Goal: Task Accomplishment & Management: Use online tool/utility

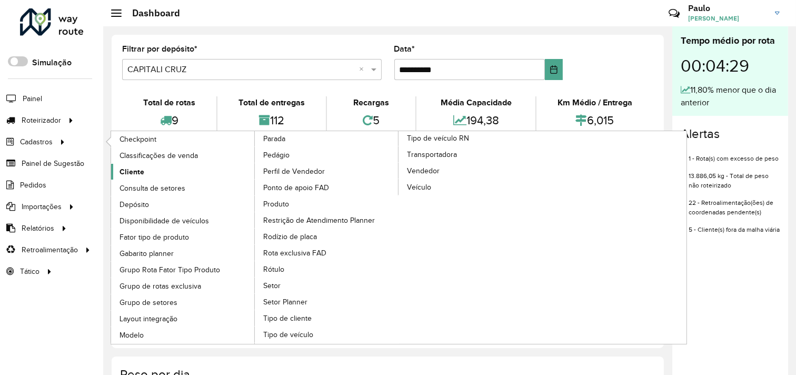
click at [123, 168] on span "Cliente" at bounding box center [131, 171] width 25 height 11
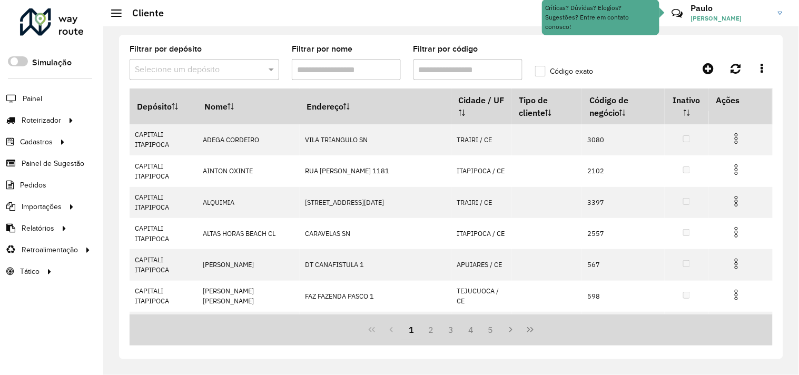
click at [214, 72] on input "text" at bounding box center [194, 70] width 118 height 13
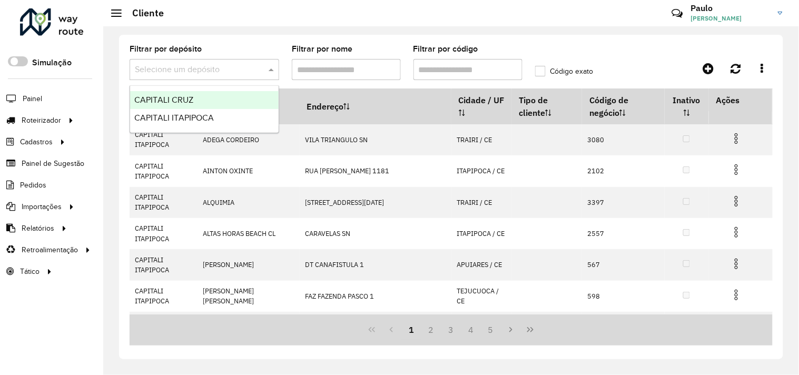
click at [197, 103] on div "CAPITALI CRUZ" at bounding box center [204, 100] width 148 height 18
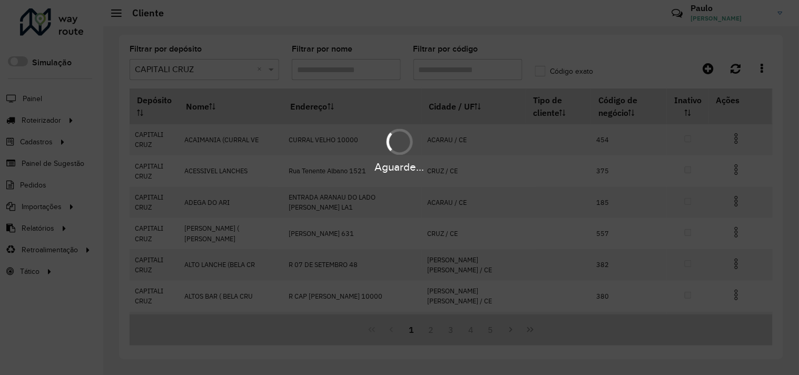
click at [452, 67] on div "Aguarde..." at bounding box center [399, 187] width 799 height 375
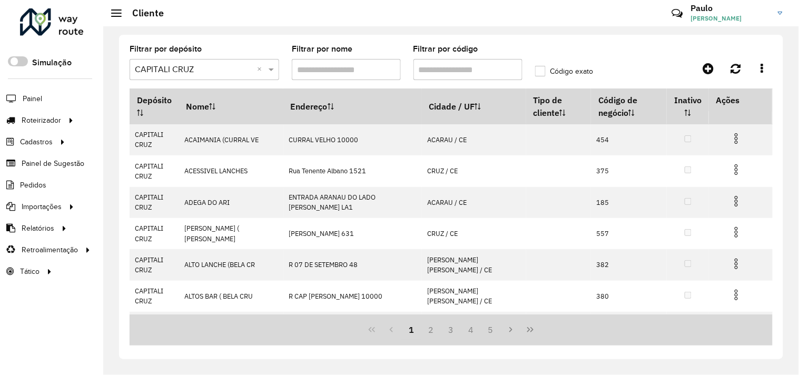
click at [452, 67] on input "Filtrar por código" at bounding box center [467, 69] width 109 height 21
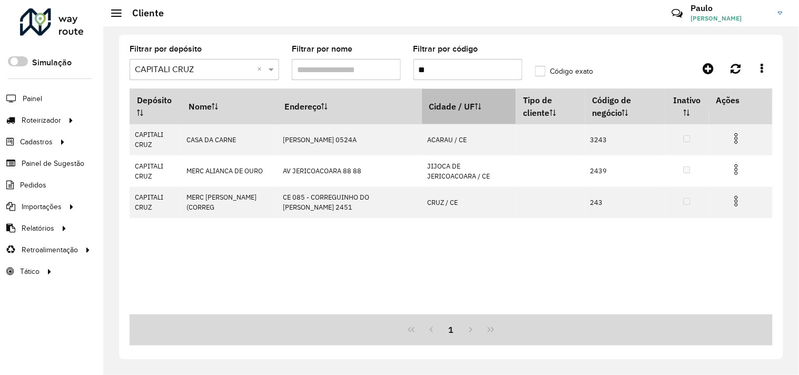
type input "*"
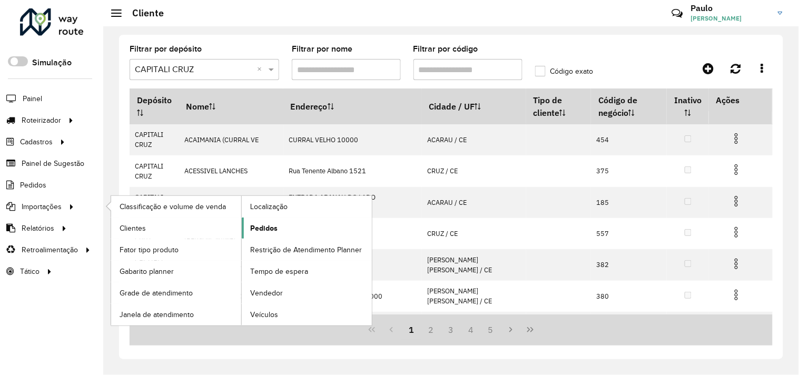
click at [277, 229] on link "Pedidos" at bounding box center [307, 227] width 130 height 21
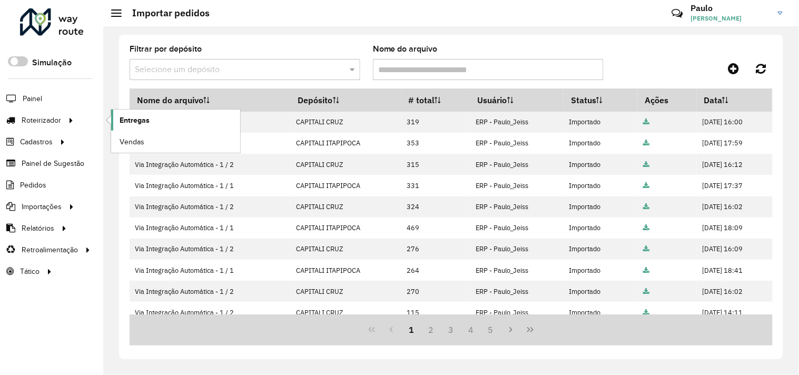
click at [133, 118] on span "Entregas" at bounding box center [134, 120] width 30 height 11
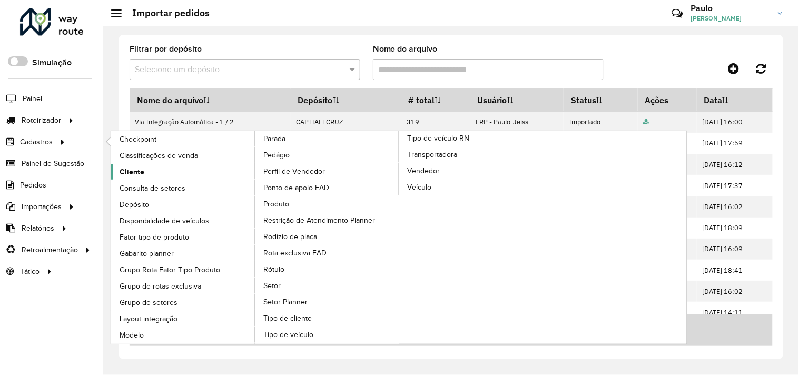
click at [140, 165] on link "Cliente" at bounding box center [183, 172] width 144 height 16
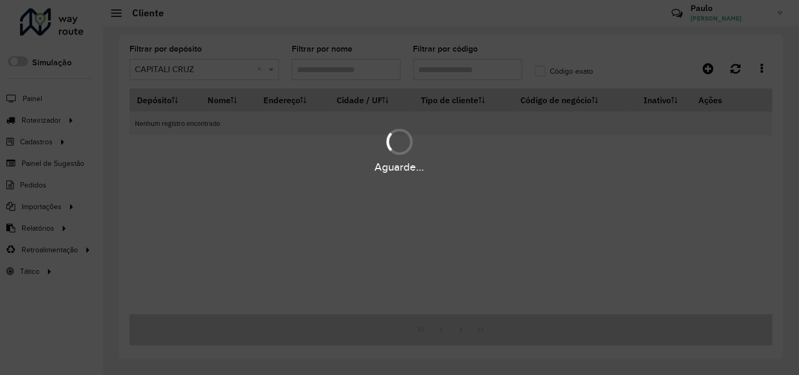
click at [212, 71] on div "Aguarde..." at bounding box center [399, 187] width 799 height 375
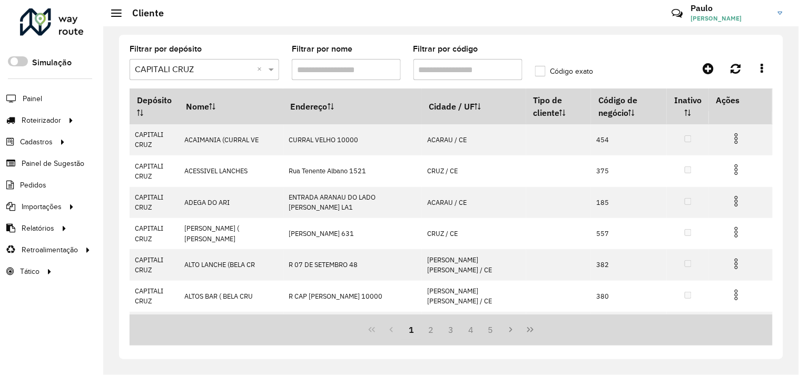
click at [354, 71] on input "Filtrar por nome" at bounding box center [346, 69] width 109 height 21
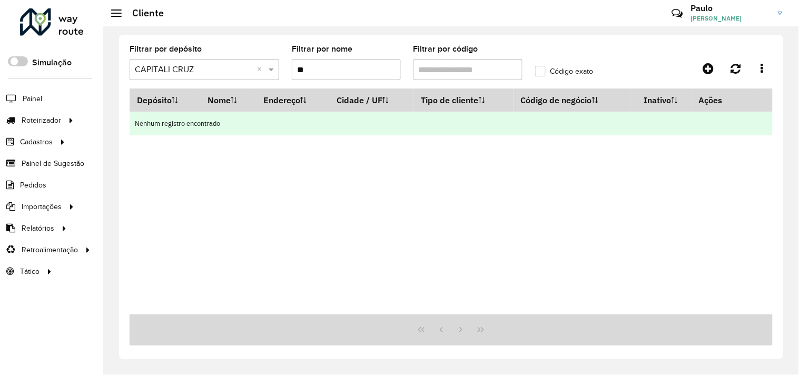
type input "*"
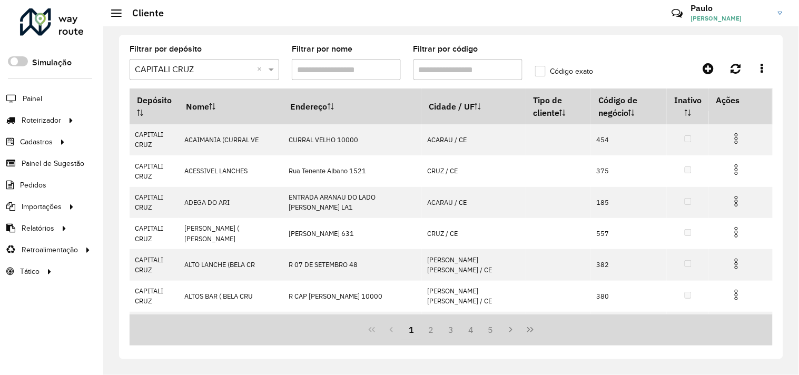
click at [432, 67] on input "Filtrar por código" at bounding box center [467, 69] width 109 height 21
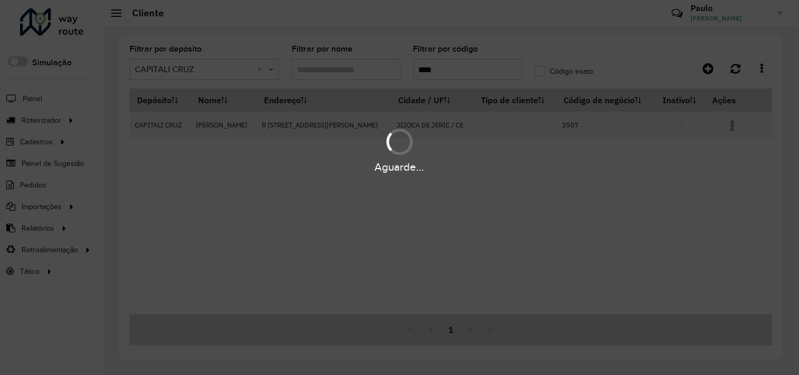
type input "****"
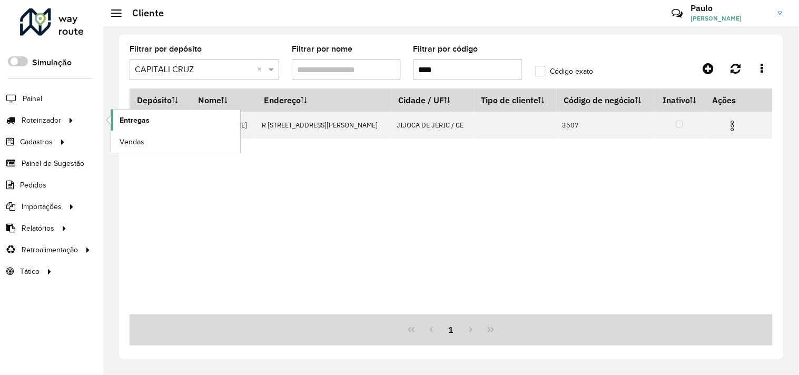
click at [131, 121] on span "Entregas" at bounding box center [134, 120] width 30 height 11
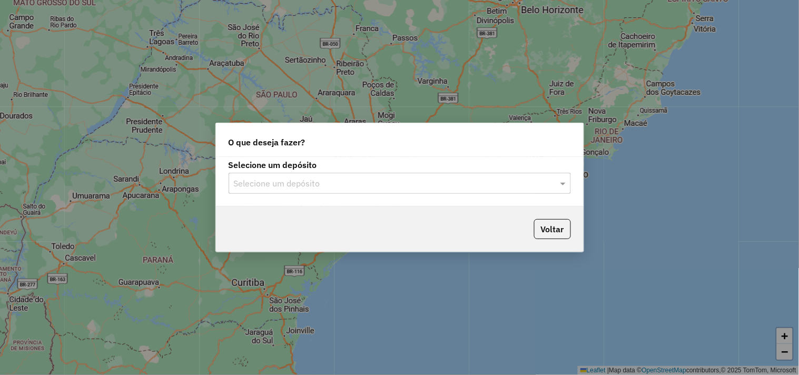
drag, startPoint x: 272, startPoint y: 184, endPoint x: 275, endPoint y: 193, distance: 8.8
click at [272, 183] on input "text" at bounding box center [389, 183] width 311 height 13
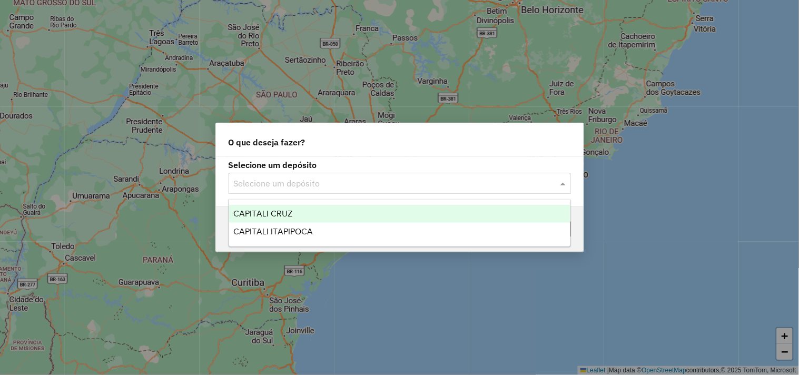
click at [286, 213] on span "CAPITALI CRUZ" at bounding box center [262, 213] width 59 height 9
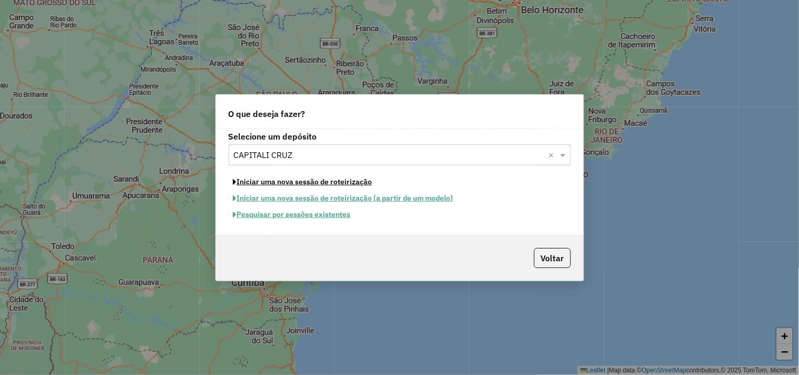
click at [293, 180] on button "Iniciar uma nova sessão de roteirização" at bounding box center [302, 182] width 148 height 16
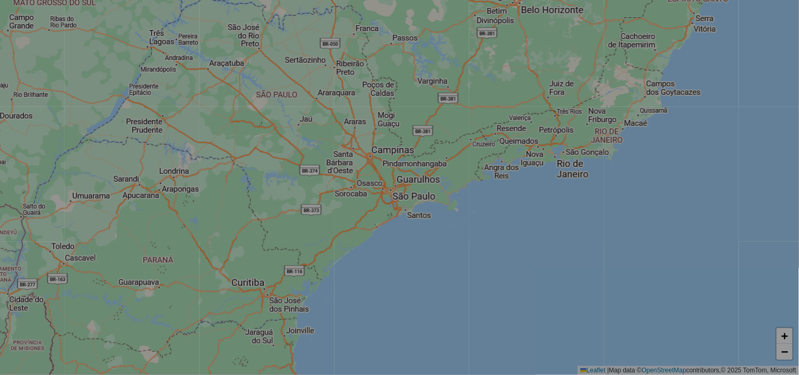
select select "*"
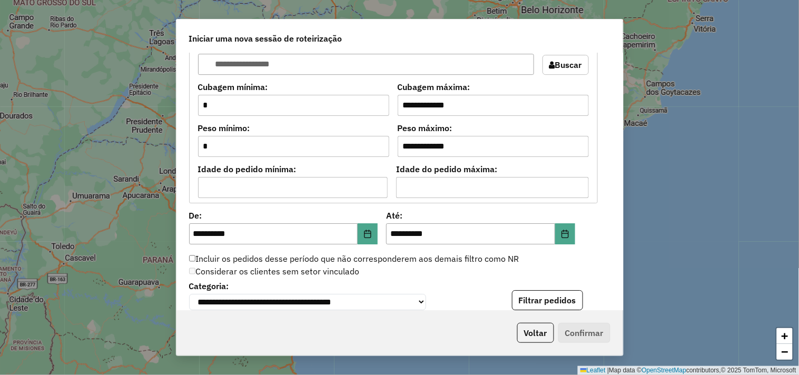
scroll to position [1053, 0]
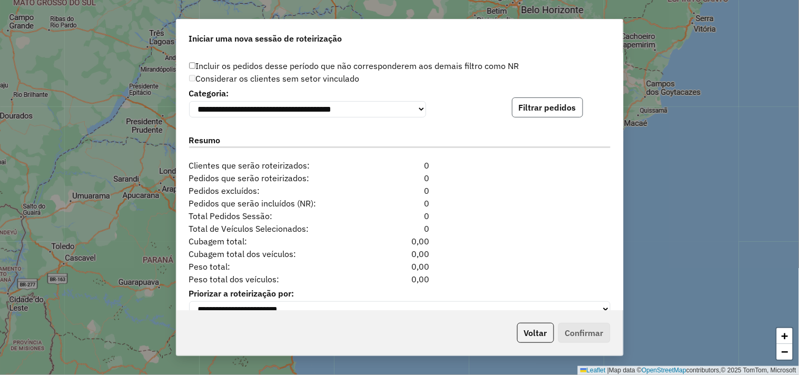
click at [540, 113] on button "Filtrar pedidos" at bounding box center [547, 107] width 71 height 20
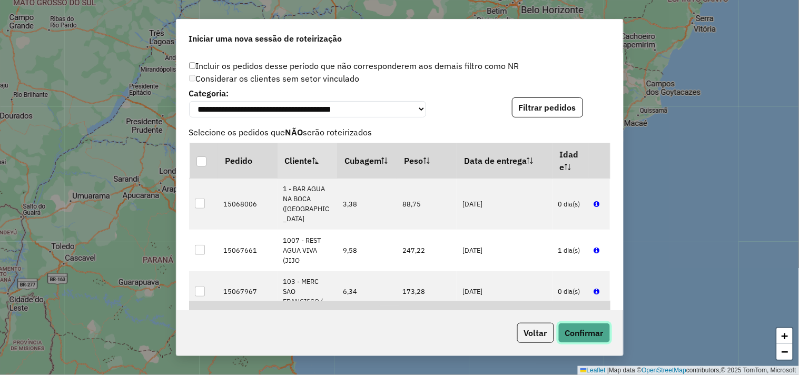
click at [595, 332] on button "Confirmar" at bounding box center [584, 333] width 52 height 20
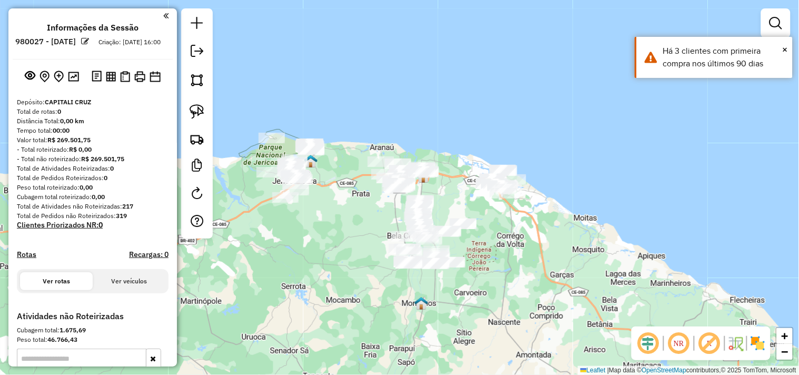
drag, startPoint x: 362, startPoint y: 275, endPoint x: 378, endPoint y: 280, distance: 17.0
click at [377, 280] on div "Janela de atendimento Grade de atendimento Capacidade Transportadoras Veículos …" at bounding box center [399, 187] width 799 height 375
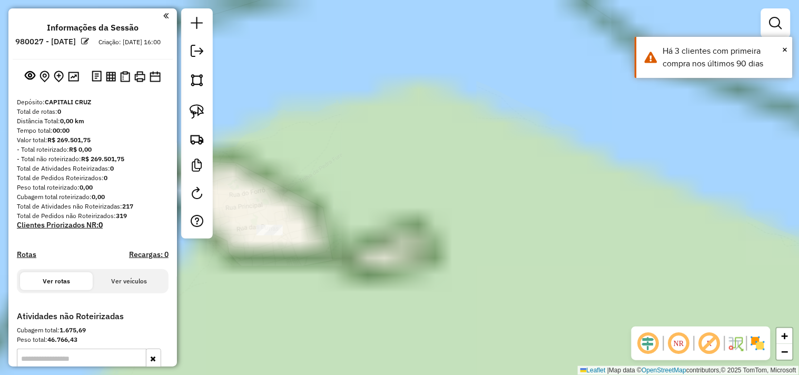
drag, startPoint x: 344, startPoint y: 248, endPoint x: 464, endPoint y: 160, distance: 148.8
click at [465, 161] on div "Janela de atendimento Grade de atendimento Capacidade Transportadoras Veículos …" at bounding box center [399, 187] width 799 height 375
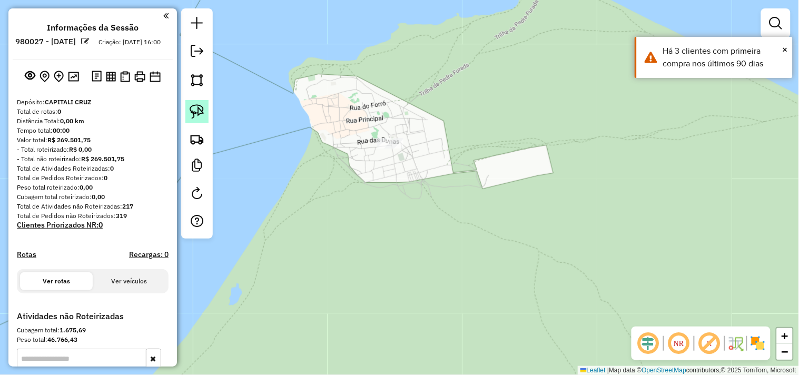
drag, startPoint x: 192, startPoint y: 109, endPoint x: 296, endPoint y: 111, distance: 103.7
click at [192, 107] on img at bounding box center [196, 111] width 15 height 15
drag, startPoint x: 355, startPoint y: 114, endPoint x: 391, endPoint y: 179, distance: 74.2
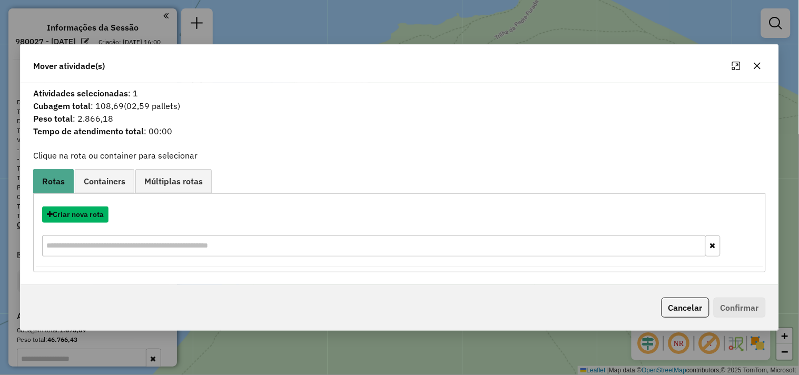
click at [94, 214] on button "Criar nova rota" at bounding box center [75, 214] width 66 height 16
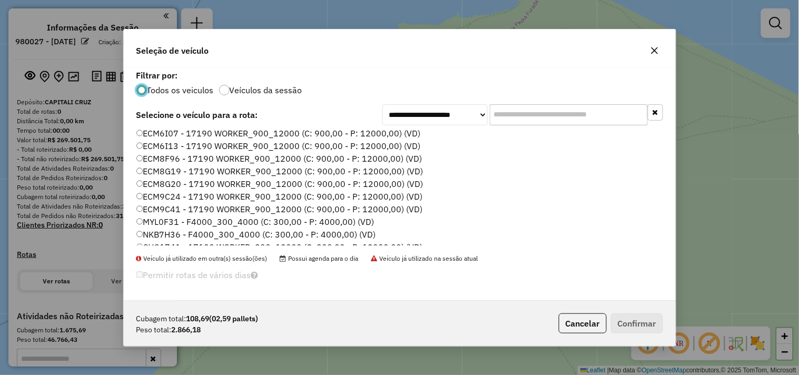
scroll to position [58, 0]
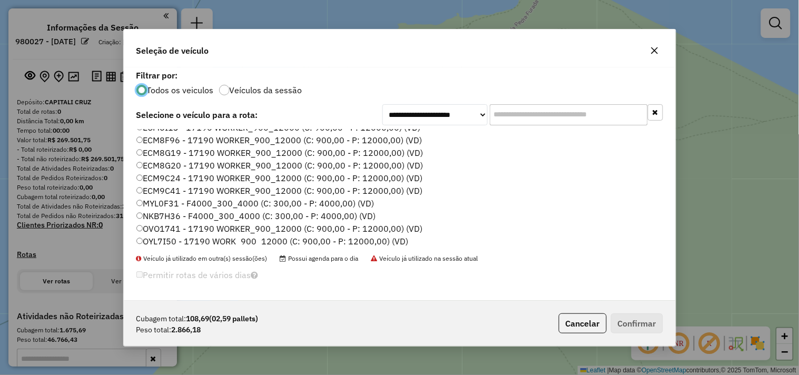
click at [157, 211] on label "NKB7H36 - F4000_300_4000 (C: 300,00 - P: 4000,00) (VD)" at bounding box center [256, 215] width 240 height 13
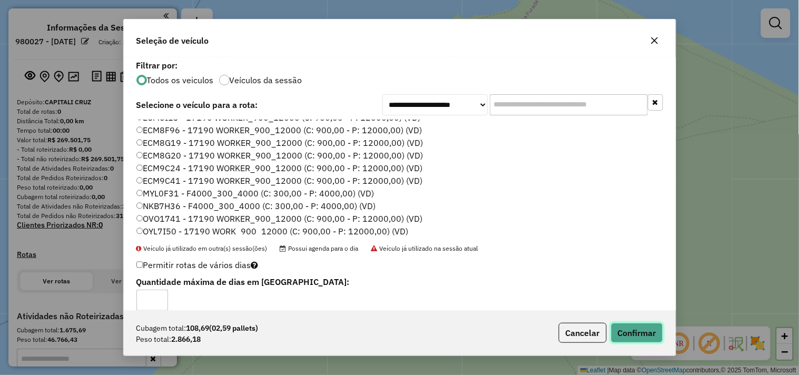
click at [622, 327] on button "Confirmar" at bounding box center [637, 333] width 52 height 20
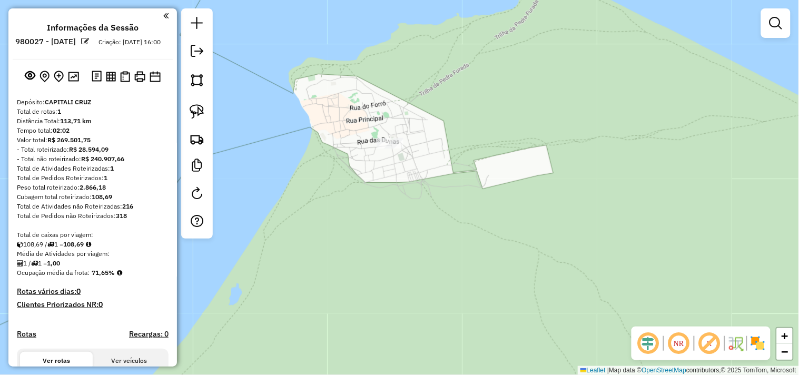
click at [373, 145] on div "Janela de atendimento Grade de atendimento Capacidade Transportadoras Veículos …" at bounding box center [399, 187] width 799 height 375
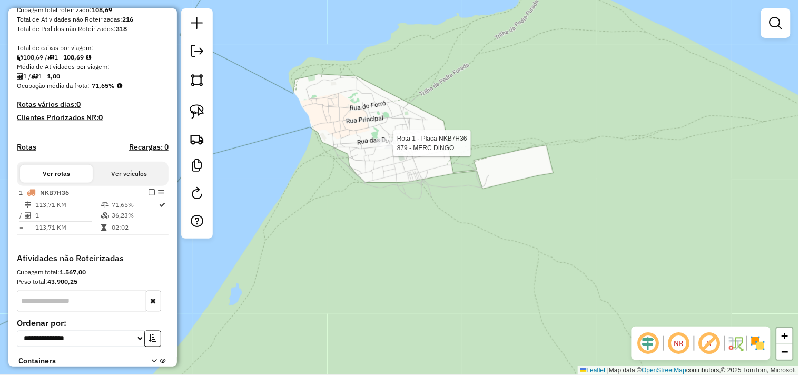
select select "**********"
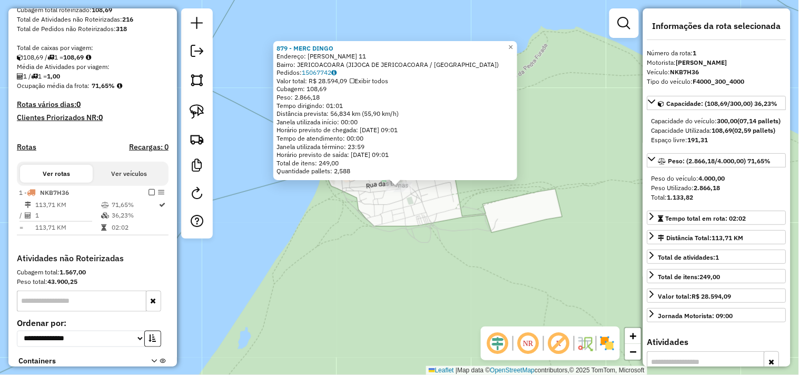
scroll to position [272, 0]
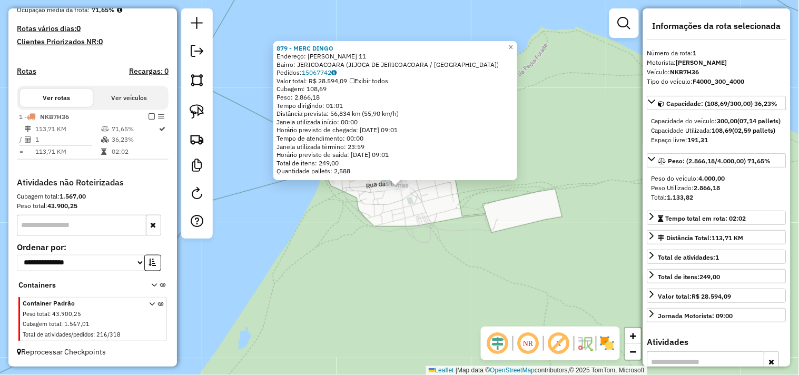
click at [446, 231] on div "879 - MERC DINGO Endereço: R DIOGO MARTINS 11 Bairro: JERICOACOARA (JIJOCA DE J…" at bounding box center [399, 187] width 799 height 375
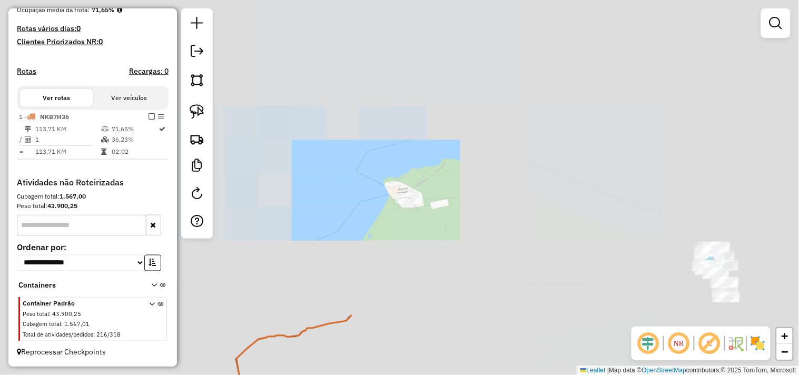
drag, startPoint x: 567, startPoint y: 224, endPoint x: 292, endPoint y: 125, distance: 292.2
click at [292, 125] on div "Janela de atendimento Grade de atendimento Capacidade Transportadoras Veículos …" at bounding box center [399, 187] width 799 height 375
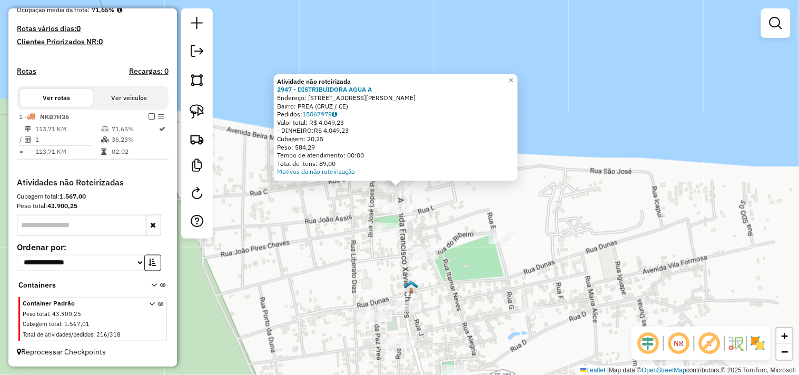
click at [438, 216] on div "Atividade não roteirizada 2947 - DISTRIBUIDORA AGUA A Endereço: AV FRANCISCO XA…" at bounding box center [399, 187] width 799 height 375
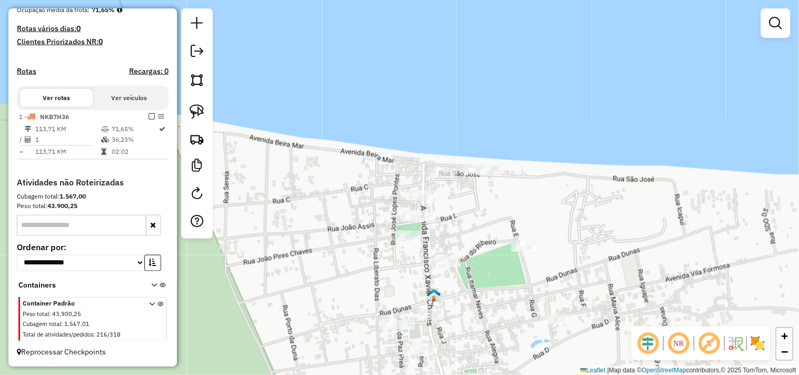
drag, startPoint x: 444, startPoint y: 134, endPoint x: 472, endPoint y: 150, distance: 32.1
click at [481, 154] on div "Janela de atendimento Grade de atendimento Capacidade Transportadoras Veículos …" at bounding box center [399, 187] width 799 height 375
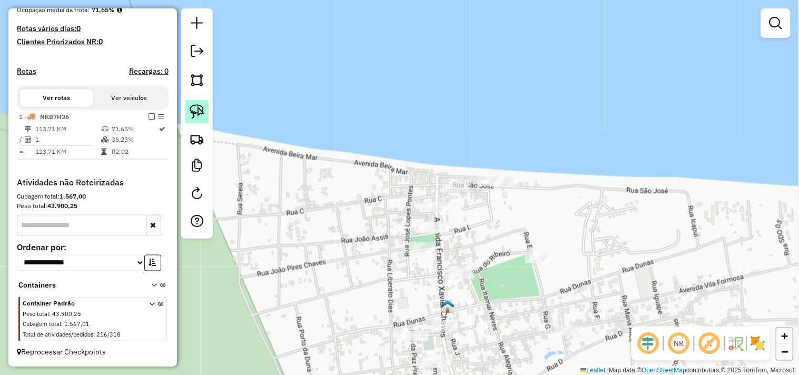
drag, startPoint x: 200, startPoint y: 113, endPoint x: 386, endPoint y: 153, distance: 190.0
click at [201, 113] on img at bounding box center [196, 111] width 15 height 15
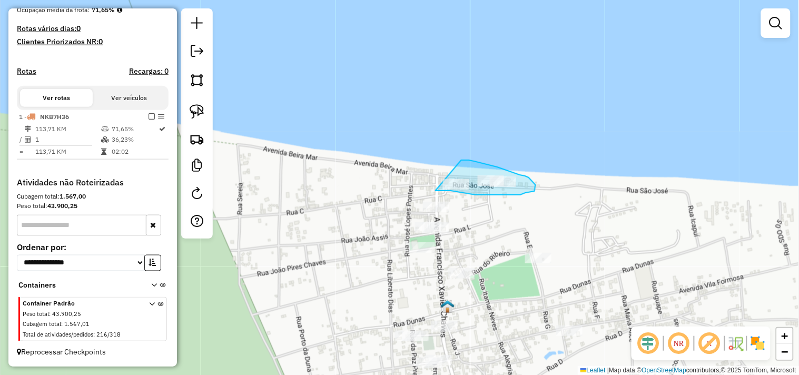
drag, startPoint x: 503, startPoint y: 169, endPoint x: 425, endPoint y: 190, distance: 80.7
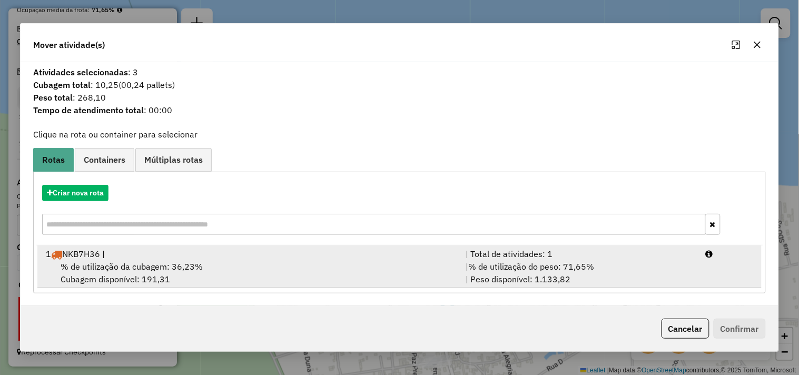
click at [172, 262] on span "% de utilização da cubagem: 36,23%" at bounding box center [132, 266] width 142 height 11
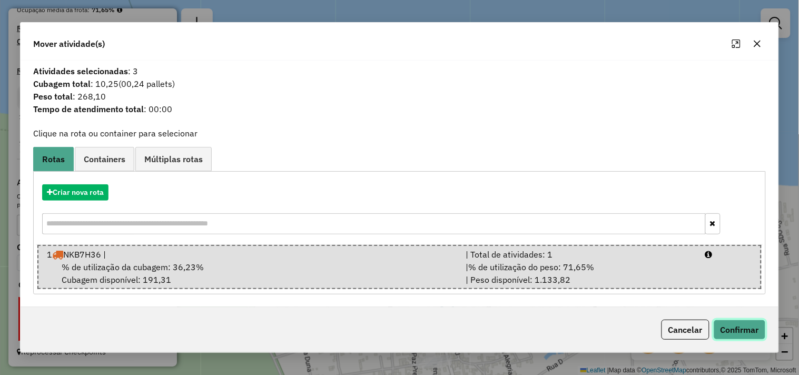
click at [756, 330] on button "Confirmar" at bounding box center [739, 330] width 52 height 20
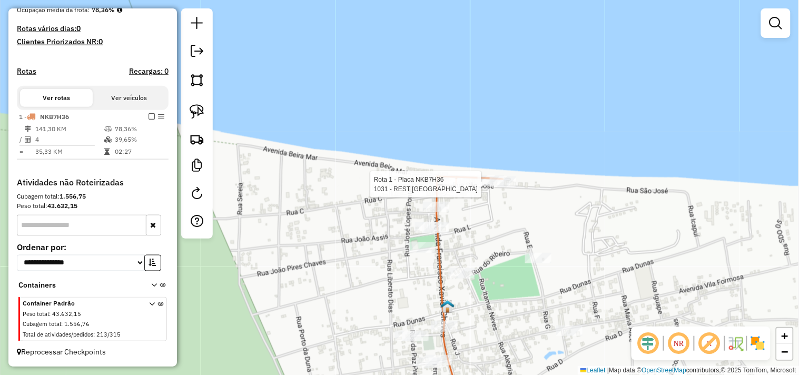
select select "**********"
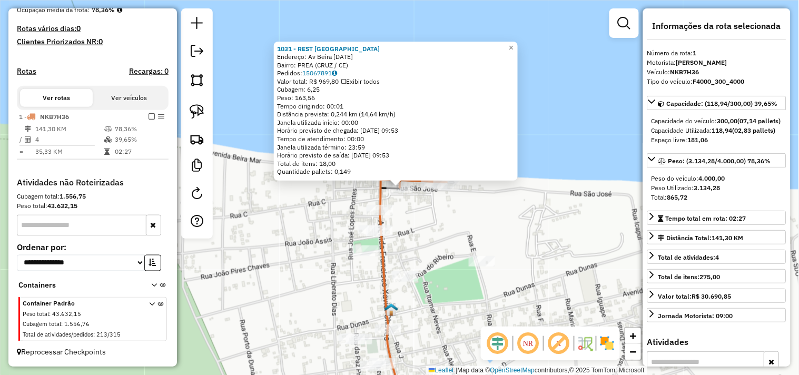
click at [435, 220] on div "1031 - REST BORA BORA Endereço: Av Beira Mar 1 Bairro: PREA (CRUZ / CE) Pedidos…" at bounding box center [399, 187] width 799 height 375
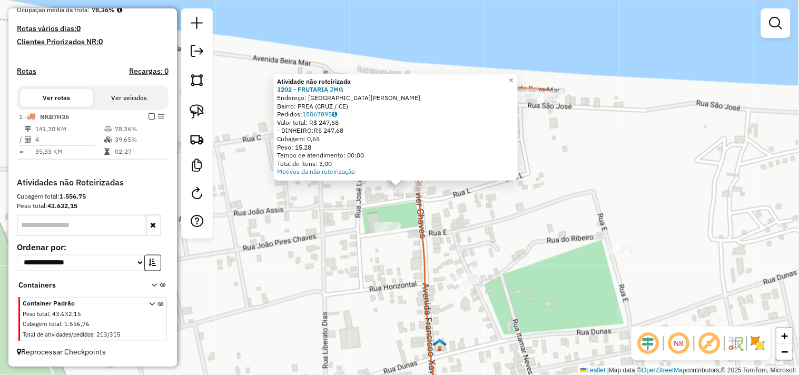
click at [406, 213] on div "Atividade não roteirizada 3202 - FRUTARIA JMG Endereço: Avenida Francisco Xavie…" at bounding box center [399, 187] width 799 height 375
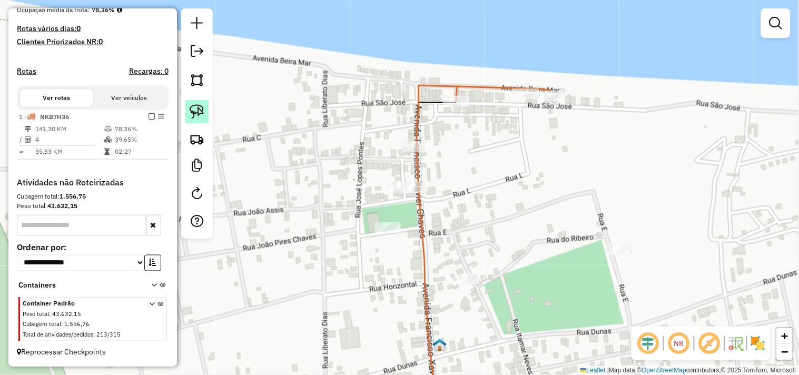
click at [204, 113] on link at bounding box center [196, 111] width 23 height 23
drag, startPoint x: 409, startPoint y: 173, endPoint x: 339, endPoint y: 194, distance: 73.1
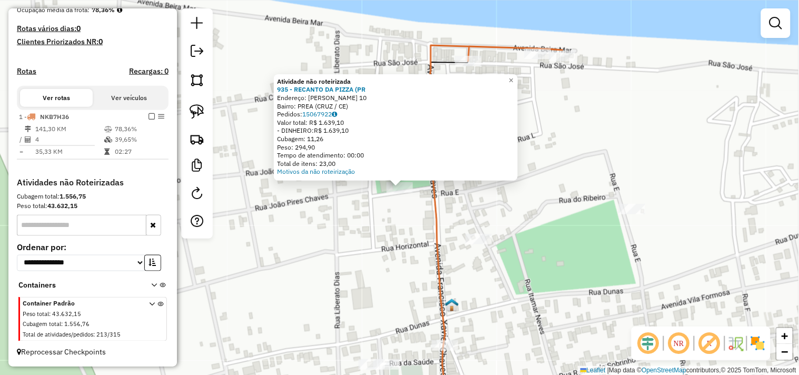
click at [401, 228] on div "Atividade não roteirizada 935 - RECANTO DA PIZZA (PR Endereço: JOSE ALENCAR 10 …" at bounding box center [399, 187] width 799 height 375
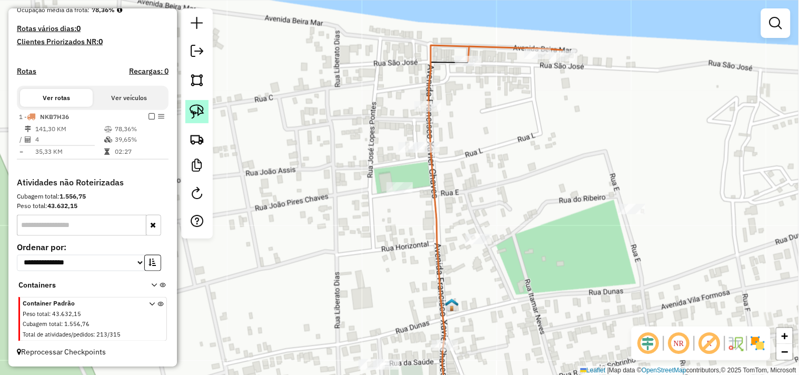
click at [195, 120] on link at bounding box center [196, 111] width 23 height 23
drag, startPoint x: 378, startPoint y: 131, endPoint x: 367, endPoint y: 144, distance: 16.9
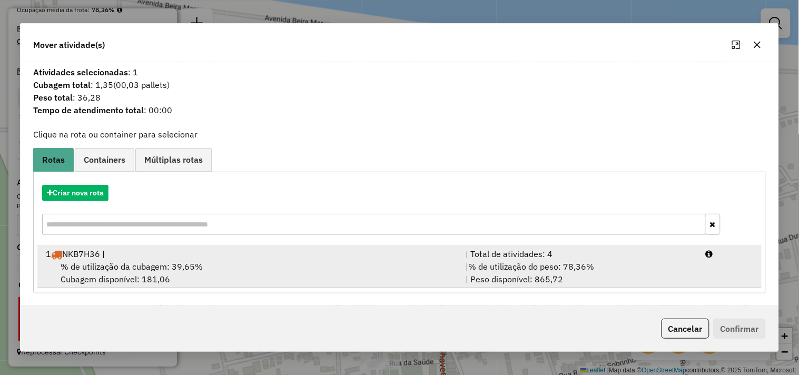
click at [177, 252] on div "1 NKB7H36 |" at bounding box center [249, 253] width 420 height 13
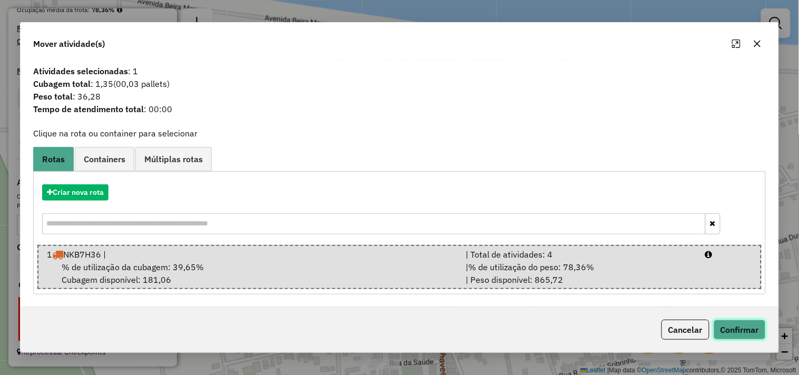
click at [740, 328] on button "Confirmar" at bounding box center [739, 330] width 52 height 20
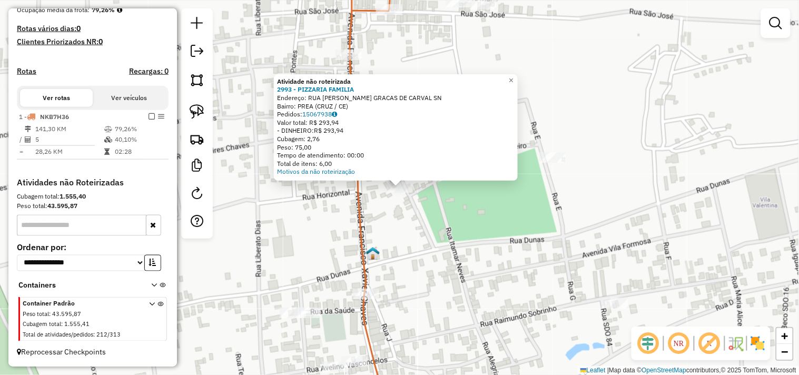
click at [418, 237] on div "Atividade não roteirizada 2993 - PIZZARIA FAMILIA Endereço: RUA MARIA DAS GRACA…" at bounding box center [399, 187] width 799 height 375
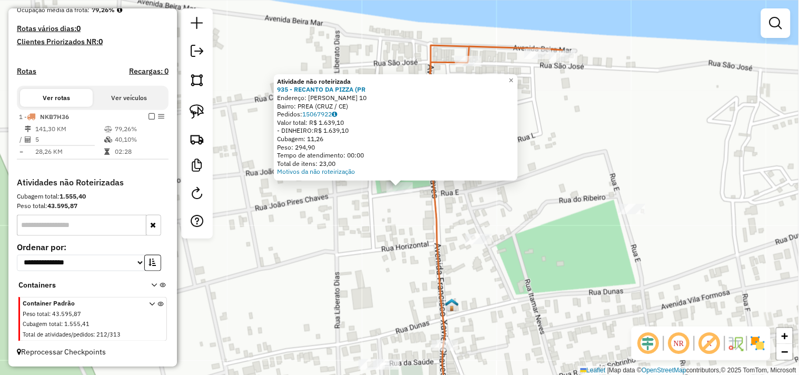
click at [390, 240] on div "Atividade não roteirizada 935 - RECANTO DA PIZZA (PR Endereço: JOSE ALENCAR 10 …" at bounding box center [399, 187] width 799 height 375
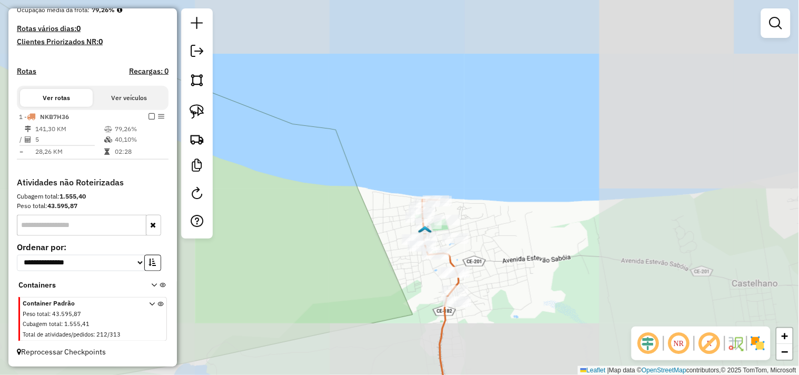
drag, startPoint x: 525, startPoint y: 279, endPoint x: 466, endPoint y: 204, distance: 94.9
click at [474, 214] on div "Janela de atendimento Grade de atendimento Capacidade Transportadoras Veículos …" at bounding box center [399, 187] width 799 height 375
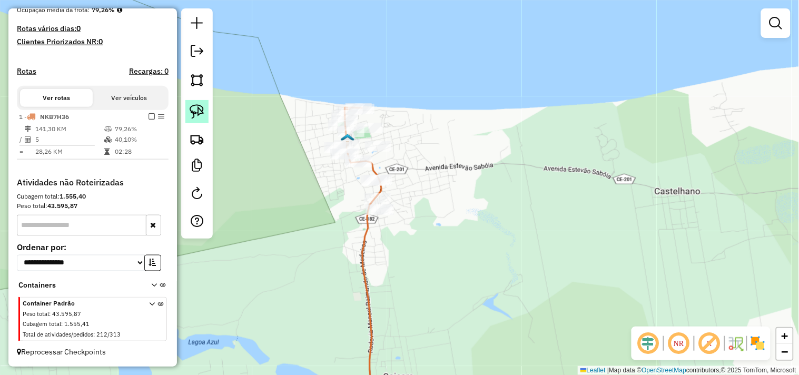
click at [199, 118] on img at bounding box center [196, 111] width 15 height 15
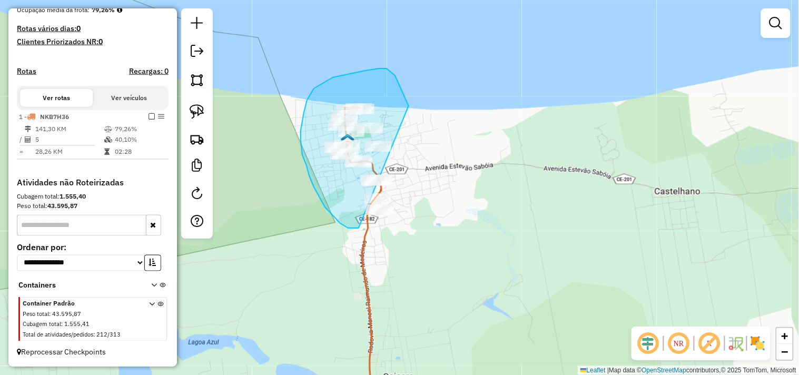
drag, startPoint x: 320, startPoint y: 197, endPoint x: 393, endPoint y: 248, distance: 88.9
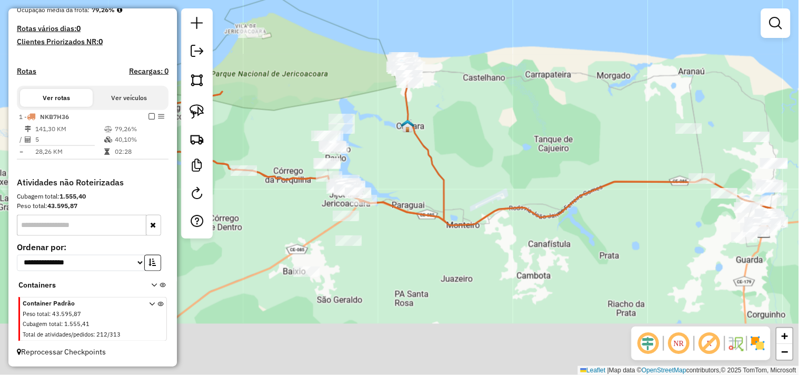
drag, startPoint x: 451, startPoint y: 272, endPoint x: 482, endPoint y: 122, distance: 153.1
click at [482, 122] on div "Janela de atendimento Grade de atendimento Capacidade Transportadoras Veículos …" at bounding box center [399, 187] width 799 height 375
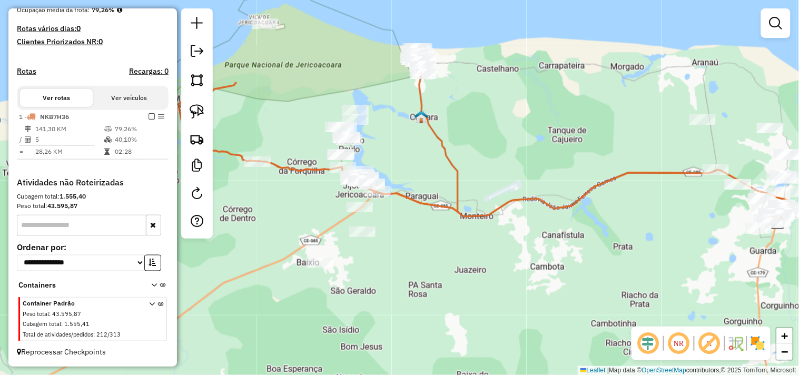
click at [437, 223] on div "Janela de atendimento Grade de atendimento Capacidade Transportadoras Veículos …" at bounding box center [399, 187] width 799 height 375
click at [777, 27] on em at bounding box center [775, 23] width 13 height 13
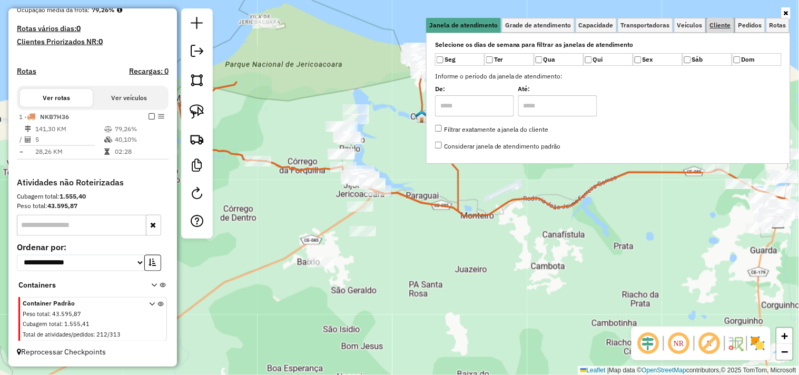
click at [707, 27] on link "Cliente" at bounding box center [719, 25] width 27 height 15
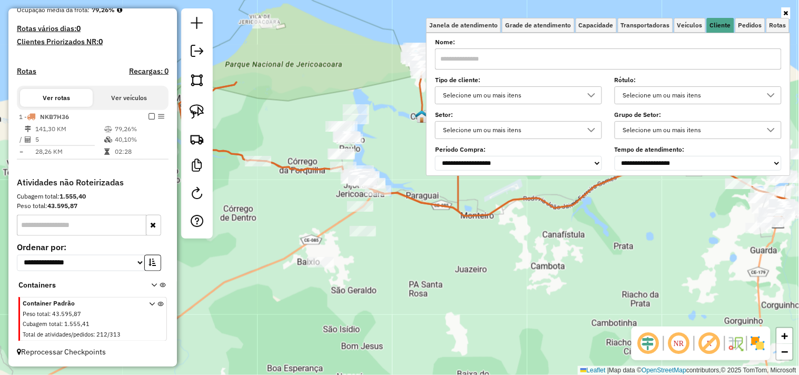
click at [645, 54] on input "text" at bounding box center [608, 58] width 346 height 21
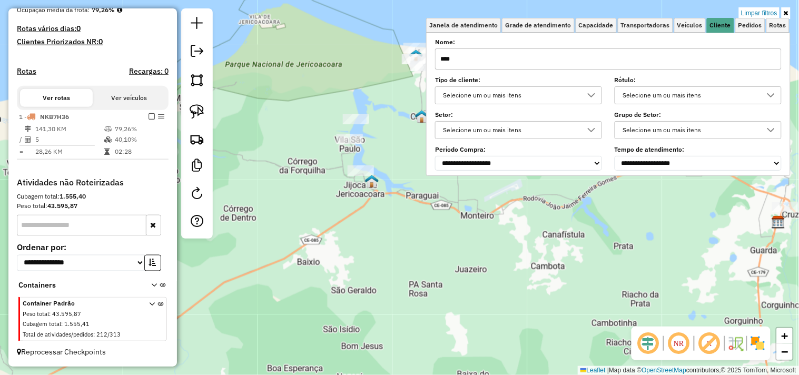
click at [430, 214] on div "Limpar filtros Janela de atendimento Grade de atendimento Capacidade Transporta…" at bounding box center [399, 187] width 799 height 375
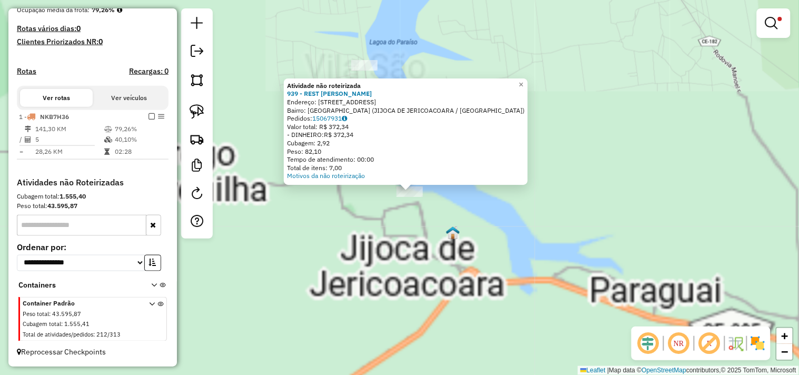
click at [394, 232] on div "Atividade não roteirizada 939 - REST QUIOSQUE BRISA Endereço: rua da lagoa 10 B…" at bounding box center [399, 187] width 799 height 375
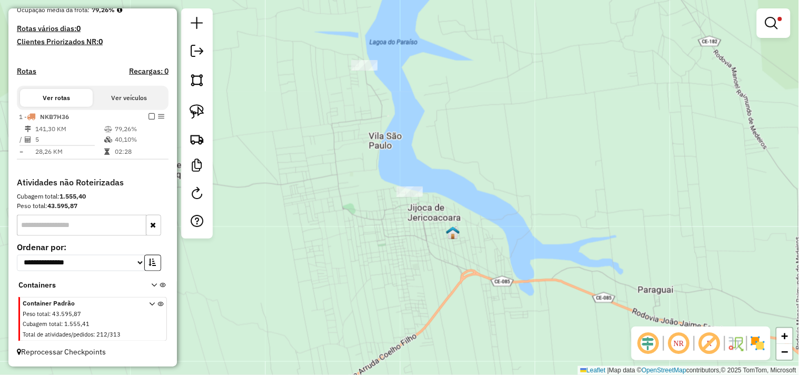
click at [365, 71] on div at bounding box center [364, 65] width 26 height 11
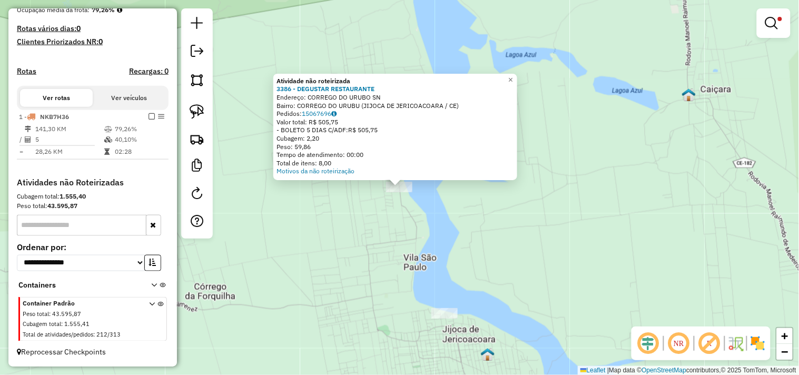
click at [381, 225] on div "Atividade não roteirizada 3386 - DEGUSTAR RESTAURANTE Endereço: CORREGO DO URUB…" at bounding box center [399, 187] width 799 height 375
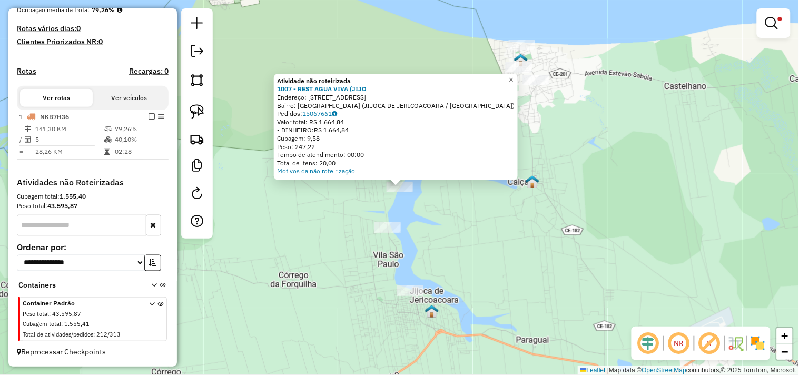
click at [432, 228] on div "Atividade não roteirizada 1007 - REST AGUA VIVA (JIJO Endereço: RUA DAS LAGOAS …" at bounding box center [399, 187] width 799 height 375
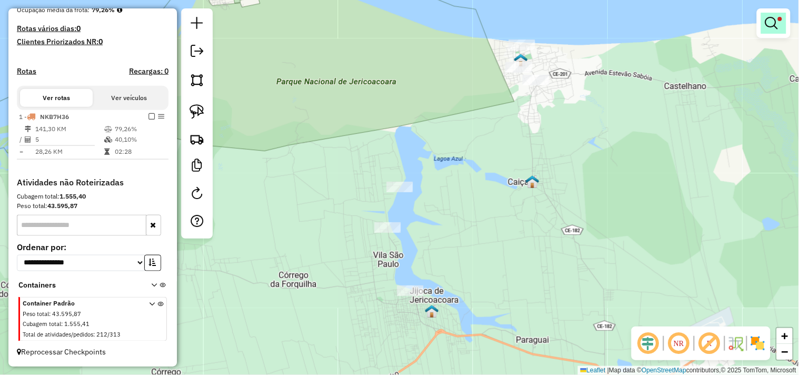
click at [775, 23] on em at bounding box center [771, 23] width 13 height 13
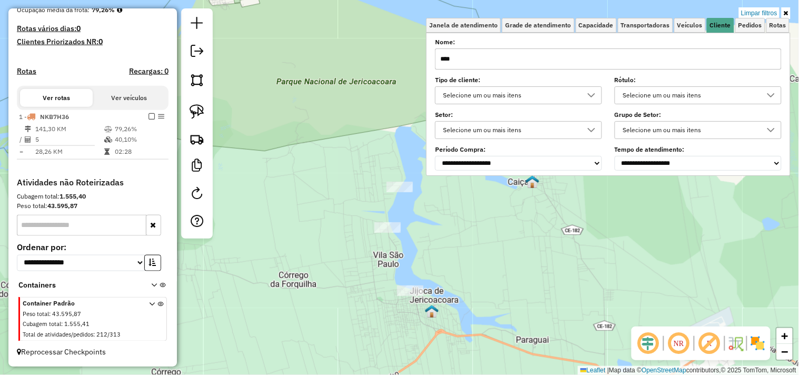
click at [607, 57] on input "****" at bounding box center [608, 58] width 346 height 21
type input "*"
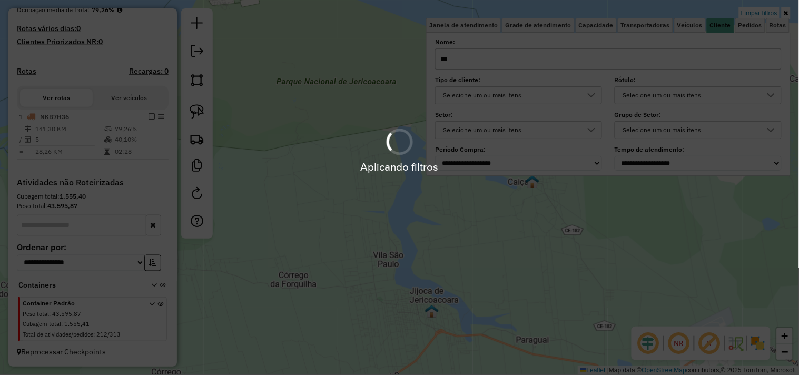
click at [470, 227] on div "Limpar filtros Janela de atendimento Grade de atendimento Capacidade Transporta…" at bounding box center [399, 187] width 799 height 375
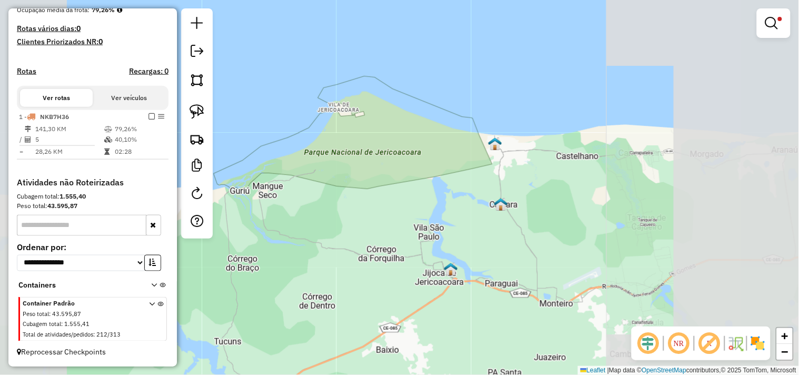
drag, startPoint x: 458, startPoint y: 235, endPoint x: 455, endPoint y: 230, distance: 6.6
click at [455, 230] on div "Limpar filtros Janela de atendimento Grade de atendimento Capacidade Transporta…" at bounding box center [399, 187] width 799 height 375
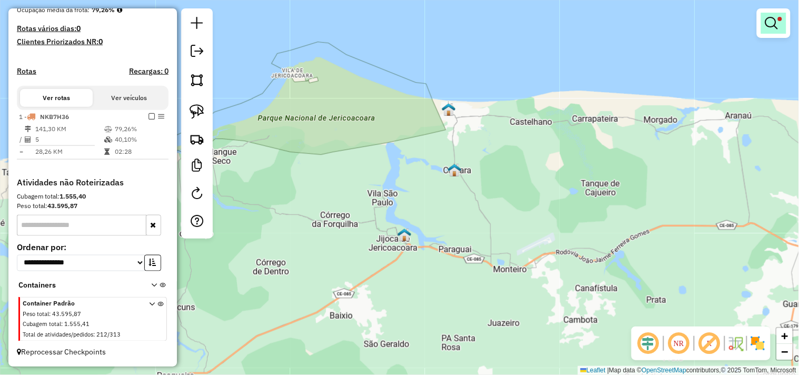
click at [769, 24] on em at bounding box center [771, 23] width 13 height 13
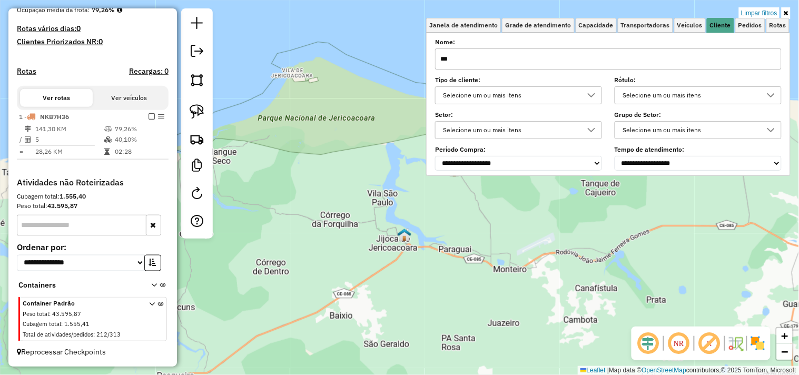
click at [627, 61] on input "***" at bounding box center [608, 58] width 346 height 21
type input "*"
drag, startPoint x: 481, startPoint y: 258, endPoint x: 444, endPoint y: 256, distance: 36.9
click at [477, 260] on div "Limpar filtros Janela de atendimento Grade de atendimento Capacidade Transporta…" at bounding box center [399, 187] width 799 height 375
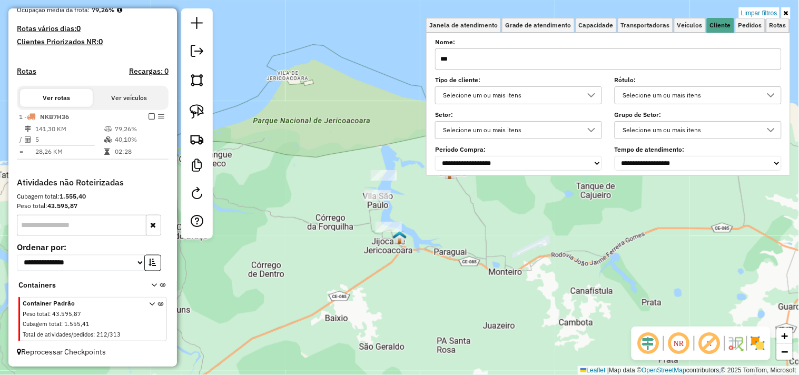
click at [386, 183] on div "Limpar filtros Janela de atendimento Grade de atendimento Capacidade Transporta…" at bounding box center [399, 187] width 799 height 375
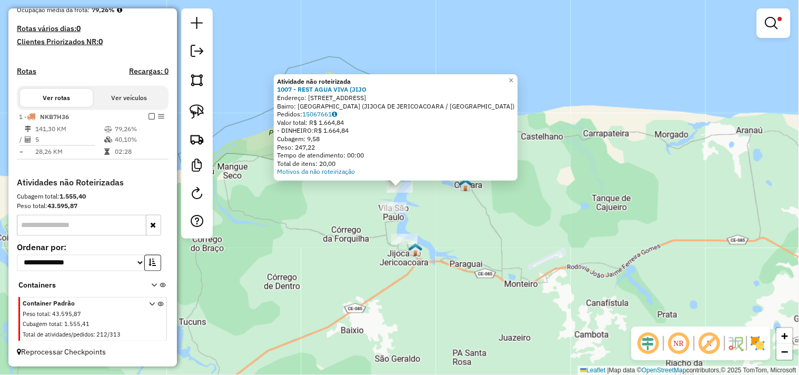
click at [440, 230] on div "Atividade não roteirizada 1007 - REST AGUA VIVA (JIJO Endereço: RUA DAS LAGOAS …" at bounding box center [399, 187] width 799 height 375
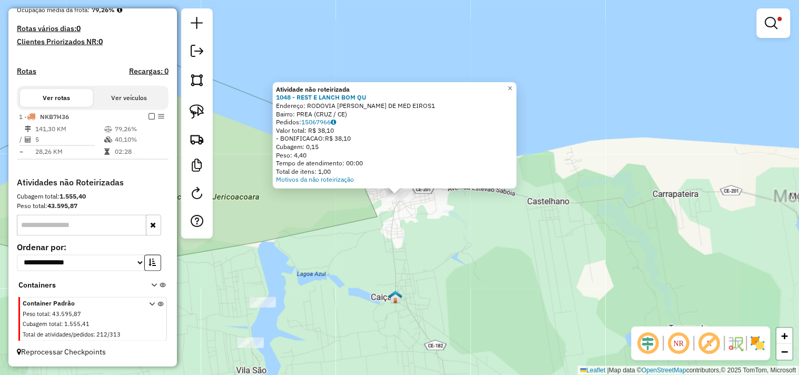
click at [418, 231] on div "Atividade não roteirizada 1048 - REST E LANCH BOM QU Endereço: RODOVIA MANOEL R…" at bounding box center [399, 187] width 799 height 375
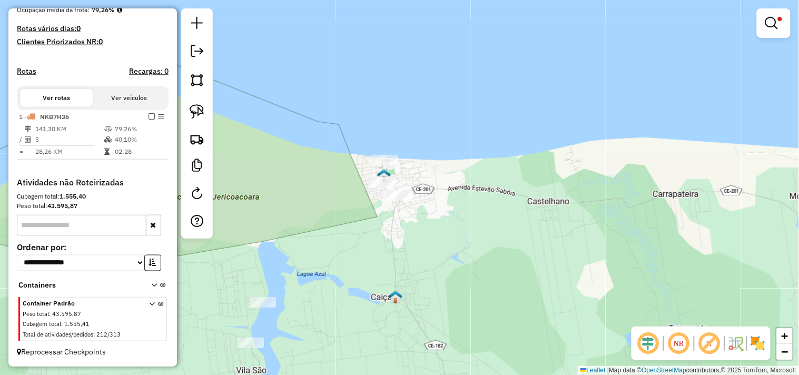
click at [380, 176] on img at bounding box center [384, 175] width 14 height 14
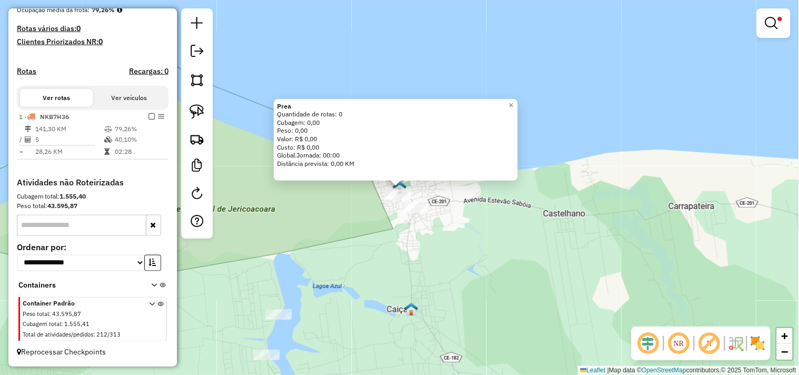
click at [403, 238] on div "Prea Quantidade de rotas: 0 Cubagem: 0,00 Peso: 0,00 Valor: R$ 0,00 Custo: R$ 0…" at bounding box center [399, 187] width 799 height 375
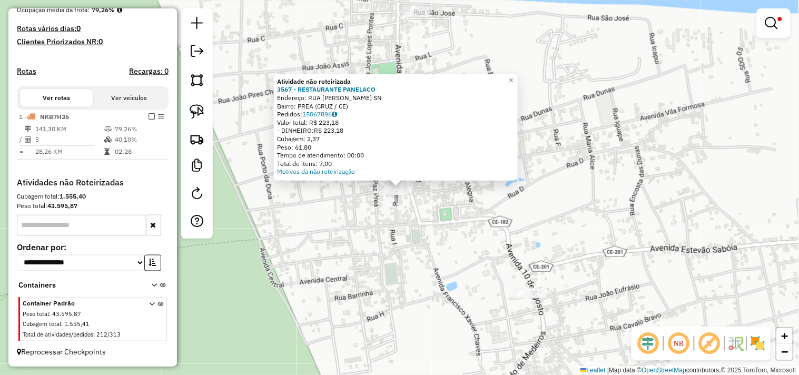
click at [422, 236] on div "Atividade não roteirizada 3567 - RESTAURANTE PANELACO Endereço: RUA RAIMUNDO SO…" at bounding box center [399, 187] width 799 height 375
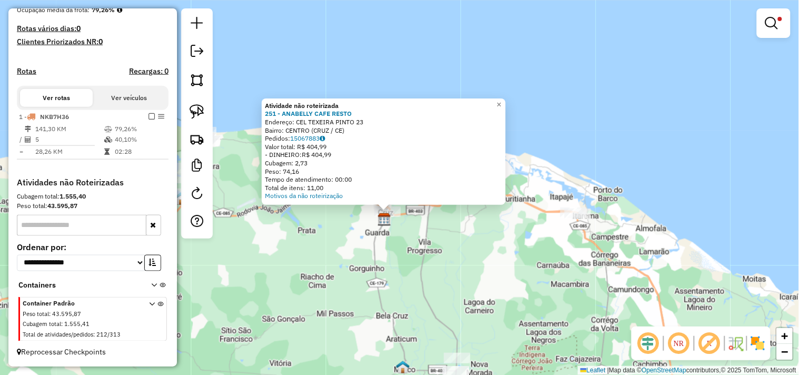
click at [428, 265] on div "Atividade não roteirizada 251 - ANABELLY CAFE RESTO Endereço: CEL TEXEIRA PINTO…" at bounding box center [399, 187] width 799 height 375
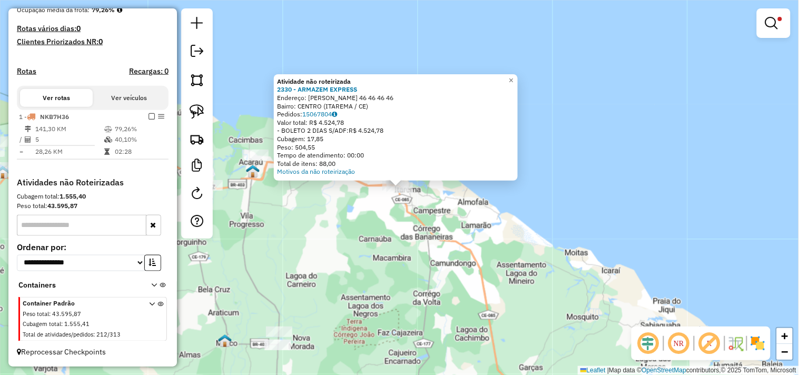
click at [357, 268] on div "Atividade não roteirizada 2330 - ARMAZEM EXPRESS Endereço: JOSE ODILON RIOS 46 …" at bounding box center [399, 187] width 799 height 375
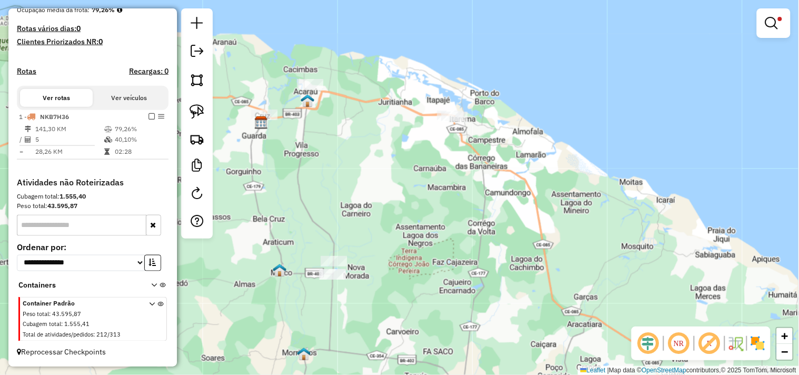
drag, startPoint x: 383, startPoint y: 226, endPoint x: 390, endPoint y: 207, distance: 20.5
click at [390, 207] on div "Limpar filtros Janela de atendimento Grade de atendimento Capacidade Transporta…" at bounding box center [399, 187] width 799 height 375
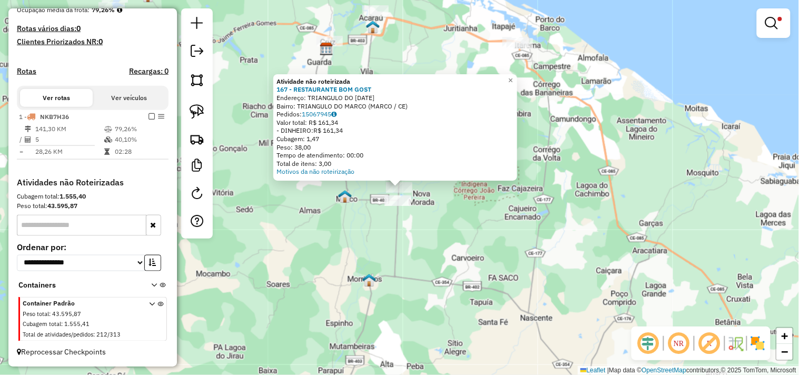
click at [397, 193] on div at bounding box center [399, 187] width 26 height 11
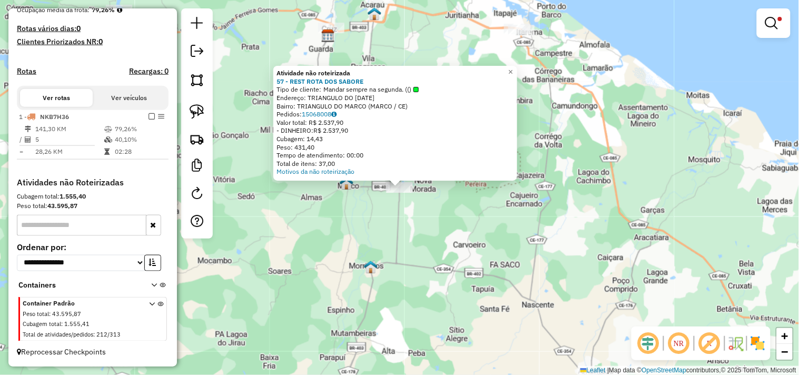
click at [422, 241] on div "Atividade não roteirizada 57 - REST ROTA DOS SABORE Tipo de cliente: Mandar sem…" at bounding box center [399, 187] width 799 height 375
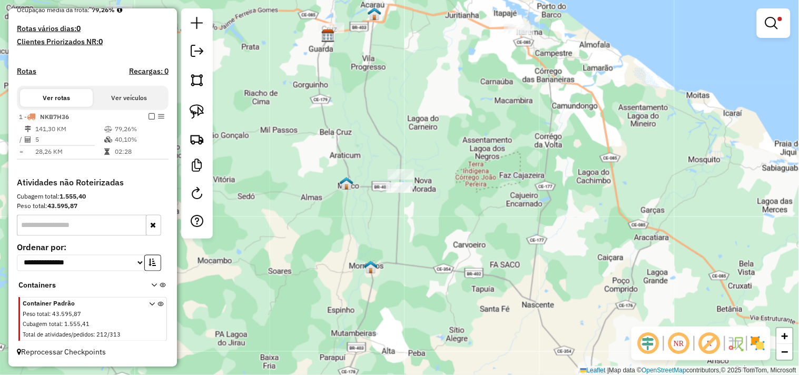
click at [760, 25] on div at bounding box center [773, 22] width 34 height 29
click at [778, 28] on link at bounding box center [773, 23] width 25 height 21
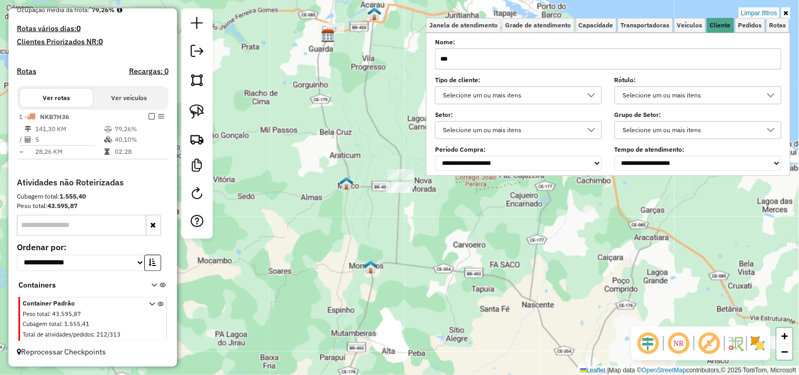
click at [665, 51] on input "***" at bounding box center [608, 58] width 346 height 21
type input "*"
click at [287, 196] on div "Limpar filtros Janela de atendimento Grade de atendimento Capacidade Transporta…" at bounding box center [399, 187] width 799 height 375
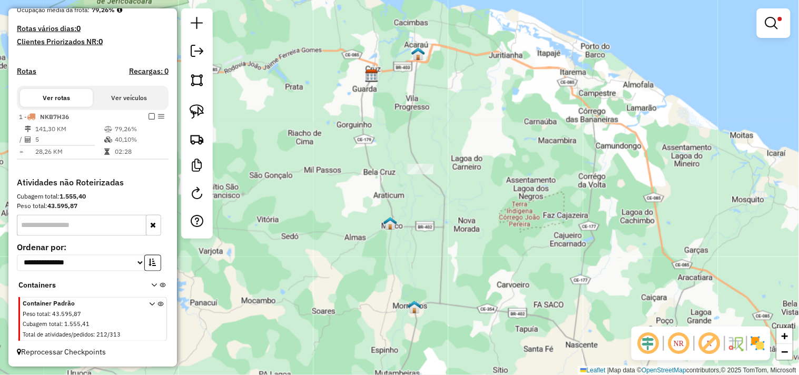
drag, startPoint x: 311, startPoint y: 171, endPoint x: 435, endPoint y: 267, distance: 156.8
click at [435, 267] on div "Limpar filtros Janela de atendimento Grade de atendimento Capacidade Transporta…" at bounding box center [399, 187] width 799 height 375
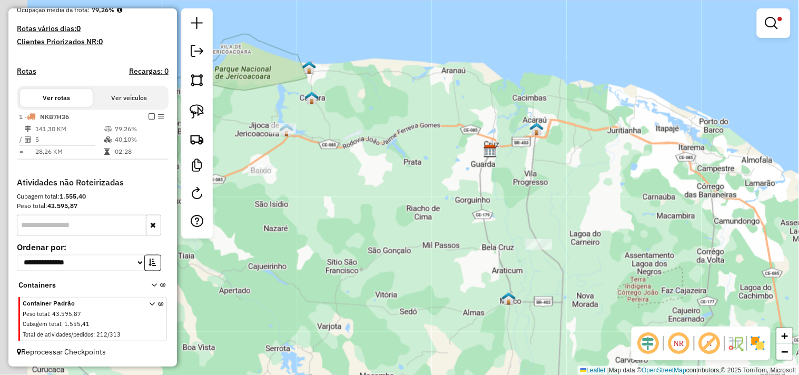
drag, startPoint x: 393, startPoint y: 192, endPoint x: 434, endPoint y: 185, distance: 41.5
click at [459, 190] on div "Limpar filtros Janela de atendimento Grade de atendimento Capacidade Transporta…" at bounding box center [399, 187] width 799 height 375
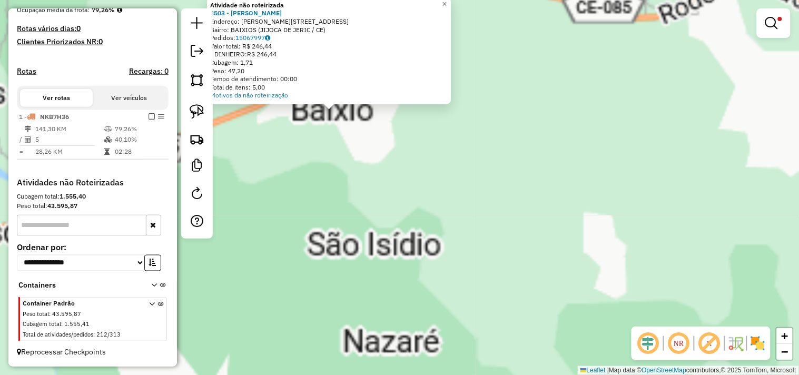
click at [421, 219] on div "Atividade não roteirizada 3503 - JOSE NEUTON PEREIRA Endereço: R RUA BAIXIO 210…" at bounding box center [399, 187] width 799 height 375
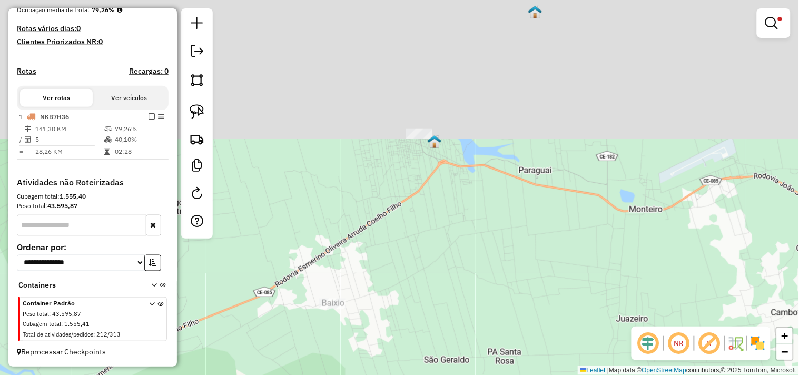
drag, startPoint x: 423, startPoint y: 154, endPoint x: 422, endPoint y: 346, distance: 192.7
click at [422, 346] on div "Limpar filtros Janela de atendimento Grade de atendimento Capacidade Transporta…" at bounding box center [399, 187] width 799 height 375
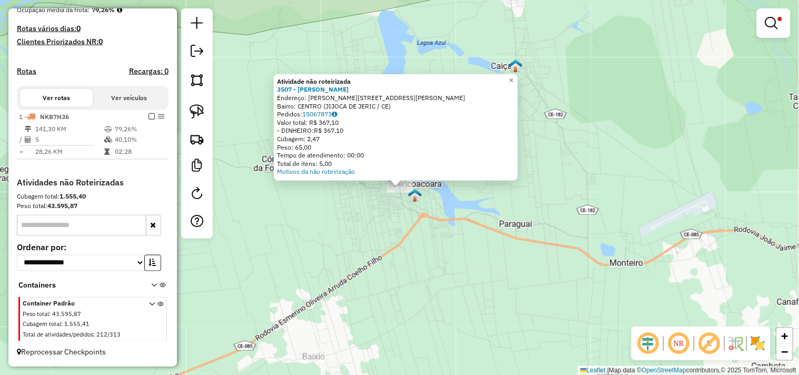
click at [377, 219] on div "Atividade não roteirizada 3507 - JOSE IDAILTON FERREI Endereço: R RUA MANOEL MA…" at bounding box center [399, 187] width 799 height 375
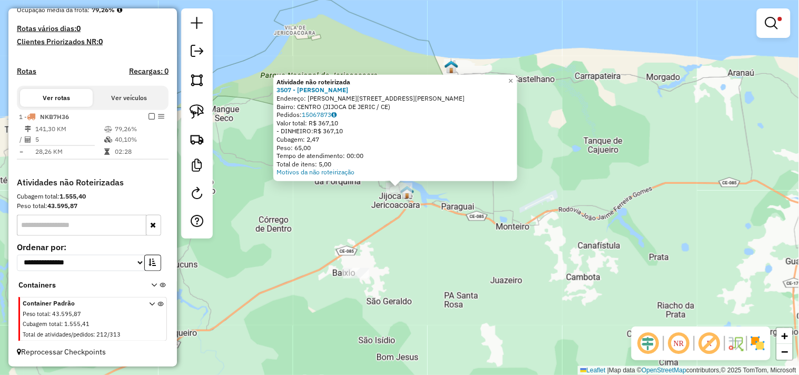
click at [406, 230] on div "Atividade não roteirizada 3507 - JOSE IDAILTON FERREI Endereço: R RUA MANOEL MA…" at bounding box center [399, 187] width 799 height 375
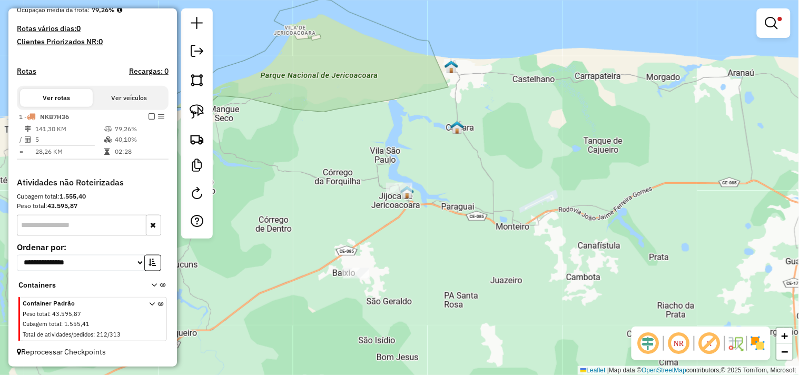
drag, startPoint x: 763, startPoint y: 25, endPoint x: 730, endPoint y: 82, distance: 66.3
click at [763, 26] on link at bounding box center [773, 23] width 25 height 21
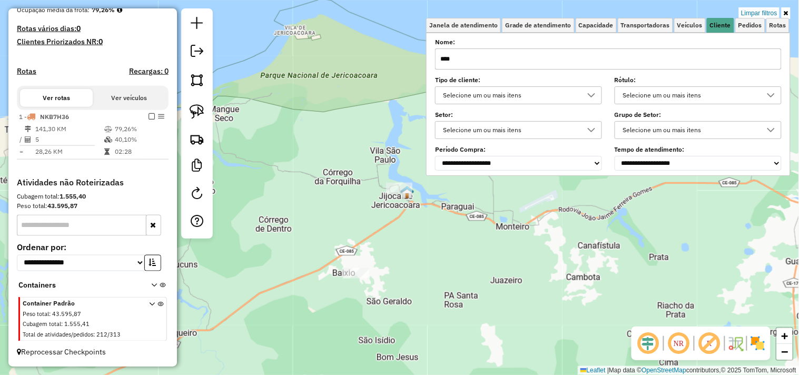
click at [684, 53] on input "****" at bounding box center [608, 58] width 346 height 21
type input "*"
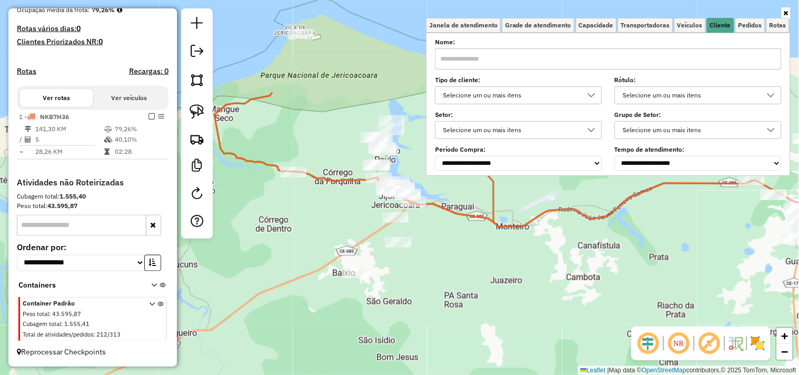
click at [460, 247] on div "Janela de atendimento Grade de atendimento Capacidade Transportadoras Veículos …" at bounding box center [399, 187] width 799 height 375
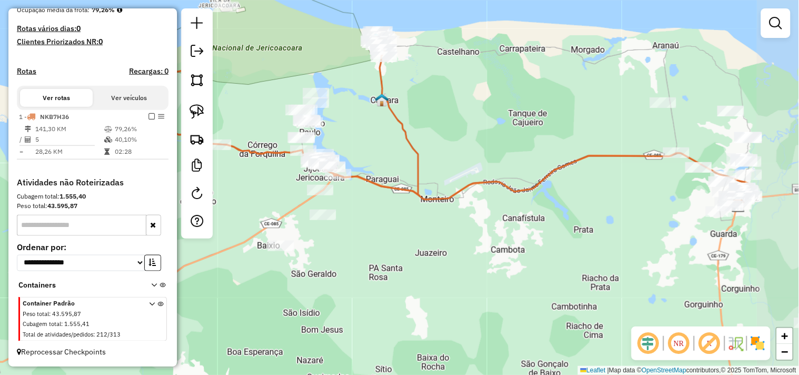
drag, startPoint x: 488, startPoint y: 277, endPoint x: 413, endPoint y: 248, distance: 81.1
click at [413, 248] on div "Janela de atendimento Grade de atendimento Capacidade Transportadoras Veículos …" at bounding box center [399, 187] width 799 height 375
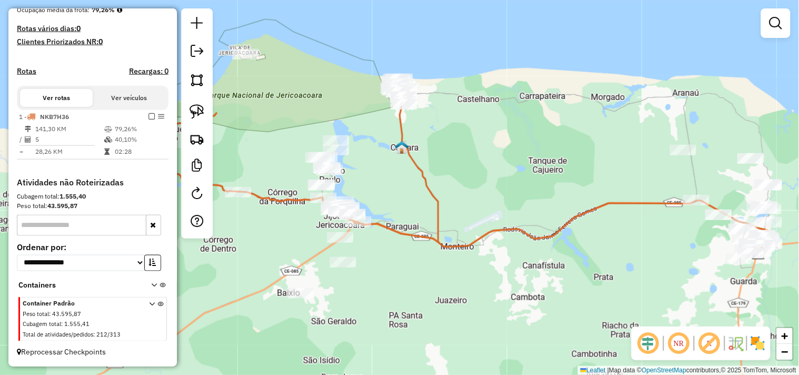
drag, startPoint x: 429, startPoint y: 169, endPoint x: 445, endPoint y: 193, distance: 29.2
click at [445, 193] on div "Janela de atendimento Grade de atendimento Capacidade Transportadoras Veículos …" at bounding box center [399, 187] width 799 height 375
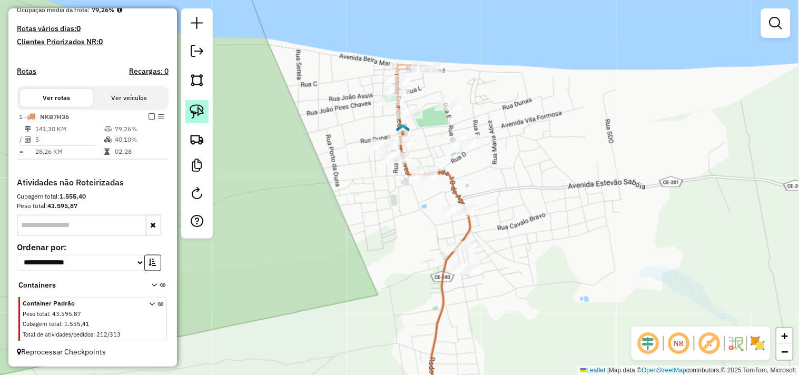
click at [204, 114] on link at bounding box center [196, 111] width 23 height 23
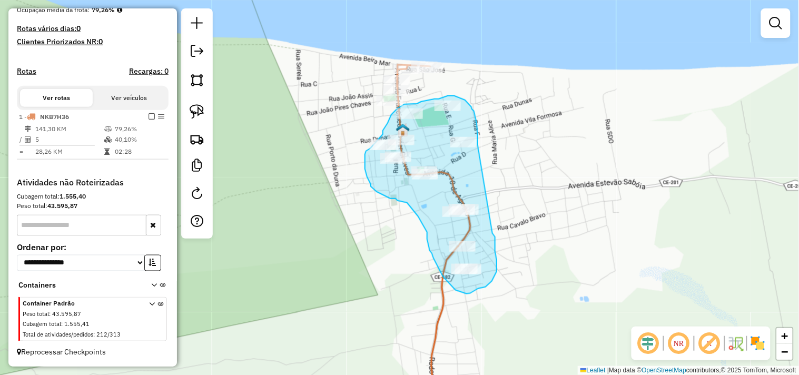
drag, startPoint x: 493, startPoint y: 234, endPoint x: 477, endPoint y: 145, distance: 90.3
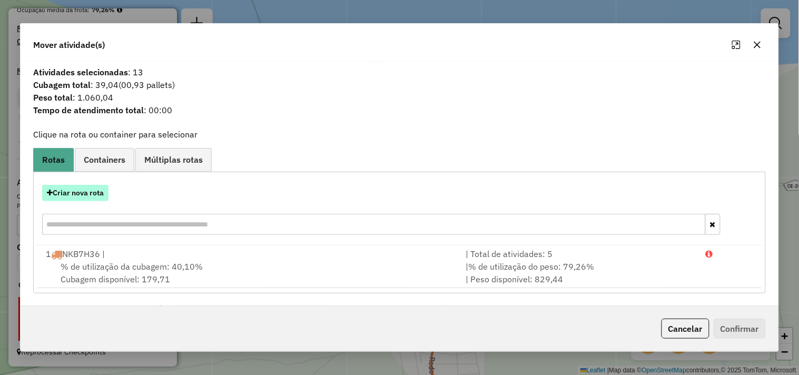
click at [88, 192] on button "Criar nova rota" at bounding box center [75, 193] width 66 height 16
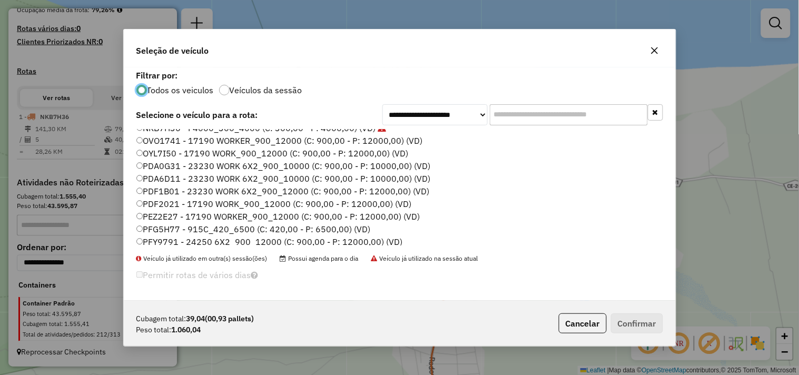
scroll to position [225, 0]
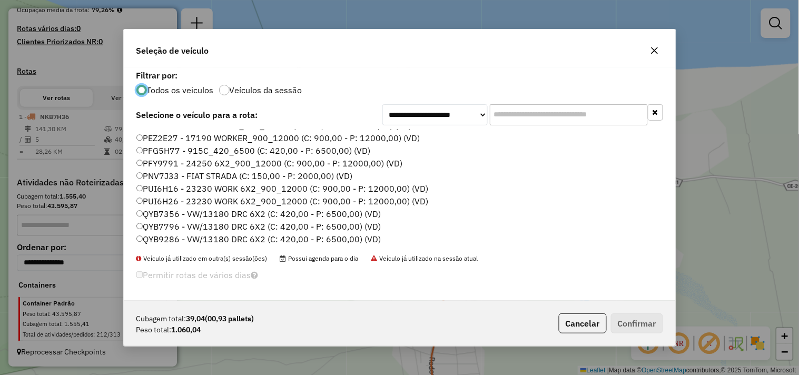
click at [171, 208] on label "QYB7356 - VW/13180 DRC 6X2 (C: 420,00 - P: 6500,00) (VD)" at bounding box center [258, 213] width 245 height 13
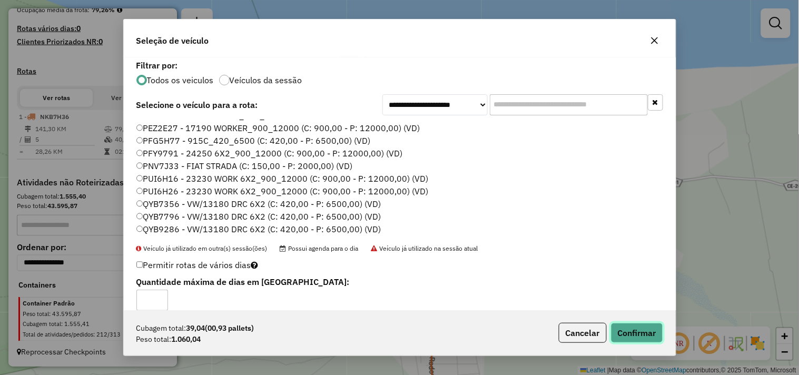
click at [649, 335] on button "Confirmar" at bounding box center [637, 333] width 52 height 20
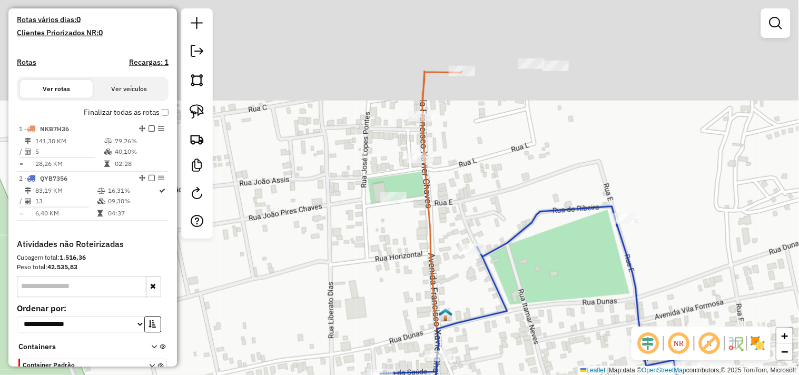
drag, startPoint x: 461, startPoint y: 132, endPoint x: 356, endPoint y: 182, distance: 115.4
click at [482, 202] on div "Janela de atendimento Grade de atendimento Capacidade Transportadoras Veículos …" at bounding box center [399, 187] width 799 height 375
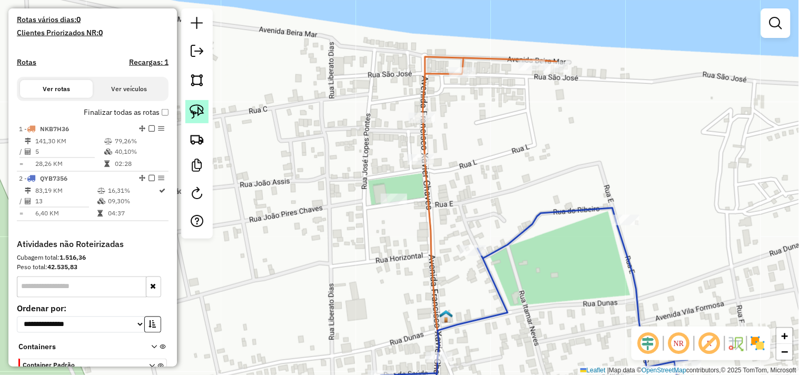
click at [197, 115] on img at bounding box center [196, 111] width 15 height 15
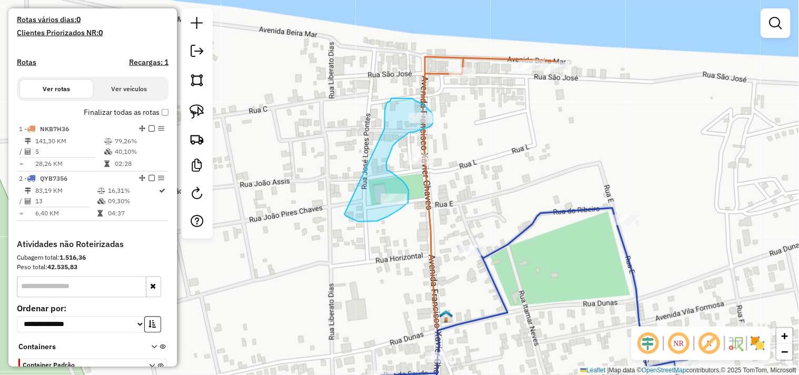
drag, startPoint x: 384, startPoint y: 127, endPoint x: 311, endPoint y: 207, distance: 108.4
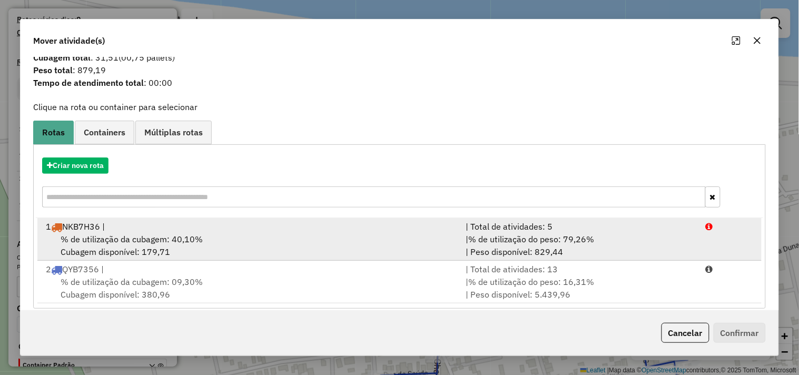
scroll to position [34, 0]
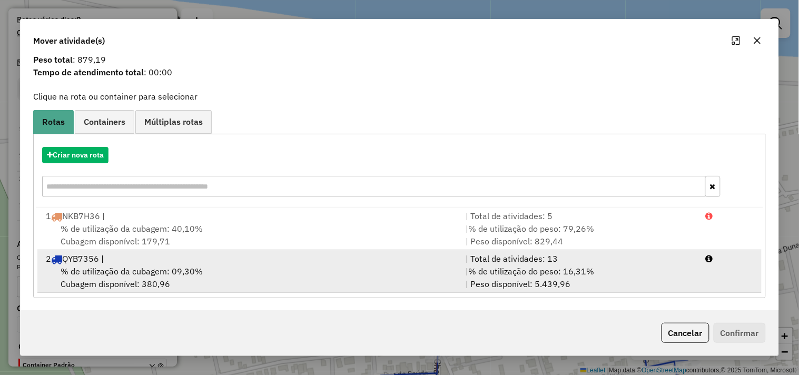
click at [143, 268] on span "% de utilização da cubagem: 09,30%" at bounding box center [132, 271] width 142 height 11
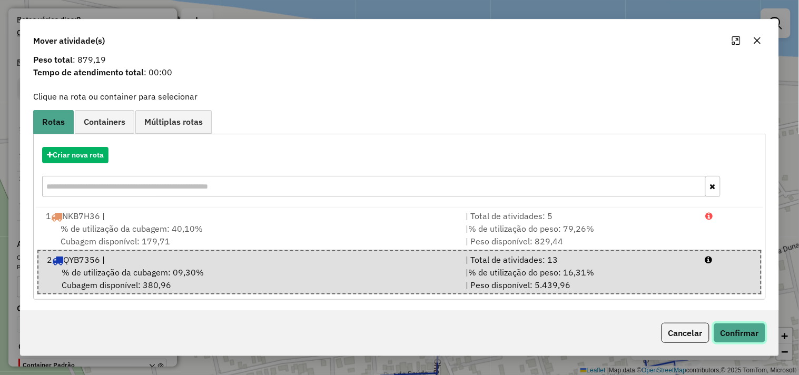
click at [758, 327] on button "Confirmar" at bounding box center [739, 333] width 52 height 20
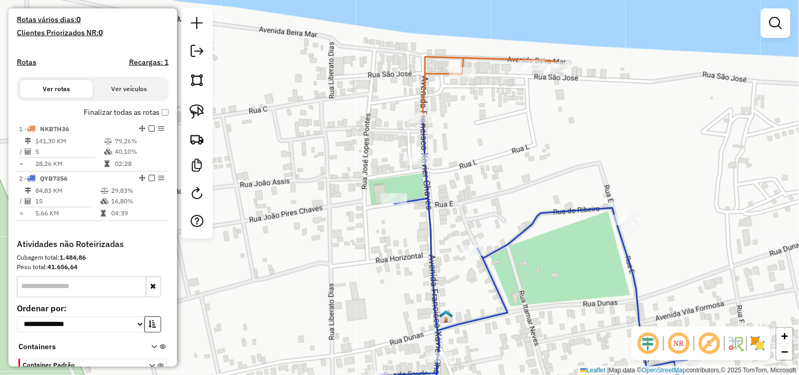
scroll to position [0, 0]
select select "**********"
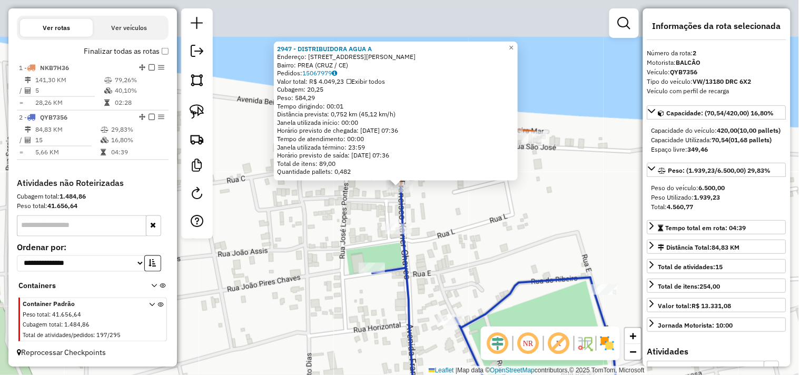
scroll to position [342, 0]
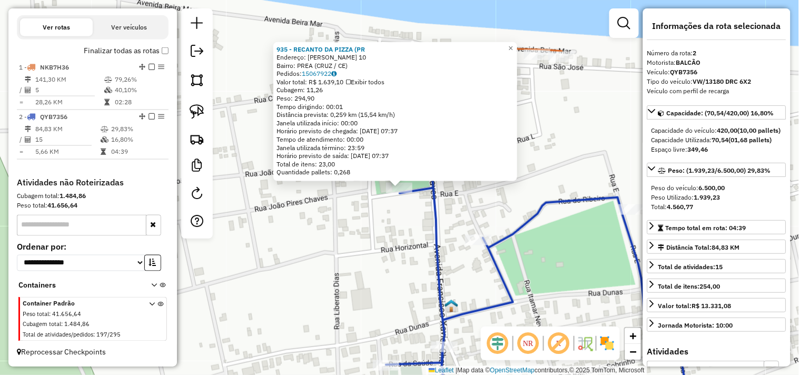
click at [475, 249] on div "935 - RECANTO DA PIZZA (PR Endereço: JOSE ALENCAR 10 Bairro: PREA (CRUZ / CE) P…" at bounding box center [399, 187] width 799 height 375
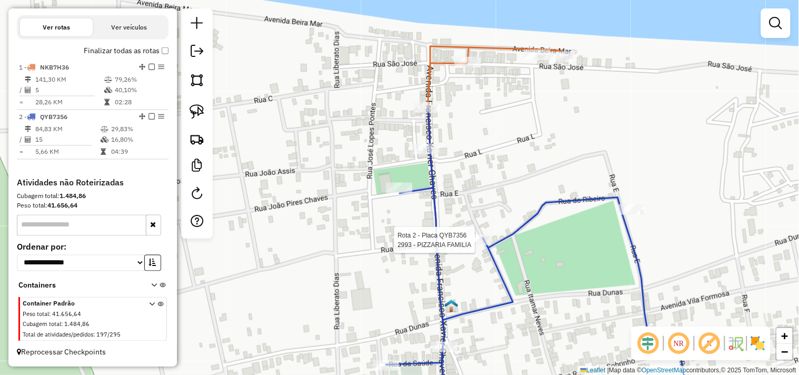
select select "**********"
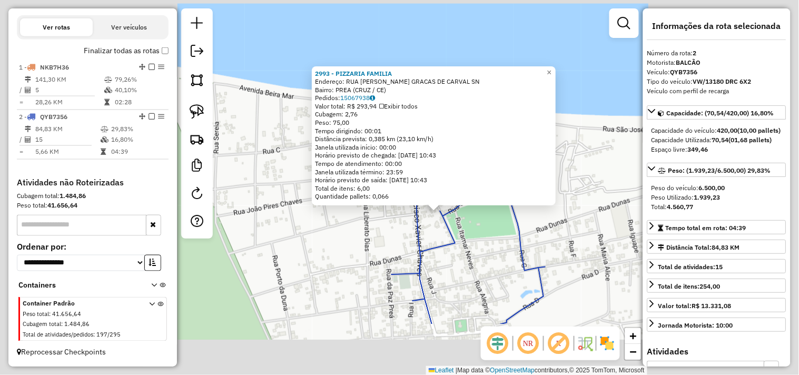
click at [475, 243] on div "2993 - PIZZARIA FAMILIA Endereço: RUA MARIA DAS GRACAS DE CARVAL SN Bairro: PRE…" at bounding box center [399, 187] width 799 height 375
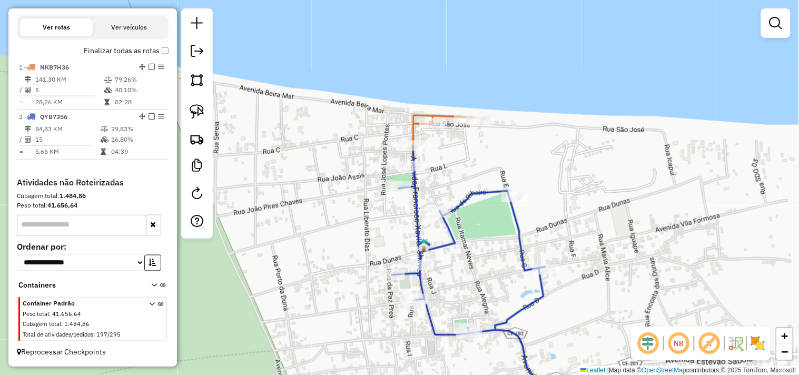
click at [512, 191] on icon at bounding box center [473, 279] width 162 height 266
select select "**********"
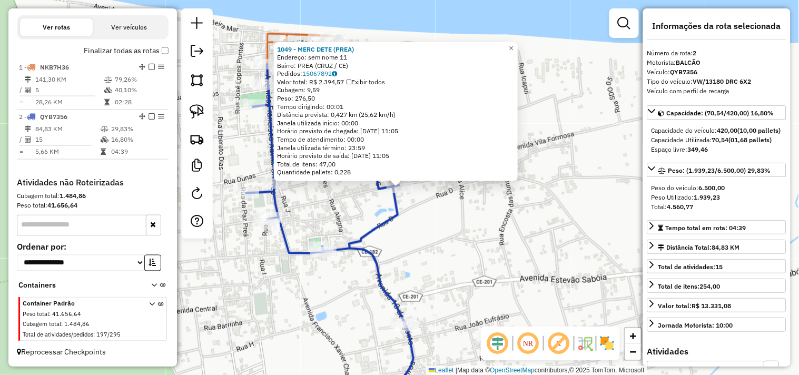
click at [348, 209] on div "1049 - MERC DETE (PREA) Endereço: sem nome 11 Bairro: PREA (CRUZ / CE) Pedidos:…" at bounding box center [399, 187] width 799 height 375
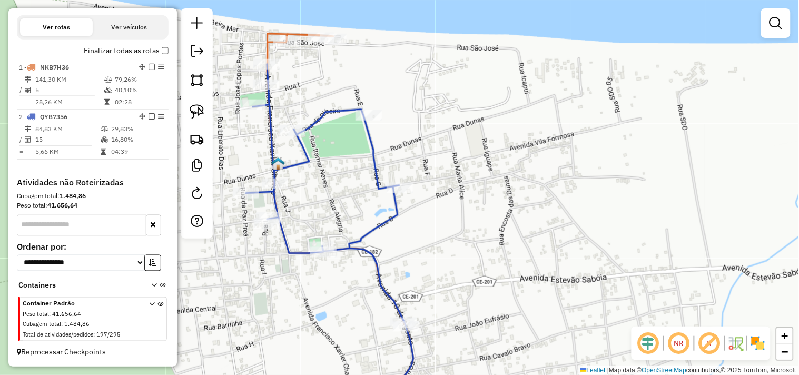
click at [290, 140] on div "Janela de atendimento Grade de atendimento Capacidade Transportadoras Veículos …" at bounding box center [399, 187] width 799 height 375
select select "**********"
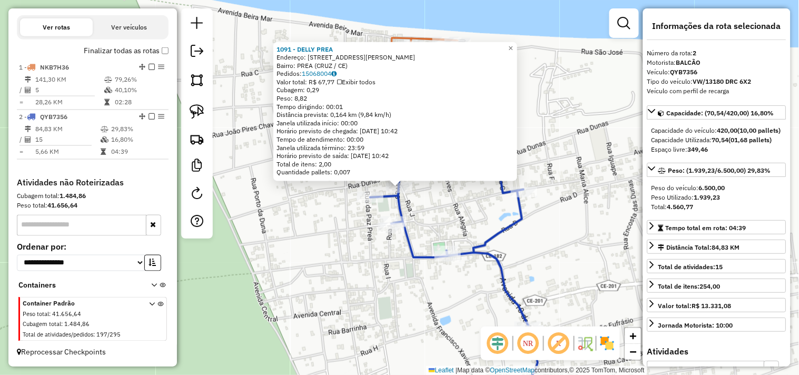
click at [371, 191] on icon at bounding box center [453, 240] width 167 height 344
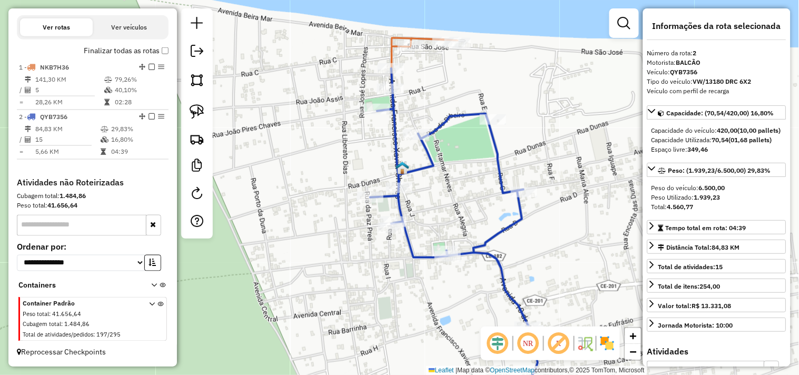
click at [365, 187] on div "Rota 2 - Placa QYB7356 947 - MERC J.A (PREA) Janela de atendimento Grade de ate…" at bounding box center [399, 187] width 799 height 375
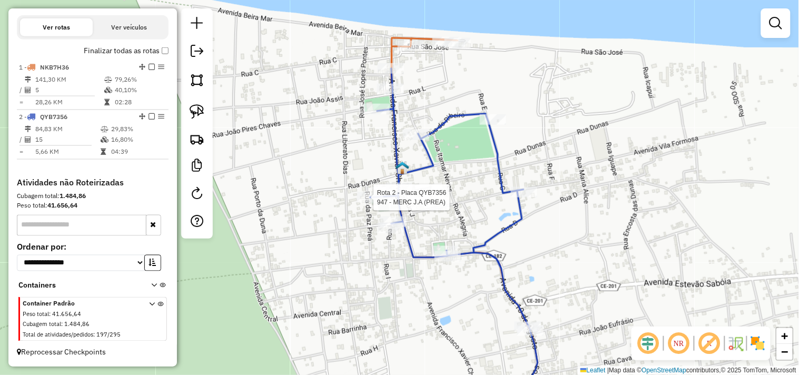
select select "**********"
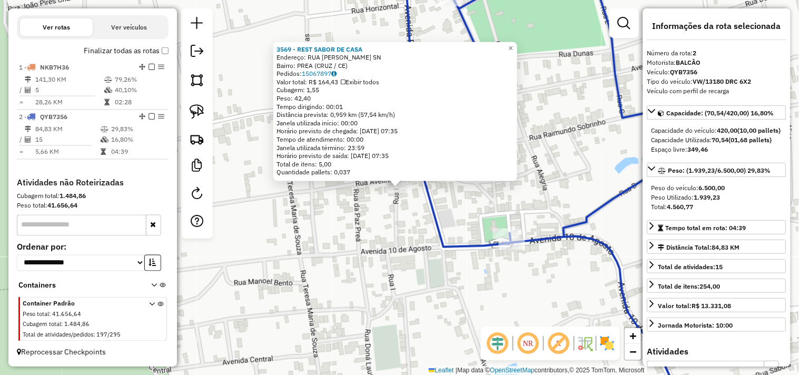
click at [408, 255] on div "3569 - REST SABOR DE CASA Endereço: RUA RAIMUNDO SOBRINHO SN Bairro: PREA (CRUZ…" at bounding box center [399, 187] width 799 height 375
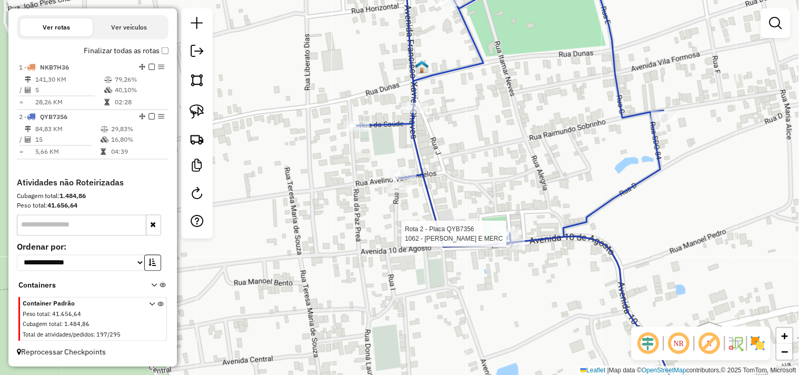
click at [498, 224] on div "Rota 2 - Placa QYB7356 1062 - ALEX FRUTARIA E MERC Janela de atendimento Grade …" at bounding box center [399, 187] width 799 height 375
select select "**********"
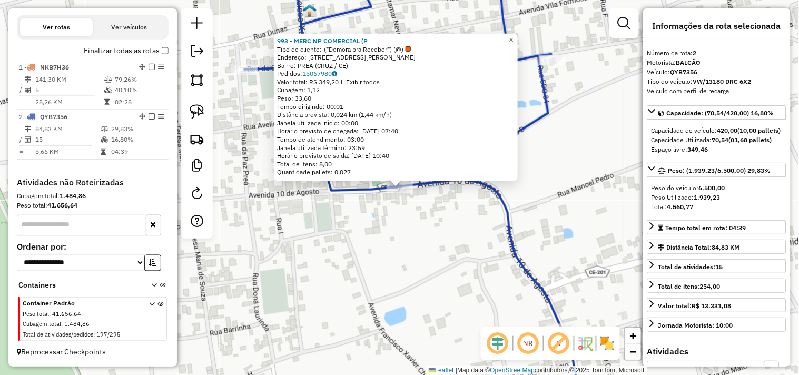
click at [417, 237] on div "993 - MERC NP COMERCIAL (P Tipo de cliente: (*Demora pra Receber*) (@) Endereço…" at bounding box center [399, 187] width 799 height 375
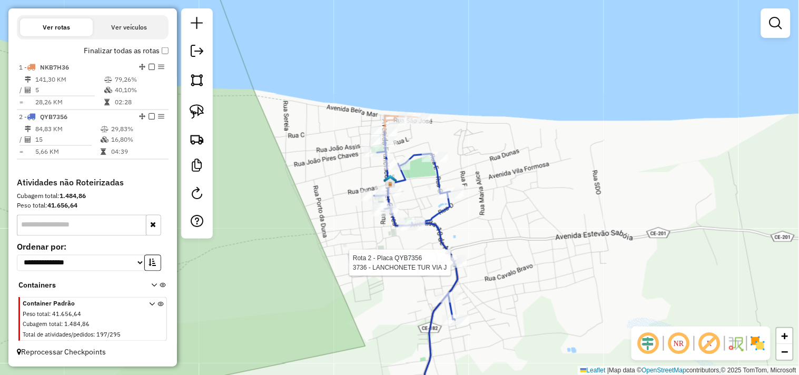
select select "**********"
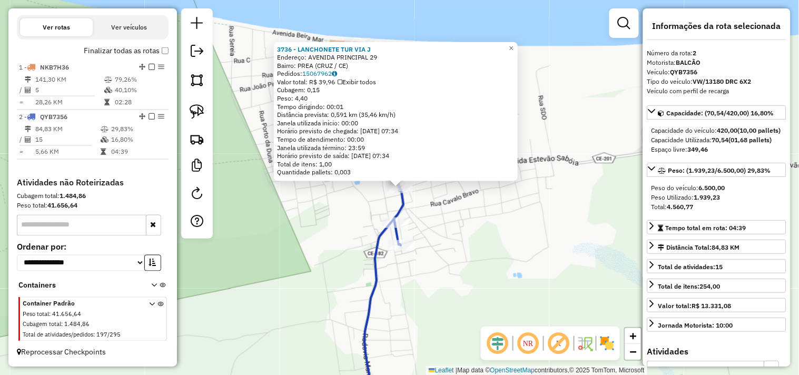
click at [444, 222] on div "3736 - LANCHONETE TUR VIA J Endereço: AVENIDA PRINCIPAL 29 Bairro: PREA (CRUZ /…" at bounding box center [399, 187] width 799 height 375
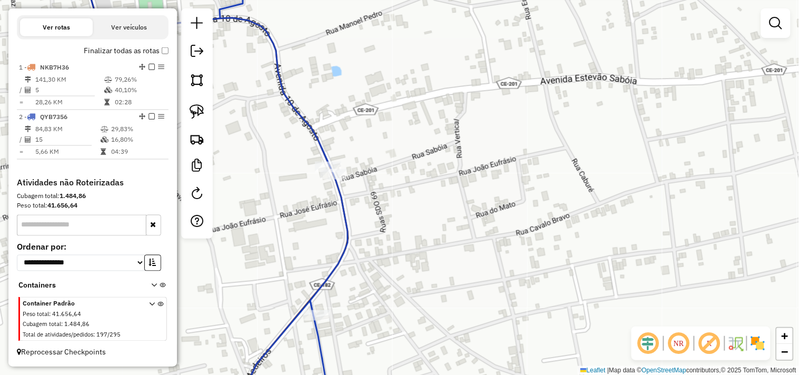
select select "**********"
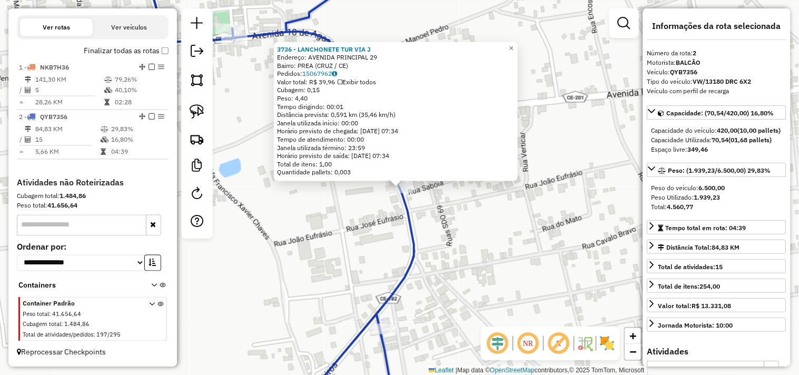
click at [382, 235] on div "Rota 2 - Placa QYB7356 3736 - LANCHONETE TUR VIA J × 3736 - LANCHONETE TUR VIA …" at bounding box center [399, 187] width 799 height 375
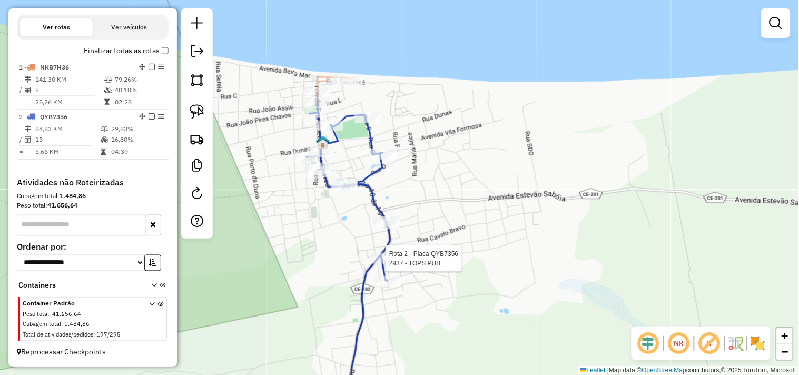
select select "**********"
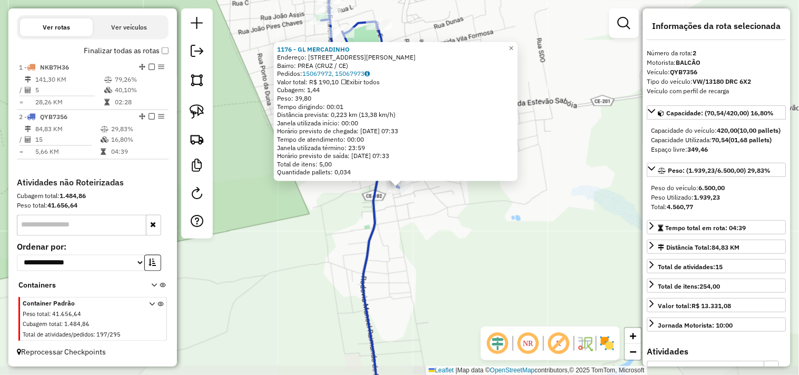
click at [419, 258] on div "1176 - GL MERCADINHO Endereço: Rua Francisco Jose De Miranda 5555 Bairro: PREA …" at bounding box center [399, 187] width 799 height 375
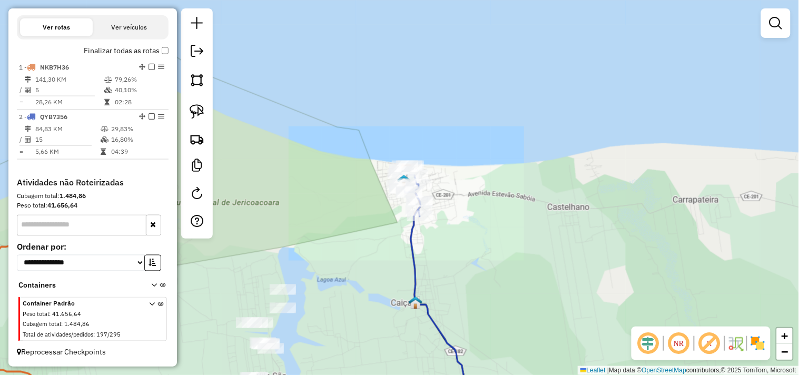
drag, startPoint x: 505, startPoint y: 250, endPoint x: 411, endPoint y: 166, distance: 125.7
click at [433, 177] on div "Janela de atendimento Grade de atendimento Capacidade Transportadoras Veículos …" at bounding box center [399, 187] width 799 height 375
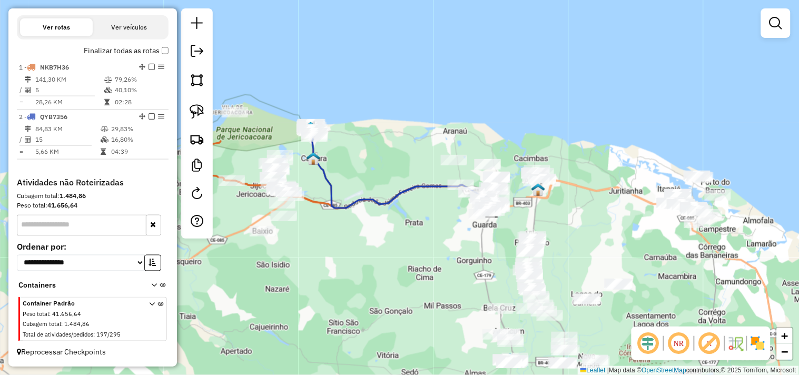
drag, startPoint x: 466, startPoint y: 252, endPoint x: 395, endPoint y: 241, distance: 71.4
click at [395, 241] on div "Janela de atendimento Grade de atendimento Capacidade Transportadoras Veículos …" at bounding box center [399, 187] width 799 height 375
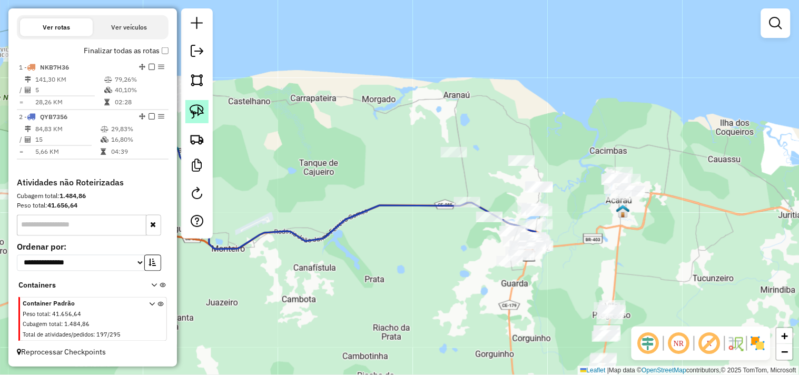
click at [204, 116] on link at bounding box center [196, 111] width 23 height 23
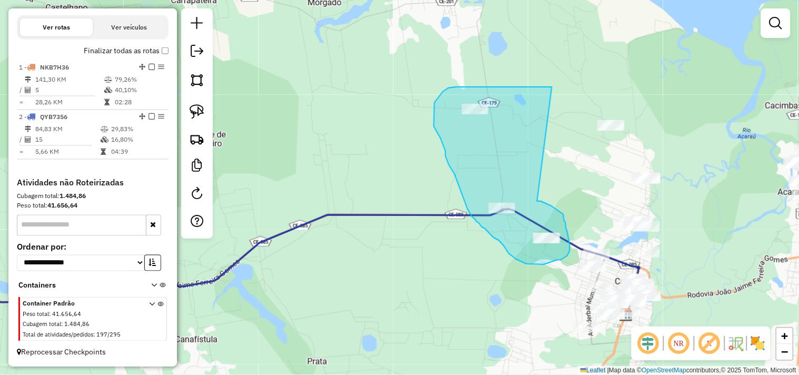
drag, startPoint x: 563, startPoint y: 214, endPoint x: 552, endPoint y: 87, distance: 127.9
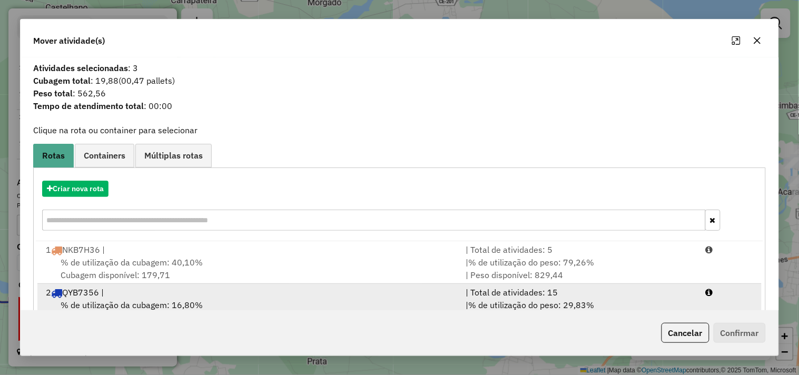
scroll to position [34, 0]
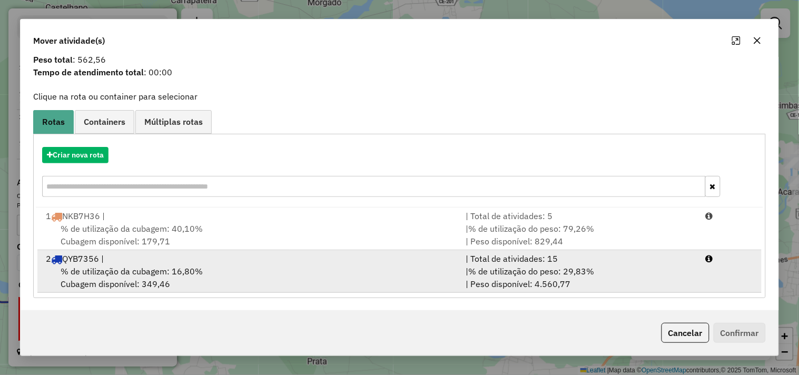
click at [192, 282] on div "% de utilização da cubagem: 16,80% Cubagem disponível: 349,46" at bounding box center [249, 277] width 420 height 25
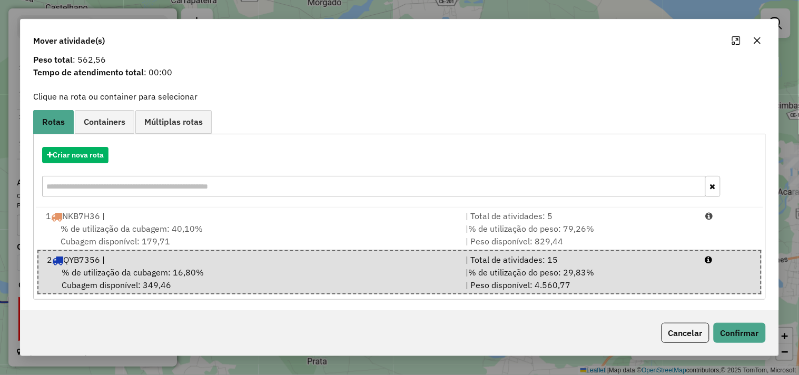
click at [709, 327] on div "Cancelar Confirmar" at bounding box center [711, 333] width 108 height 20
click at [714, 327] on button "Confirmar" at bounding box center [739, 333] width 52 height 20
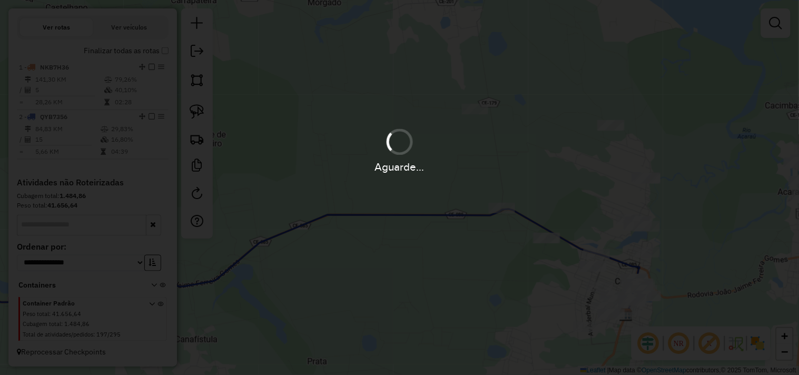
scroll to position [0, 0]
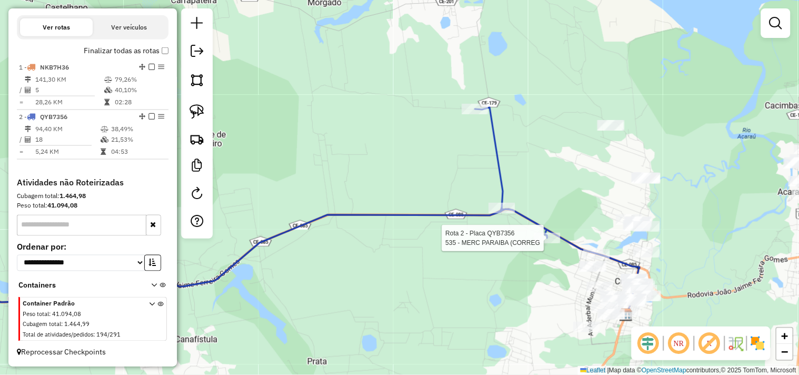
select select "**********"
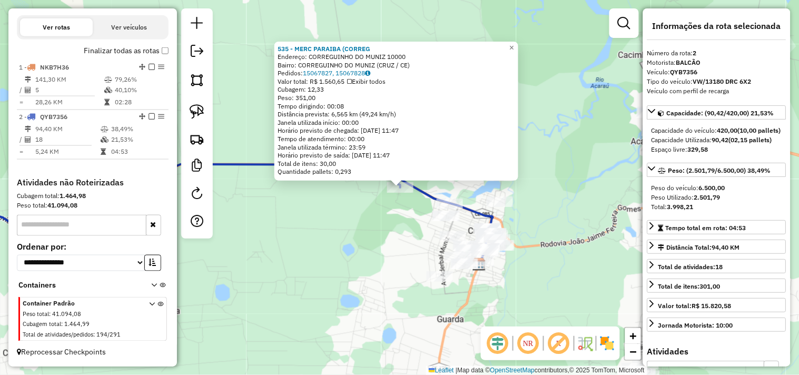
click at [393, 218] on div "535 - MERC PARAIBA (CORREG Endereço: CORREGUINHO DO MUNIZ 10000 Bairro: CORREGU…" at bounding box center [399, 187] width 799 height 375
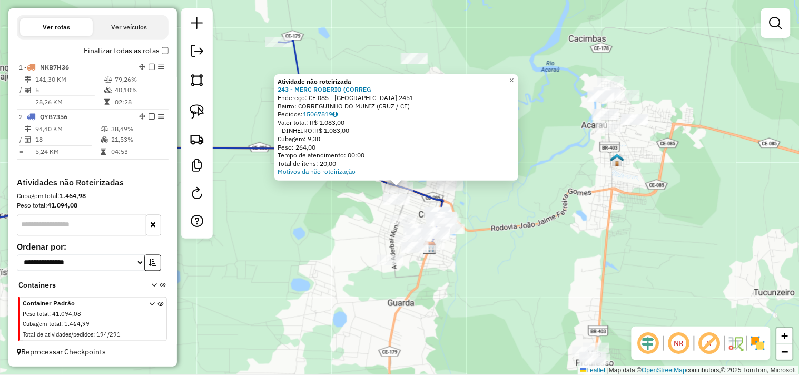
click at [376, 235] on div "Atividade não roteirizada 243 - MERC ROBERIO (CORREG Endereço: CE 085 - CORREGU…" at bounding box center [399, 187] width 799 height 375
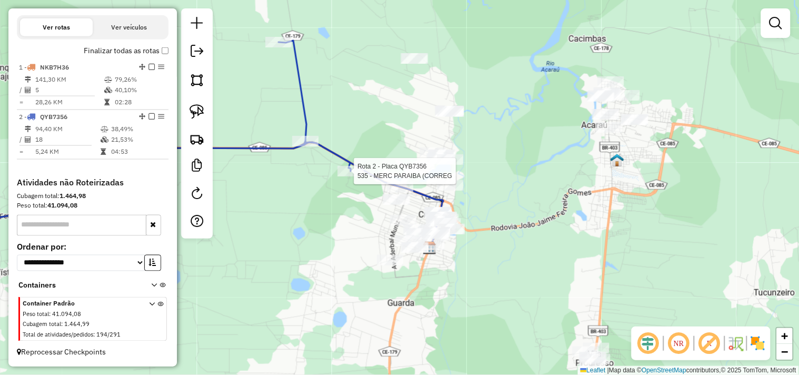
select select "**********"
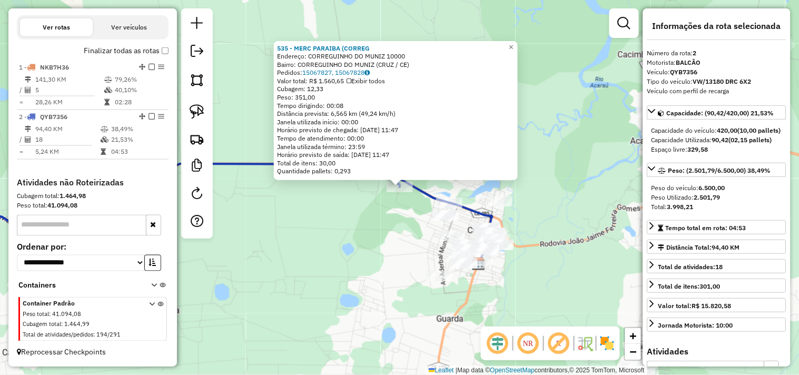
click at [371, 230] on div "535 - MERC PARAIBA (CORREG Endereço: CORREGUINHO DO MUNIZ 10000 Bairro: CORREGU…" at bounding box center [399, 187] width 799 height 375
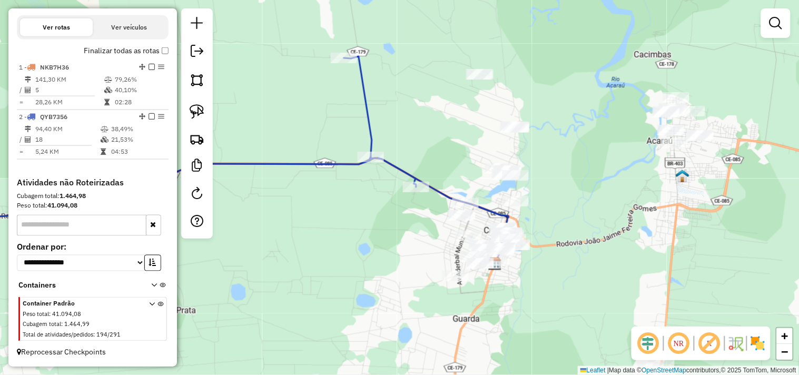
drag, startPoint x: 344, startPoint y: 237, endPoint x: 407, endPoint y: 235, distance: 63.2
click at [407, 235] on div "Janela de atendimento Grade de atendimento Capacidade Transportadoras Veículos …" at bounding box center [399, 187] width 799 height 375
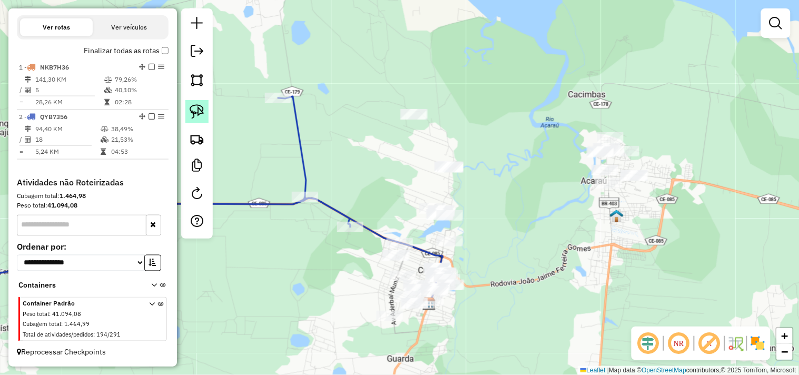
click at [202, 113] on img at bounding box center [196, 111] width 15 height 15
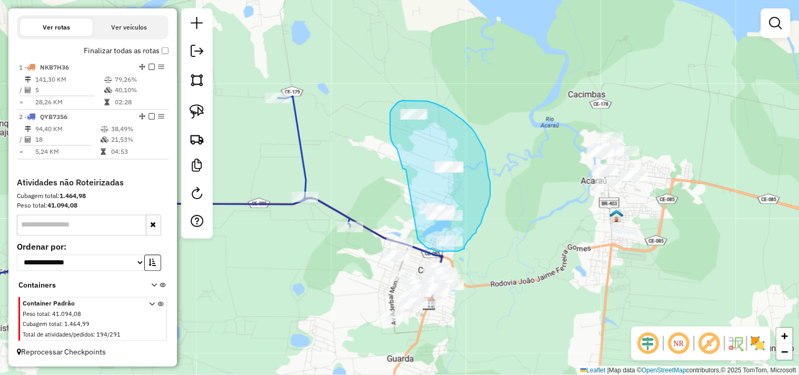
drag, startPoint x: 403, startPoint y: 168, endPoint x: 417, endPoint y: 237, distance: 70.5
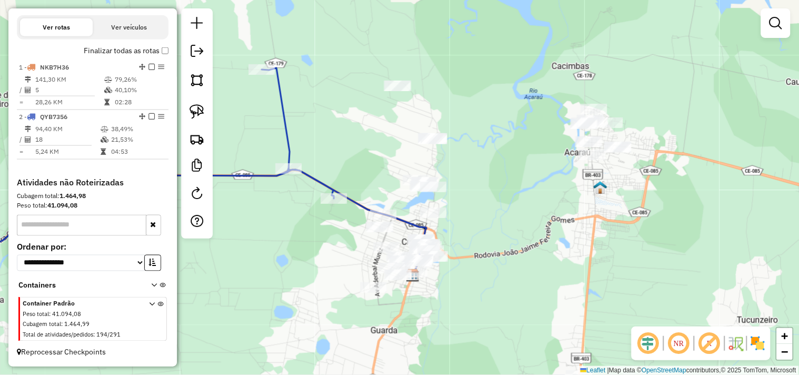
drag, startPoint x: 488, startPoint y: 241, endPoint x: 471, endPoint y: 212, distance: 34.0
click at [471, 212] on div "Janela de atendimento Grade de atendimento Capacidade Transportadoras Veículos …" at bounding box center [399, 187] width 799 height 375
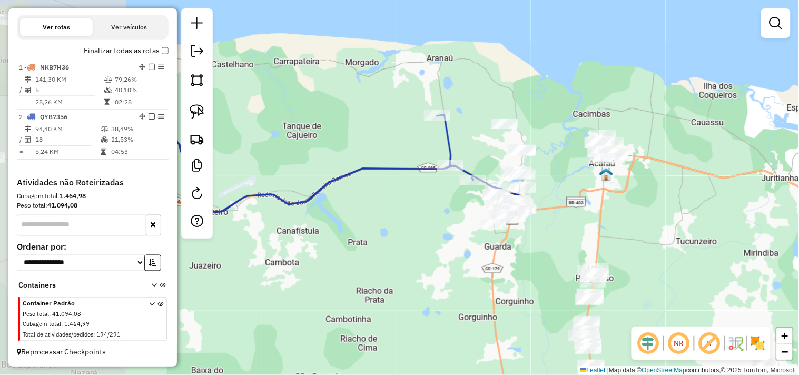
drag, startPoint x: 307, startPoint y: 225, endPoint x: 393, endPoint y: 228, distance: 85.4
click at [464, 228] on div "Janela de atendimento Grade de atendimento Capacidade Transportadoras Veículos …" at bounding box center [399, 187] width 799 height 375
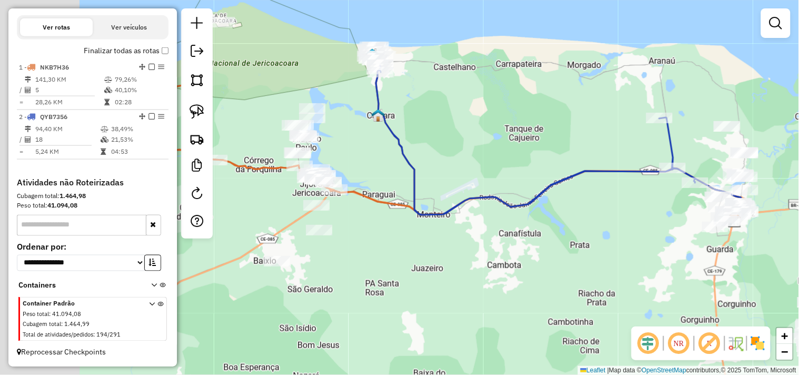
drag, startPoint x: 351, startPoint y: 233, endPoint x: 511, endPoint y: 223, distance: 159.8
click at [548, 237] on div "Janela de atendimento Grade de atendimento Capacidade Transportadoras Veículos …" at bounding box center [399, 187] width 799 height 375
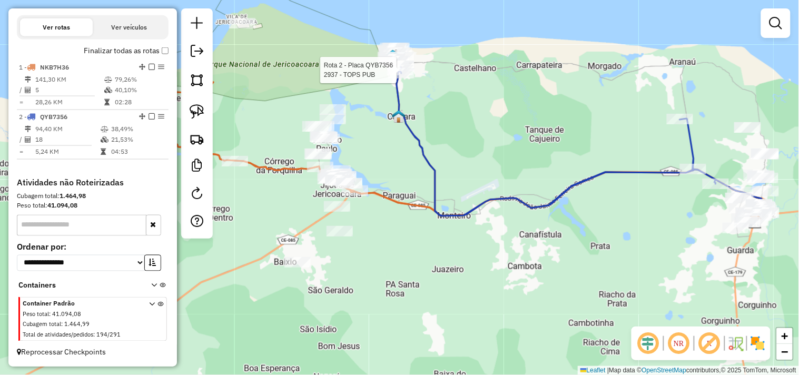
select select "**********"
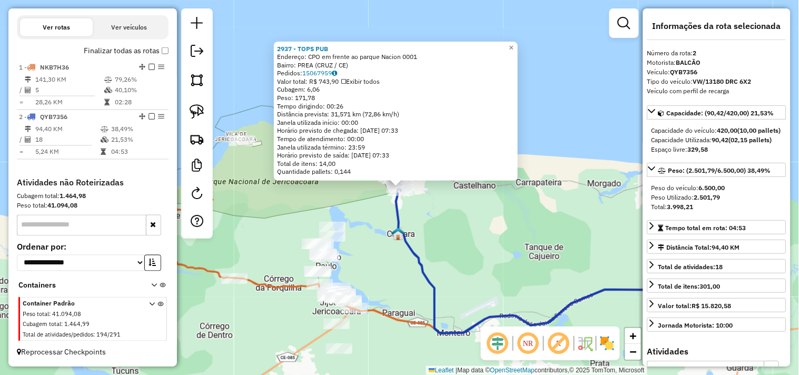
click at [470, 224] on div "2937 - TOPS PUB Endereço: CPO em frente ao parque Nacion 0001 Bairro: PREA (CRU…" at bounding box center [399, 187] width 799 height 375
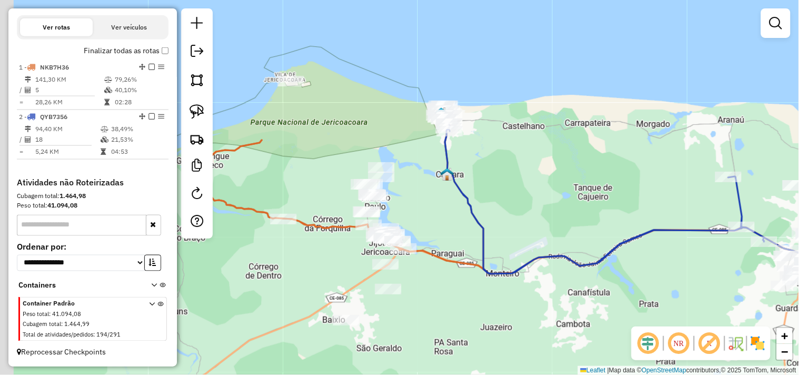
drag, startPoint x: 474, startPoint y: 260, endPoint x: 533, endPoint y: 174, distance: 104.1
click at [533, 174] on div "Janela de atendimento Grade de atendimento Capacidade Transportadoras Veículos …" at bounding box center [399, 187] width 799 height 375
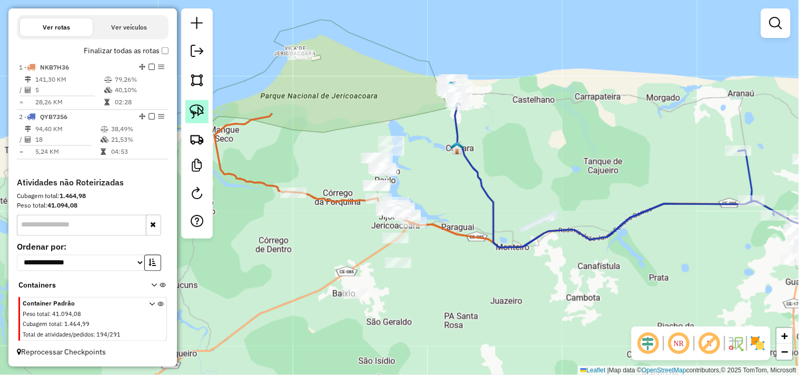
click at [199, 117] on img at bounding box center [196, 111] width 15 height 15
click at [776, 29] on link at bounding box center [775, 23] width 21 height 21
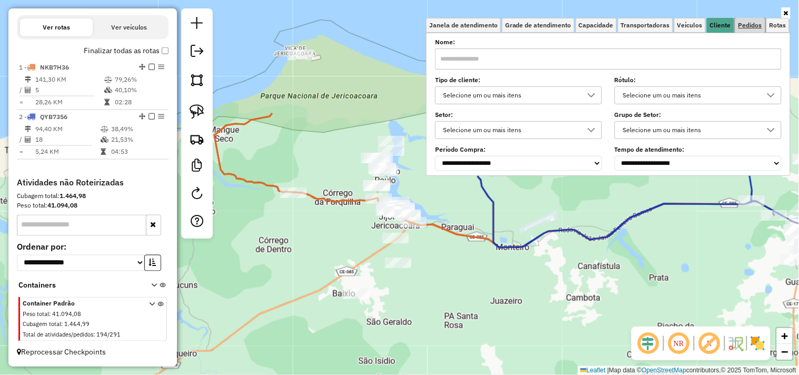
click at [751, 28] on span "Pedidos" at bounding box center [750, 25] width 24 height 6
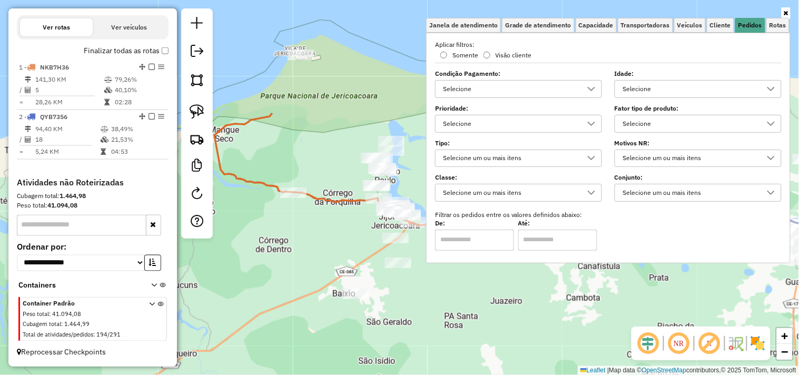
click at [663, 84] on div "Selecione" at bounding box center [690, 89] width 142 height 17
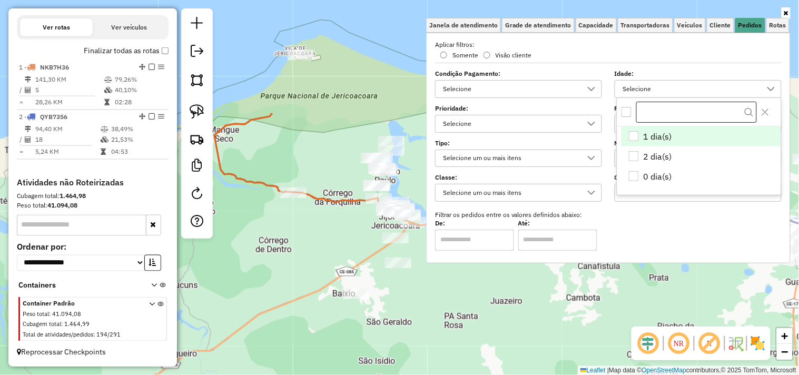
scroll to position [6, 35]
drag, startPoint x: 633, startPoint y: 133, endPoint x: 630, endPoint y: 149, distance: 16.5
click at [633, 133] on div "1 dia(s)" at bounding box center [633, 137] width 10 height 10
click at [630, 149] on li "2 dia(s)" at bounding box center [700, 157] width 159 height 20
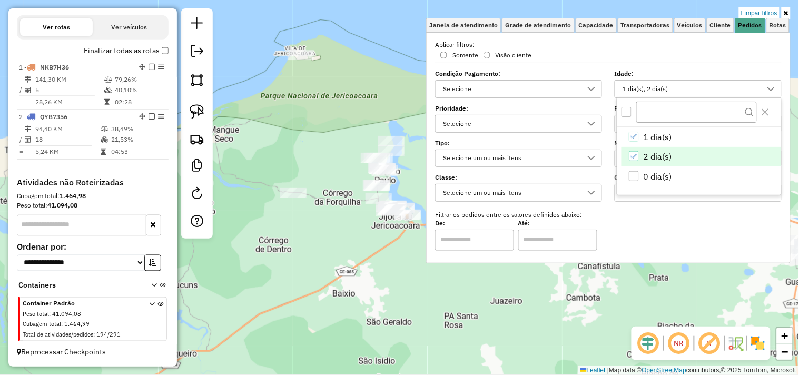
click at [399, 282] on div "Limpar filtros Janela de atendimento Grade de atendimento Capacidade Transporta…" at bounding box center [399, 187] width 799 height 375
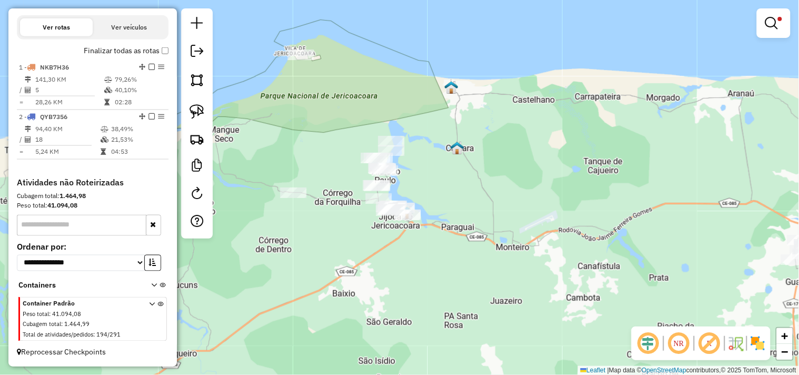
click at [208, 120] on div at bounding box center [197, 123] width 32 height 230
click at [203, 115] on img at bounding box center [196, 111] width 15 height 15
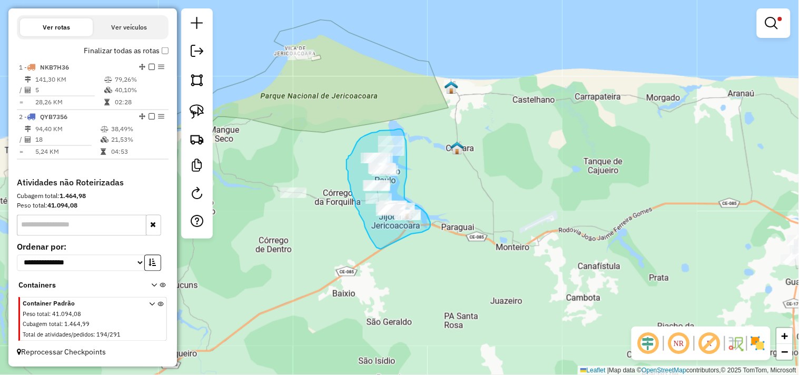
drag, startPoint x: 370, startPoint y: 238, endPoint x: 411, endPoint y: 234, distance: 41.3
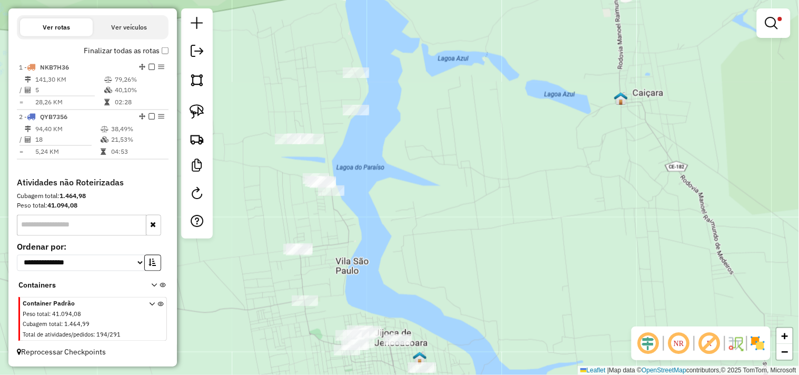
click at [349, 78] on div at bounding box center [356, 72] width 26 height 11
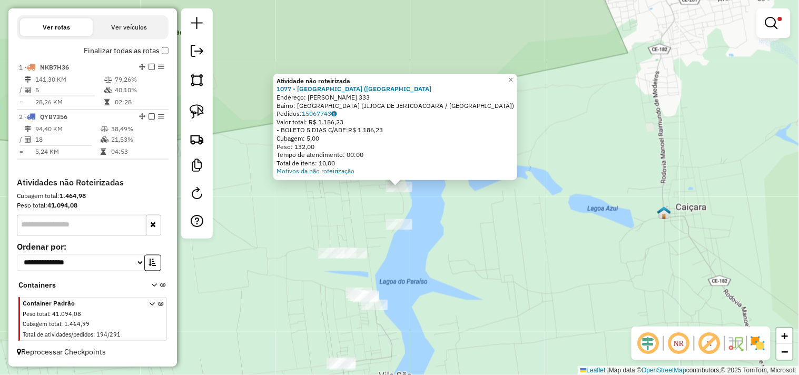
click at [446, 232] on div "Atividade não roteirizada 1077 - CARAUBA BEACH (JIJOC Endereço: PEDRO FRANCISCO…" at bounding box center [399, 187] width 799 height 375
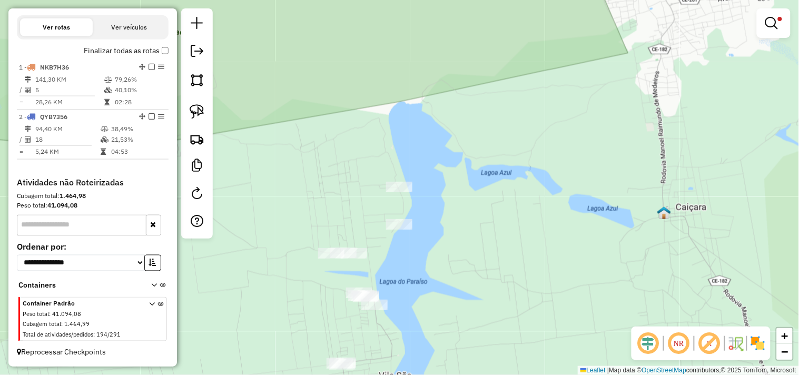
click at [397, 180] on div "Limpar filtros Janela de atendimento Grade de atendimento Capacidade Transporta…" at bounding box center [399, 187] width 799 height 375
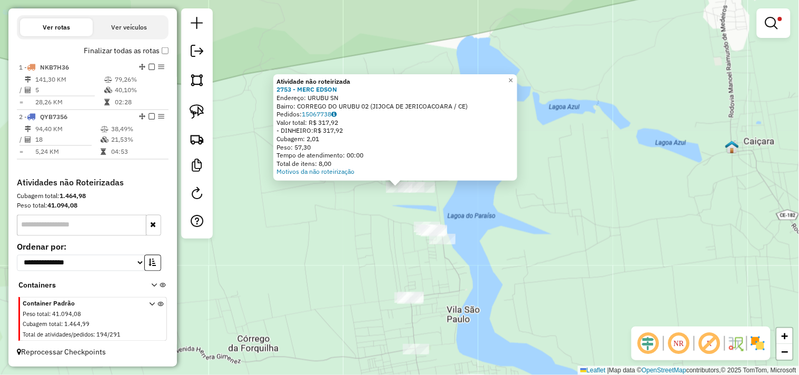
click at [370, 224] on div "Atividade não roteirizada 2753 - MERC EDSON Endereço: URUBU SN Bairro: CORREGO …" at bounding box center [399, 187] width 799 height 375
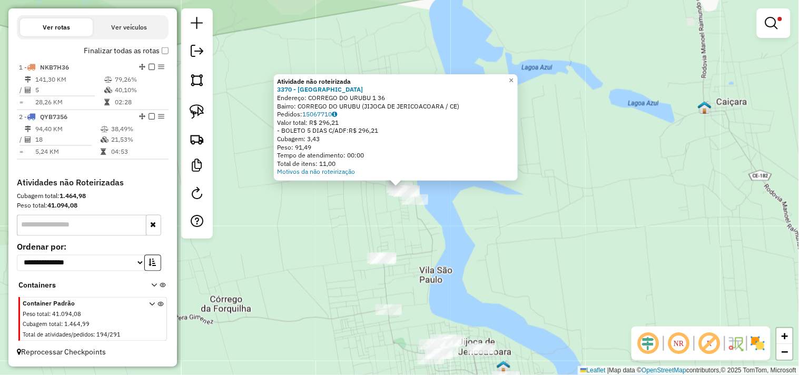
click at [450, 232] on div "Atividade não roteirizada 3370 - MERC DO AIRTON Endereço: CORREGO DO URUBU 1 36…" at bounding box center [399, 187] width 799 height 375
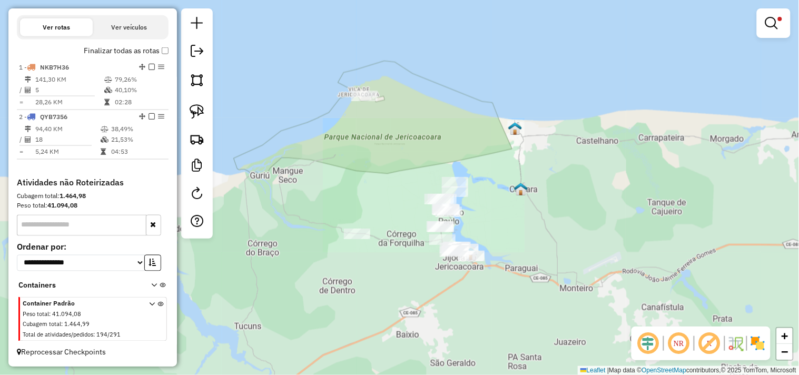
drag, startPoint x: 511, startPoint y: 243, endPoint x: 487, endPoint y: 225, distance: 29.7
click at [487, 225] on div "Limpar filtros Janela de atendimento Grade de atendimento Capacidade Transporta…" at bounding box center [399, 187] width 799 height 375
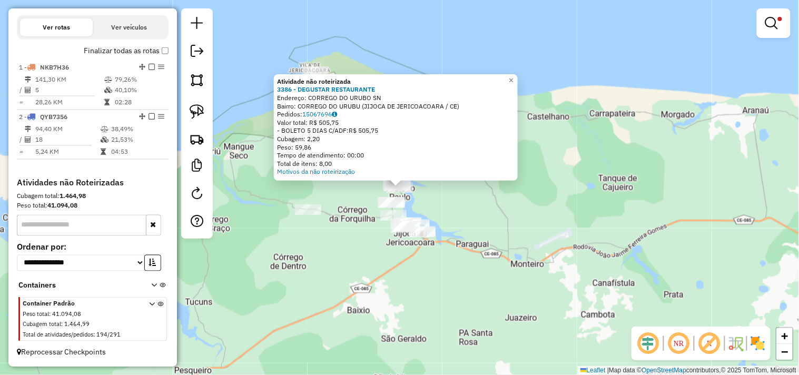
click at [346, 261] on div "Atividade não roteirizada 3386 - DEGUSTAR RESTAURANTE Endereço: CORREGO DO URUB…" at bounding box center [399, 187] width 799 height 375
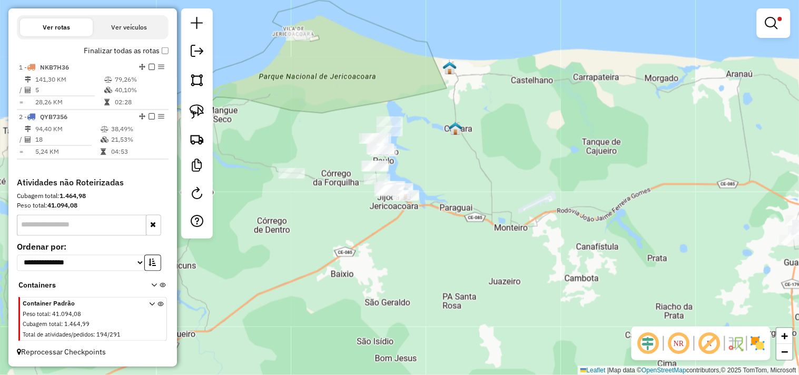
drag, startPoint x: 355, startPoint y: 285, endPoint x: 330, endPoint y: 241, distance: 50.5
click at [330, 242] on div "Limpar filtros Janela de atendimento Grade de atendimento Capacidade Transporta…" at bounding box center [399, 187] width 799 height 375
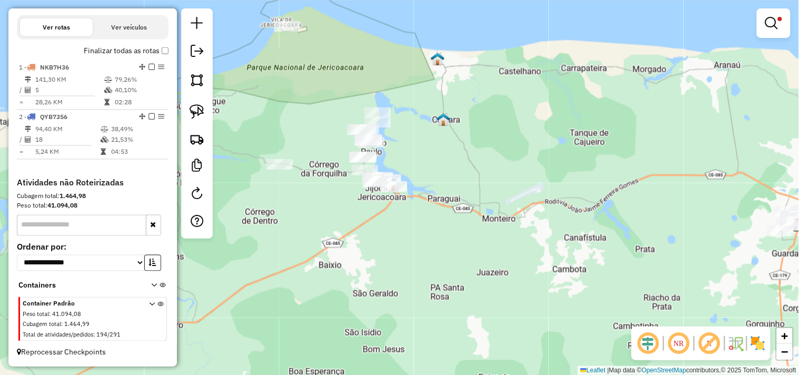
click at [284, 169] on div at bounding box center [279, 164] width 26 height 11
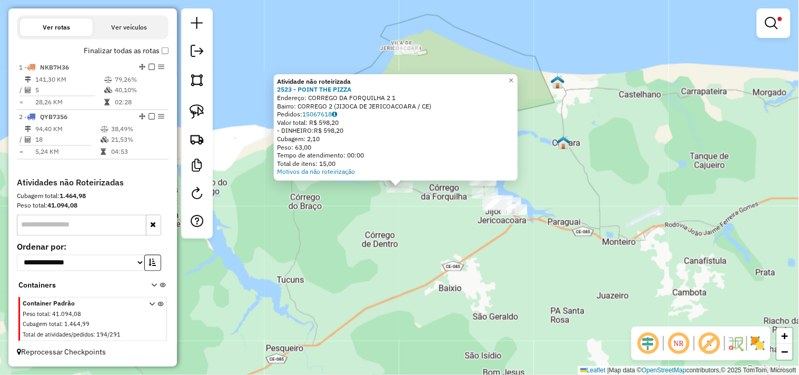
click at [387, 240] on div "Atividade não roteirizada 2523 - POINT THE PIZZA Endereço: CORREGO DA FORQUILHA…" at bounding box center [399, 187] width 799 height 375
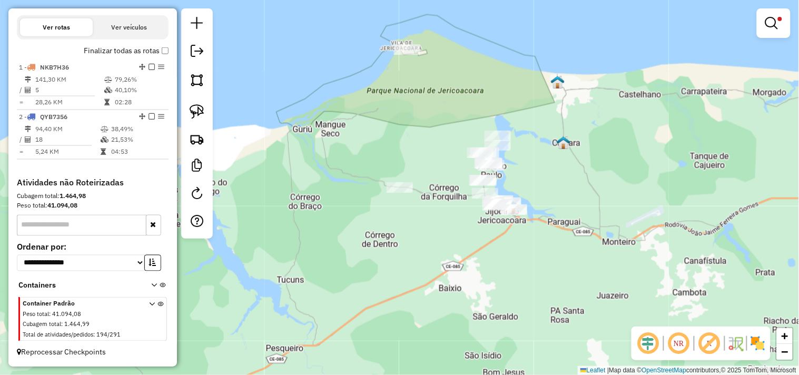
drag, startPoint x: 424, startPoint y: 239, endPoint x: 371, endPoint y: 229, distance: 54.1
click at [376, 230] on div "Atividade não roteirizada 2523 - POINT THE PIZZA Endereço: CORREGO DA FORQUILHA…" at bounding box center [399, 187] width 799 height 375
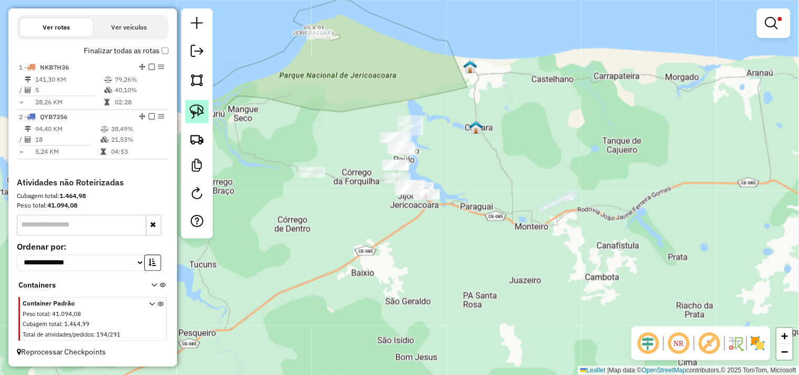
click at [200, 114] on img at bounding box center [196, 111] width 15 height 15
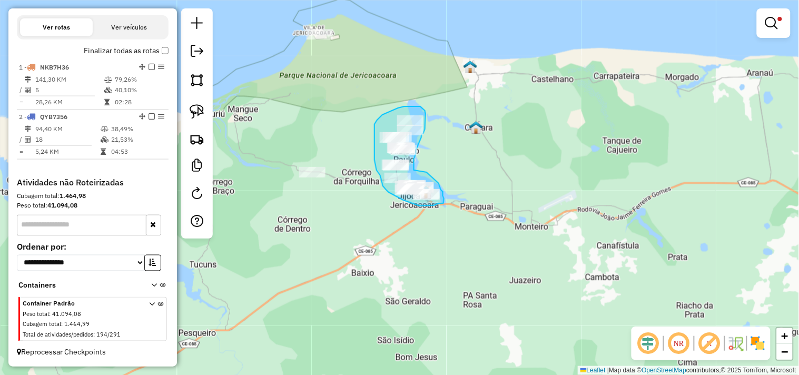
drag, startPoint x: 426, startPoint y: 172, endPoint x: 414, endPoint y: 174, distance: 12.7
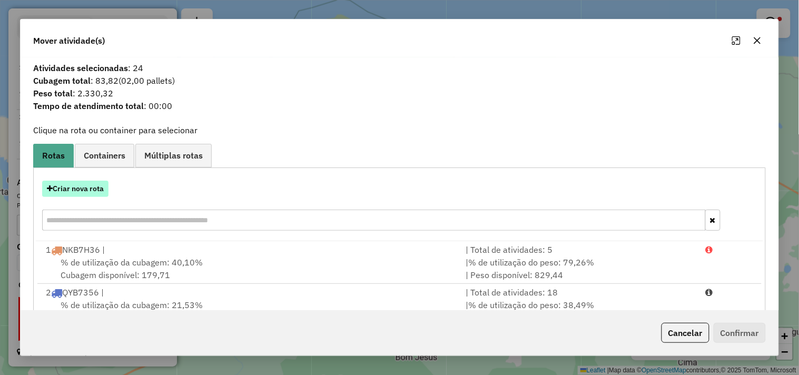
click at [99, 191] on button "Criar nova rota" at bounding box center [75, 189] width 66 height 16
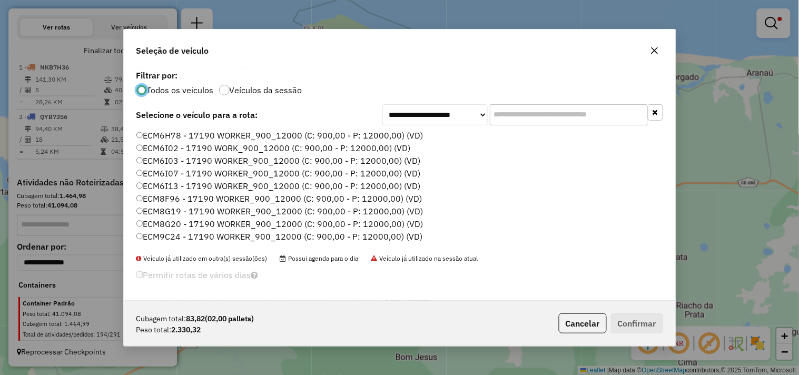
scroll to position [225, 0]
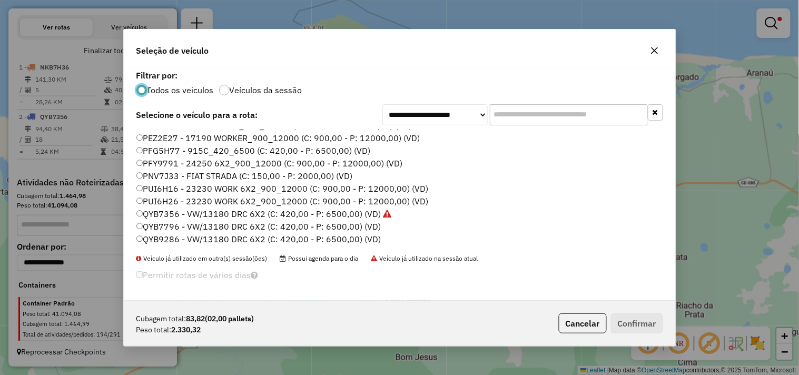
click at [172, 223] on label "QYB7796 - VW/13180 DRC 6X2 (C: 420,00 - P: 6500,00) (VD)" at bounding box center [258, 226] width 245 height 13
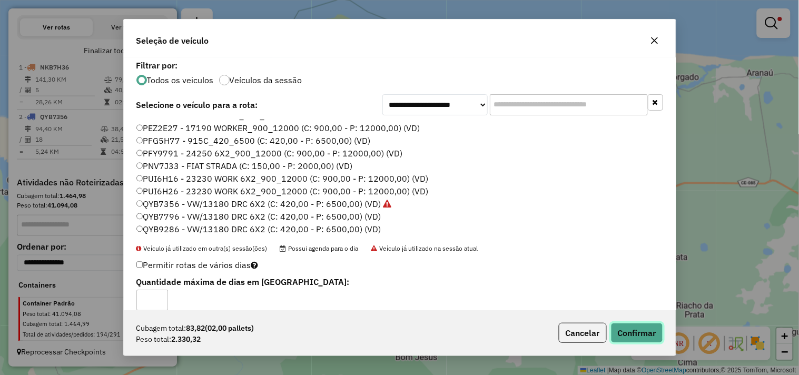
click at [653, 340] on button "Confirmar" at bounding box center [637, 333] width 52 height 20
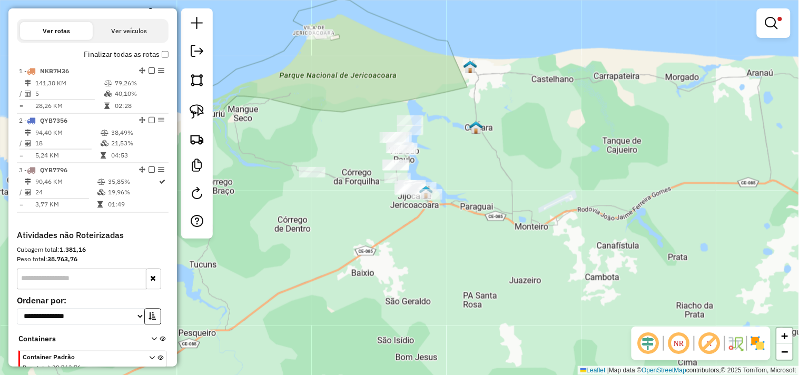
scroll to position [355, 0]
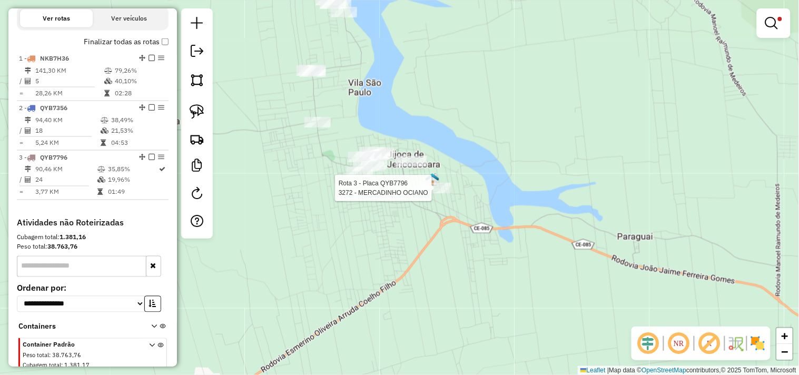
select select "**********"
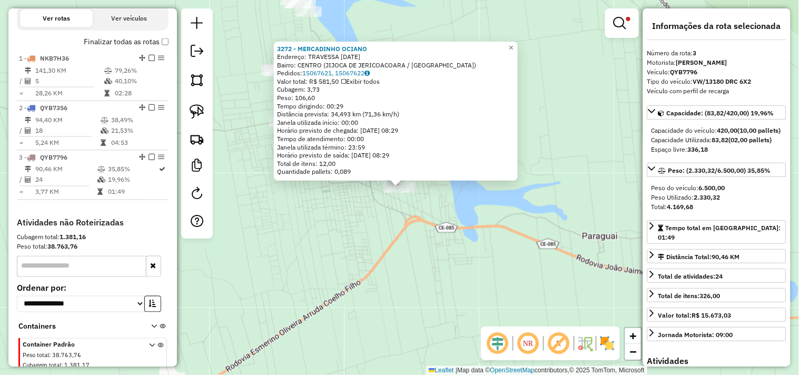
scroll to position [404, 0]
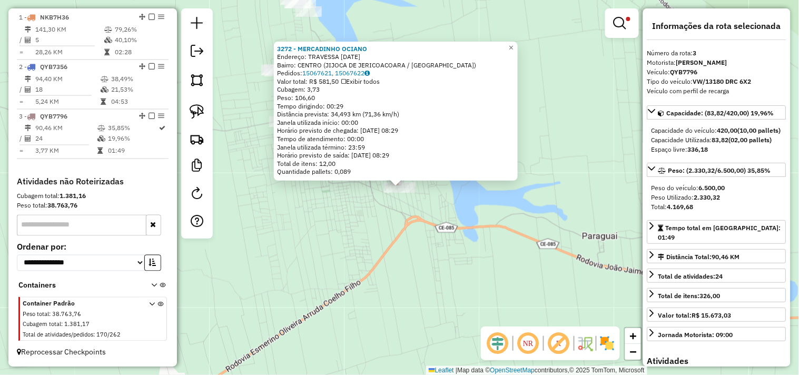
click at [383, 224] on div "3272 - MERCADINHO OCIANO Endereço: TRAVESSA 7 DE SETEMBRO 2457 Bairro: CENTRO (…" at bounding box center [399, 187] width 799 height 375
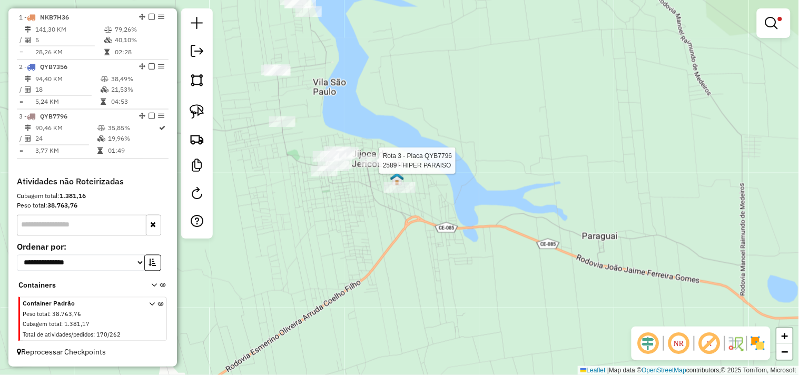
select select "**********"
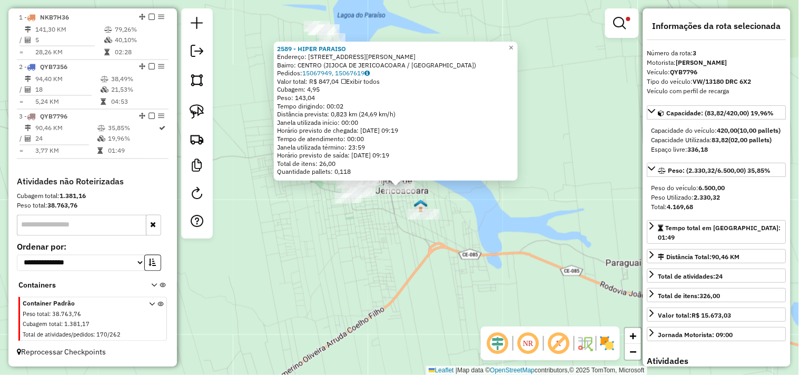
click at [376, 238] on div "2589 - HIPER PARAISO Endereço: RUA JOSE DOMINGOS 362 Bairro: CENTRO (JIJOCA DE …" at bounding box center [399, 187] width 799 height 375
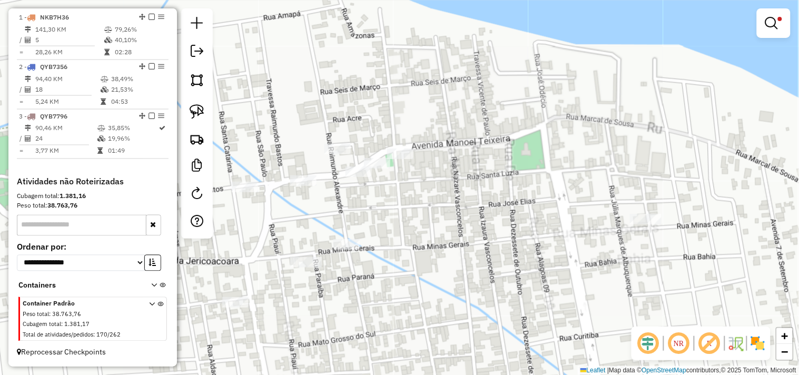
click at [404, 158] on div at bounding box center [400, 153] width 26 height 11
select select "**********"
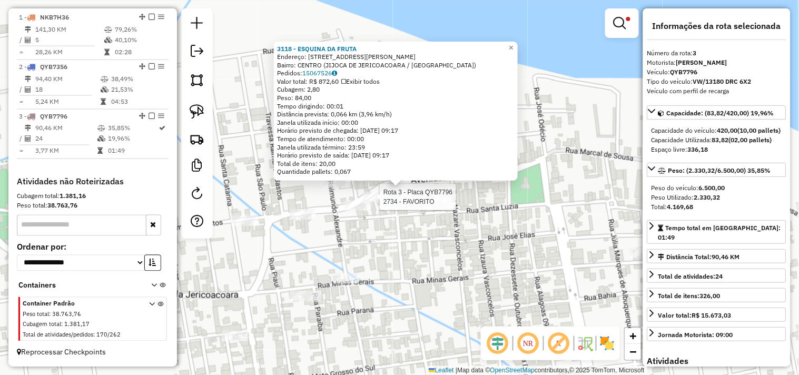
click at [384, 202] on div at bounding box center [376, 197] width 26 height 11
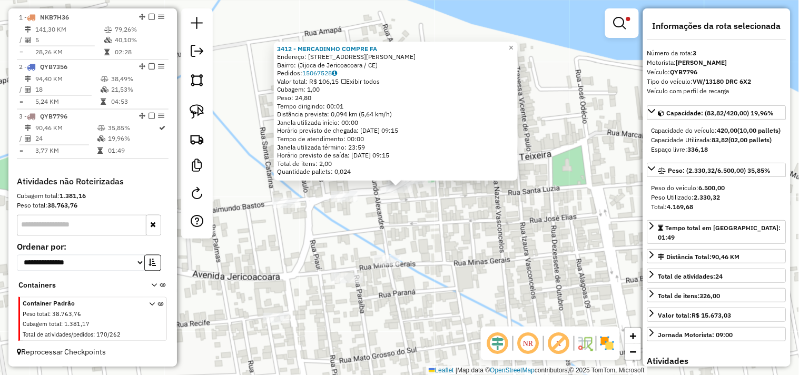
click at [402, 233] on div "3412 - MERCADINHO COMPRE FA Endereço: Travessa Tomás Cesário, 51 Bairro: (Jijoc…" at bounding box center [399, 187] width 799 height 375
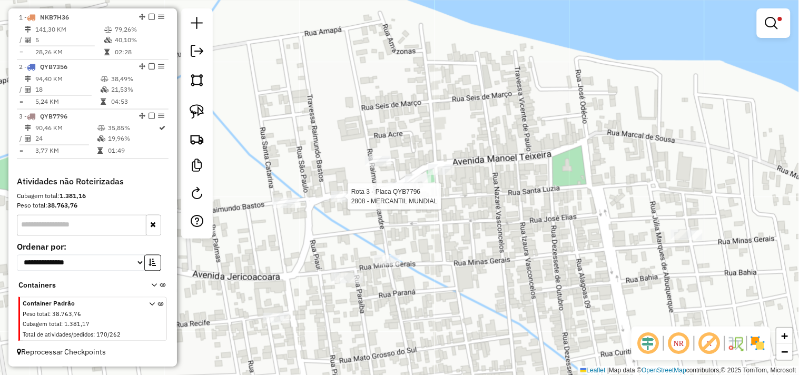
select select "**********"
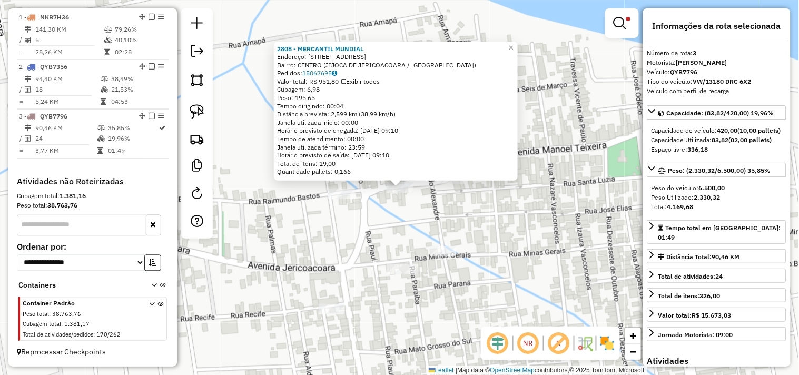
click at [413, 223] on div "2808 - MERCANTIL MUNDIAL Endereço: RUA SANTA LUZIA 325 Bairro: CENTRO (JIJOCA D…" at bounding box center [399, 187] width 799 height 375
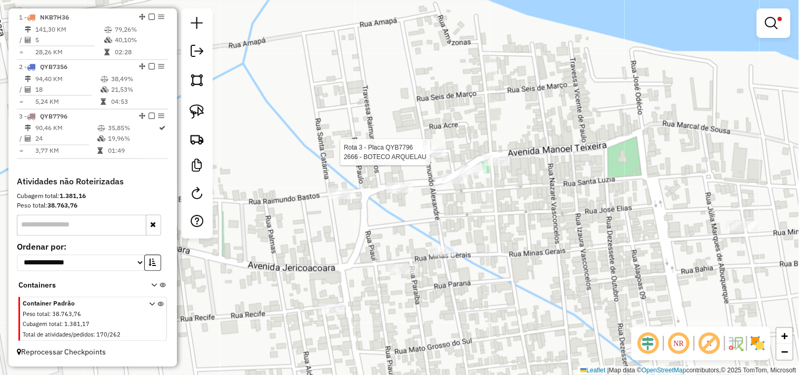
select select "**********"
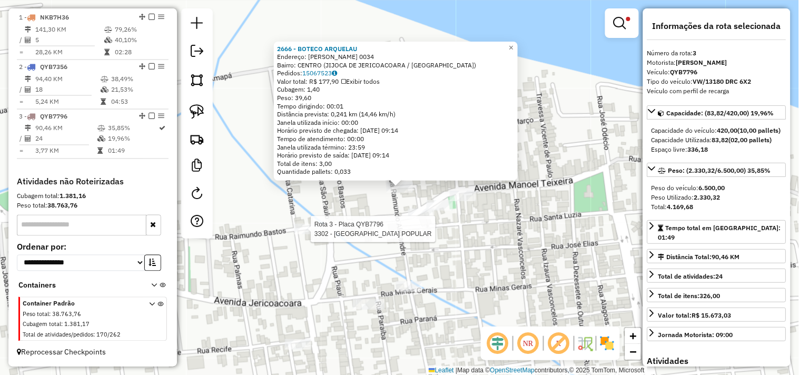
click at [310, 233] on div at bounding box center [307, 229] width 26 height 11
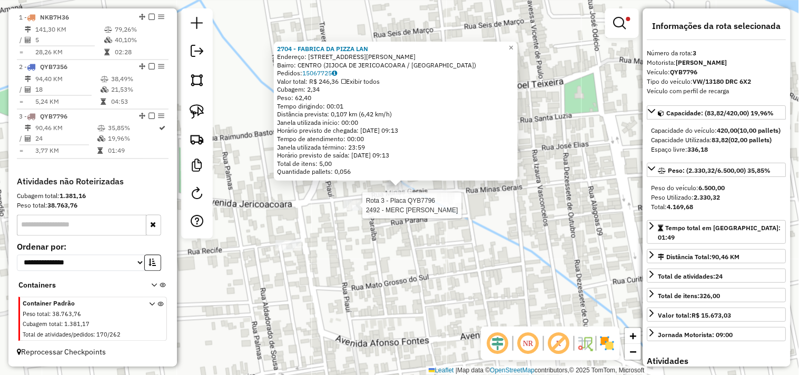
drag, startPoint x: 367, startPoint y: 211, endPoint x: 370, endPoint y: 227, distance: 16.0
click at [366, 211] on div at bounding box center [359, 205] width 32 height 11
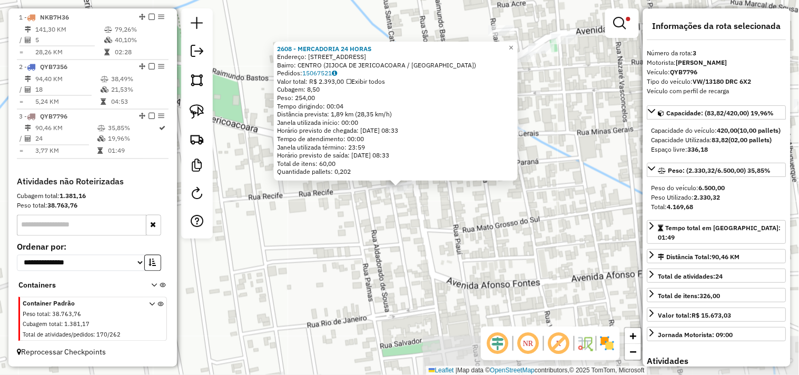
click at [402, 244] on div "2608 - MERCADORIA 24 HORAS Endereço: RUA CAMPO GRANDE 2410 Bairro: CENTRO (JIJO…" at bounding box center [399, 187] width 799 height 375
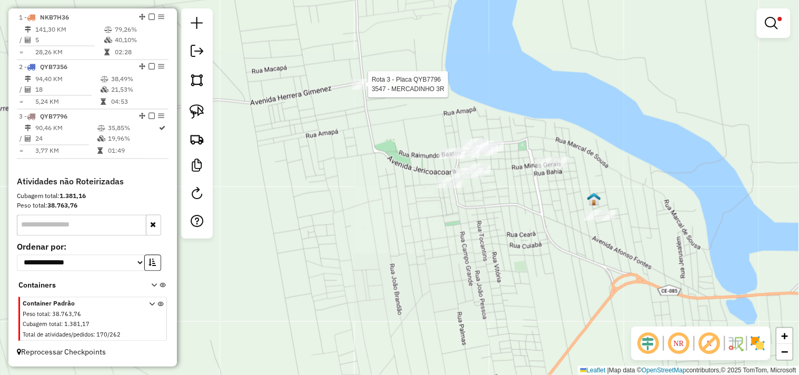
click at [360, 89] on div at bounding box center [365, 84] width 26 height 11
select select "**********"
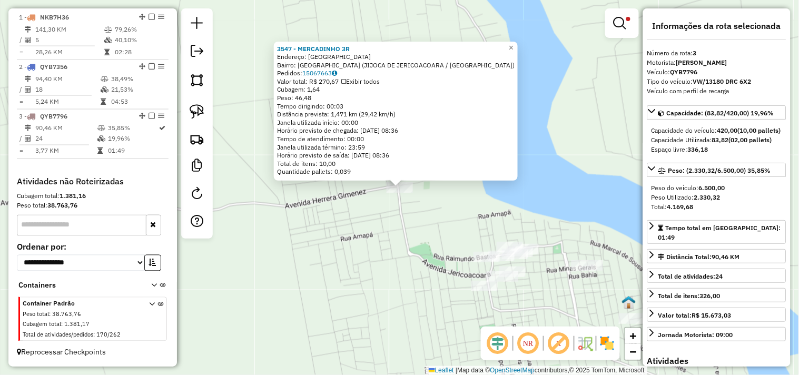
click at [412, 233] on div "3547 - MERCADINHO 3R Endereço: AVENIDA JERICOACOARA SN Bairro: VILA BRANDAO (JI…" at bounding box center [399, 187] width 799 height 375
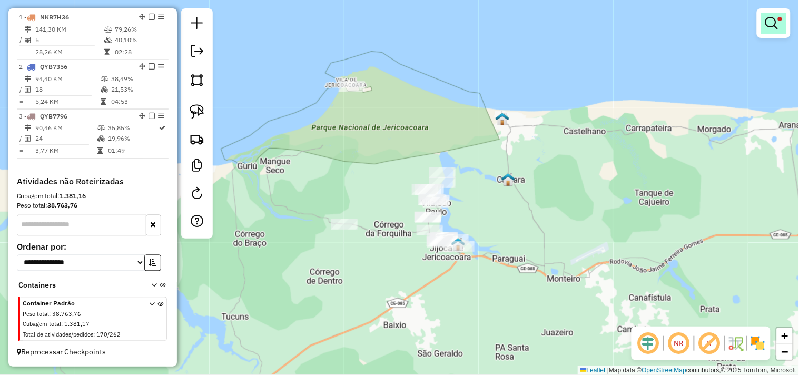
click at [771, 25] on em at bounding box center [771, 23] width 13 height 13
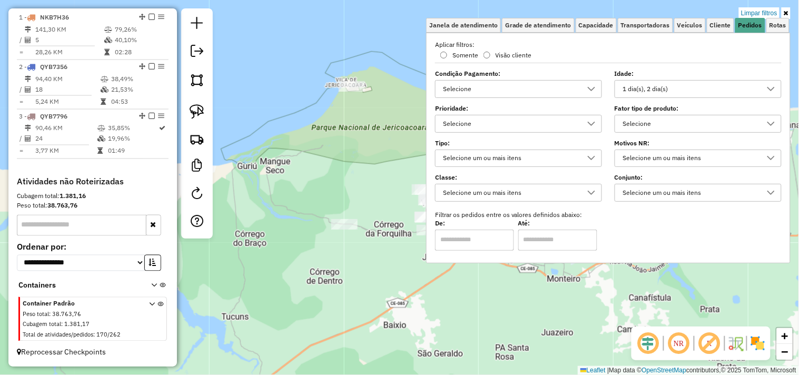
click at [664, 87] on div "1 dia(s), 2 dia(s)" at bounding box center [690, 89] width 142 height 17
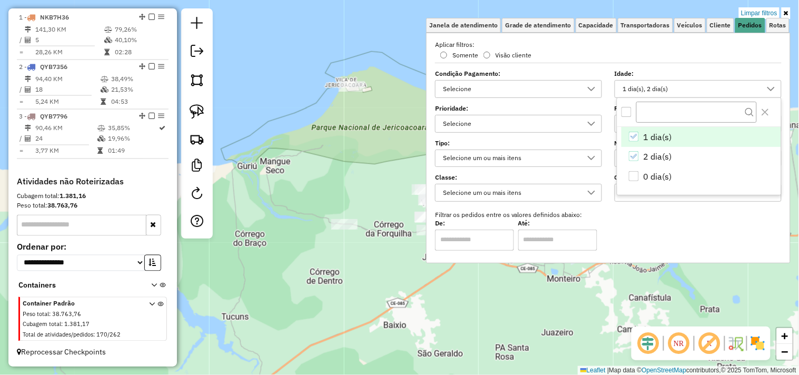
scroll to position [6, 35]
drag, startPoint x: 636, startPoint y: 175, endPoint x: 573, endPoint y: 253, distance: 100.3
click at [635, 176] on div "0 dia(s)" at bounding box center [633, 176] width 10 height 10
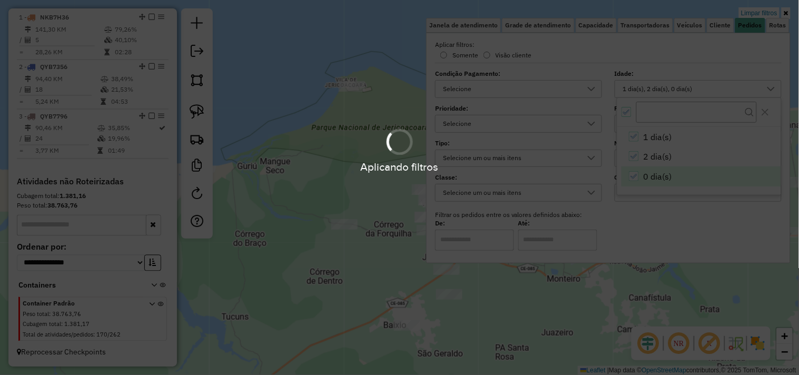
click at [396, 260] on hb-app "Aplicando filtros Pop-up bloqueado! Seu navegador bloqueou automáticamente a ab…" at bounding box center [399, 187] width 799 height 375
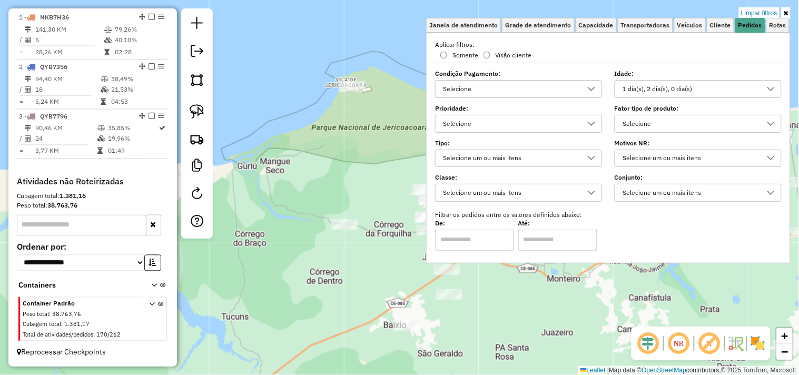
click at [413, 266] on div "Limpar filtros Janela de atendimento Grade de atendimento Capacidade Transporta…" at bounding box center [399, 187] width 799 height 375
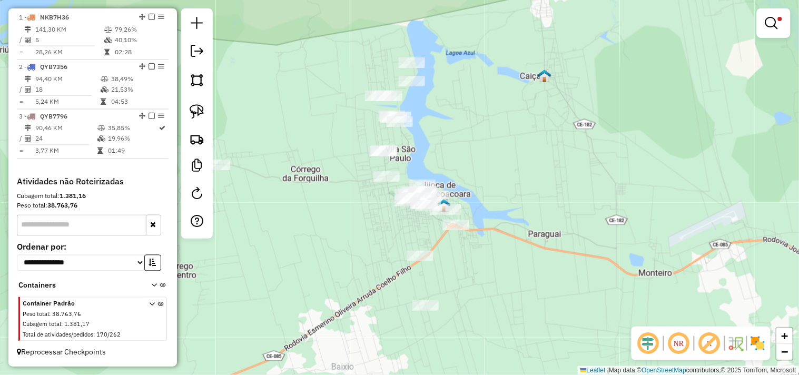
drag, startPoint x: 508, startPoint y: 217, endPoint x: 246, endPoint y: 11, distance: 333.5
click at [470, 182] on div "Limpar filtros Janela de atendimento Grade de atendimento Capacidade Transporta…" at bounding box center [399, 187] width 799 height 375
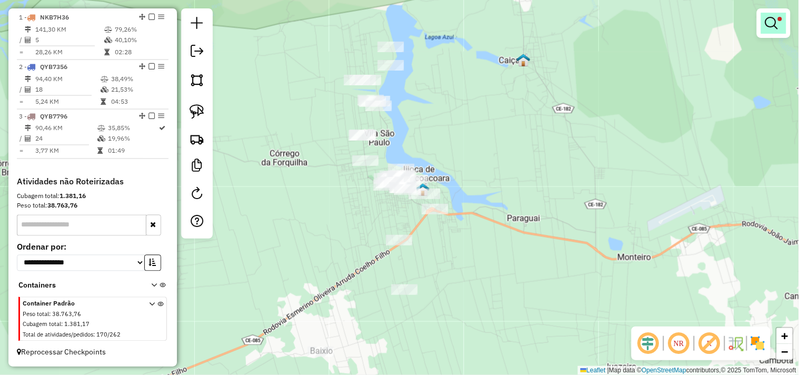
click at [785, 25] on link at bounding box center [773, 23] width 25 height 21
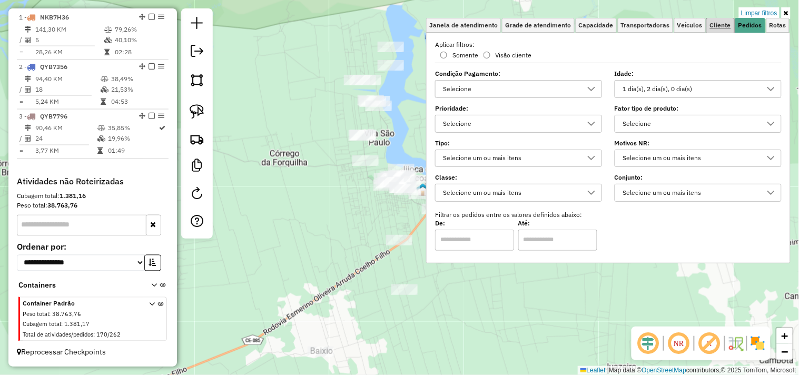
click at [717, 25] on span "Cliente" at bounding box center [720, 25] width 21 height 6
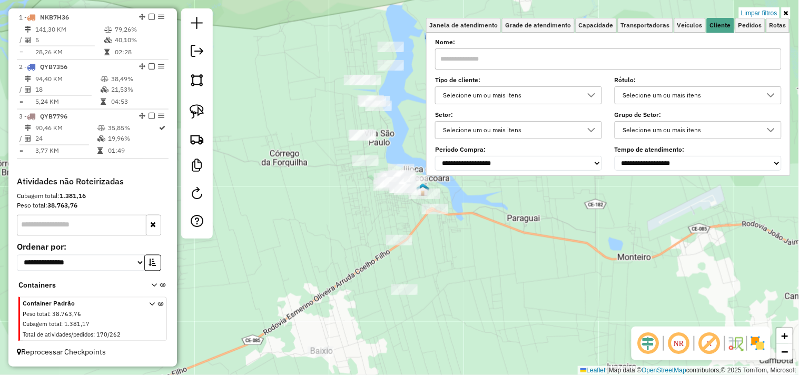
click at [636, 53] on input "text" at bounding box center [608, 58] width 346 height 21
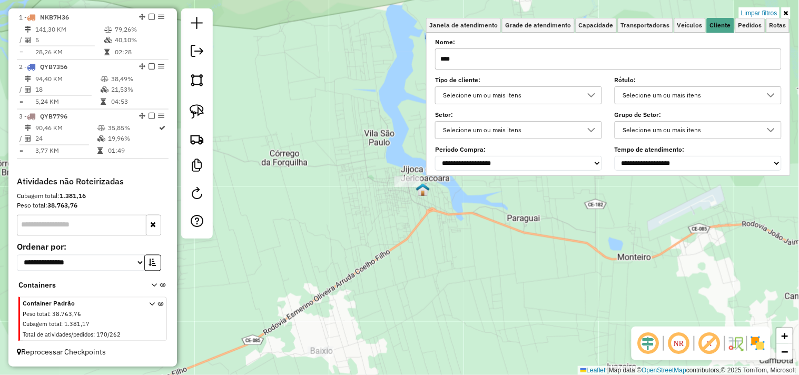
type input "****"
click at [455, 200] on div "Limpar filtros Janela de atendimento Grade de atendimento Capacidade Transporta…" at bounding box center [399, 187] width 799 height 375
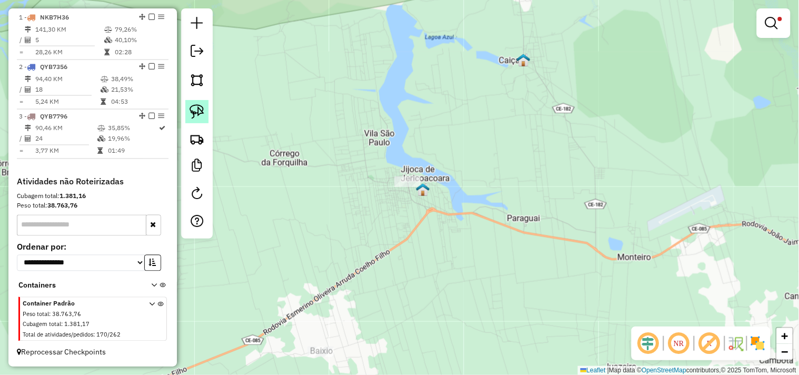
click at [201, 114] on img at bounding box center [196, 111] width 15 height 15
drag, startPoint x: 386, startPoint y: 156, endPoint x: 360, endPoint y: 191, distance: 43.9
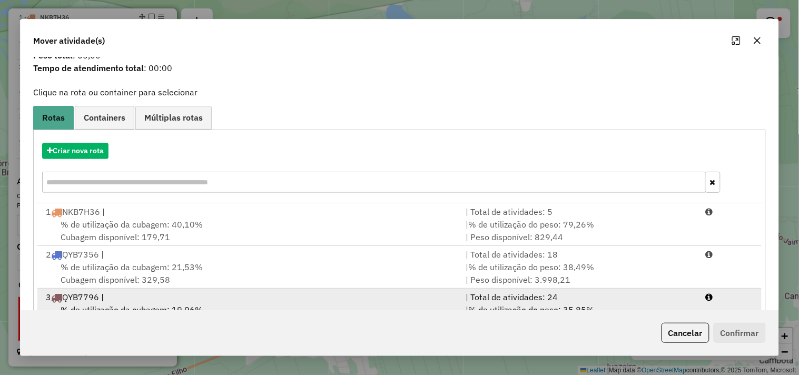
scroll to position [76, 0]
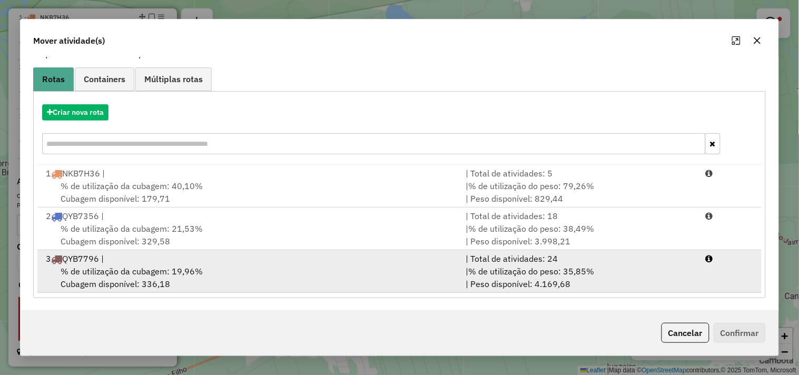
click at [175, 281] on div "% de utilização da cubagem: 19,96% Cubagem disponível: 336,18" at bounding box center [249, 277] width 420 height 25
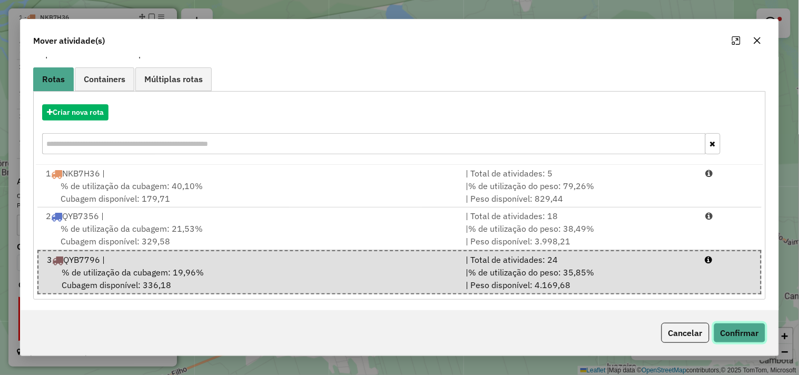
click at [743, 325] on button "Confirmar" at bounding box center [739, 333] width 52 height 20
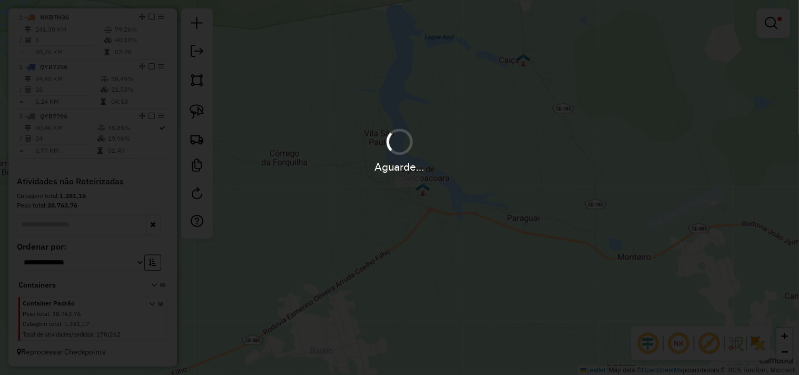
scroll to position [0, 0]
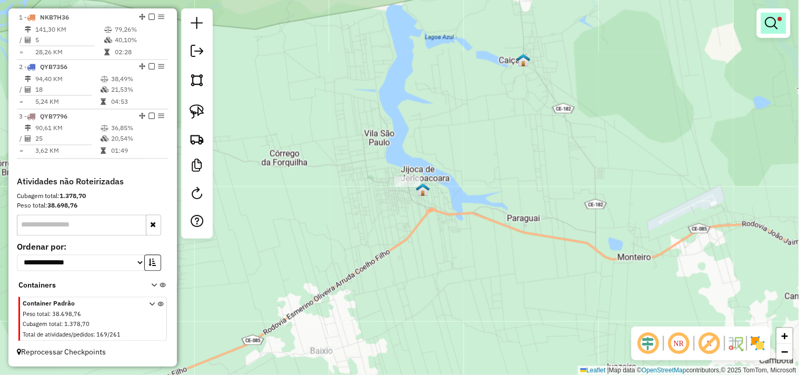
drag, startPoint x: 770, startPoint y: 28, endPoint x: 730, endPoint y: 38, distance: 41.4
click at [771, 27] on em at bounding box center [771, 23] width 13 height 13
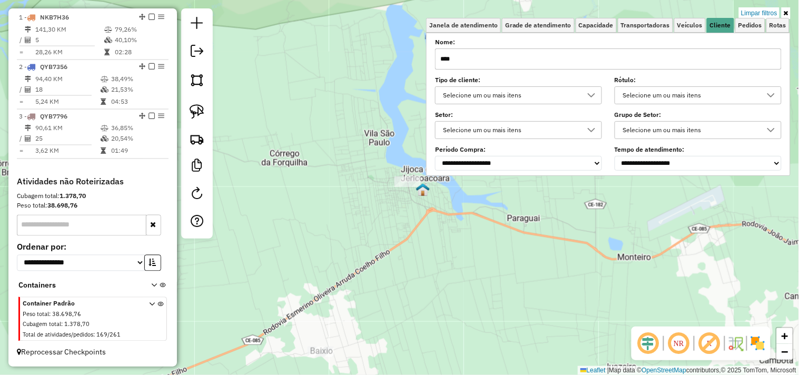
click at [690, 59] on input "****" at bounding box center [608, 58] width 346 height 21
type input "*"
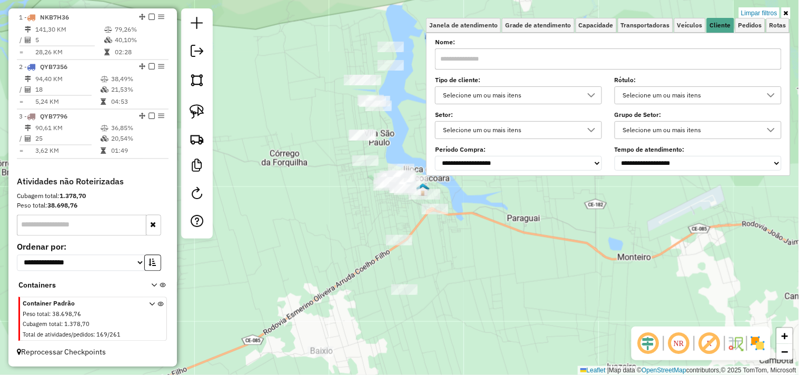
click at [482, 253] on div "Limpar filtros Janela de atendimento Grade de atendimento Capacidade Transporta…" at bounding box center [399, 187] width 799 height 375
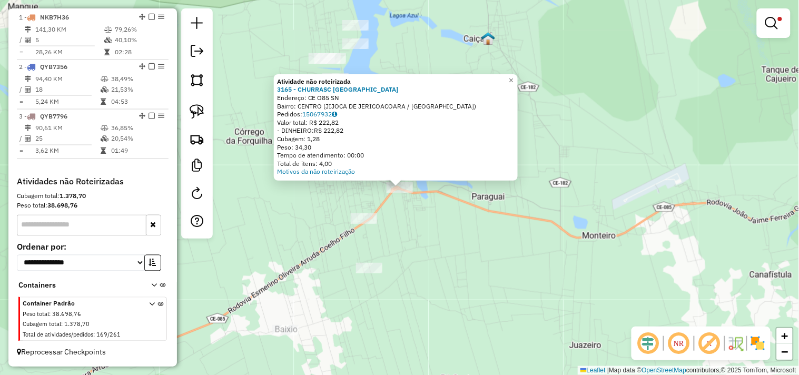
click at [418, 234] on div "Atividade não roteirizada 3165 - CHURRASC TREVO POINT Endereço: CE O85 SN Bairr…" at bounding box center [399, 187] width 799 height 375
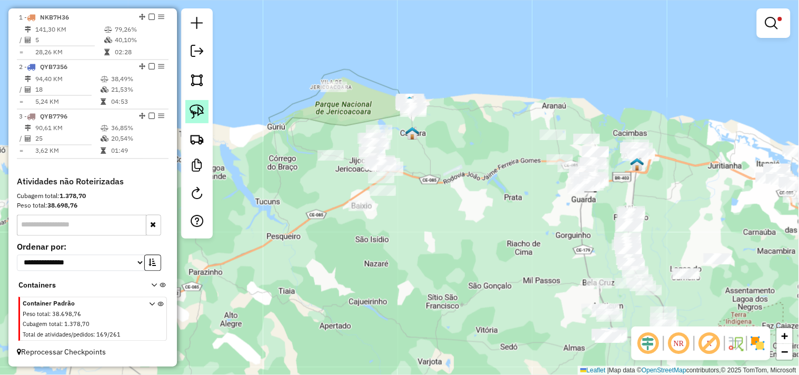
click at [204, 122] on link at bounding box center [196, 111] width 23 height 23
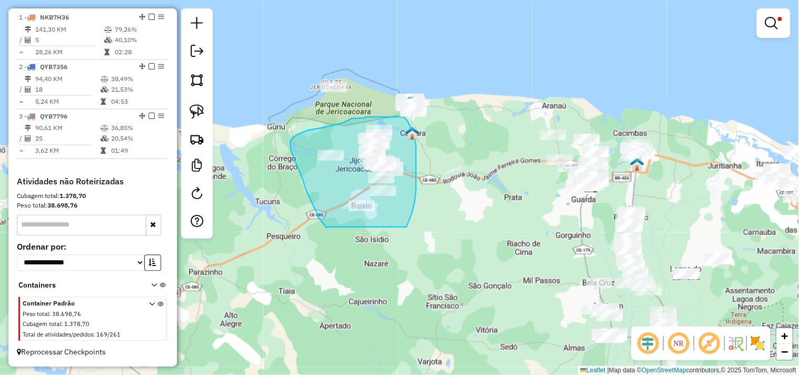
drag, startPoint x: 329, startPoint y: 227, endPoint x: 402, endPoint y: 229, distance: 72.7
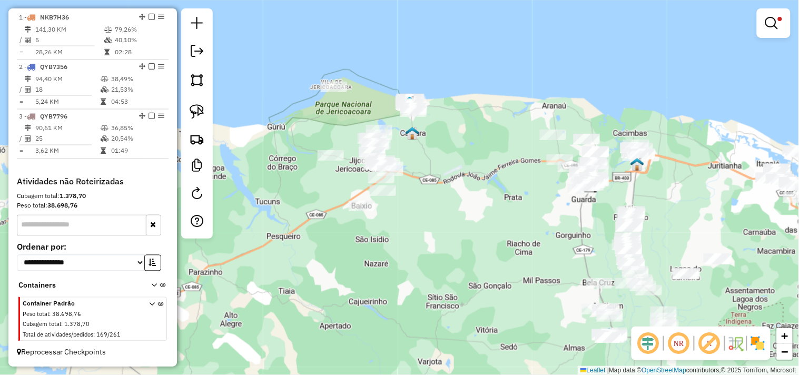
click at [198, 125] on div at bounding box center [197, 123] width 32 height 230
click at [200, 113] on img at bounding box center [196, 111] width 15 height 15
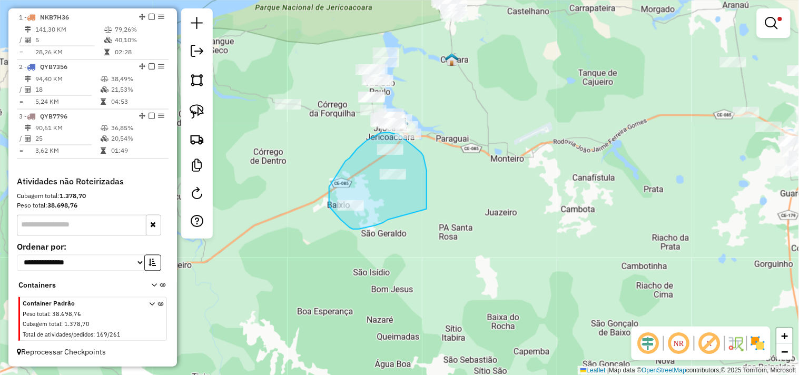
drag, startPoint x: 388, startPoint y: 219, endPoint x: 425, endPoint y: 213, distance: 37.9
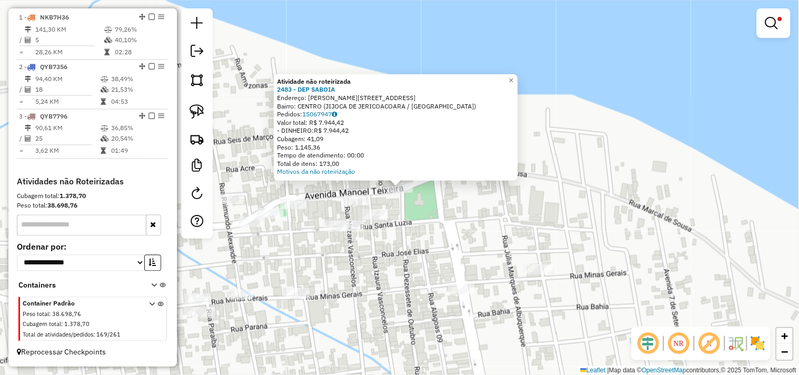
click at [423, 216] on div "Atividade não roteirizada 2483 - DEP SABOIA Endereço: MANOEL TEIXEIRA 94 Bairro…" at bounding box center [399, 187] width 799 height 375
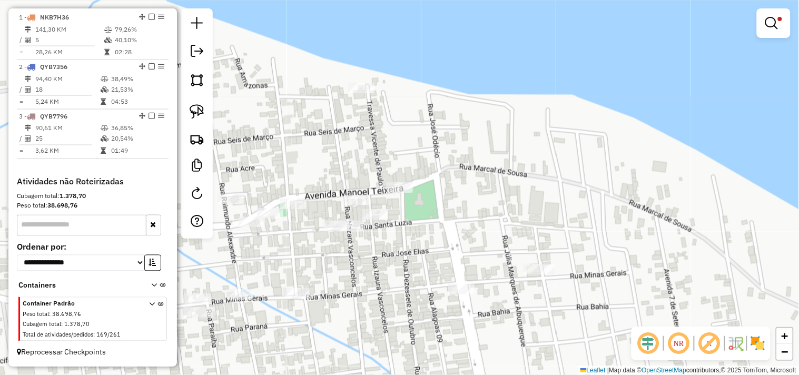
select select "**********"
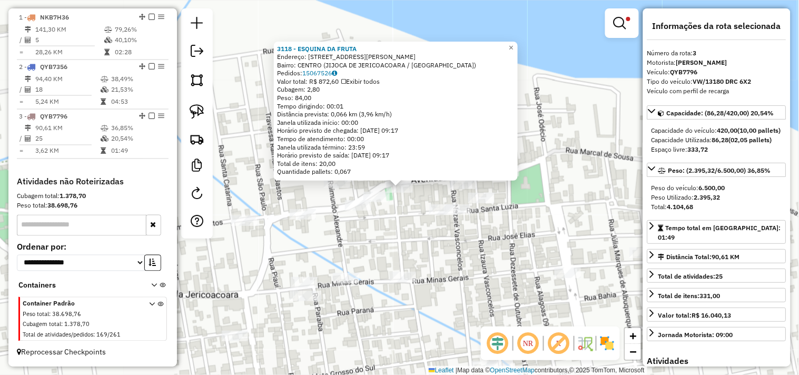
click at [407, 242] on div "3118 - ESQUINA DA FRUTA Endereço: AV MANOEL TEIXEIRA 139 Bairro: CENTRO (JIJOCA…" at bounding box center [399, 187] width 799 height 375
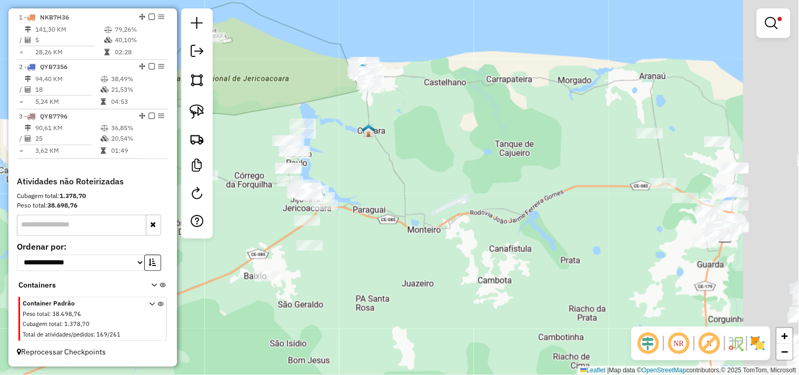
drag, startPoint x: 517, startPoint y: 264, endPoint x: 330, endPoint y: 213, distance: 194.4
click at [330, 213] on div "Limpar filtros Janela de atendimento Grade de atendimento Capacidade Transporta…" at bounding box center [399, 187] width 799 height 375
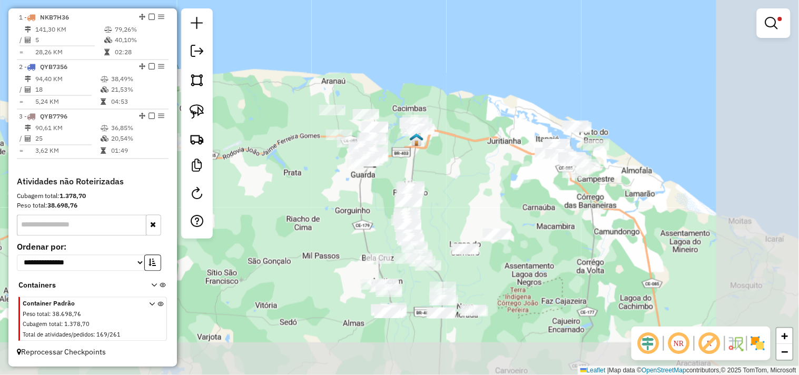
drag, startPoint x: 415, startPoint y: 246, endPoint x: 280, endPoint y: 196, distance: 144.2
click at [280, 196] on div "Limpar filtros Janela de atendimento Grade de atendimento Capacidade Transporta…" at bounding box center [399, 187] width 799 height 375
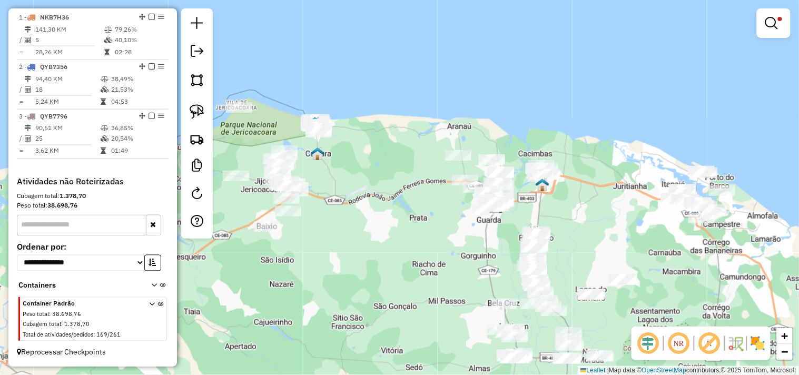
drag, startPoint x: 290, startPoint y: 192, endPoint x: 330, endPoint y: 186, distance: 41.0
click at [404, 238] on div "Limpar filtros Janela de atendimento Grade de atendimento Capacidade Transporta…" at bounding box center [399, 187] width 799 height 375
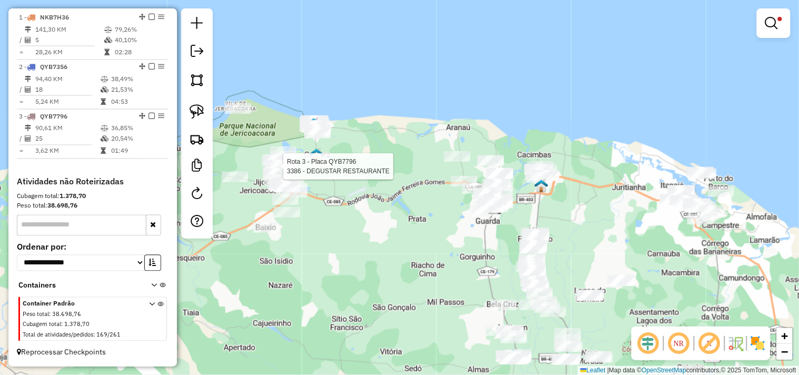
select select "**********"
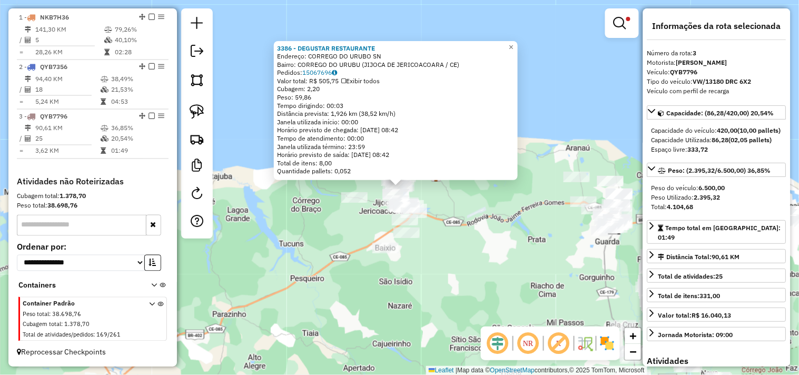
click at [452, 248] on div "3386 - DEGUSTAR RESTAURANTE Endereço: CORREGO DO URUBO SN Bairro: CORREGO DO UR…" at bounding box center [399, 187] width 799 height 375
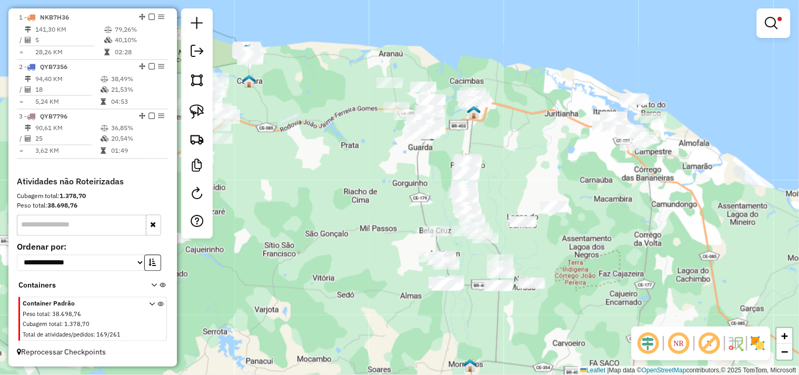
drag, startPoint x: 521, startPoint y: 263, endPoint x: 324, endPoint y: 160, distance: 222.7
click at [326, 163] on div "Limpar filtros Janela de atendimento Grade de atendimento Capacidade Transporta…" at bounding box center [399, 187] width 799 height 375
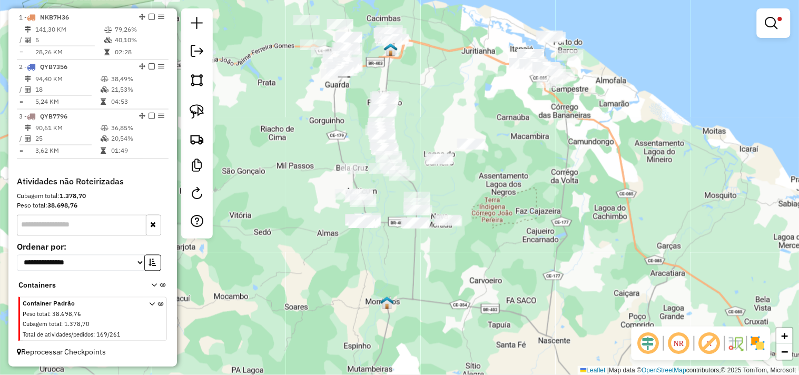
drag, startPoint x: 366, startPoint y: 221, endPoint x: 291, endPoint y: 160, distance: 96.9
click at [291, 160] on div "Limpar filtros Janela de atendimento Grade de atendimento Capacidade Transporta…" at bounding box center [399, 187] width 799 height 375
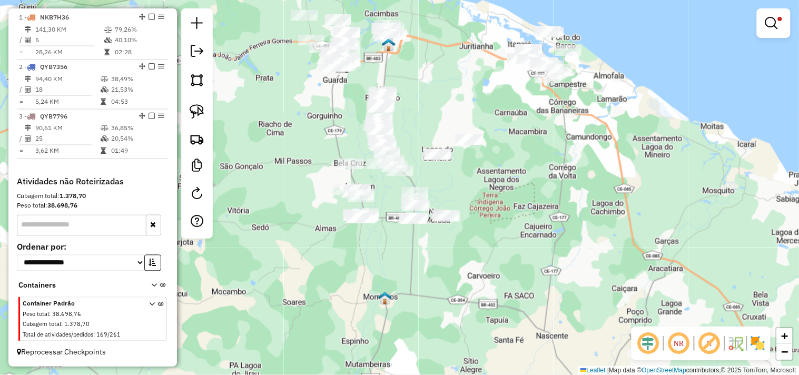
drag, startPoint x: 532, startPoint y: 191, endPoint x: 463, endPoint y: 265, distance: 101.3
click at [463, 265] on div "Limpar filtros Janela de atendimento Grade de atendimento Capacidade Transporta…" at bounding box center [399, 187] width 799 height 375
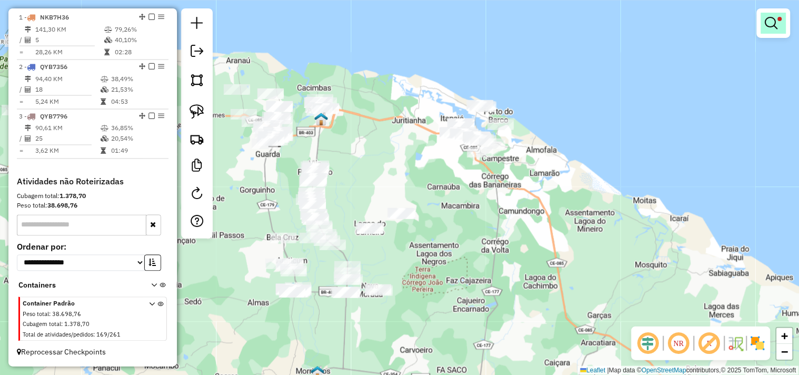
click at [775, 27] on em at bounding box center [771, 23] width 13 height 13
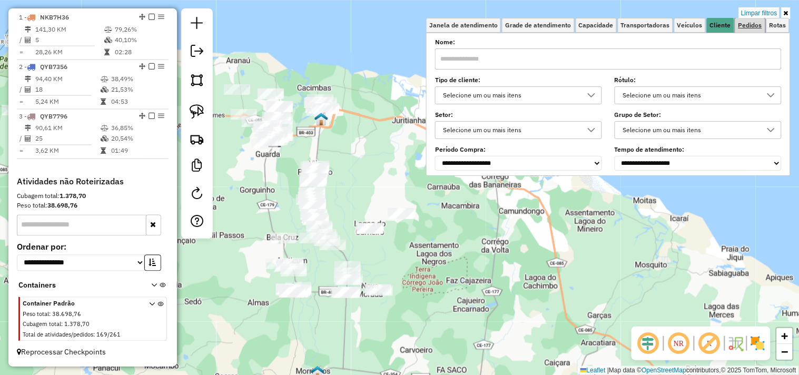
click at [737, 27] on link "Pedidos" at bounding box center [750, 25] width 30 height 15
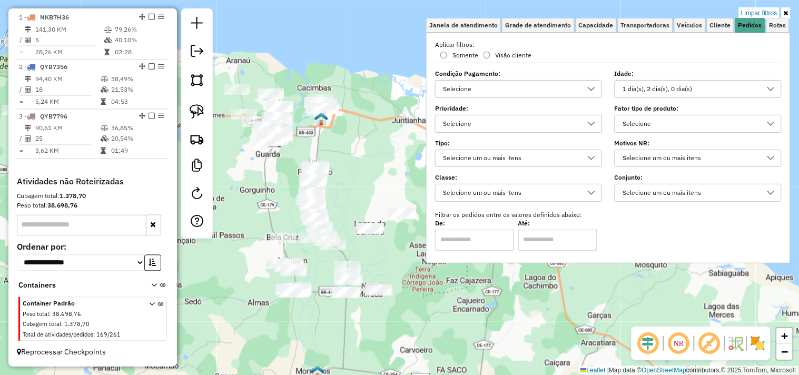
click at [666, 89] on div "1 dia(s), 2 dia(s), 0 dia(s)" at bounding box center [690, 89] width 142 height 17
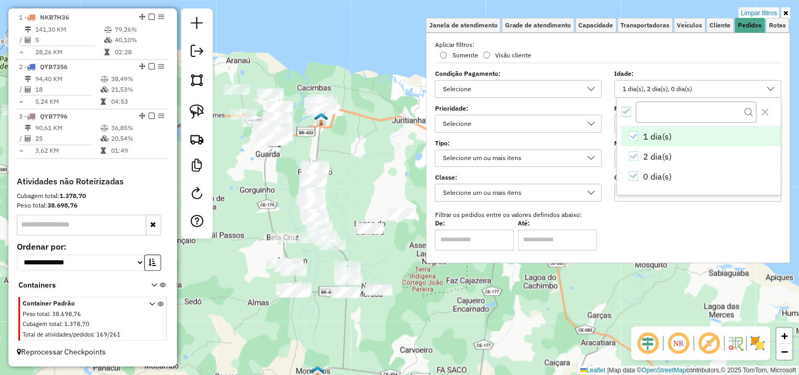
scroll to position [6, 35]
click at [635, 171] on li "0 dia(s)" at bounding box center [700, 176] width 159 height 20
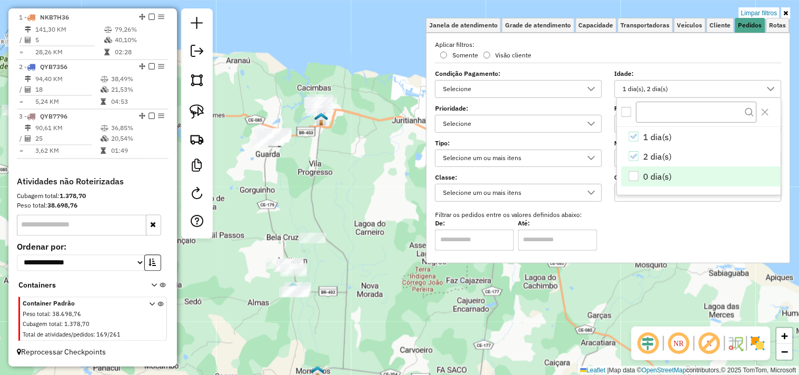
click at [359, 179] on div "Limpar filtros Janela de atendimento Grade de atendimento Capacidade Transporta…" at bounding box center [399, 187] width 799 height 375
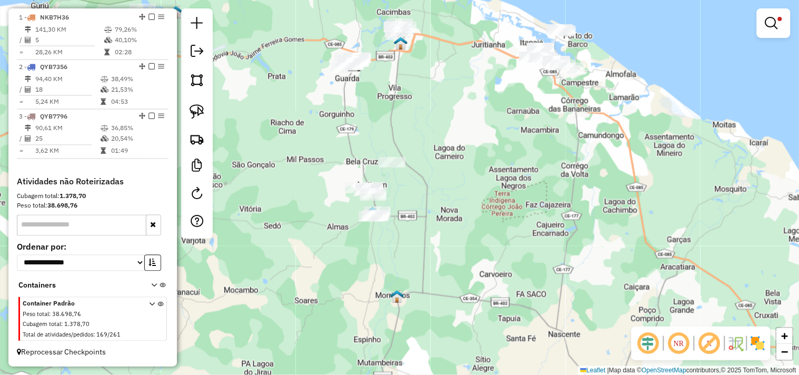
drag, startPoint x: 403, startPoint y: 206, endPoint x: 446, endPoint y: 158, distance: 64.9
click at [446, 158] on div "Limpar filtros Janela de atendimento Grade de atendimento Capacidade Transporta…" at bounding box center [399, 187] width 799 height 375
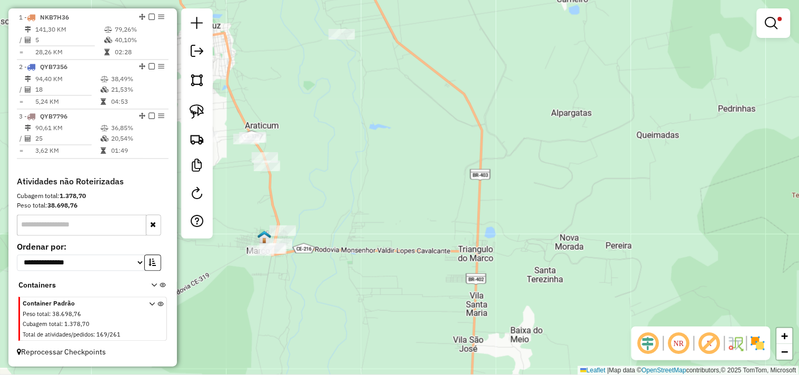
click at [468, 144] on div "Limpar filtros Janela de atendimento Grade de atendimento Capacidade Transporta…" at bounding box center [399, 187] width 799 height 375
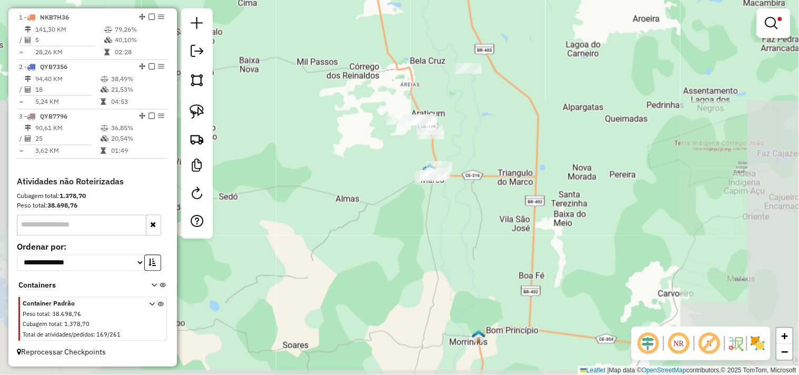
click at [460, 164] on div "Limpar filtros Janela de atendimento Grade de atendimento Capacidade Transporta…" at bounding box center [399, 187] width 799 height 375
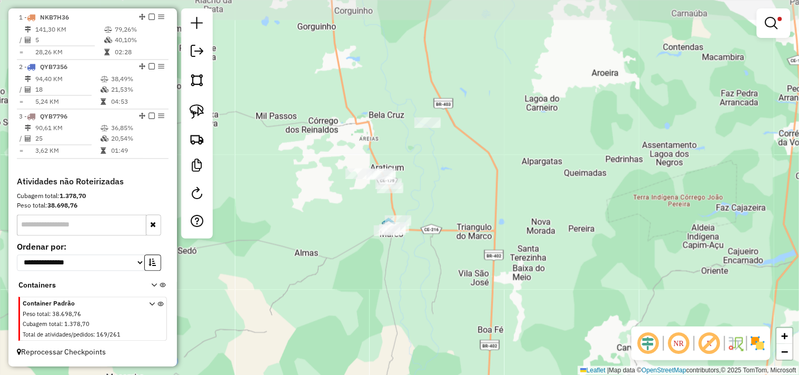
drag, startPoint x: 425, startPoint y: 186, endPoint x: 292, endPoint y: 154, distance: 136.9
click at [418, 205] on div "Limpar filtros Janela de atendimento Grade de atendimento Capacidade Transporta…" at bounding box center [399, 187] width 799 height 375
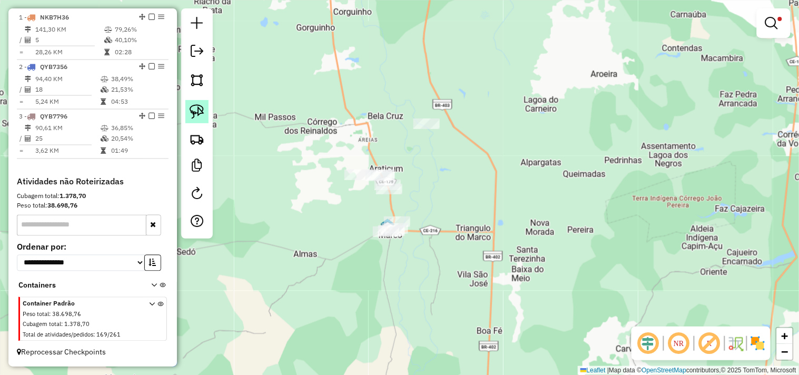
click at [202, 111] on img at bounding box center [196, 111] width 15 height 15
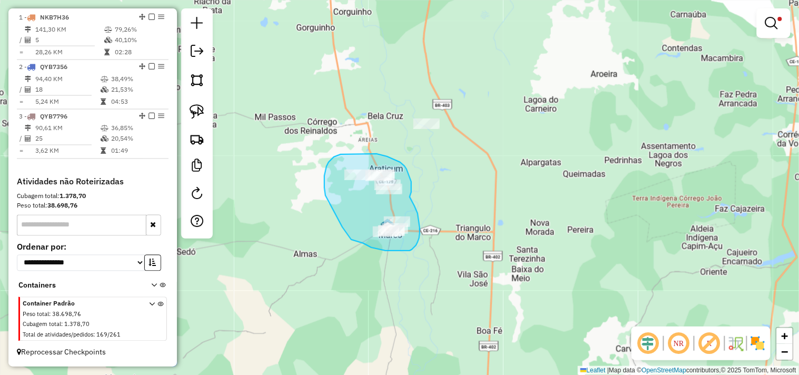
drag, startPoint x: 414, startPoint y: 206, endPoint x: 403, endPoint y: 202, distance: 11.8
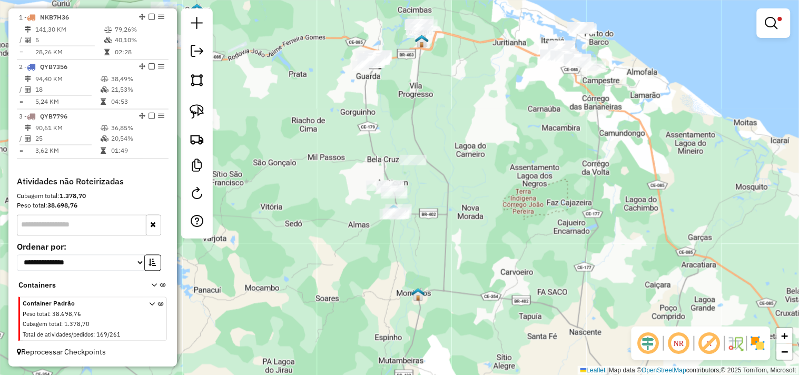
click at [367, 221] on div "Limpar filtros Janela de atendimento Grade de atendimento Capacidade Transporta…" at bounding box center [399, 187] width 799 height 375
drag, startPoint x: 204, startPoint y: 113, endPoint x: 316, endPoint y: 187, distance: 134.5
click at [206, 113] on link at bounding box center [196, 111] width 23 height 23
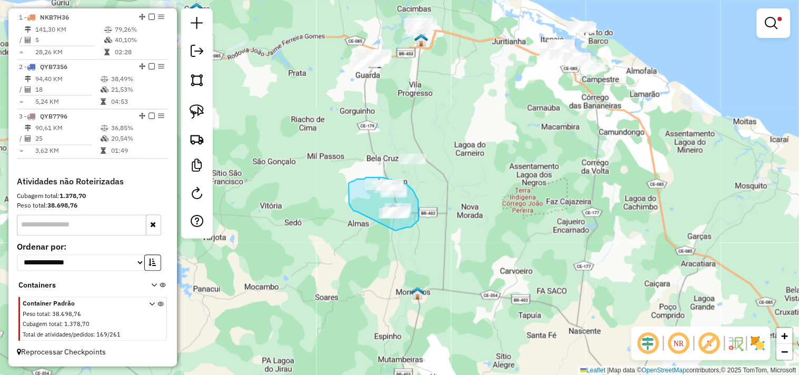
drag, startPoint x: 348, startPoint y: 195, endPoint x: 381, endPoint y: 231, distance: 48.1
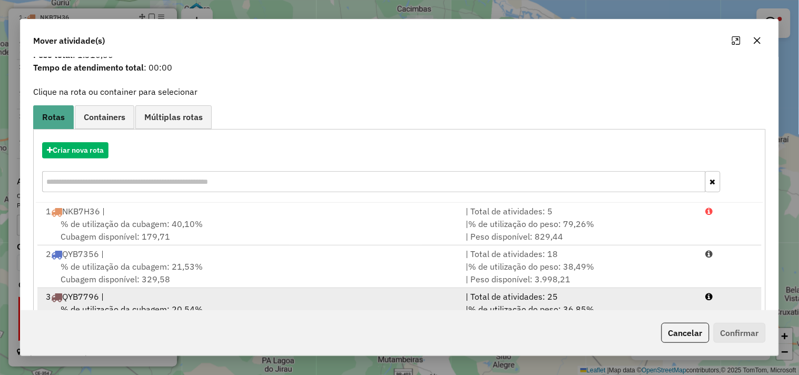
scroll to position [0, 0]
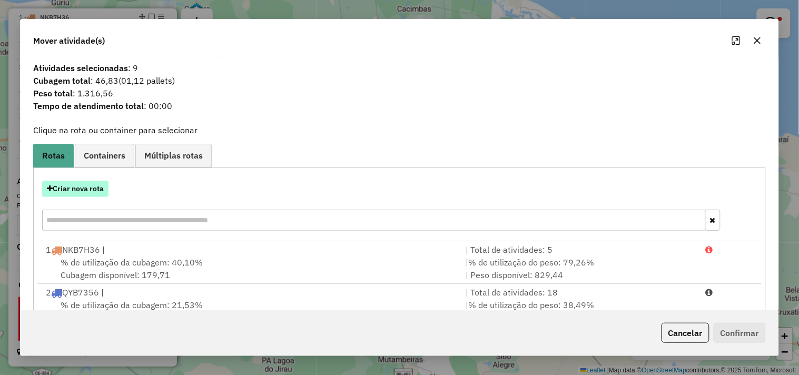
click at [85, 186] on button "Criar nova rota" at bounding box center [75, 189] width 66 height 16
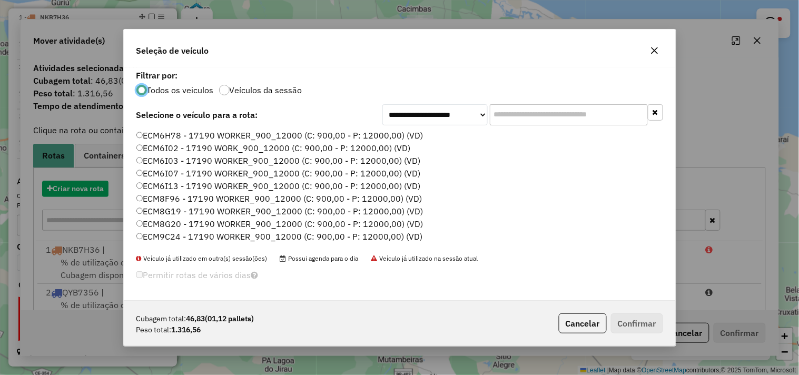
scroll to position [6, 3]
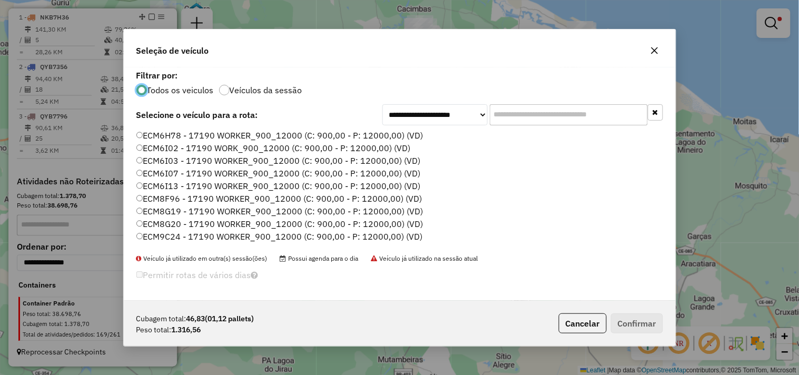
click at [172, 148] on label "ECM6I02 - 17190 WORK_900_12000 (C: 900,00 - P: 12000,00) (VD)" at bounding box center [273, 148] width 274 height 13
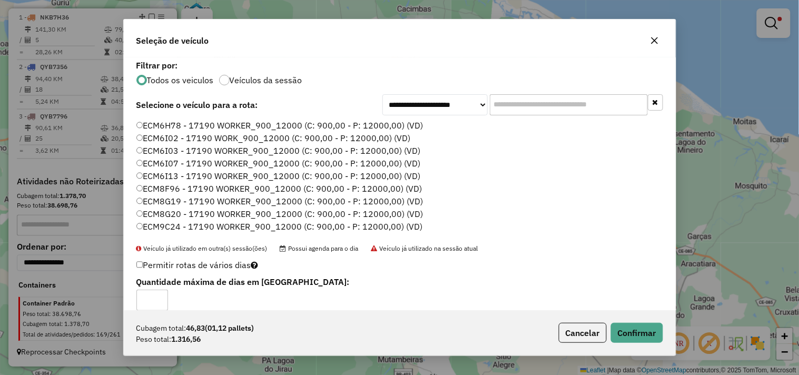
click at [608, 335] on p-footer "Cubagem total: 46,83 (01,12 pallets) Peso total: 1.316,56 Cancelar Confirmar" at bounding box center [608, 333] width 108 height 20
click at [631, 332] on button "Confirmar" at bounding box center [637, 333] width 52 height 20
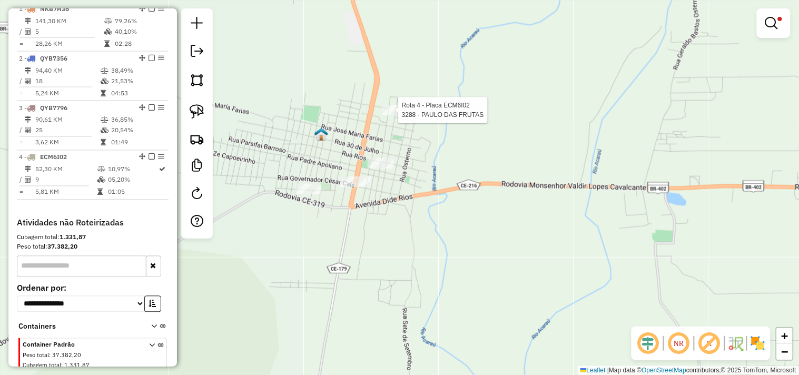
scroll to position [454, 0]
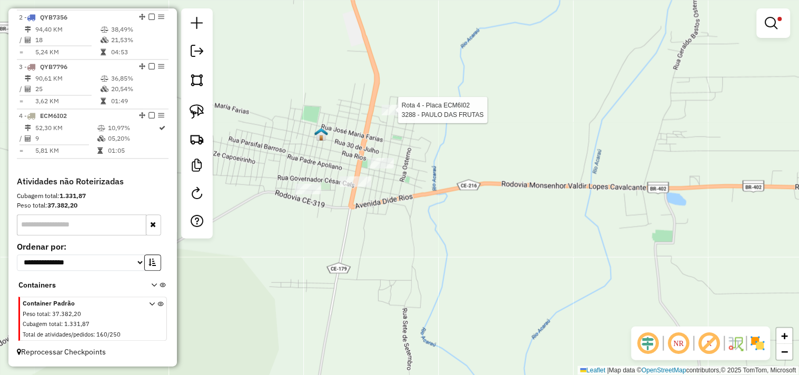
select select "**********"
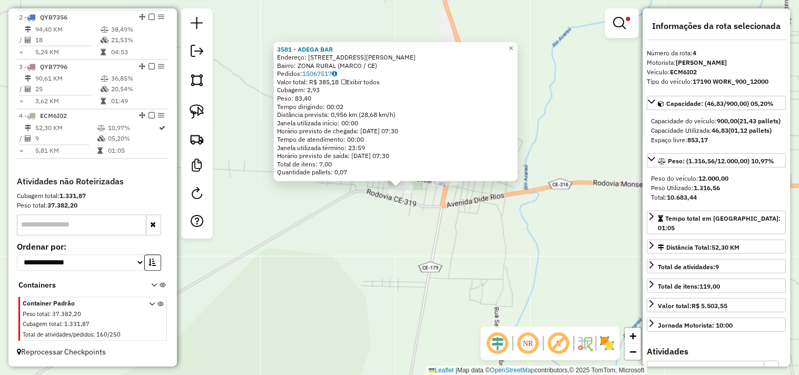
click at [364, 234] on div "Rota 4 - Placa ECM6I02 3581 - ADEGA BAR × 3581 - ADEGA BAR Endereço: RUA JOSE L…" at bounding box center [399, 187] width 799 height 375
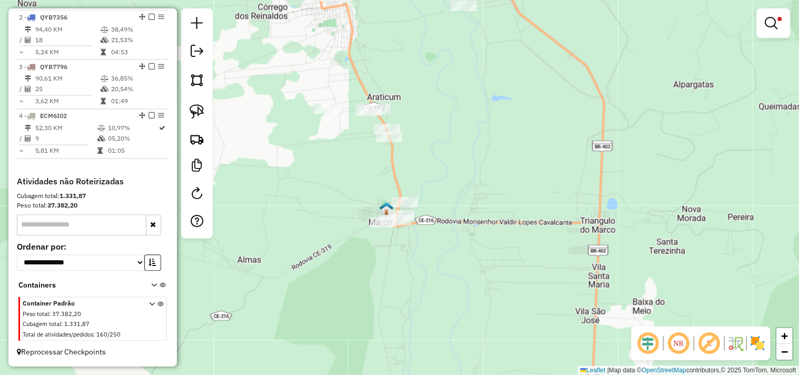
click at [391, 145] on div "Limpar filtros Janela de atendimento Grade de atendimento Capacidade Transporta…" at bounding box center [399, 187] width 799 height 375
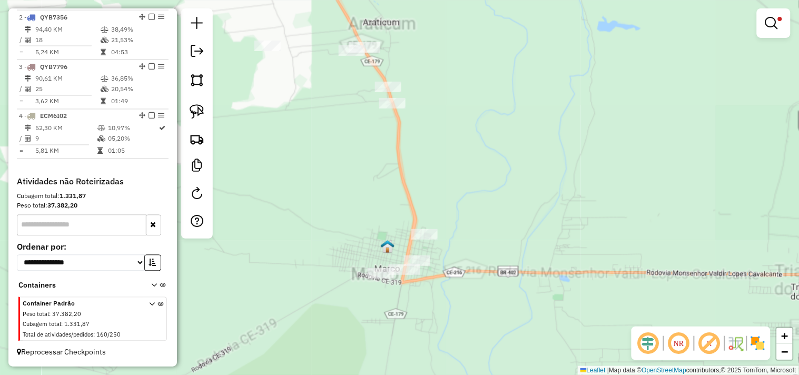
drag, startPoint x: 386, startPoint y: 169, endPoint x: 390, endPoint y: 122, distance: 47.5
click at [387, 168] on div "Limpar filtros Janela de atendimento Grade de atendimento Capacidade Transporta…" at bounding box center [399, 187] width 799 height 375
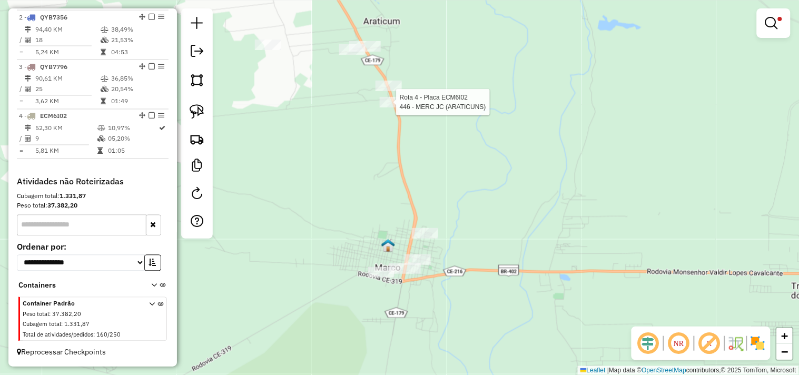
select select "**********"
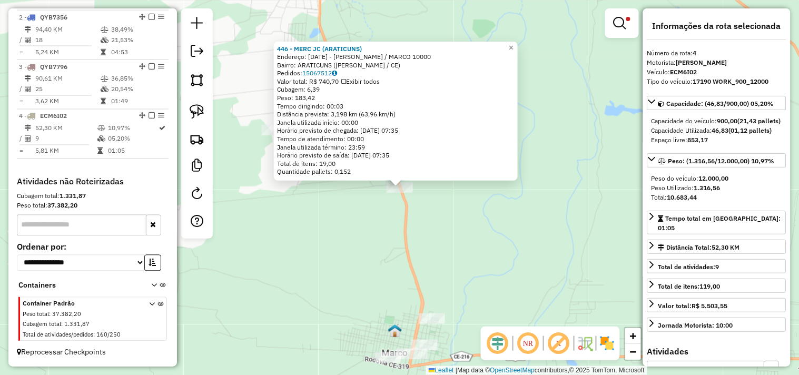
click at [446, 211] on div "446 - MERC JC (ARATICUNS) Endereço: CE 179 - BELA CRUZ / MARCO 10000 Bairro: AR…" at bounding box center [399, 187] width 799 height 375
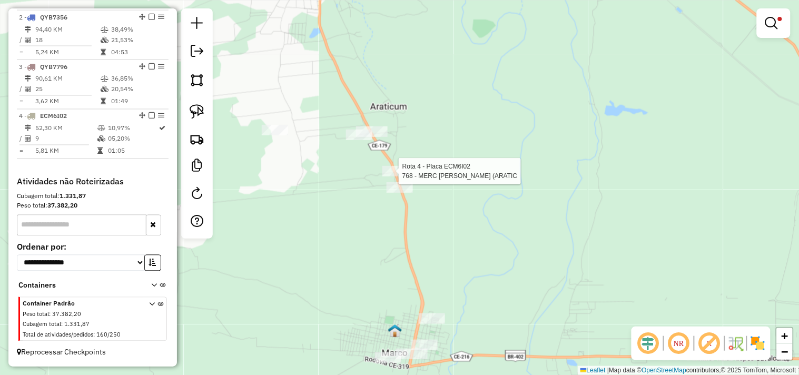
select select "**********"
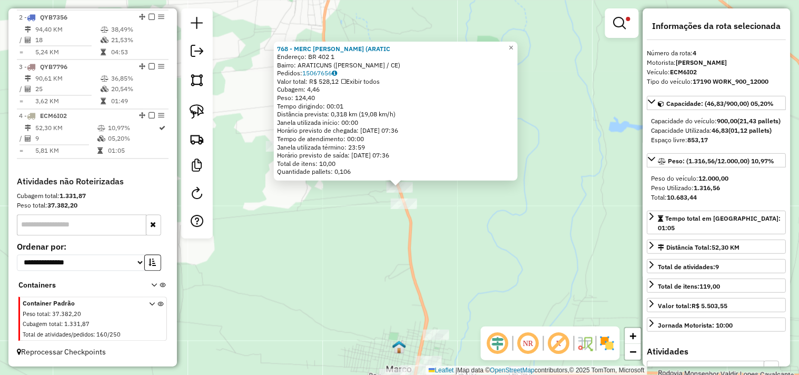
click at [359, 222] on div "768 - MERC EMILSON (ARATIC Endereço: BR 402 1 Bairro: ARATICUNS (BELA CRUZ / CE…" at bounding box center [399, 187] width 799 height 375
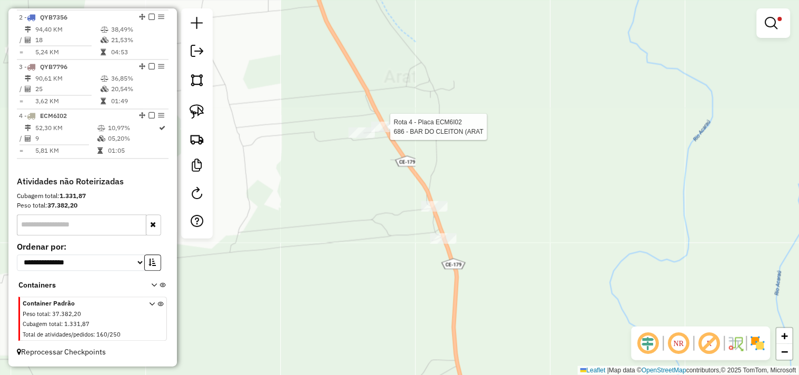
select select "**********"
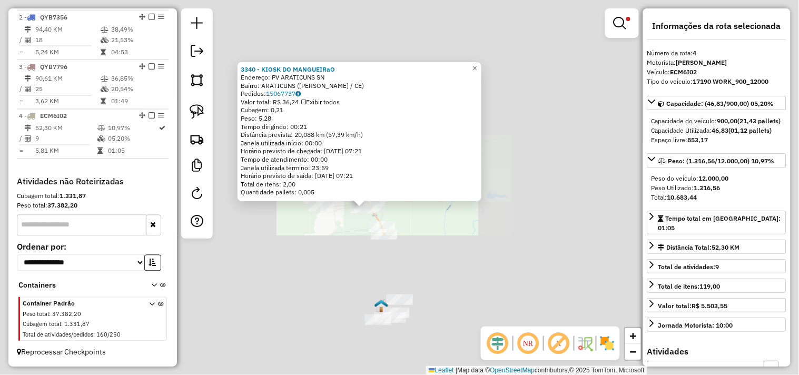
click at [346, 243] on div "3340 - KIOSK DO MANGUEIRaO Endereço: PV ARATICUNS SN Bairro: ARATICUNS (BELA CR…" at bounding box center [399, 187] width 799 height 375
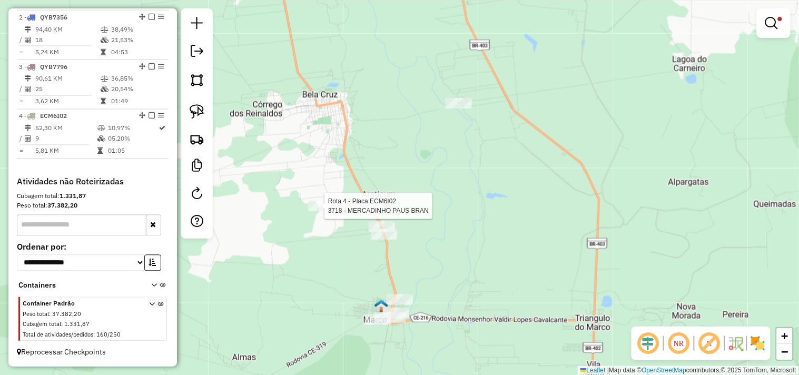
drag, startPoint x: 321, startPoint y: 213, endPoint x: 329, endPoint y: 228, distance: 17.7
click at [320, 211] on div at bounding box center [321, 206] width 26 height 11
drag, startPoint x: 346, startPoint y: 256, endPoint x: 355, endPoint y: 246, distance: 13.4
click at [346, 256] on div "Limpar filtros Janela de atendimento Grade de atendimento Capacidade Transporta…" at bounding box center [399, 187] width 799 height 375
select select "**********"
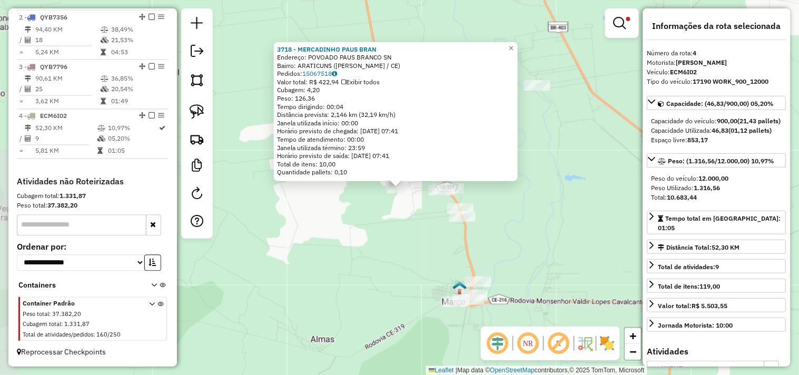
drag, startPoint x: 353, startPoint y: 268, endPoint x: 385, endPoint y: 240, distance: 43.6
click at [354, 268] on div "3718 - MERCADINHO PAUS BRAN Endereço: POVOADO PAUS BRANCO SN Bairro: ARATICUNS …" at bounding box center [399, 187] width 799 height 375
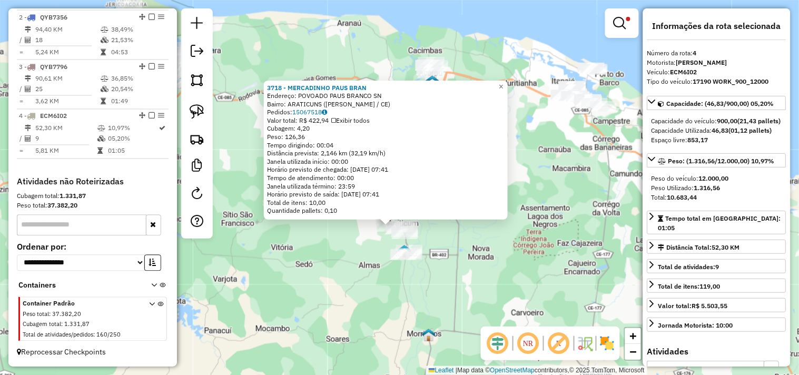
click at [451, 248] on div "3718 - MERCADINHO PAUS BRAN Endereço: POVOADO PAUS BRANCO SN Bairro: ARATICUNS …" at bounding box center [399, 187] width 799 height 375
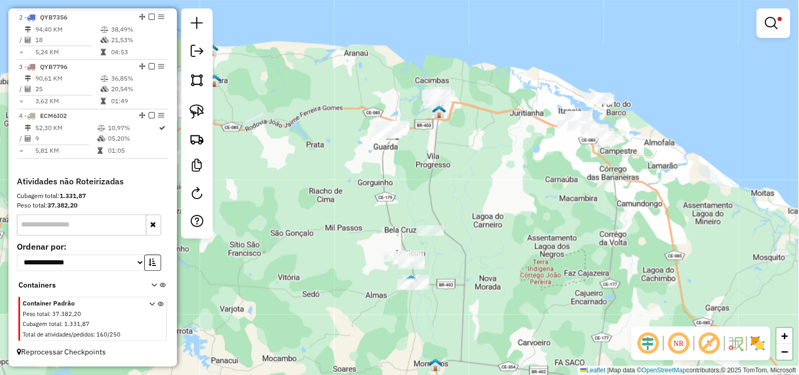
drag, startPoint x: 458, startPoint y: 261, endPoint x: 443, endPoint y: 253, distance: 17.0
click at [459, 272] on div "Limpar filtros Janela de atendimento Grade de atendimento Capacidade Transporta…" at bounding box center [399, 187] width 799 height 375
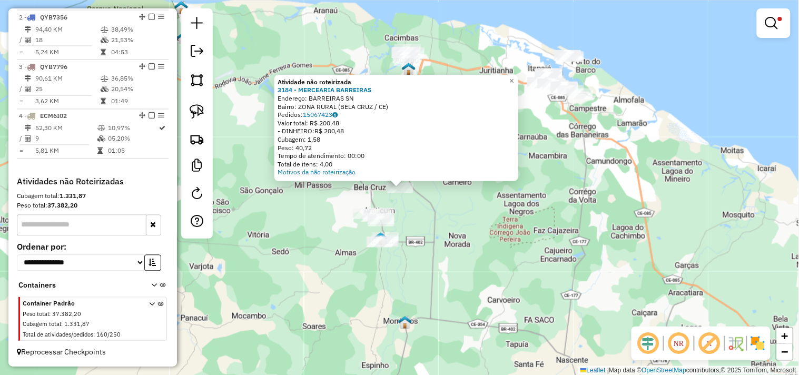
click at [437, 230] on div "Atividade não roteirizada 3184 - MERCEARIA BARREIRAS Endereço: BARREIRAS SN Bai…" at bounding box center [399, 187] width 799 height 375
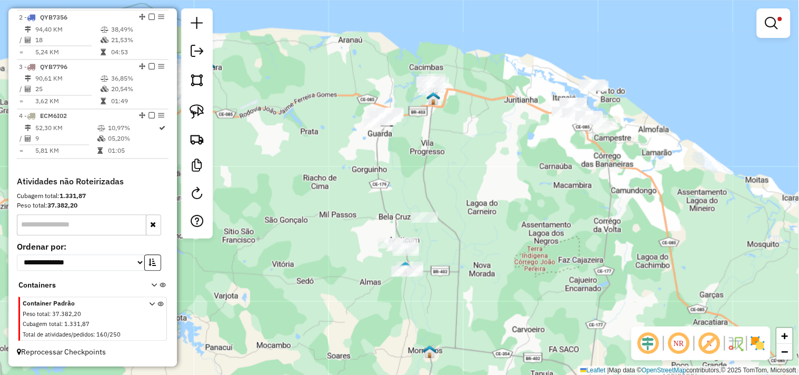
drag, startPoint x: 456, startPoint y: 207, endPoint x: 484, endPoint y: 234, distance: 38.7
click at [484, 233] on div "Limpar filtros Janela de atendimento Grade de atendimento Capacidade Transporta…" at bounding box center [399, 187] width 799 height 375
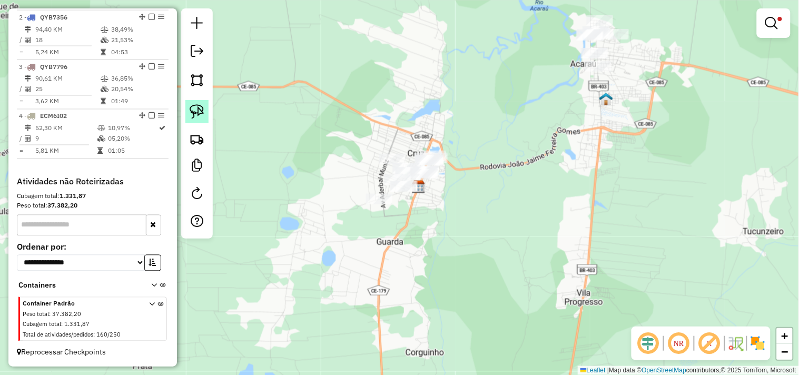
click at [204, 116] on link at bounding box center [196, 111] width 23 height 23
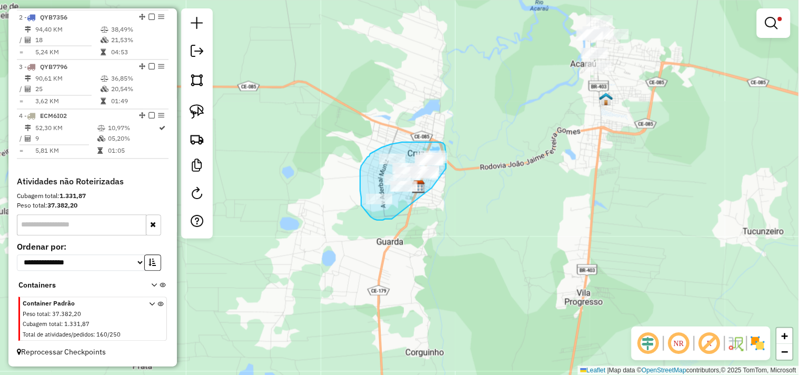
drag, startPoint x: 392, startPoint y: 219, endPoint x: 425, endPoint y: 194, distance: 41.7
click at [425, 194] on div "Limpar filtros Janela de atendimento Grade de atendimento Capacidade Transporta…" at bounding box center [399, 187] width 799 height 375
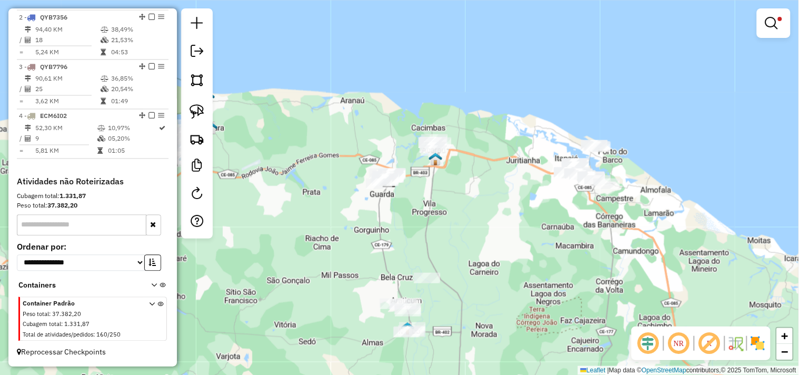
drag, startPoint x: 411, startPoint y: 254, endPoint x: 365, endPoint y: 184, distance: 83.7
click at [366, 174] on div "Limpar filtros Janela de atendimento Grade de atendimento Capacidade Transporta…" at bounding box center [399, 187] width 799 height 375
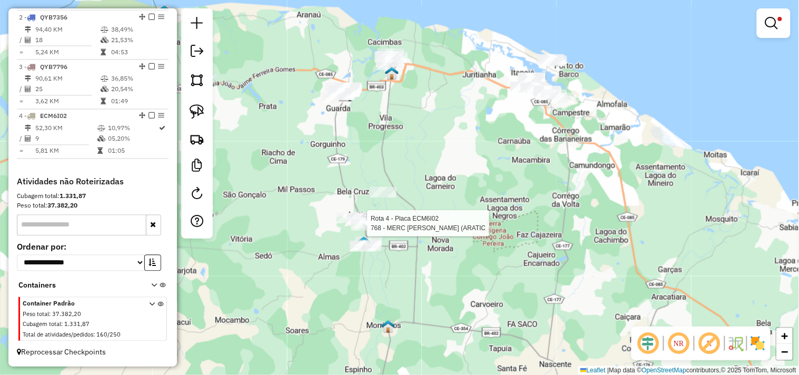
select select "**********"
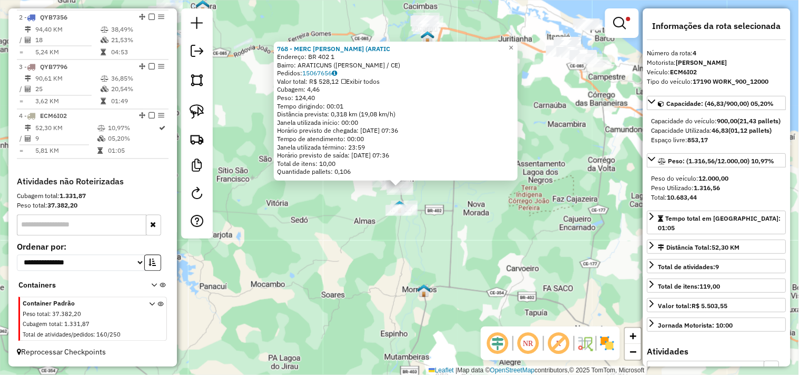
click at [429, 246] on div "768 - MERC EMILSON (ARATIC Endereço: BR 402 1 Bairro: ARATICUNS (BELA CRUZ / CE…" at bounding box center [399, 187] width 799 height 375
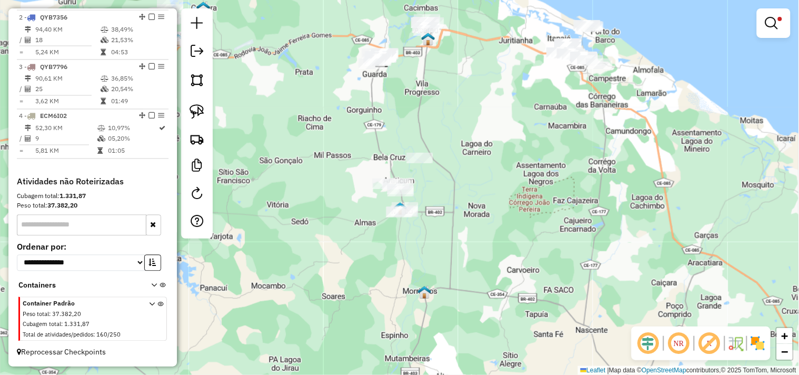
drag, startPoint x: 452, startPoint y: 197, endPoint x: 451, endPoint y: 234, distance: 36.9
click at [451, 233] on div "Limpar filtros Janela de atendimento Grade de atendimento Capacidade Transporta…" at bounding box center [399, 187] width 799 height 375
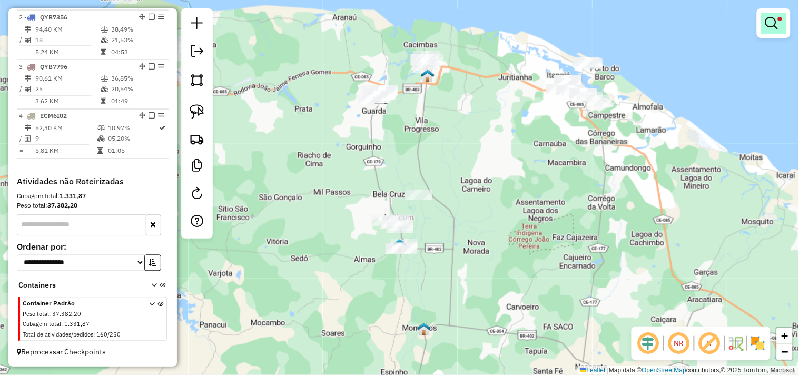
click at [771, 27] on em at bounding box center [771, 23] width 13 height 13
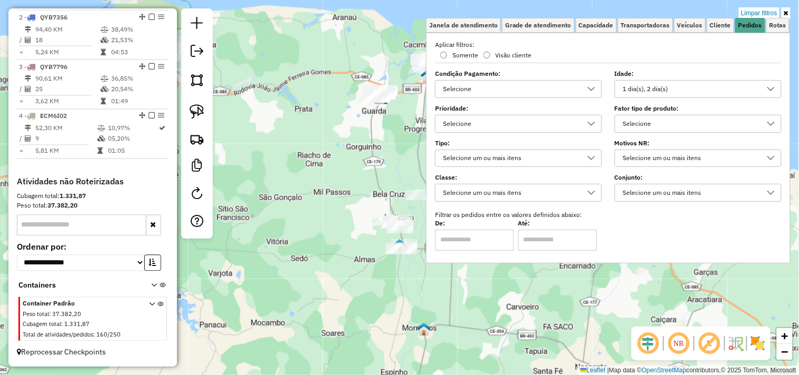
click at [679, 81] on div "1 dia(s), 2 dia(s)" at bounding box center [690, 89] width 142 height 17
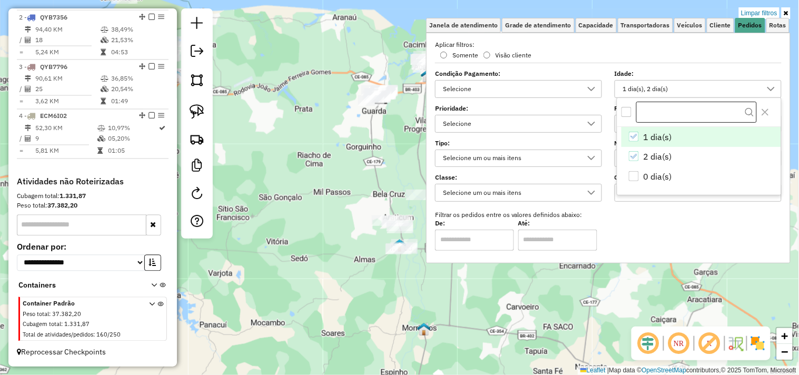
scroll to position [6, 35]
drag, startPoint x: 633, startPoint y: 181, endPoint x: 597, endPoint y: 256, distance: 83.8
click at [632, 181] on div "0 dia(s)" at bounding box center [633, 176] width 11 height 11
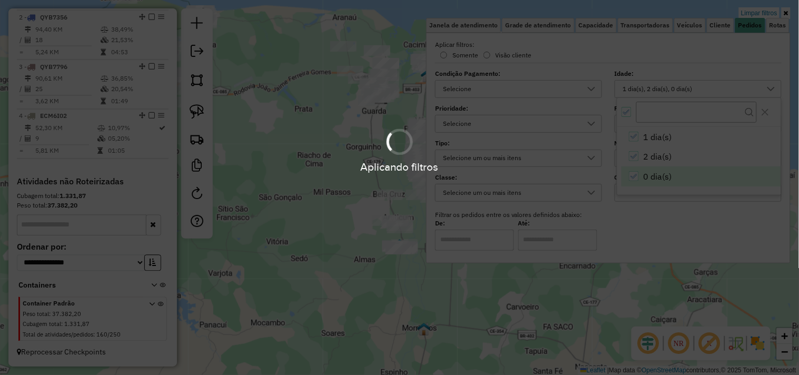
click at [446, 296] on hb-app "Aplicando filtros Pop-up bloqueado! Seu navegador bloqueou automáticamente a ab…" at bounding box center [399, 187] width 799 height 375
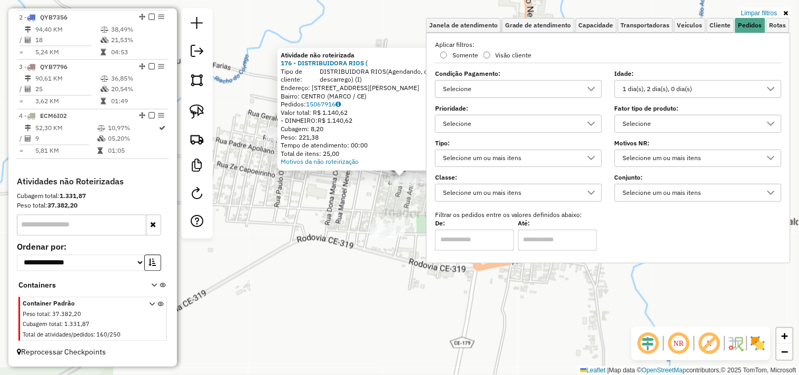
click at [357, 198] on div "Atividade não roteirizada 176 - DISTRIBUIDORA RIOS ( Tipo de cliente: DISTRIBUI…" at bounding box center [399, 187] width 799 height 375
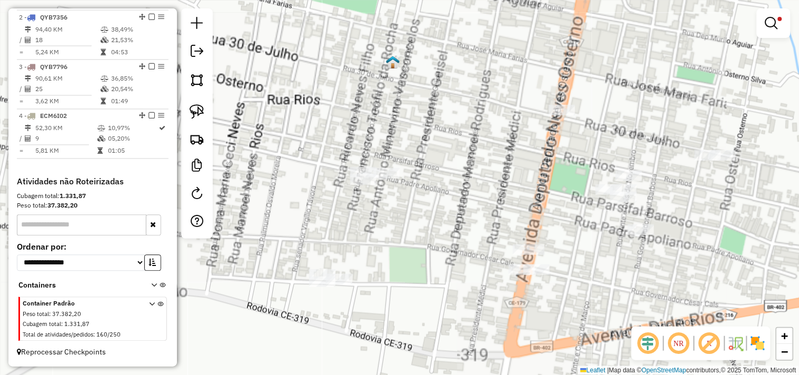
drag, startPoint x: 441, startPoint y: 198, endPoint x: 307, endPoint y: 173, distance: 135.6
click at [383, 197] on div "Limpar filtros Janela de atendimento Grade de atendimento Capacidade Transporta…" at bounding box center [399, 187] width 799 height 375
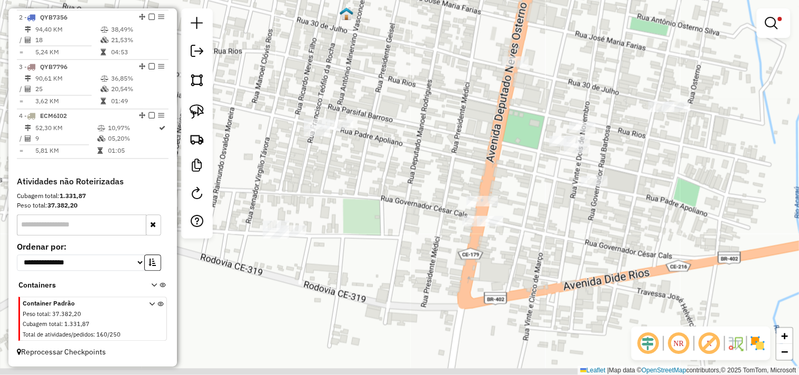
drag, startPoint x: 330, startPoint y: 225, endPoint x: 310, endPoint y: 158, distance: 69.3
click at [310, 158] on div "Limpar filtros Janela de atendimento Grade de atendimento Capacidade Transporta…" at bounding box center [399, 187] width 799 height 375
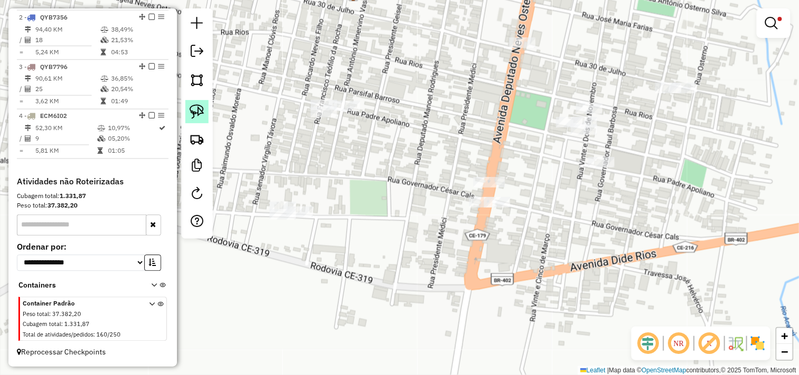
click at [201, 113] on img at bounding box center [196, 111] width 15 height 15
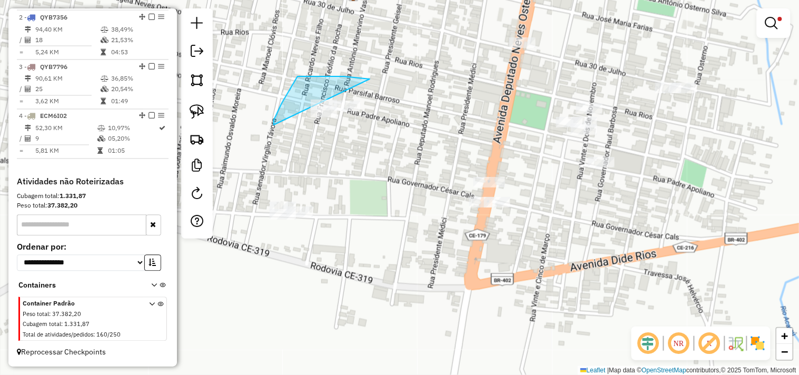
drag, startPoint x: 274, startPoint y: 125, endPoint x: 261, endPoint y: 129, distance: 14.0
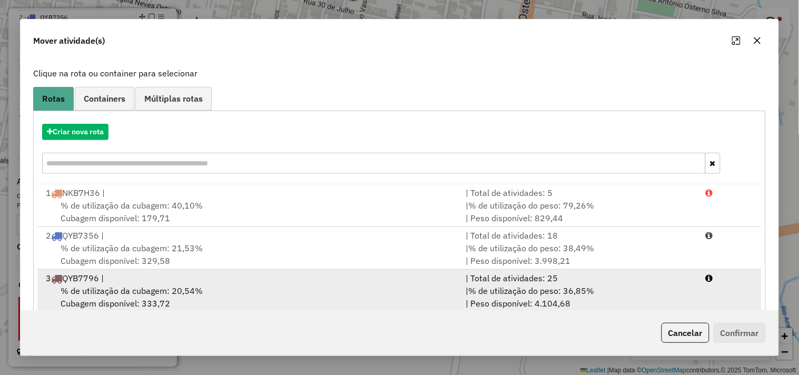
scroll to position [119, 0]
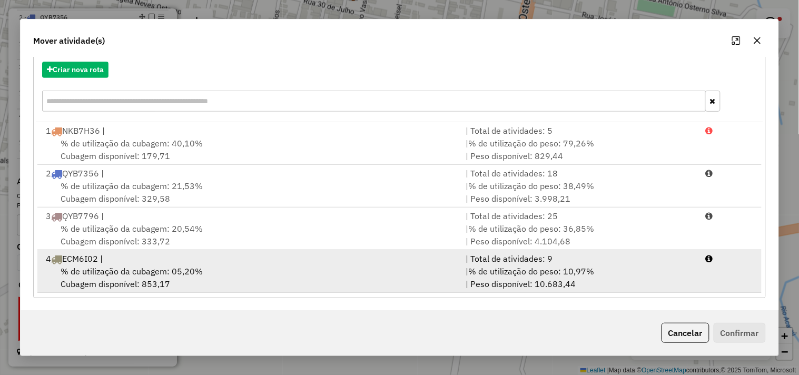
drag, startPoint x: 195, startPoint y: 262, endPoint x: 260, endPoint y: 262, distance: 65.3
click at [196, 262] on div "4 ECM6I02 |" at bounding box center [249, 258] width 420 height 13
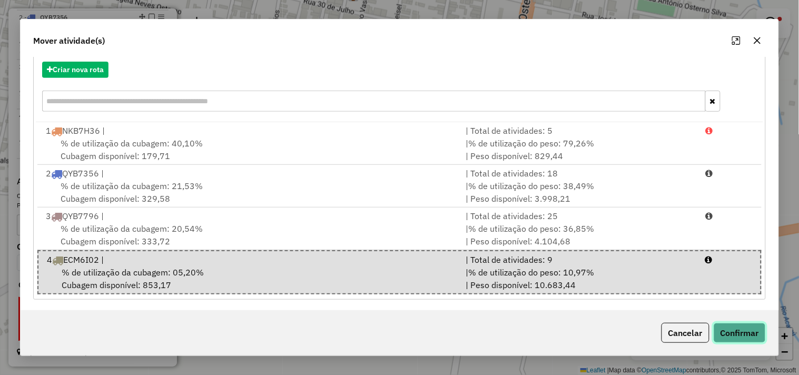
click at [735, 329] on button "Confirmar" at bounding box center [739, 333] width 52 height 20
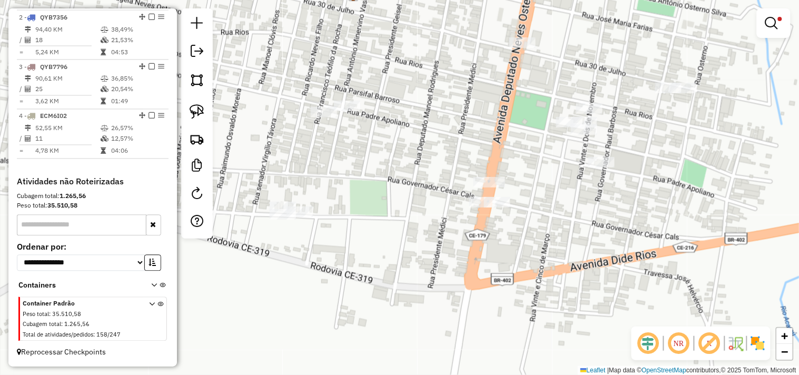
scroll to position [0, 0]
select select "**********"
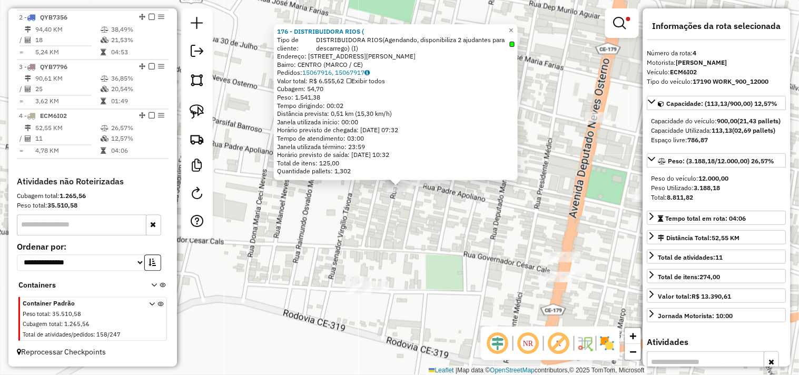
click at [451, 238] on div "176 - DISTRIBUIDORA RIOS ( Tipo de cliente: DISTRIBUIDORA RIOS(Agendando, dispo…" at bounding box center [399, 187] width 799 height 375
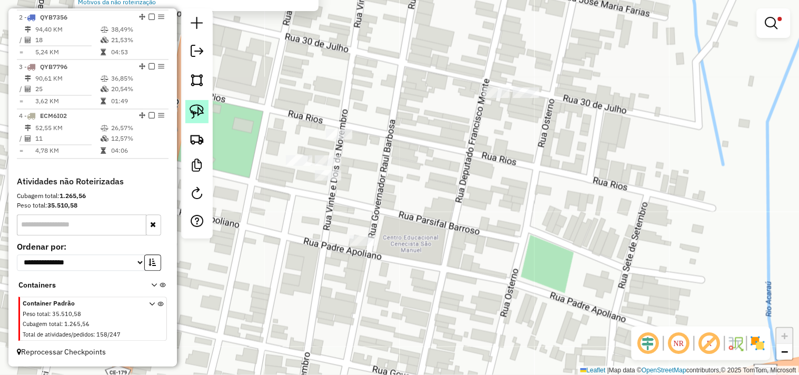
click at [196, 104] on link at bounding box center [196, 111] width 23 height 23
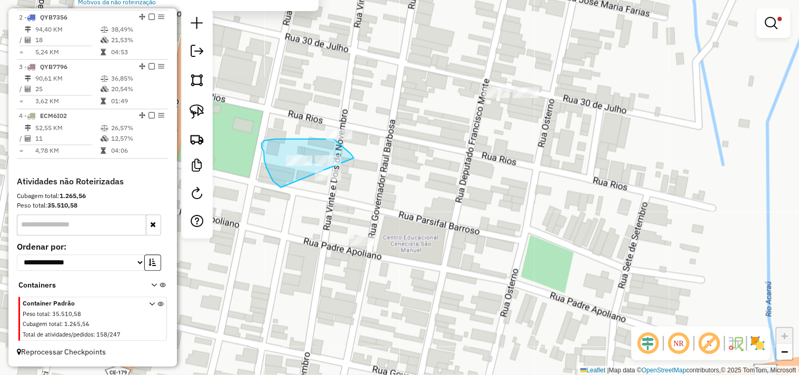
drag, startPoint x: 264, startPoint y: 155, endPoint x: 291, endPoint y: 188, distance: 42.7
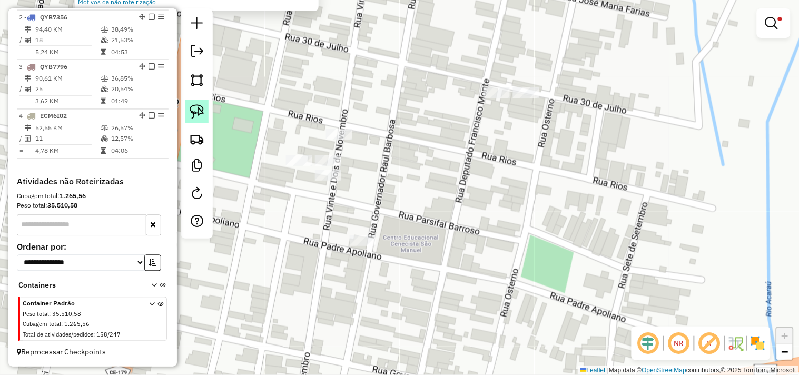
click at [197, 116] on img at bounding box center [196, 111] width 15 height 15
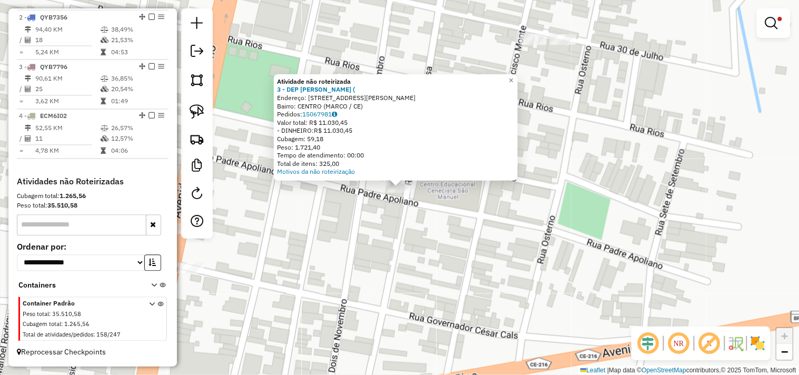
click at [341, 225] on div "Atividade não roteirizada 3 - DEP RAIMUNDO MONTE ( Endereço: R GOVERNADOR RAUL …" at bounding box center [399, 187] width 799 height 375
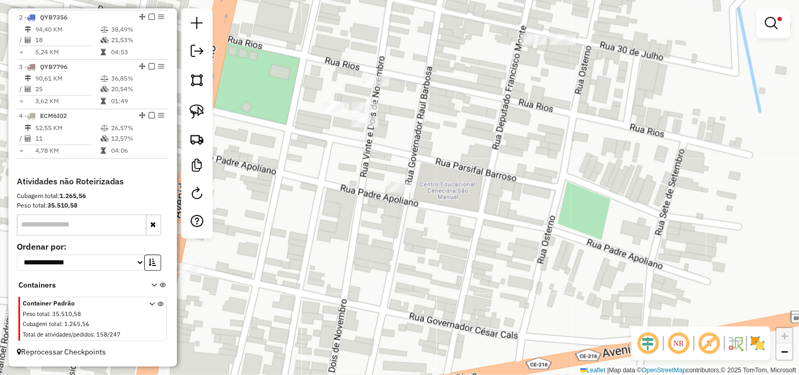
drag, startPoint x: 303, startPoint y: 203, endPoint x: 291, endPoint y: 214, distance: 16.8
click at [293, 214] on div "Limpar filtros Janela de atendimento Grade de atendimento Capacidade Transporta…" at bounding box center [399, 187] width 799 height 375
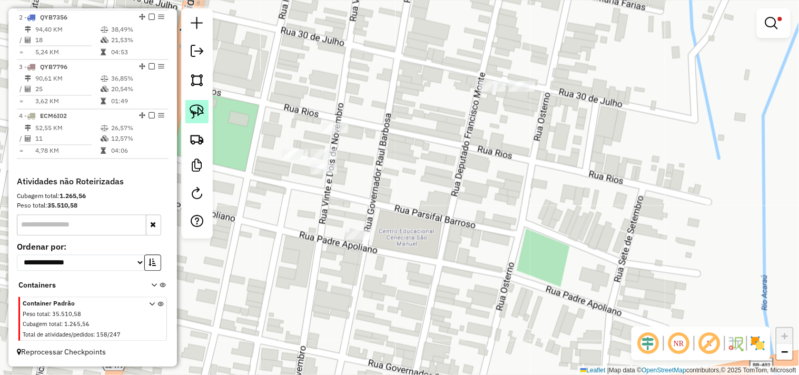
click at [192, 111] on img at bounding box center [196, 111] width 15 height 15
drag, startPoint x: 285, startPoint y: 192, endPoint x: 343, endPoint y: 185, distance: 58.8
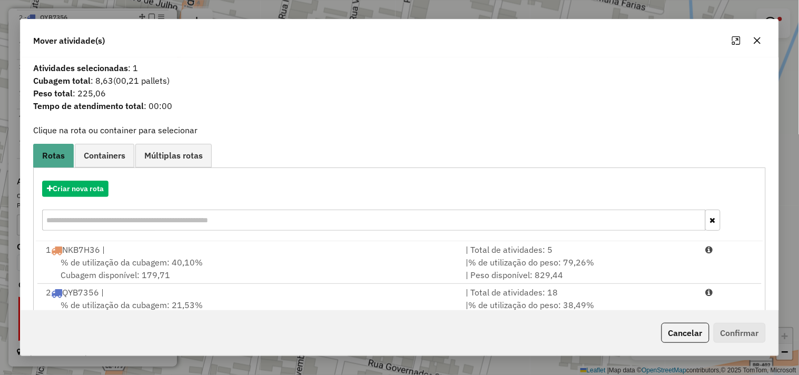
scroll to position [119, 0]
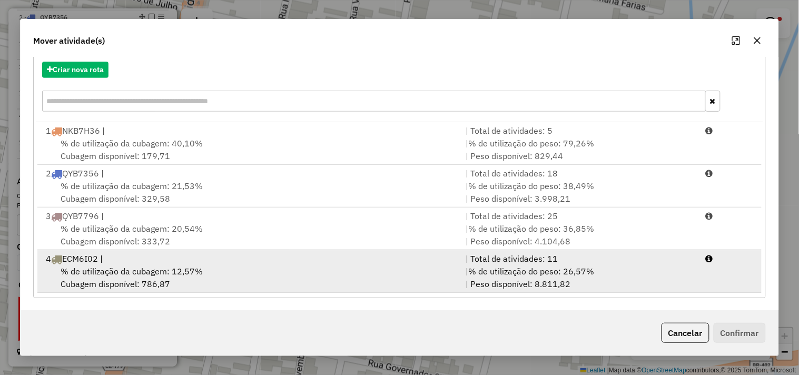
click at [187, 261] on div "4 ECM6I02 |" at bounding box center [249, 258] width 420 height 13
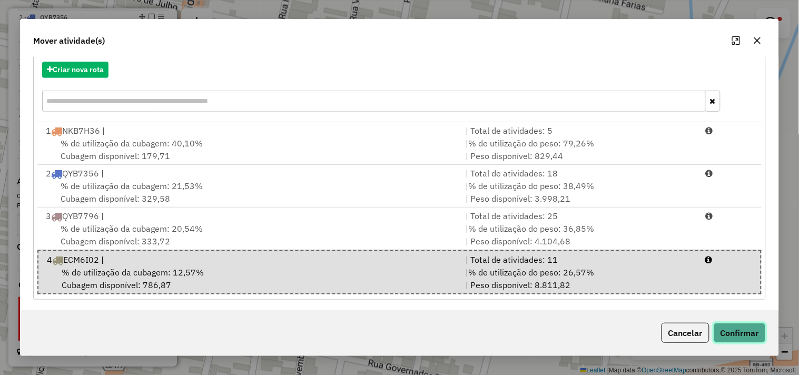
click at [735, 324] on button "Confirmar" at bounding box center [739, 333] width 52 height 20
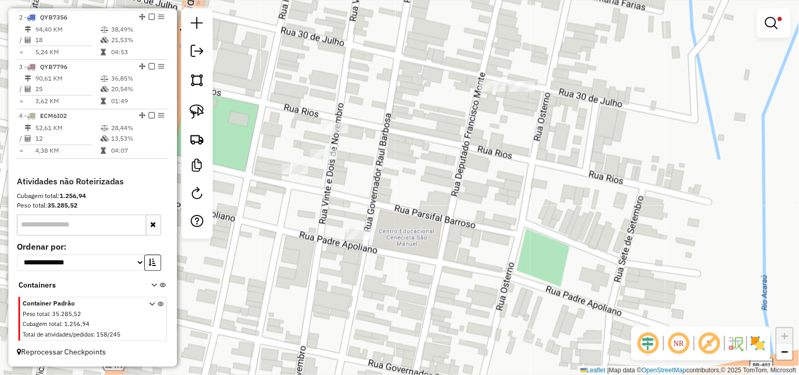
scroll to position [0, 0]
select select "**********"
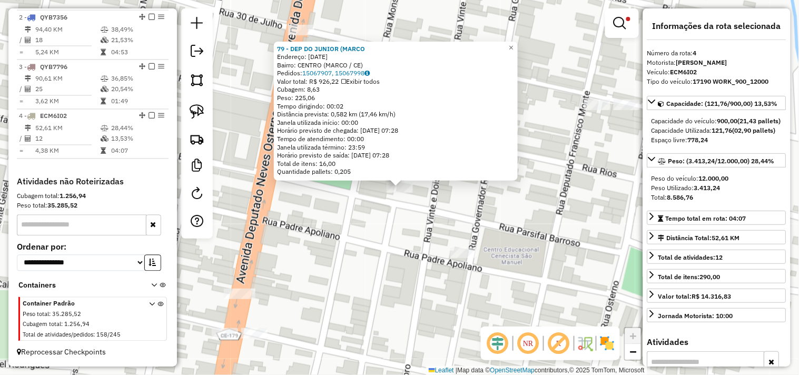
click at [402, 218] on div "79 - DEP DO JUNIOR (MARCO Endereço: 22 DE NOVEMBRO 10 Bairro: CENTRO (MARCO / C…" at bounding box center [399, 187] width 799 height 375
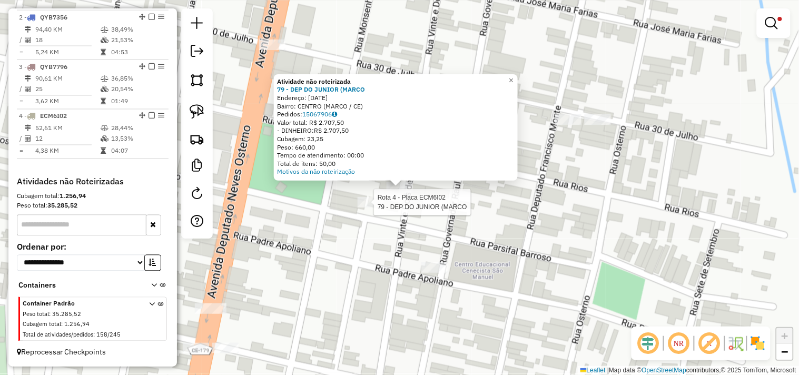
select select "**********"
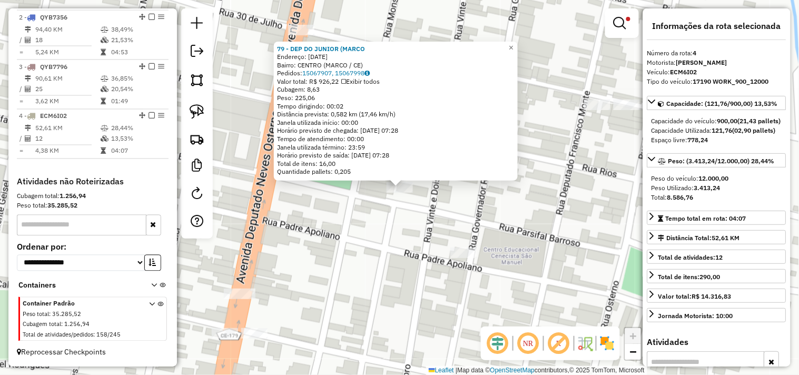
click at [388, 216] on div "79 - DEP DO JUNIOR (MARCO Endereço: 22 DE NOVEMBRO 10 Bairro: CENTRO (MARCO / C…" at bounding box center [399, 187] width 799 height 375
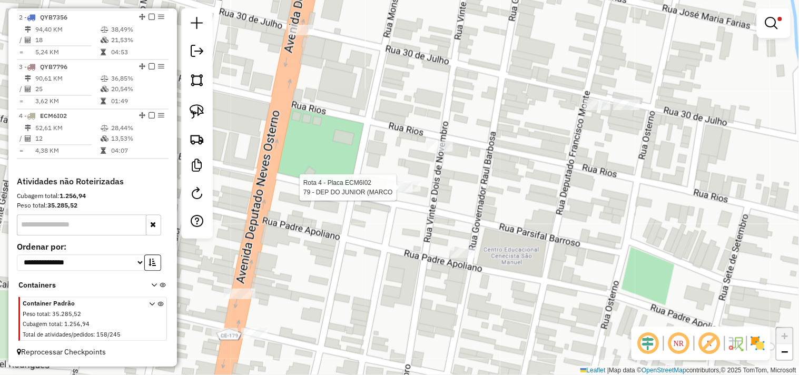
drag, startPoint x: 206, startPoint y: 115, endPoint x: 392, endPoint y: 155, distance: 189.6
click at [206, 116] on link at bounding box center [196, 111] width 23 height 23
click at [422, 177] on div "Limpar filtros Janela de atendimento Grade de atendimento Capacidade Transporta…" at bounding box center [399, 187] width 799 height 375
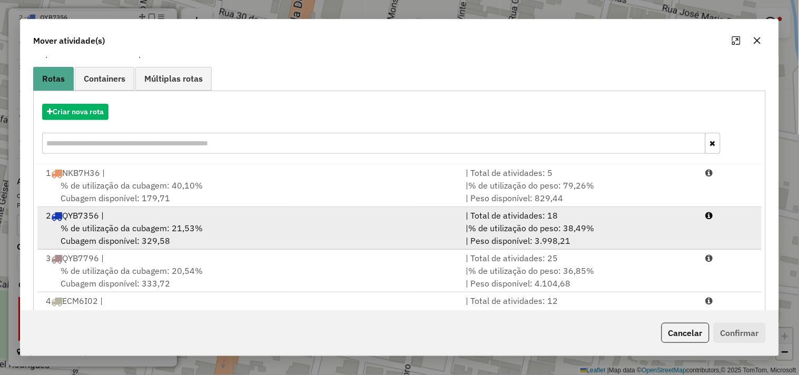
scroll to position [119, 0]
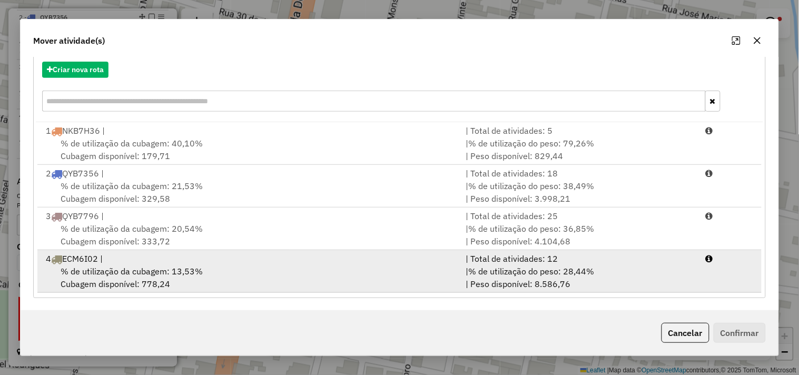
click at [162, 262] on div "4 ECM6I02 |" at bounding box center [249, 258] width 420 height 13
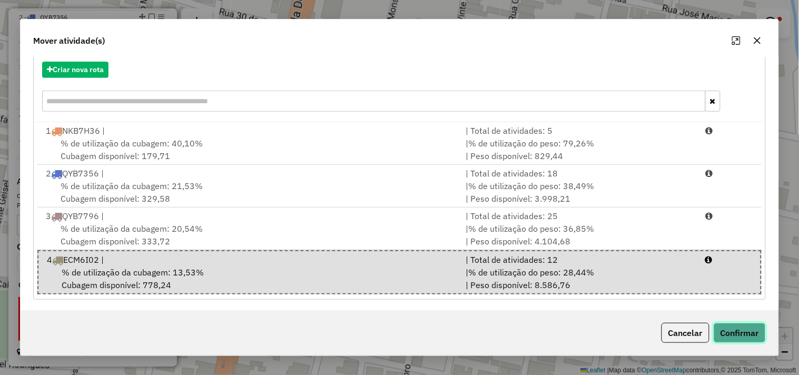
click at [727, 324] on button "Confirmar" at bounding box center [739, 333] width 52 height 20
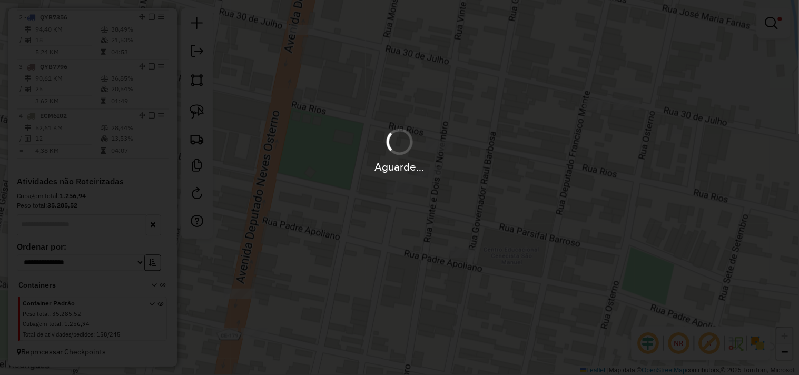
scroll to position [0, 0]
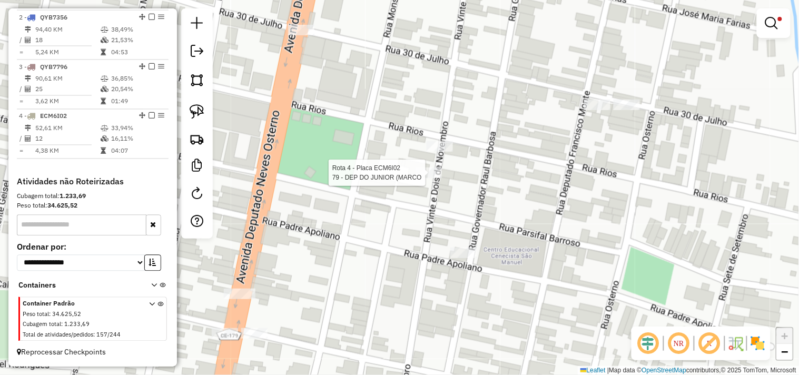
select select "**********"
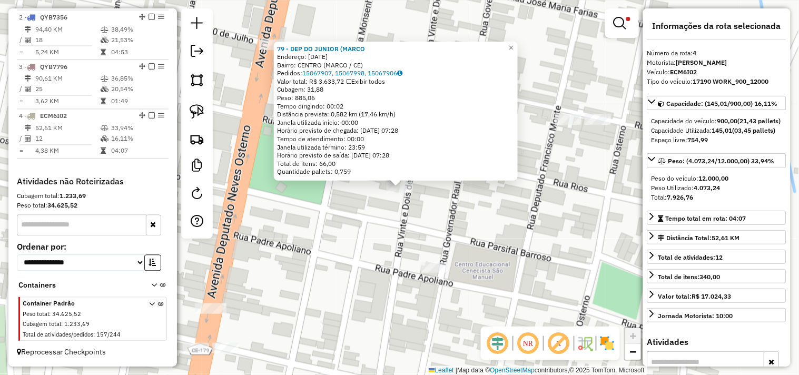
click at [437, 216] on div "79 - DEP DO JUNIOR (MARCO Endereço: 22 DE NOVEMBRO 10 Bairro: CENTRO (MARCO / C…" at bounding box center [399, 187] width 799 height 375
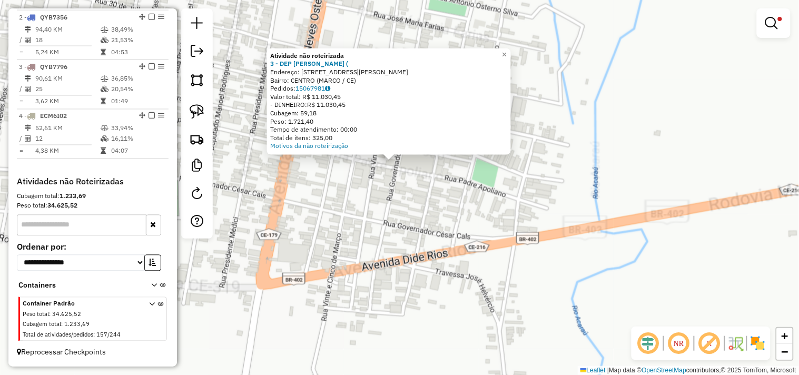
click at [407, 213] on div "Atividade não roteirizada 3 - DEP RAIMUNDO MONTE ( Endereço: R GOVERNADOR RAUL …" at bounding box center [399, 187] width 799 height 375
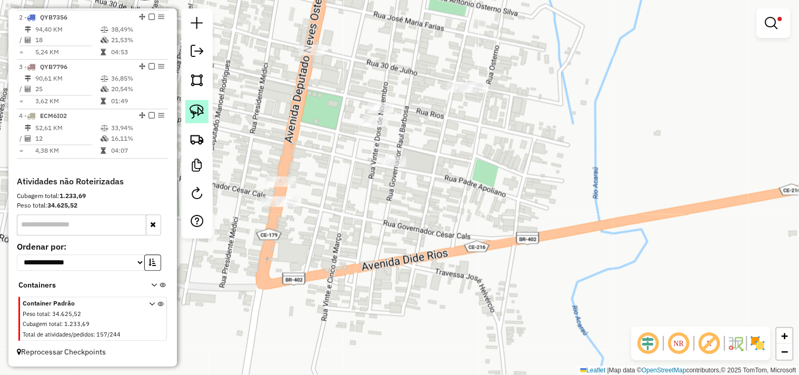
click at [198, 106] on img at bounding box center [196, 111] width 15 height 15
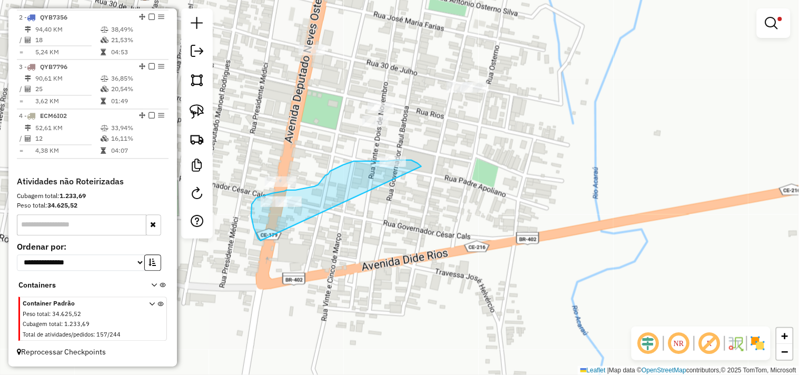
drag, startPoint x: 251, startPoint y: 216, endPoint x: 431, endPoint y: 174, distance: 184.2
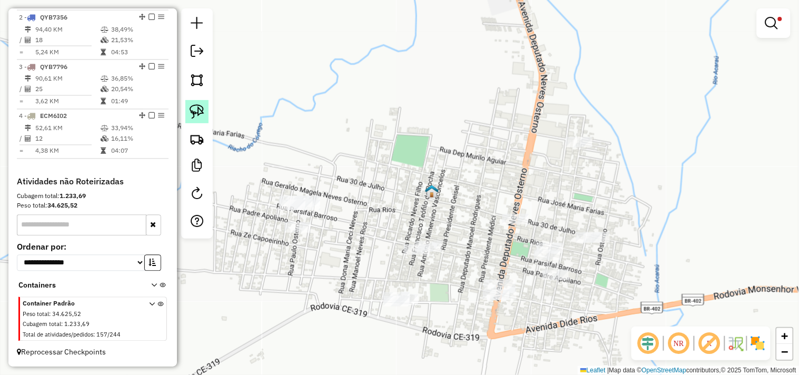
click at [198, 111] on img at bounding box center [196, 111] width 15 height 15
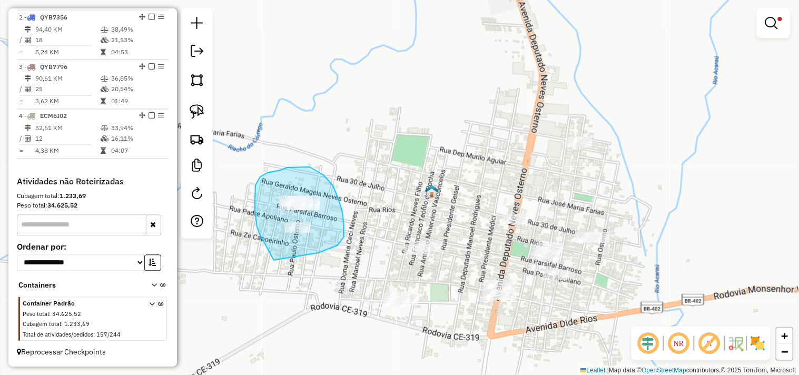
drag, startPoint x: 260, startPoint y: 234, endPoint x: 271, endPoint y: 260, distance: 28.5
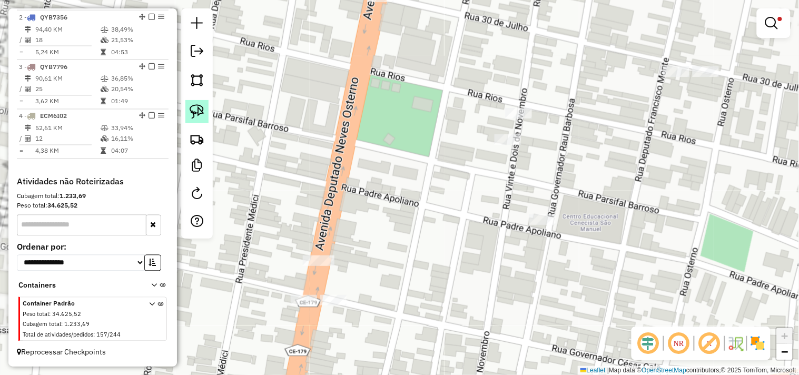
click at [196, 114] on img at bounding box center [196, 111] width 15 height 15
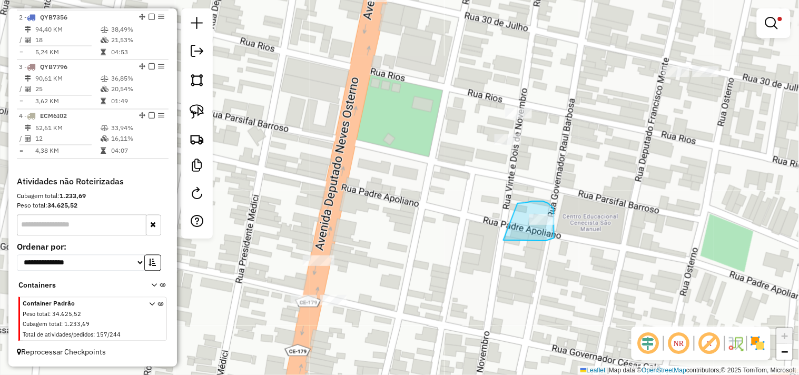
drag, startPoint x: 535, startPoint y: 201, endPoint x: 494, endPoint y: 240, distance: 57.0
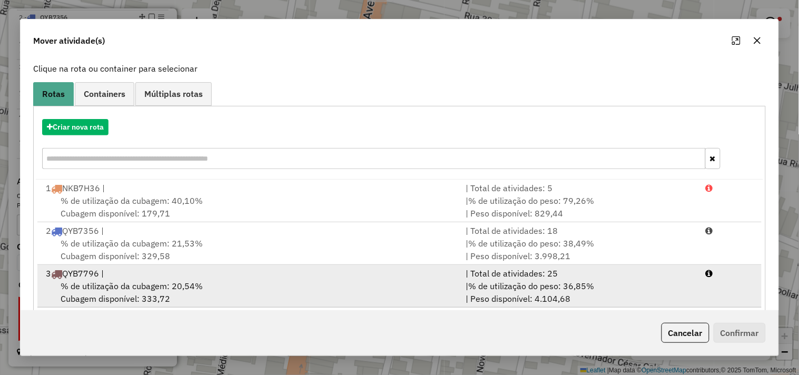
scroll to position [119, 0]
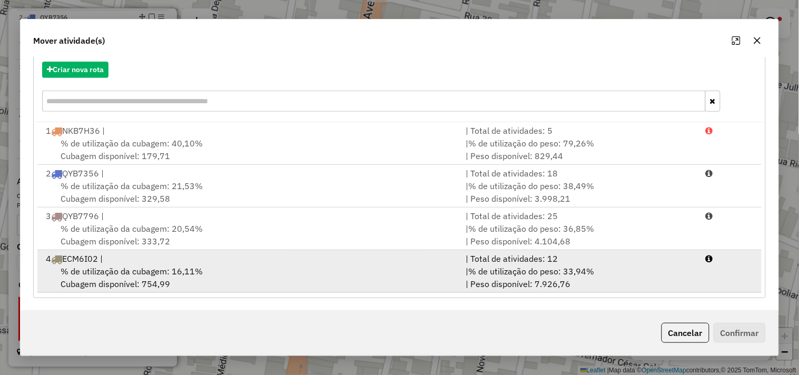
click at [156, 271] on span "% de utilização da cubagem: 16,11%" at bounding box center [132, 271] width 142 height 11
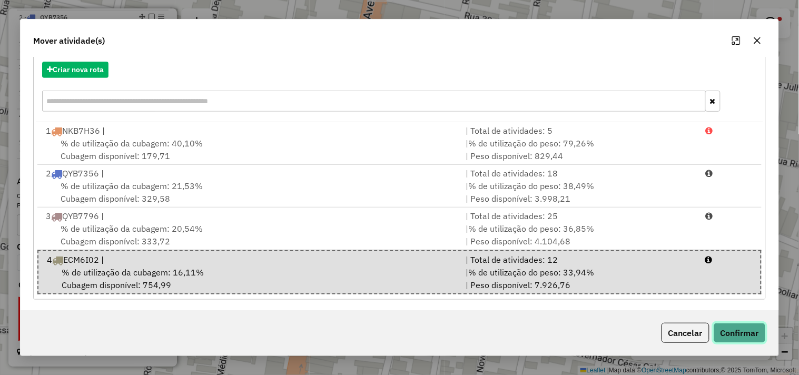
click at [759, 335] on button "Confirmar" at bounding box center [739, 333] width 52 height 20
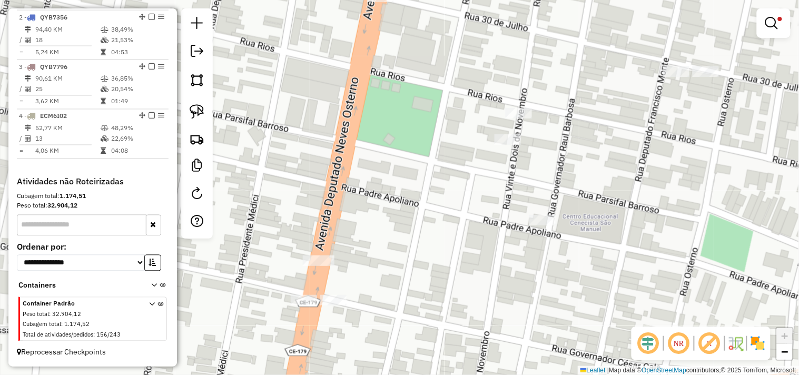
scroll to position [0, 0]
select select "**********"
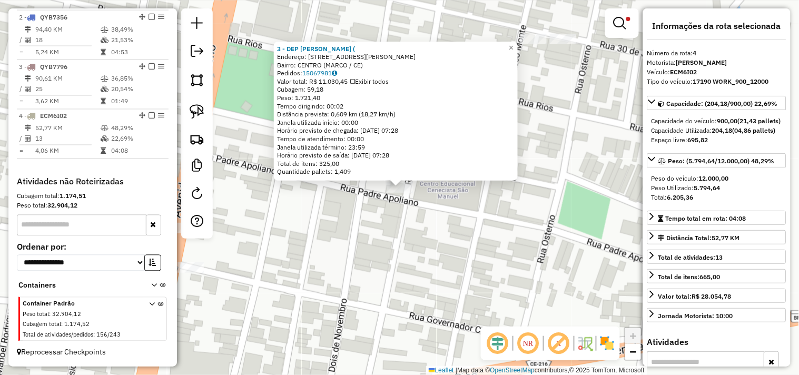
click at [423, 251] on div "3 - DEP RAIMUNDO MONTE ( Endereço: R GOVERNADOR RAUL BARBOSA 553 55553 Bairro: …" at bounding box center [399, 187] width 799 height 375
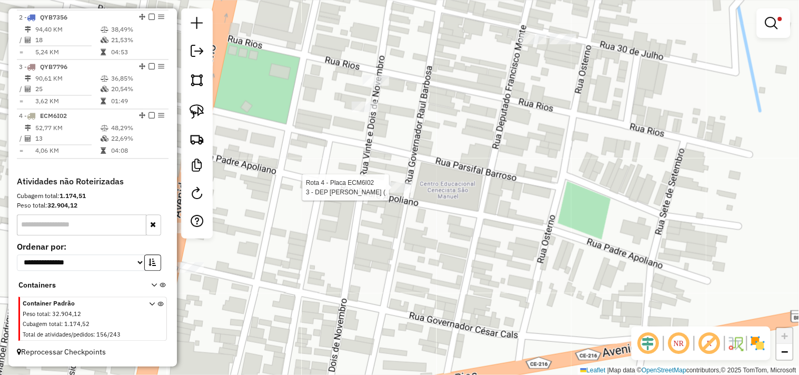
click at [398, 193] on div at bounding box center [399, 187] width 26 height 11
select select "**********"
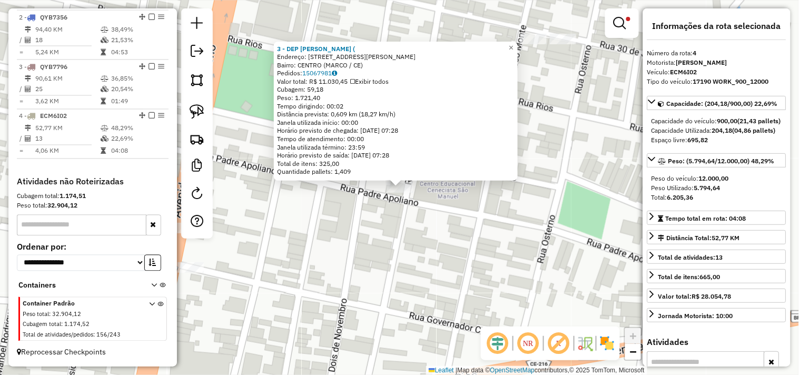
click at [413, 240] on div "3 - DEP RAIMUNDO MONTE ( Endereço: R GOVERNADOR RAUL BARBOSA 553 55553 Bairro: …" at bounding box center [399, 187] width 799 height 375
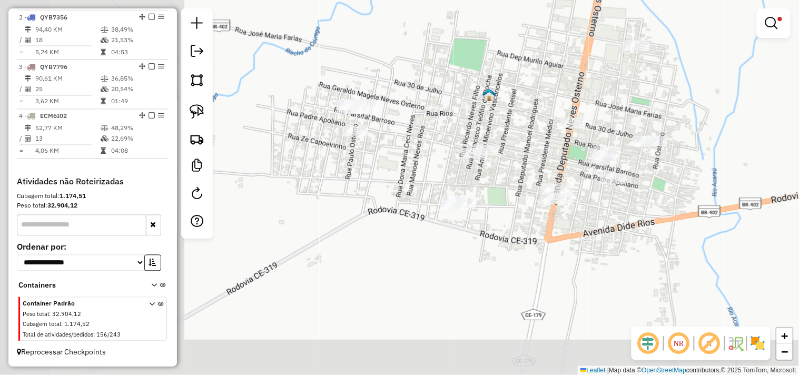
drag, startPoint x: 372, startPoint y: 274, endPoint x: 563, endPoint y: 224, distance: 197.9
click at [573, 226] on div "Limpar filtros Janela de atendimento Grade de atendimento Capacidade Transporta…" at bounding box center [399, 187] width 799 height 375
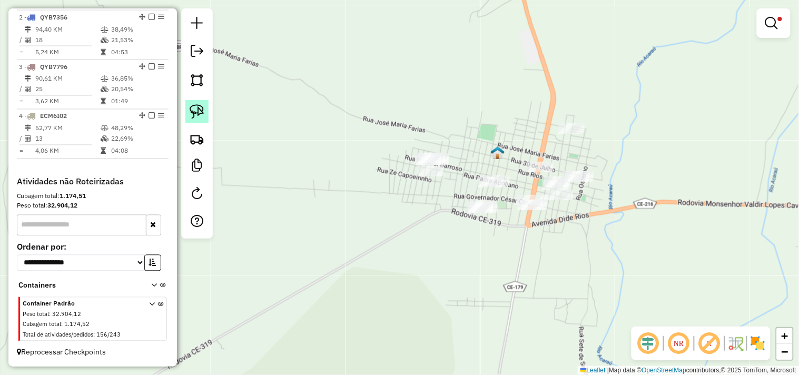
click at [208, 114] on div at bounding box center [197, 123] width 32 height 230
click at [207, 114] on link at bounding box center [196, 111] width 23 height 23
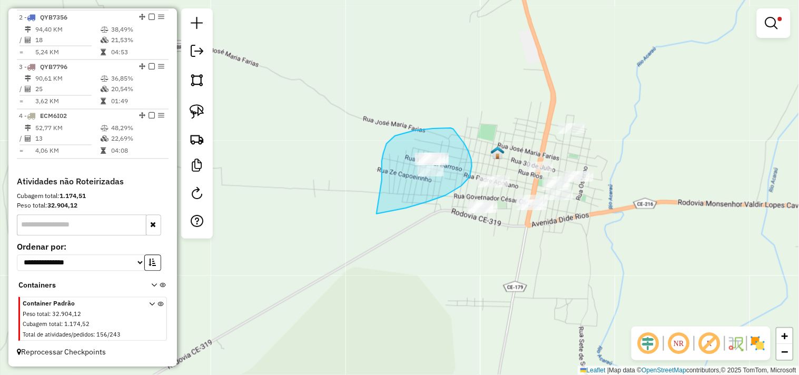
drag, startPoint x: 382, startPoint y: 174, endPoint x: 376, endPoint y: 219, distance: 46.2
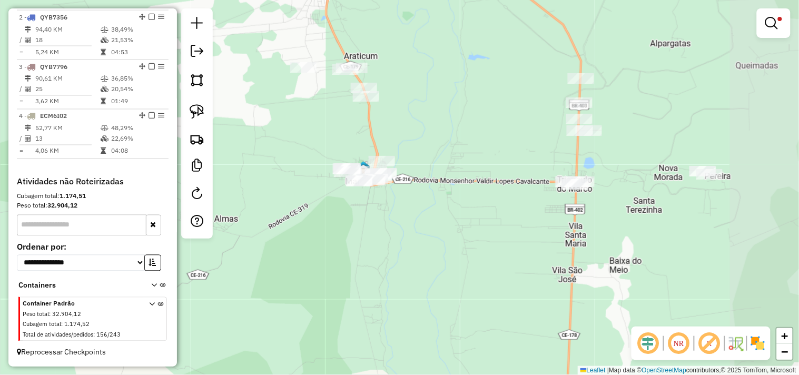
drag, startPoint x: 451, startPoint y: 273, endPoint x: 363, endPoint y: 218, distance: 103.1
click at [379, 234] on div "Limpar filtros Janela de atendimento Grade de atendimento Capacidade Transporta…" at bounding box center [399, 187] width 799 height 375
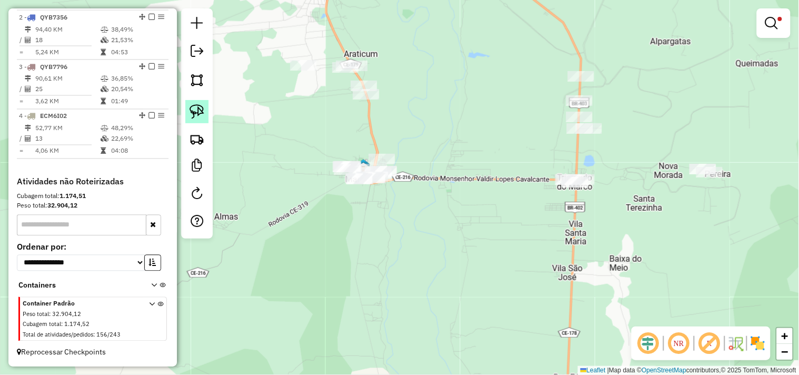
click at [204, 118] on link at bounding box center [196, 111] width 23 height 23
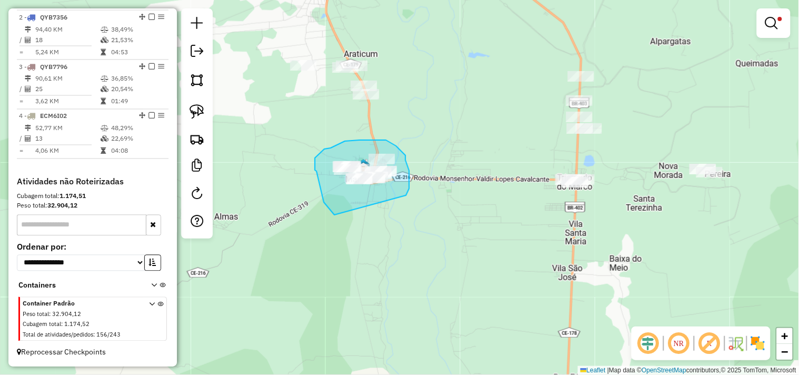
drag, startPoint x: 329, startPoint y: 209, endPoint x: 390, endPoint y: 206, distance: 61.1
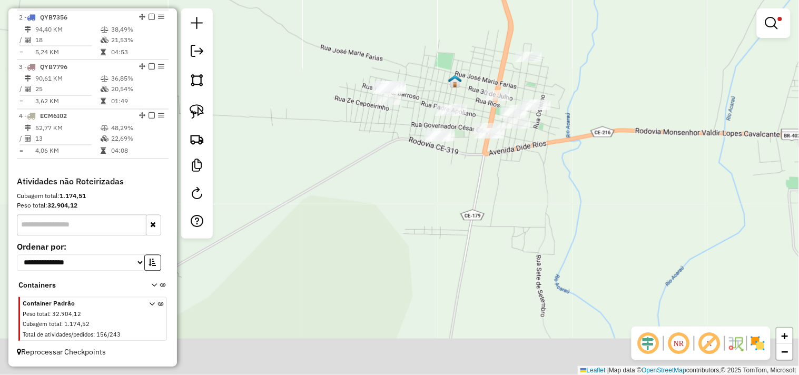
drag, startPoint x: 312, startPoint y: 193, endPoint x: 267, endPoint y: 196, distance: 44.4
click at [267, 196] on div "Limpar filtros Janela de atendimento Grade de atendimento Capacidade Transporta…" at bounding box center [399, 187] width 799 height 375
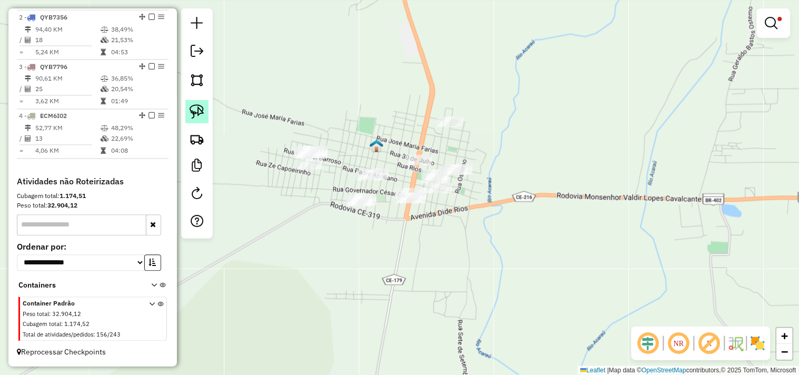
click at [203, 120] on link at bounding box center [196, 111] width 23 height 23
drag, startPoint x: 287, startPoint y: 172, endPoint x: 306, endPoint y: 171, distance: 19.0
click at [306, 171] on div "Limpar filtros Janela de atendimento Grade de atendimento Capacidade Transporta…" at bounding box center [399, 187] width 799 height 375
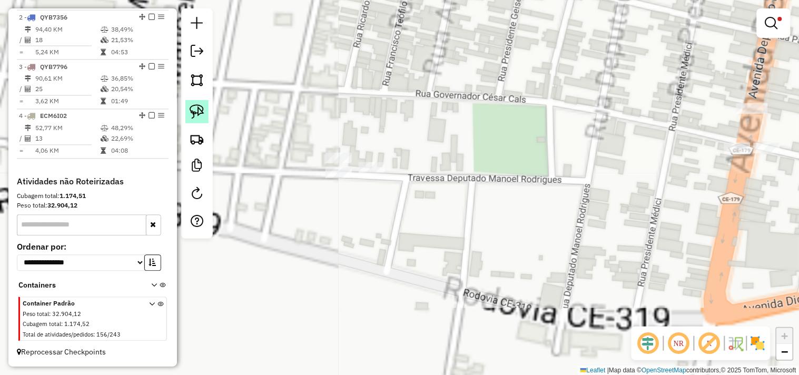
click at [185, 111] on link at bounding box center [196, 111] width 23 height 23
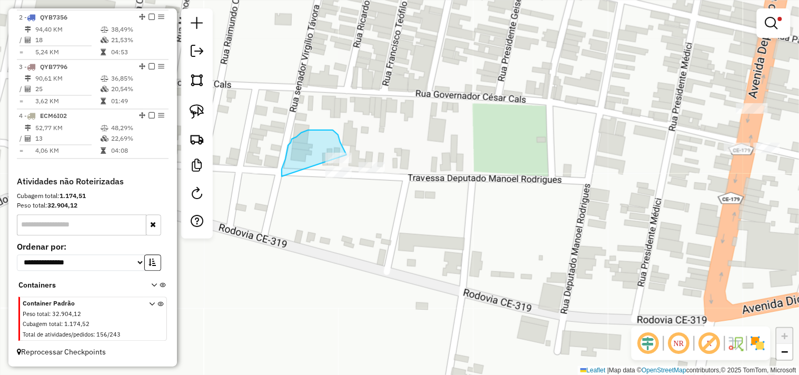
drag, startPoint x: 282, startPoint y: 175, endPoint x: 345, endPoint y: 199, distance: 68.0
click at [345, 199] on div "Limpar filtros Janela de atendimento Grade de atendimento Capacidade Transporta…" at bounding box center [399, 187] width 799 height 375
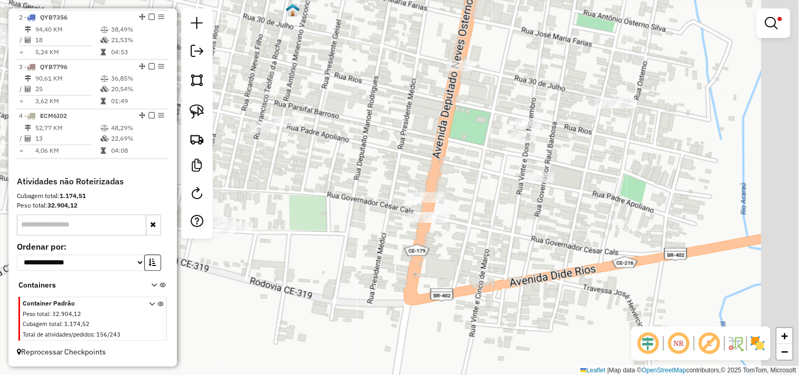
drag, startPoint x: 594, startPoint y: 208, endPoint x: 367, endPoint y: 223, distance: 227.4
click at [493, 246] on div "Limpar filtros Janela de atendimento Grade de atendimento Capacidade Transporta…" at bounding box center [399, 187] width 799 height 375
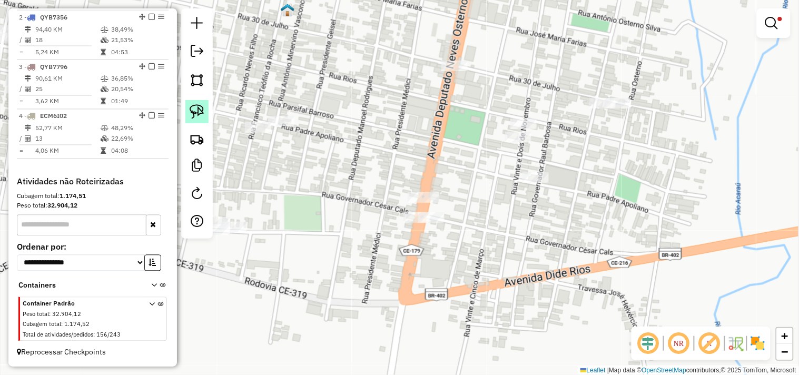
click at [202, 118] on img at bounding box center [196, 111] width 15 height 15
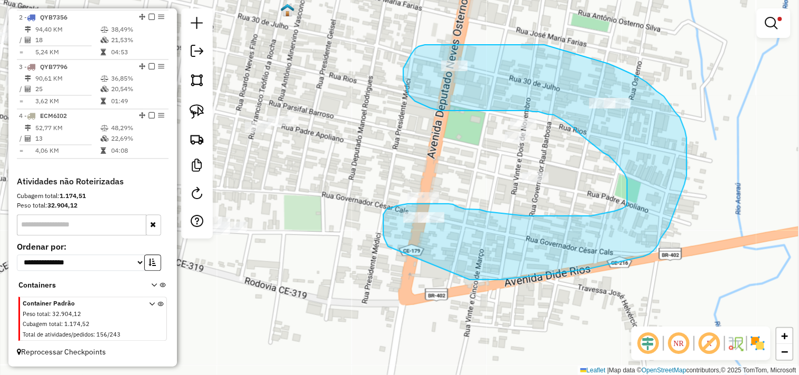
drag, startPoint x: 388, startPoint y: 246, endPoint x: 469, endPoint y: 280, distance: 87.6
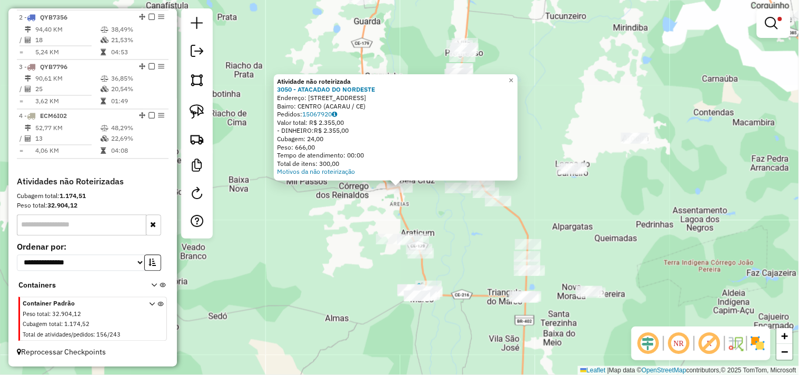
click at [332, 225] on div "Atividade não roteirizada 3050 - ATACADAO DO NORDESTE Endereço: RUA HUMAITA 100…" at bounding box center [399, 187] width 799 height 375
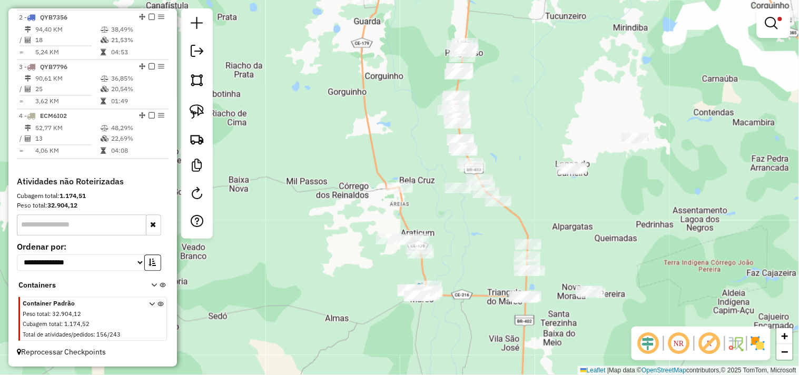
click at [332, 181] on div "Limpar filtros Janela de atendimento Grade de atendimento Capacidade Transporta…" at bounding box center [399, 187] width 799 height 375
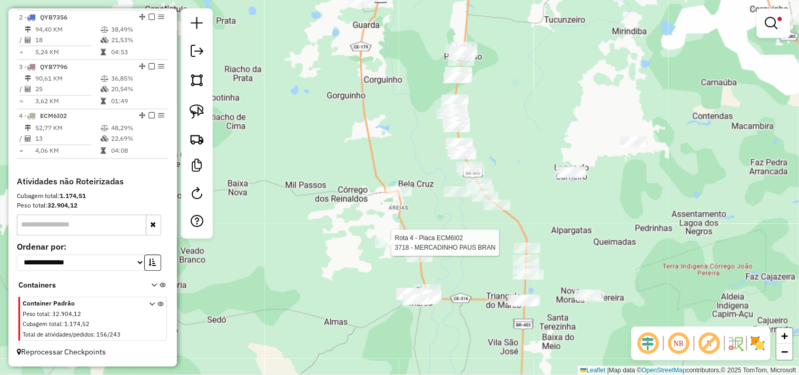
select select "**********"
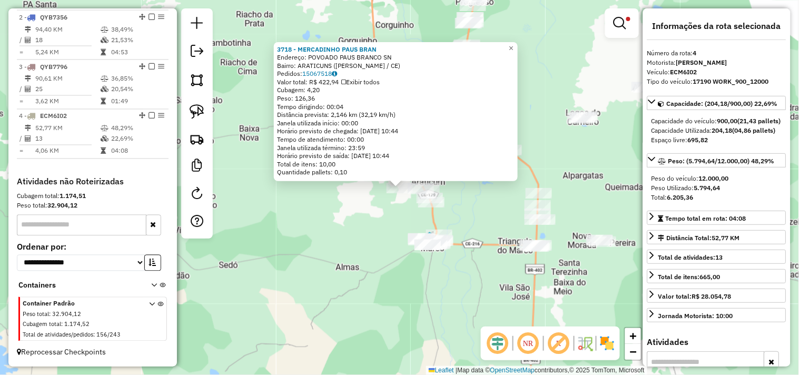
click at [366, 254] on div "3718 - MERCADINHO PAUS BRAN Endereço: POVOADO PAUS BRANCO SN Bairro: ARATICUNS …" at bounding box center [399, 187] width 799 height 375
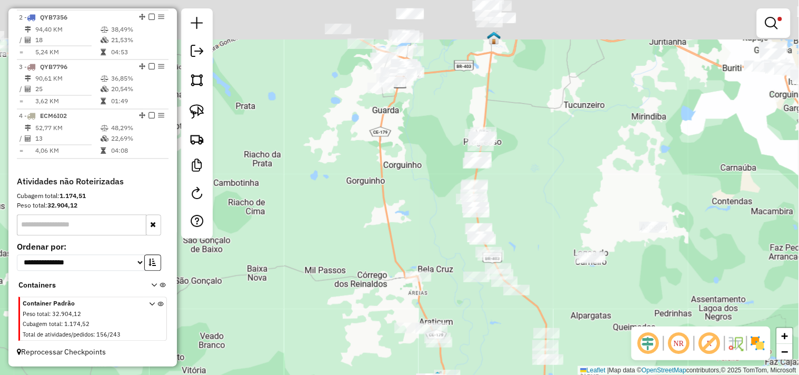
drag, startPoint x: 317, startPoint y: 155, endPoint x: 325, endPoint y: 295, distance: 140.2
click at [325, 295] on div "Limpar filtros Janela de atendimento Grade de atendimento Capacidade Transporta…" at bounding box center [399, 187] width 799 height 375
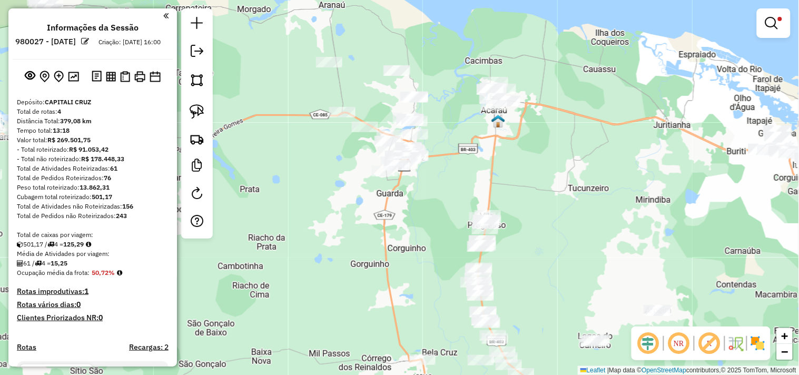
scroll to position [454, 0]
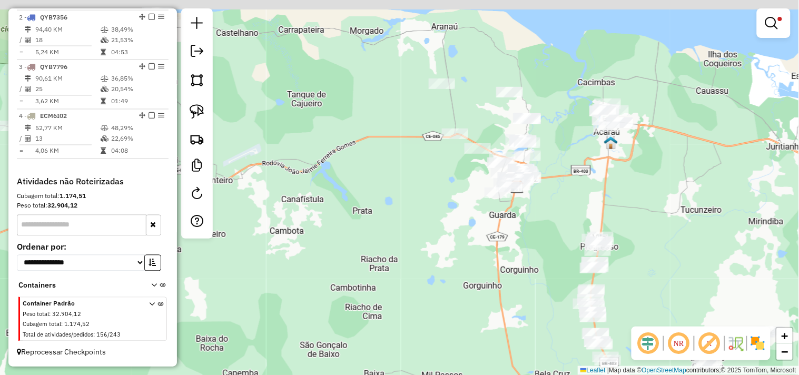
drag, startPoint x: 450, startPoint y: 254, endPoint x: 474, endPoint y: 256, distance: 24.3
click at [474, 256] on div "Limpar filtros Janela de atendimento Grade de atendimento Capacidade Transporta…" at bounding box center [399, 187] width 799 height 375
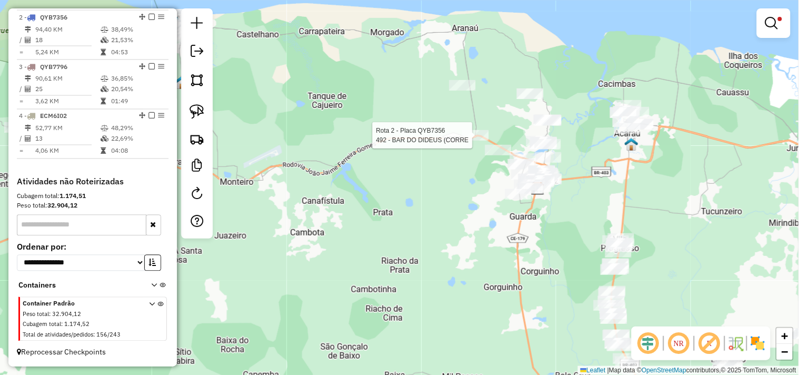
select select "**********"
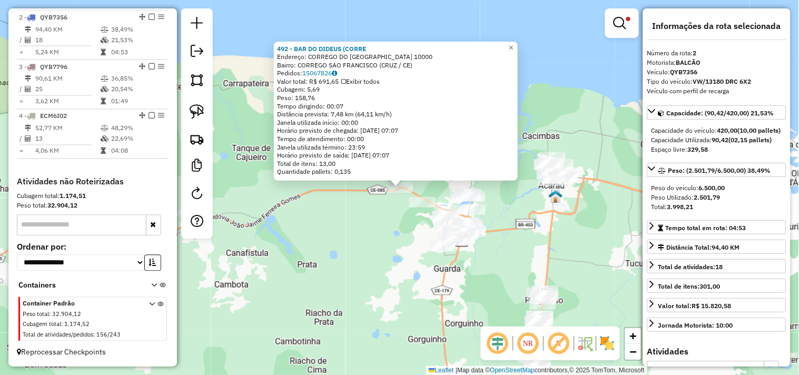
click at [407, 252] on div "492 - BAR DO DIDEUS (CORRE Endereço: CORREGO DO SAO FRANCISCO 10000 Bairro: COR…" at bounding box center [399, 187] width 799 height 375
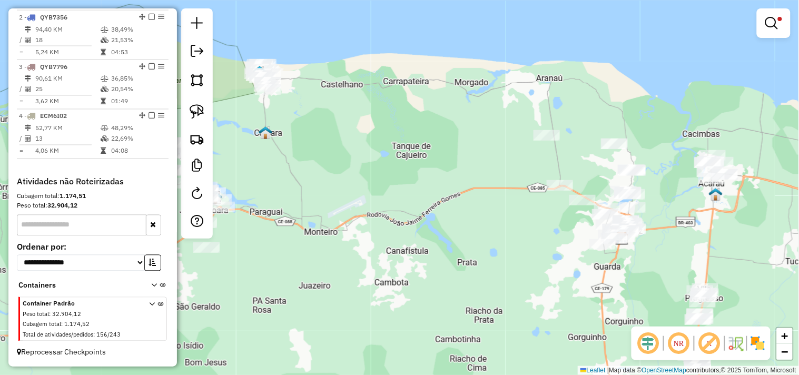
drag, startPoint x: 338, startPoint y: 251, endPoint x: 525, endPoint y: 235, distance: 187.0
click at [525, 235] on div "Limpar filtros Janela de atendimento Grade de atendimento Capacidade Transporta…" at bounding box center [399, 187] width 799 height 375
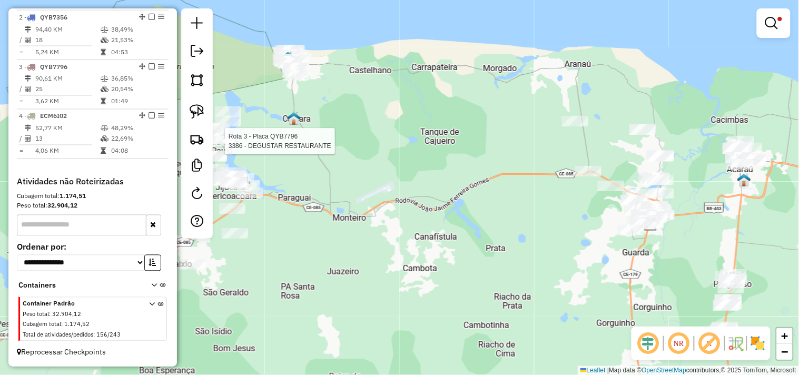
select select "**********"
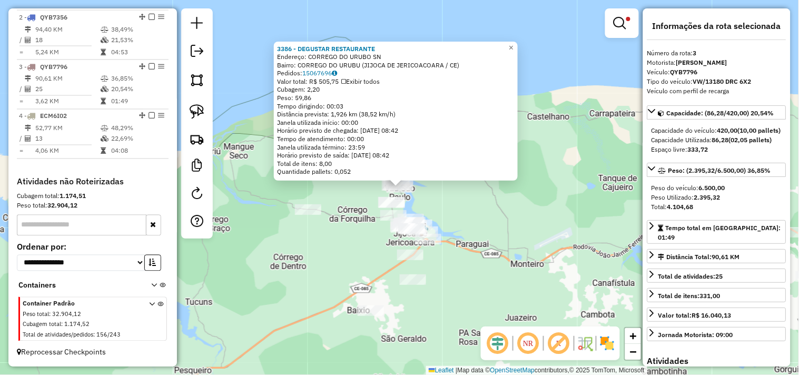
click at [513, 232] on div "3386 - DEGUSTAR RESTAURANTE Endereço: CORREGO DO URUBO SN Bairro: CORREGO DO UR…" at bounding box center [399, 187] width 799 height 375
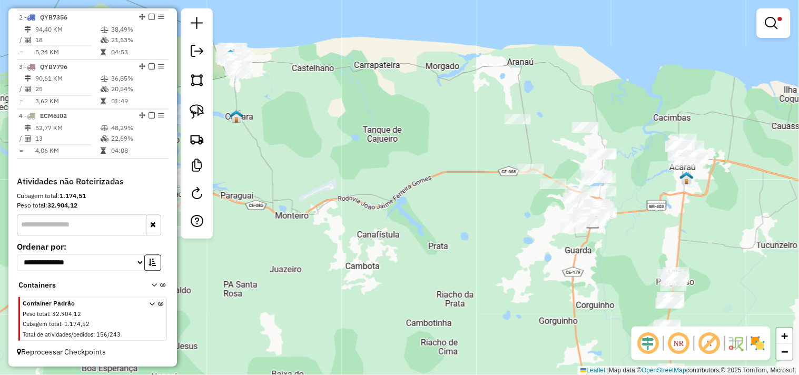
drag, startPoint x: 624, startPoint y: 215, endPoint x: 431, endPoint y: 217, distance: 193.2
click at [387, 166] on div "Limpar filtros Janela de atendimento Grade de atendimento Capacidade Transporta…" at bounding box center [399, 187] width 799 height 375
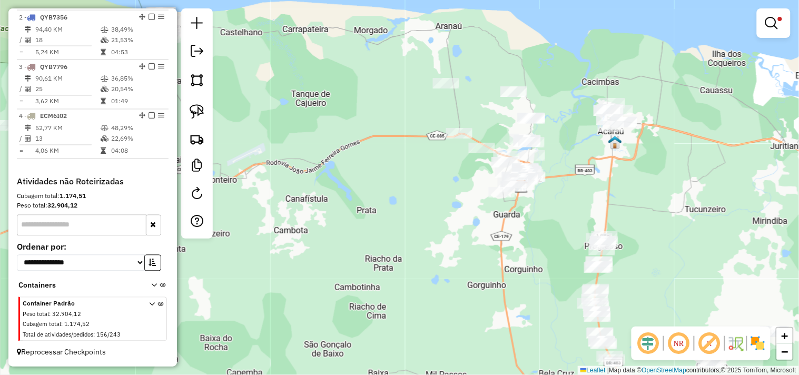
drag, startPoint x: 423, startPoint y: 253, endPoint x: 371, endPoint y: 217, distance: 62.5
click at [371, 217] on div "Limpar filtros Janela de atendimento Grade de atendimento Capacidade Transporta…" at bounding box center [399, 187] width 799 height 375
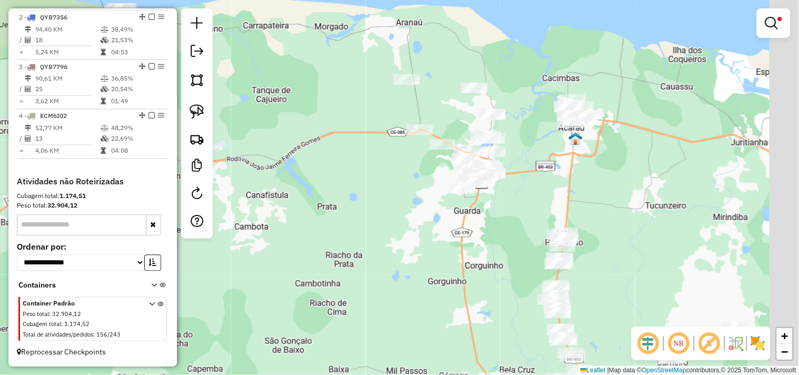
drag, startPoint x: 633, startPoint y: 199, endPoint x: 432, endPoint y: 149, distance: 207.6
click at [432, 149] on div "Limpar filtros Janela de atendimento Grade de atendimento Capacidade Transporta…" at bounding box center [399, 187] width 799 height 375
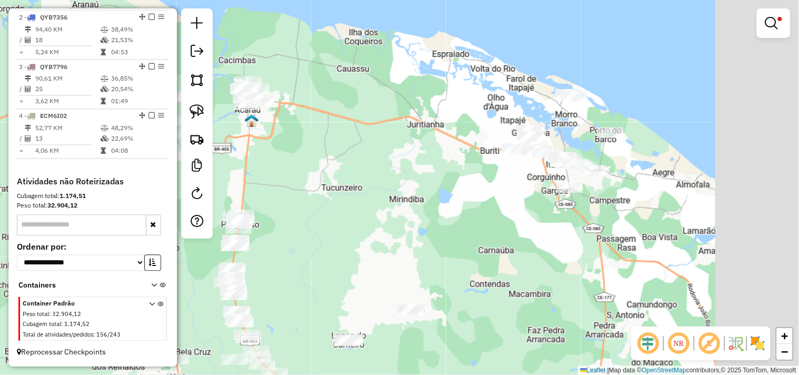
drag, startPoint x: 574, startPoint y: 168, endPoint x: 514, endPoint y: 197, distance: 65.9
click at [448, 202] on div "Limpar filtros Janela de atendimento Grade de atendimento Capacidade Transporta…" at bounding box center [399, 187] width 799 height 375
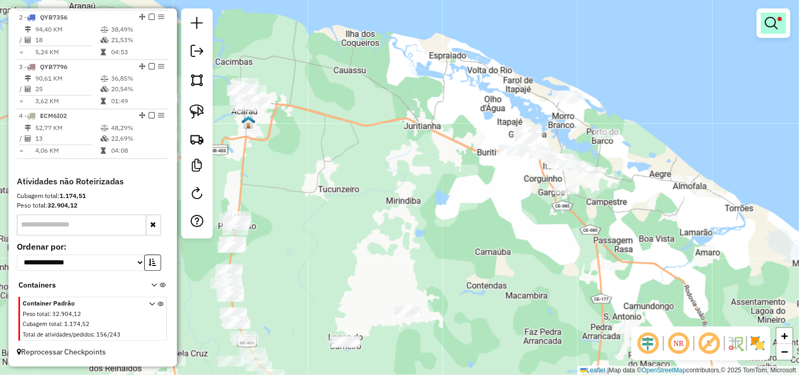
click at [775, 29] on em at bounding box center [771, 23] width 13 height 13
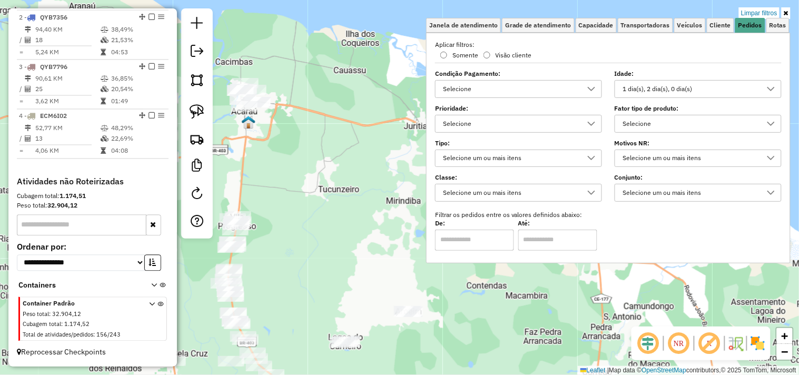
click at [678, 86] on div "1 dia(s), 2 dia(s), 0 dia(s)" at bounding box center [690, 89] width 142 height 17
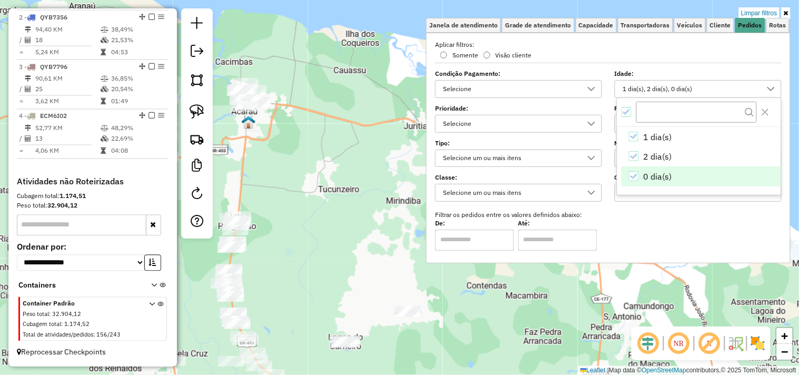
click at [642, 171] on li "0 dia(s)" at bounding box center [700, 176] width 159 height 20
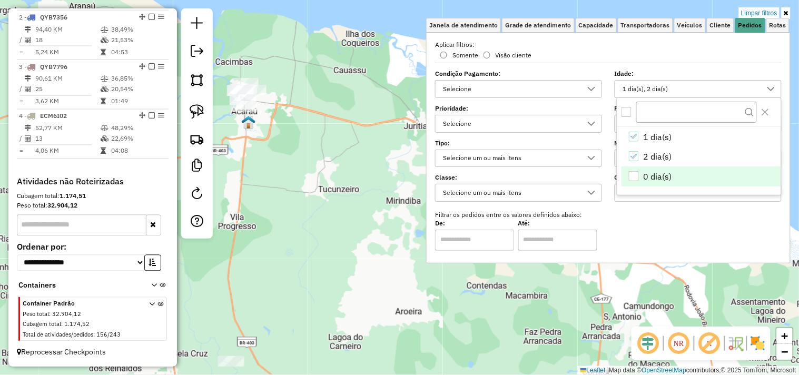
click at [364, 208] on div "Limpar filtros Janela de atendimento Grade de atendimento Capacidade Transporta…" at bounding box center [399, 187] width 799 height 375
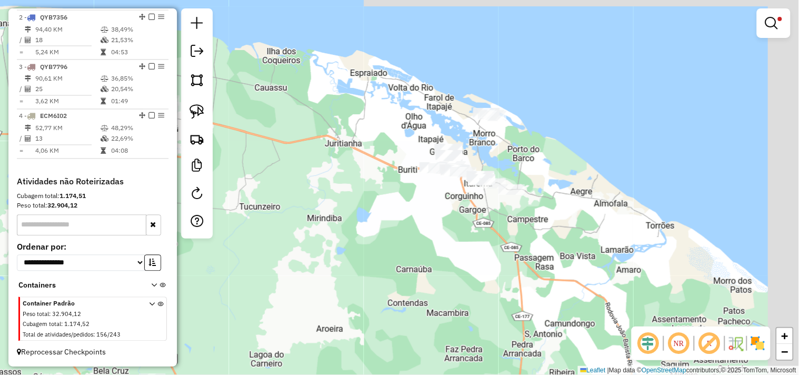
click at [465, 230] on div "Limpar filtros Janela de atendimento Grade de atendimento Capacidade Transporta…" at bounding box center [399, 187] width 799 height 375
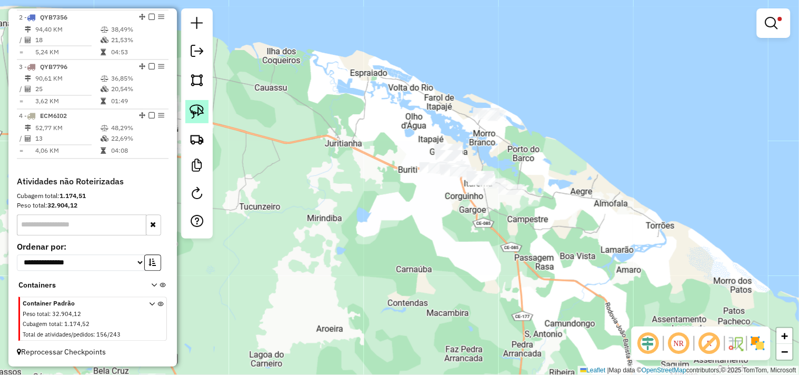
click at [202, 117] on img at bounding box center [196, 111] width 15 height 15
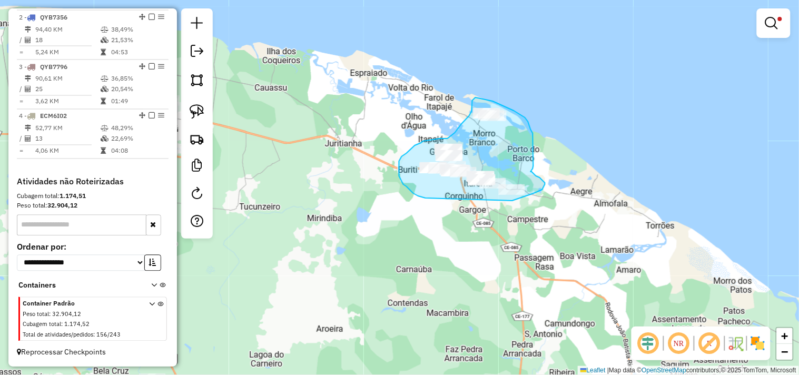
drag, startPoint x: 401, startPoint y: 179, endPoint x: 495, endPoint y: 200, distance: 96.4
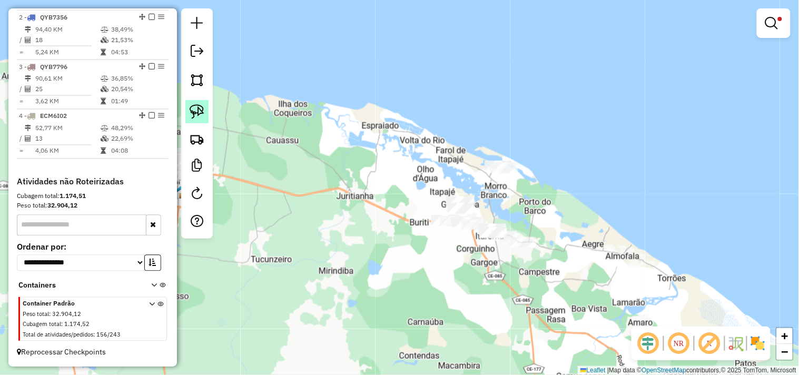
click at [206, 116] on link at bounding box center [196, 111] width 23 height 23
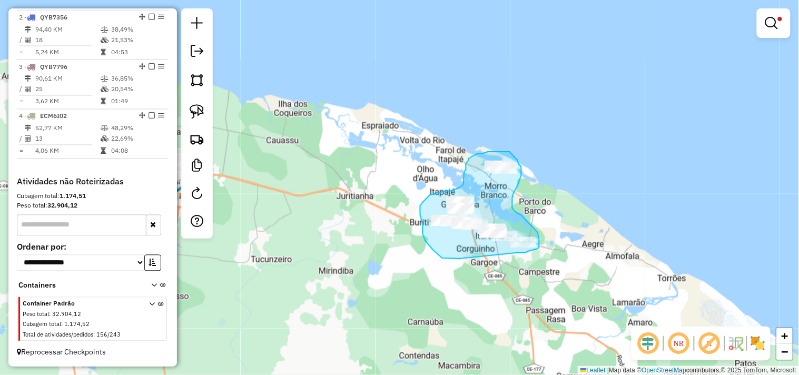
drag, startPoint x: 458, startPoint y: 258, endPoint x: 516, endPoint y: 253, distance: 58.7
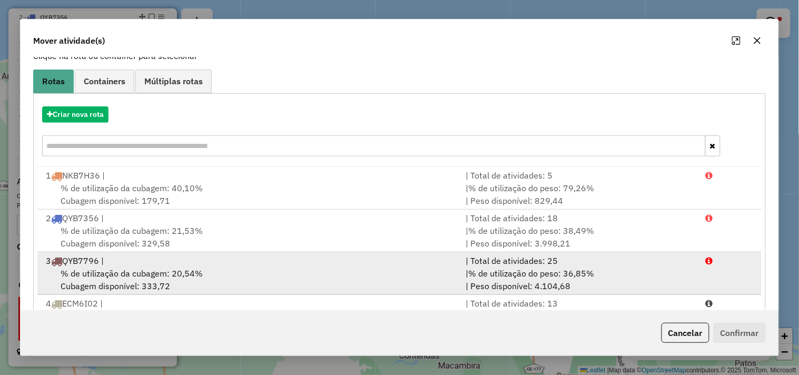
scroll to position [119, 0]
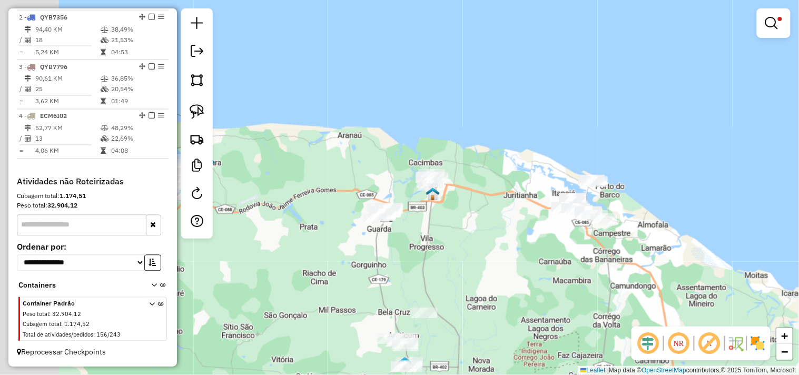
drag, startPoint x: 416, startPoint y: 245, endPoint x: 467, endPoint y: 228, distance: 53.9
click at [467, 228] on div "Limpar filtros Janela de atendimento Grade de atendimento Capacidade Transporta…" at bounding box center [399, 187] width 799 height 375
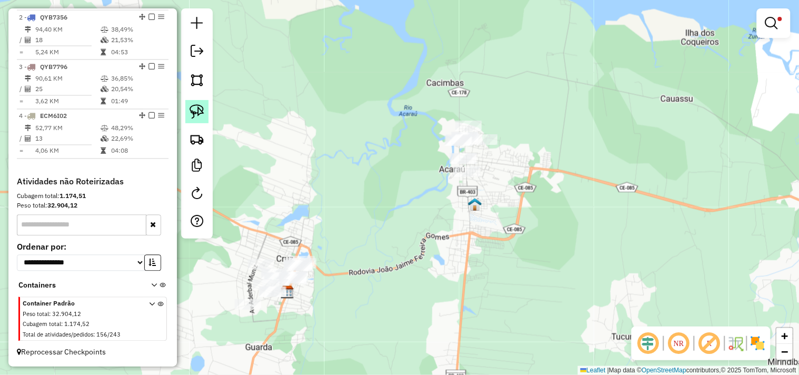
click at [196, 116] on img at bounding box center [196, 111] width 15 height 15
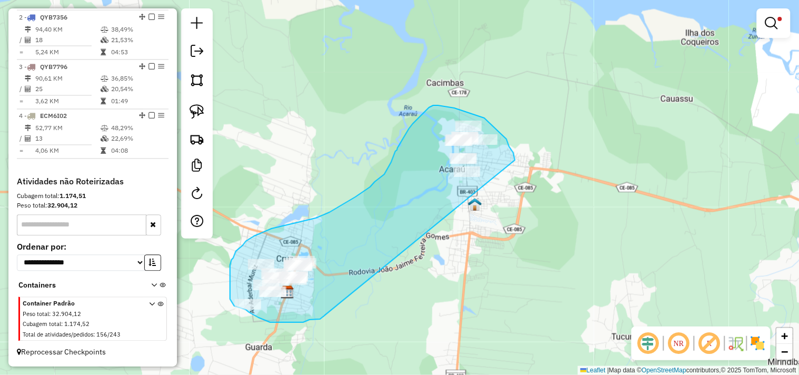
drag, startPoint x: 311, startPoint y: 320, endPoint x: 497, endPoint y: 217, distance: 212.9
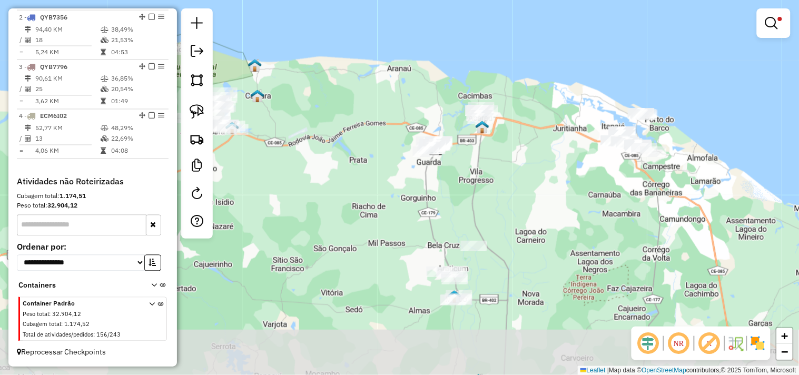
drag, startPoint x: 376, startPoint y: 272, endPoint x: 380, endPoint y: 196, distance: 75.9
click at [380, 196] on div "Limpar filtros Janela de atendimento Grade de atendimento Capacidade Transporta…" at bounding box center [399, 187] width 799 height 375
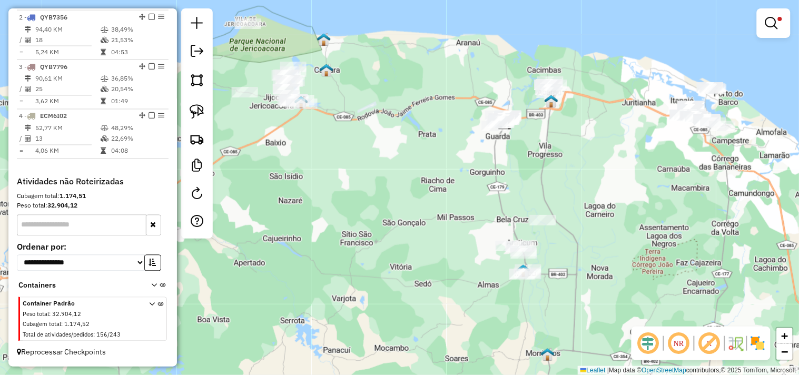
drag, startPoint x: 348, startPoint y: 201, endPoint x: 415, endPoint y: 176, distance: 71.3
click at [414, 177] on div "Limpar filtros Janela de atendimento Grade de atendimento Capacidade Transporta…" at bounding box center [399, 187] width 799 height 375
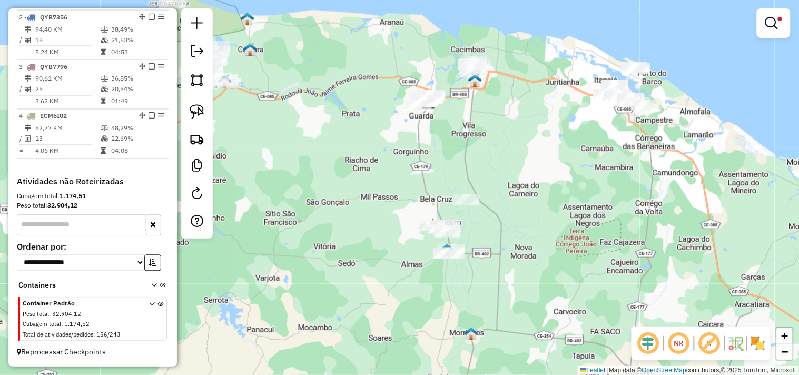
drag, startPoint x: 772, startPoint y: 20, endPoint x: 759, endPoint y: 29, distance: 16.4
click at [772, 21] on em at bounding box center [771, 23] width 13 height 13
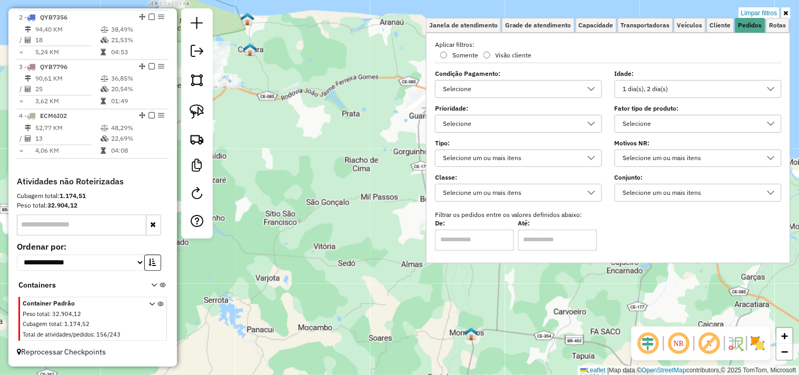
click at [723, 85] on div "1 dia(s), 2 dia(s)" at bounding box center [690, 89] width 142 height 17
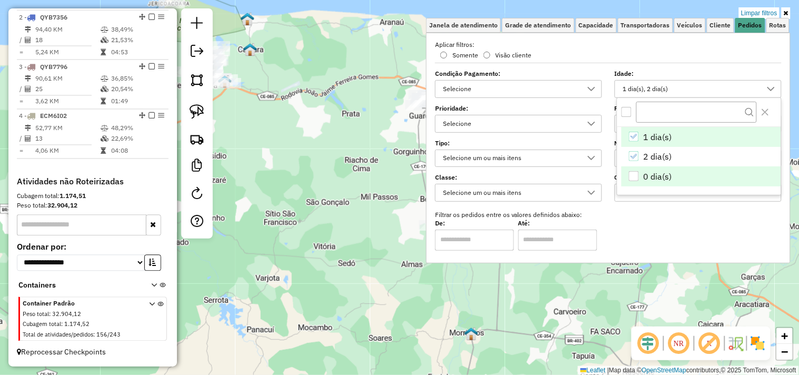
click at [634, 174] on div "0 dia(s)" at bounding box center [633, 176] width 10 height 10
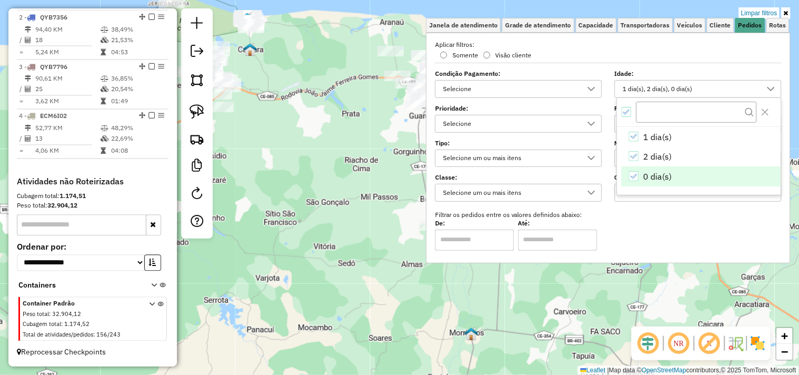
click at [367, 176] on div "Limpar filtros Janela de atendimento Grade de atendimento Capacidade Transporta…" at bounding box center [399, 187] width 799 height 375
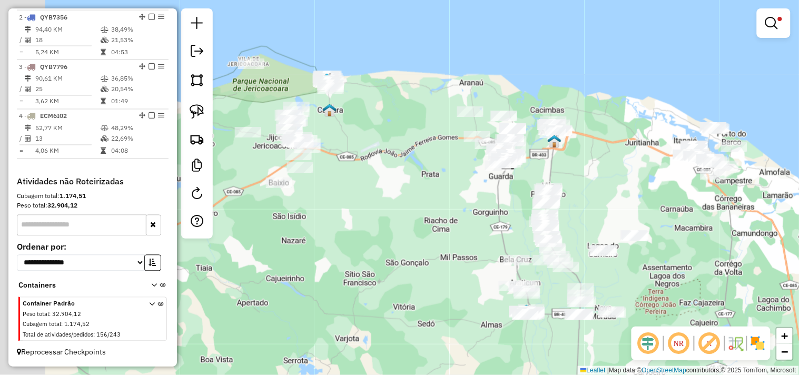
drag, startPoint x: 368, startPoint y: 197, endPoint x: 466, endPoint y: 238, distance: 106.2
click at [466, 238] on div "Limpar filtros Janela de atendimento Grade de atendimento Capacidade Transporta…" at bounding box center [399, 187] width 799 height 375
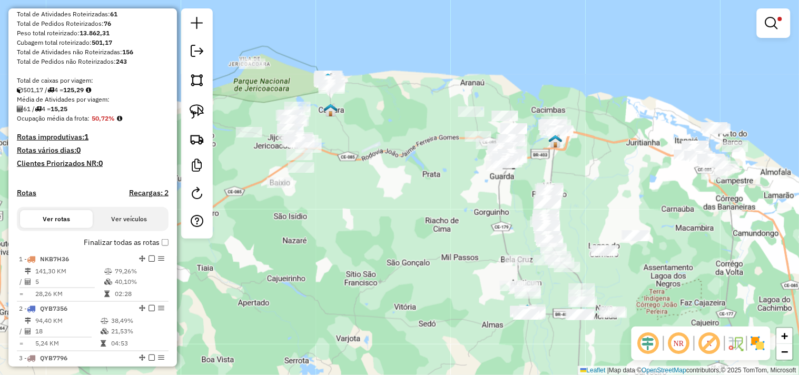
scroll to position [0, 0]
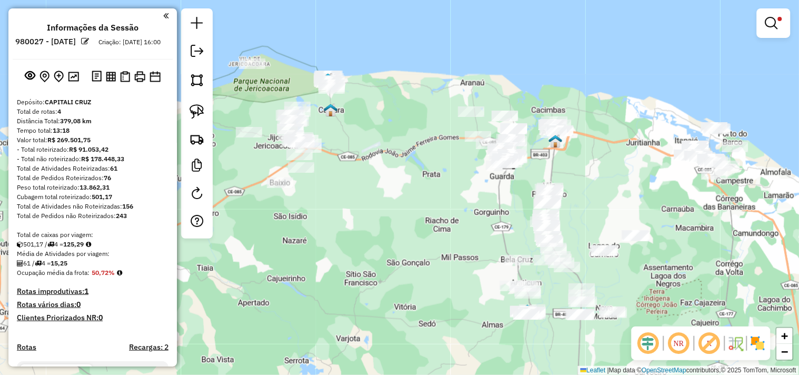
click at [336, 234] on div "Limpar filtros Janela de atendimento Grade de atendimento Capacidade Transporta…" at bounding box center [399, 187] width 799 height 375
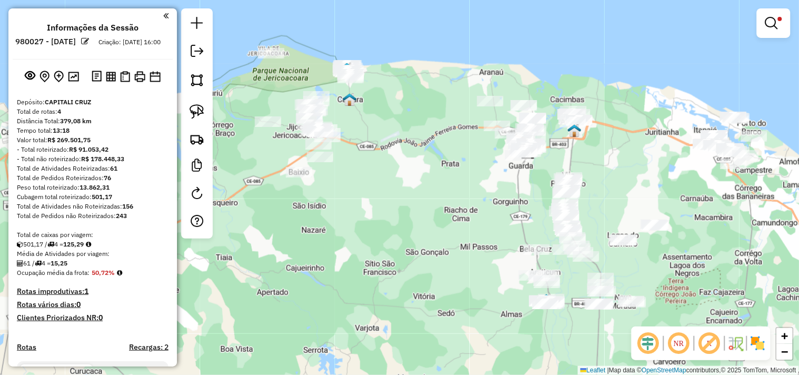
drag, startPoint x: 447, startPoint y: 251, endPoint x: 470, endPoint y: 240, distance: 25.0
click at [470, 240] on div "Limpar filtros Janela de atendimento Grade de atendimento Capacidade Transporta…" at bounding box center [399, 187] width 799 height 375
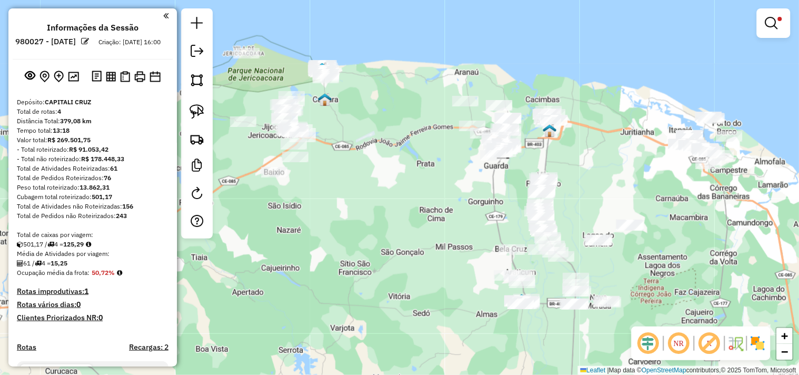
drag, startPoint x: 452, startPoint y: 217, endPoint x: 422, endPoint y: 217, distance: 30.0
click at [422, 217] on div "Limpar filtros Janela de atendimento Grade de atendimento Capacidade Transporta…" at bounding box center [399, 187] width 799 height 375
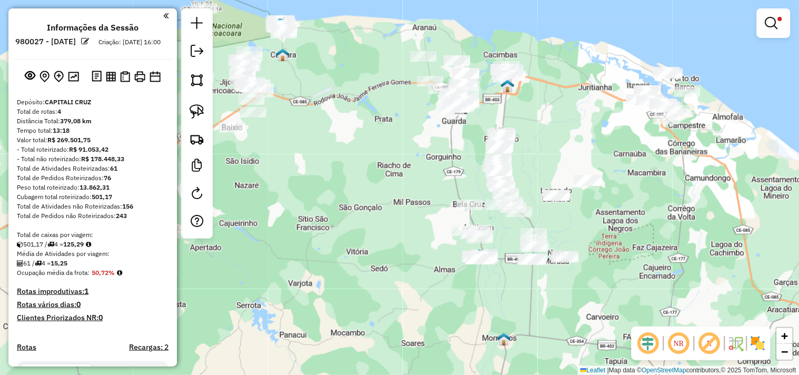
drag, startPoint x: 587, startPoint y: 202, endPoint x: 532, endPoint y: 151, distance: 76.0
click at [544, 127] on div "Limpar filtros Janela de atendimento Grade de atendimento Capacidade Transporta…" at bounding box center [399, 187] width 799 height 375
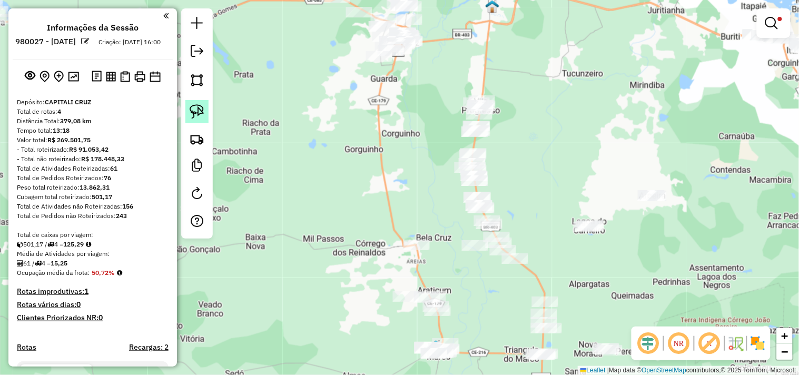
click at [199, 121] on link at bounding box center [196, 111] width 23 height 23
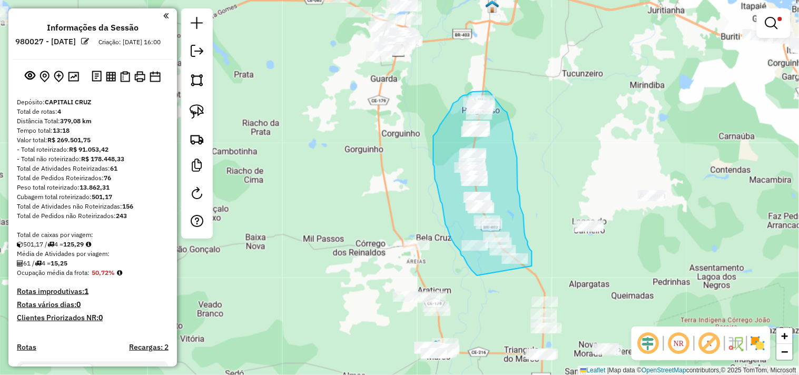
drag, startPoint x: 475, startPoint y: 274, endPoint x: 528, endPoint y: 268, distance: 53.0
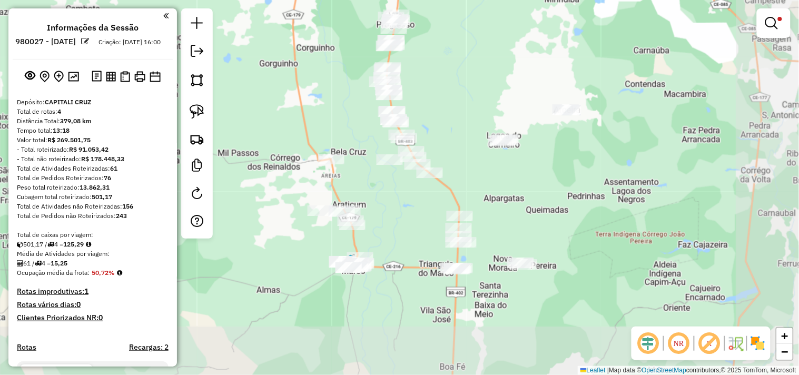
drag, startPoint x: 596, startPoint y: 280, endPoint x: 511, endPoint y: 189, distance: 124.0
click at [512, 193] on div "Limpar filtros Janela de atendimento Grade de atendimento Capacidade Transporta…" at bounding box center [399, 187] width 799 height 375
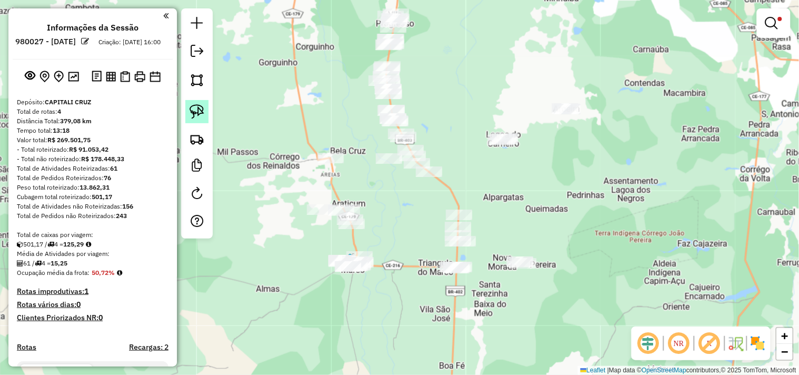
click at [200, 120] on link at bounding box center [196, 111] width 23 height 23
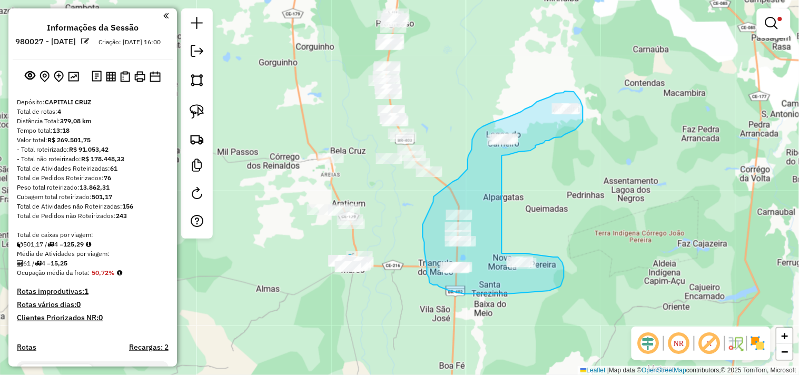
drag, startPoint x: 537, startPoint y: 254, endPoint x: 502, endPoint y: 155, distance: 105.1
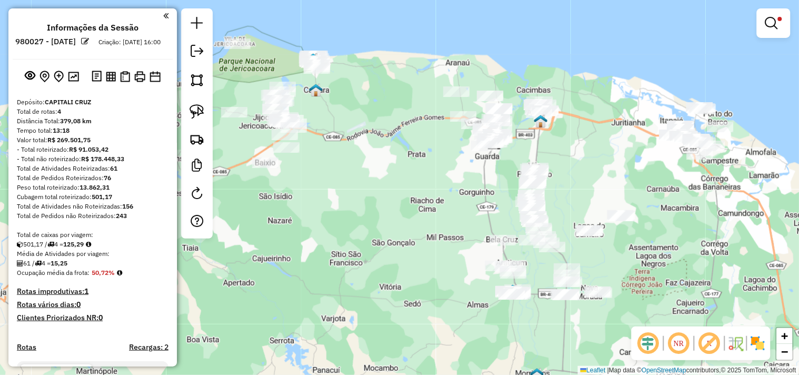
drag, startPoint x: 333, startPoint y: 172, endPoint x: 420, endPoint y: 231, distance: 105.0
click at [420, 231] on div "Limpar filtros Janela de atendimento Grade de atendimento Capacidade Transporta…" at bounding box center [399, 187] width 799 height 375
select select "**********"
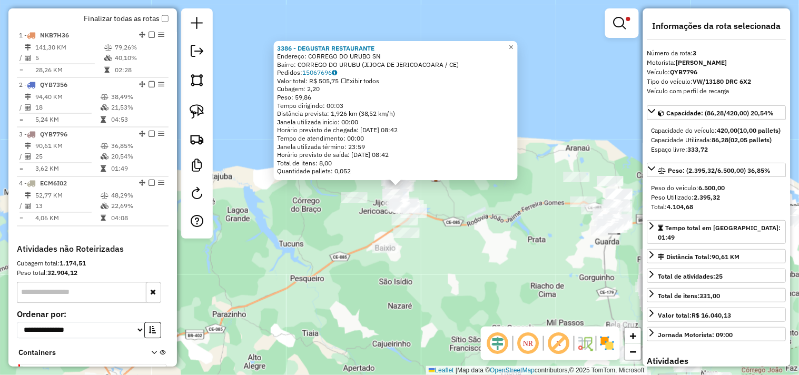
scroll to position [454, 0]
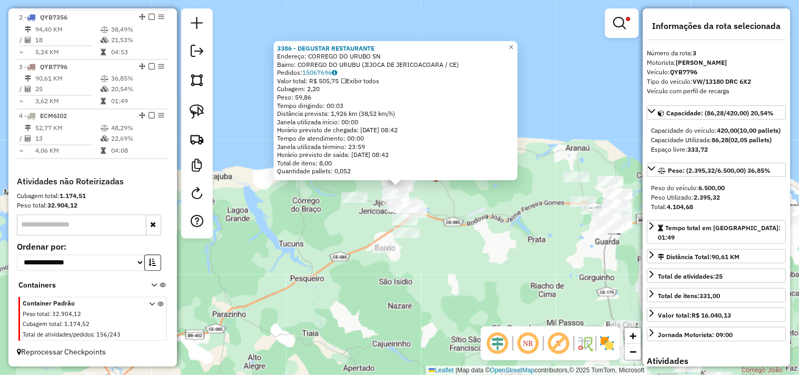
click at [440, 240] on div "3386 - DEGUSTAR RESTAURANTE Endereço: CORREGO DO URUBO SN Bairro: CORREGO DO UR…" at bounding box center [399, 187] width 799 height 375
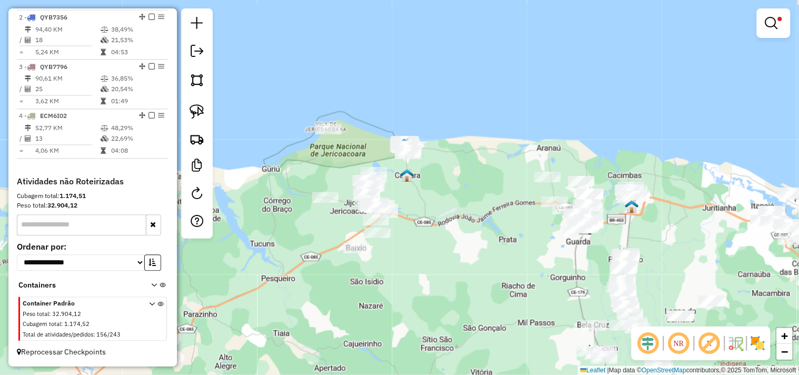
drag, startPoint x: 527, startPoint y: 276, endPoint x: 498, endPoint y: 276, distance: 29.0
click at [498, 276] on div "Limpar filtros Janela de atendimento Grade de atendimento Capacidade Transporta…" at bounding box center [399, 187] width 799 height 375
click at [405, 159] on div at bounding box center [408, 153] width 26 height 11
select select "**********"
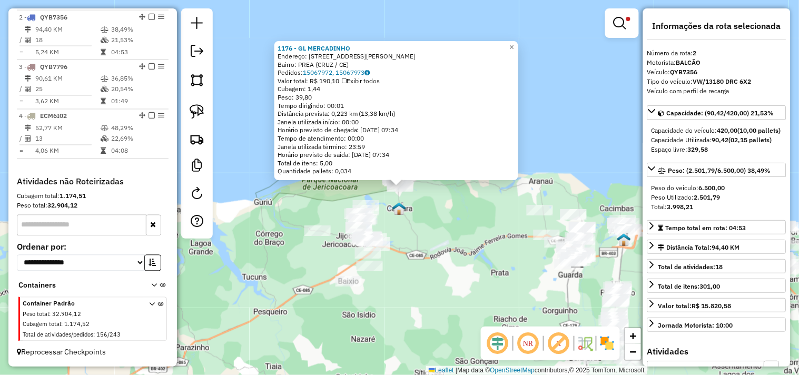
click at [441, 223] on div "1176 - GL MERCADINHO Endereço: Rua Francisco Jose De Miranda 5555 Bairro: PREA …" at bounding box center [399, 187] width 799 height 375
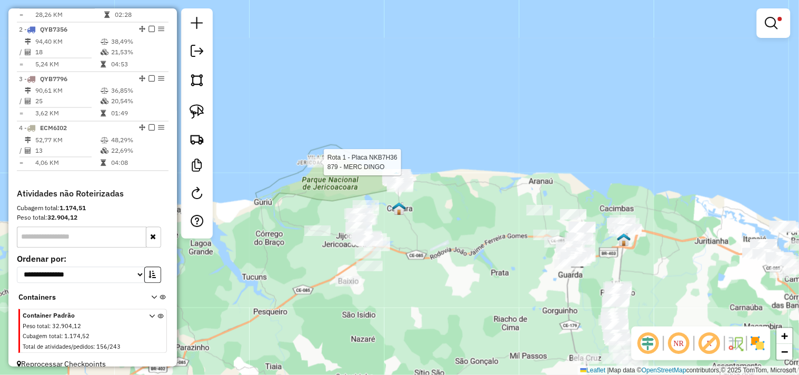
select select "**********"
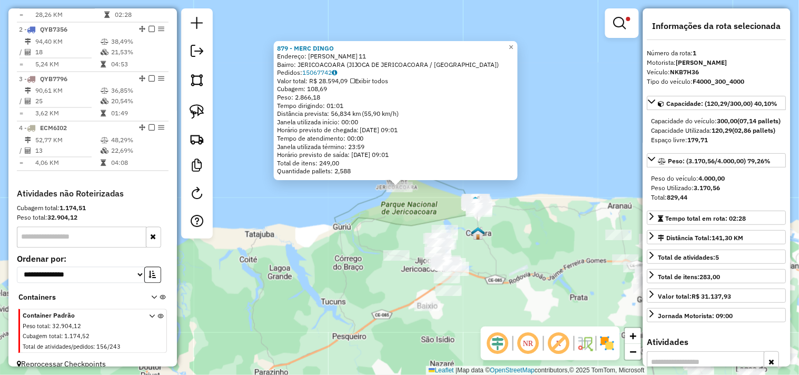
scroll to position [407, 0]
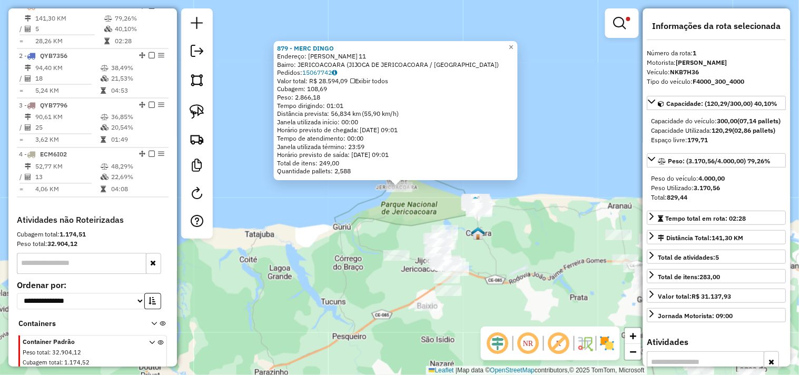
click at [417, 211] on div "879 - MERC DINGO Endereço: R DIOGO MARTINS 11 Bairro: JERICOACOARA (JIJOCA DE J…" at bounding box center [399, 187] width 799 height 375
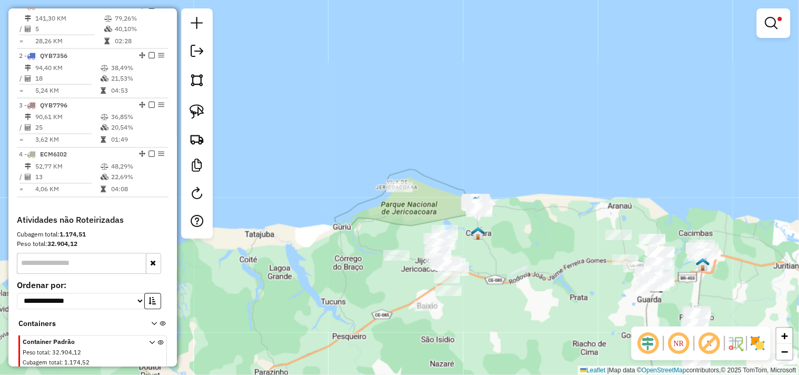
drag, startPoint x: 538, startPoint y: 252, endPoint x: 411, endPoint y: 169, distance: 152.3
click at [412, 170] on div "Limpar filtros Janela de atendimento Grade de atendimento Capacidade Transporta…" at bounding box center [399, 187] width 799 height 375
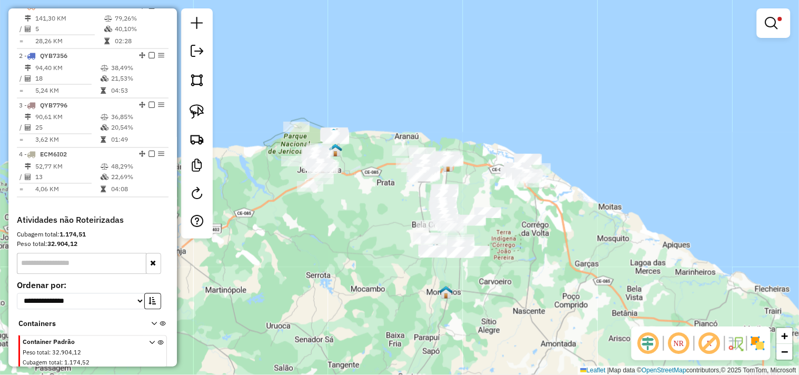
drag, startPoint x: 383, startPoint y: 250, endPoint x: 375, endPoint y: 227, distance: 24.2
click at [374, 227] on div "Limpar filtros Janela de atendimento Grade de atendimento Capacidade Transporta…" at bounding box center [399, 187] width 799 height 375
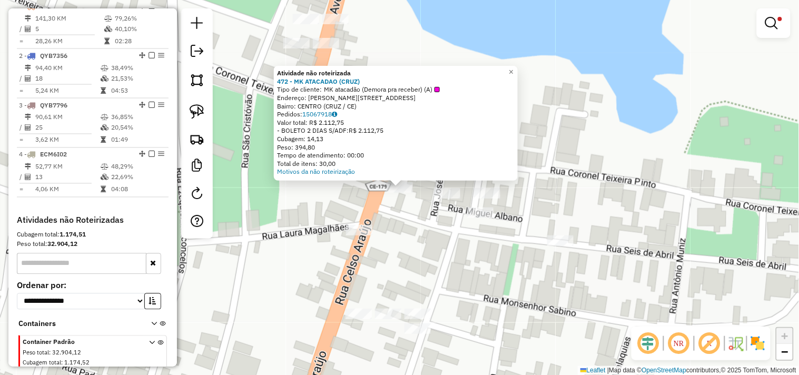
click at [443, 223] on div "Atividade não roteirizada 472 - MK ATACADAO (CRUZ) Tipo de cliente: MK atacadão…" at bounding box center [399, 187] width 799 height 375
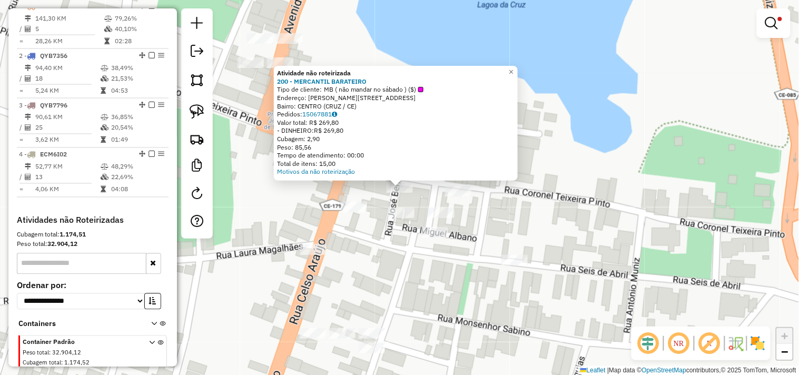
click at [385, 250] on div "Atividade não roteirizada 200 - MERCANTIL BARATEIRO Tipo de cliente: MB ( não m…" at bounding box center [399, 187] width 799 height 375
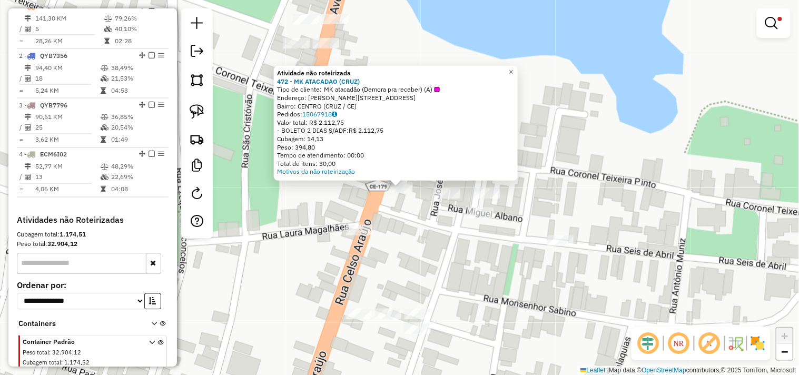
click at [427, 236] on div "Atividade não roteirizada 472 - MK ATACADAO (CRUZ) Tipo de cliente: MK atacadão…" at bounding box center [399, 187] width 799 height 375
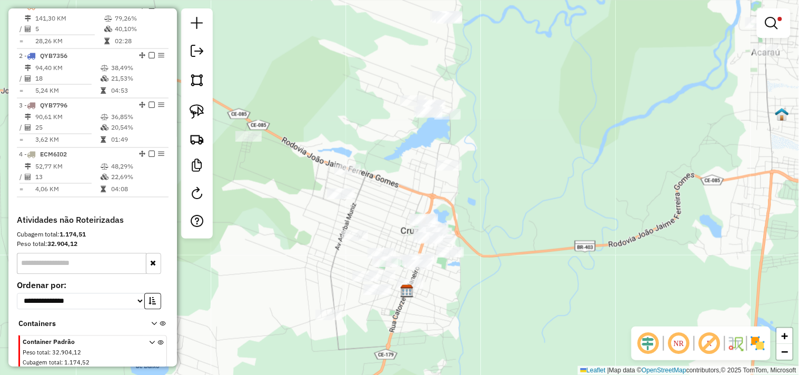
drag, startPoint x: 465, startPoint y: 303, endPoint x: 434, endPoint y: 214, distance: 93.9
click at [437, 225] on div "Limpar filtros Janela de atendimento Grade de atendimento Capacidade Transporta…" at bounding box center [399, 187] width 799 height 375
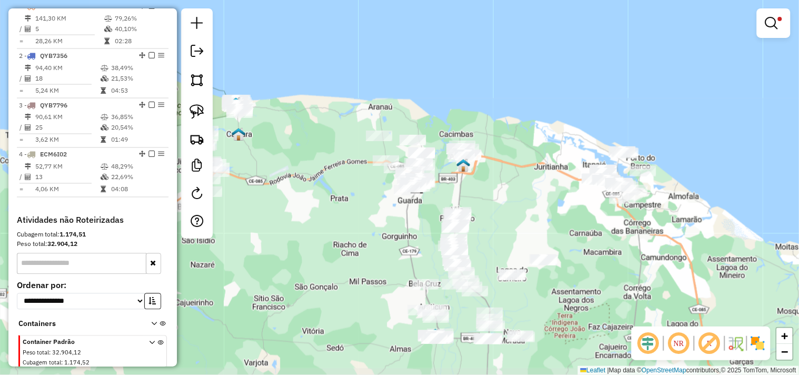
drag, startPoint x: 349, startPoint y: 228, endPoint x: 341, endPoint y: 212, distance: 18.8
click at [341, 212] on div "Limpar filtros Janela de atendimento Grade de atendimento Capacidade Transporta…" at bounding box center [399, 187] width 799 height 375
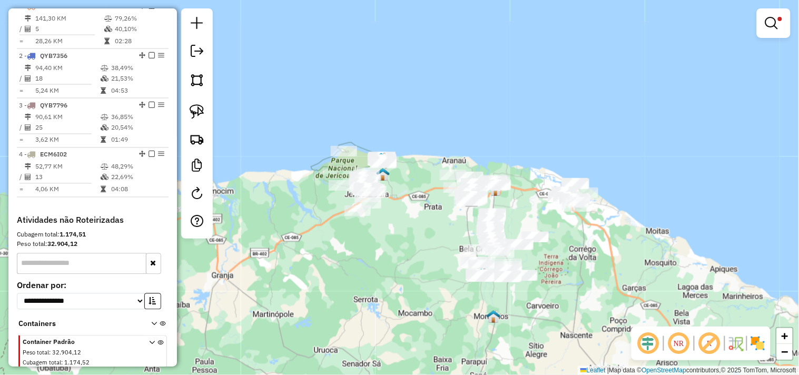
drag, startPoint x: 307, startPoint y: 260, endPoint x: 401, endPoint y: 253, distance: 93.4
click at [401, 253] on div "Limpar filtros Janela de atendimento Grade de atendimento Capacidade Transporta…" at bounding box center [399, 187] width 799 height 375
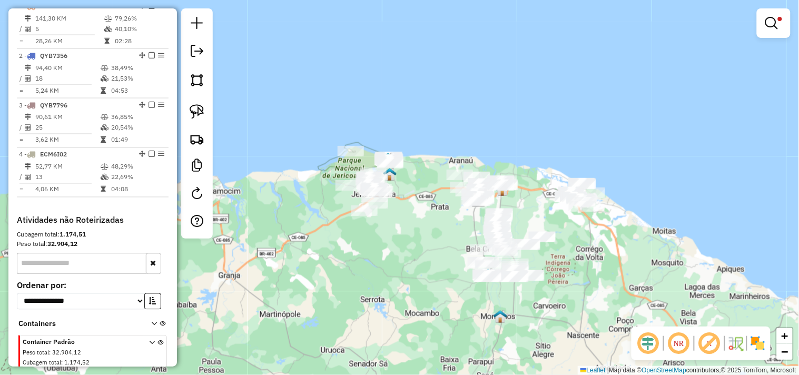
scroll to position [348, 0]
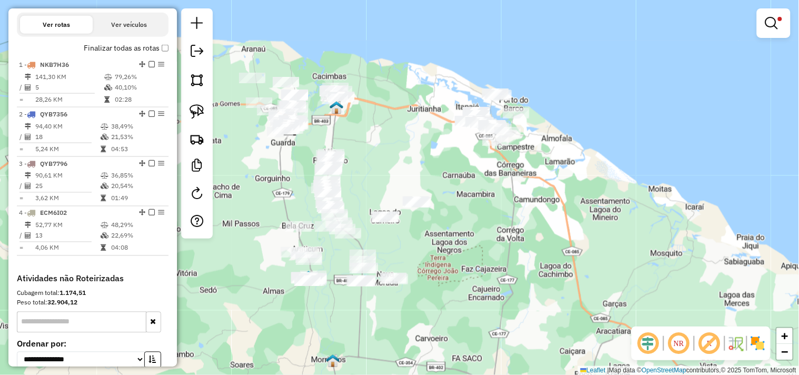
drag, startPoint x: 491, startPoint y: 244, endPoint x: 465, endPoint y: 171, distance: 77.4
click at [465, 171] on div "Limpar filtros Janela de atendimento Grade de atendimento Capacidade Transporta…" at bounding box center [399, 187] width 799 height 375
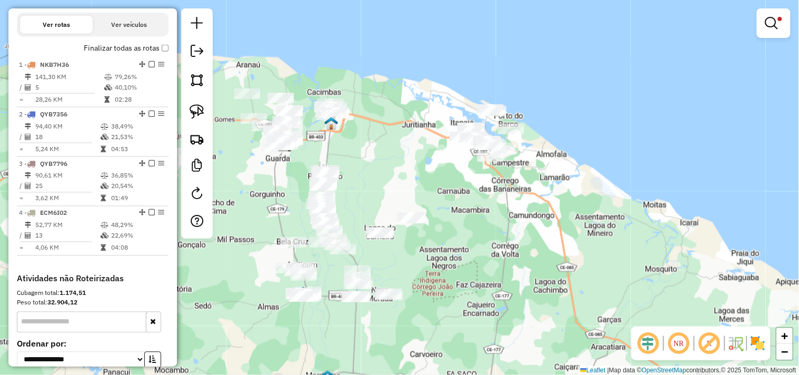
drag, startPoint x: 535, startPoint y: 185, endPoint x: 566, endPoint y: 175, distance: 33.3
click at [530, 202] on div "Limpar filtros Janela de atendimento Grade de atendimento Capacidade Transporta…" at bounding box center [399, 187] width 799 height 375
click at [770, 25] on em at bounding box center [771, 23] width 13 height 13
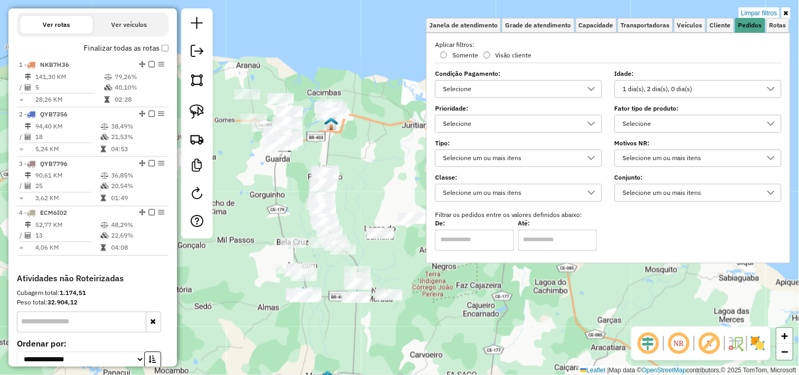
click at [676, 86] on div "1 dia(s), 2 dia(s), 0 dia(s)" at bounding box center [690, 89] width 142 height 17
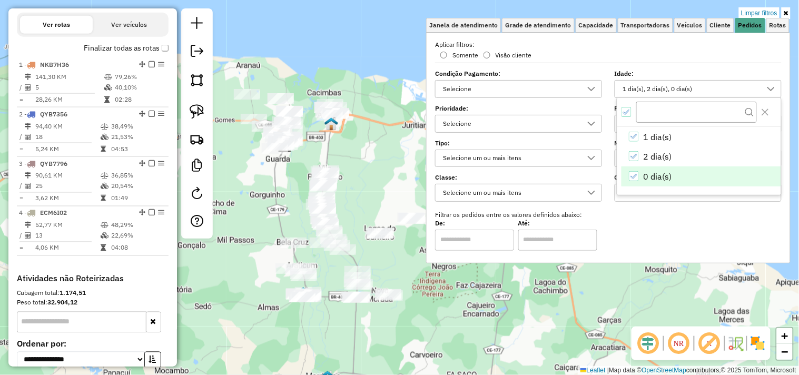
click at [635, 173] on icon "0 dia(s)" at bounding box center [633, 176] width 7 height 7
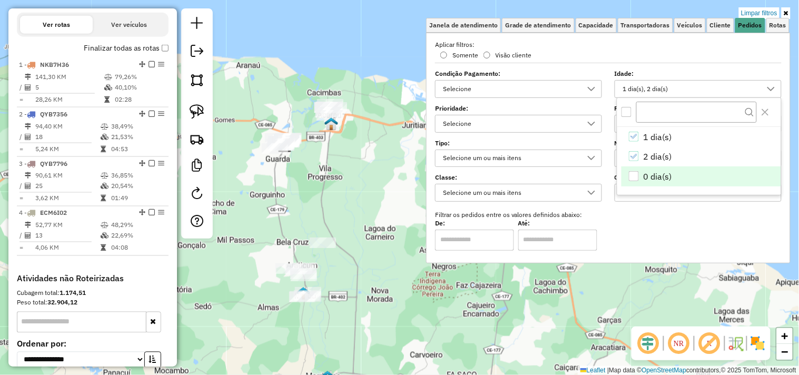
click at [396, 179] on div "Limpar filtros Janela de atendimento Grade de atendimento Capacidade Transporta…" at bounding box center [399, 187] width 799 height 375
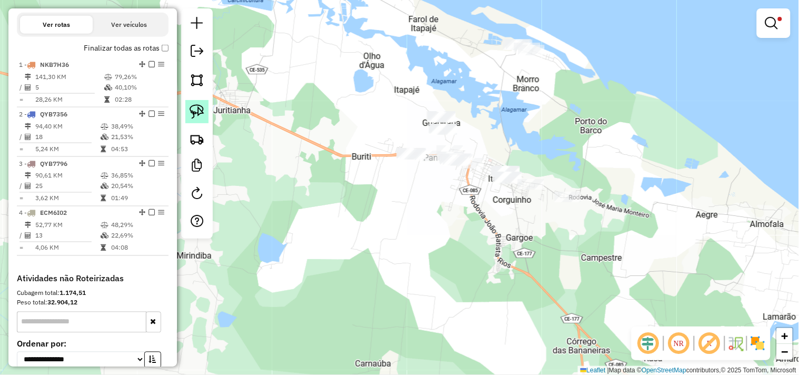
click at [198, 114] on img at bounding box center [196, 111] width 15 height 15
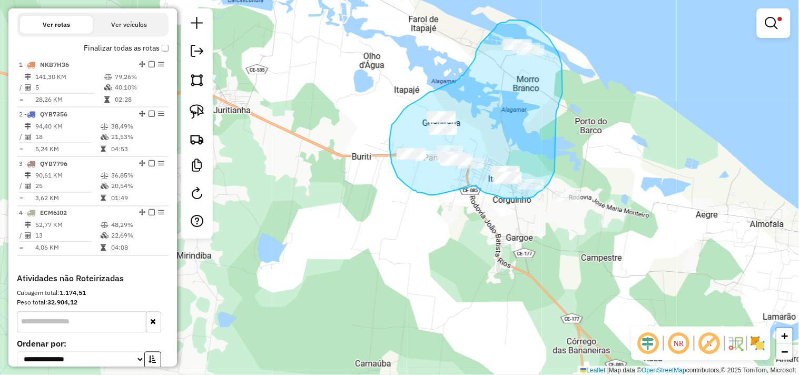
drag, startPoint x: 429, startPoint y: 195, endPoint x: 476, endPoint y: 185, distance: 47.8
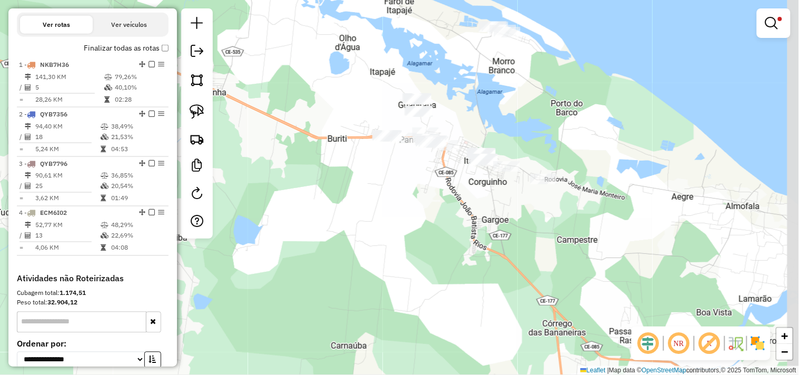
drag, startPoint x: 417, startPoint y: 185, endPoint x: 384, endPoint y: 164, distance: 39.1
click at [392, 166] on div "Limpar filtros Janela de atendimento Grade de atendimento Capacidade Transporta…" at bounding box center [399, 187] width 799 height 375
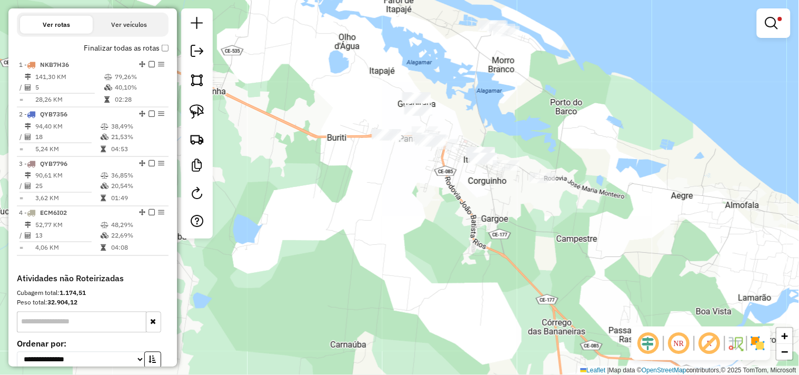
click at [206, 124] on div at bounding box center [197, 123] width 32 height 230
click at [201, 117] on img at bounding box center [196, 111] width 15 height 15
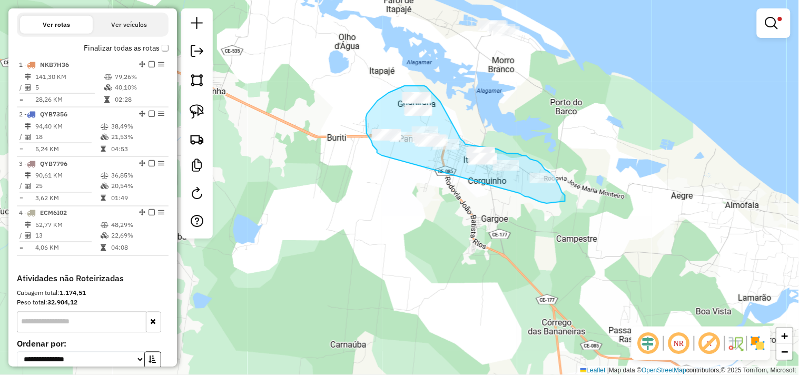
drag, startPoint x: 377, startPoint y: 153, endPoint x: 520, endPoint y: 193, distance: 147.6
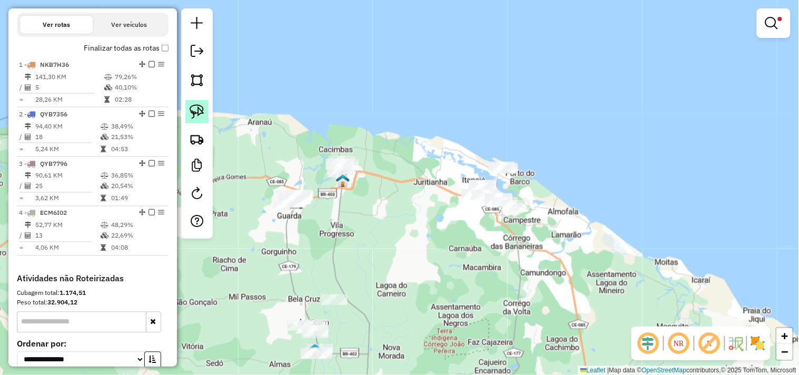
click at [191, 117] on img at bounding box center [196, 111] width 15 height 15
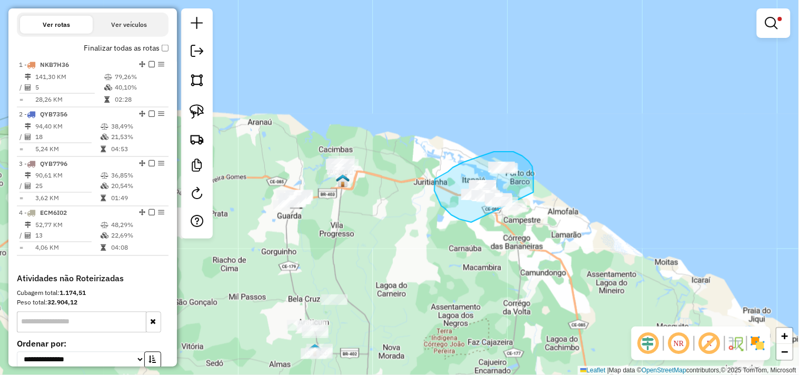
drag, startPoint x: 471, startPoint y: 222, endPoint x: 523, endPoint y: 232, distance: 52.4
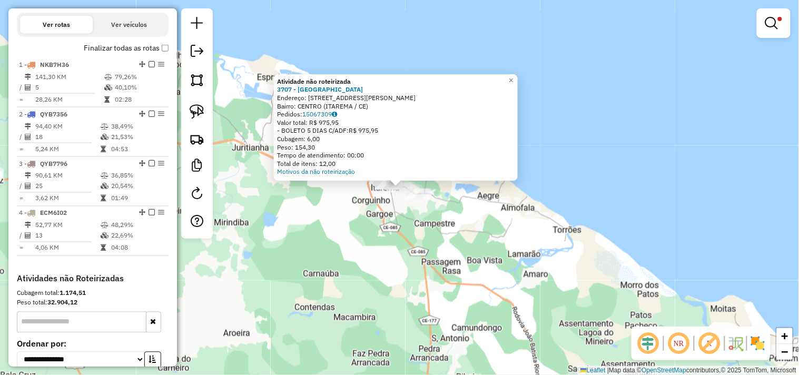
click at [445, 259] on div "Atividade não roteirizada 3707 - CHURRASCARIA OASIS Endereço: AV JOAO BATISTA R…" at bounding box center [399, 187] width 799 height 375
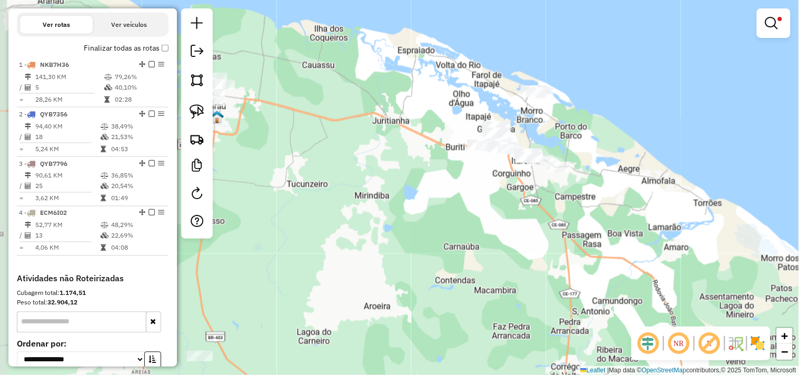
drag, startPoint x: 316, startPoint y: 241, endPoint x: 457, endPoint y: 214, distance: 143.1
click at [457, 214] on div "Limpar filtros Janela de atendimento Grade de atendimento Capacidade Transporta…" at bounding box center [399, 187] width 799 height 375
click at [765, 26] on em at bounding box center [771, 23] width 13 height 13
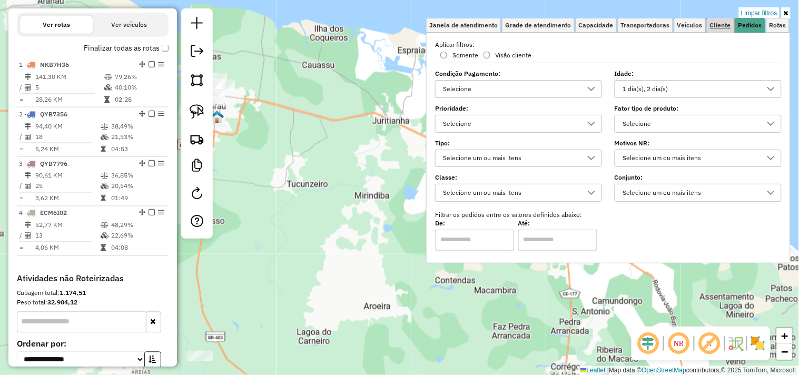
click at [714, 27] on span "Cliente" at bounding box center [720, 25] width 21 height 6
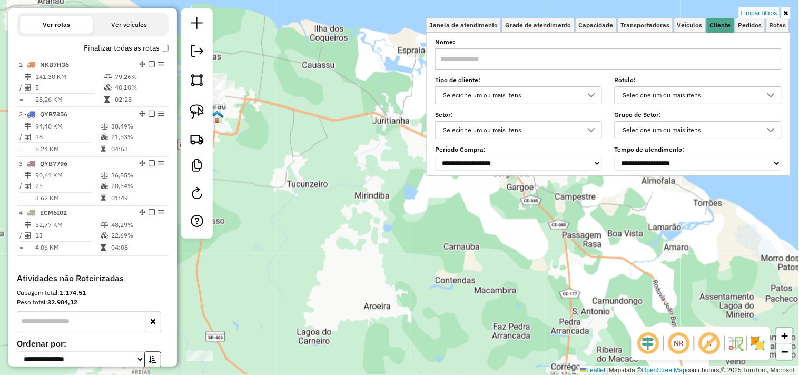
click at [648, 64] on input "text" at bounding box center [608, 58] width 346 height 21
click at [383, 316] on div "Limpar filtros Janela de atendimento Grade de atendimento Capacidade Transporta…" at bounding box center [399, 187] width 799 height 375
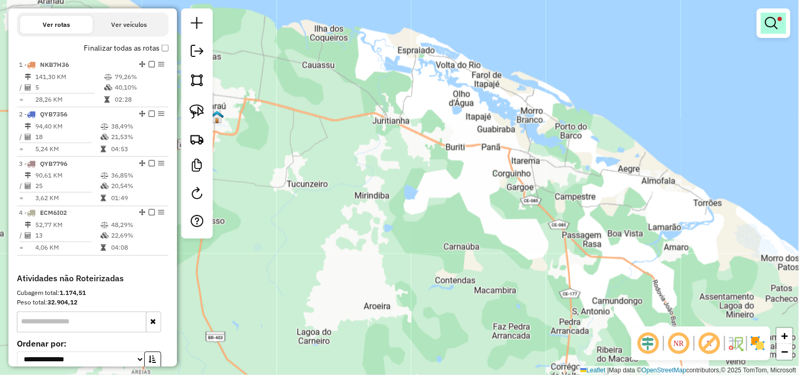
click at [772, 19] on em at bounding box center [771, 23] width 13 height 13
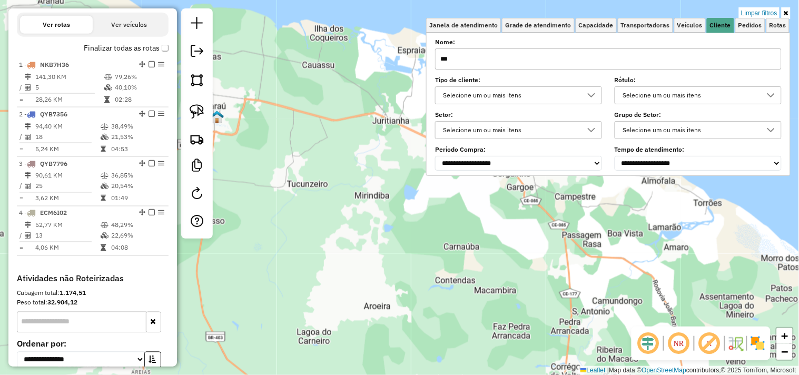
click at [695, 59] on input "***" at bounding box center [608, 58] width 346 height 21
type input "*"
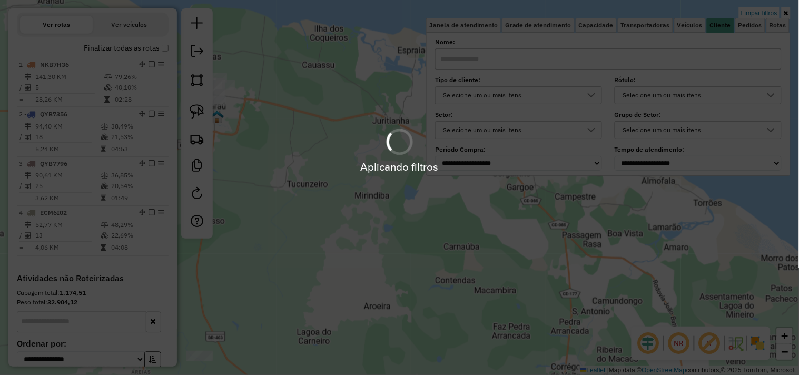
click at [388, 239] on div "Aplicando filtros" at bounding box center [399, 187] width 799 height 375
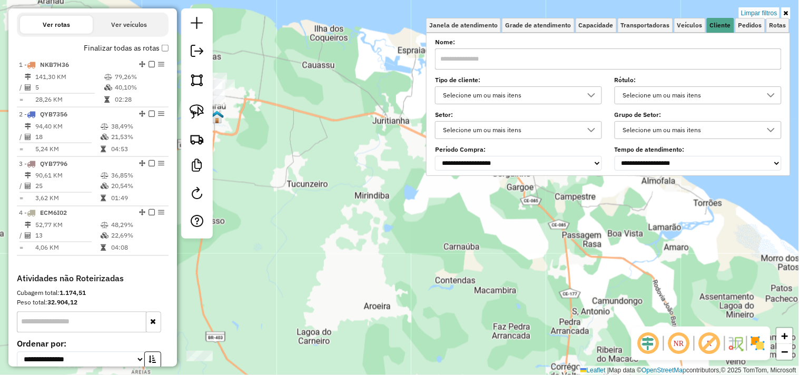
click at [396, 238] on div "Limpar filtros Janela de atendimento Grade de atendimento Capacidade Transporta…" at bounding box center [399, 187] width 799 height 375
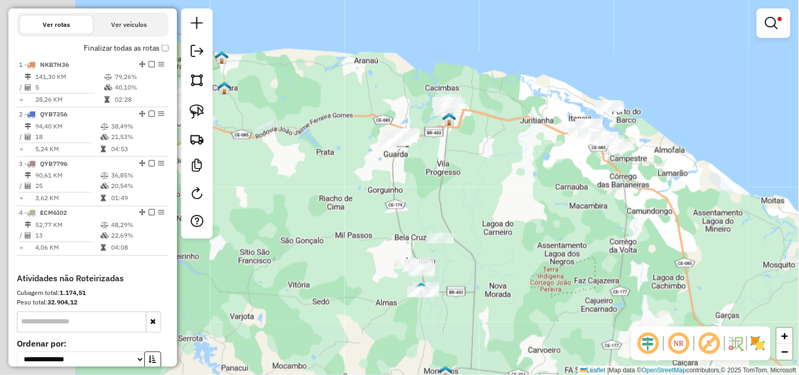
drag, startPoint x: 344, startPoint y: 255, endPoint x: 497, endPoint y: 188, distance: 166.4
click at [497, 188] on div "Limpar filtros Janela de atendimento Grade de atendimento Capacidade Transporta…" at bounding box center [399, 187] width 799 height 375
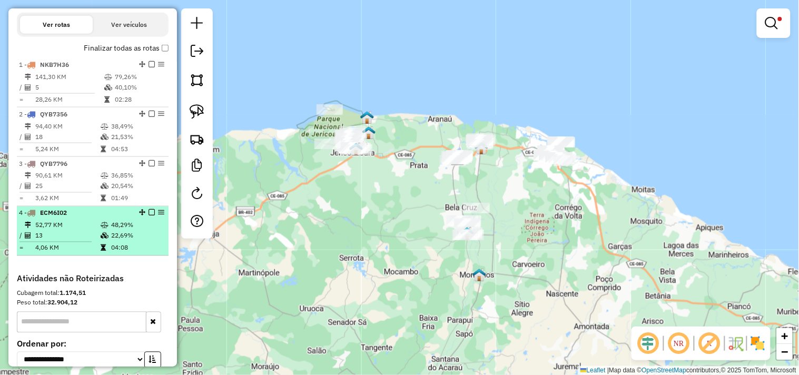
click at [81, 218] on div "4 - ECM6I02" at bounding box center [75, 212] width 112 height 9
select select "**********"
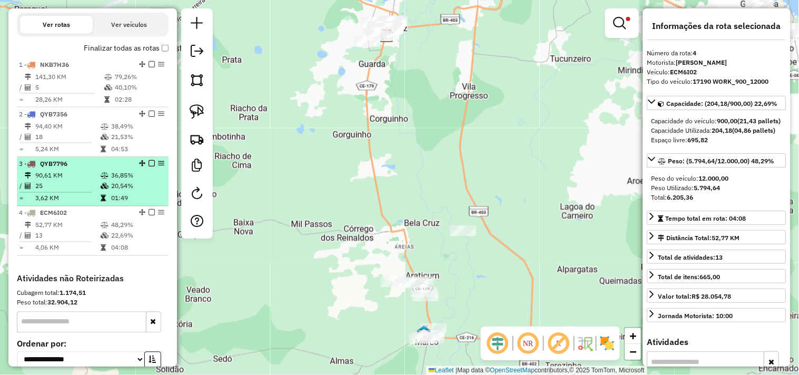
click at [72, 192] on td "25" at bounding box center [67, 186] width 65 height 11
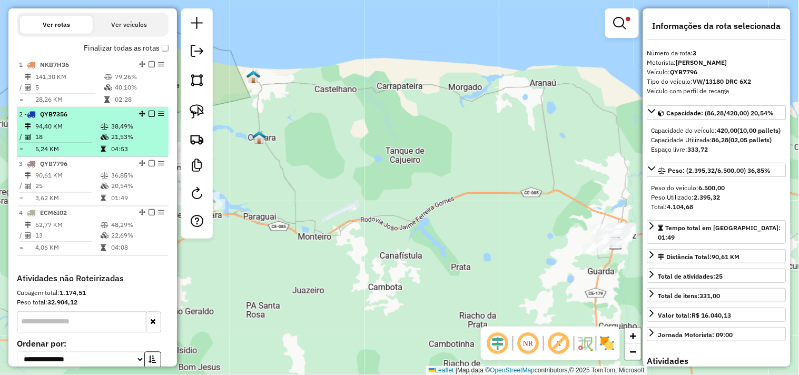
click at [60, 141] on td "18" at bounding box center [67, 137] width 65 height 11
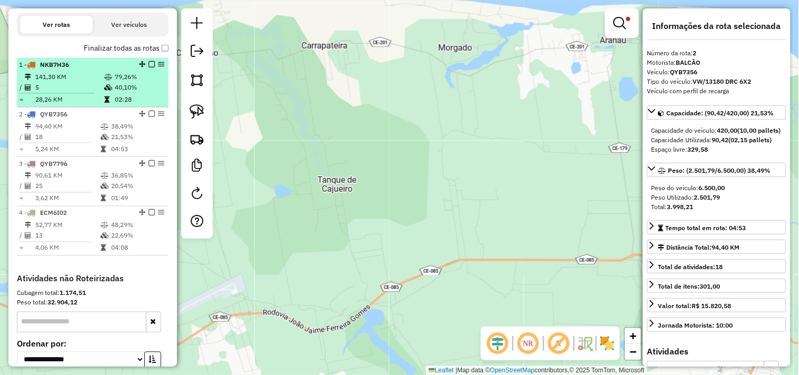
click at [69, 82] on td "141,30 KM" at bounding box center [69, 77] width 69 height 11
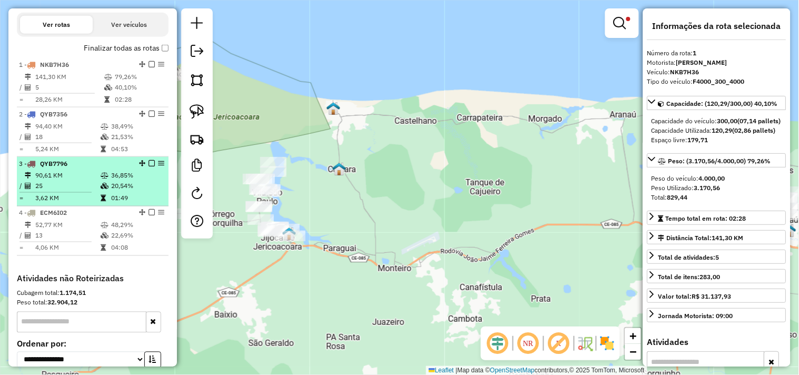
scroll to position [0, 0]
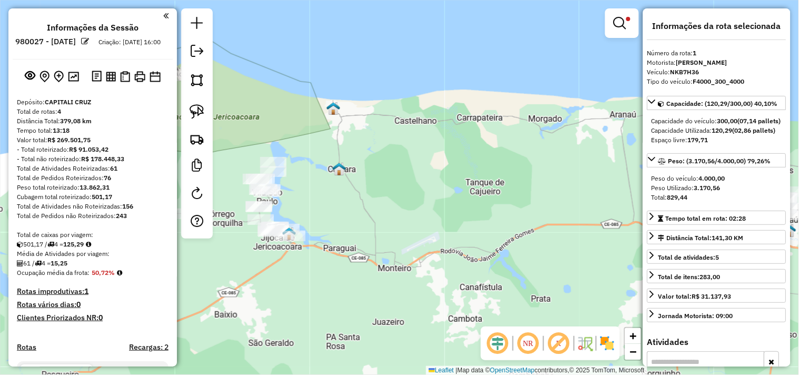
click at [434, 141] on div "Limpar filtros Janela de atendimento Grade de atendimento Capacidade Transporta…" at bounding box center [399, 187] width 799 height 375
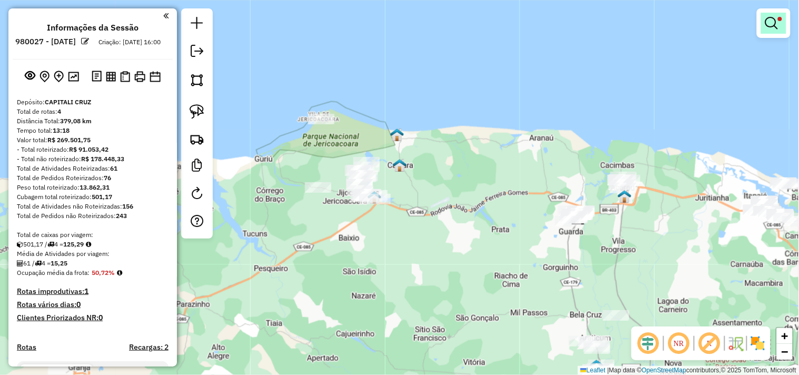
click at [777, 24] on em at bounding box center [771, 23] width 13 height 13
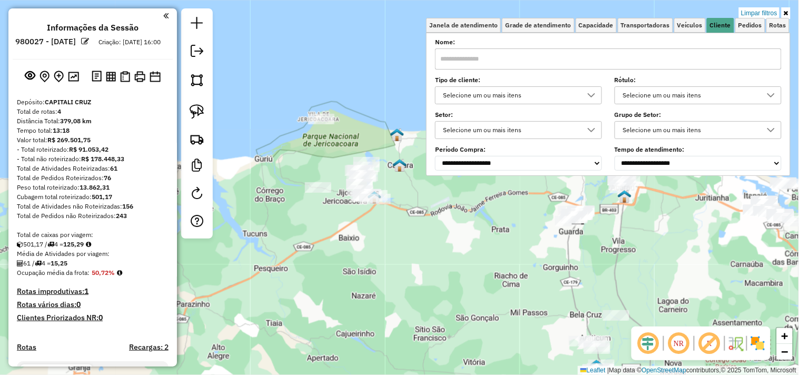
click at [674, 89] on div "Selecione um ou mais itens" at bounding box center [690, 95] width 142 height 17
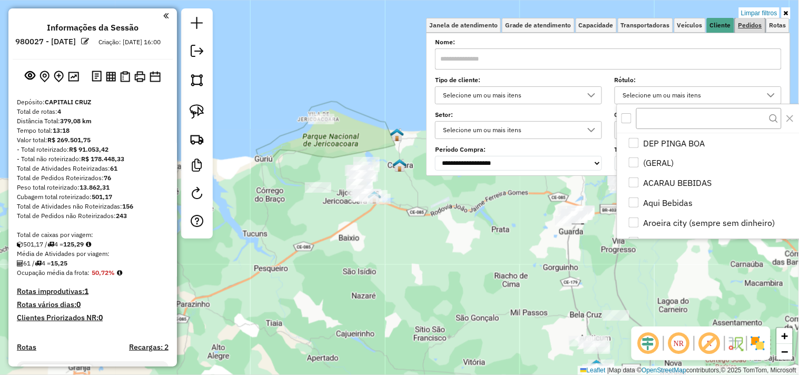
click at [741, 26] on span "Pedidos" at bounding box center [750, 25] width 24 height 6
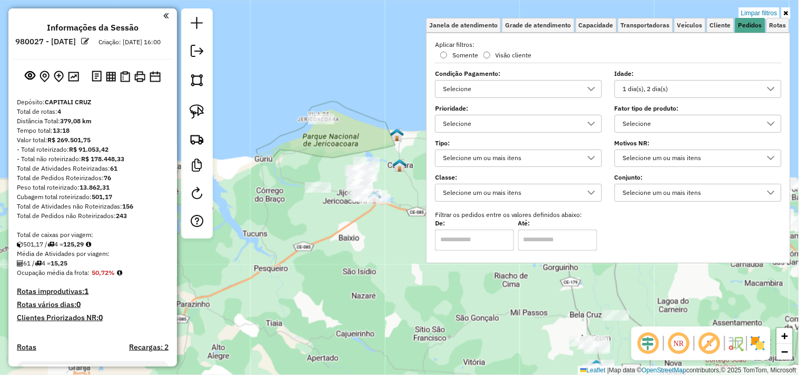
click at [660, 87] on div "1 dia(s), 2 dia(s)" at bounding box center [690, 89] width 142 height 17
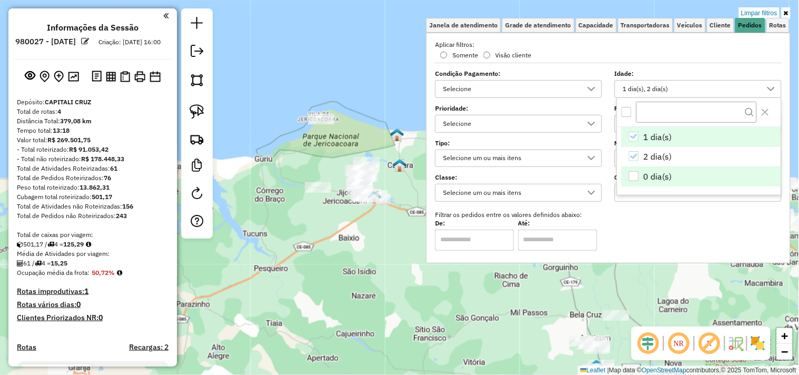
click at [633, 179] on div "0 dia(s)" at bounding box center [633, 176] width 10 height 10
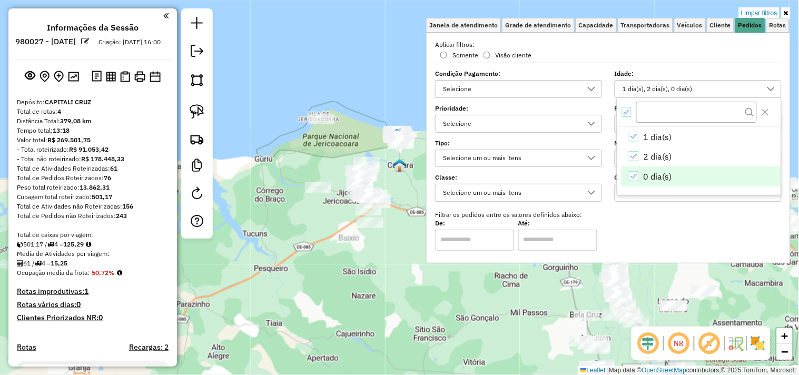
click at [378, 271] on div "Limpar filtros Janela de atendimento Grade de atendimento Capacidade Transporta…" at bounding box center [399, 187] width 799 height 375
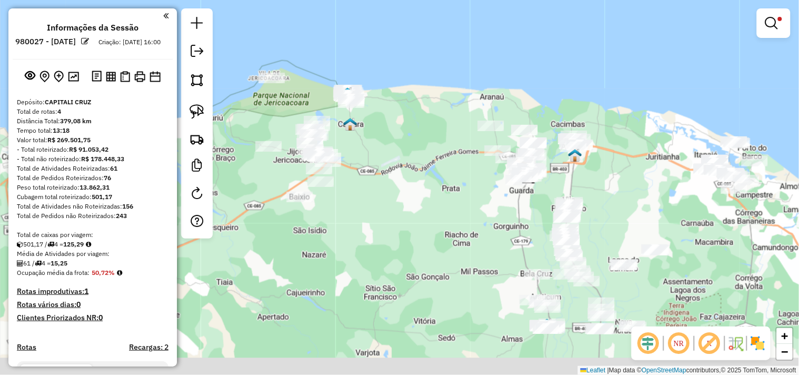
drag, startPoint x: 450, startPoint y: 261, endPoint x: 398, endPoint y: 216, distance: 67.9
click at [398, 218] on div "Limpar filtros Janela de atendimento Grade de atendimento Capacidade Transporta…" at bounding box center [399, 187] width 799 height 375
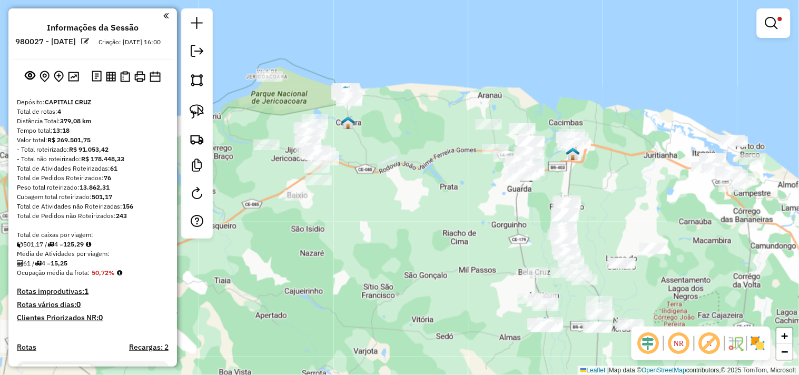
click at [487, 140] on div "Rota 2 - Placa QYB7356 492 - BAR DO DIDEUS (CORRE Limpar filtros Janela de aten…" at bounding box center [399, 187] width 799 height 375
select select "**********"
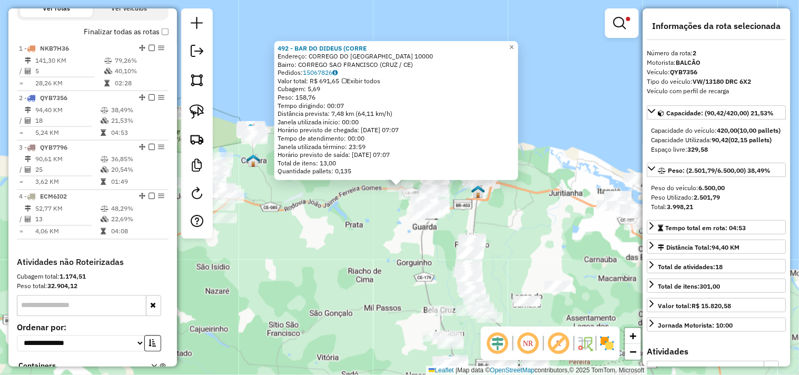
scroll to position [454, 0]
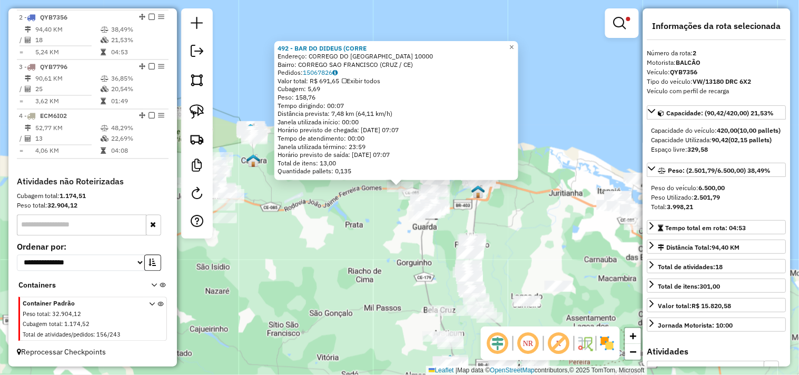
click at [376, 245] on div "492 - BAR DO DIDEUS (CORRE Endereço: CORREGO DO SAO FRANCISCO 10000 Bairro: COR…" at bounding box center [399, 187] width 799 height 375
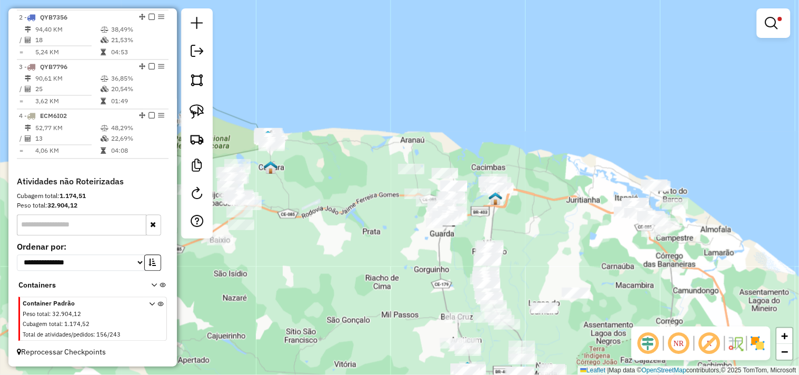
drag, startPoint x: 291, startPoint y: 231, endPoint x: 365, endPoint y: 260, distance: 79.4
click at [361, 264] on div "Limpar filtros Janela de atendimento Grade de atendimento Capacidade Transporta…" at bounding box center [399, 187] width 799 height 375
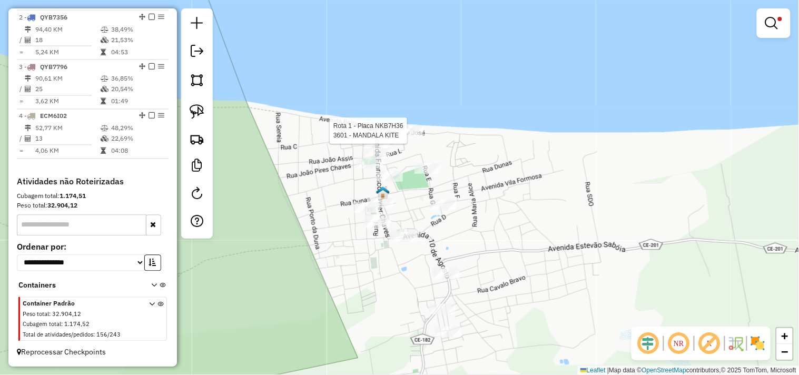
select select "**********"
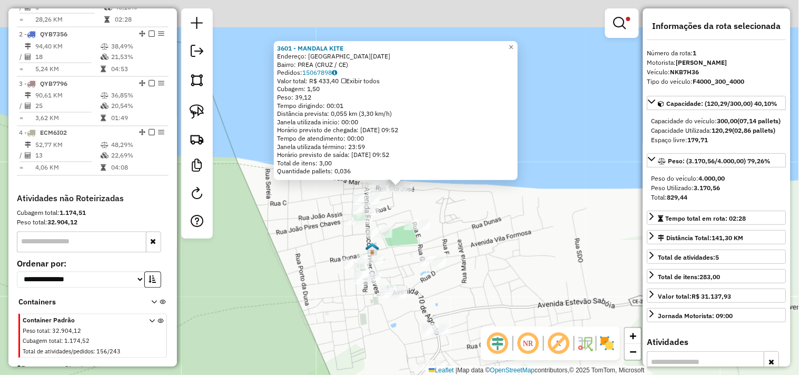
scroll to position [407, 0]
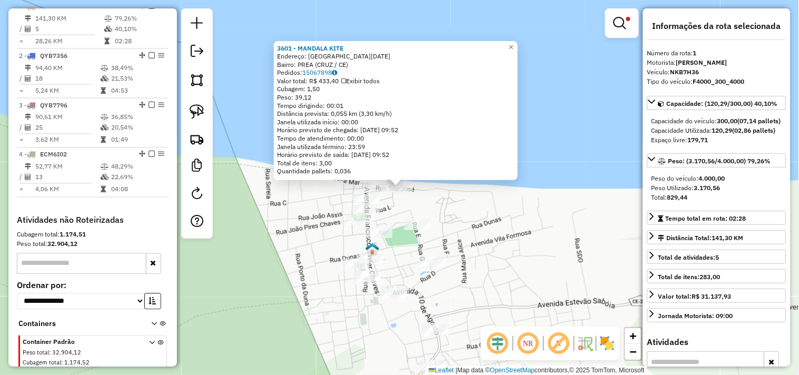
click at [488, 232] on div "3601 - MANDALA KITE Endereço: AVENIDA BEIRA MAR 1849 Bairro: PREA (CRUZ / CE) P…" at bounding box center [399, 187] width 799 height 375
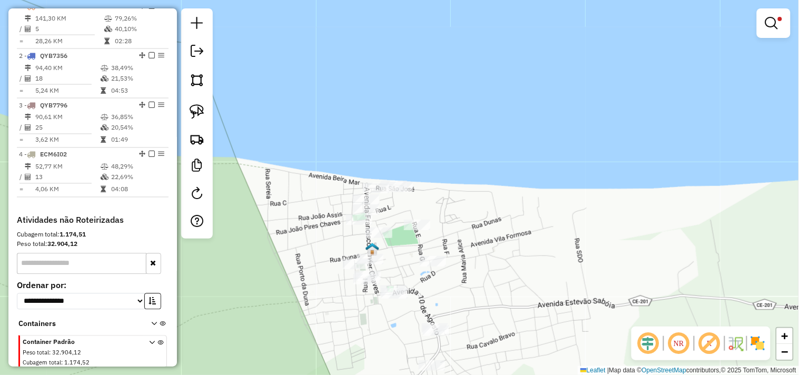
drag, startPoint x: 544, startPoint y: 222, endPoint x: 424, endPoint y: 149, distance: 141.0
click at [444, 167] on div "Limpar filtros Janela de atendimento Grade de atendimento Capacidade Transporta…" at bounding box center [399, 187] width 799 height 375
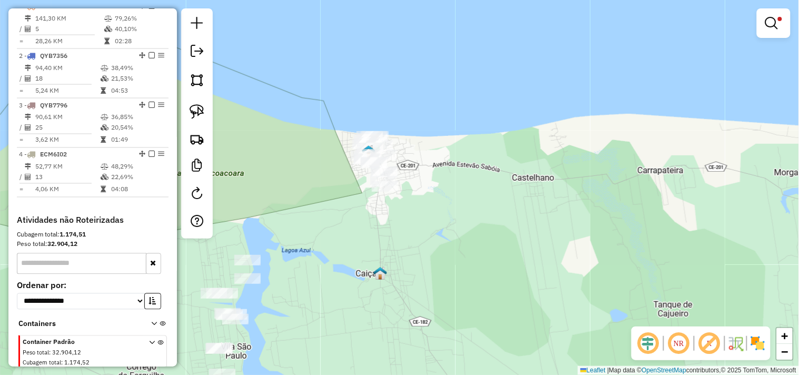
click at [346, 154] on div "Limpar filtros Janela de atendimento Grade de atendimento Capacidade Transporta…" at bounding box center [399, 187] width 799 height 375
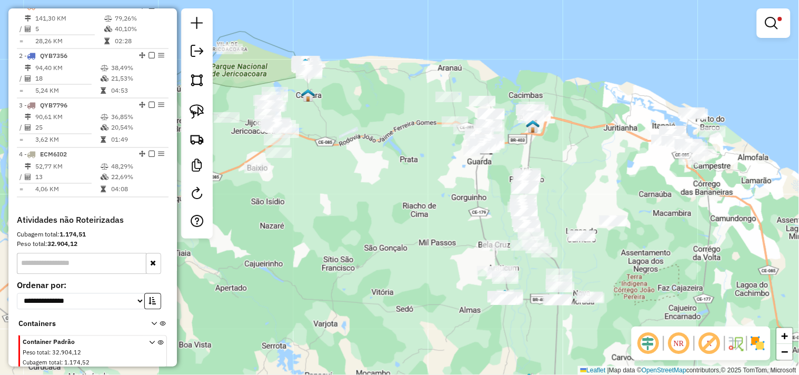
drag, startPoint x: 391, startPoint y: 229, endPoint x: 391, endPoint y: 176, distance: 53.2
click at [391, 180] on div "Limpar filtros Janela de atendimento Grade de atendimento Capacidade Transporta…" at bounding box center [399, 187] width 799 height 375
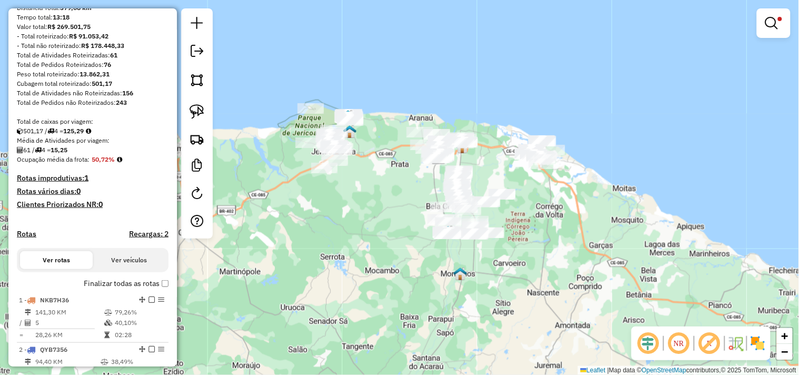
scroll to position [0, 0]
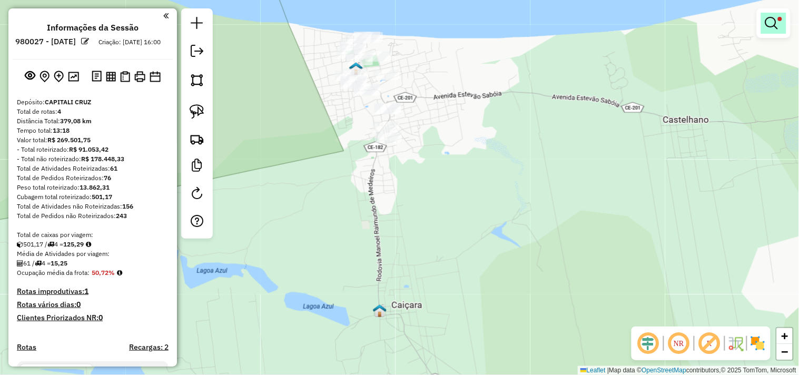
click at [766, 33] on div at bounding box center [773, 22] width 34 height 29
click at [774, 22] on em at bounding box center [771, 23] width 13 height 13
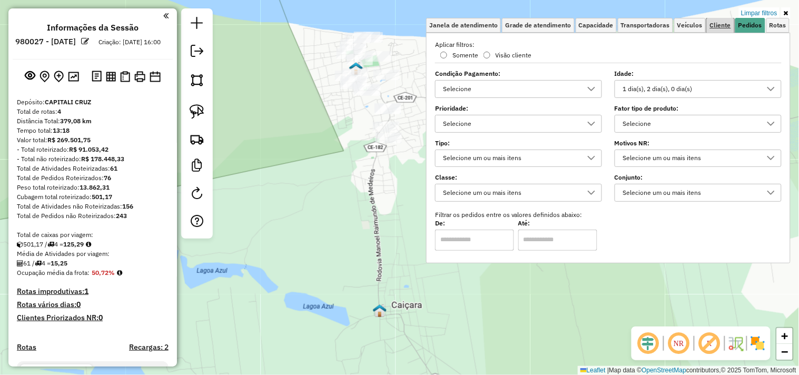
click at [722, 23] on span "Cliente" at bounding box center [720, 25] width 21 height 6
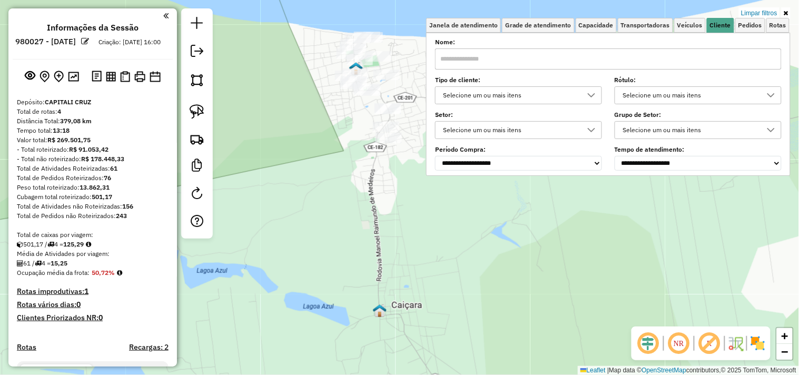
click at [643, 54] on input "text" at bounding box center [608, 58] width 346 height 21
click at [332, 137] on div "Limpar filtros Janela de atendimento Grade de atendimento Capacidade Transporta…" at bounding box center [399, 187] width 799 height 375
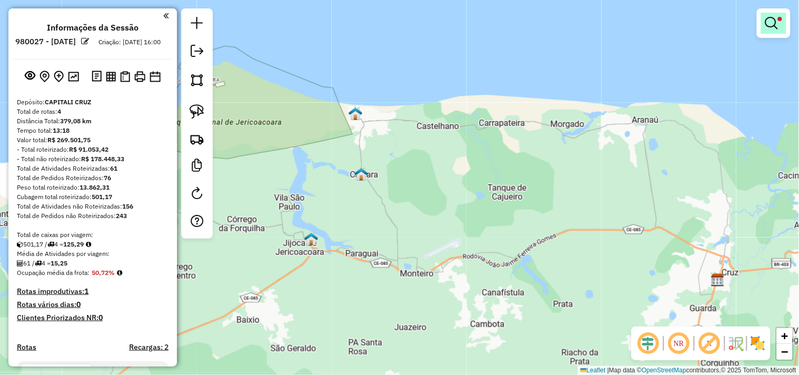
click at [785, 27] on link at bounding box center [773, 23] width 25 height 21
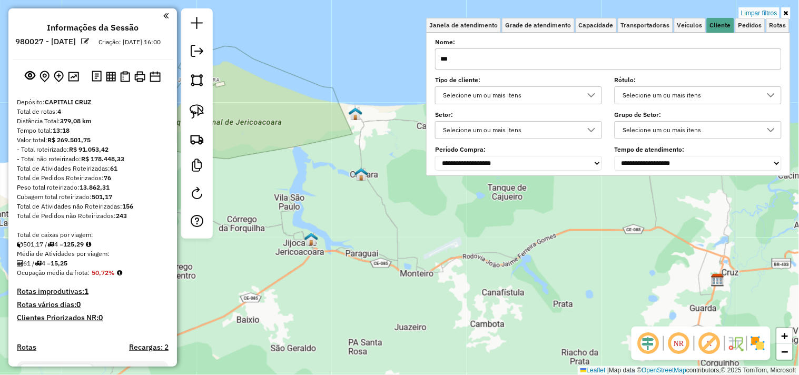
click at [703, 54] on input "***" at bounding box center [608, 58] width 346 height 21
type input "*"
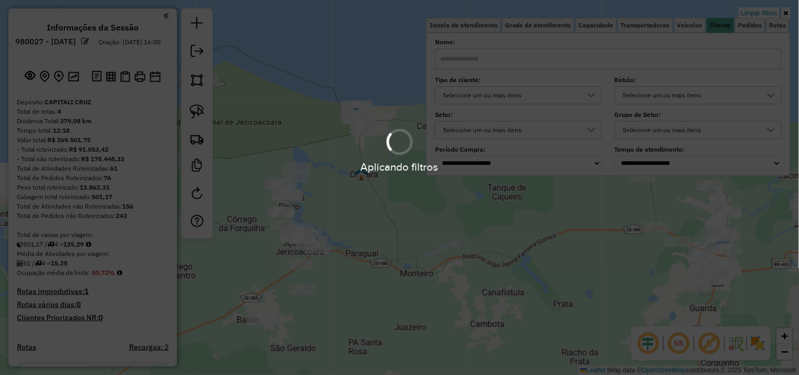
click at [424, 245] on div "Aplicando filtros" at bounding box center [399, 187] width 799 height 375
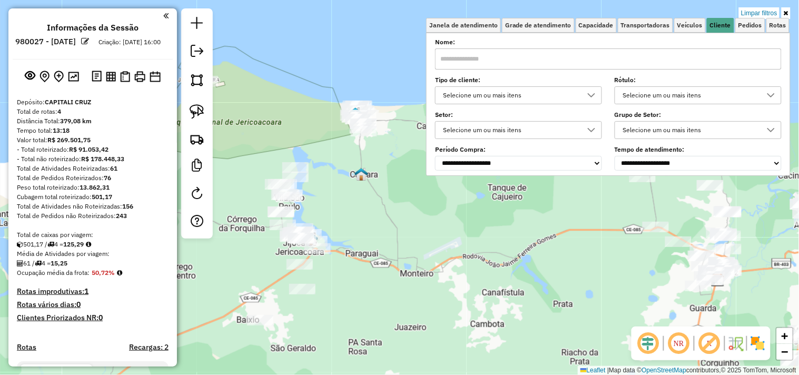
click at [428, 213] on div "Limpar filtros Janela de atendimento Grade de atendimento Capacidade Transporta…" at bounding box center [399, 187] width 799 height 375
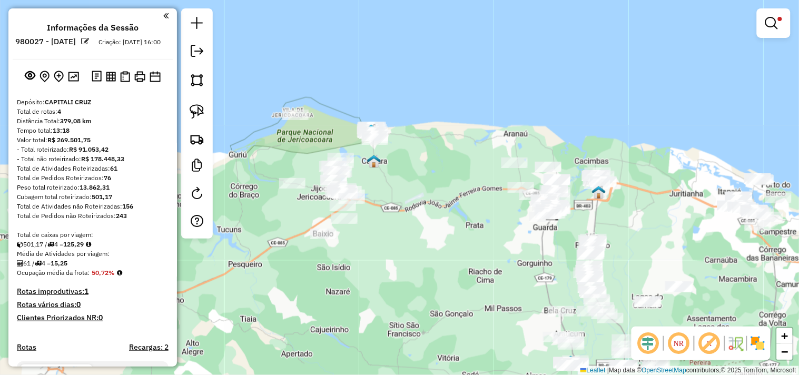
drag, startPoint x: 454, startPoint y: 263, endPoint x: 427, endPoint y: 224, distance: 47.4
click at [427, 224] on div "Limpar filtros Janela de atendimento Grade de atendimento Capacidade Transporta…" at bounding box center [399, 187] width 799 height 375
select select "**********"
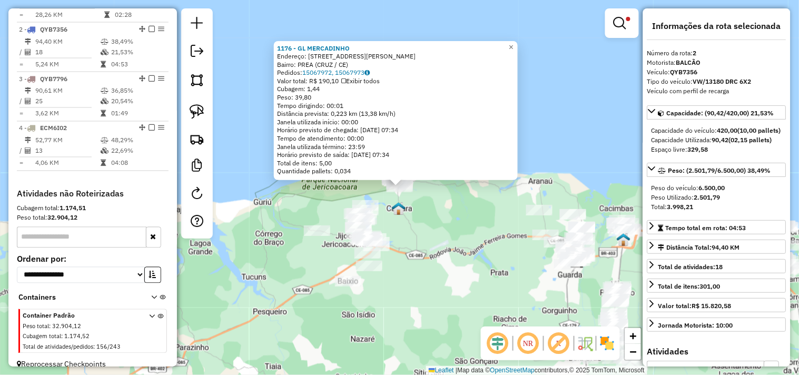
scroll to position [454, 0]
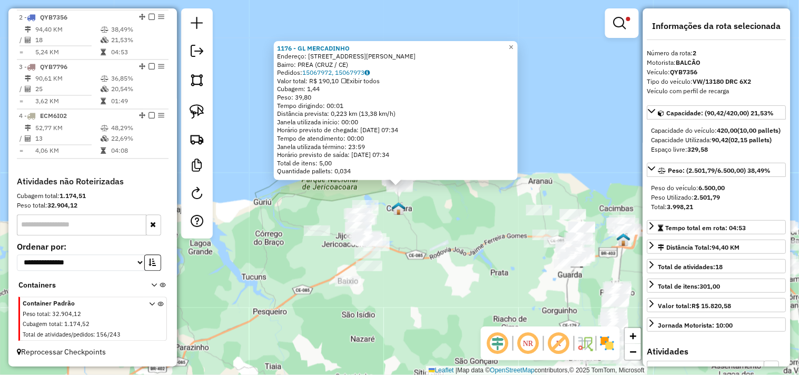
click at [438, 240] on div "1176 - GL MERCADINHO Endereço: Rua Francisco Jose De Miranda 5555 Bairro: PREA …" at bounding box center [399, 187] width 799 height 375
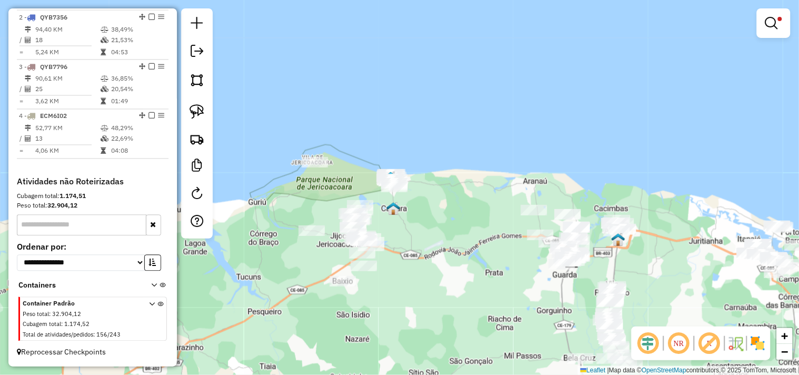
drag, startPoint x: 441, startPoint y: 259, endPoint x: 436, endPoint y: 257, distance: 5.7
click at [436, 257] on div "Limpar filtros Janela de atendimento Grade de atendimento Capacidade Transporta…" at bounding box center [399, 187] width 799 height 375
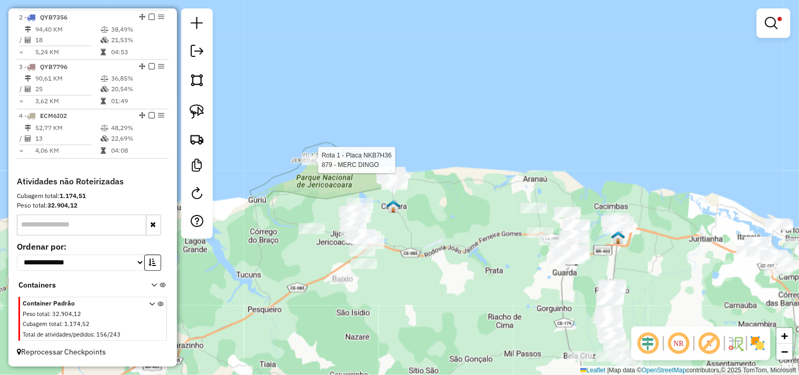
select select "**********"
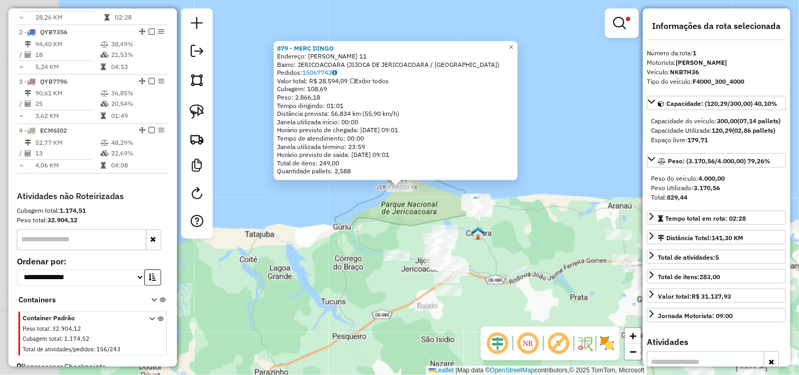
scroll to position [407, 0]
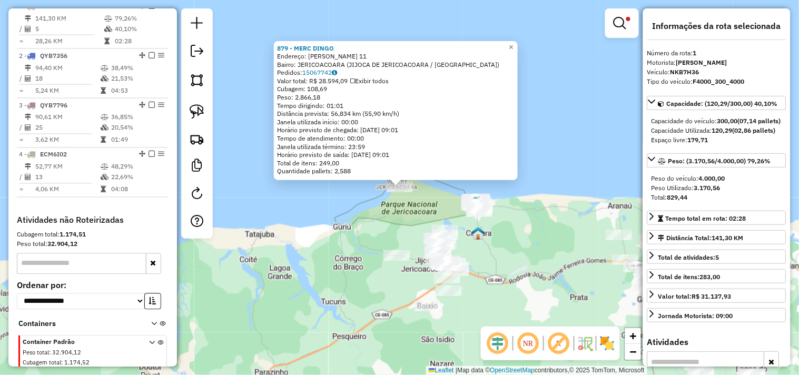
click at [492, 244] on div "879 - MERC DINGO Endereço: R DIOGO MARTINS 11 Bairro: JERICOACOARA (JIJOCA DE J…" at bounding box center [399, 187] width 799 height 375
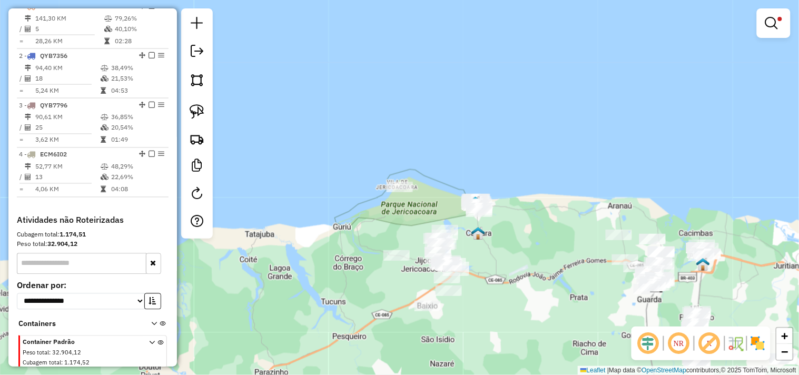
drag, startPoint x: 498, startPoint y: 247, endPoint x: 469, endPoint y: 197, distance: 58.5
click at [469, 197] on div "Limpar filtros Janela de atendimento Grade de atendimento Capacidade Transporta…" at bounding box center [399, 187] width 799 height 375
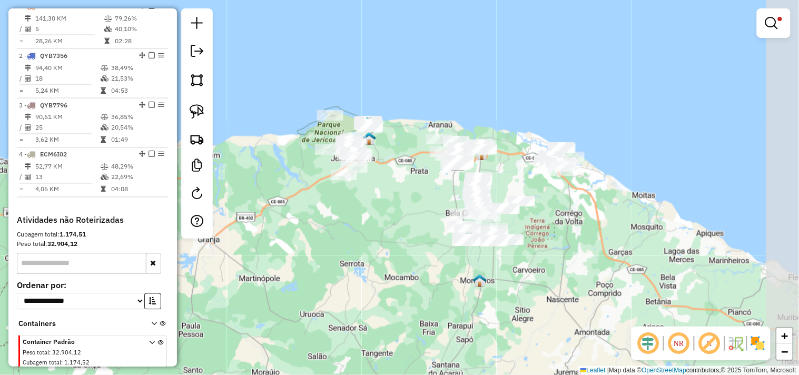
drag, startPoint x: 492, startPoint y: 235, endPoint x: 416, endPoint y: 200, distance: 83.4
click at [416, 200] on div "Limpar filtros Janela de atendimento Grade de atendimento Capacidade Transporta…" at bounding box center [399, 187] width 799 height 375
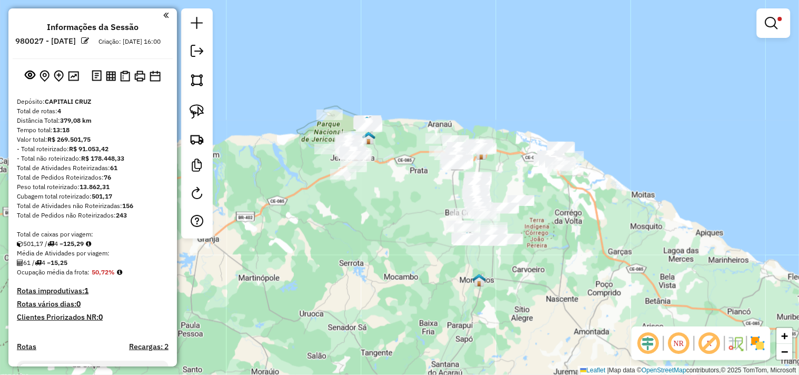
scroll to position [0, 0]
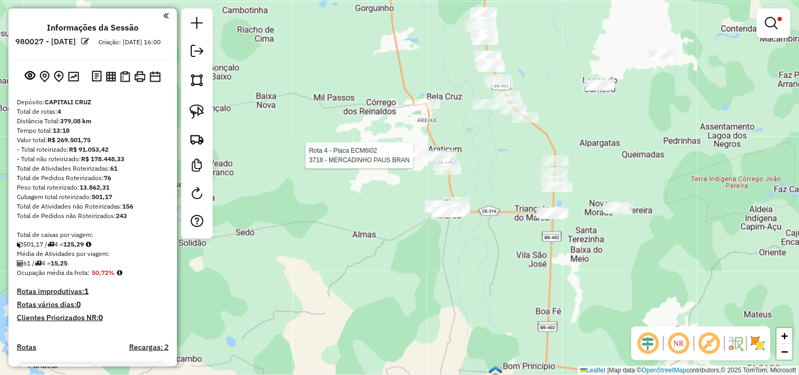
select select "**********"
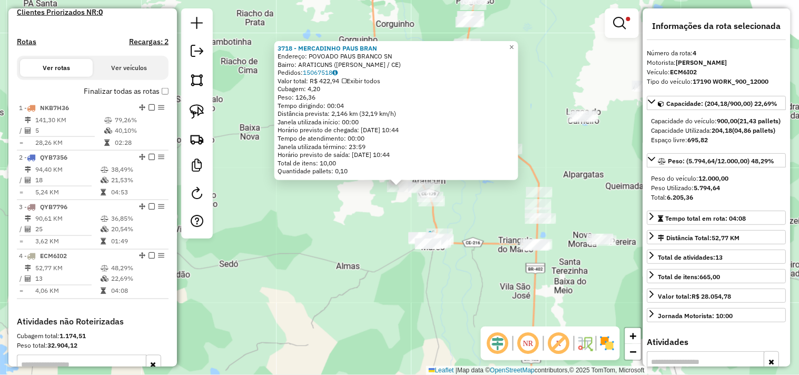
scroll to position [454, 0]
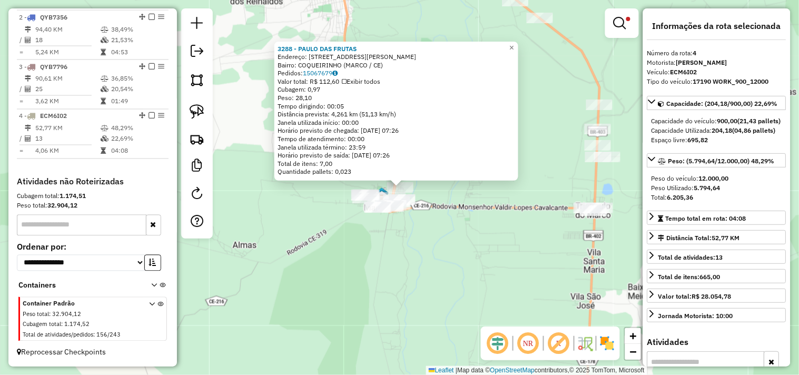
click at [401, 243] on div "3288 - PAULO DAS FRUTAS Endereço: RUA GOVERNADOR RAUL BARBOSA 1102 Bairro: COQU…" at bounding box center [399, 187] width 799 height 375
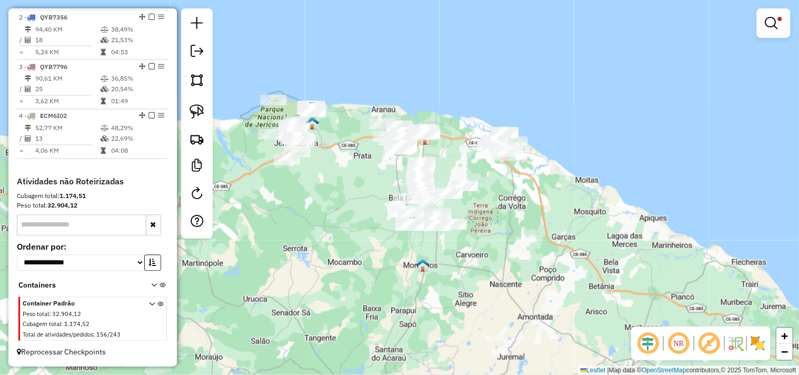
click at [357, 231] on div "Limpar filtros Janela de atendimento Grade de atendimento Capacidade Transporta…" at bounding box center [399, 187] width 799 height 375
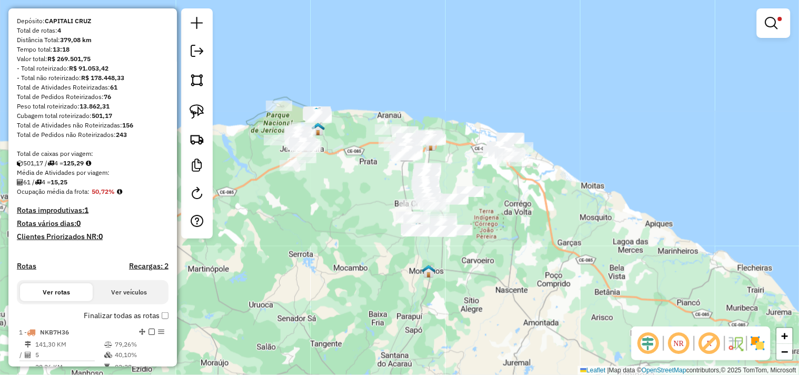
scroll to position [0, 0]
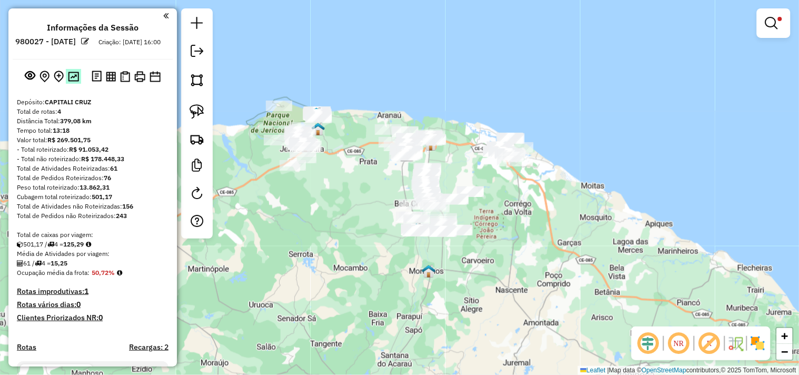
click at [79, 83] on button at bounding box center [73, 76] width 15 height 14
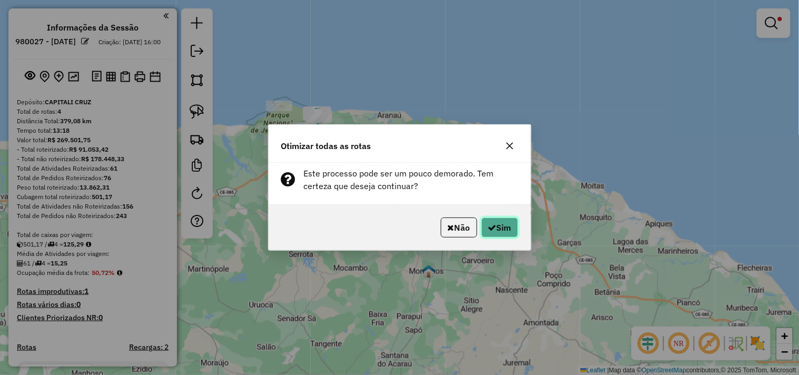
click at [501, 227] on button "Sim" at bounding box center [499, 227] width 37 height 20
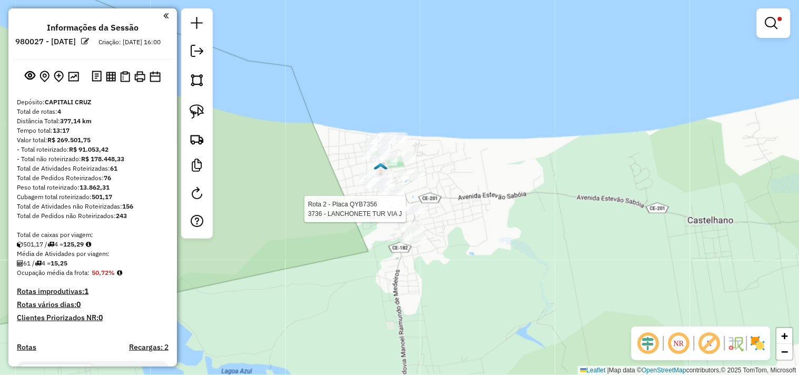
click at [407, 214] on div at bounding box center [409, 209] width 26 height 11
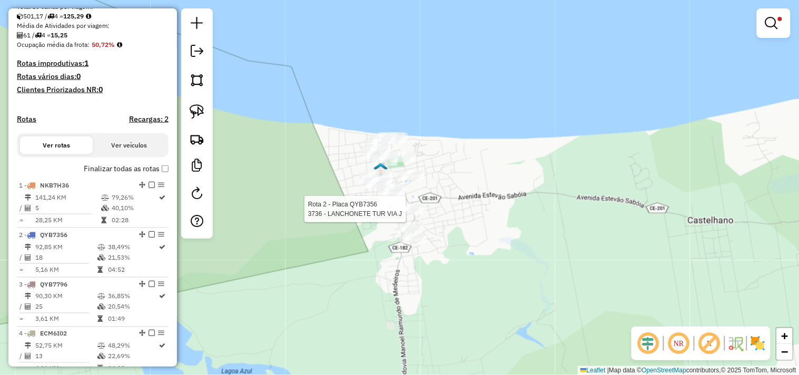
select select "**********"
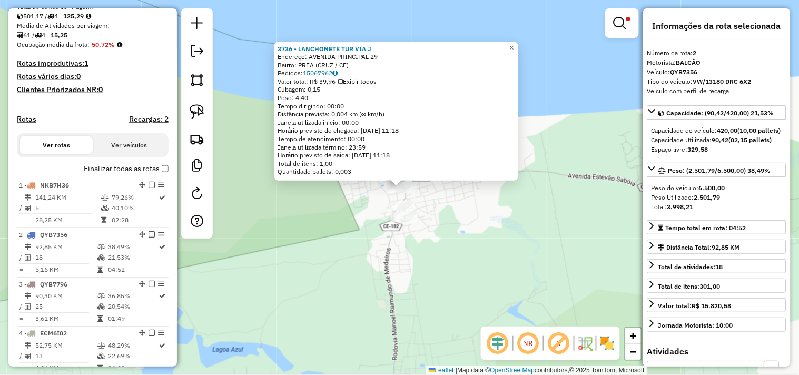
scroll to position [454, 0]
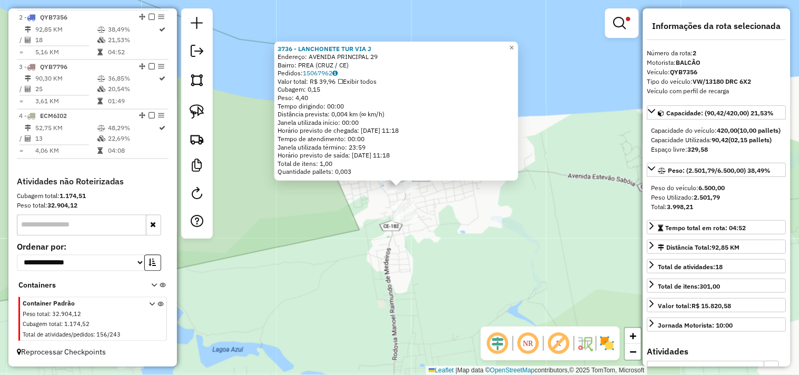
click at [455, 235] on div "3736 - LANCHONETE TUR VIA J Endereço: AVENIDA PRINCIPAL 29 Bairro: PREA (CRUZ /…" at bounding box center [399, 187] width 799 height 375
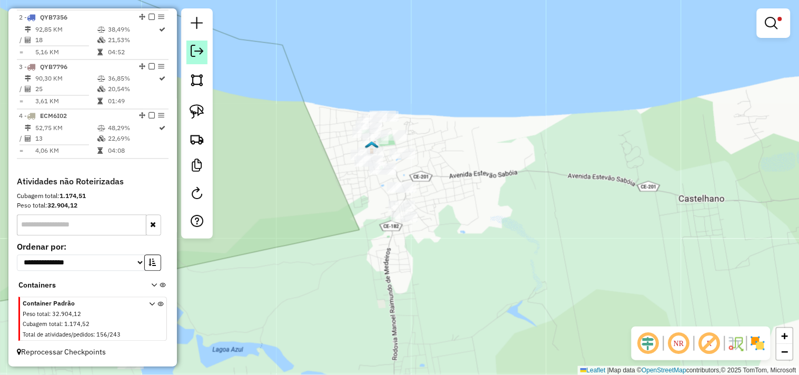
click at [195, 56] on em at bounding box center [197, 51] width 13 height 13
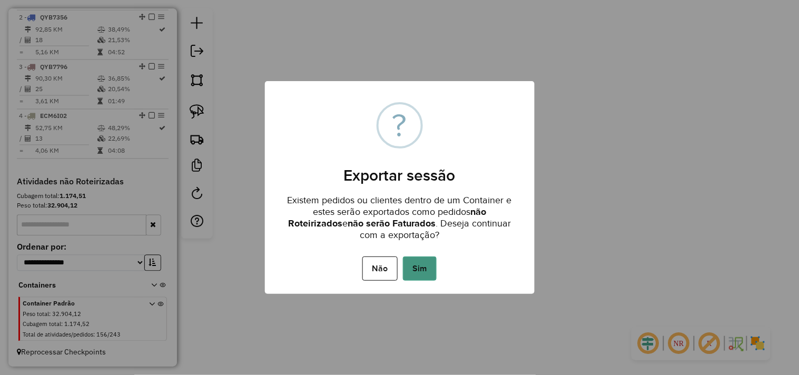
click at [421, 267] on button "Sim" at bounding box center [420, 268] width 34 height 24
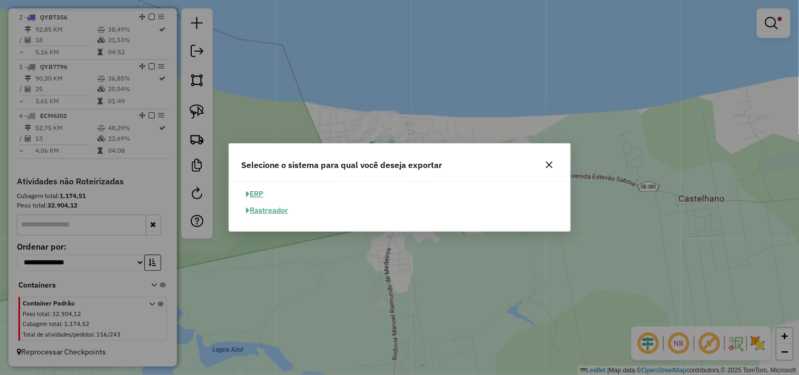
click at [264, 195] on button "ERP" at bounding box center [255, 194] width 27 height 16
select select "**"
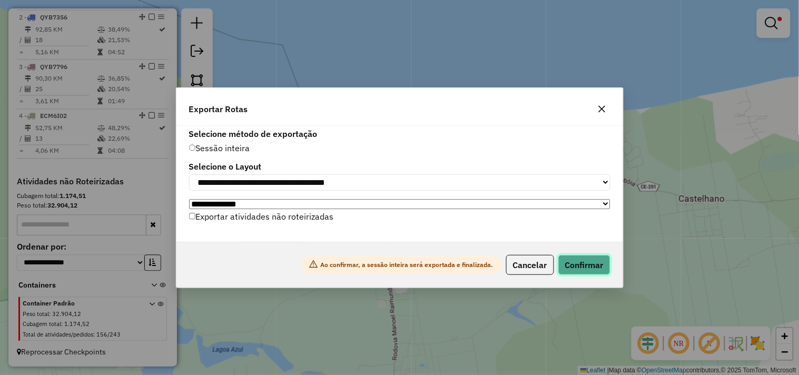
click at [566, 264] on button "Confirmar" at bounding box center [584, 265] width 52 height 20
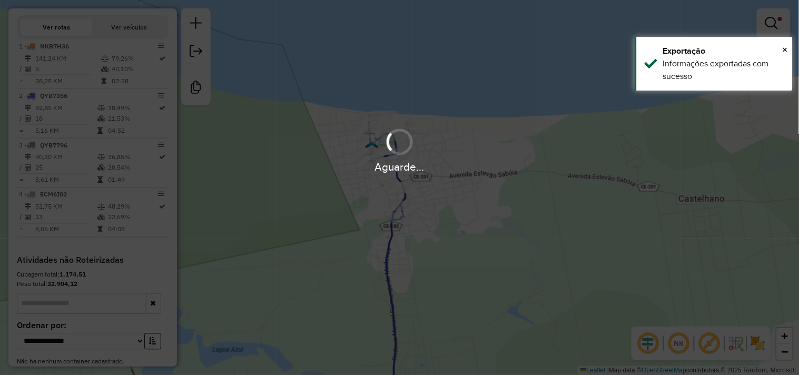
scroll to position [438, 0]
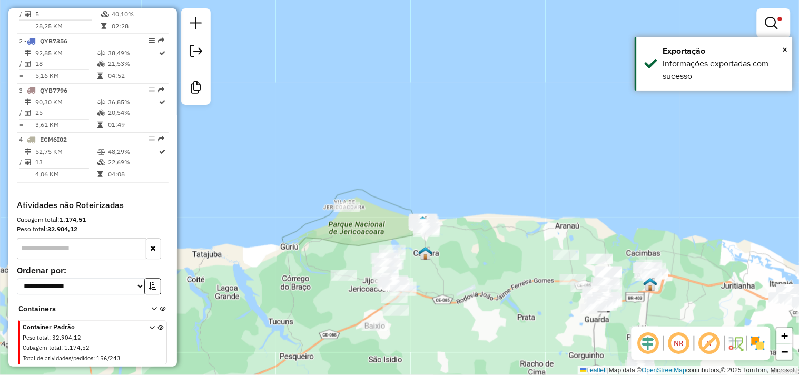
drag, startPoint x: 472, startPoint y: 291, endPoint x: 392, endPoint y: 197, distance: 122.9
click at [393, 199] on div "Limpar filtros Janela de atendimento Grade de atendimento Capacidade Transporta…" at bounding box center [399, 187] width 799 height 375
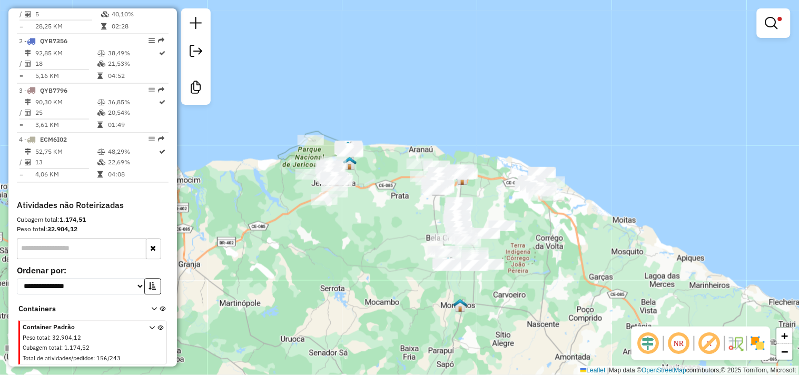
drag, startPoint x: 371, startPoint y: 228, endPoint x: 364, endPoint y: 219, distance: 10.9
click at [366, 223] on div "Limpar filtros Janela de atendimento Grade de atendimento Capacidade Transporta…" at bounding box center [399, 187] width 799 height 375
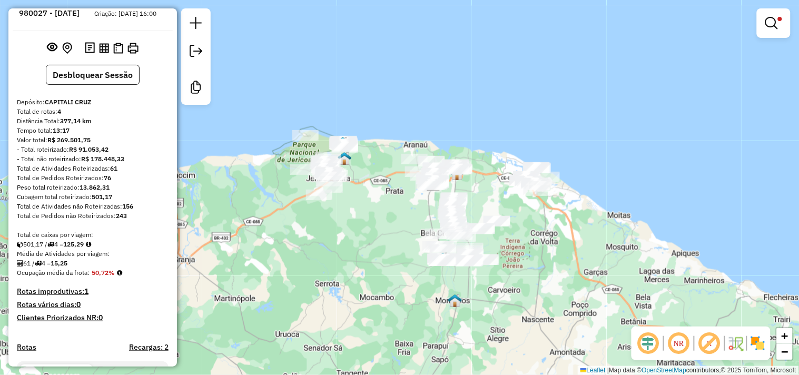
scroll to position [0, 0]
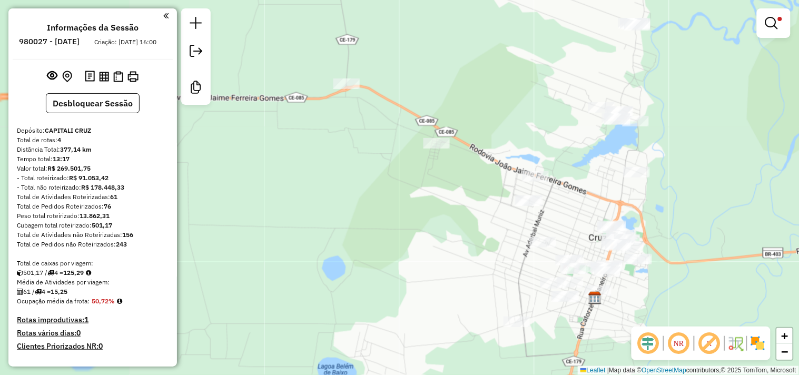
click at [530, 169] on div "Limpar filtros Janela de atendimento Grade de atendimento Capacidade Transporta…" at bounding box center [399, 187] width 799 height 375
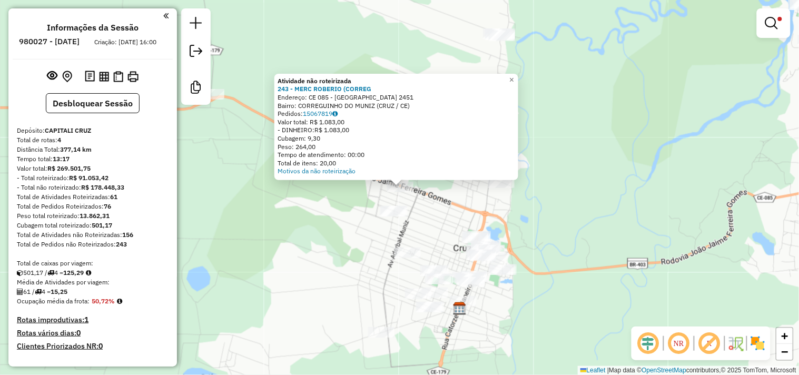
click at [339, 236] on div "Atividade não roteirizada 243 - MERC ROBERIO (CORREG Endereço: CE 085 - CORREGU…" at bounding box center [399, 187] width 799 height 375
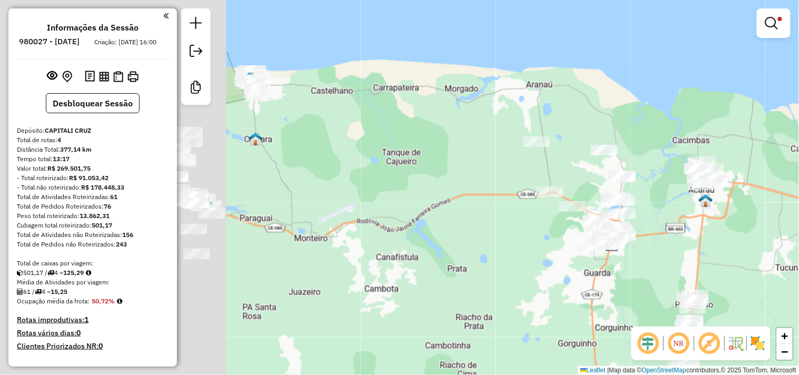
drag, startPoint x: 236, startPoint y: 256, endPoint x: 504, endPoint y: 248, distance: 268.1
click at [499, 248] on div "Limpar filtros Janela de atendimento Grade de atendimento Capacidade Transporta…" at bounding box center [399, 187] width 799 height 375
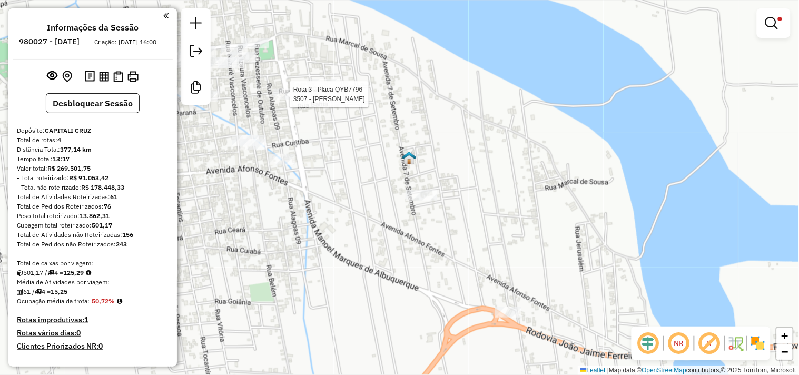
click at [290, 99] on div at bounding box center [286, 94] width 26 height 11
select select "**********"
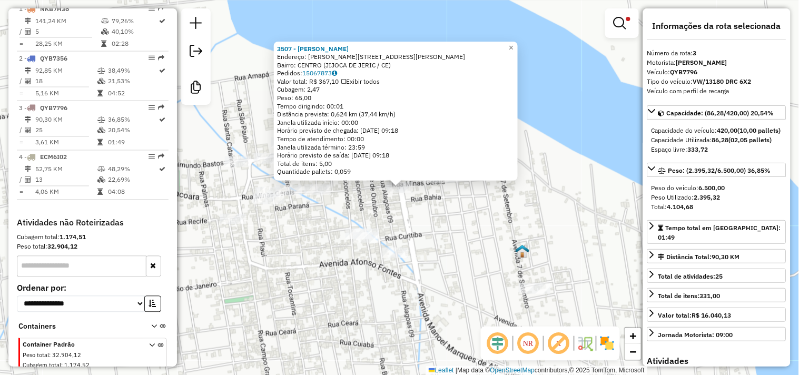
scroll to position [438, 0]
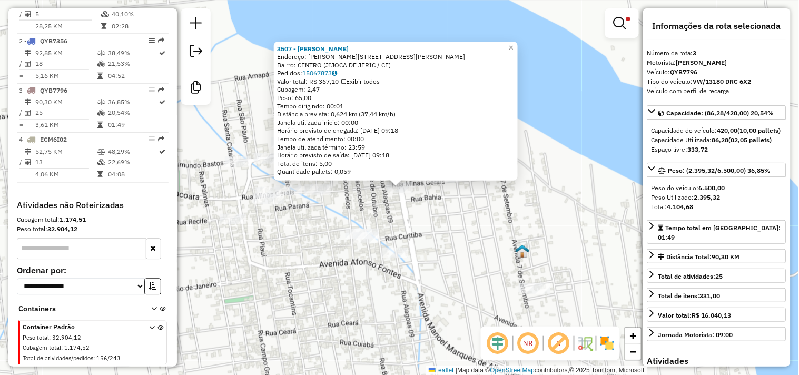
click at [434, 234] on div "3507 - JOSE IDAILTON FERREI Endereço: R RUA MANOEL MARQUES 1132 Bairro: CENTRO …" at bounding box center [399, 187] width 799 height 375
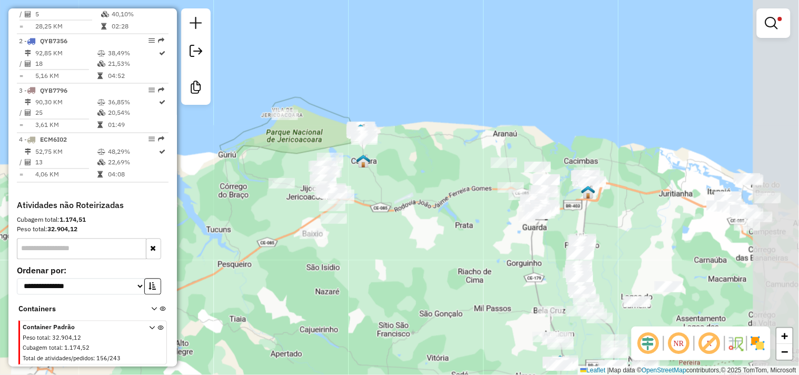
drag, startPoint x: 490, startPoint y: 247, endPoint x: 395, endPoint y: 227, distance: 96.4
click at [395, 227] on div "Limpar filtros Janela de atendimento Grade de atendimento Capacidade Transporta…" at bounding box center [399, 187] width 799 height 375
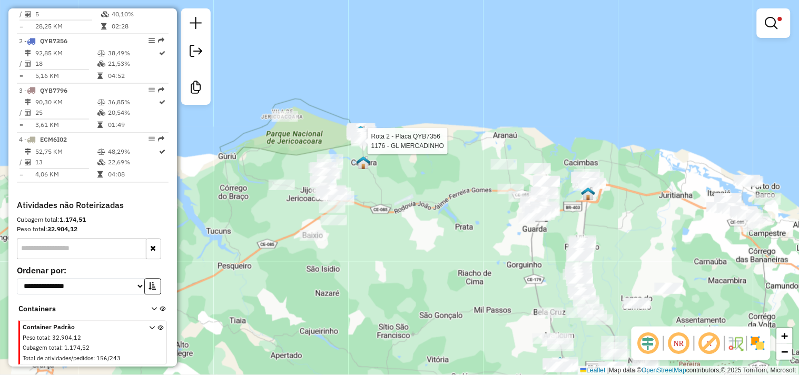
click at [371, 146] on div at bounding box center [364, 141] width 26 height 11
select select "**********"
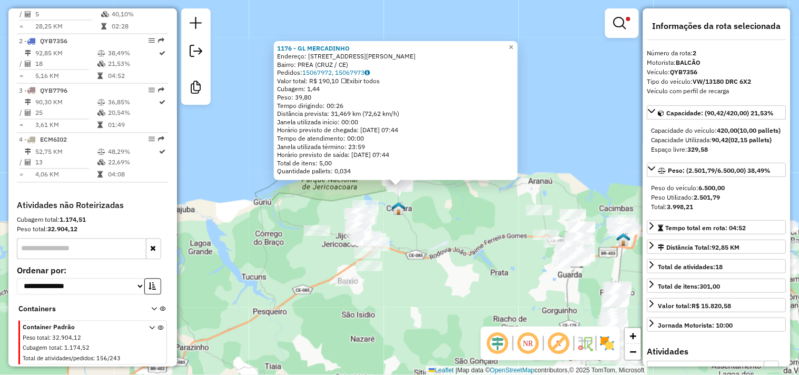
click at [430, 227] on div "1176 - GL MERCADINHO Endereço: Rua Francisco Jose De Miranda 5555 Bairro: PREA …" at bounding box center [399, 187] width 799 height 375
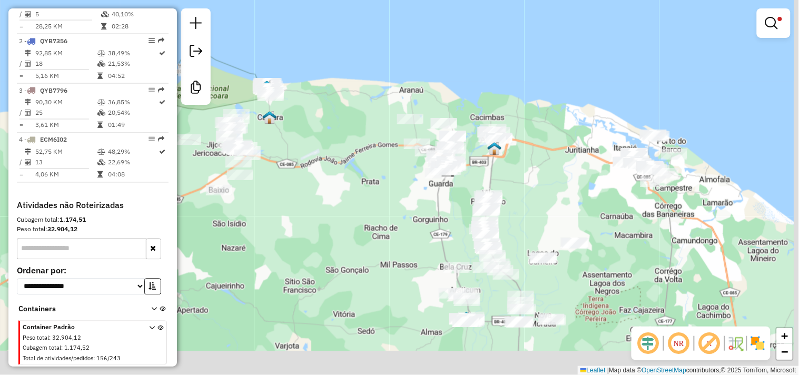
drag, startPoint x: 451, startPoint y: 274, endPoint x: 301, endPoint y: 154, distance: 191.8
click at [299, 161] on div "Limpar filtros Janela de atendimento Grade de atendimento Capacidade Transporta…" at bounding box center [399, 187] width 799 height 375
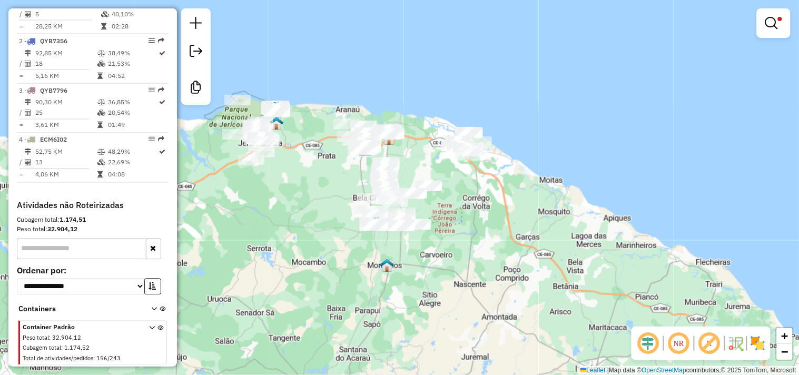
click at [487, 238] on div "Limpar filtros Janela de atendimento Grade de atendimento Capacidade Transporta…" at bounding box center [399, 187] width 799 height 375
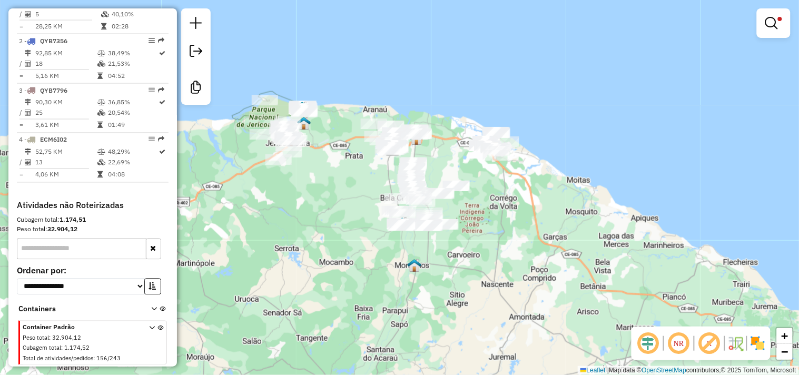
click at [316, 236] on div "Limpar filtros Janela de atendimento Grade de atendimento Capacidade Transporta…" at bounding box center [399, 187] width 799 height 375
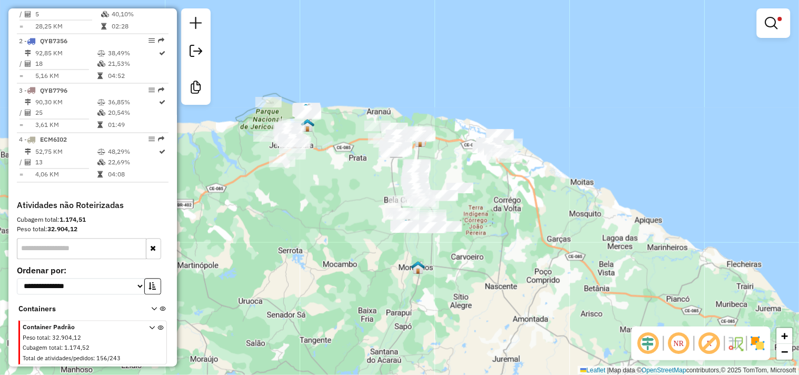
click at [337, 243] on div "Limpar filtros Janela de atendimento Grade de atendimento Capacidade Transporta…" at bounding box center [399, 187] width 799 height 375
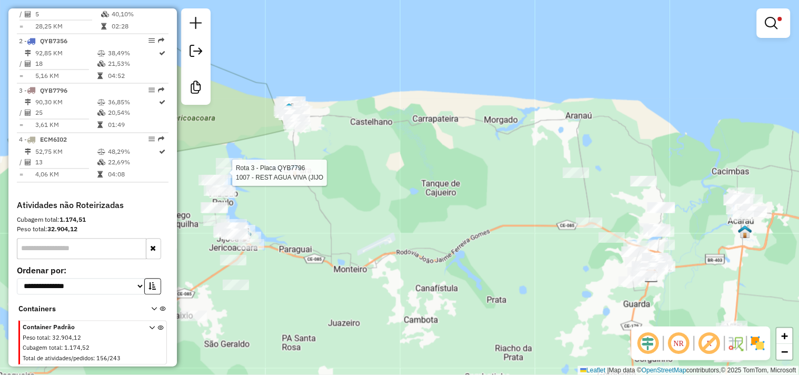
select select "**********"
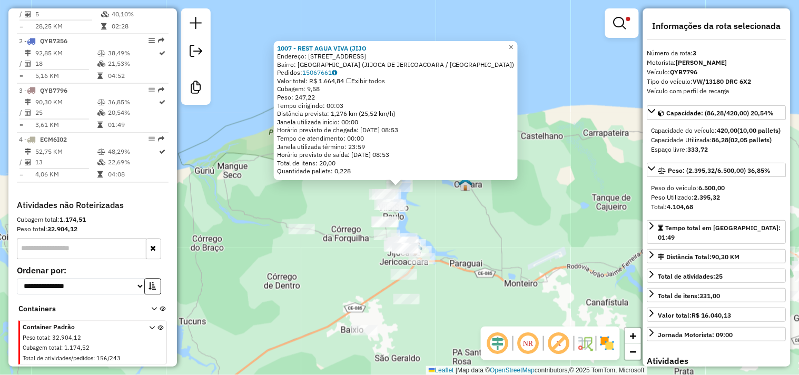
click at [441, 217] on div "1007 - REST AGUA VIVA (JIJO Endereço: RUA DAS LAGOAS 11 Bairro: LAGOA JIJOCA (J…" at bounding box center [399, 187] width 799 height 375
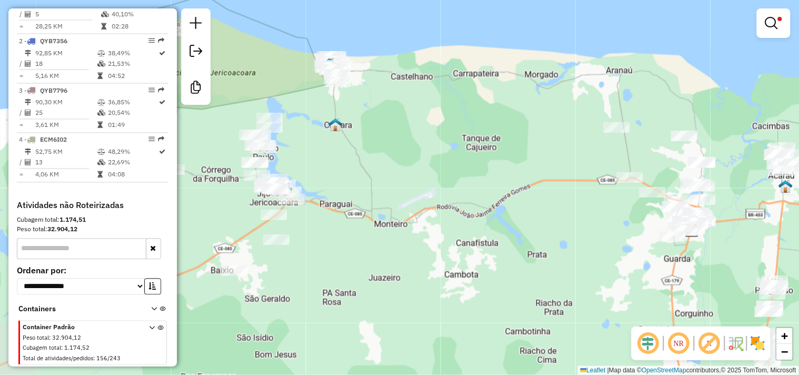
drag, startPoint x: 544, startPoint y: 231, endPoint x: 415, endPoint y: 171, distance: 142.2
click at [415, 171] on div "Limpar filtros Janela de atendimento Grade de atendimento Capacidade Transporta…" at bounding box center [399, 187] width 799 height 375
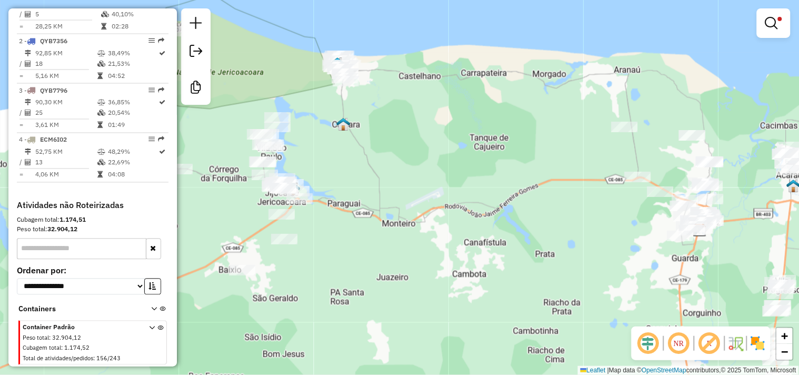
drag, startPoint x: 395, startPoint y: 235, endPoint x: 415, endPoint y: 190, distance: 49.0
click at [418, 194] on div "Limpar filtros Janela de atendimento Grade de atendimento Capacidade Transporta…" at bounding box center [399, 187] width 799 height 375
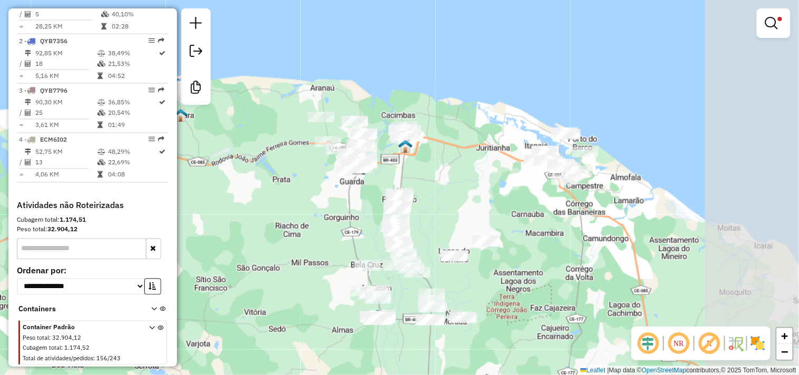
drag, startPoint x: 453, startPoint y: 235, endPoint x: 240, endPoint y: 215, distance: 214.2
click at [237, 214] on div "Limpar filtros Janela de atendimento Grade de atendimento Capacidade Transporta…" at bounding box center [399, 187] width 799 height 375
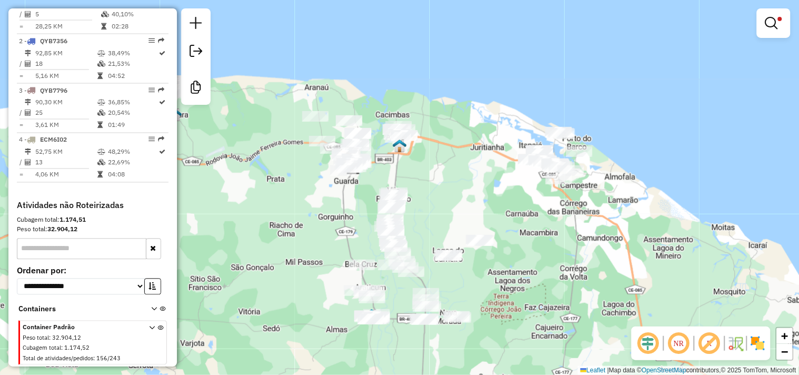
drag, startPoint x: 443, startPoint y: 198, endPoint x: 438, endPoint y: 172, distance: 26.1
click at [440, 179] on div "Limpar filtros Janela de atendimento Grade de atendimento Capacidade Transporta…" at bounding box center [399, 187] width 799 height 375
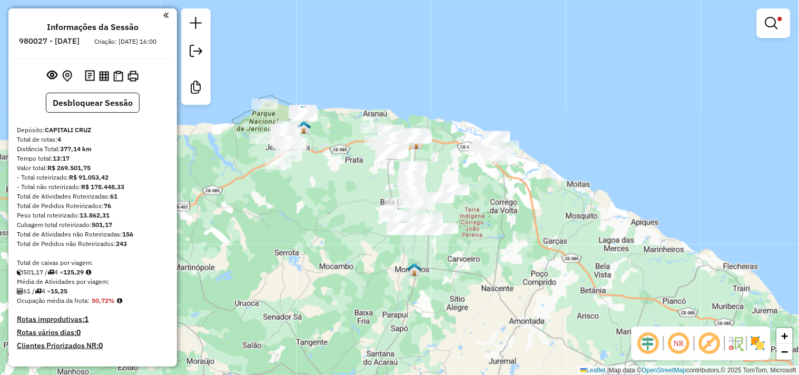
scroll to position [0, 0]
click at [354, 246] on div "Limpar filtros Janela de atendimento Grade de atendimento Capacidade Transporta…" at bounding box center [399, 187] width 799 height 375
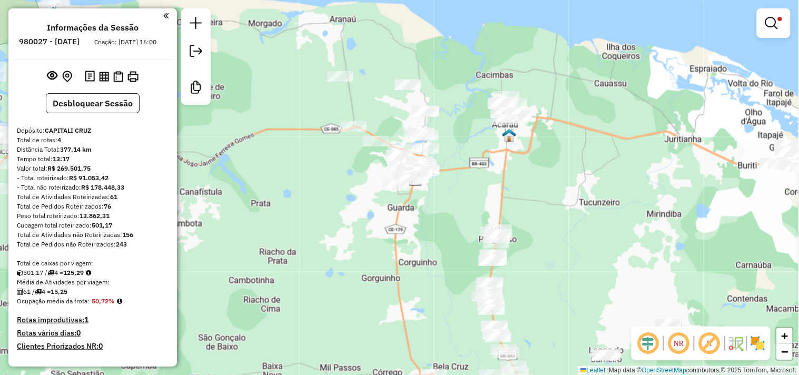
drag, startPoint x: 16, startPoint y: 176, endPoint x: 184, endPoint y: 215, distance: 172.3
click at [100, 173] on div "Valor total: R$ 269.501,75" at bounding box center [93, 168] width 152 height 9
copy div "Valor total: R$ 269.501,75"
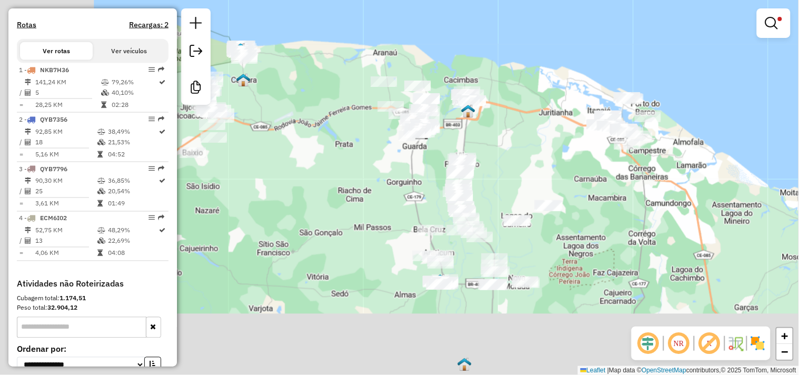
drag, startPoint x: 237, startPoint y: 284, endPoint x: 348, endPoint y: 206, distance: 136.0
click at [348, 207] on div "Limpar filtros Janela de atendimento Grade de atendimento Capacidade Transporta…" at bounding box center [399, 187] width 799 height 375
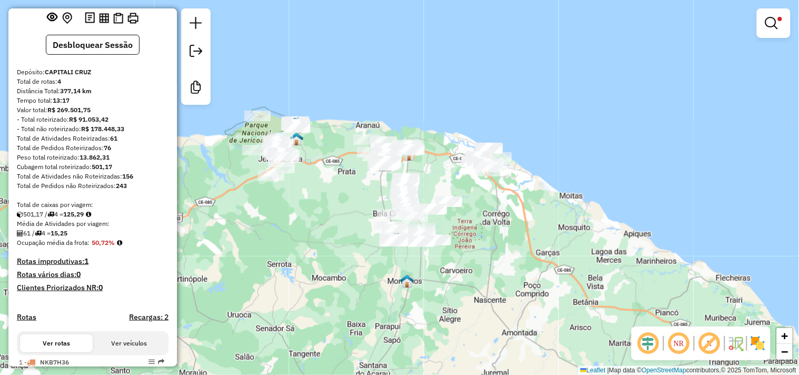
scroll to position [0, 0]
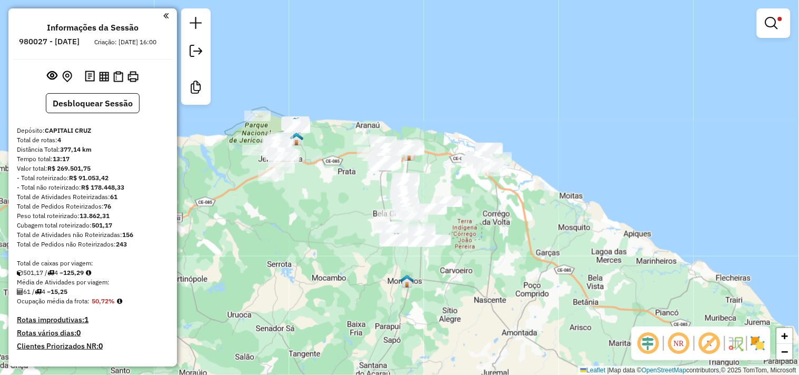
click at [124, 154] on div "Distância Total: 377,14 km" at bounding box center [93, 149] width 152 height 9
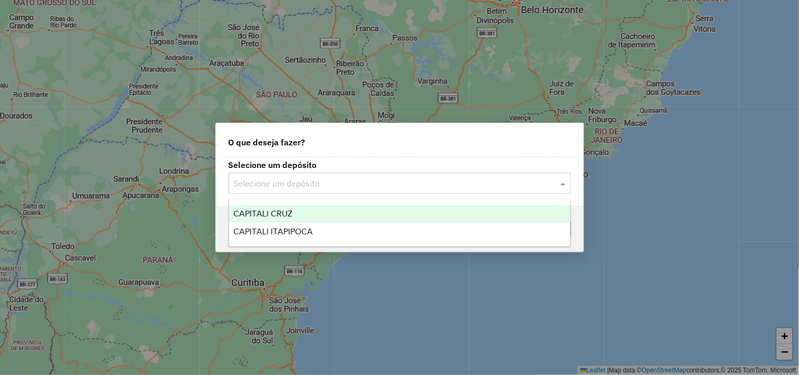
click at [278, 177] on input "text" at bounding box center [389, 183] width 311 height 13
click at [297, 211] on div "CAPITALI CRUZ" at bounding box center [399, 214] width 341 height 18
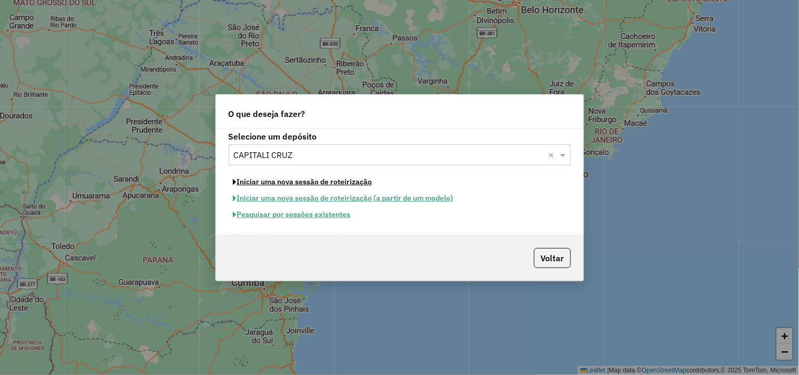
click at [309, 181] on button "Iniciar uma nova sessão de roteirização" at bounding box center [302, 182] width 148 height 16
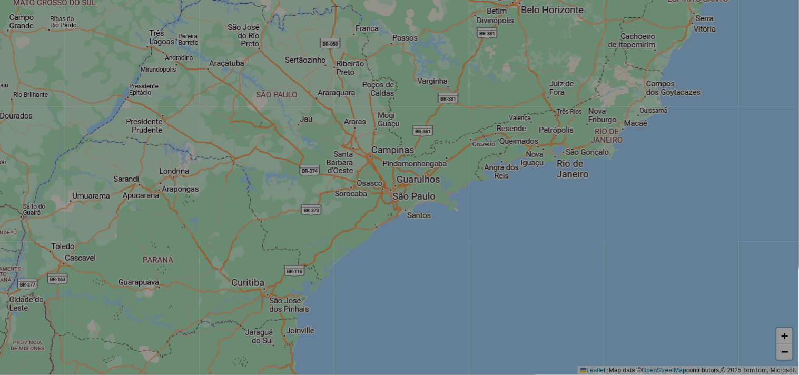
select select "*"
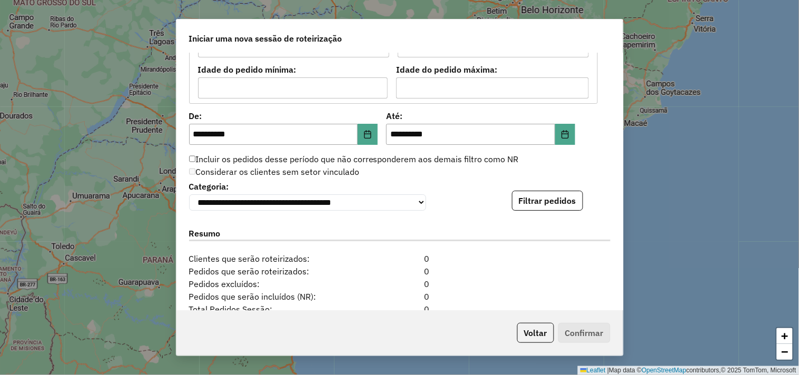
scroll to position [959, 0]
click at [553, 202] on button "Filtrar pedidos" at bounding box center [547, 201] width 71 height 20
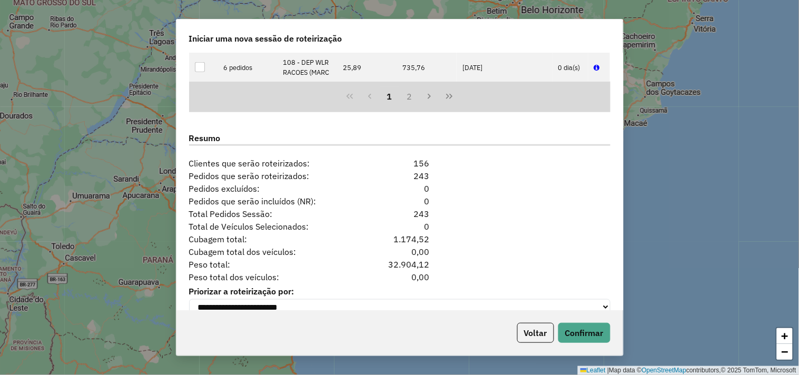
scroll to position [1293, 0]
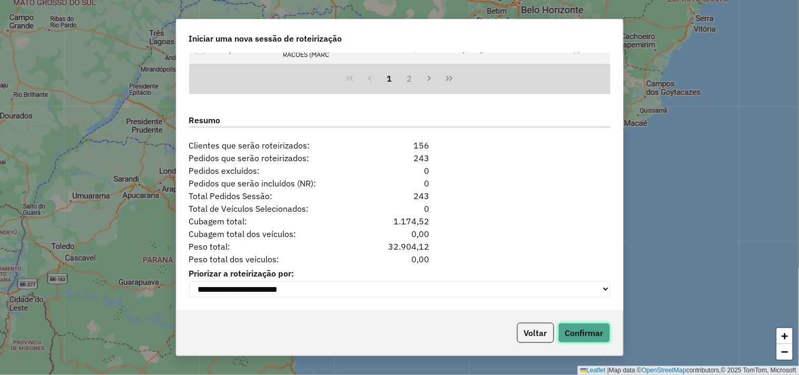
click at [575, 328] on button "Confirmar" at bounding box center [584, 333] width 52 height 20
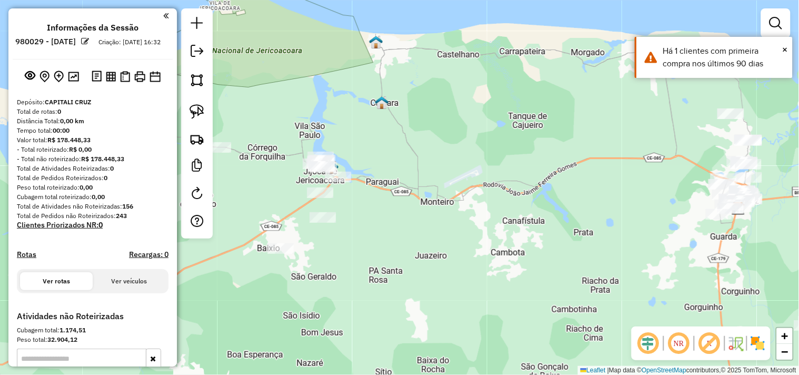
drag, startPoint x: 340, startPoint y: 264, endPoint x: 402, endPoint y: 219, distance: 76.5
click at [401, 233] on div "Janela de atendimento Grade de atendimento Capacidade Transportadoras Veículos …" at bounding box center [399, 187] width 799 height 375
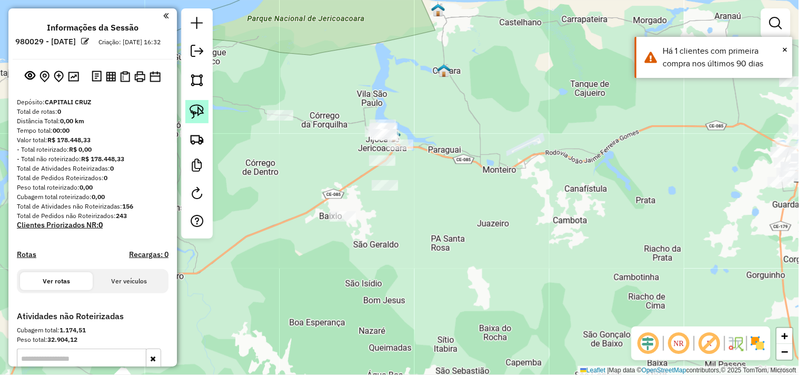
click at [192, 114] on img at bounding box center [196, 111] width 15 height 15
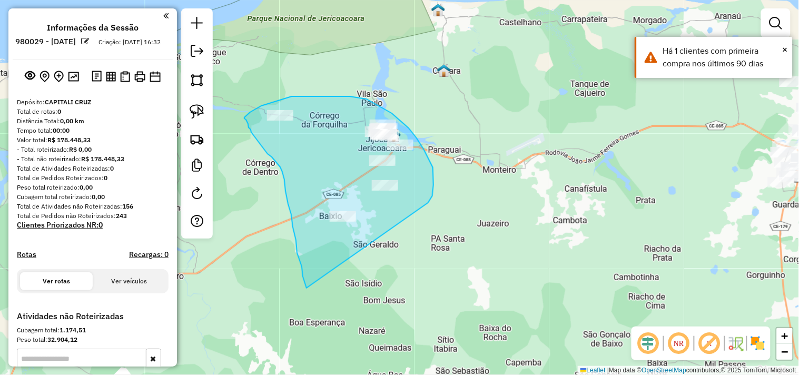
drag, startPoint x: 306, startPoint y: 288, endPoint x: 331, endPoint y: 275, distance: 27.6
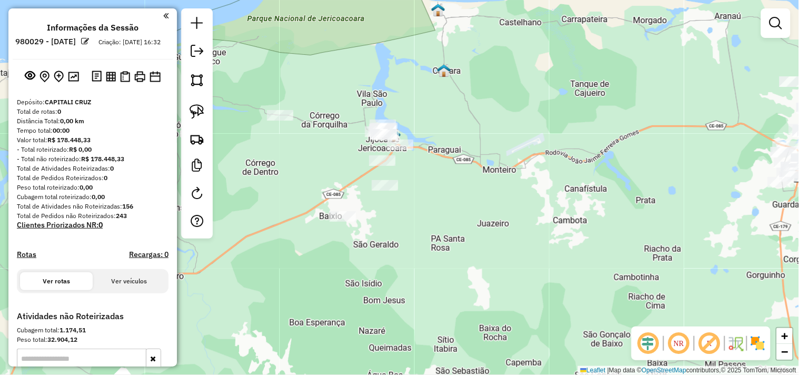
drag, startPoint x: 496, startPoint y: 267, endPoint x: 401, endPoint y: 207, distance: 111.9
click at [409, 213] on div "Janela de atendimento Grade de atendimento Capacidade Transportadoras Veículos …" at bounding box center [399, 187] width 799 height 375
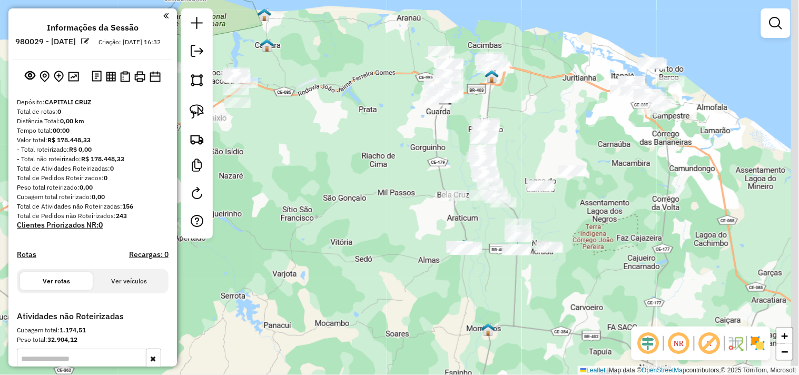
drag, startPoint x: 371, startPoint y: 216, endPoint x: 325, endPoint y: 179, distance: 58.9
click at [325, 179] on div "Janela de atendimento Grade de atendimento Capacidade Transportadoras Veículos …" at bounding box center [399, 187] width 799 height 375
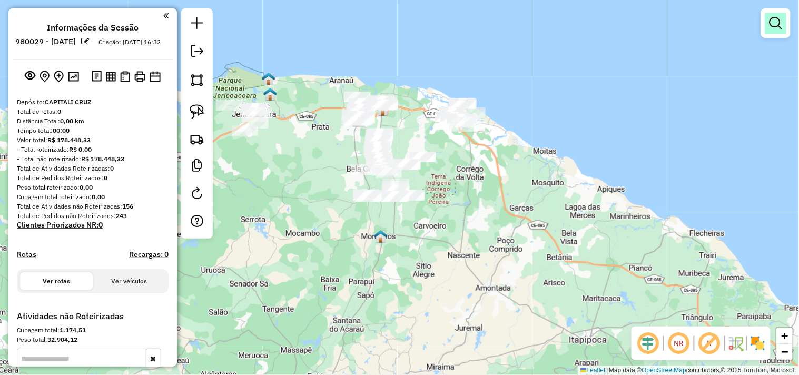
click at [776, 28] on em at bounding box center [775, 23] width 13 height 13
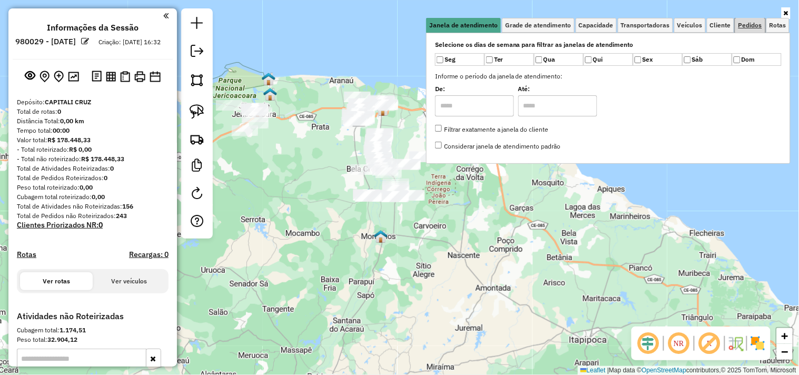
click at [744, 24] on span "Pedidos" at bounding box center [750, 25] width 24 height 6
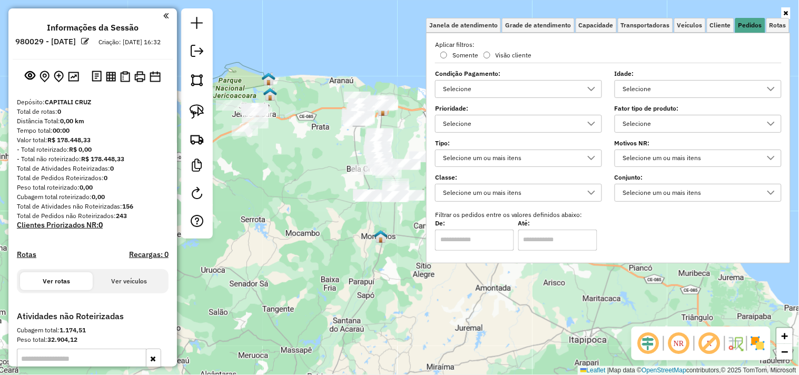
click at [642, 85] on div "Selecione" at bounding box center [690, 89] width 142 height 17
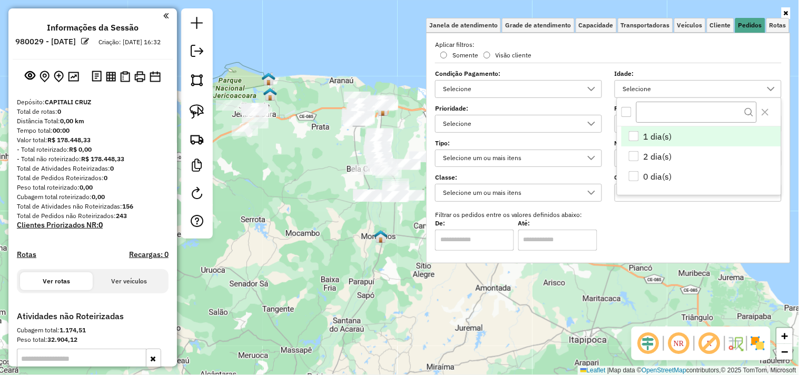
scroll to position [6, 35]
click at [635, 151] on div "2 dia(s)" at bounding box center [633, 156] width 10 height 10
click at [632, 137] on div "1 dia(s)" at bounding box center [633, 137] width 10 height 10
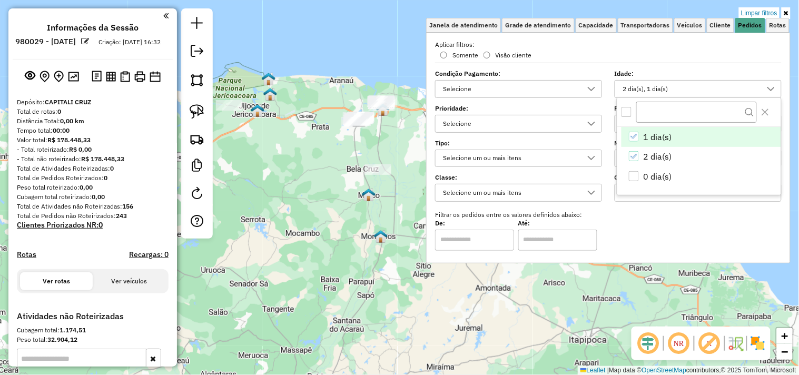
click at [332, 196] on div "Limpar filtros Janela de atendimento Grade de atendimento Capacidade Transporta…" at bounding box center [399, 187] width 799 height 375
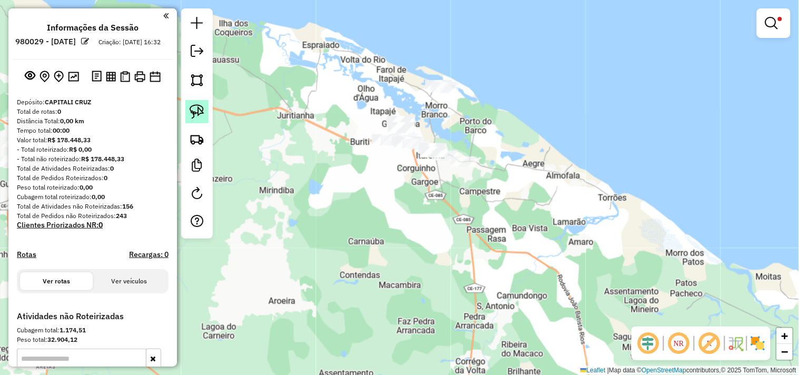
click at [201, 109] on img at bounding box center [196, 111] width 15 height 15
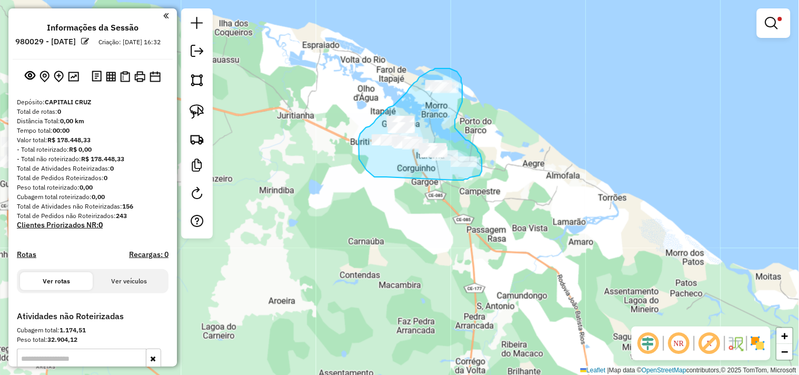
drag, startPoint x: 385, startPoint y: 177, endPoint x: 451, endPoint y: 180, distance: 65.9
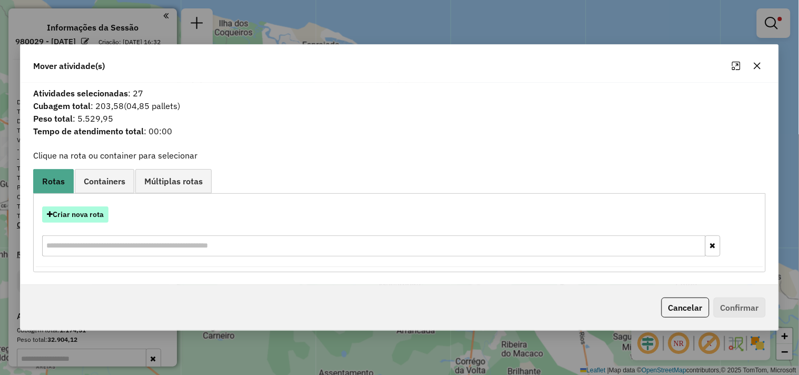
click at [89, 217] on button "Criar nova rota" at bounding box center [75, 214] width 66 height 16
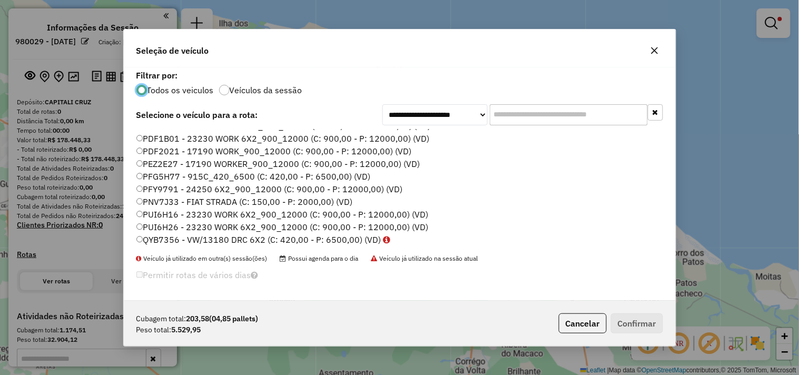
scroll to position [225, 0]
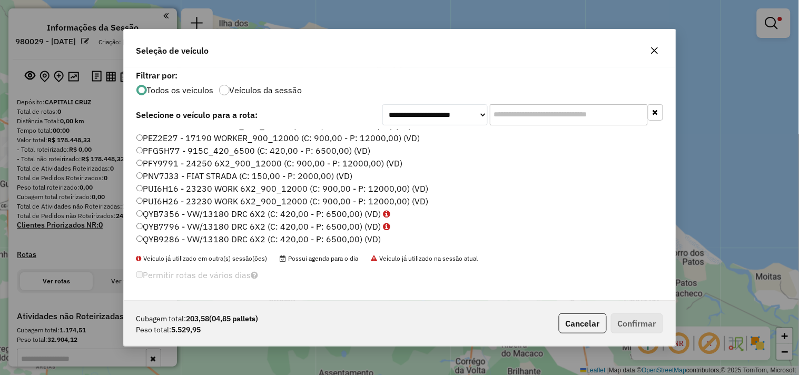
click at [180, 235] on label "QYB9286 - VW/13180 DRC 6X2 (C: 420,00 - P: 6500,00) (VD)" at bounding box center [258, 239] width 245 height 13
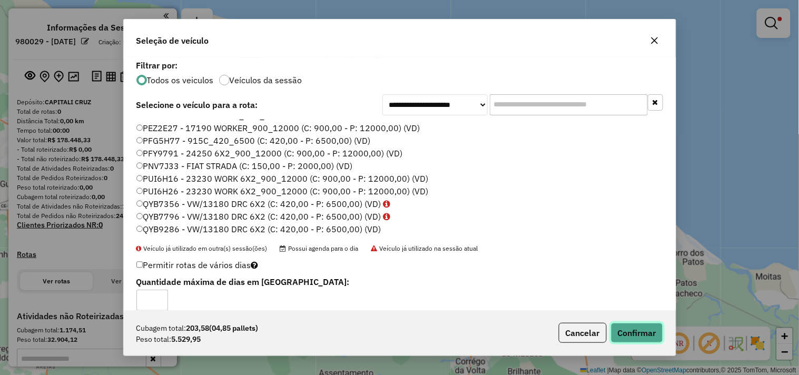
click at [625, 330] on button "Confirmar" at bounding box center [637, 333] width 52 height 20
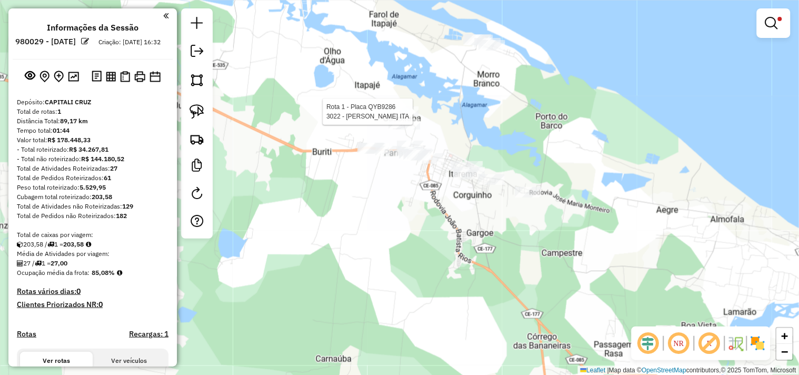
select select "**********"
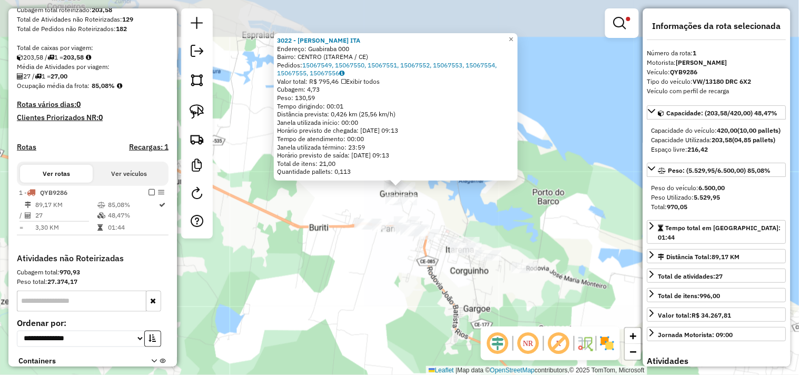
scroll to position [272, 0]
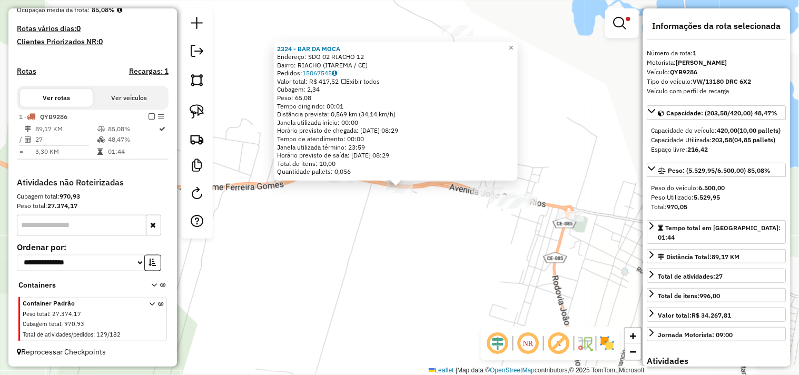
click at [356, 216] on div "2324 - BAR DA MOCA Endereço: SDO 02 RIACHO 12 Bairro: RIACHO (ITAREMA / CE) Ped…" at bounding box center [399, 187] width 799 height 375
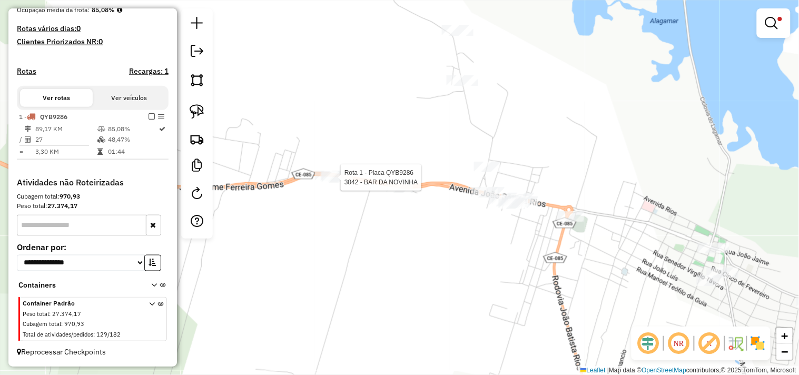
select select "**********"
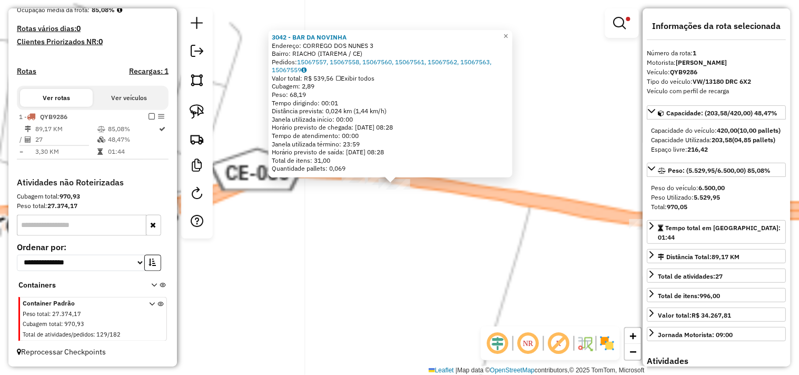
click at [407, 227] on div "3042 - BAR DA NOVINHA Endereço: CORREGO DOS NUNES 3 Bairro: RIACHO (ITAREMA / C…" at bounding box center [399, 187] width 799 height 375
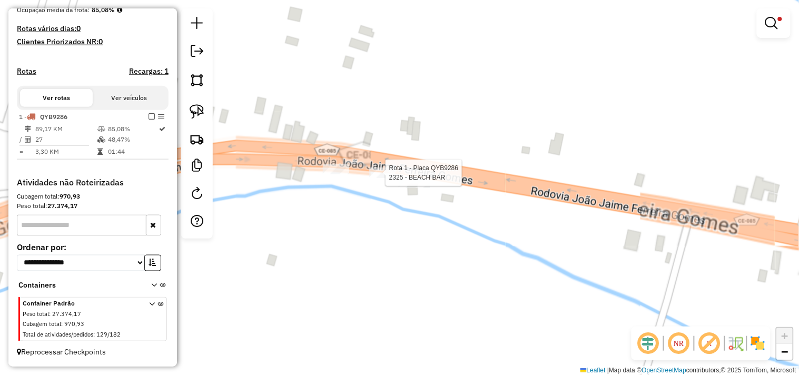
select select "**********"
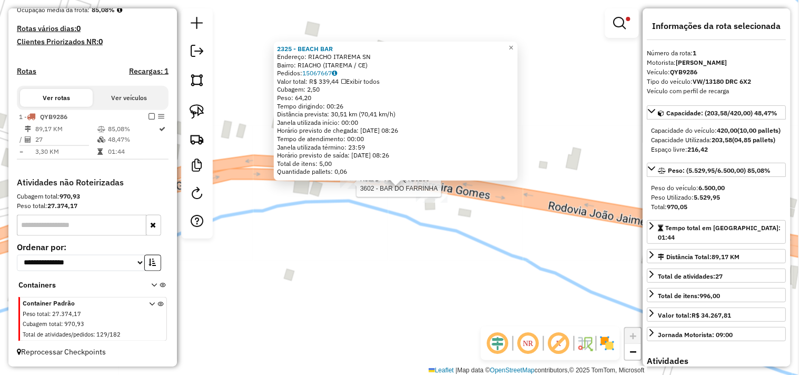
click at [354, 189] on div at bounding box center [353, 183] width 26 height 11
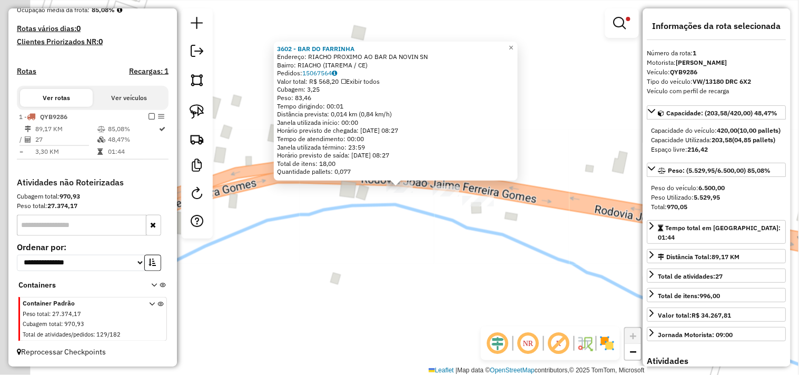
click at [367, 241] on div "Rota 1 - Placa QYB9286 3602 - BAR DO FARRINHA 3602 - BAR DO FARRINHA Endereço: …" at bounding box center [399, 187] width 799 height 375
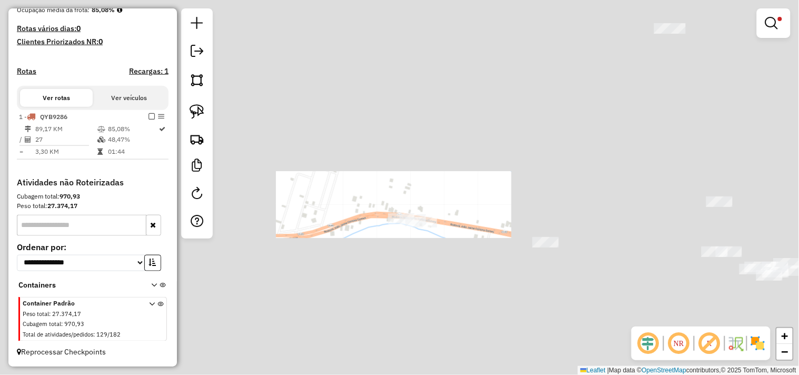
click at [350, 225] on div "Limpar filtros Janela de atendimento Grade de atendimento Capacidade Transporta…" at bounding box center [399, 187] width 799 height 375
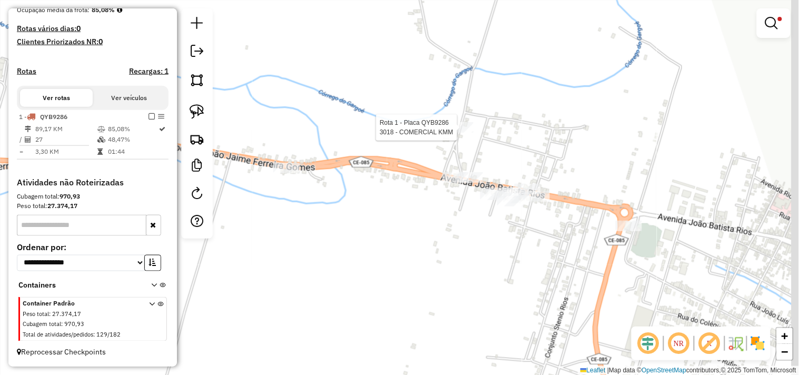
select select "**********"
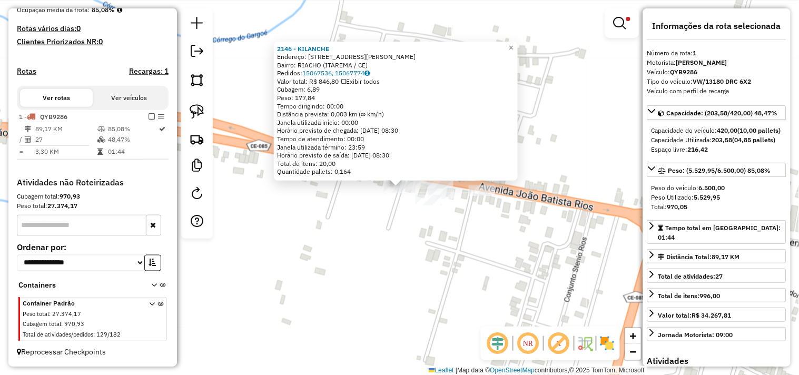
click at [420, 253] on div "2146 - KILANCHE Endereço: [STREET_ADDRESS][PERSON_NAME] Bairro: RIACHO ([GEOGRA…" at bounding box center [399, 187] width 799 height 375
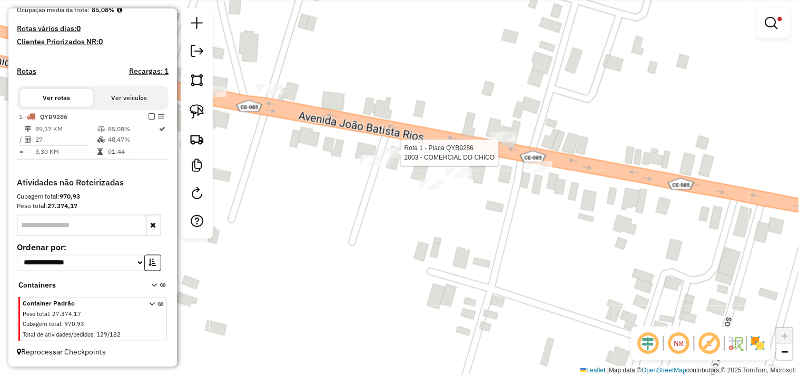
select select "**********"
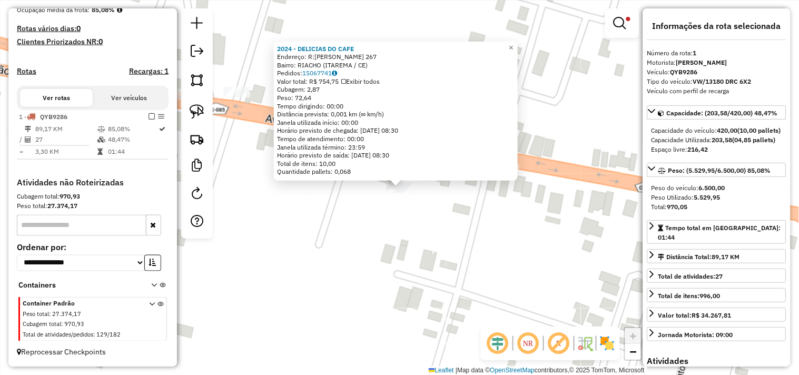
click at [443, 255] on div "Rota 1 - Placa QYB9286 2024 - DELICIAS DO CAFE × 2024 - DELICIAS DO CAFE Endere…" at bounding box center [399, 187] width 799 height 375
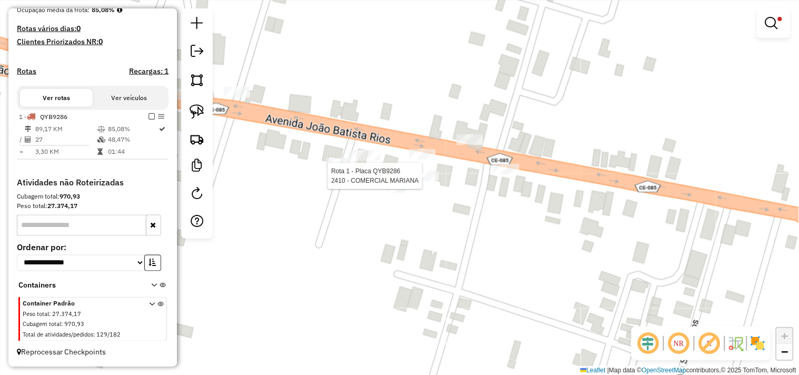
select select "**********"
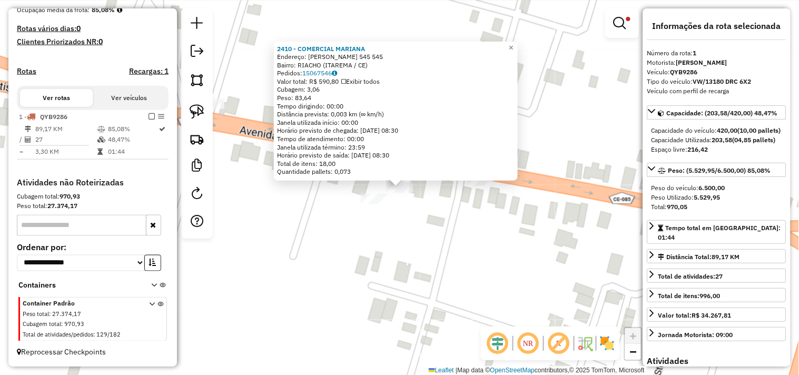
click at [434, 217] on div "2410 - COMERCIAL MARIANA Endereço: JOAO BATISTA RIOS 545 545 Bairro: RIACHO (IT…" at bounding box center [399, 187] width 799 height 375
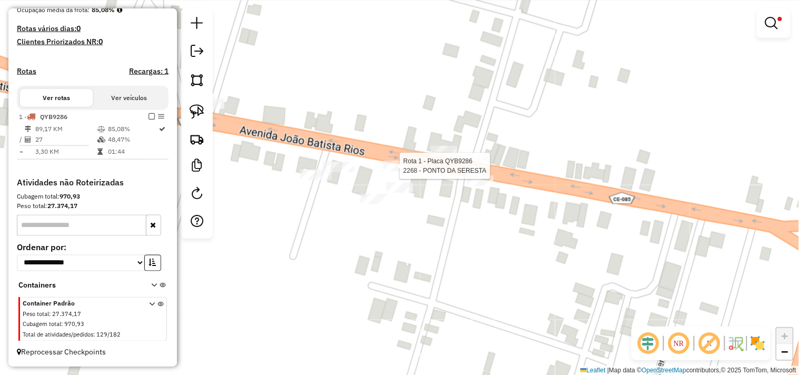
select select "**********"
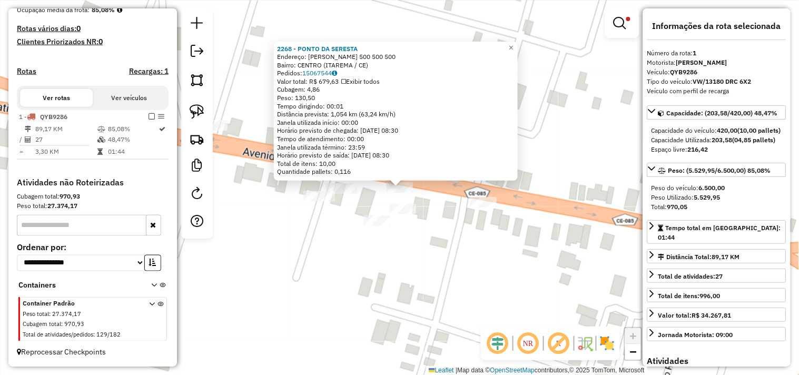
click at [446, 238] on div "2268 - PONTO DA SERESTA Endereço: BATISTA RIOS 500 500 500 Bairro: CENTRO (ITAR…" at bounding box center [399, 187] width 799 height 375
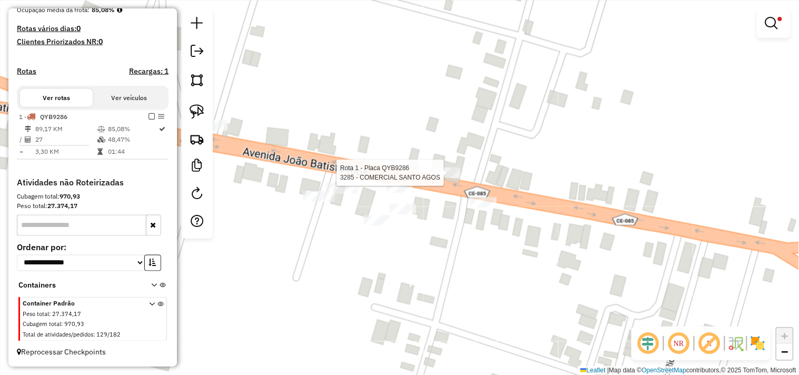
select select "**********"
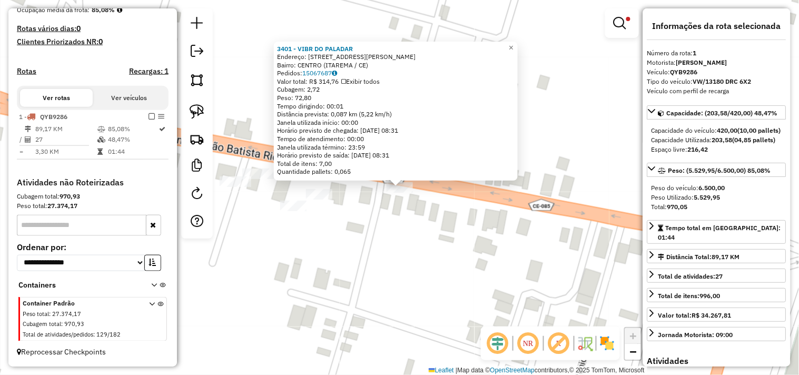
click at [398, 251] on div "Rota 1 - Placa QYB9286 3401 - VIBR DO PALADAR × 3401 - VIBR DO PALADAR Endereço…" at bounding box center [399, 187] width 799 height 375
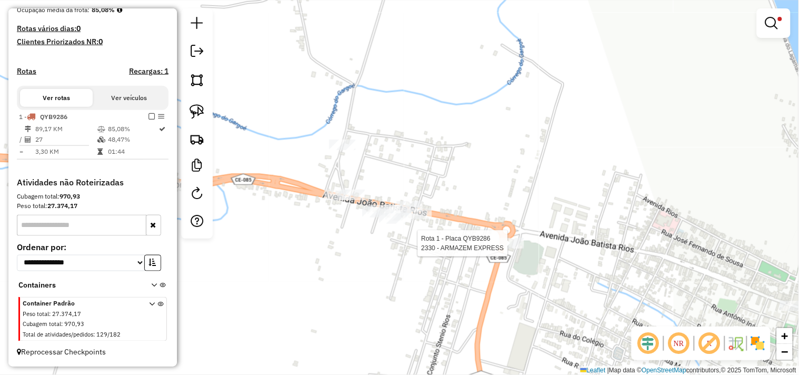
select select "**********"
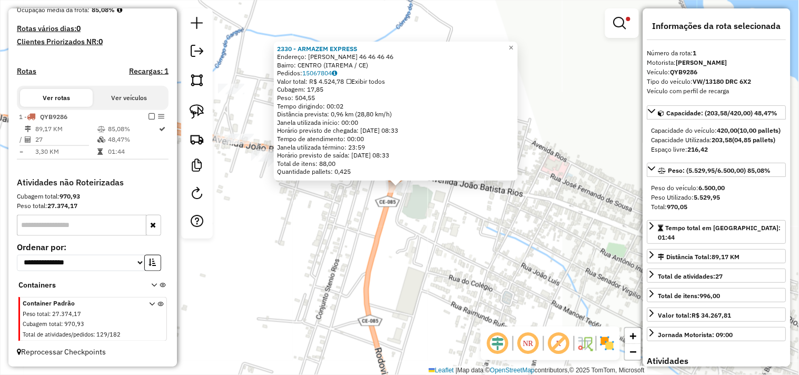
click at [424, 237] on div "2330 - ARMAZEM EXPRESS Endereço: JOSE ODILON RIOS 46 46 46 46 Bairro: CENTRO (I…" at bounding box center [399, 187] width 799 height 375
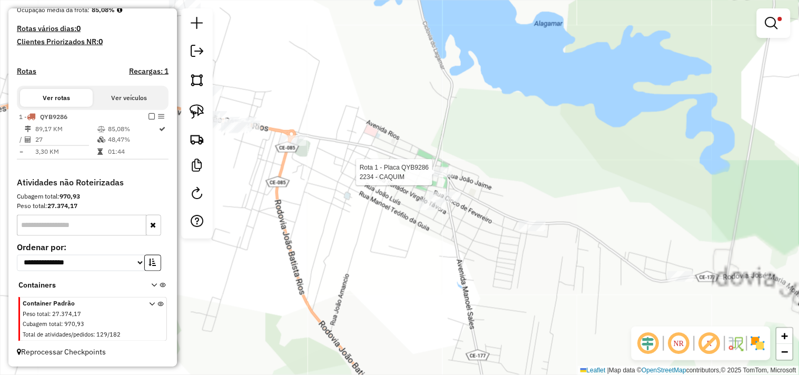
select select "**********"
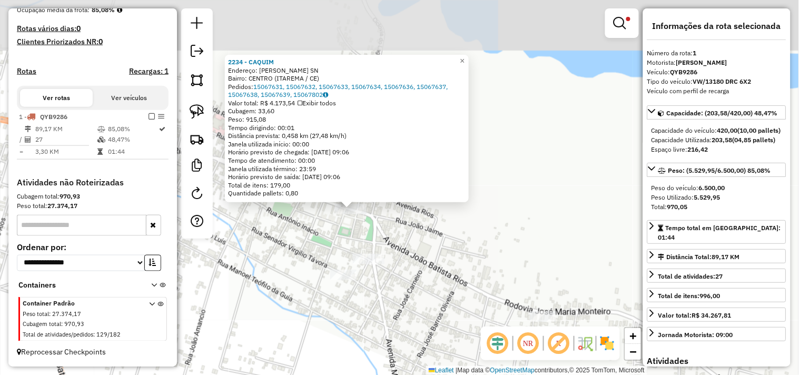
drag, startPoint x: 408, startPoint y: 187, endPoint x: 406, endPoint y: 244, distance: 57.4
click at [406, 244] on div "2234 - CAQUIM Endereço: AFONSO FONTES SN Bairro: CENTRO (ITAREMA / CE) Pedidos:…" at bounding box center [399, 187] width 799 height 375
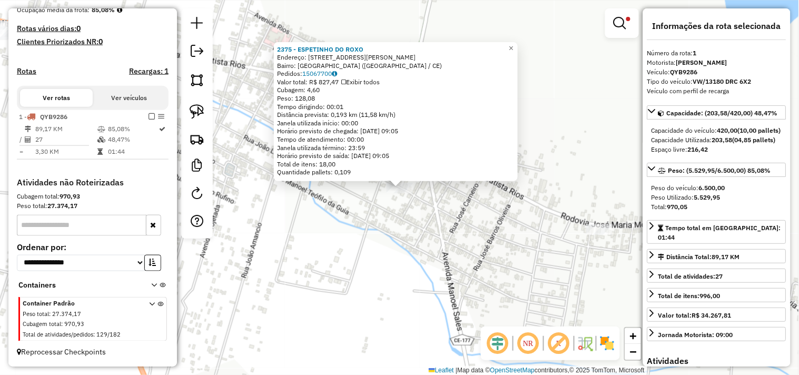
click at [414, 222] on div "2375 - ESPETINHO DO ROXO Endereço: RUA SEN VIRGILIO TAVORA 631 Bairro: LAGOA SE…" at bounding box center [399, 187] width 799 height 375
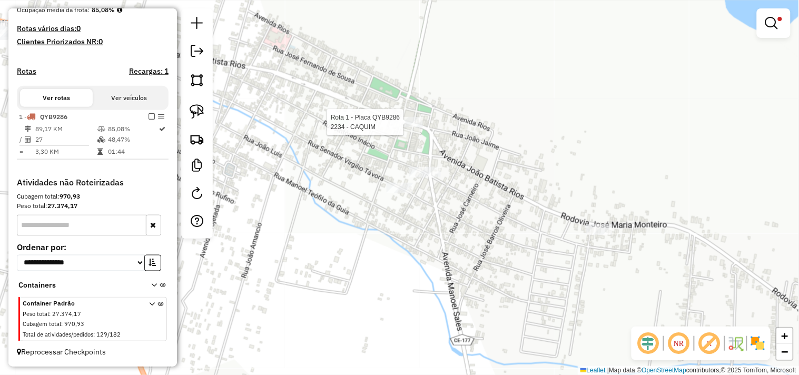
select select "**********"
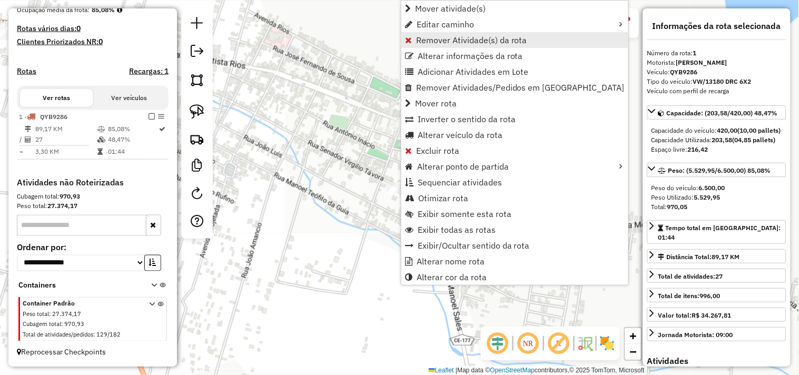
click at [424, 38] on span "Remover Atividade(s) da rota" at bounding box center [471, 40] width 111 height 8
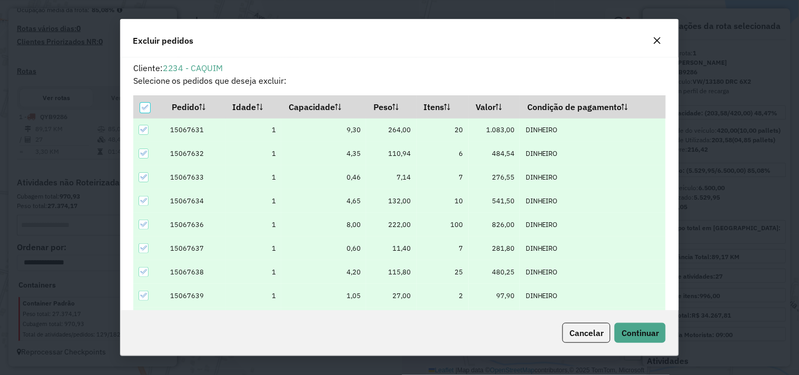
scroll to position [6, 3]
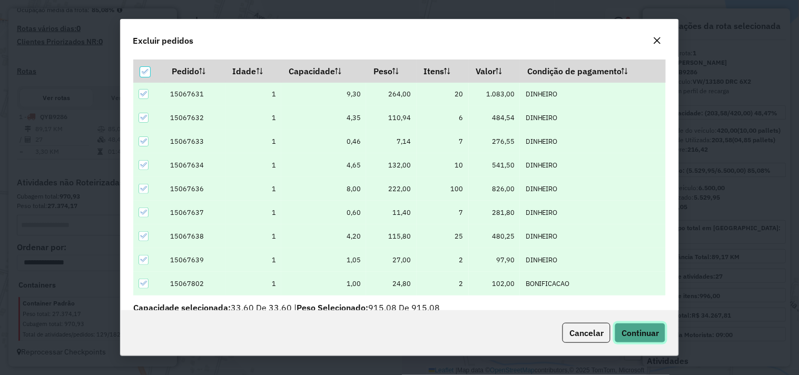
click at [644, 337] on span "Continuar" at bounding box center [639, 332] width 37 height 11
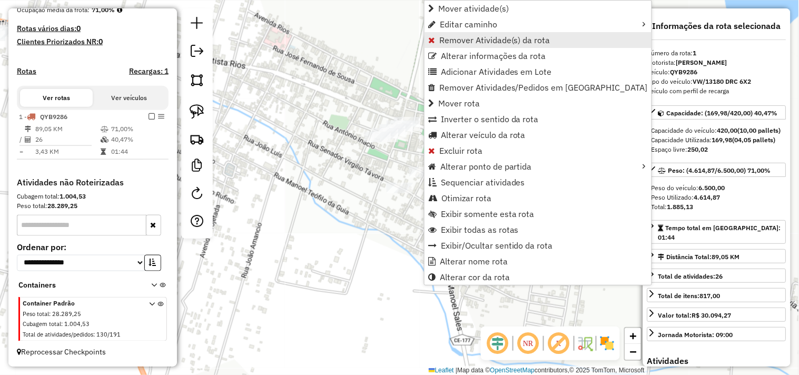
click at [451, 43] on span "Remover Atividade(s) da rota" at bounding box center [494, 40] width 111 height 8
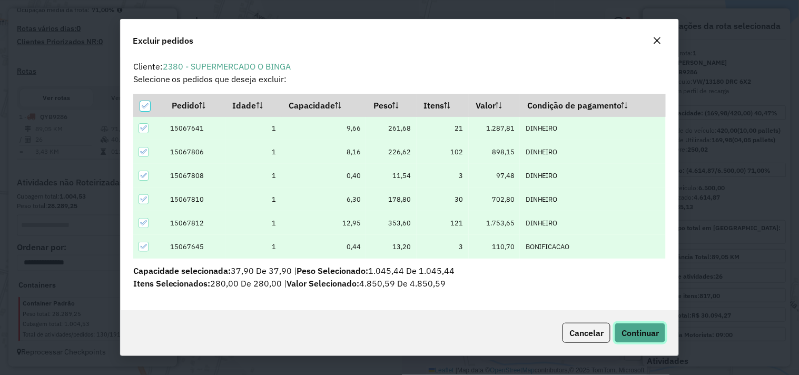
click at [628, 334] on span "Continuar" at bounding box center [639, 332] width 37 height 11
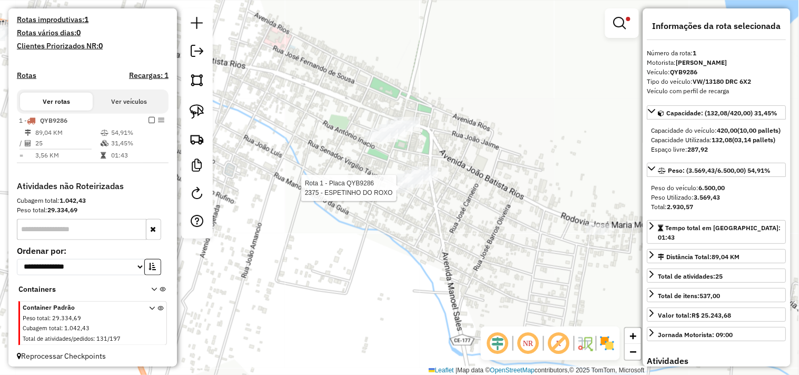
scroll to position [285, 0]
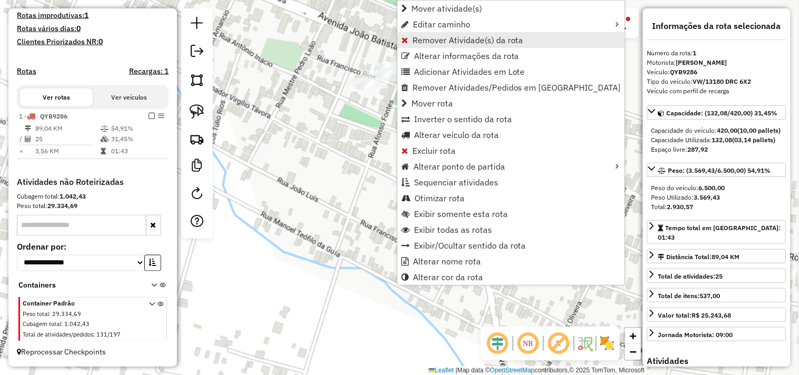
click at [416, 36] on span "Remover Atividade(s) da rota" at bounding box center [467, 40] width 111 height 8
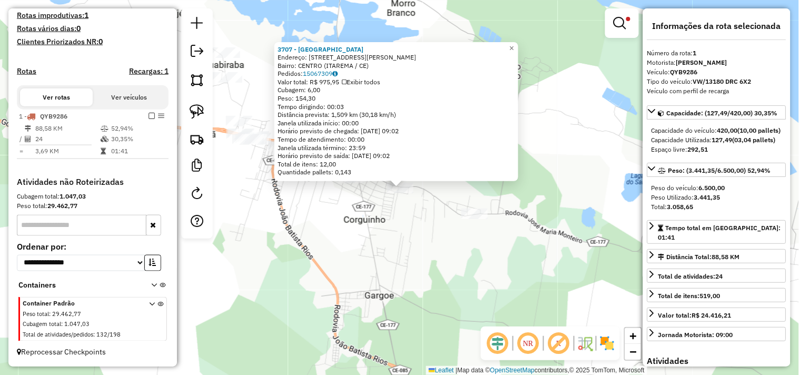
click at [419, 238] on div "3707 - CHURRASCARIA OASIS Endereço: AV JOAO BATISTA RIOS ,CENTRO I 3174 Bairro:…" at bounding box center [399, 187] width 799 height 375
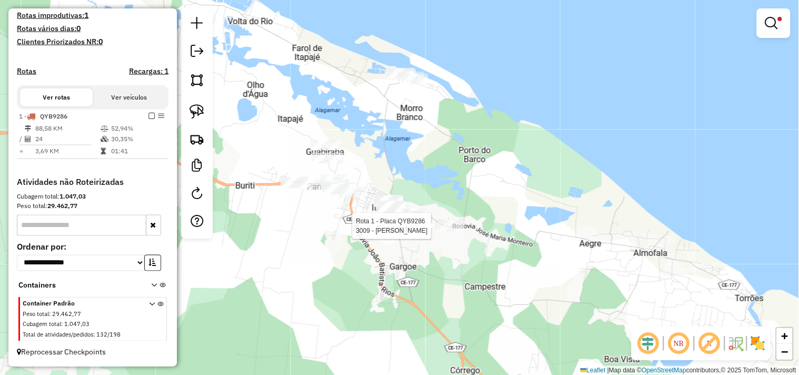
select select "**********"
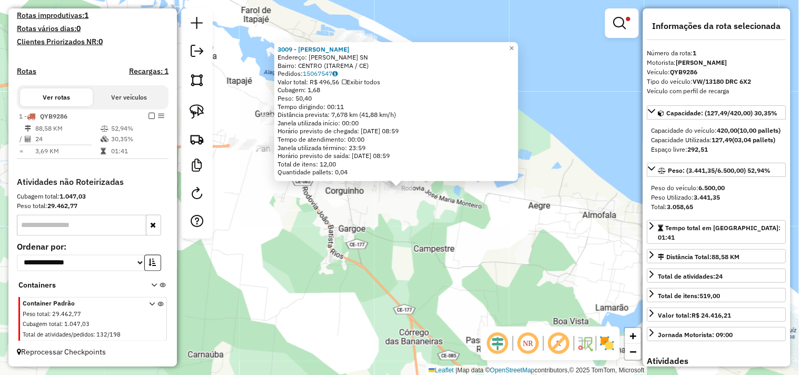
click at [408, 217] on div "3009 - [PERSON_NAME]: [GEOGRAPHIC_DATA] SN Bairro: [GEOGRAPHIC_DATA] ([GEOGRAPH…" at bounding box center [399, 187] width 799 height 375
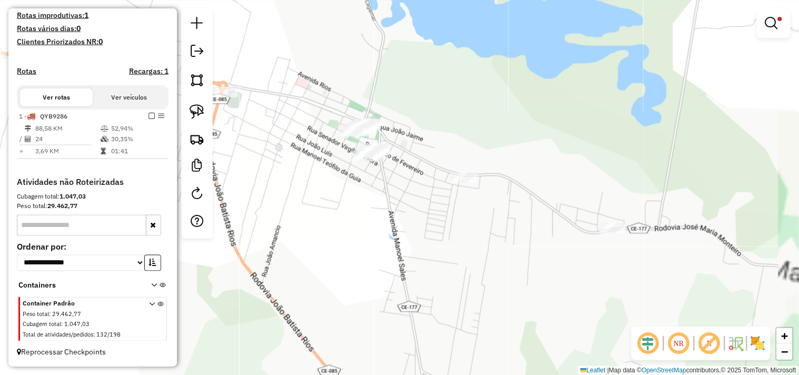
click at [209, 113] on div at bounding box center [197, 123] width 32 height 230
click at [206, 113] on link at bounding box center [196, 111] width 23 height 23
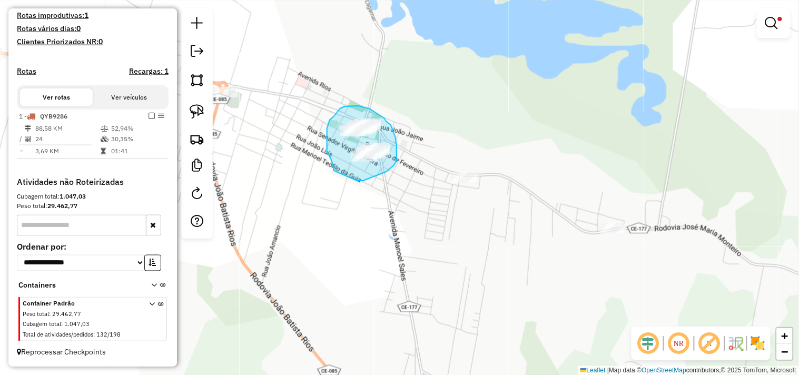
drag, startPoint x: 334, startPoint y: 171, endPoint x: 355, endPoint y: 181, distance: 23.8
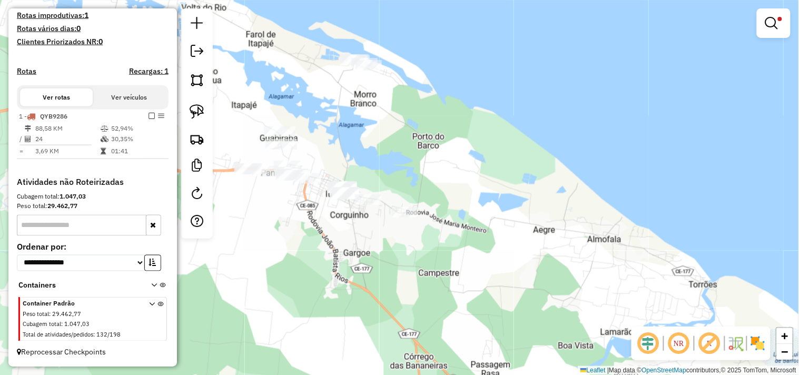
drag, startPoint x: 312, startPoint y: 256, endPoint x: 406, endPoint y: 224, distance: 99.7
click at [396, 231] on div "Limpar filtros Janela de atendimento Grade de atendimento Capacidade Transporta…" at bounding box center [399, 187] width 799 height 375
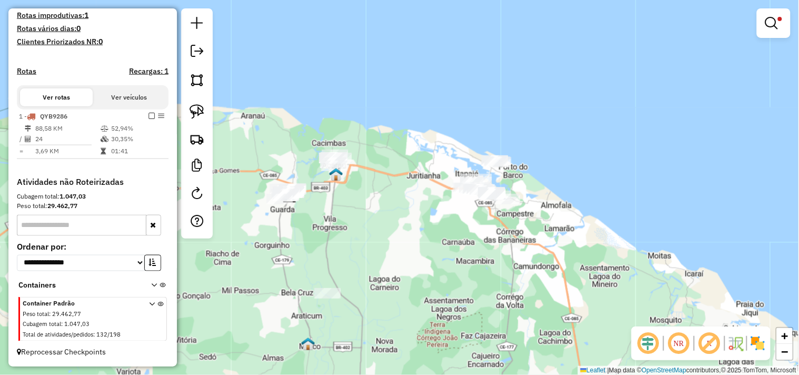
drag, startPoint x: 345, startPoint y: 214, endPoint x: 402, endPoint y: 208, distance: 56.6
click at [402, 208] on div "Limpar filtros Janela de atendimento Grade de atendimento Capacidade Transporta…" at bounding box center [399, 187] width 799 height 375
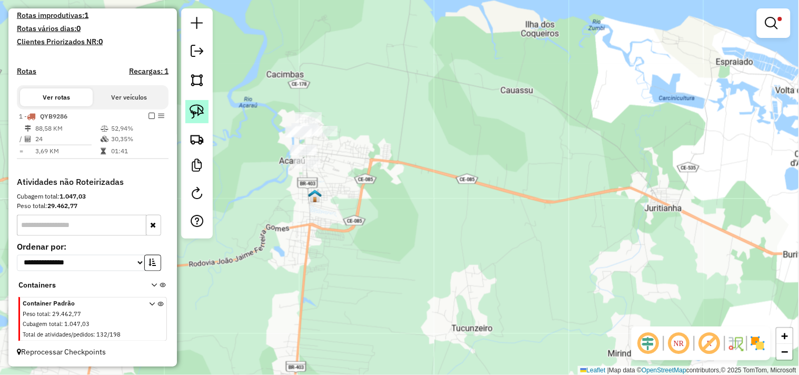
click at [198, 117] on img at bounding box center [196, 111] width 15 height 15
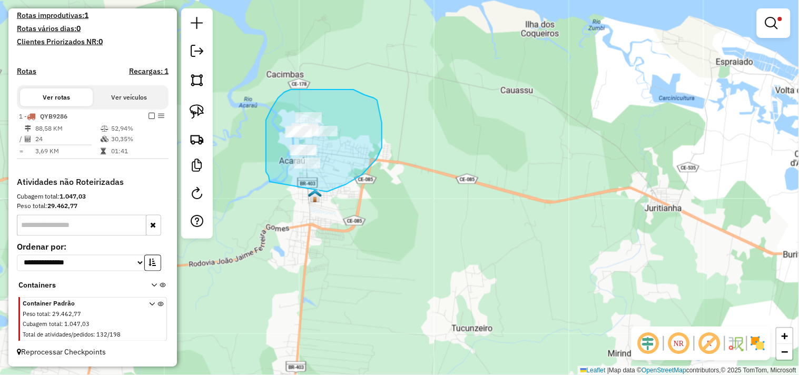
drag, startPoint x: 266, startPoint y: 172, endPoint x: 268, endPoint y: 207, distance: 35.9
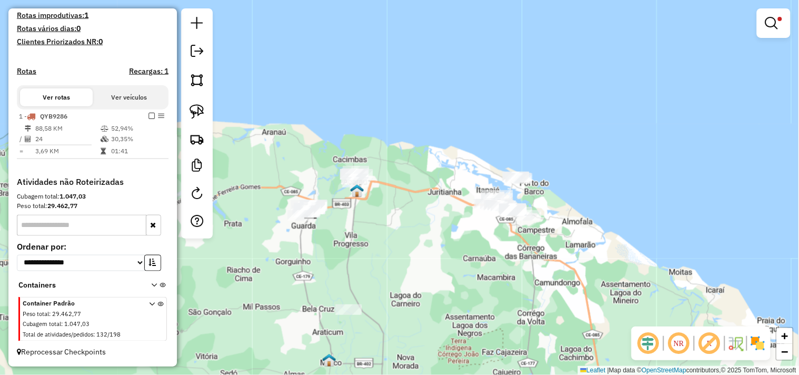
drag, startPoint x: 492, startPoint y: 255, endPoint x: 437, endPoint y: 221, distance: 64.6
click at [437, 221] on div "Limpar filtros Janela de atendimento Grade de atendimento Capacidade Transporta…" at bounding box center [399, 187] width 799 height 375
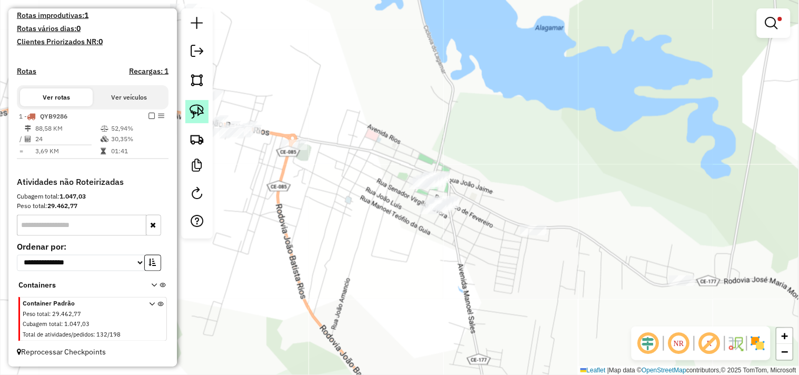
click at [193, 114] on img at bounding box center [196, 111] width 15 height 15
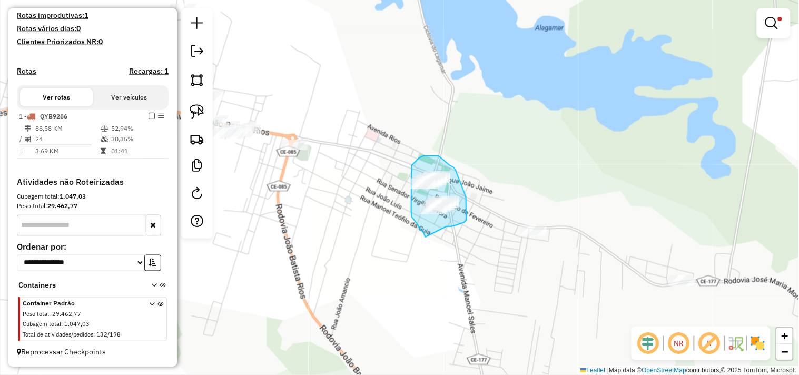
drag, startPoint x: 417, startPoint y: 224, endPoint x: 443, endPoint y: 227, distance: 25.9
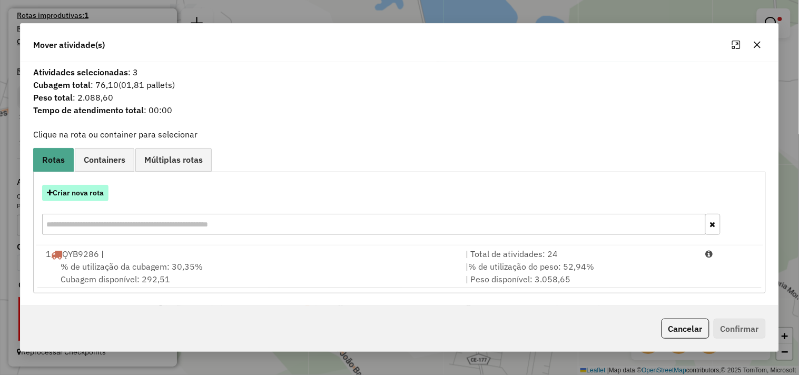
click at [95, 192] on button "Criar nova rota" at bounding box center [75, 193] width 66 height 16
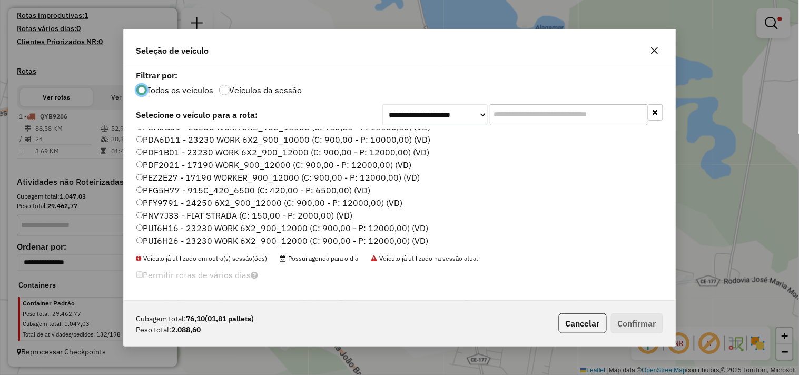
scroll to position [166, 0]
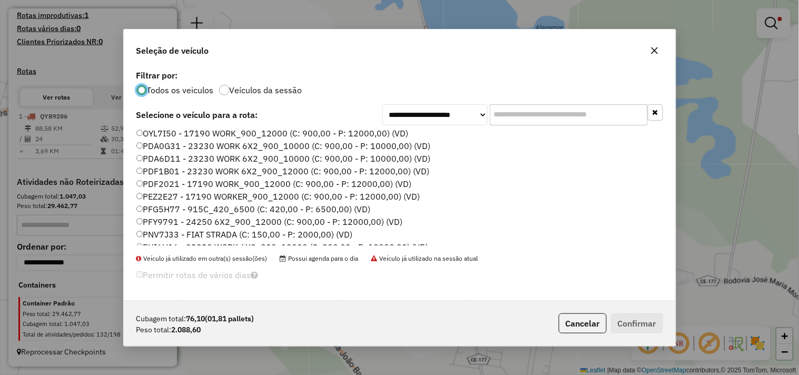
click at [164, 173] on label "PDF1B01 - 23230 WORK 6X2_900_12000 (C: 900,00 - P: 12000,00) (VD)" at bounding box center [282, 171] width 293 height 13
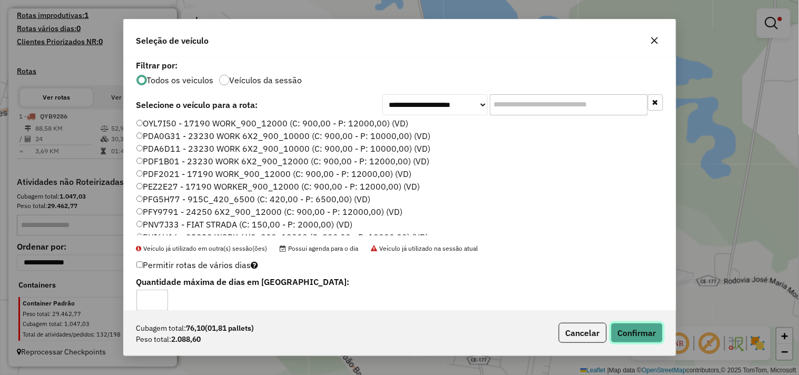
click at [617, 328] on button "Confirmar" at bounding box center [637, 333] width 52 height 20
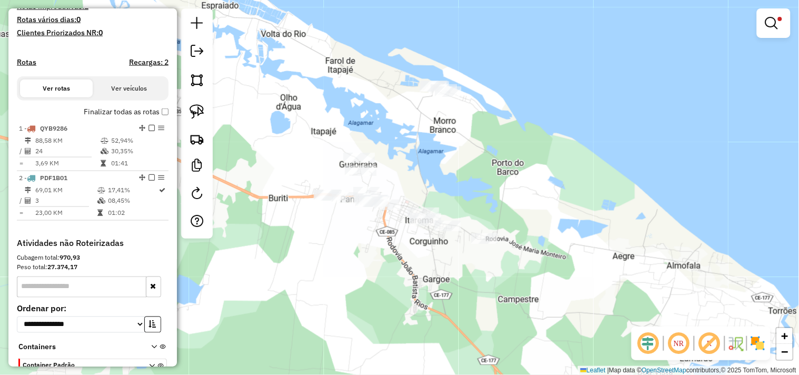
click at [445, 234] on div "Limpar filtros Janela de atendimento Grade de atendimento Capacidade Transporta…" at bounding box center [399, 187] width 799 height 375
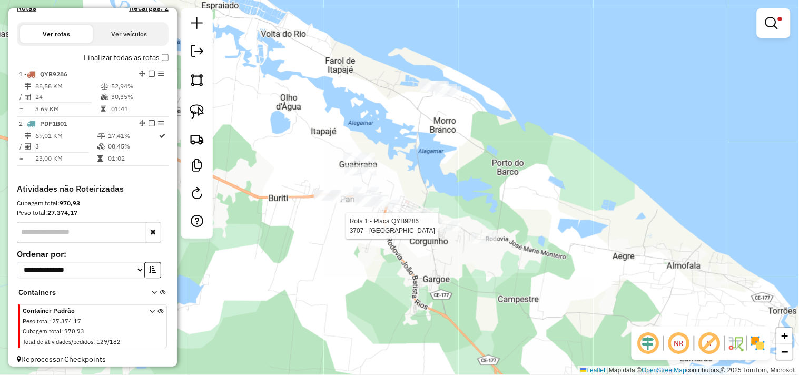
select select "**********"
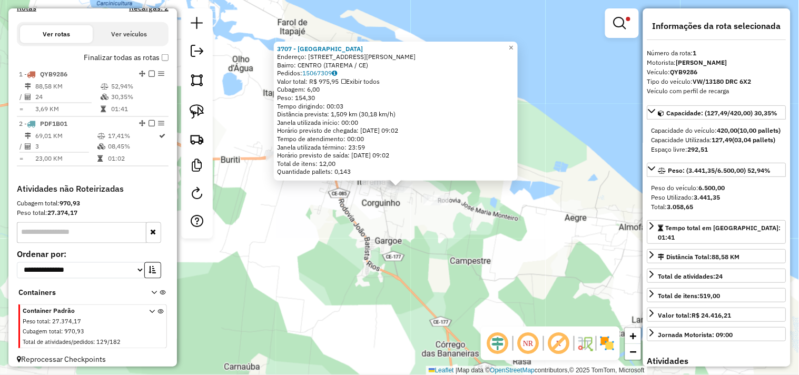
scroll to position [355, 0]
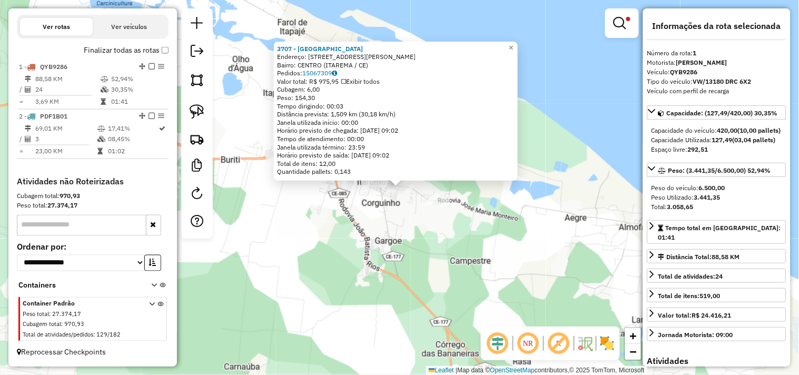
click at [413, 223] on div "3707 - CHURRASCARIA OASIS Endereço: AV JOAO BATISTA RIOS ,CENTRO I 3174 Bairro:…" at bounding box center [399, 187] width 799 height 375
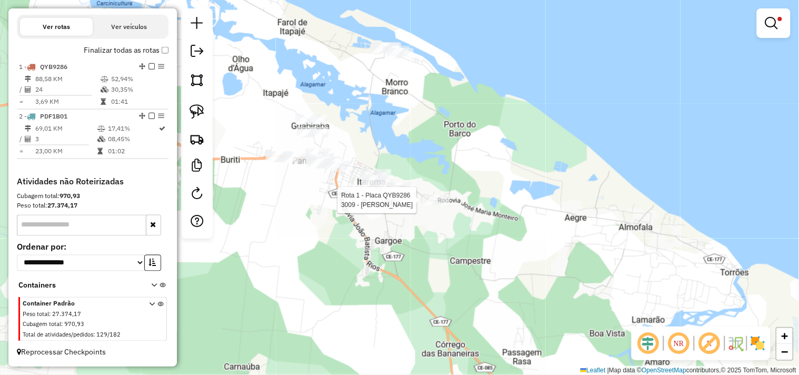
select select "**********"
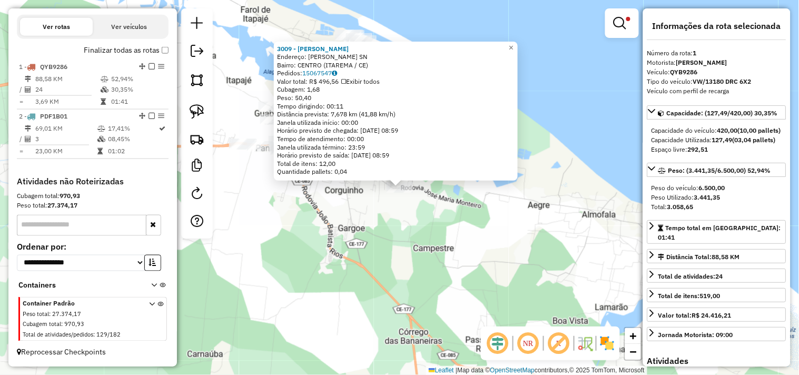
click at [416, 243] on div "3009 - [PERSON_NAME]: [GEOGRAPHIC_DATA] SN Bairro: [GEOGRAPHIC_DATA] ([GEOGRAPH…" at bounding box center [399, 187] width 799 height 375
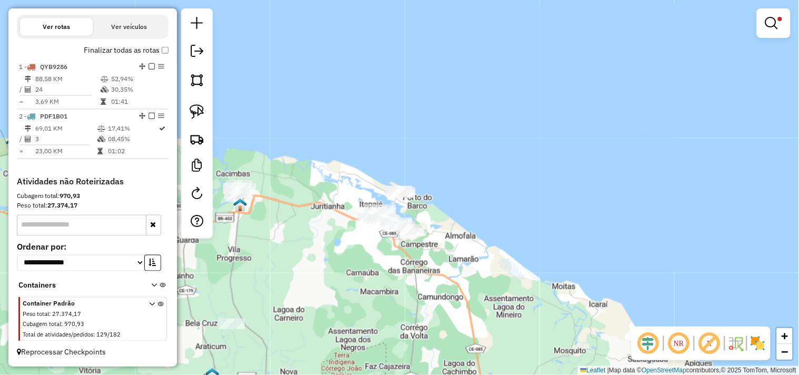
drag, startPoint x: 344, startPoint y: 263, endPoint x: 423, endPoint y: 263, distance: 78.4
click at [423, 263] on div "Limpar filtros Janela de atendimento Grade de atendimento Capacidade Transporta…" at bounding box center [399, 187] width 799 height 375
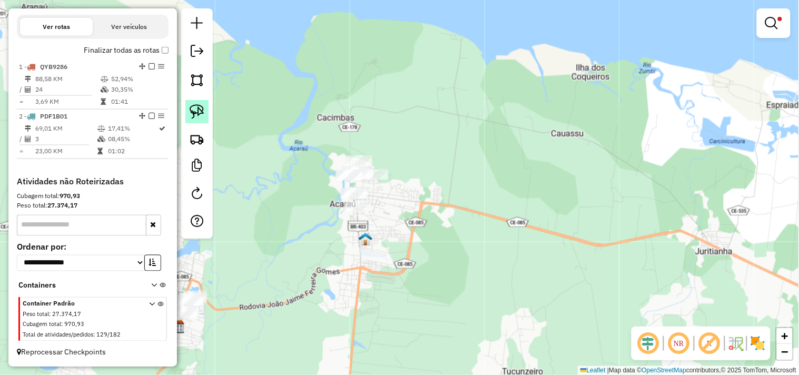
click at [206, 112] on link at bounding box center [196, 111] width 23 height 23
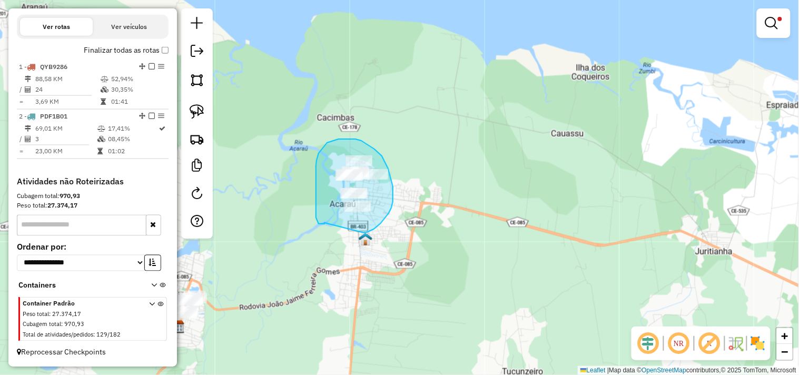
drag, startPoint x: 324, startPoint y: 223, endPoint x: 337, endPoint y: 235, distance: 17.5
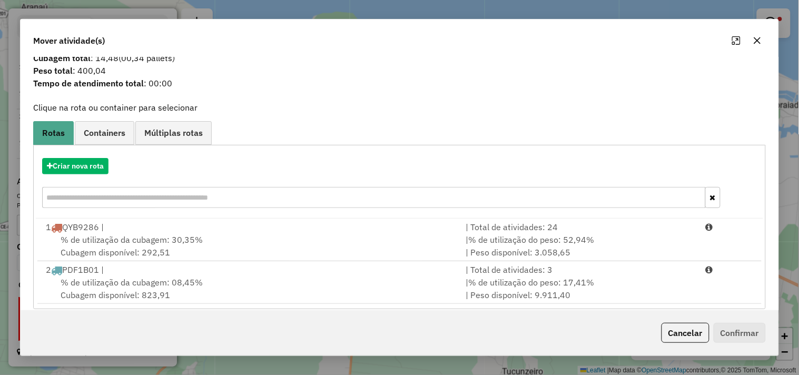
scroll to position [34, 0]
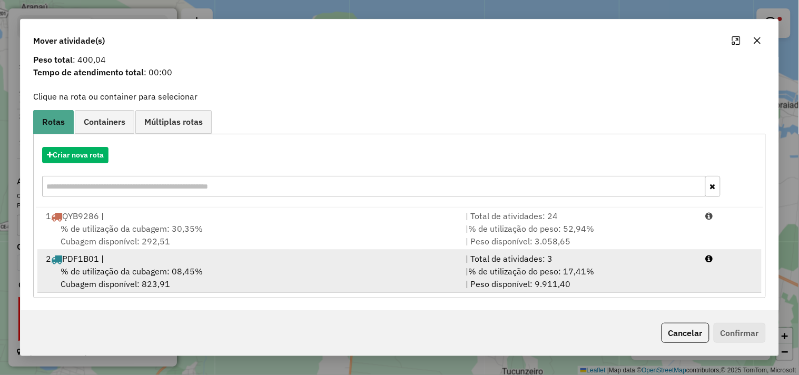
click at [148, 270] on span "% de utilização da cubagem: 08,45%" at bounding box center [132, 271] width 142 height 11
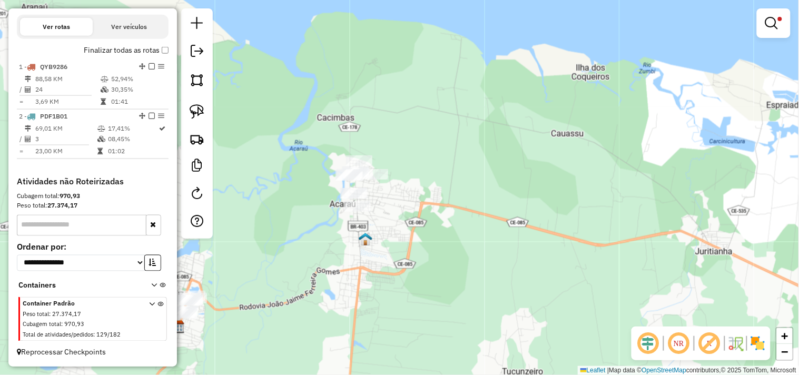
drag, startPoint x: 634, startPoint y: 248, endPoint x: 264, endPoint y: 205, distance: 372.5
click at [287, 209] on div "Limpar filtros Janela de atendimento Grade de atendimento Capacidade Transporta…" at bounding box center [399, 187] width 799 height 375
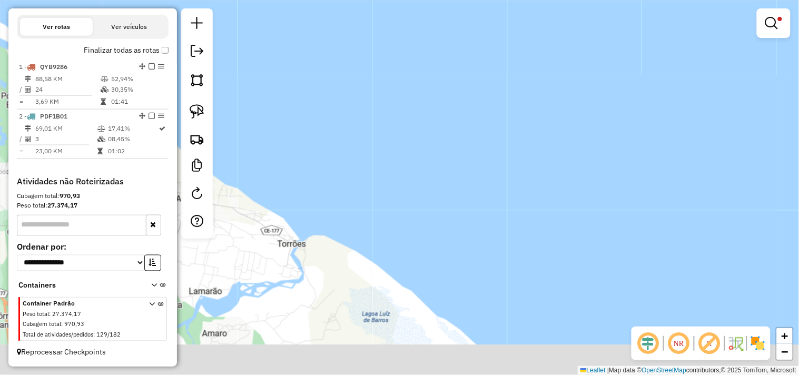
drag, startPoint x: 527, startPoint y: 252, endPoint x: 611, endPoint y: 225, distance: 87.9
click at [610, 226] on div "Limpar filtros Janela de atendimento Grade de atendimento Capacidade Transporta…" at bounding box center [399, 187] width 799 height 375
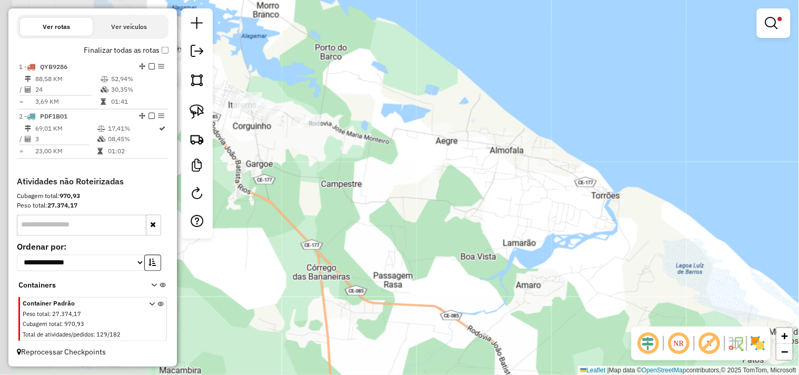
drag, startPoint x: 402, startPoint y: 245, endPoint x: 664, endPoint y: 213, distance: 263.6
click at [664, 213] on div "Limpar filtros Janela de atendimento Grade de atendimento Capacidade Transporta…" at bounding box center [399, 187] width 799 height 375
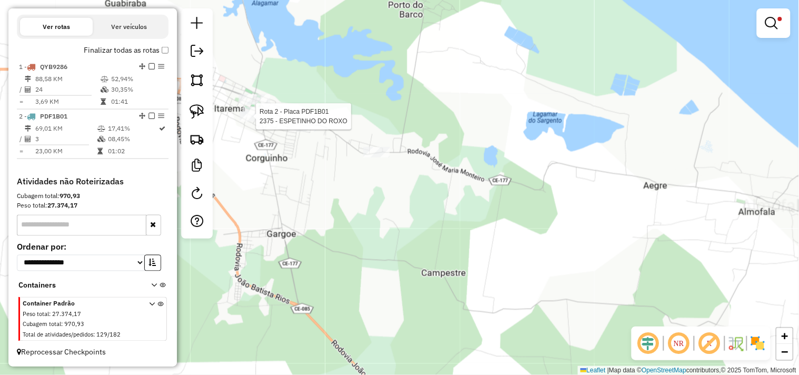
select select "**********"
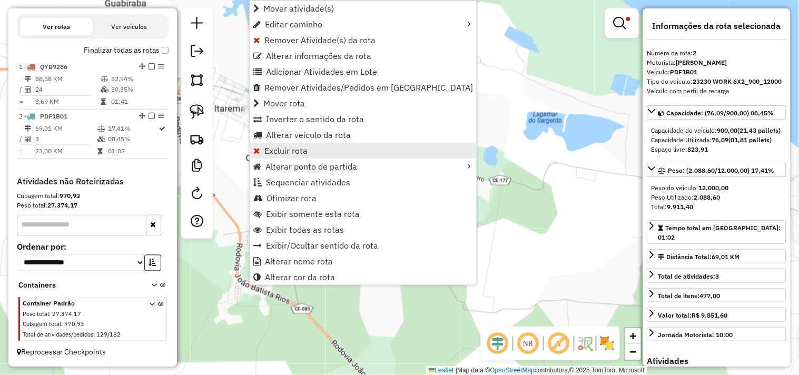
click at [292, 146] on span "Excluir rota" at bounding box center [285, 150] width 43 height 8
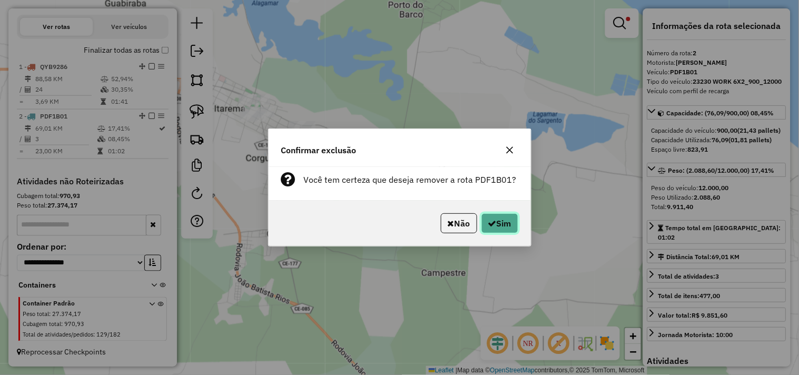
click at [501, 230] on button "Sim" at bounding box center [499, 223] width 37 height 20
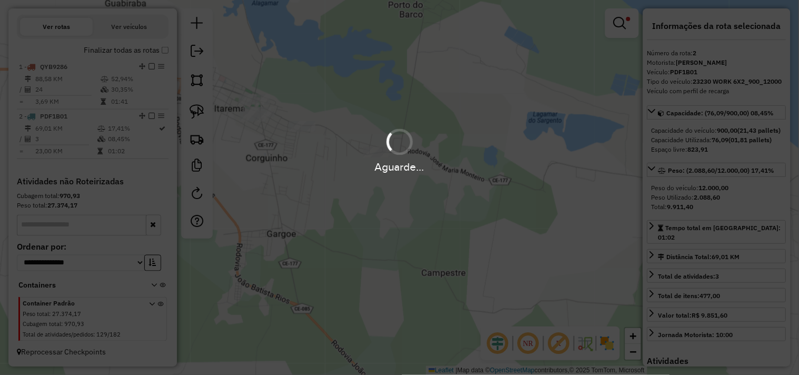
scroll to position [285, 0]
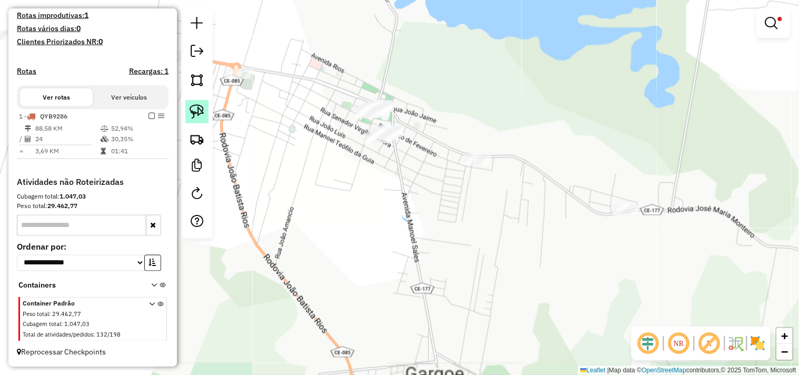
click at [203, 108] on img at bounding box center [196, 111] width 15 height 15
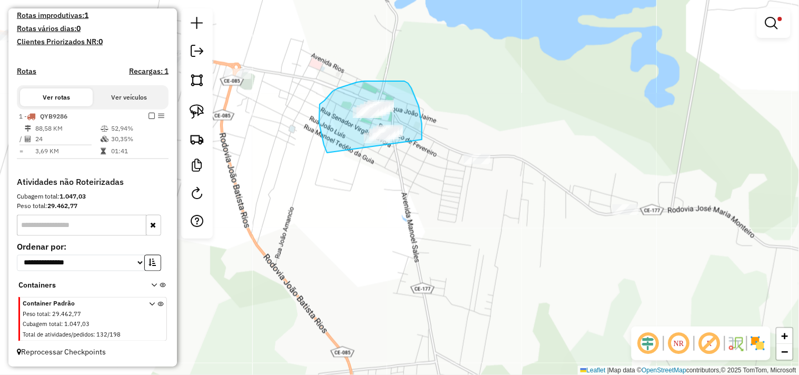
drag, startPoint x: 327, startPoint y: 153, endPoint x: 388, endPoint y: 172, distance: 63.9
click at [394, 162] on div "Limpar filtros Janela de atendimento Grade de atendimento Capacidade Transporta…" at bounding box center [399, 187] width 799 height 375
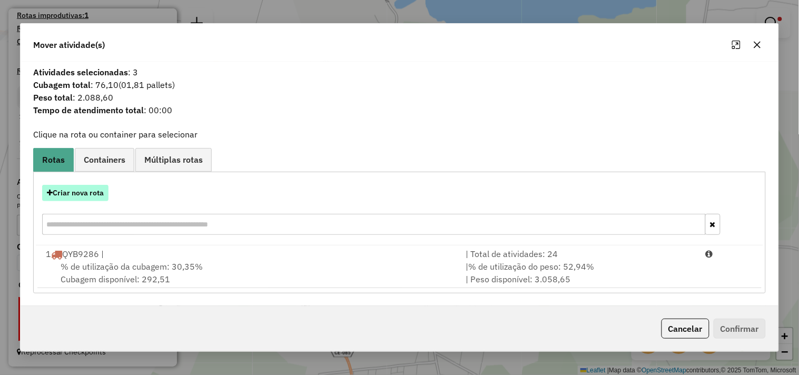
click at [93, 190] on button "Criar nova rota" at bounding box center [75, 193] width 66 height 16
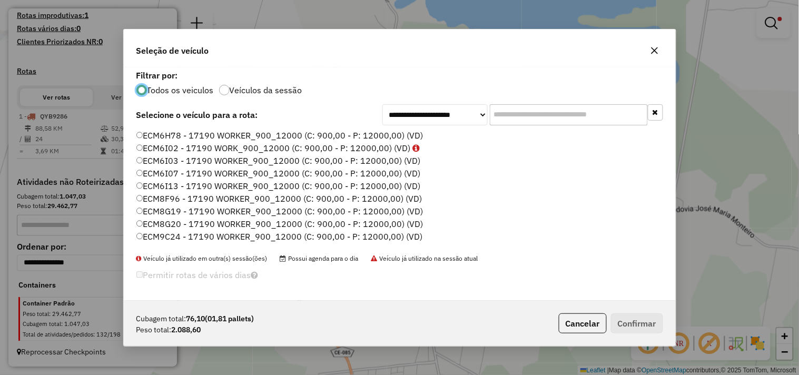
scroll to position [225, 0]
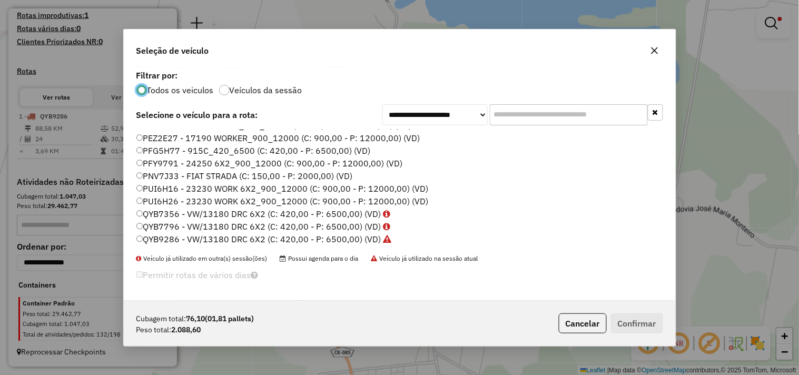
click at [175, 199] on label "PUI6H26 - 23230 WORK 6X2_900_12000 (C: 900,00 - P: 12000,00) (VD)" at bounding box center [282, 201] width 292 height 13
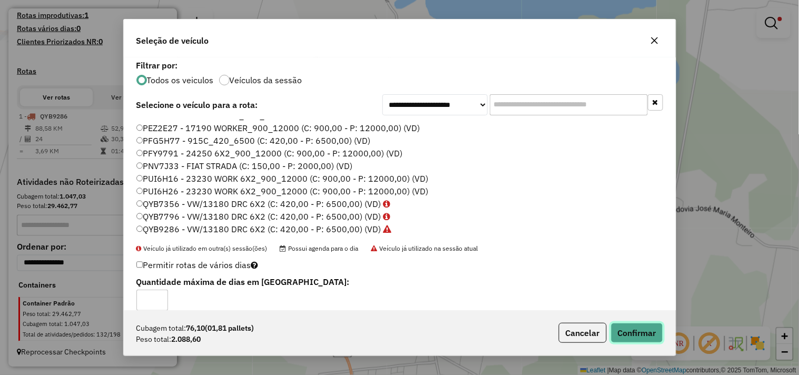
click at [637, 337] on button "Confirmar" at bounding box center [637, 333] width 52 height 20
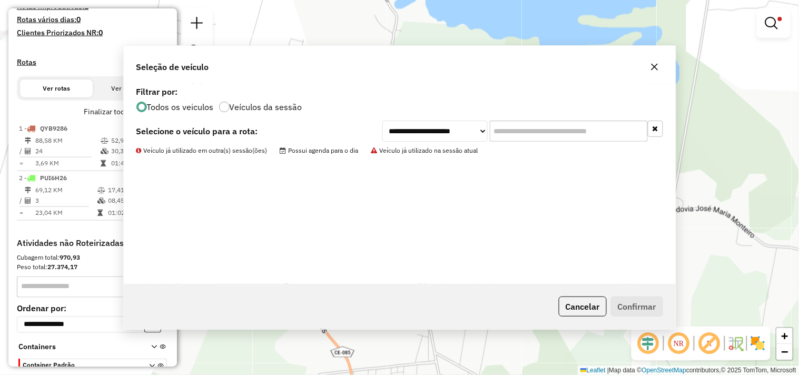
scroll to position [355, 0]
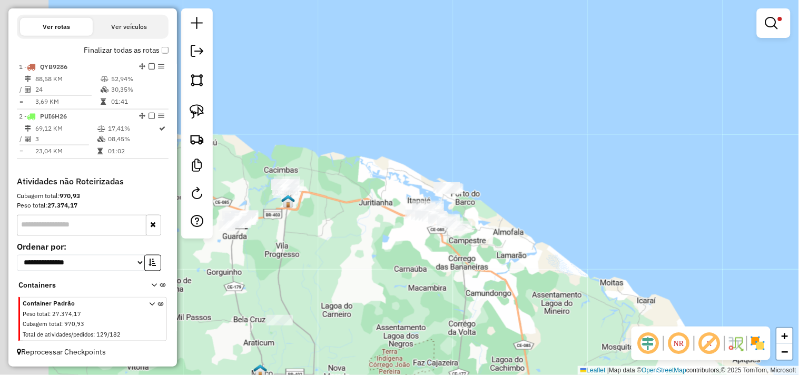
drag, startPoint x: 328, startPoint y: 245, endPoint x: 519, endPoint y: 243, distance: 191.1
click at [519, 243] on div "Limpar filtros Janela de atendimento Grade de atendimento Capacidade Transporta…" at bounding box center [399, 187] width 799 height 375
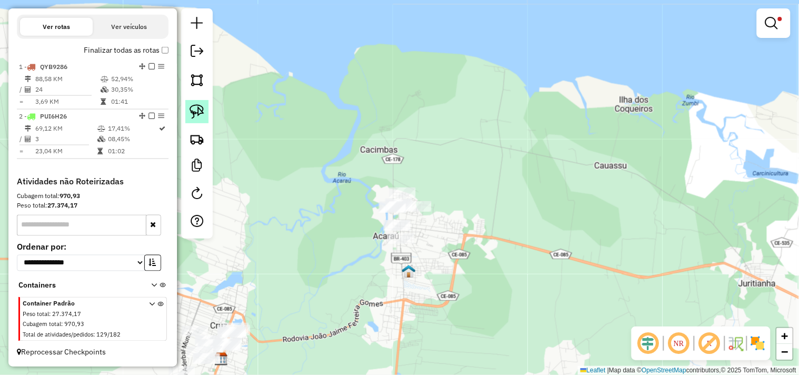
click at [202, 107] on img at bounding box center [196, 111] width 15 height 15
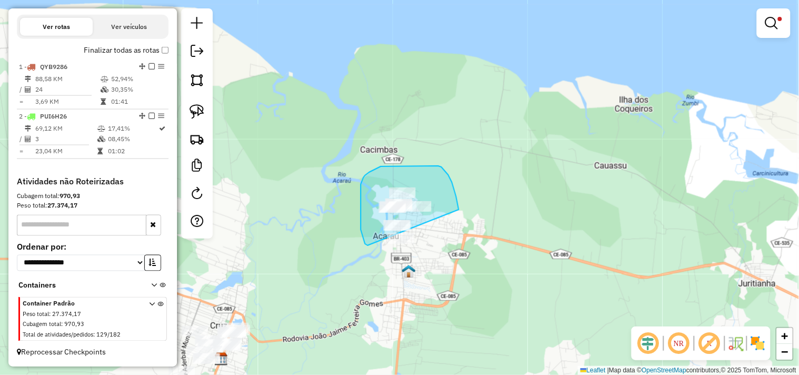
drag, startPoint x: 362, startPoint y: 235, endPoint x: 371, endPoint y: 275, distance: 41.4
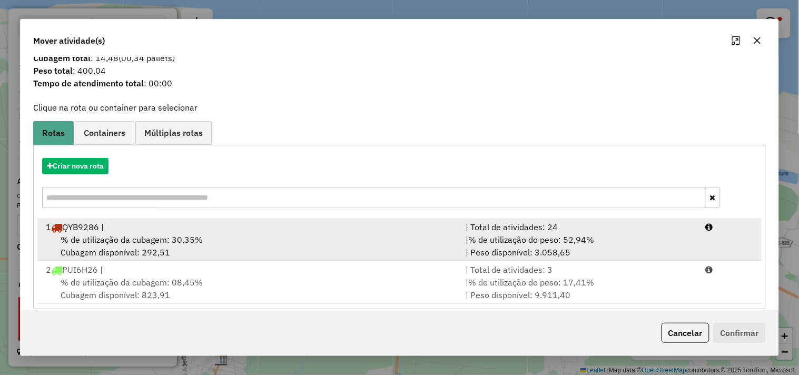
scroll to position [34, 0]
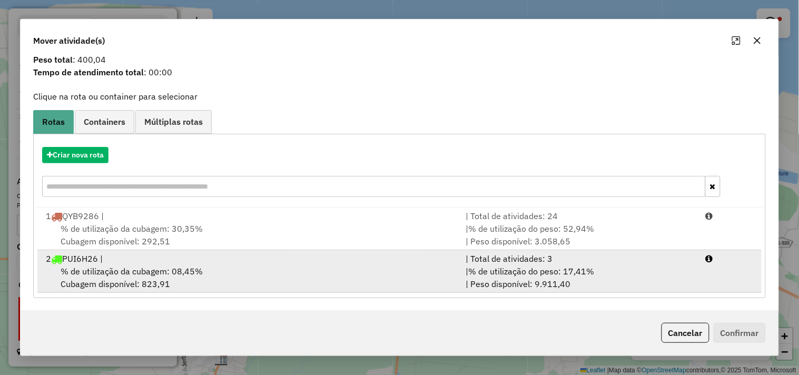
click at [160, 256] on div "2 PUI6H26 |" at bounding box center [249, 258] width 420 height 13
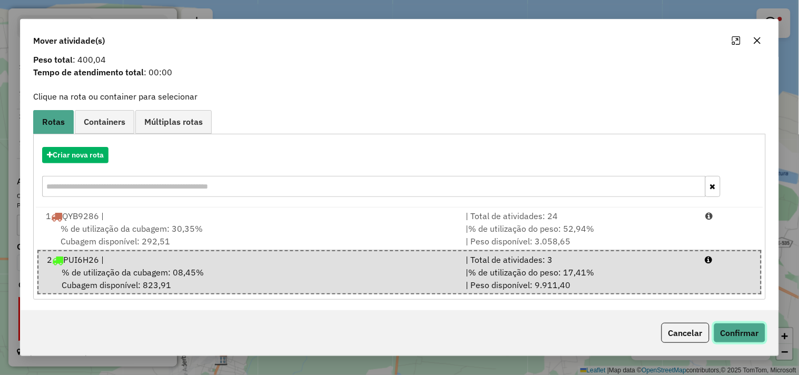
click at [737, 333] on button "Confirmar" at bounding box center [739, 333] width 52 height 20
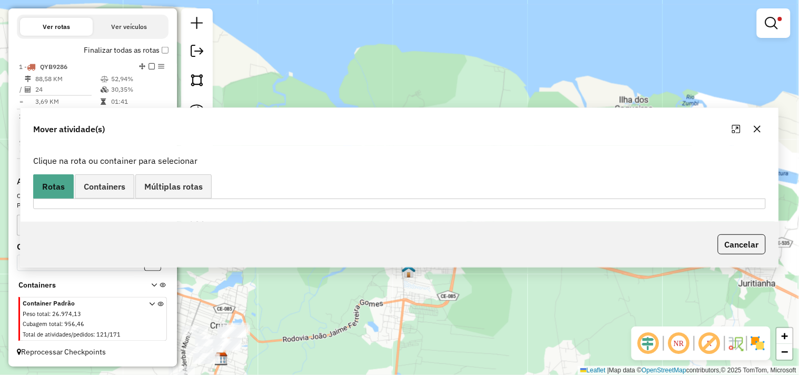
scroll to position [0, 0]
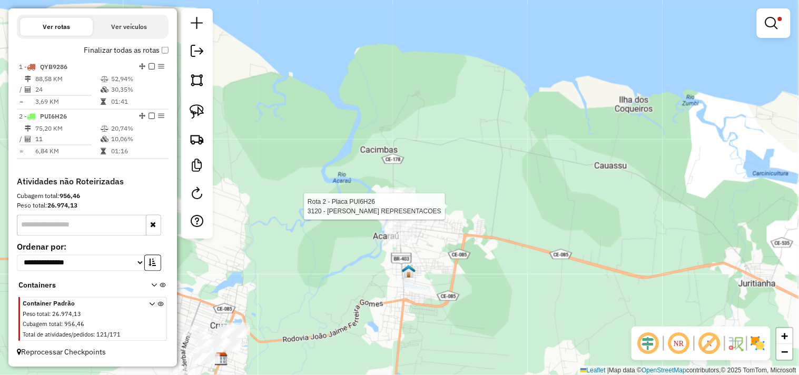
select select "**********"
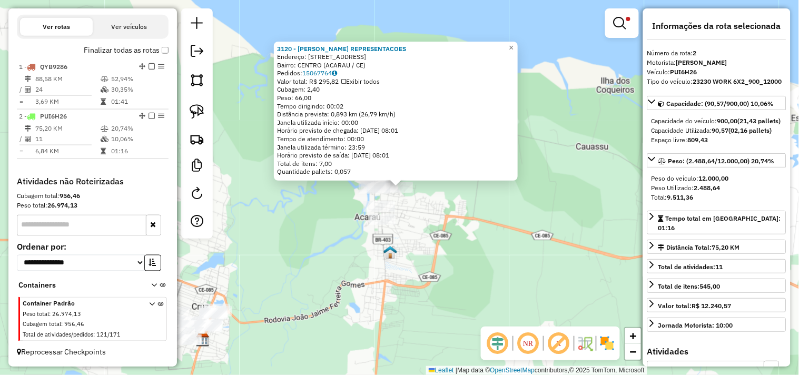
click at [417, 218] on div "3120 - SOUSA REPRESENTACOES Endereço: Travessa Mongubas 113 Bairro: CENTRO (ACA…" at bounding box center [399, 187] width 799 height 375
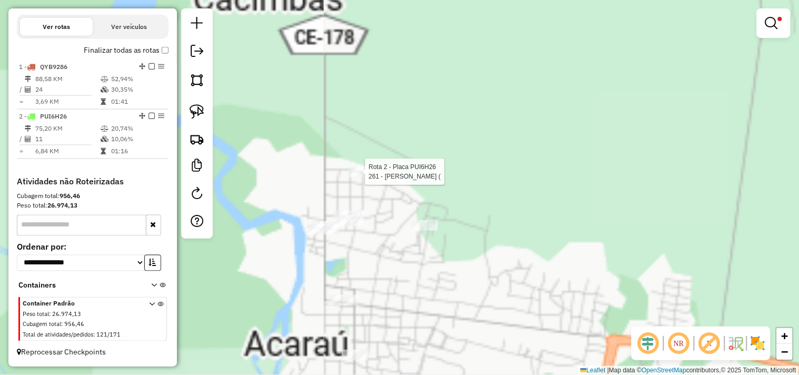
select select "**********"
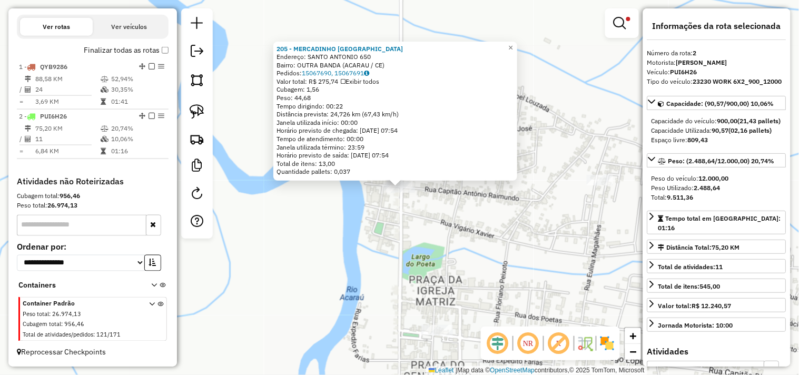
drag, startPoint x: 385, startPoint y: 237, endPoint x: 402, endPoint y: 250, distance: 20.7
click at [385, 238] on div "205 - MERCADINHO SAO FRANC Endereço: SANTO ANTONIO 650 Bairro: OUTRA BANDA (ACA…" at bounding box center [399, 187] width 799 height 375
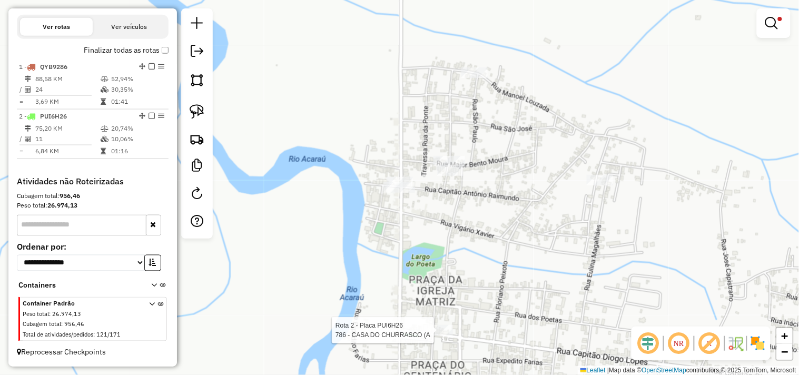
click at [434, 335] on div at bounding box center [437, 330] width 32 height 11
select select "**********"
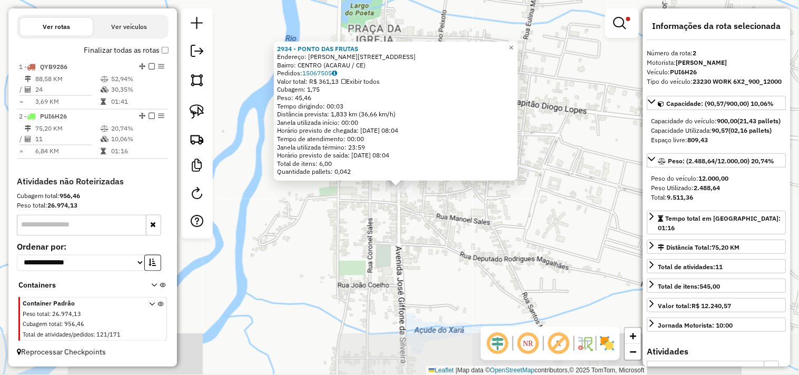
click at [423, 239] on div "2934 - PONTO DAS FRUTAS Endereço: JOAO JAIME FERREIRA GOMES 0605 Bairro: CENTRO…" at bounding box center [399, 187] width 799 height 375
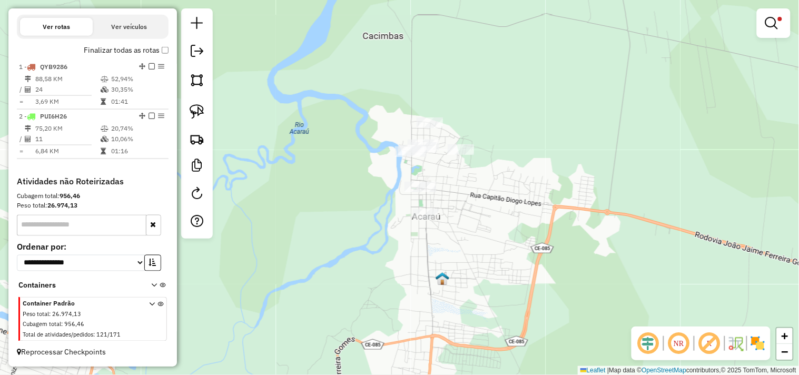
select select "**********"
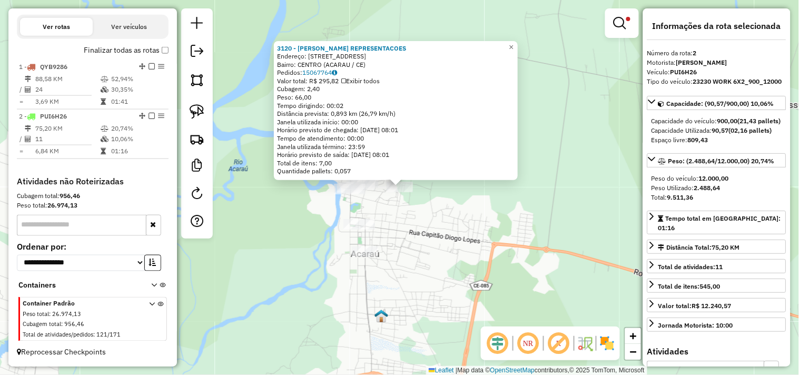
click at [432, 234] on div "3120 - SOUSA REPRESENTACOES Endereço: Travessa Mongubas 113 Bairro: CENTRO (ACA…" at bounding box center [399, 187] width 799 height 375
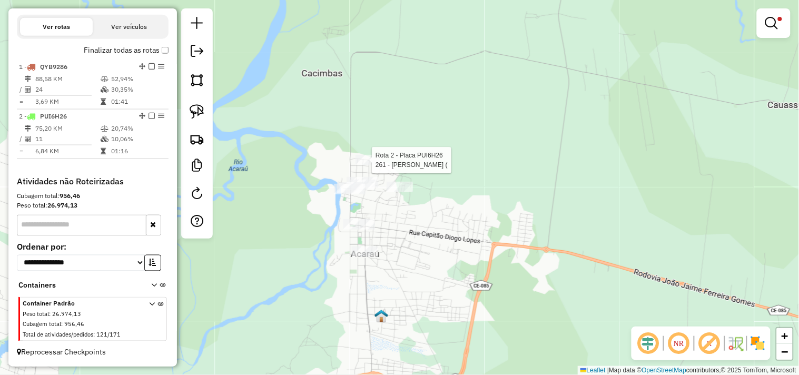
select select "**********"
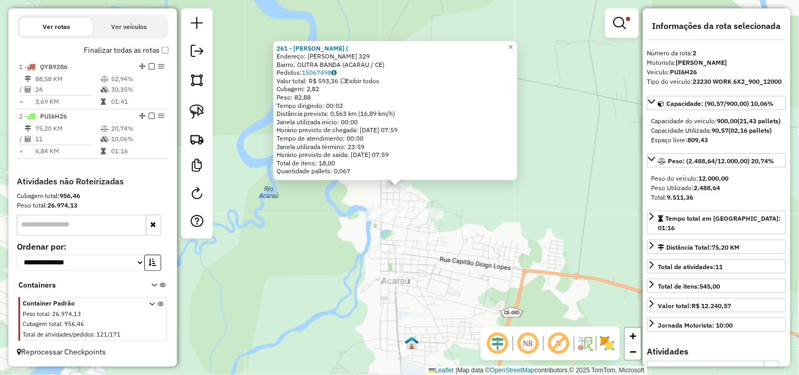
click at [446, 265] on div "261 - MERCADINHO ALBENIR ( Endereço: MANOEL SALES 329 Bairro: OUTRA BANDA (ACAR…" at bounding box center [399, 187] width 799 height 375
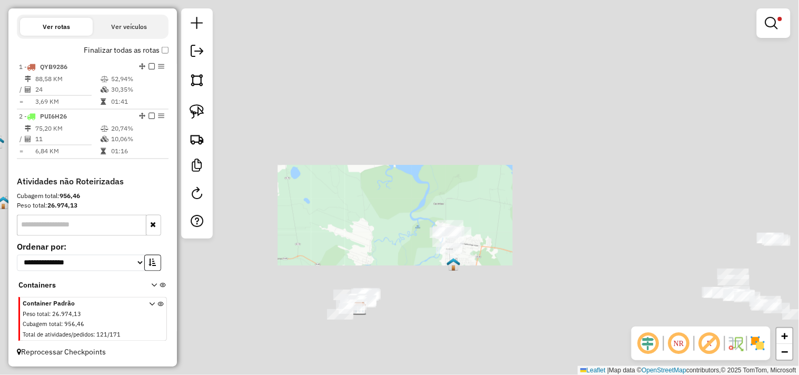
drag, startPoint x: 496, startPoint y: 261, endPoint x: 401, endPoint y: 181, distance: 124.4
click at [401, 181] on div "Limpar filtros Janela de atendimento Grade de atendimento Capacidade Transporta…" at bounding box center [399, 187] width 799 height 375
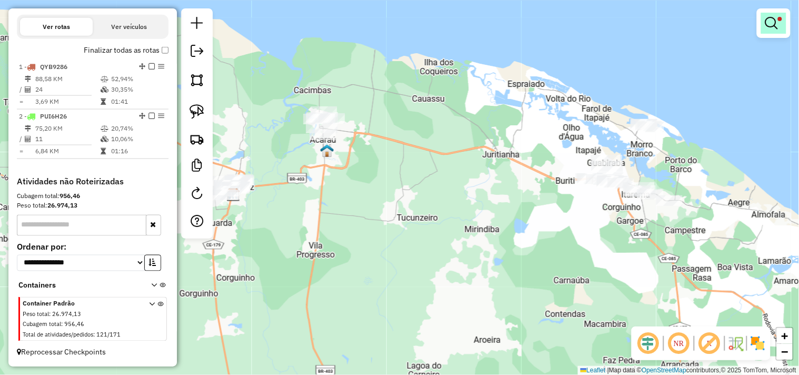
click at [776, 28] on em at bounding box center [771, 23] width 13 height 13
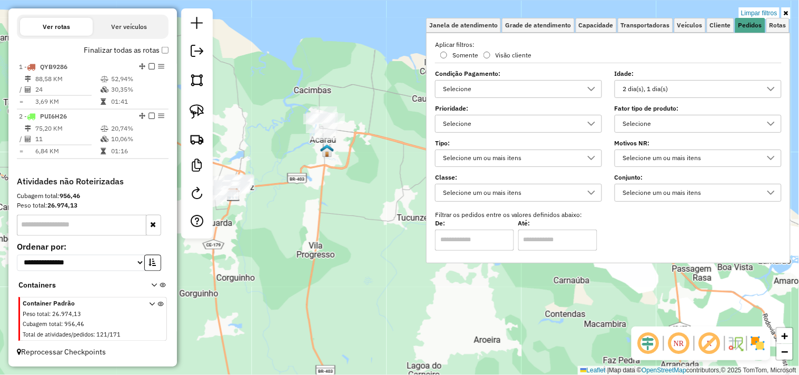
click at [641, 91] on div "2 dia(s), 1 dia(s)" at bounding box center [690, 89] width 142 height 17
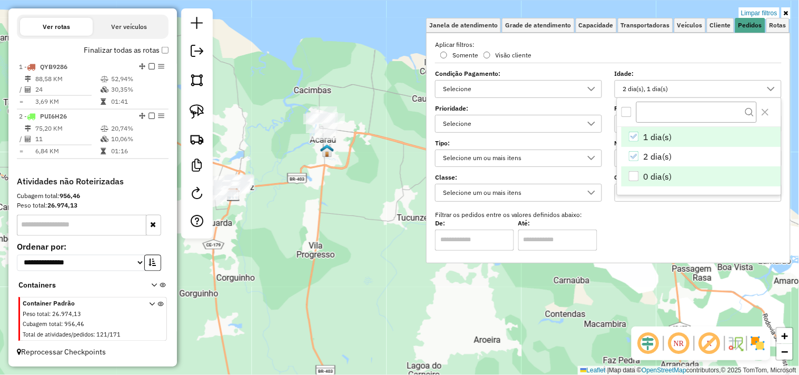
click at [627, 173] on li "0 dia(s)" at bounding box center [700, 176] width 159 height 20
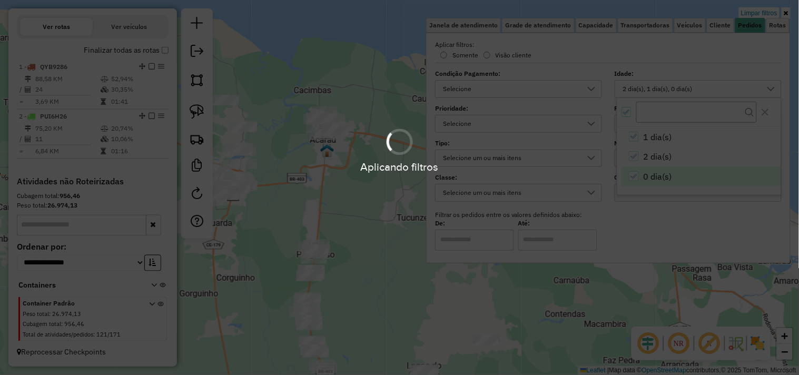
click at [364, 219] on hb-app "Aplicando filtros Pop-up bloqueado! Seu navegador bloqueou automáticamente a ab…" at bounding box center [399, 187] width 799 height 375
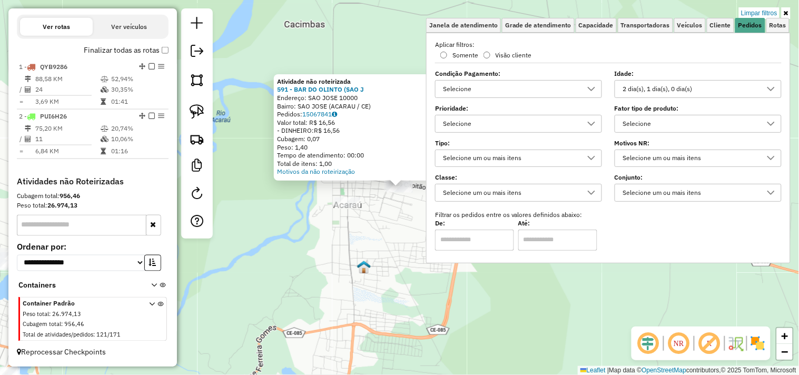
click at [354, 226] on div "Atividade não roteirizada 591 - BAR DO OLINTO (SAO J Endereço: SAO JOSE 10000 B…" at bounding box center [399, 187] width 799 height 375
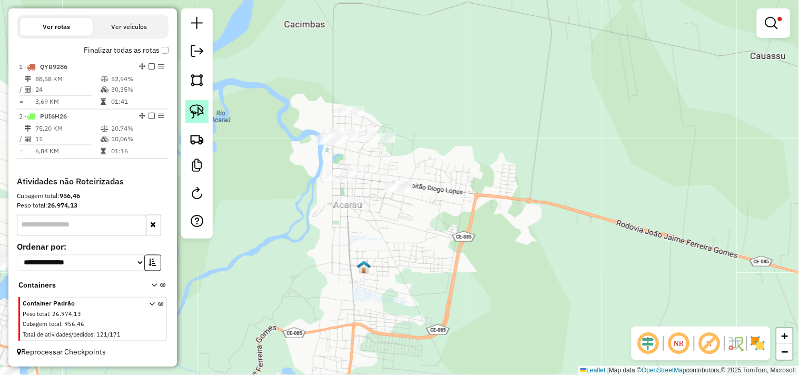
click at [198, 117] on img at bounding box center [196, 111] width 15 height 15
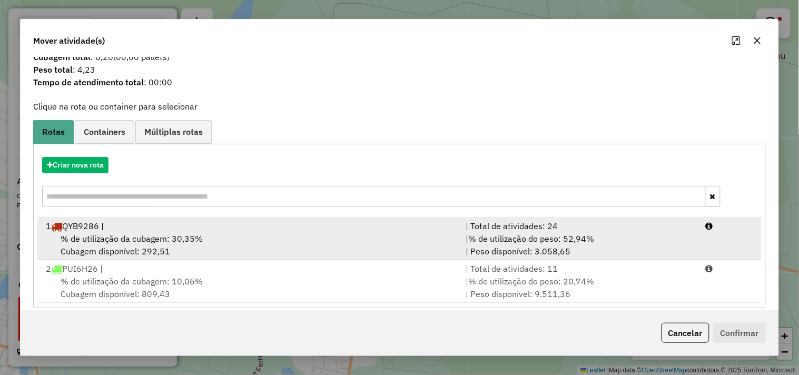
scroll to position [34, 0]
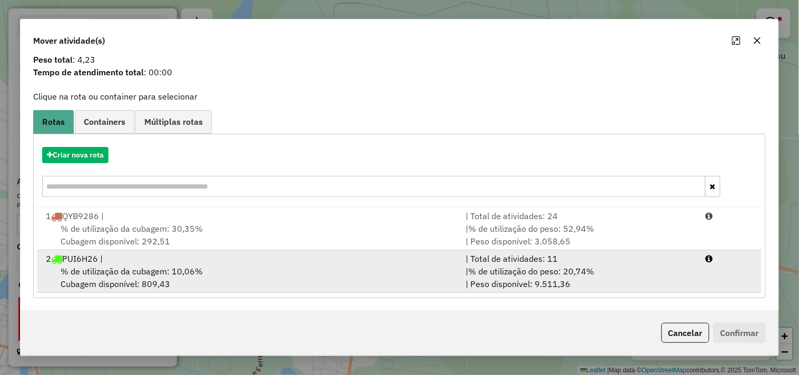
click at [186, 254] on div "2 PUI6H26 |" at bounding box center [249, 258] width 420 height 13
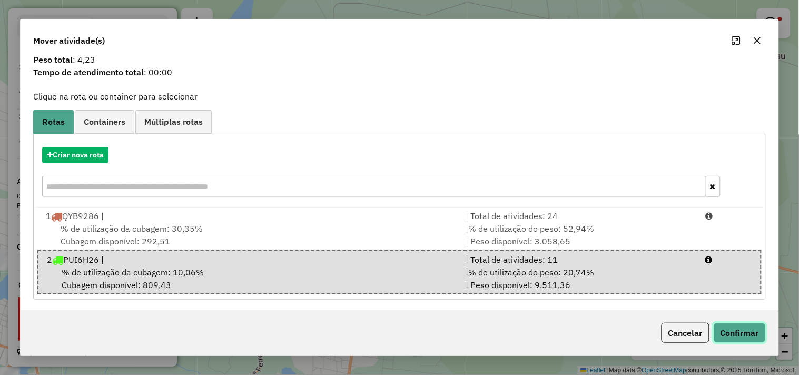
click at [758, 338] on button "Confirmar" at bounding box center [739, 333] width 52 height 20
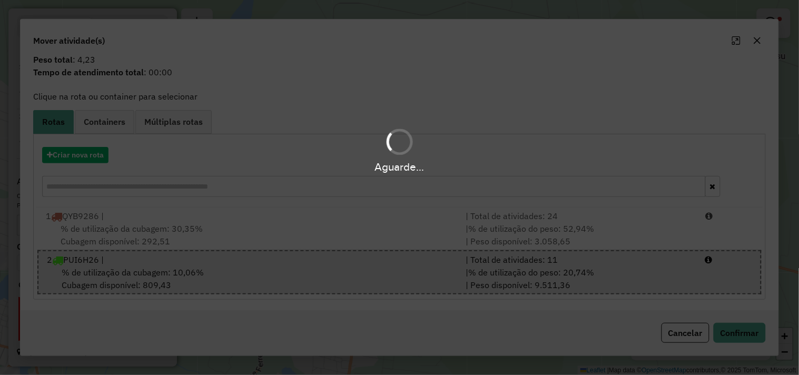
scroll to position [0, 0]
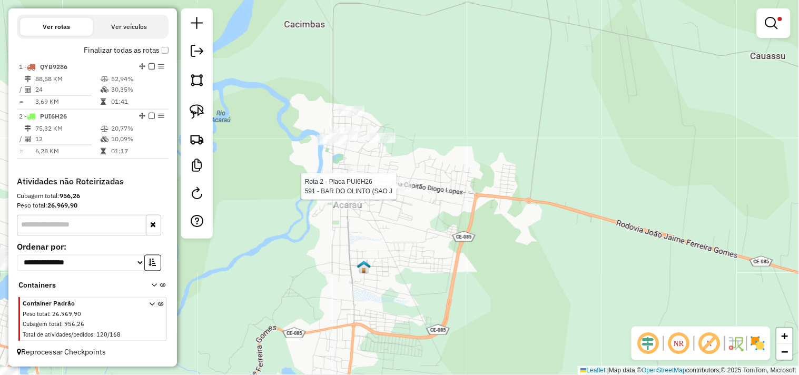
select select "**********"
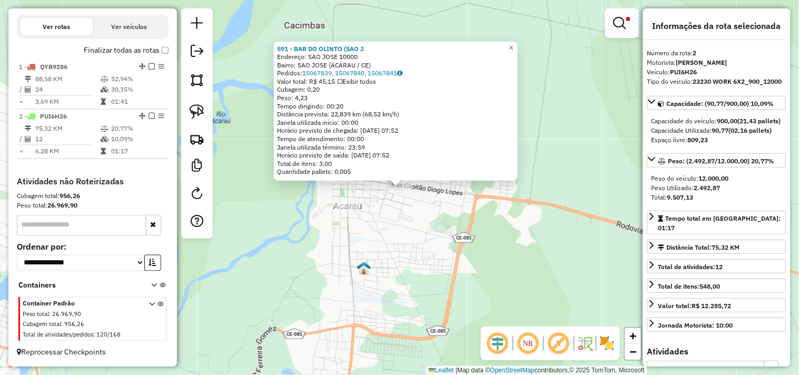
click at [391, 227] on div "591 - BAR DO OLINTO (SAO J Endereço: SAO JOSE 10000 Bairro: SAO JOSE (ACARAU / …" at bounding box center [399, 187] width 799 height 375
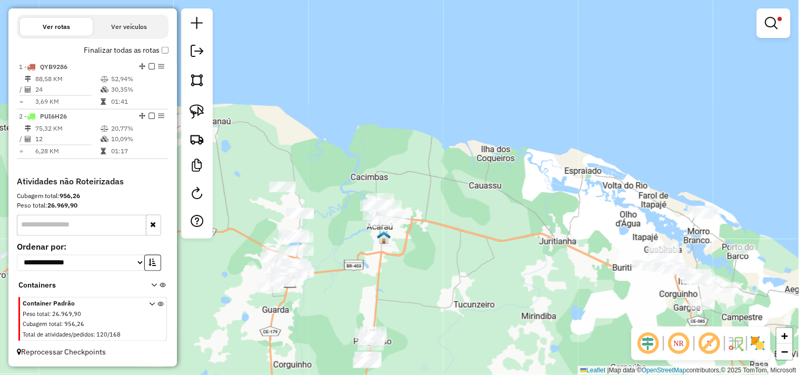
drag, startPoint x: 430, startPoint y: 284, endPoint x: 420, endPoint y: 208, distance: 76.5
click at [420, 211] on div "Limpar filtros Janela de atendimento Grade de atendimento Capacidade Transporta…" at bounding box center [399, 187] width 799 height 375
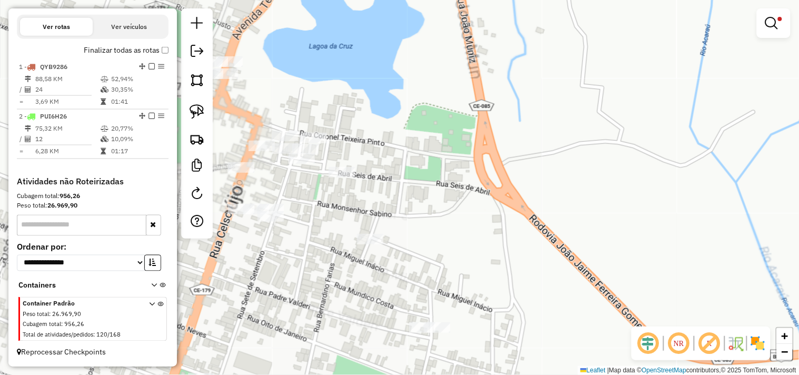
click at [308, 131] on div "Limpar filtros Janela de atendimento Grade de atendimento Capacidade Transporta…" at bounding box center [399, 187] width 799 height 375
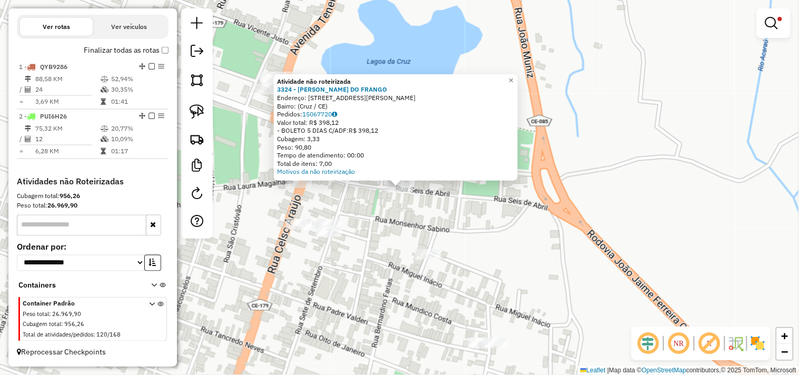
click at [383, 224] on div "Atividade não roteirizada 3324 - LORIN DO FRANGO Endereço: Rua Tancredo Neves, …" at bounding box center [399, 187] width 799 height 375
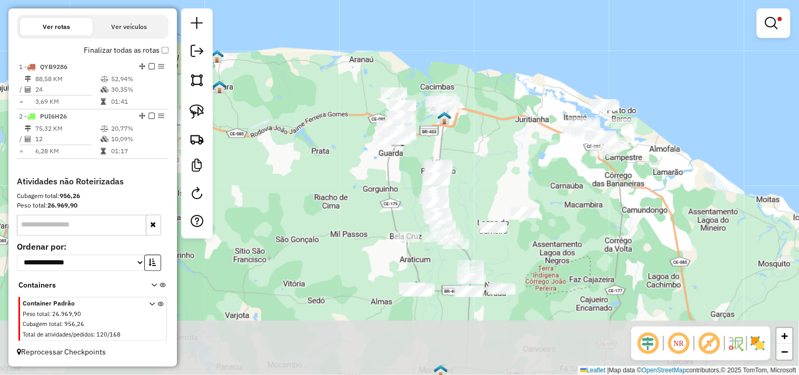
drag, startPoint x: 373, startPoint y: 265, endPoint x: 353, endPoint y: 163, distance: 103.5
click at [353, 163] on div "Limpar filtros Janela de atendimento Grade de atendimento Capacidade Transporta…" at bounding box center [399, 187] width 799 height 375
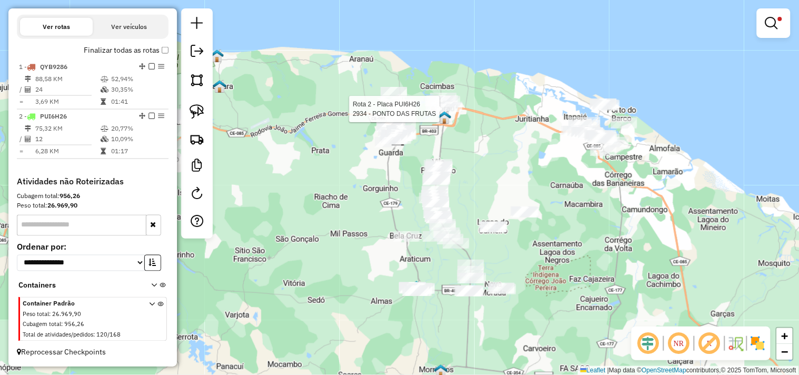
select select "**********"
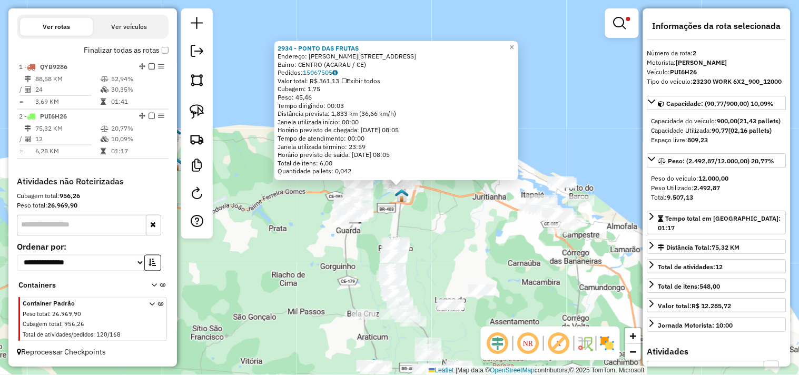
click at [450, 212] on div "2934 - PONTO DAS FRUTAS Endereço: JOAO JAIME FERREIRA GOMES 0605 Bairro: CENTRO…" at bounding box center [399, 187] width 799 height 375
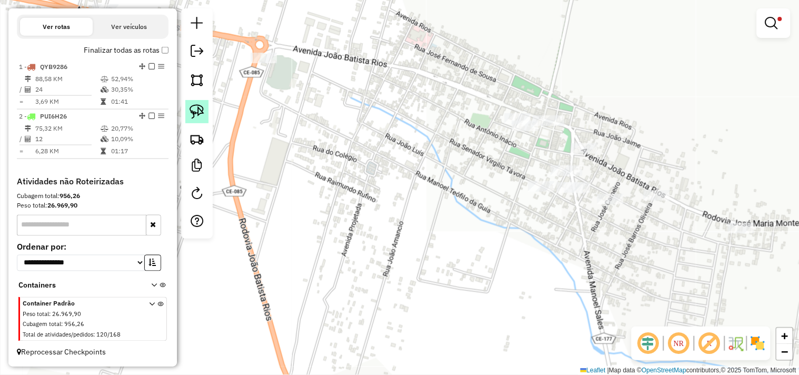
click at [203, 104] on link at bounding box center [196, 111] width 23 height 23
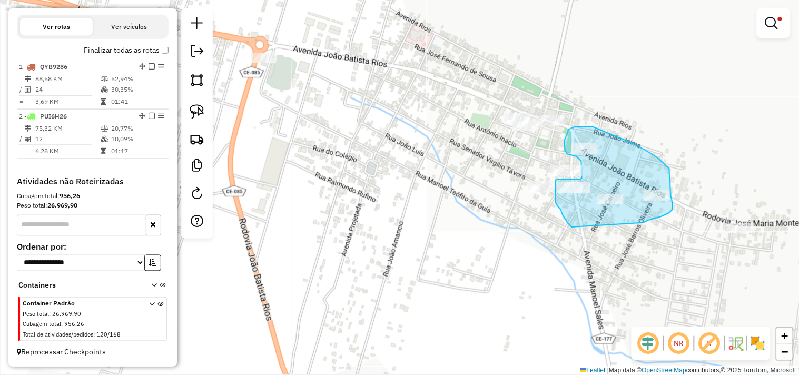
drag, startPoint x: 562, startPoint y: 214, endPoint x: 641, endPoint y: 222, distance: 79.3
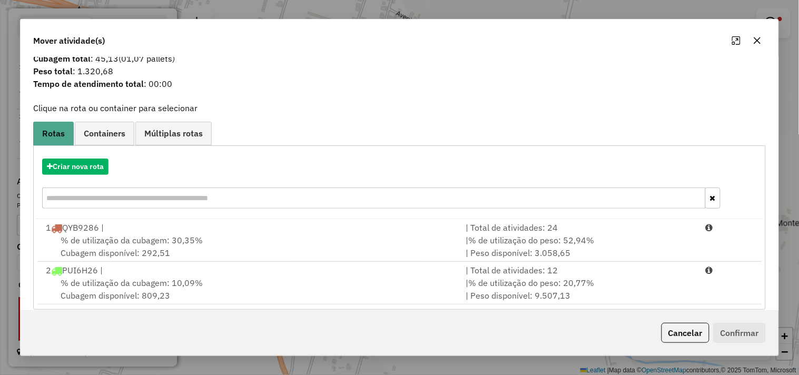
scroll to position [34, 0]
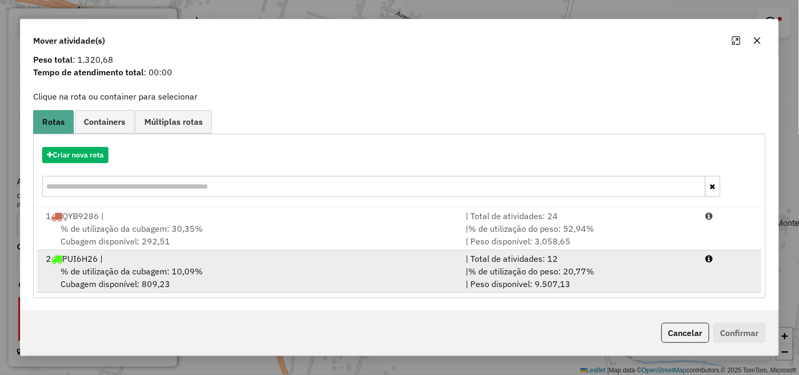
click at [201, 264] on div "2 PUI6H26 |" at bounding box center [249, 258] width 420 height 13
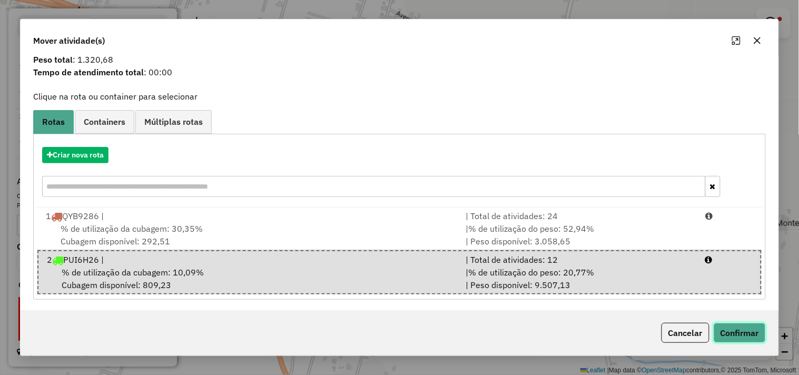
click at [743, 333] on button "Confirmar" at bounding box center [739, 333] width 52 height 20
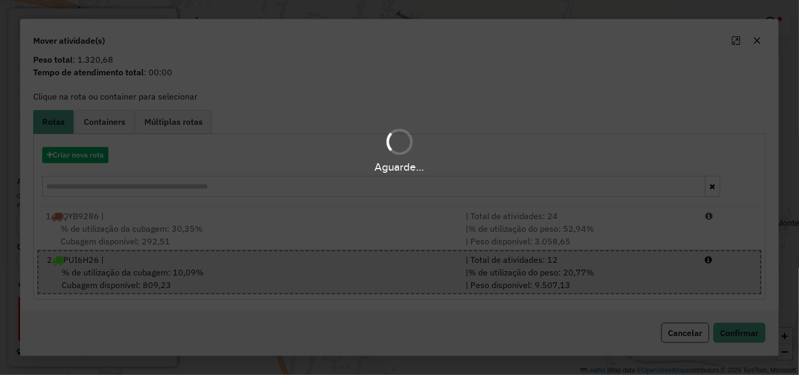
scroll to position [0, 0]
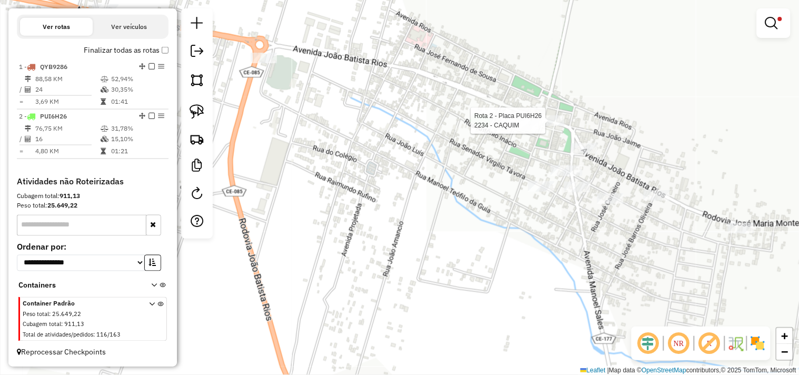
select select "**********"
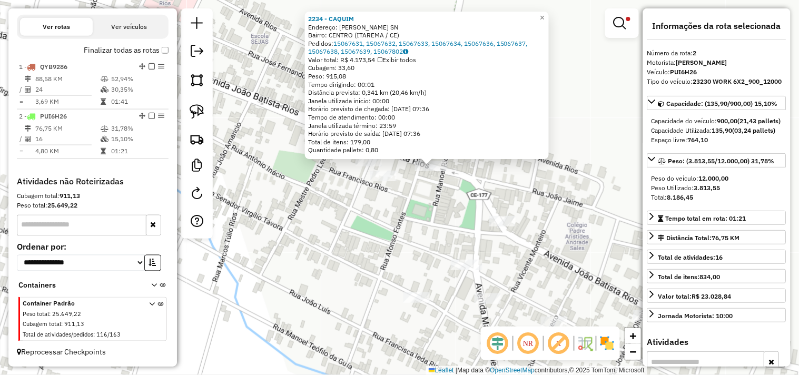
drag, startPoint x: 366, startPoint y: 233, endPoint x: 365, endPoint y: 227, distance: 6.5
click at [366, 234] on div "2234 - CAQUIM Endereço: AFONSO FONTES SN Bairro: CENTRO (ITAREMA / CE) Pedidos:…" at bounding box center [399, 187] width 799 height 375
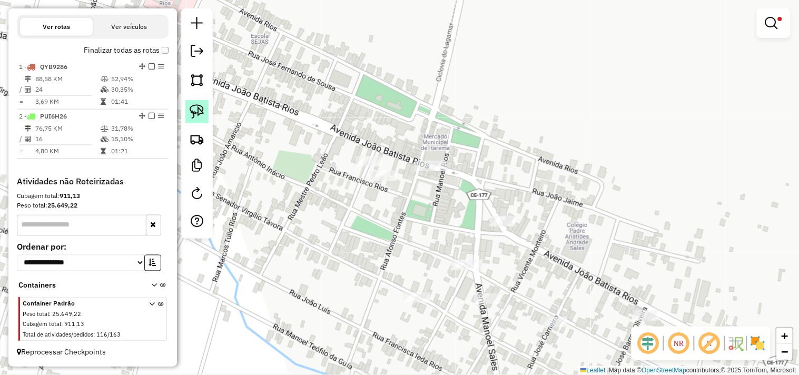
click at [199, 113] on img at bounding box center [196, 111] width 15 height 15
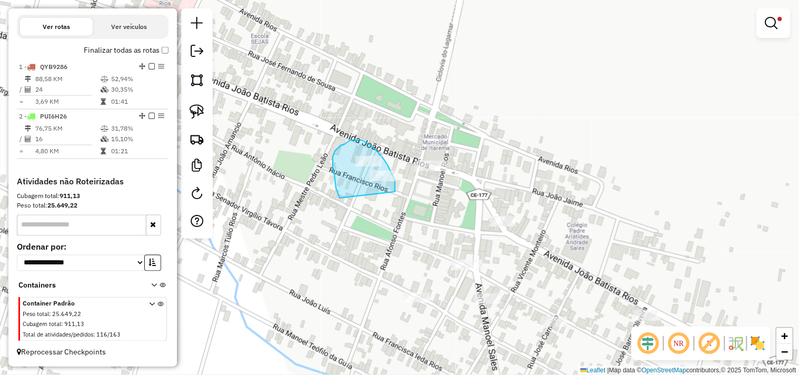
drag, startPoint x: 340, startPoint y: 198, endPoint x: 383, endPoint y: 209, distance: 45.2
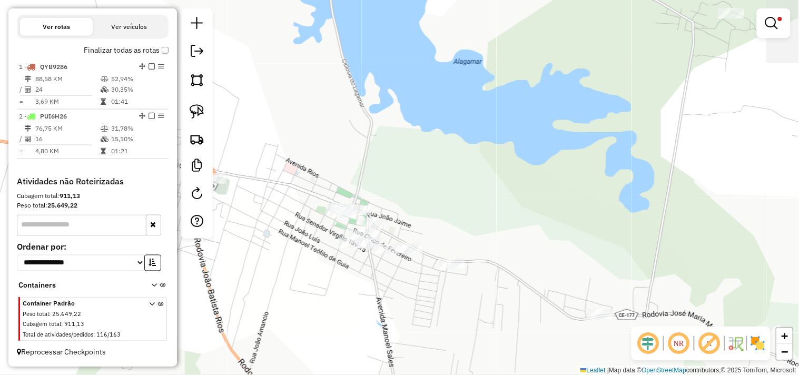
drag, startPoint x: 251, startPoint y: 227, endPoint x: 393, endPoint y: 232, distance: 142.7
click at [393, 232] on div "Limpar filtros Janela de atendimento Grade de atendimento Capacidade Transporta…" at bounding box center [399, 187] width 799 height 375
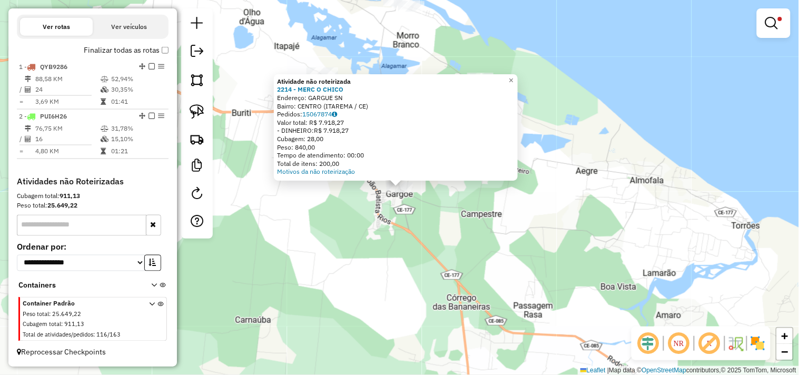
click at [398, 224] on div "Atividade não roteirizada 2214 - MERC O CHICO Endereço: GARGUE SN Bairro: CENTR…" at bounding box center [399, 187] width 799 height 375
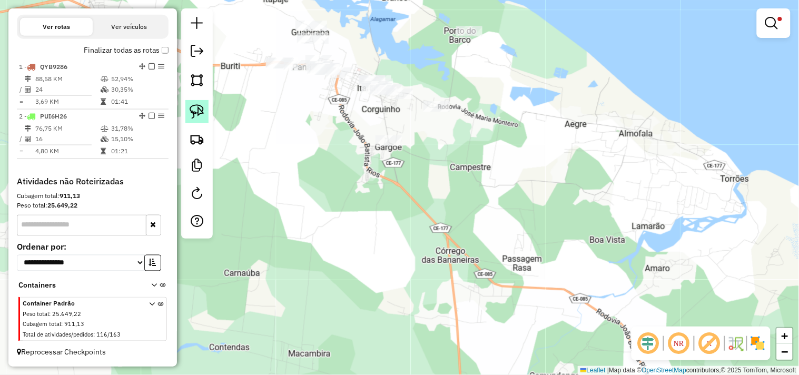
click at [203, 112] on img at bounding box center [196, 111] width 15 height 15
drag, startPoint x: 380, startPoint y: 125, endPoint x: 348, endPoint y: 166, distance: 52.5
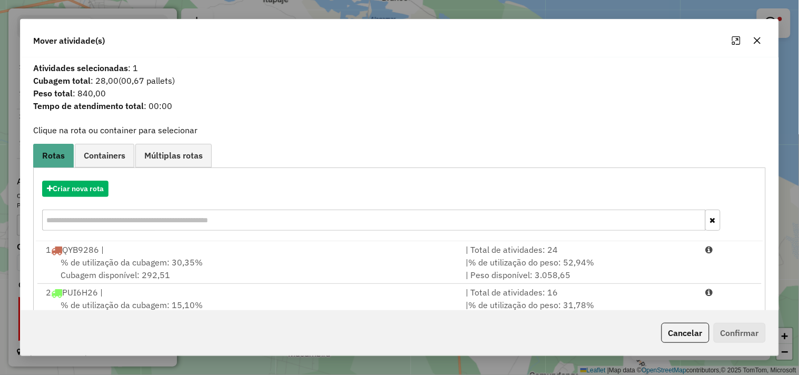
scroll to position [34, 0]
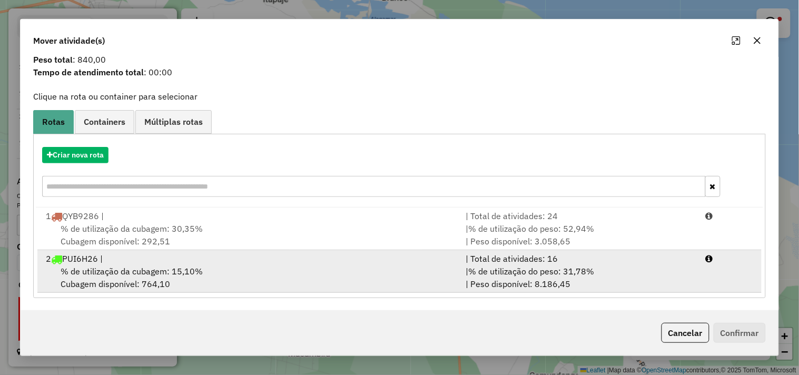
drag, startPoint x: 179, startPoint y: 265, endPoint x: 364, endPoint y: 265, distance: 185.3
click at [179, 266] on span "% de utilização da cubagem: 15,10%" at bounding box center [132, 271] width 142 height 11
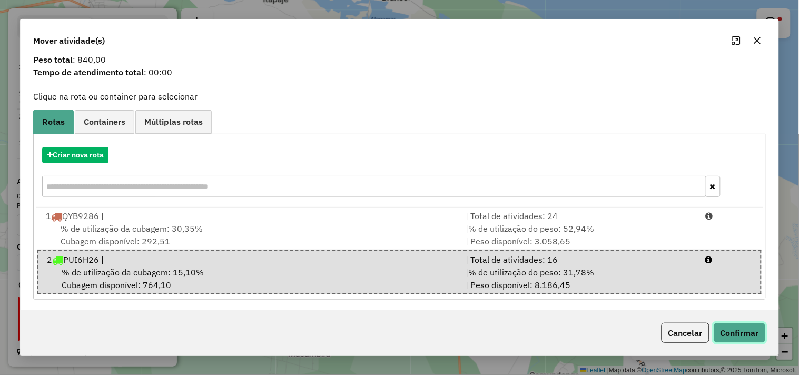
click at [745, 332] on button "Confirmar" at bounding box center [739, 333] width 52 height 20
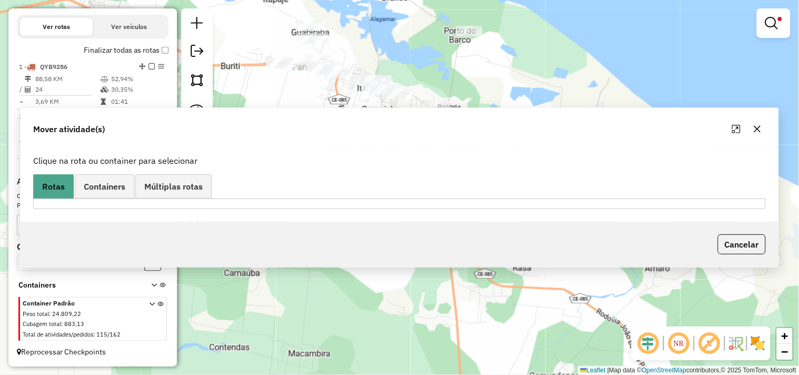
scroll to position [0, 0]
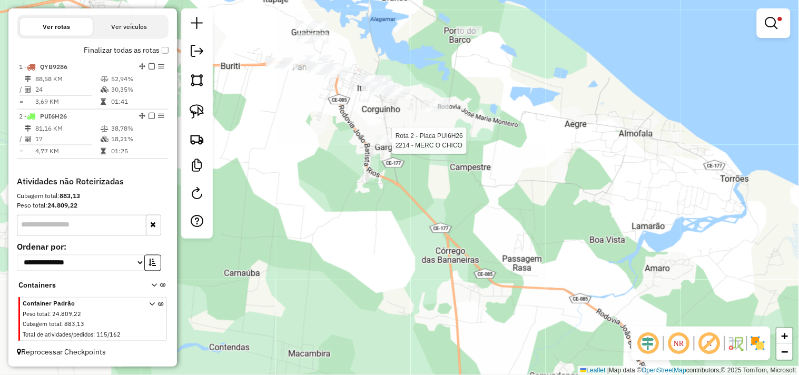
select select "**********"
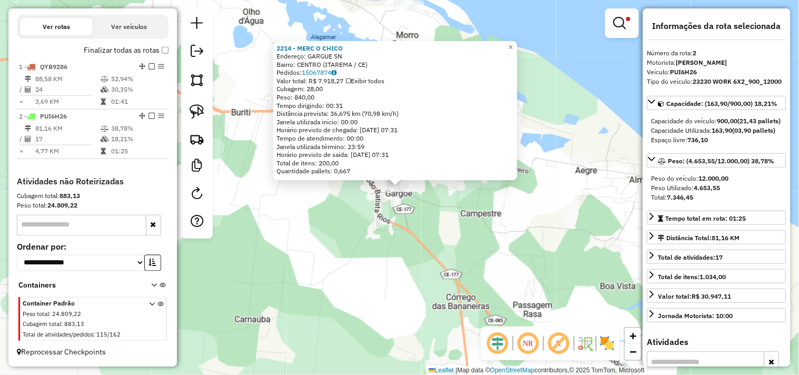
click at [435, 205] on div "2214 - MERC O CHICO Endereço: GARGUE SN Bairro: CENTRO (ITAREMA / CE) Pedidos: …" at bounding box center [399, 187] width 799 height 375
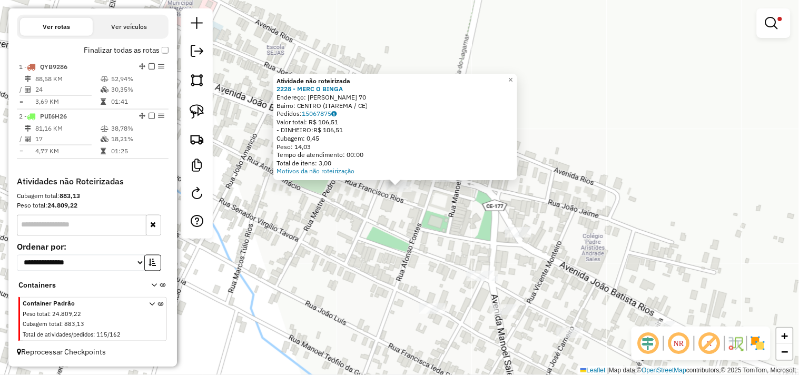
click at [395, 222] on div "Atividade não roteirizada 2228 - MERC O BINGA Endereço: AFONSO FONTES 70 Bairro…" at bounding box center [399, 187] width 799 height 375
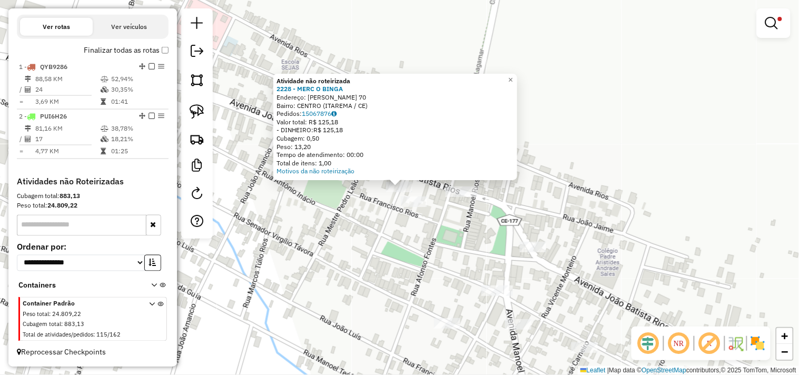
click at [377, 236] on div "Atividade não roteirizada 2228 - MERC O BINGA Endereço: AFONSO FONTES 70 Bairro…" at bounding box center [399, 187] width 799 height 375
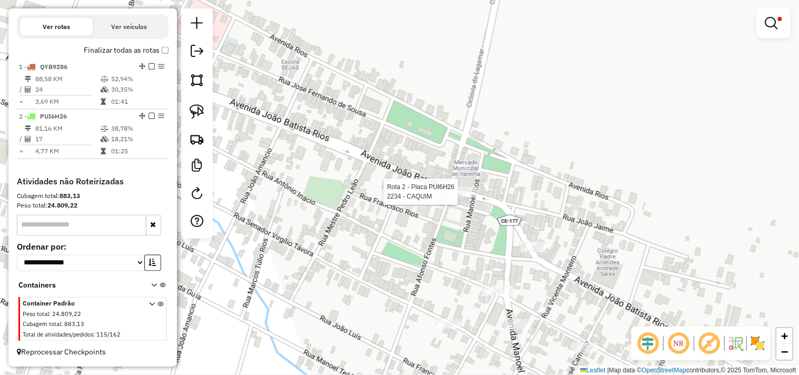
select select "**********"
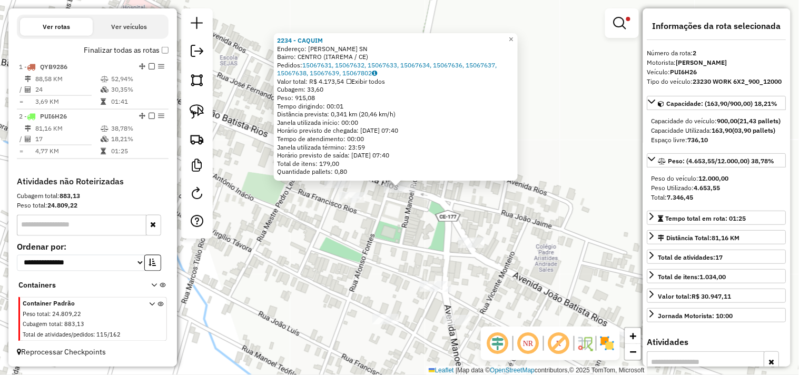
click at [413, 227] on div "2234 - CAQUIM Endereço: AFONSO FONTES SN Bairro: CENTRO (ITAREMA / CE) Pedidos:…" at bounding box center [399, 187] width 799 height 375
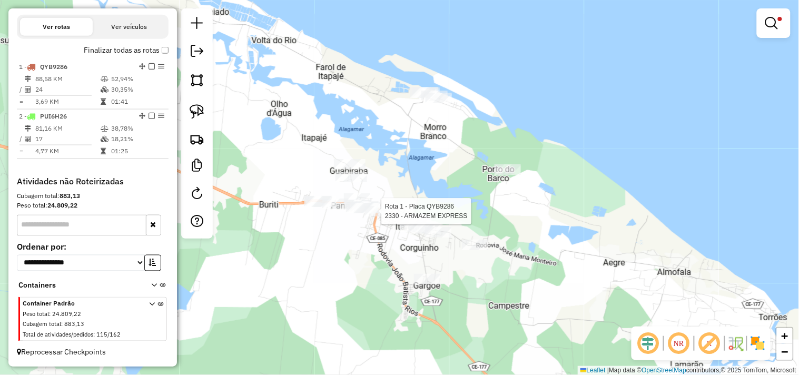
select select "**********"
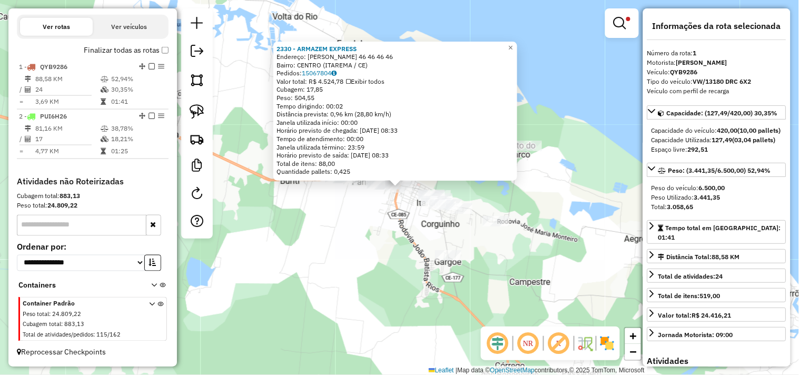
click at [376, 238] on div "2330 - ARMAZEM EXPRESS Endereço: JOSE ODILON RIOS 46 46 46 46 Bairro: CENTRO (I…" at bounding box center [399, 187] width 799 height 375
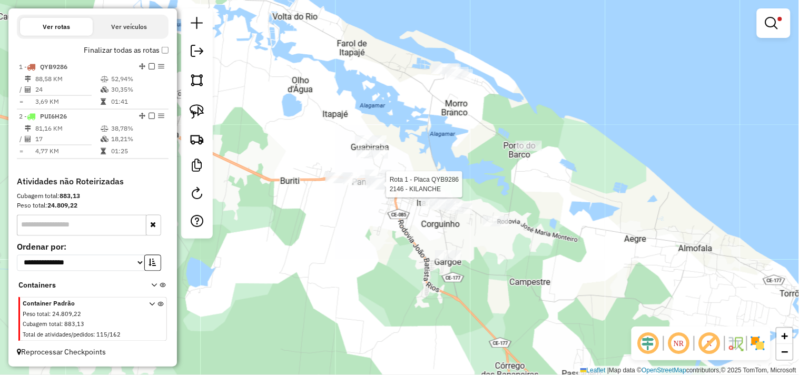
select select "**********"
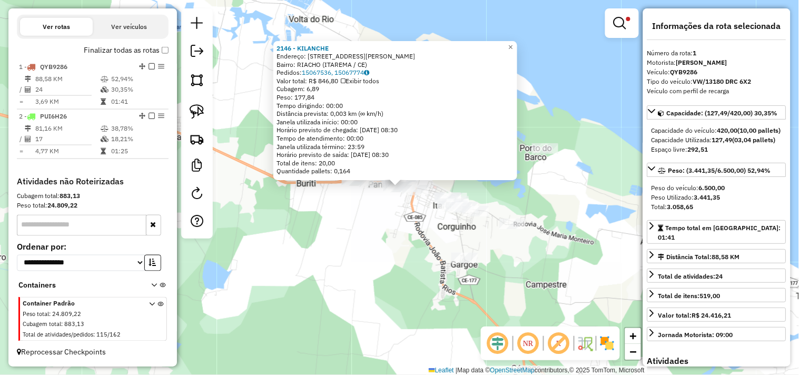
click at [380, 244] on div "2146 - KILANCHE Endereço: [STREET_ADDRESS][PERSON_NAME] Bairro: RIACHO ([GEOGRA…" at bounding box center [399, 187] width 799 height 375
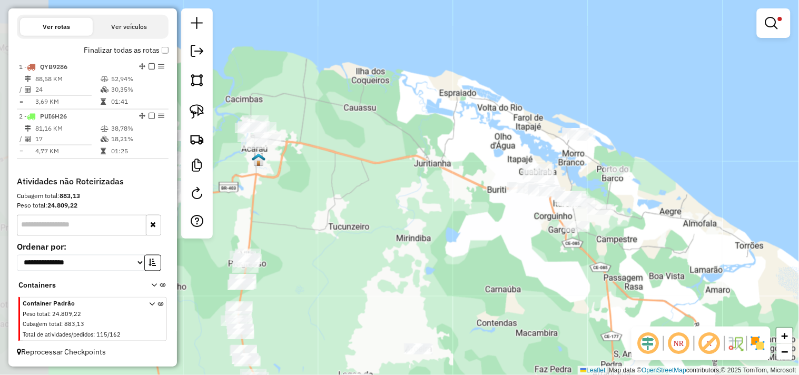
drag, startPoint x: 361, startPoint y: 267, endPoint x: 560, endPoint y: 229, distance: 202.6
click at [560, 229] on div "Limpar filtros Janela de atendimento Grade de atendimento Capacidade Transporta…" at bounding box center [399, 187] width 799 height 375
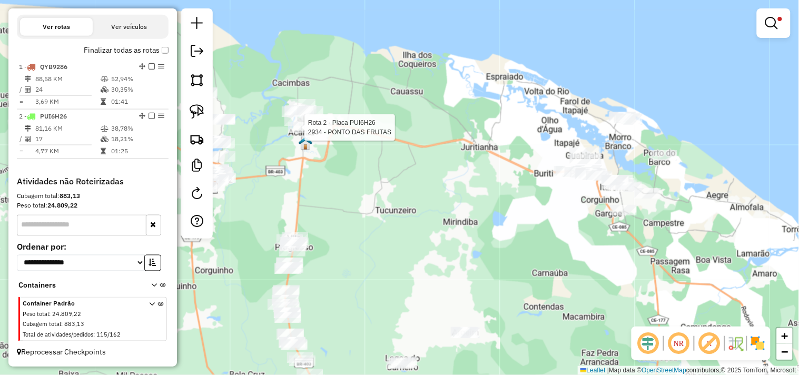
select select "**********"
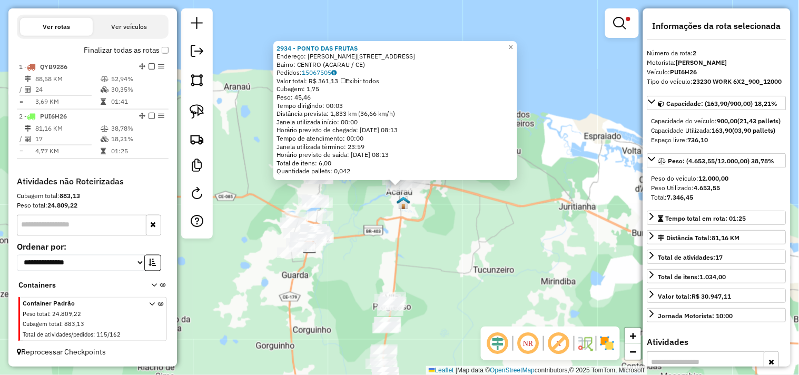
click at [455, 240] on div "2934 - PONTO DAS FRUTAS Endereço: JOAO [STREET_ADDRESS] Pedidos: 15067505 Valor…" at bounding box center [399, 187] width 799 height 375
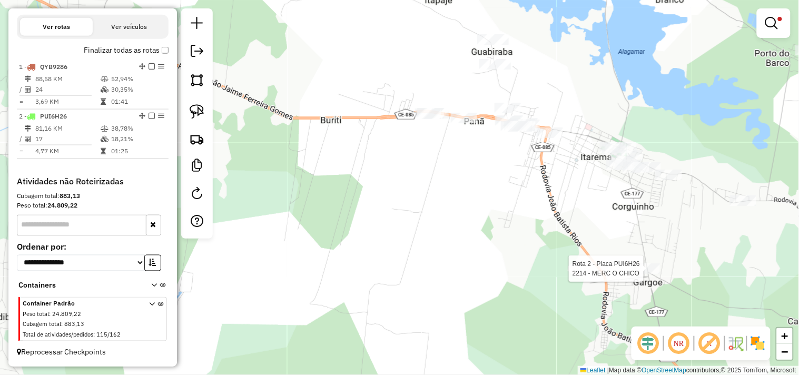
select select "**********"
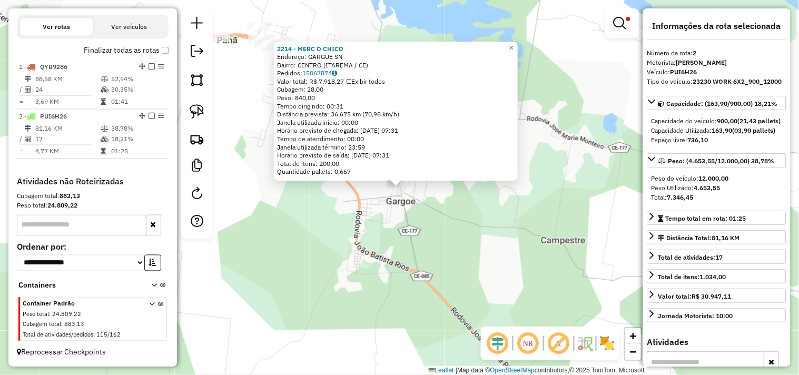
click at [428, 223] on div "2214 - MERC O CHICO Endereço: GARGUE SN Bairro: CENTRO (ITAREMA / CE) Pedidos: …" at bounding box center [399, 187] width 799 height 375
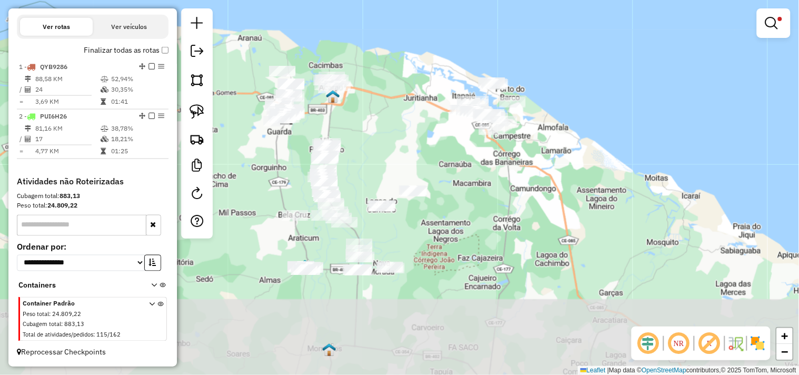
drag, startPoint x: 345, startPoint y: 243, endPoint x: 437, endPoint y: 130, distance: 146.3
click at [437, 130] on div "Limpar filtros Janela de atendimento Grade de atendimento Capacidade Transporta…" at bounding box center [399, 187] width 799 height 375
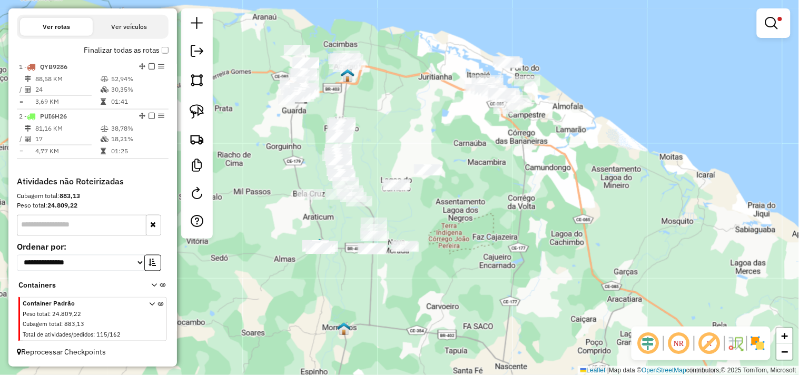
click at [202, 124] on div at bounding box center [197, 123] width 32 height 230
click at [198, 117] on img at bounding box center [196, 111] width 15 height 15
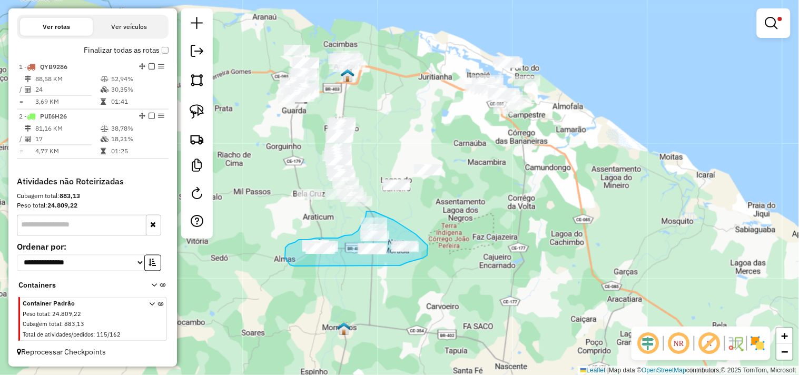
drag, startPoint x: 294, startPoint y: 266, endPoint x: 385, endPoint y: 268, distance: 91.1
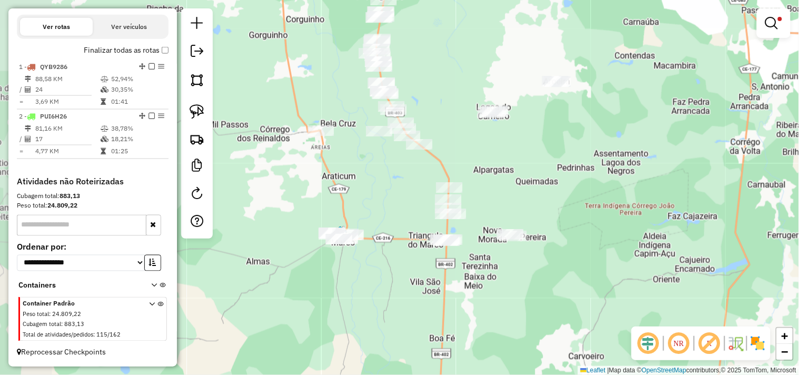
drag, startPoint x: 349, startPoint y: 295, endPoint x: 391, endPoint y: 295, distance: 41.6
click at [391, 295] on div "Limpar filtros Janela de atendimento Grade de atendimento Capacidade Transporta…" at bounding box center [399, 187] width 799 height 375
click at [196, 117] on img at bounding box center [196, 111] width 15 height 15
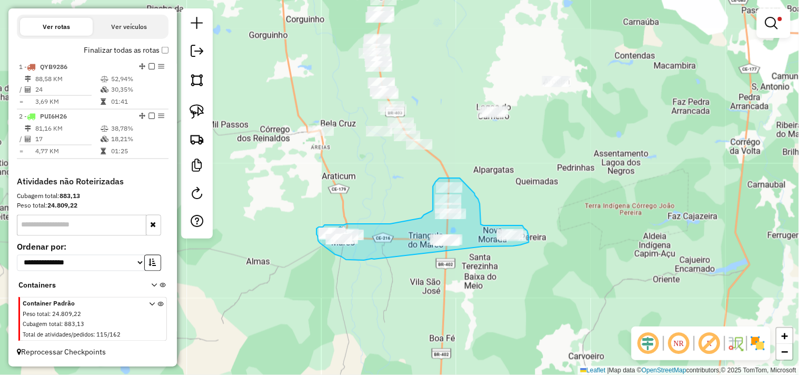
drag, startPoint x: 374, startPoint y: 259, endPoint x: 483, endPoint y: 246, distance: 109.7
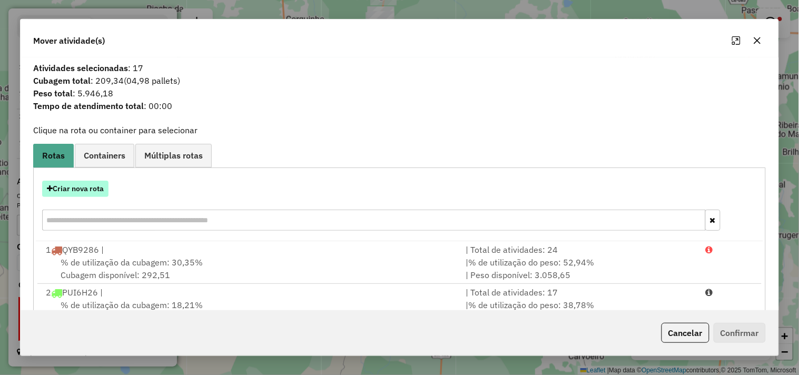
click at [85, 185] on button "Criar nova rota" at bounding box center [75, 189] width 66 height 16
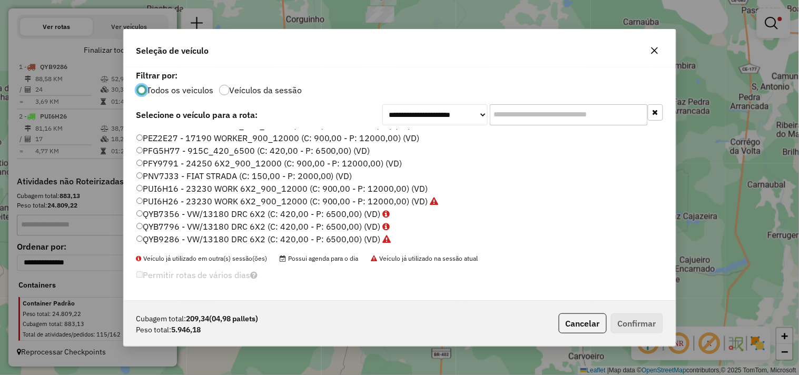
scroll to position [166, 0]
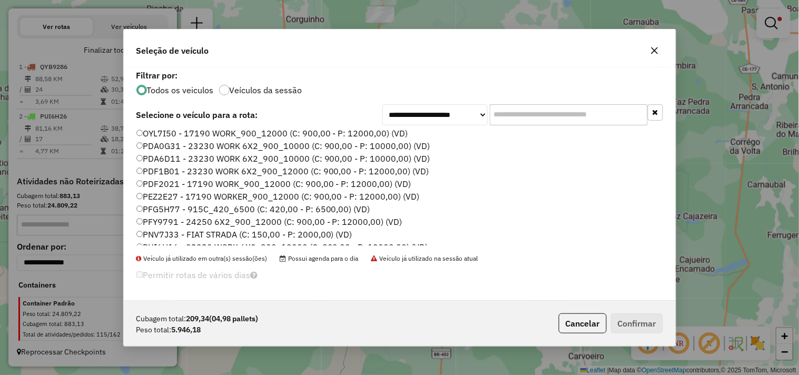
click at [161, 166] on label "PDF1B01 - 23230 WORK 6X2_900_12000 (C: 900,00 - P: 12000,00) (VD)" at bounding box center [282, 171] width 293 height 13
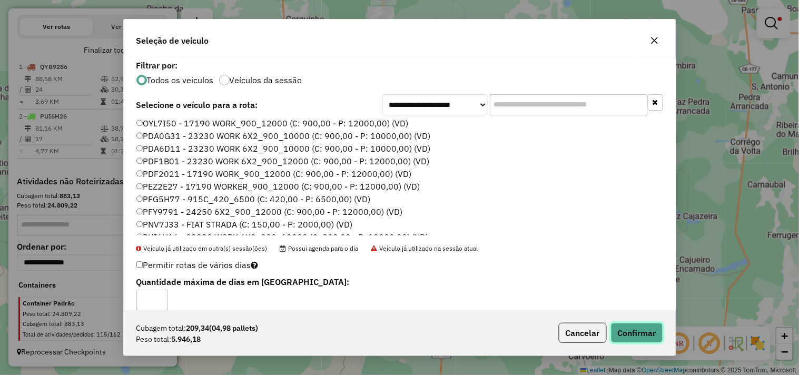
click at [641, 334] on button "Confirmar" at bounding box center [637, 333] width 52 height 20
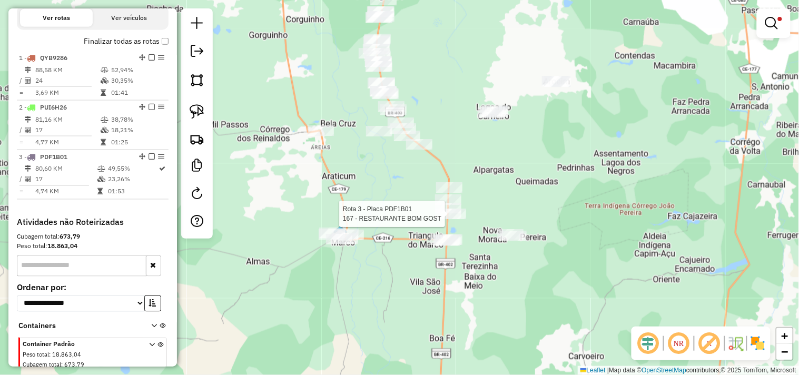
scroll to position [404, 0]
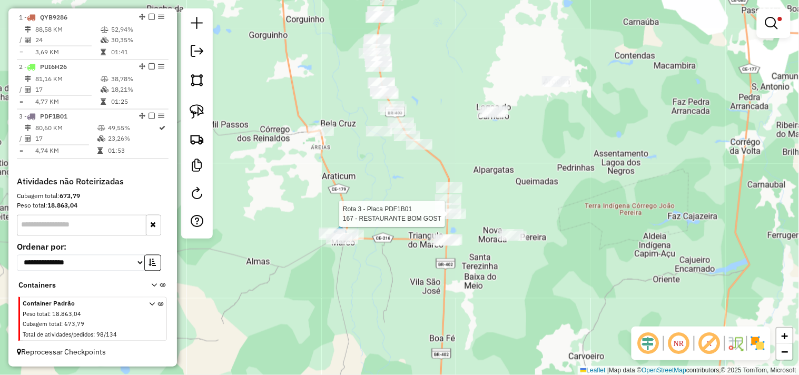
select select "**********"
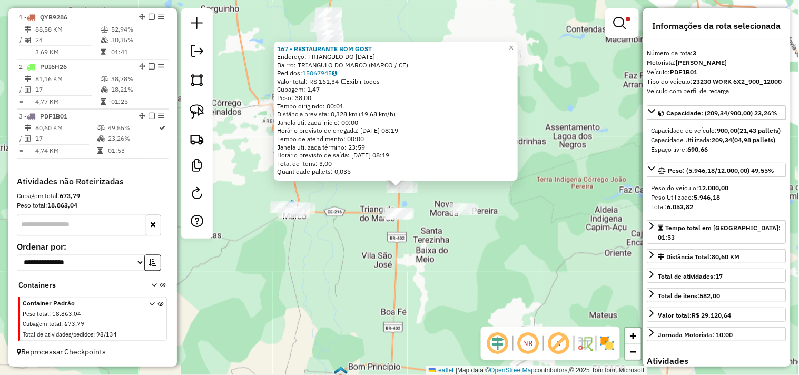
click at [440, 243] on div "167 - RESTAURANTE BOM GOST Endereço: TRIANGULO DO MARCO 1000 Bairro: TRIANGULO …" at bounding box center [399, 187] width 799 height 375
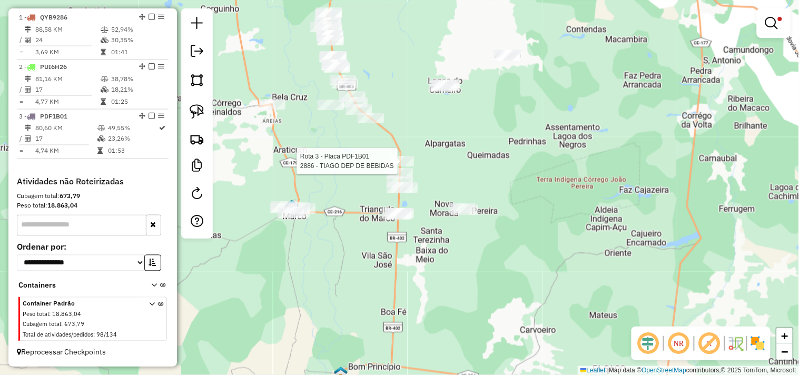
select select "**********"
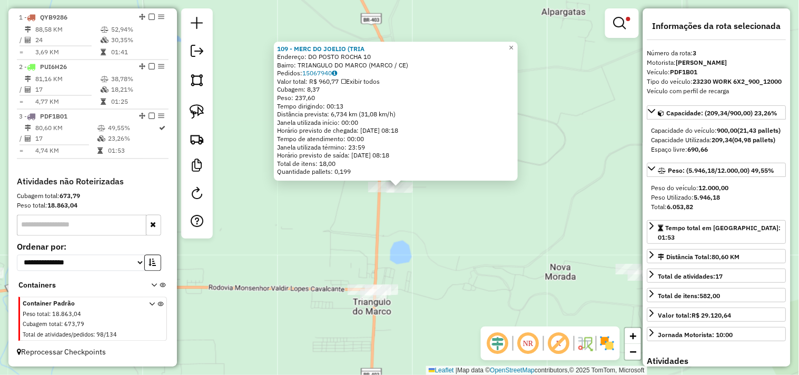
click at [592, 258] on div "109 - MERC DO JOELIO (TRIA Endereço: DO POSTO ROCHA 10 Bairro: TRIANGULO DO MAR…" at bounding box center [399, 187] width 799 height 375
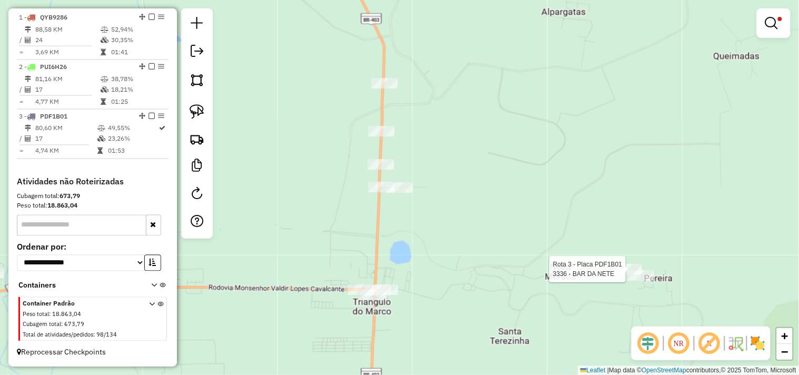
select select "**********"
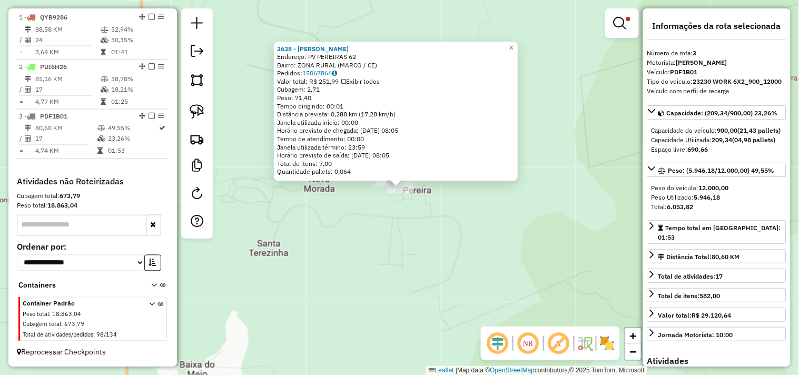
click at [401, 235] on div "3638 - PADARIA PEREIRAS Endereço: PV PEREIRAS 62 Bairro: ZONA RURAL (MARCO / CE…" at bounding box center [399, 187] width 799 height 375
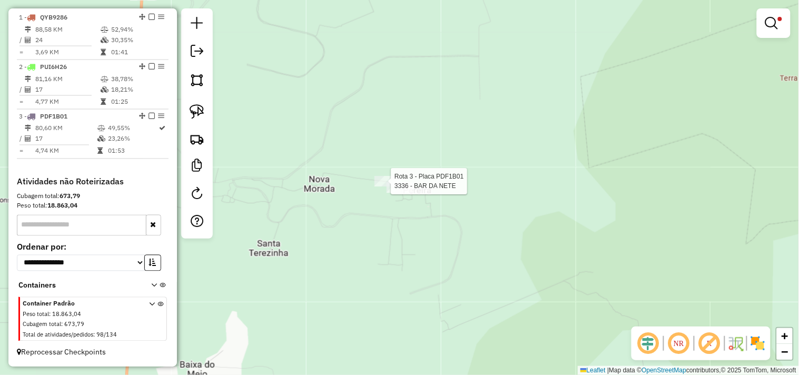
select select "**********"
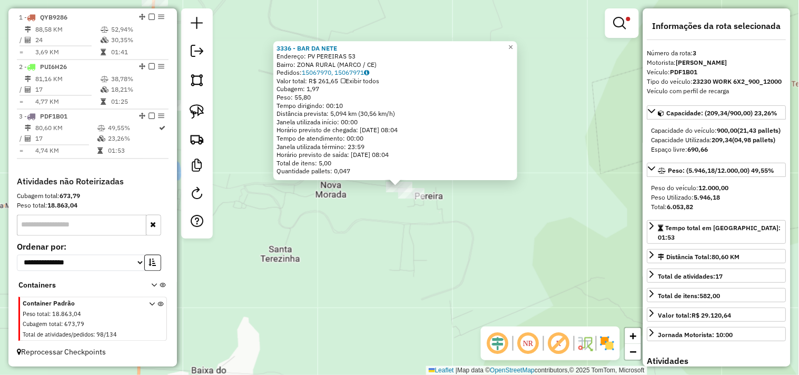
click at [410, 213] on div "3336 - BAR DA NETE Endereço: PV PEREIRAS 53 Bairro: ZONA RURAL (MARCO / CE) Ped…" at bounding box center [399, 187] width 799 height 375
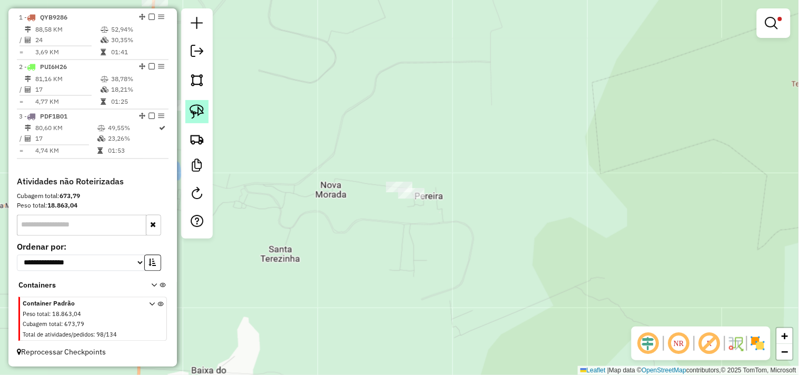
click at [206, 112] on link at bounding box center [196, 111] width 23 height 23
drag, startPoint x: 398, startPoint y: 228, endPoint x: 450, endPoint y: 233, distance: 51.9
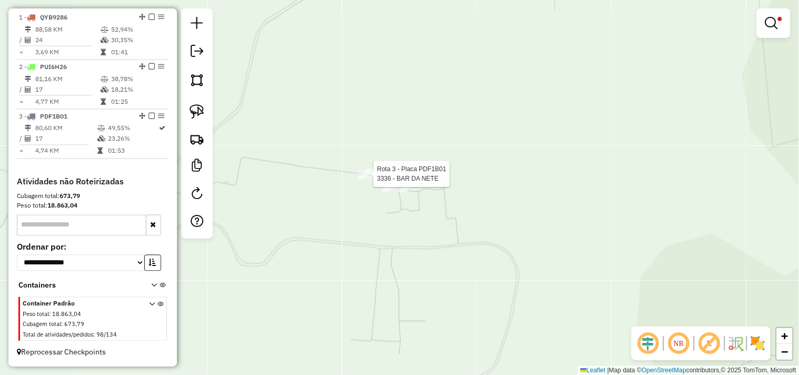
select select "**********"
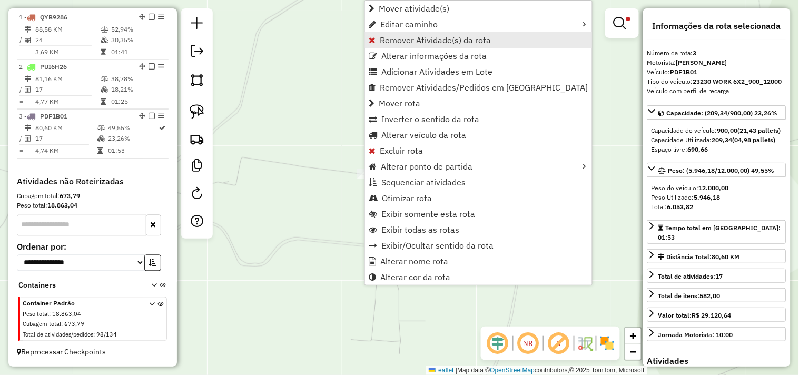
click at [393, 43] on span "Remover Atividade(s) da rota" at bounding box center [435, 40] width 111 height 8
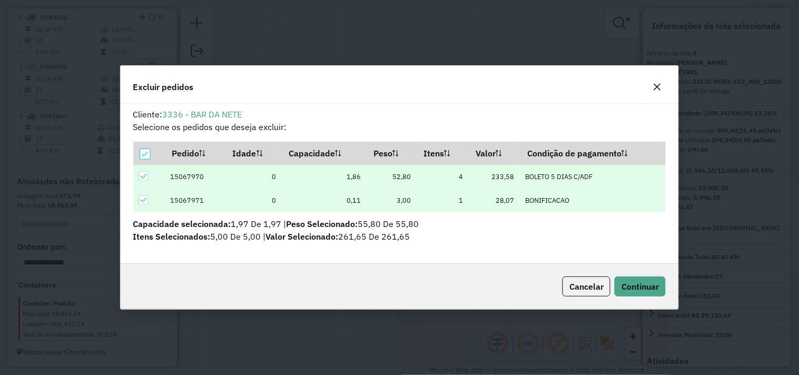
scroll to position [0, 0]
click at [648, 290] on span "Continuar" at bounding box center [639, 286] width 37 height 11
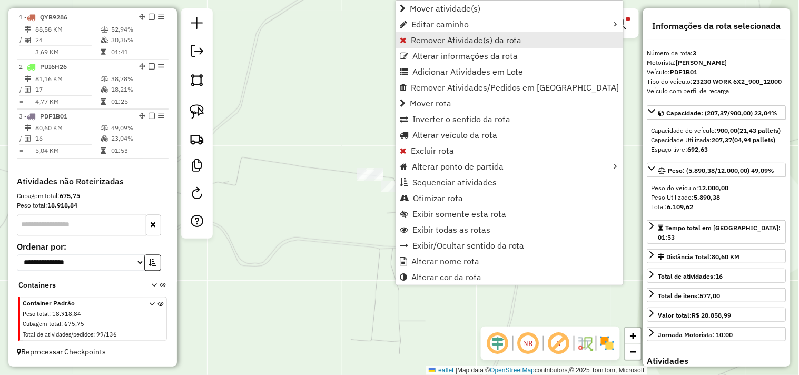
click at [422, 36] on span "Remover Atividade(s) da rota" at bounding box center [466, 40] width 111 height 8
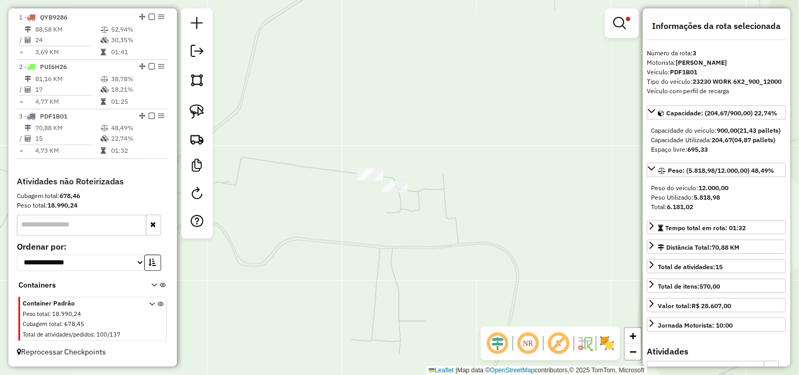
click at [442, 240] on div "Limpar filtros Janela de atendimento Grade de atendimento Capacidade Transporta…" at bounding box center [399, 187] width 799 height 375
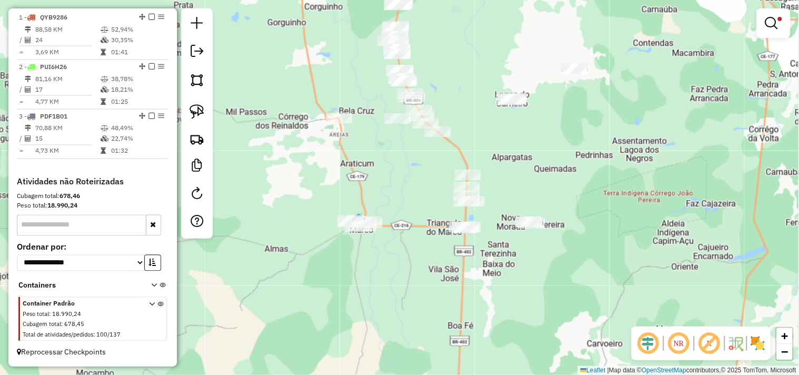
drag, startPoint x: 377, startPoint y: 262, endPoint x: 426, endPoint y: 257, distance: 49.2
click at [426, 257] on div "Limpar filtros Janela de atendimento Grade de atendimento Capacidade Transporta…" at bounding box center [399, 187] width 799 height 375
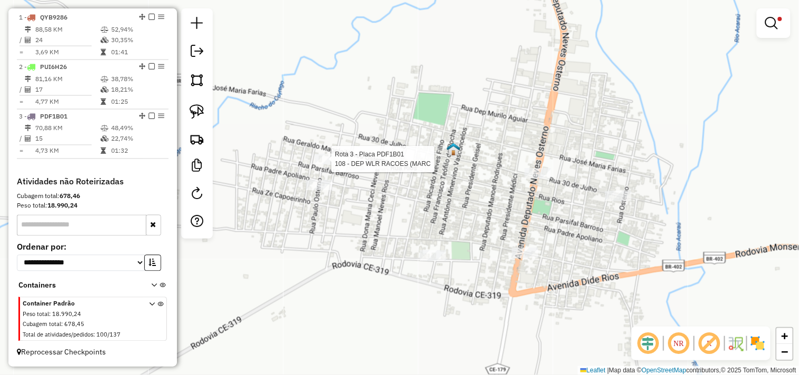
click at [321, 164] on div at bounding box center [328, 159] width 26 height 11
select select "**********"
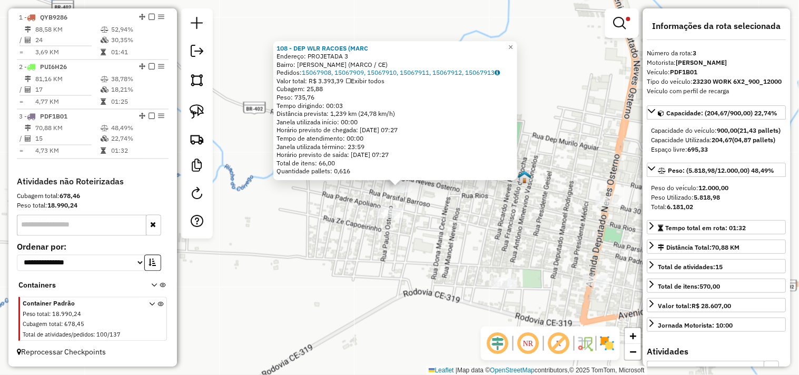
click at [382, 206] on div "Rota 3 - Placa PDF1B01 3606 - BAR DO SAMUEL 108 - DEP WLR RACOES (MARC Endereço…" at bounding box center [399, 187] width 799 height 375
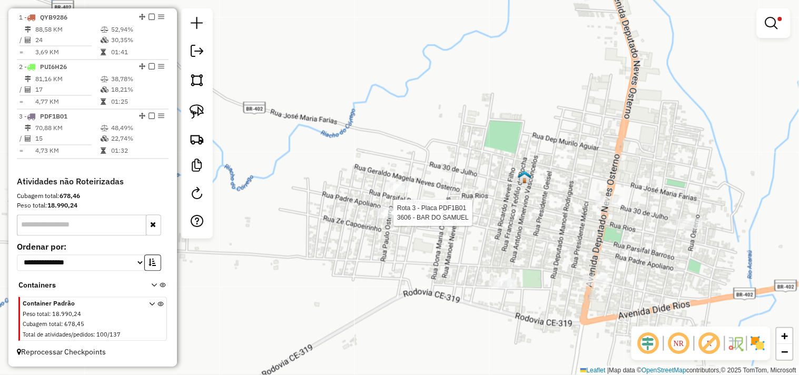
drag, startPoint x: 382, startPoint y: 218, endPoint x: 417, endPoint y: 235, distance: 39.6
click at [383, 218] on div at bounding box center [390, 212] width 26 height 11
select select "**********"
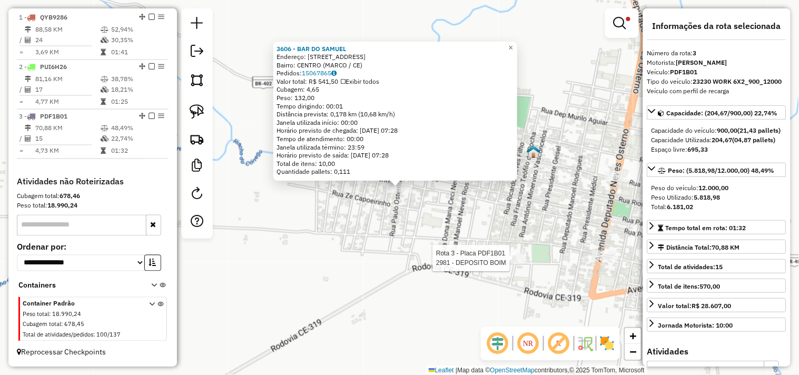
click at [517, 263] on div at bounding box center [513, 258] width 26 height 11
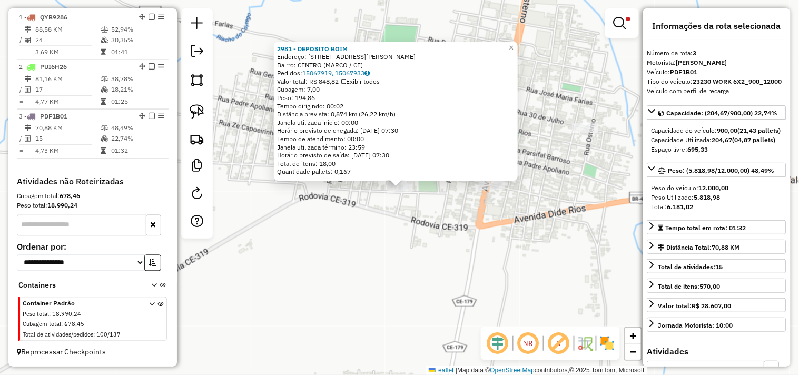
click at [495, 242] on div "2981 - DEPOSITO BOIM Endereço: RUA JOSE LEORNE RIOS 1048 Bairro: CENTRO (MARCO …" at bounding box center [399, 187] width 799 height 375
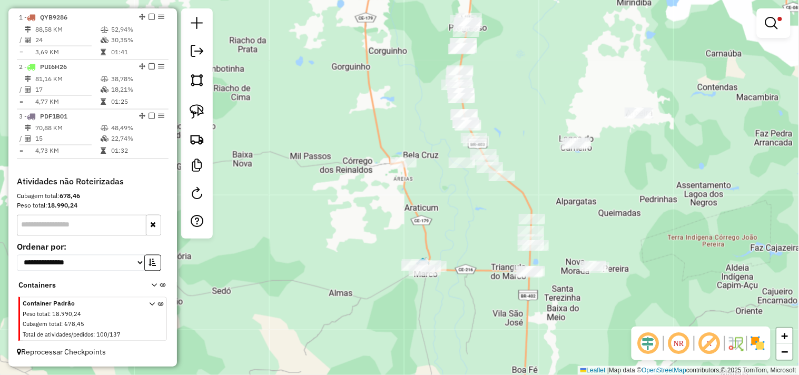
drag, startPoint x: 554, startPoint y: 241, endPoint x: 453, endPoint y: 311, distance: 123.7
click at [453, 311] on div "Limpar filtros Janela de atendimento Grade de atendimento Capacidade Transporta…" at bounding box center [399, 187] width 799 height 375
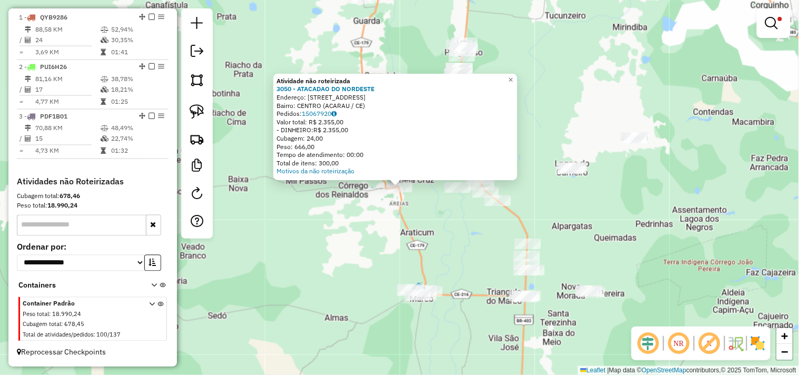
click at [323, 240] on div "Atividade não roteirizada 3050 - ATACADAO DO NORDESTE Endereço: RUA HUMAITA 100…" at bounding box center [399, 187] width 799 height 375
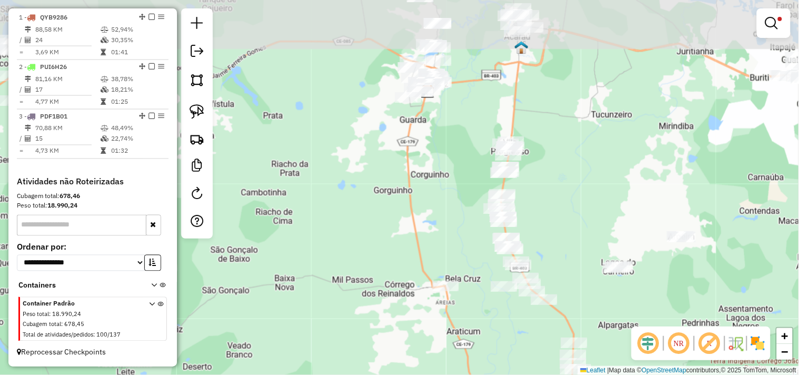
drag, startPoint x: 326, startPoint y: 203, endPoint x: 373, endPoint y: 302, distance: 109.3
click at [373, 302] on div "Limpar filtros Janela de atendimento Grade de atendimento Capacidade Transporta…" at bounding box center [399, 187] width 799 height 375
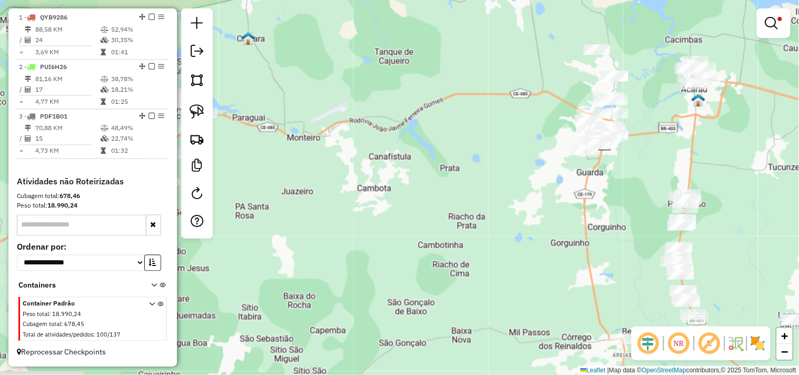
drag, startPoint x: 340, startPoint y: 209, endPoint x: 518, endPoint y: 236, distance: 180.4
click at [518, 240] on div "Limpar filtros Janela de atendimento Grade de atendimento Capacidade Transporta…" at bounding box center [399, 187] width 799 height 375
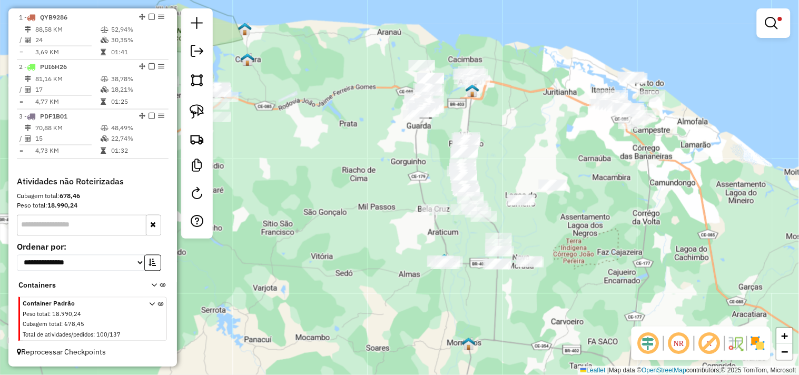
drag, startPoint x: 486, startPoint y: 251, endPoint x: 364, endPoint y: 189, distance: 136.5
click at [364, 189] on div "Limpar filtros Janela de atendimento Grade de atendimento Capacidade Transporta…" at bounding box center [399, 187] width 799 height 375
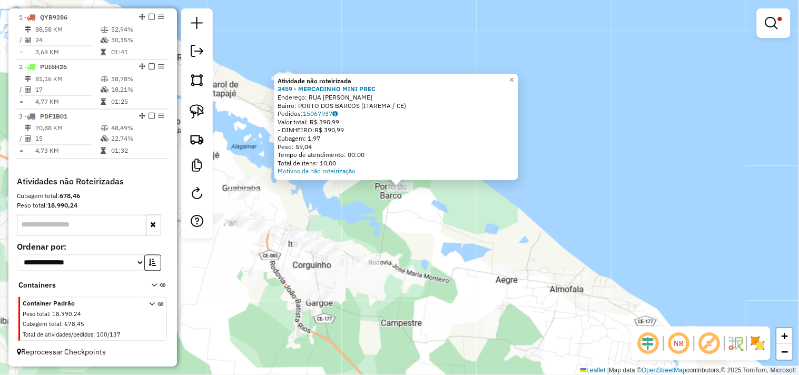
click at [434, 224] on div "Atividade não roteirizada 3459 - MERCADINHO MINI PREC Endereço: RUA JOSE COSMO …" at bounding box center [399, 187] width 799 height 375
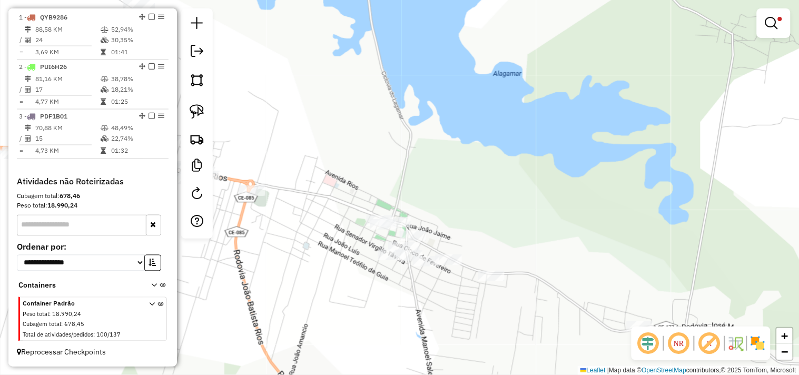
click at [379, 248] on div "Rota 2 - Placa PUI6H26 2375 - ESPETINHO DO ROXO Limpar filtros Janela de atendi…" at bounding box center [399, 187] width 799 height 375
select select "**********"
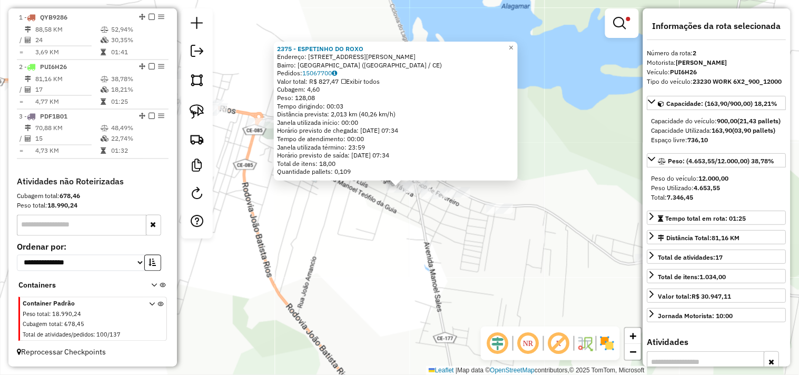
click at [395, 246] on div "2375 - ESPETINHO DO ROXO Endereço: RUA SEN VIRGILIO TAVORA 631 Bairro: LAGOA SE…" at bounding box center [399, 187] width 799 height 375
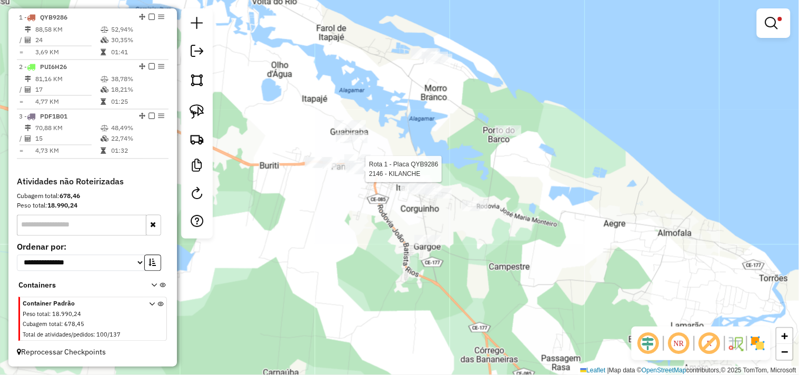
select select "**********"
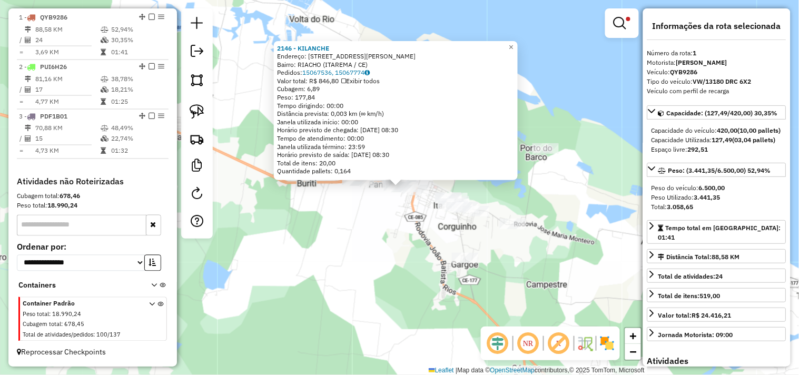
click at [385, 230] on div "2146 - KILANCHE Endereço: AVENIDA JOaO BATISTA RIOS 329 Bairro: RIACHO (ITAREMA…" at bounding box center [399, 187] width 799 height 375
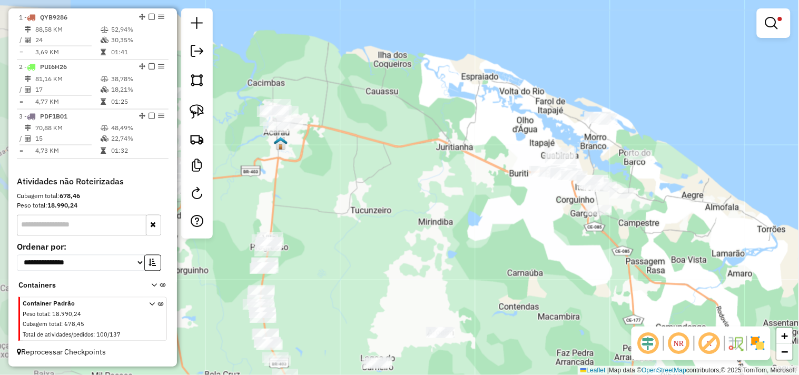
drag, startPoint x: 348, startPoint y: 254, endPoint x: 523, endPoint y: 220, distance: 177.5
click at [523, 220] on div "Limpar filtros Janela de atendimento Grade de atendimento Capacidade Transporta…" at bounding box center [399, 187] width 799 height 375
select select "**********"
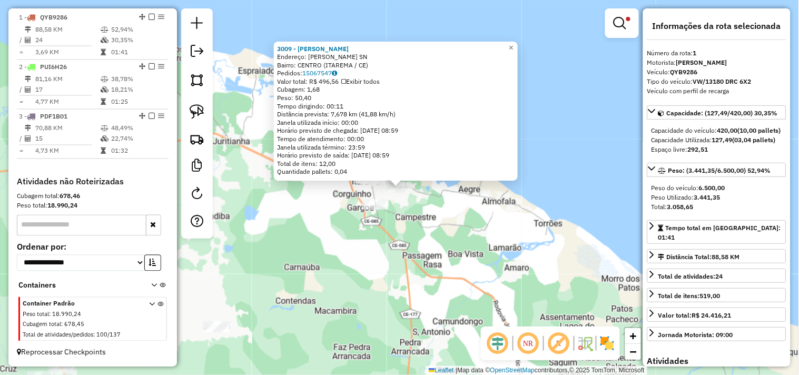
click at [432, 243] on div "3009 - MERCADINHO LETICIA Endereço: Sao Vicente itarema SN Bairro: CENTRO (ITAR…" at bounding box center [399, 187] width 799 height 375
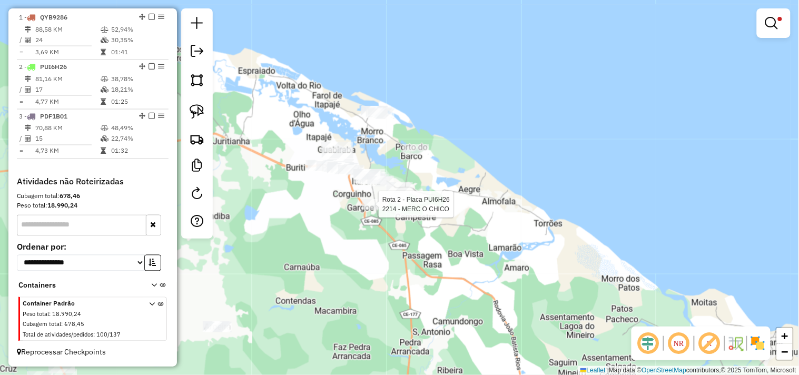
select select "**********"
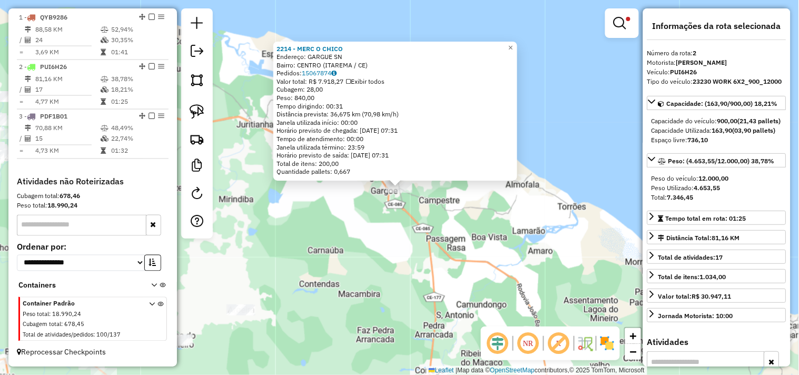
click at [390, 249] on div "2214 - MERC O CHICO Endereço: GARGUE SN Bairro: CENTRO (ITAREMA / CE) Pedidos: …" at bounding box center [399, 187] width 799 height 375
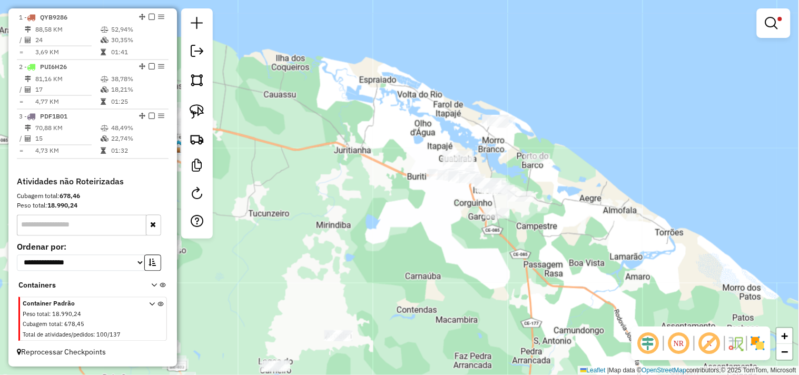
drag, startPoint x: 322, startPoint y: 223, endPoint x: 558, endPoint y: 225, distance: 236.9
click at [545, 232] on div "Limpar filtros Janela de atendimento Grade de atendimento Capacidade Transporta…" at bounding box center [399, 187] width 799 height 375
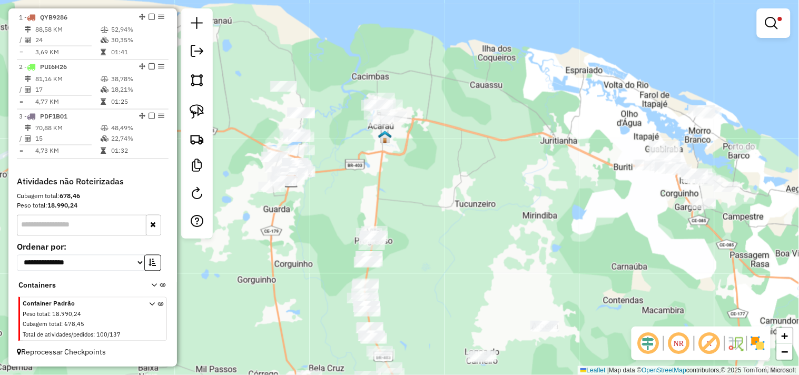
drag, startPoint x: 460, startPoint y: 246, endPoint x: 471, endPoint y: 234, distance: 16.4
click at [467, 236] on div "Limpar filtros Janela de atendimento Grade de atendimento Capacidade Transporta…" at bounding box center [399, 187] width 799 height 375
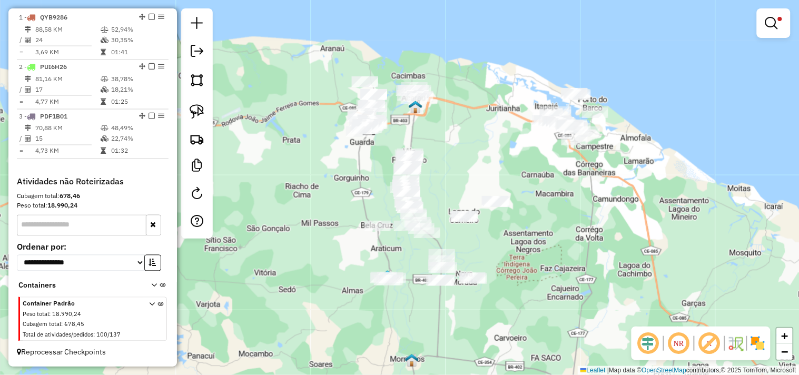
drag, startPoint x: 323, startPoint y: 203, endPoint x: 313, endPoint y: 175, distance: 29.6
click at [314, 179] on div "Limpar filtros Janela de atendimento Grade de atendimento Capacidade Transporta…" at bounding box center [399, 187] width 799 height 375
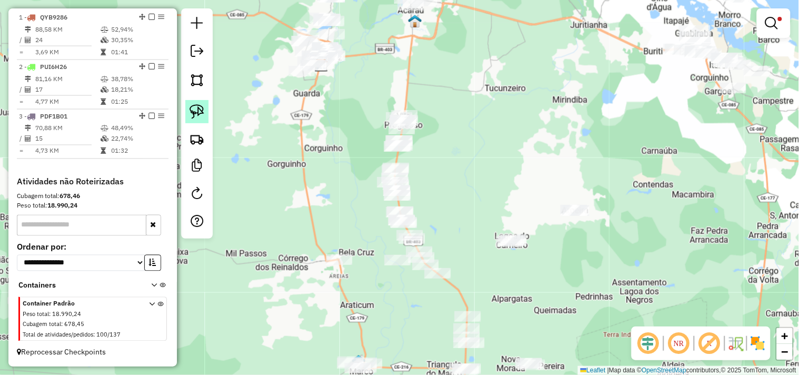
click at [207, 109] on link at bounding box center [196, 111] width 23 height 23
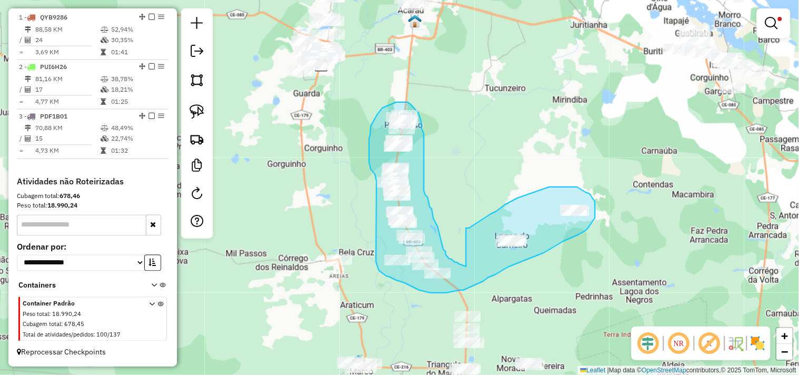
drag, startPoint x: 473, startPoint y: 225, endPoint x: 466, endPoint y: 266, distance: 41.6
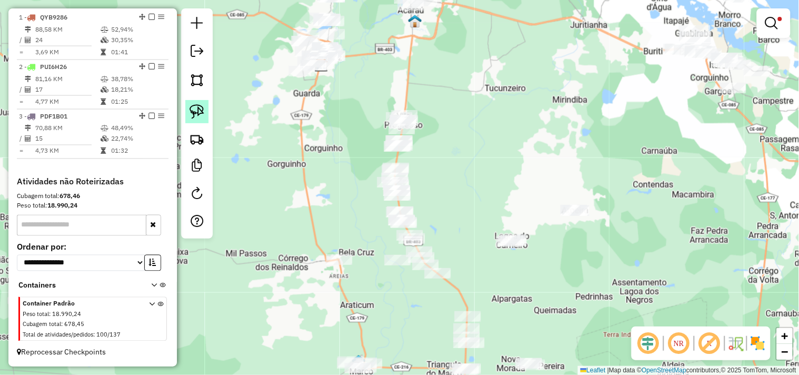
click at [201, 112] on img at bounding box center [196, 111] width 15 height 15
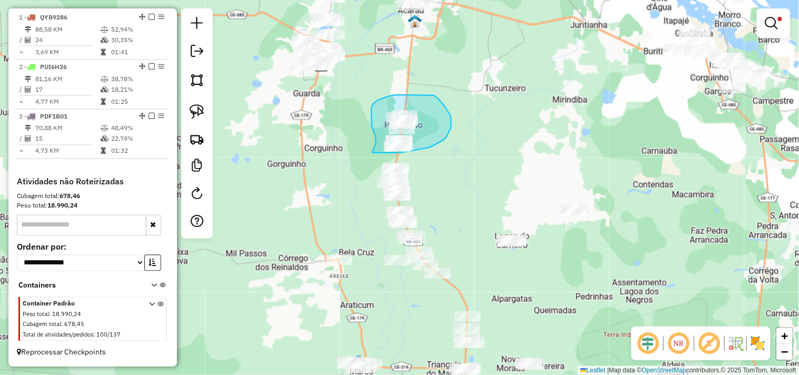
drag, startPoint x: 372, startPoint y: 122, endPoint x: 372, endPoint y: 153, distance: 30.5
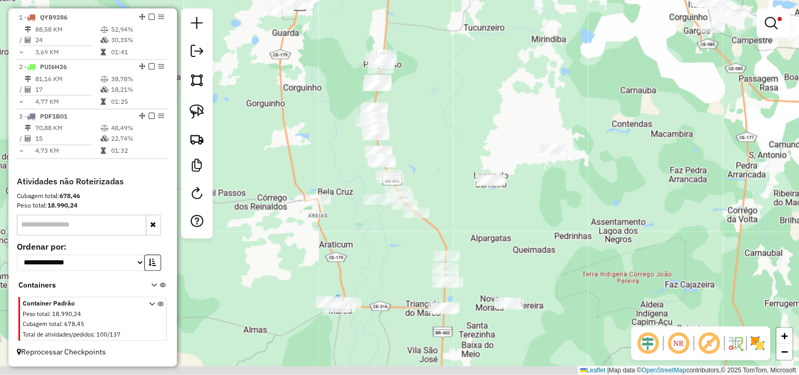
drag, startPoint x: 383, startPoint y: 278, endPoint x: 327, endPoint y: 177, distance: 115.2
click at [332, 180] on div "Limpar filtros Janela de atendimento Grade de atendimento Capacidade Transporta…" at bounding box center [399, 187] width 799 height 375
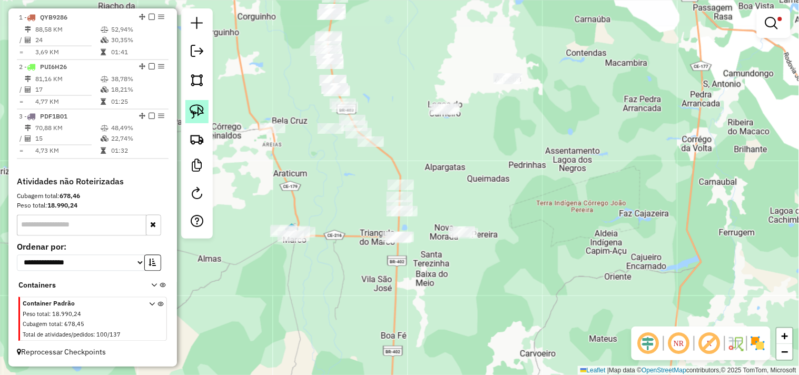
click at [202, 109] on img at bounding box center [196, 111] width 15 height 15
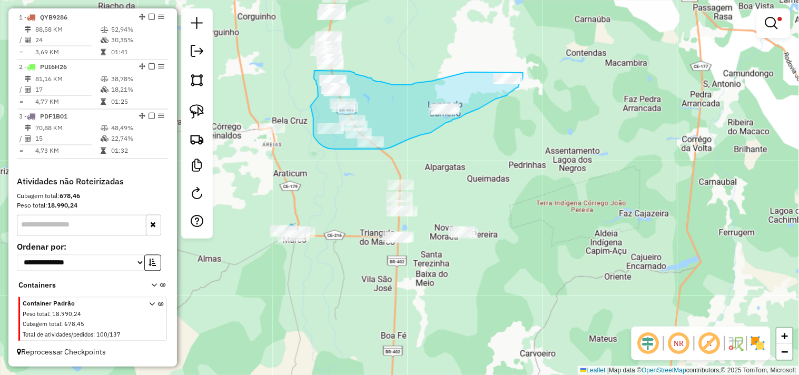
drag, startPoint x: 313, startPoint y: 114, endPoint x: 318, endPoint y: 96, distance: 18.7
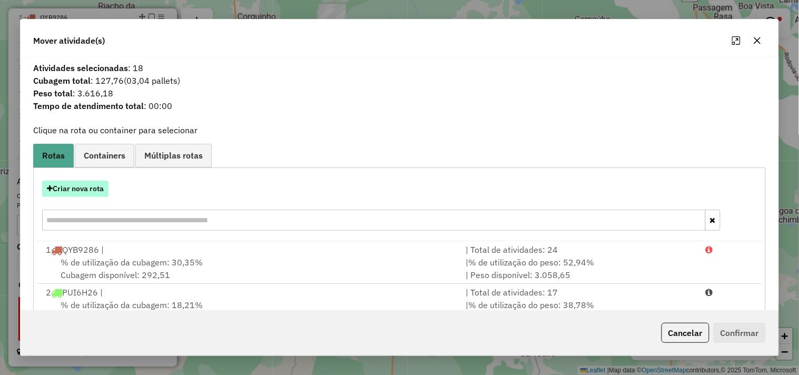
click at [94, 193] on button "Criar nova rota" at bounding box center [75, 189] width 66 height 16
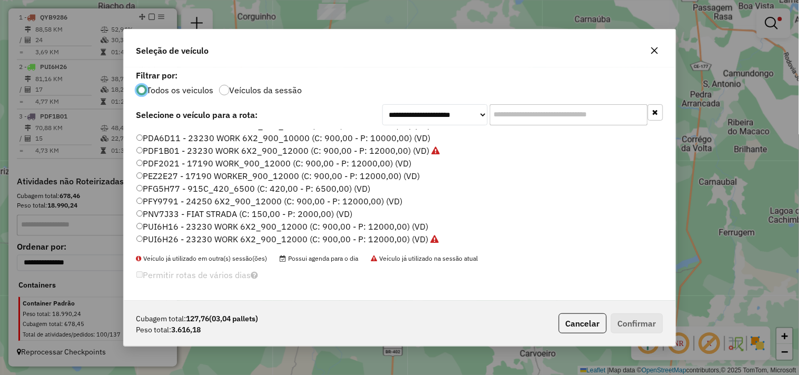
scroll to position [166, 0]
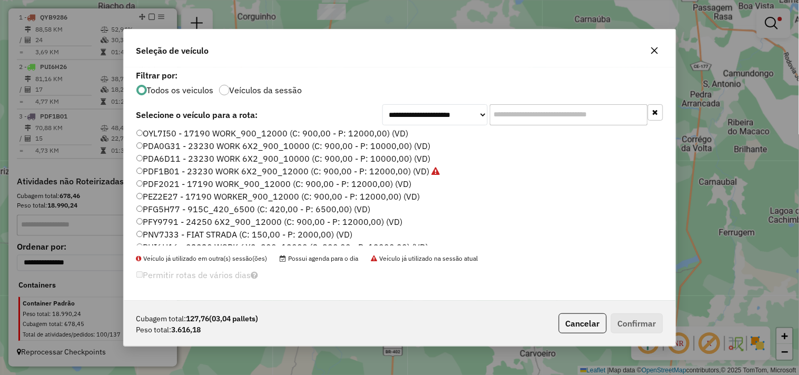
click at [163, 157] on label "PDA6D11 - 23230 WORK 6X2_900_10000 (C: 900,00 - P: 10000,00) (VD)" at bounding box center [283, 158] width 294 height 13
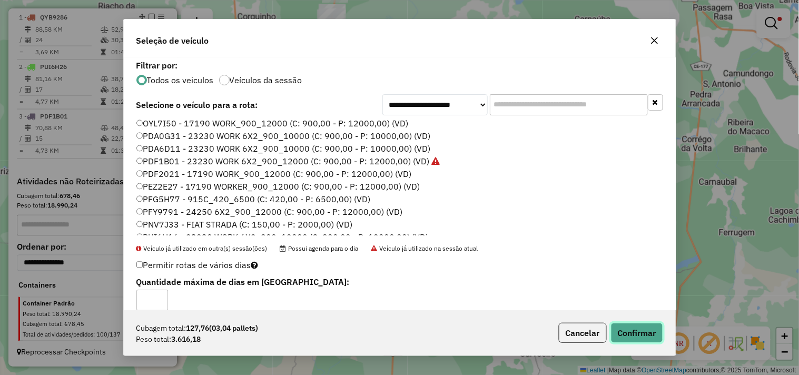
click at [638, 333] on button "Confirmar" at bounding box center [637, 333] width 52 height 20
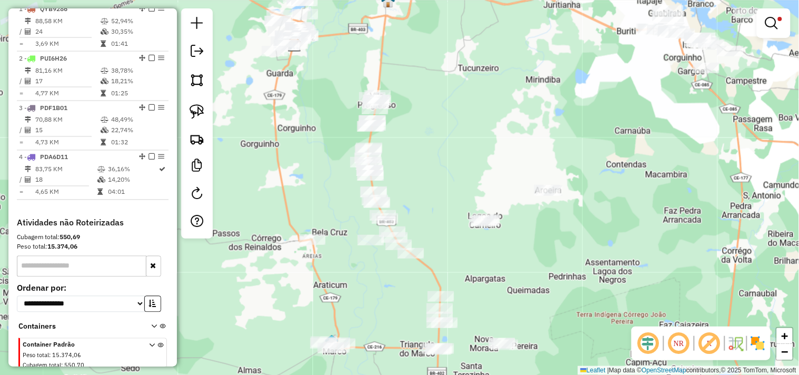
drag, startPoint x: 473, startPoint y: 171, endPoint x: 523, endPoint y: 301, distance: 140.0
click at [523, 301] on div "Limpar filtros Janela de atendimento Grade de atendimento Capacidade Transporta…" at bounding box center [399, 187] width 799 height 375
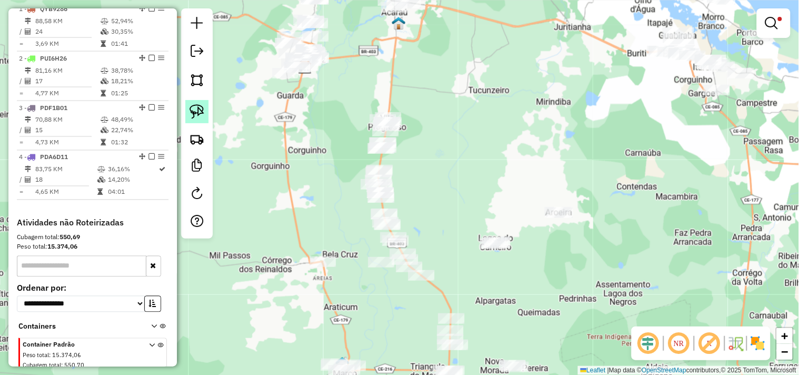
click at [204, 107] on img at bounding box center [196, 111] width 15 height 15
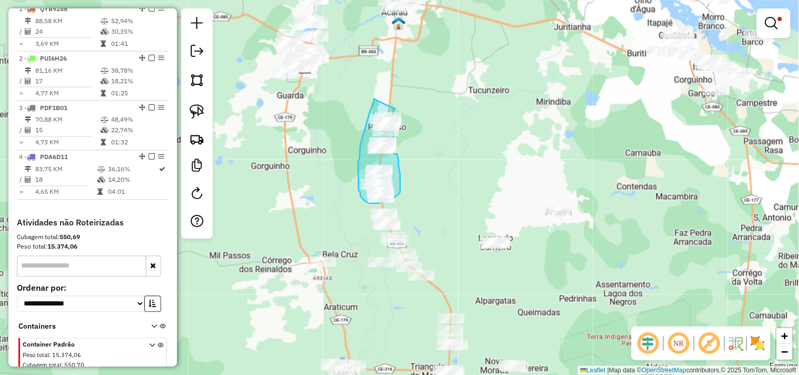
drag, startPoint x: 374, startPoint y: 102, endPoint x: 395, endPoint y: 101, distance: 21.1
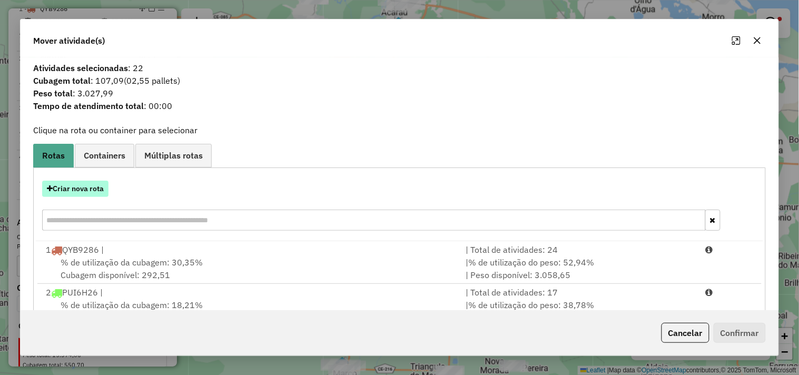
click at [93, 184] on button "Criar nova rota" at bounding box center [75, 189] width 66 height 16
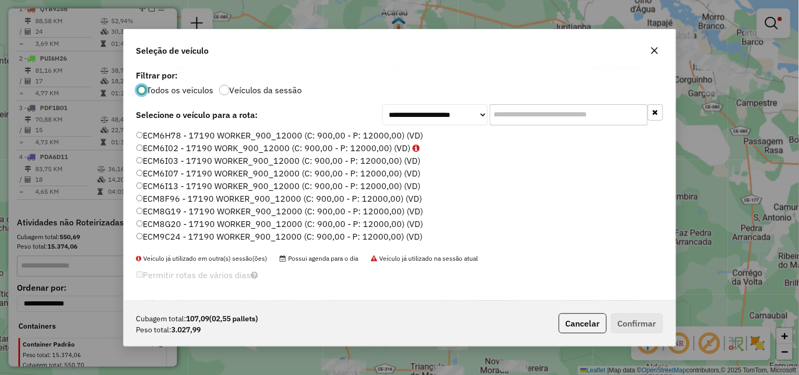
scroll to position [6, 3]
click at [169, 168] on label "ECM6I07 - 17190 WORKER_900_12000 (C: 900,00 - P: 12000,00) (VD)" at bounding box center [278, 173] width 284 height 13
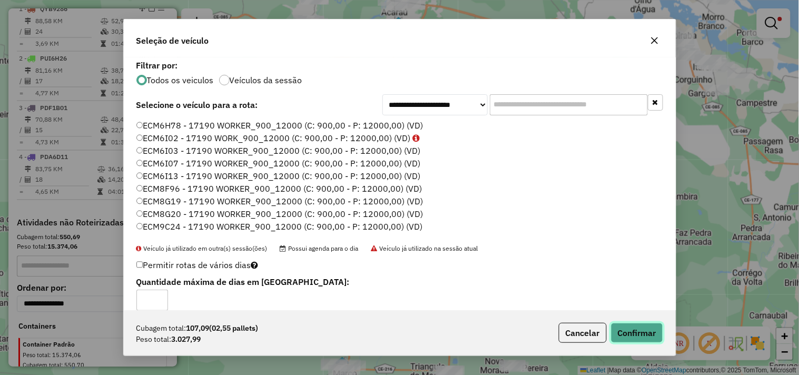
click at [628, 337] on button "Confirmar" at bounding box center [637, 333] width 52 height 20
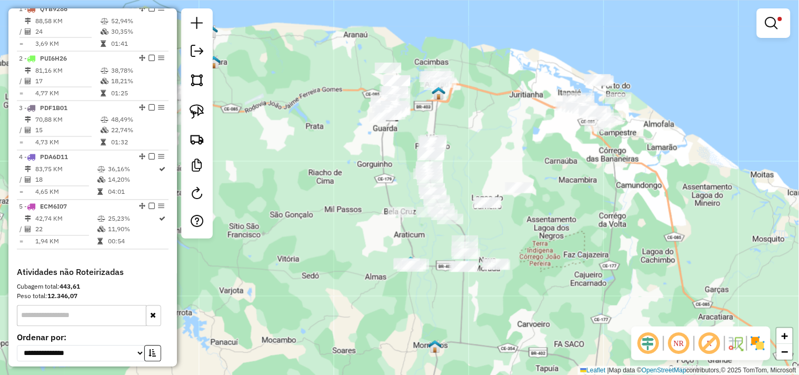
drag, startPoint x: 335, startPoint y: 183, endPoint x: 325, endPoint y: 158, distance: 26.2
click at [328, 164] on div "Limpar filtros Janela de atendimento Grade de atendimento Capacidade Transporta…" at bounding box center [399, 187] width 799 height 375
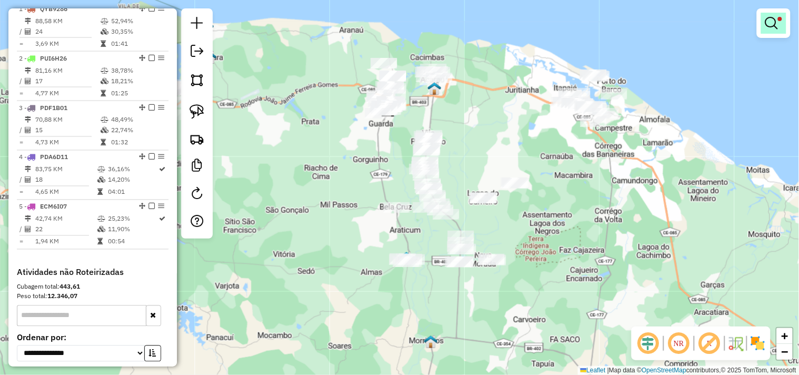
click at [766, 24] on em at bounding box center [771, 23] width 13 height 13
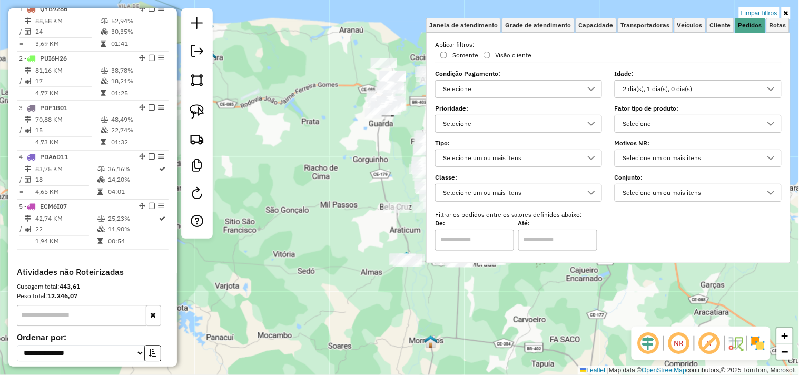
click at [666, 88] on div "2 dia(s), 1 dia(s), 0 dia(s)" at bounding box center [690, 89] width 142 height 17
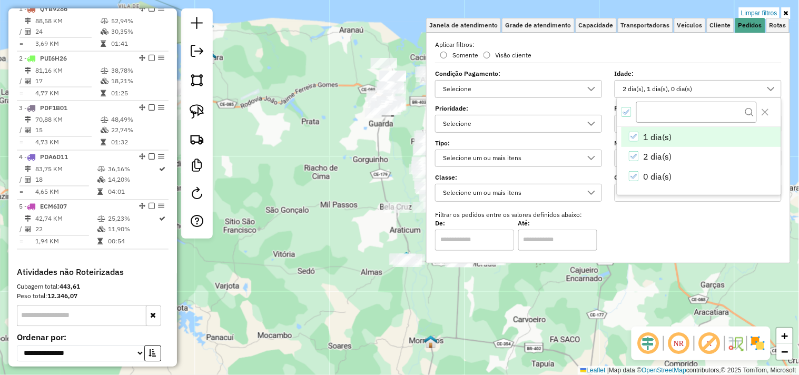
scroll to position [6, 35]
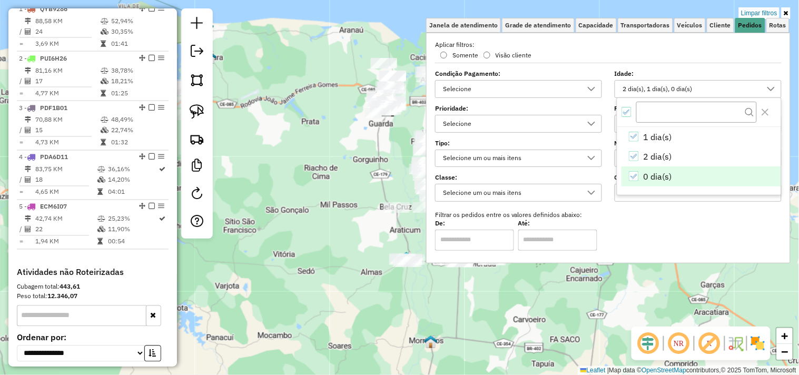
click at [635, 179] on icon "0 dia(s)" at bounding box center [633, 176] width 7 height 7
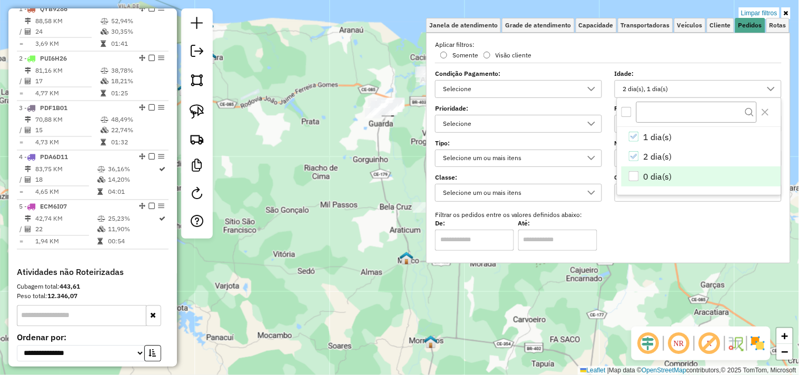
click at [332, 158] on div "Limpar filtros Janela de atendimento Grade de atendimento Capacidade Transporta…" at bounding box center [399, 187] width 799 height 375
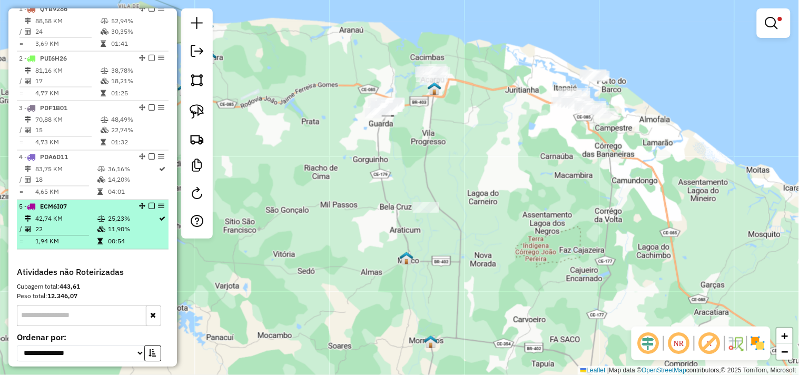
scroll to position [346, 0]
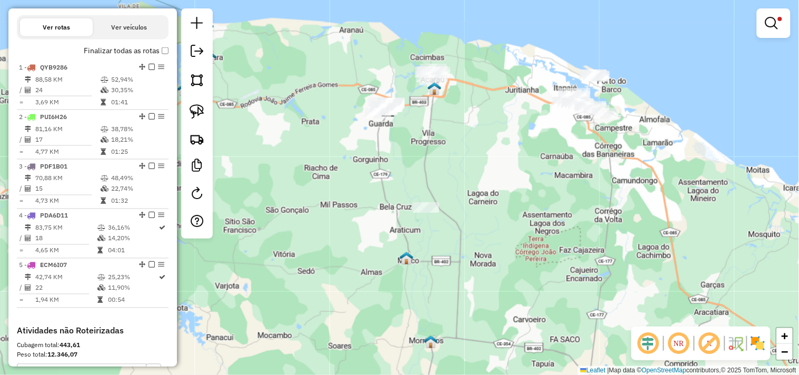
click at [435, 144] on div "Limpar filtros Janela de atendimento Grade de atendimento Capacidade Transporta…" at bounding box center [399, 187] width 799 height 375
click at [775, 21] on em at bounding box center [771, 23] width 13 height 13
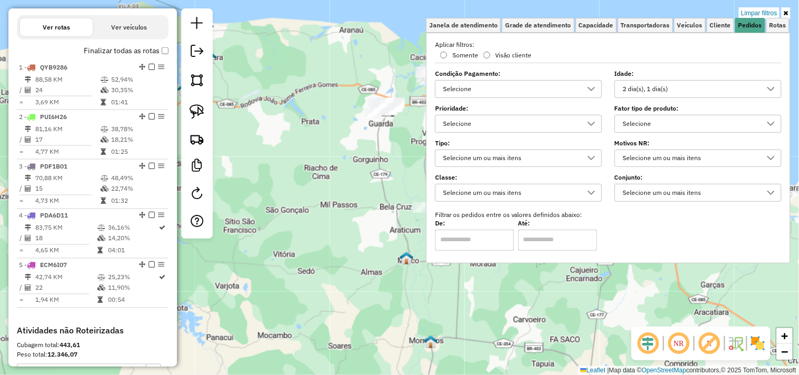
click at [672, 86] on div "2 dia(s), 1 dia(s)" at bounding box center [690, 89] width 142 height 17
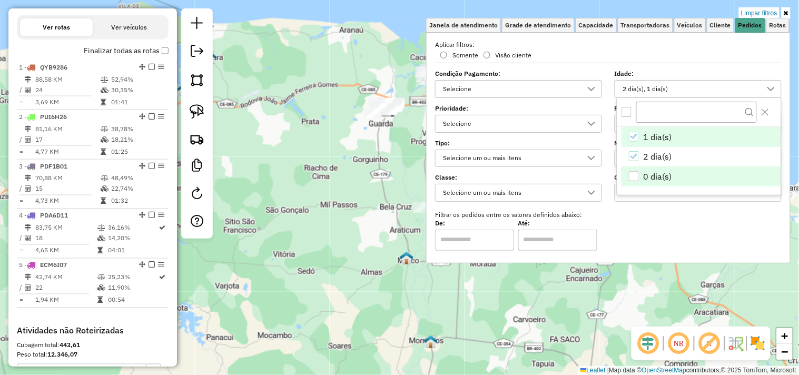
click at [636, 175] on div "0 dia(s)" at bounding box center [633, 176] width 10 height 10
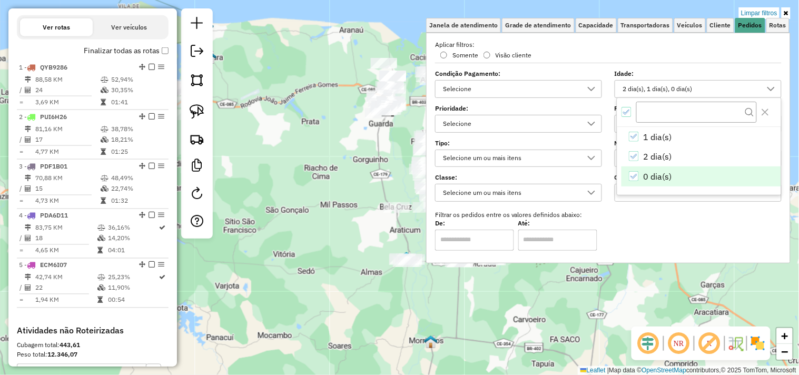
click at [412, 302] on div "Limpar filtros Janela de atendimento Grade de atendimento Capacidade Transporta…" at bounding box center [399, 187] width 799 height 375
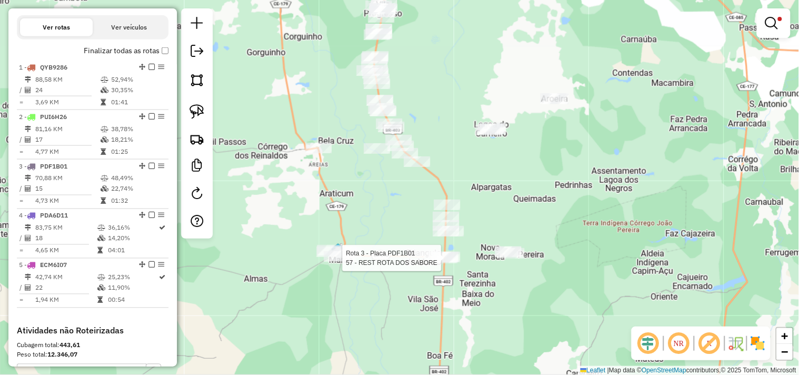
select select "**********"
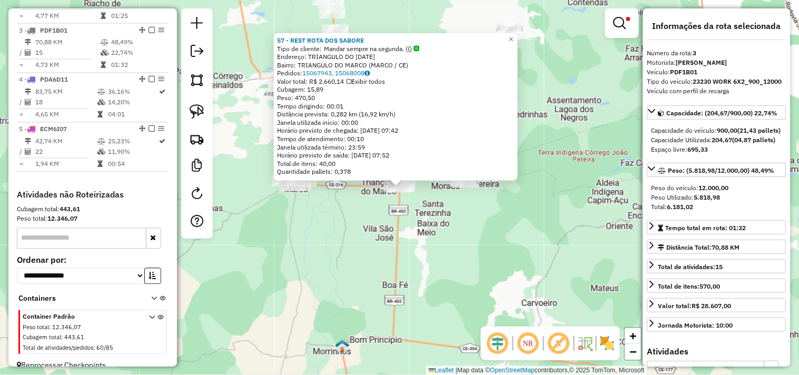
scroll to position [503, 0]
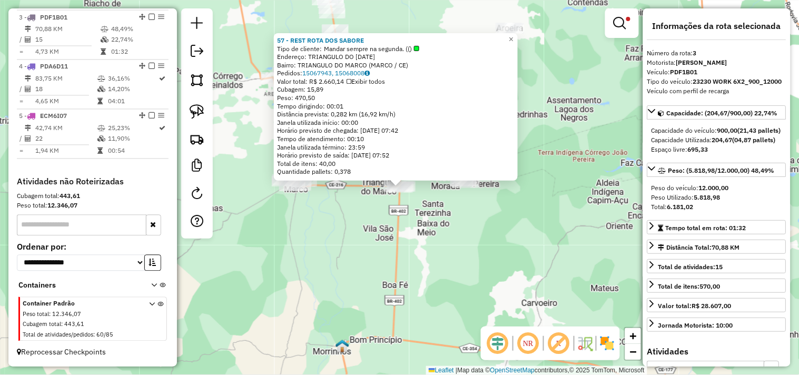
click at [451, 262] on div "57 - REST ROTA DOS SABORE Tipo de cliente: Mandar sempre na segunda. (() Endere…" at bounding box center [399, 187] width 799 height 375
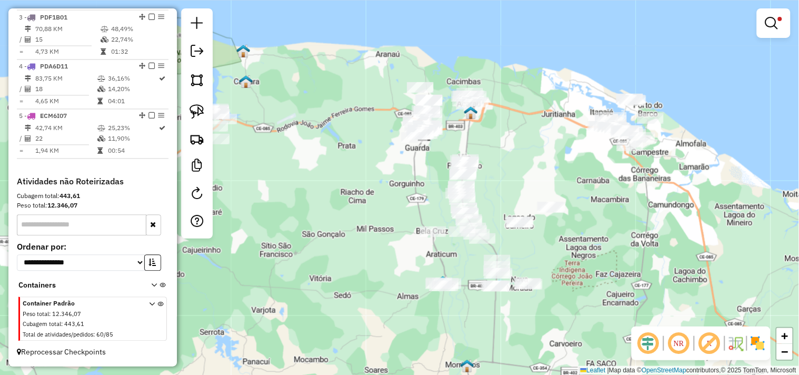
drag, startPoint x: 325, startPoint y: 189, endPoint x: 358, endPoint y: 198, distance: 34.7
click at [358, 198] on div "Limpar filtros Janela de atendimento Grade de atendimento Capacidade Transporta…" at bounding box center [399, 187] width 799 height 375
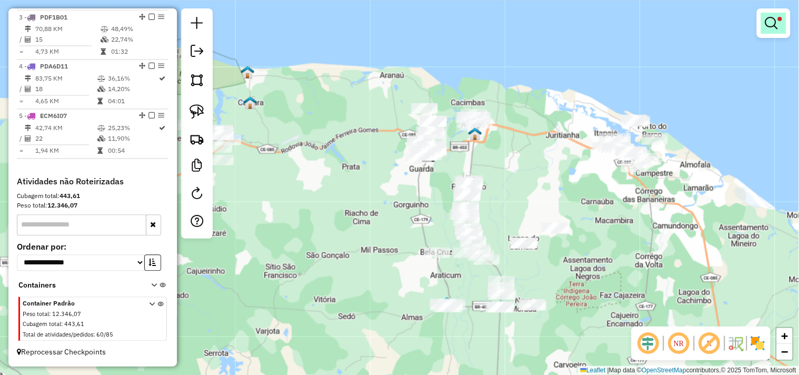
click at [769, 31] on link at bounding box center [773, 23] width 25 height 21
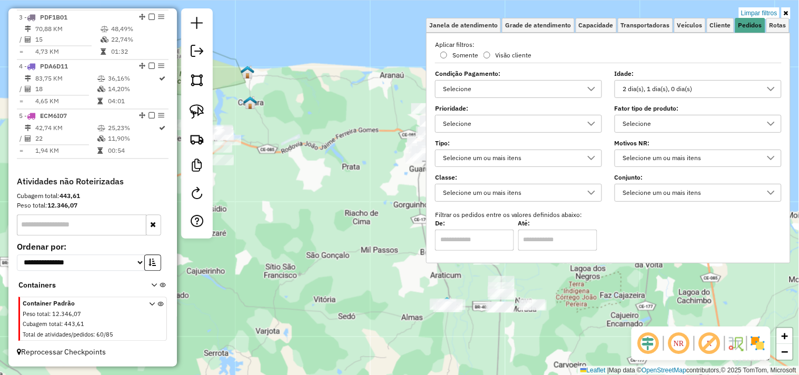
click at [665, 87] on div "2 dia(s), 1 dia(s), 0 dia(s)" at bounding box center [690, 89] width 142 height 17
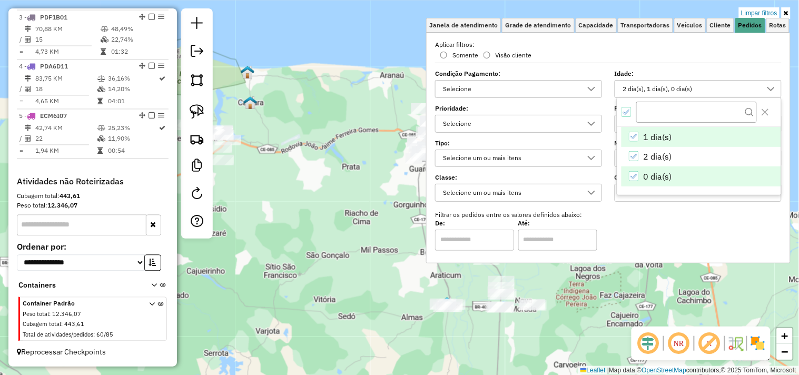
click at [627, 175] on li "0 dia(s)" at bounding box center [700, 176] width 159 height 20
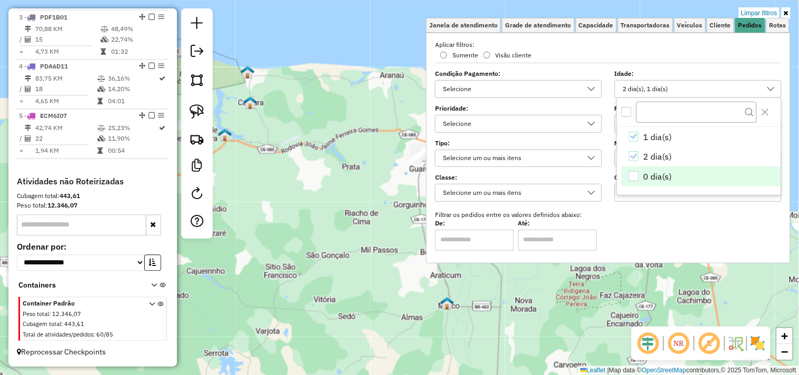
click at [400, 197] on div "Limpar filtros Janela de atendimento Grade de atendimento Capacidade Transporta…" at bounding box center [399, 187] width 799 height 375
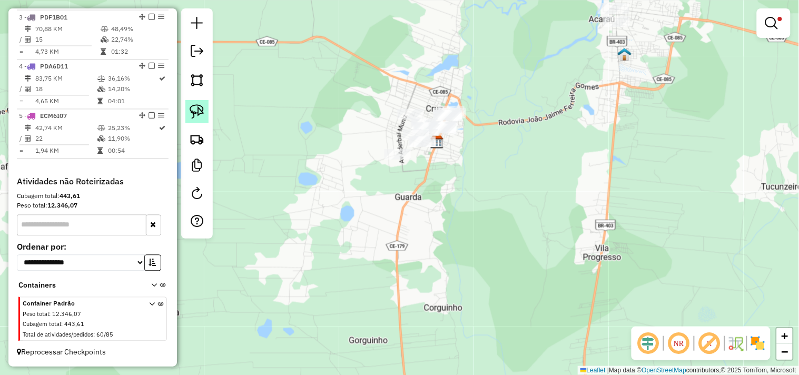
click at [192, 108] on img at bounding box center [196, 111] width 15 height 15
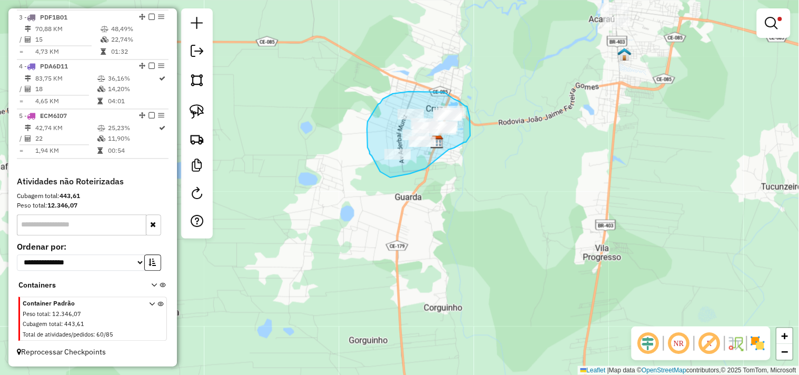
drag, startPoint x: 425, startPoint y: 168, endPoint x: 443, endPoint y: 152, distance: 24.2
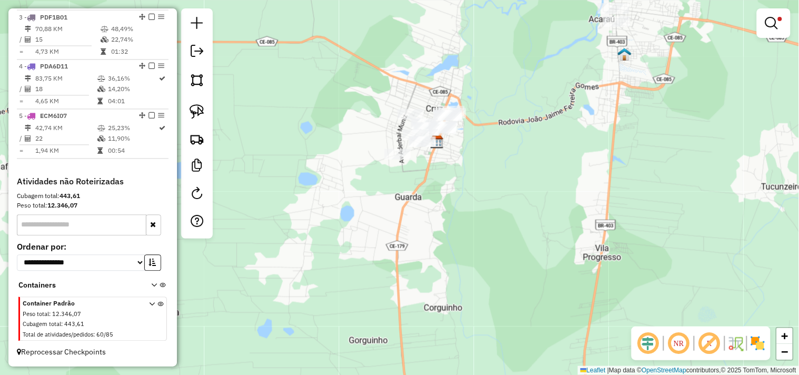
click at [777, 25] on link at bounding box center [773, 23] width 25 height 21
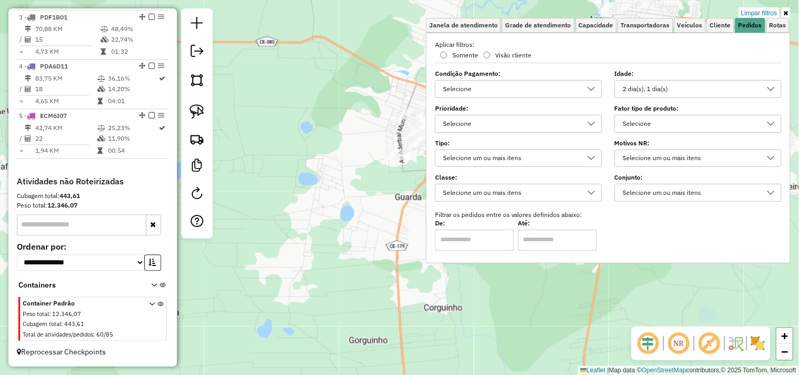
click at [673, 91] on div "2 dia(s), 1 dia(s)" at bounding box center [690, 89] width 142 height 17
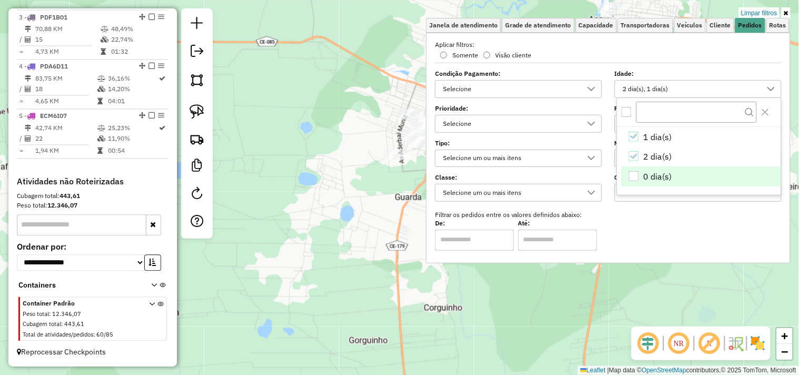
click at [634, 179] on div "0 dia(s)" at bounding box center [633, 176] width 10 height 10
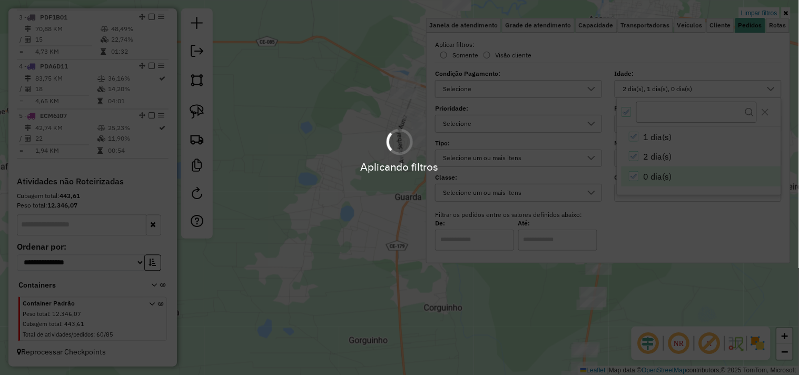
click at [362, 222] on div "Limpar filtros Janela de atendimento Grade de atendimento Capacidade Transporta…" at bounding box center [399, 187] width 799 height 375
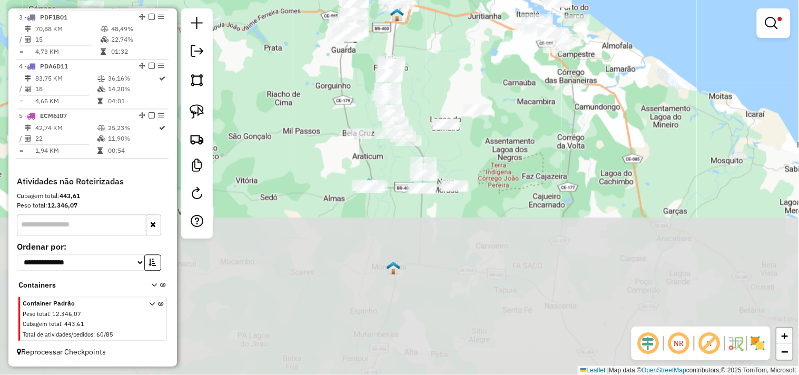
drag, startPoint x: 358, startPoint y: 312, endPoint x: 330, endPoint y: 164, distance: 151.1
click at [330, 164] on div "Limpar filtros Janela de atendimento Grade de atendimento Capacidade Transporta…" at bounding box center [399, 187] width 799 height 375
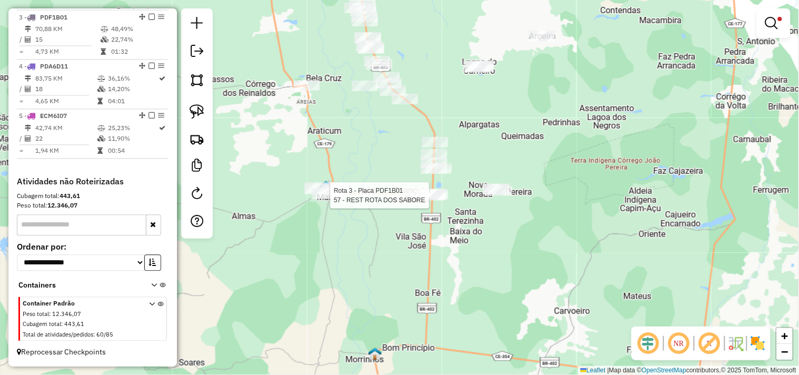
select select "**********"
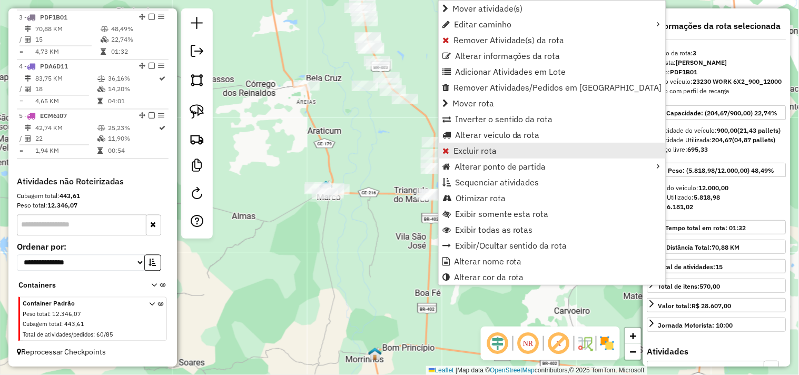
click at [450, 154] on link "Excluir rota" at bounding box center [551, 151] width 227 height 16
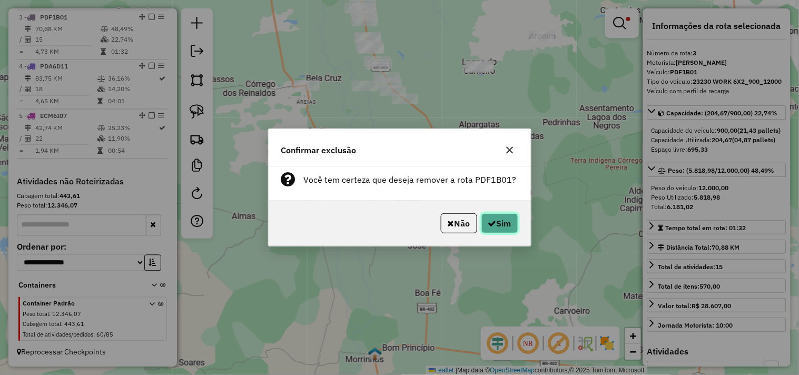
click at [501, 226] on button "Sim" at bounding box center [499, 223] width 37 height 20
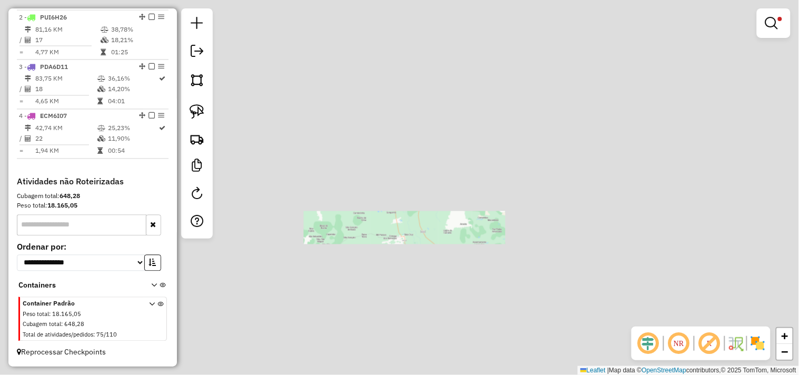
scroll to position [454, 0]
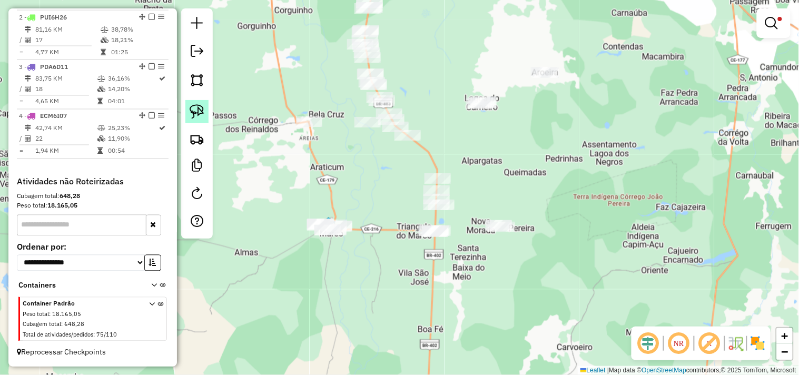
click at [201, 112] on img at bounding box center [196, 111] width 15 height 15
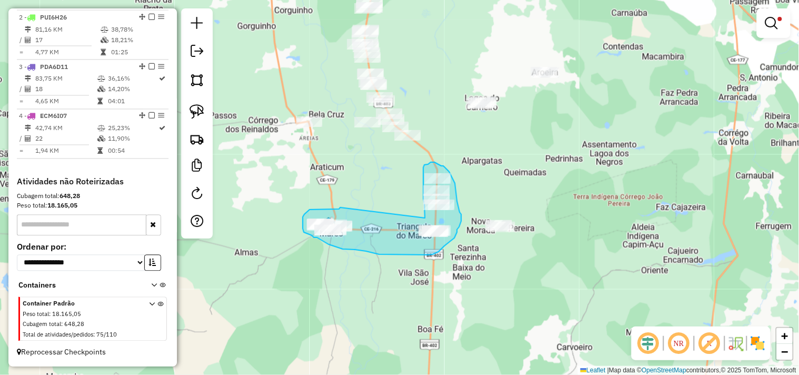
drag, startPoint x: 340, startPoint y: 207, endPoint x: 425, endPoint y: 218, distance: 85.4
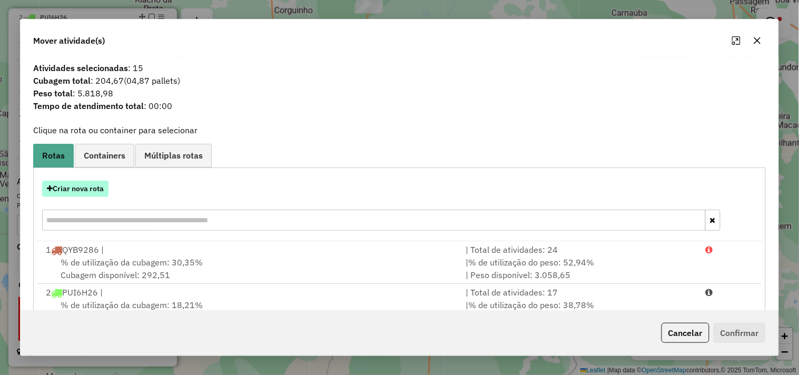
click at [102, 190] on button "Criar nova rota" at bounding box center [75, 189] width 66 height 16
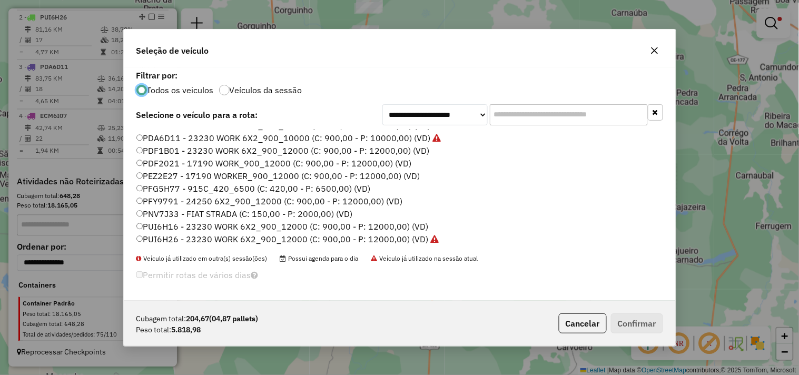
scroll to position [166, 0]
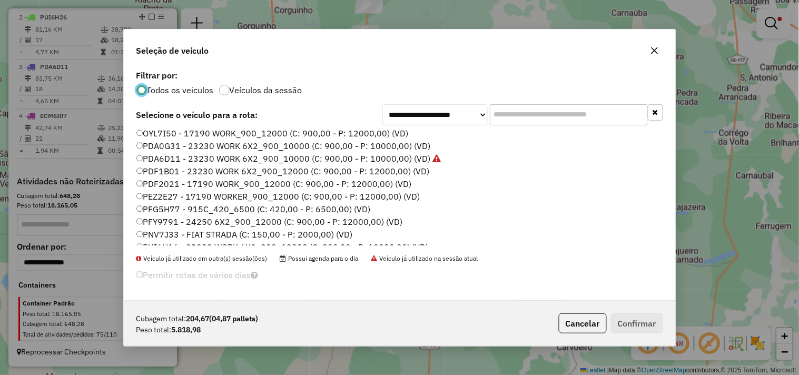
click at [164, 143] on label "PDA0G31 - 23230 WORK 6X2_900_10000 (C: 900,00 - P: 10000,00) (VD)" at bounding box center [283, 145] width 294 height 13
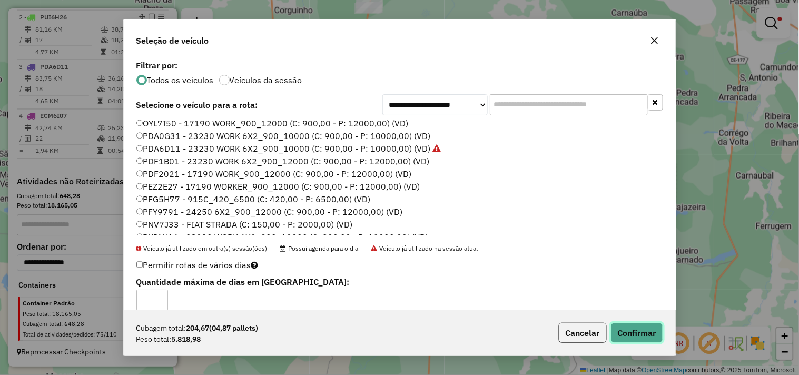
click at [618, 331] on button "Confirmar" at bounding box center [637, 333] width 52 height 20
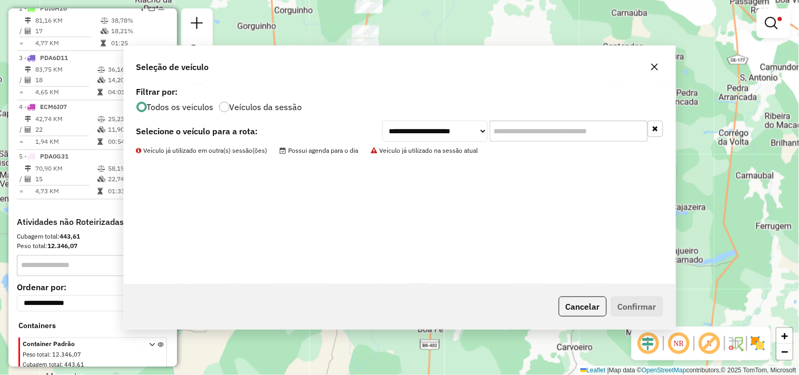
scroll to position [503, 0]
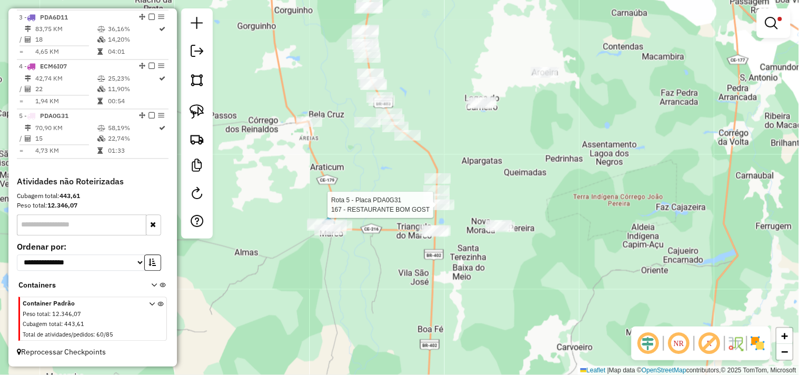
select select "**********"
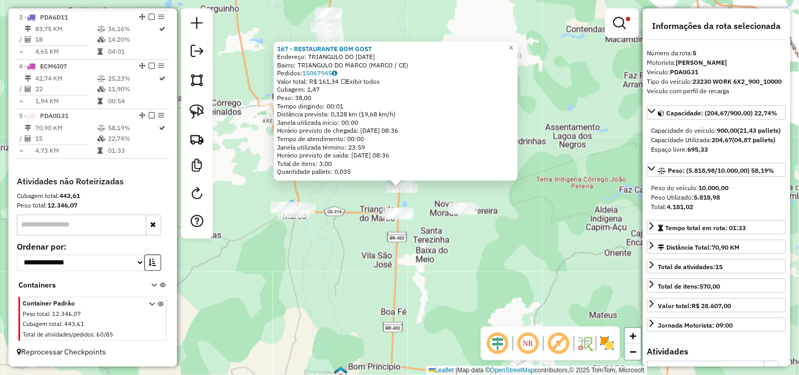
click at [440, 249] on div "167 - RESTAURANTE BOM GOST Endereço: TRIANGULO DO MARCO 1000 Bairro: TRIANGULO …" at bounding box center [399, 187] width 799 height 375
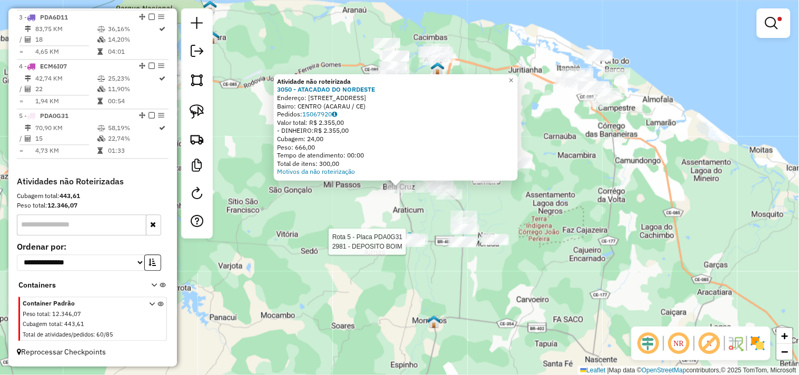
select select "**********"
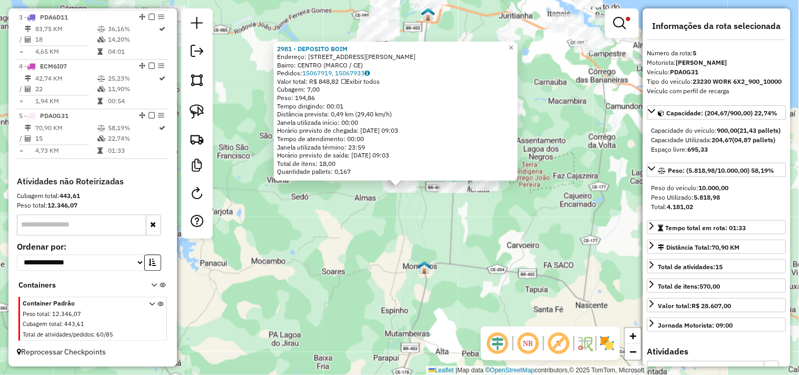
click at [430, 234] on div "2981 - DEPOSITO BOIM Endereço: RUA JOSE LEORNE RIOS 1048 Bairro: CENTRO (MARCO …" at bounding box center [399, 187] width 799 height 375
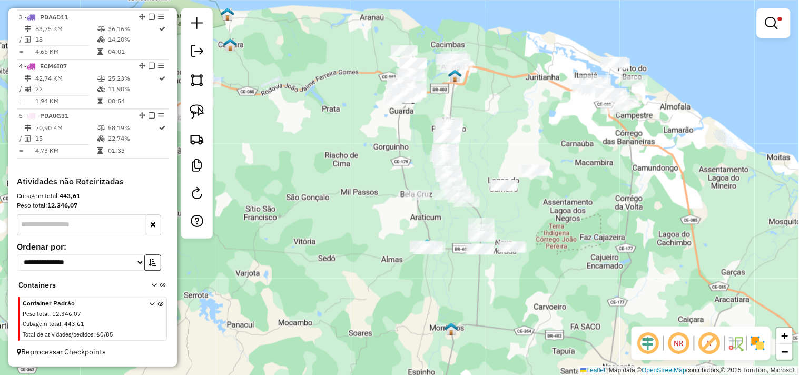
drag, startPoint x: 320, startPoint y: 130, endPoint x: 347, endPoint y: 193, distance: 68.6
click at [347, 193] on div "Limpar filtros Janela de atendimento Grade de atendimento Capacidade Transporta…" at bounding box center [399, 187] width 799 height 375
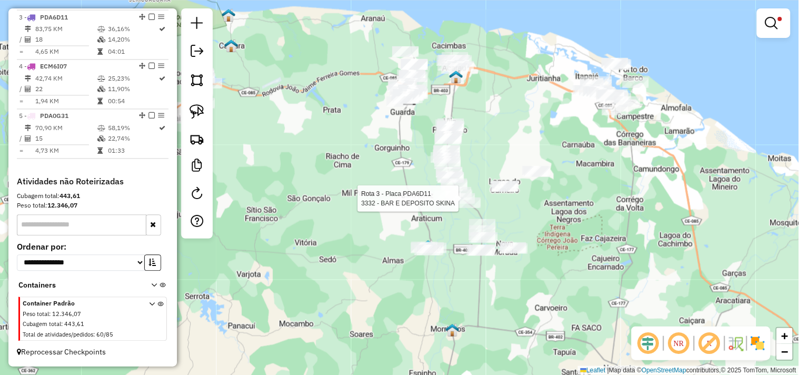
select select "**********"
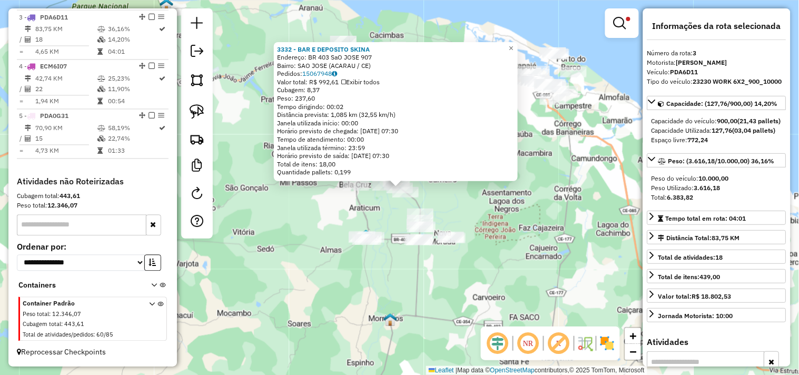
click at [450, 207] on div "3332 - BAR E DEPOSITO SKINA Endereço: BR 403 SaO JOSE 907 Bairro: SAO JOSE (ACA…" at bounding box center [399, 187] width 799 height 375
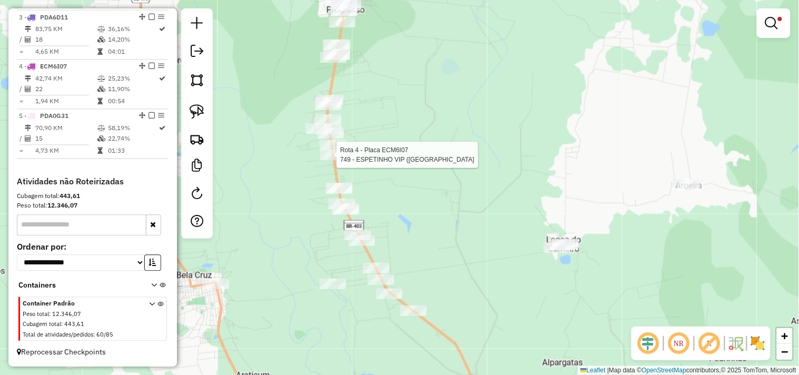
select select "**********"
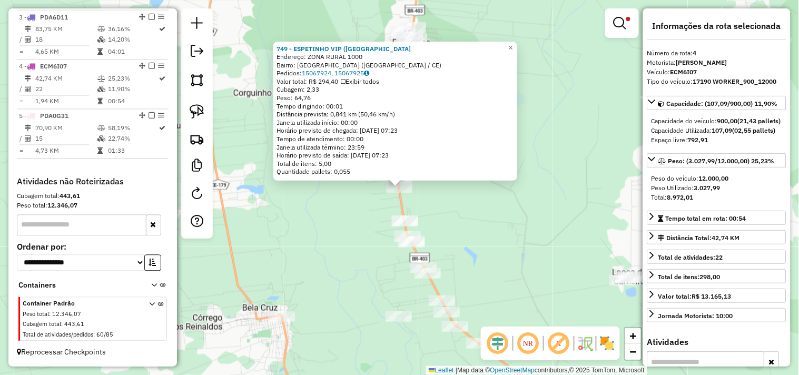
click at [472, 217] on div "749 - ESPETINHO VIP (LAGOA Endereço: ZONA RURAL 1000 Bairro: LAGOA DO CANEMA (A…" at bounding box center [399, 187] width 799 height 375
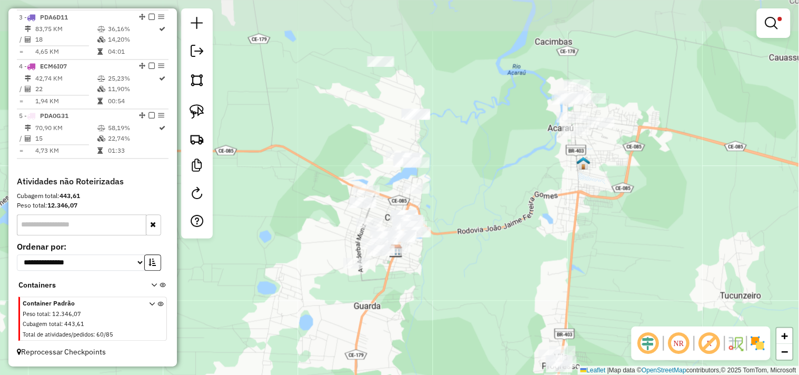
drag, startPoint x: 446, startPoint y: 169, endPoint x: 353, endPoint y: 222, distance: 107.0
click at [425, 288] on div "Limpar filtros Janela de atendimento Grade de atendimento Capacidade Transporta…" at bounding box center [399, 187] width 799 height 375
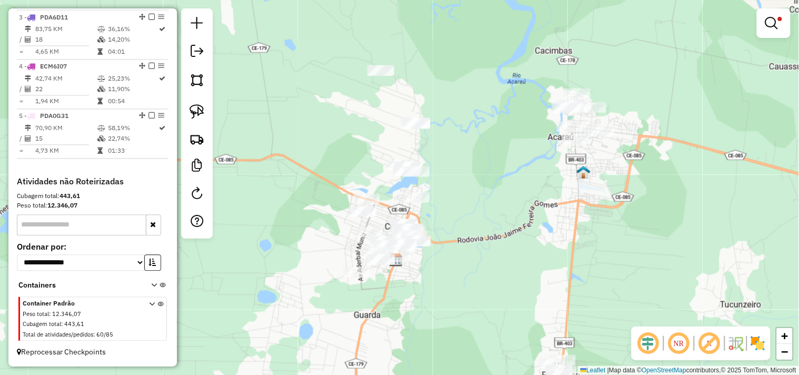
drag, startPoint x: 199, startPoint y: 108, endPoint x: 309, endPoint y: 157, distance: 120.2
click at [198, 108] on img at bounding box center [196, 111] width 15 height 15
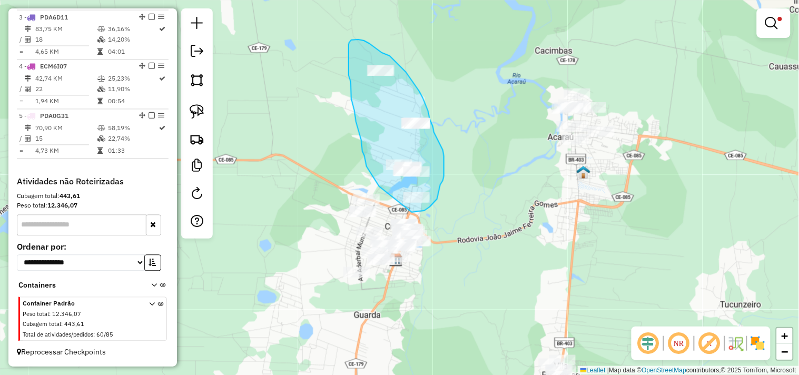
drag, startPoint x: 379, startPoint y: 186, endPoint x: 412, endPoint y: 212, distance: 41.6
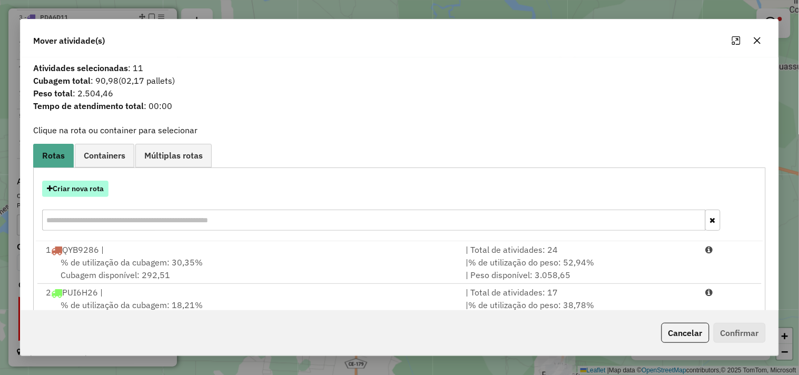
click at [88, 188] on button "Criar nova rota" at bounding box center [75, 189] width 66 height 16
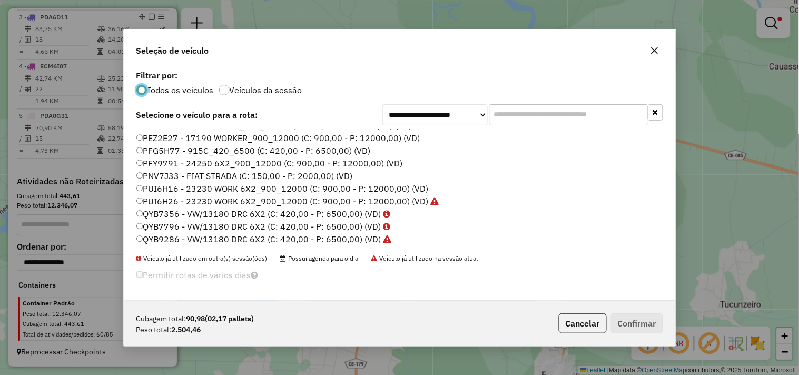
scroll to position [166, 0]
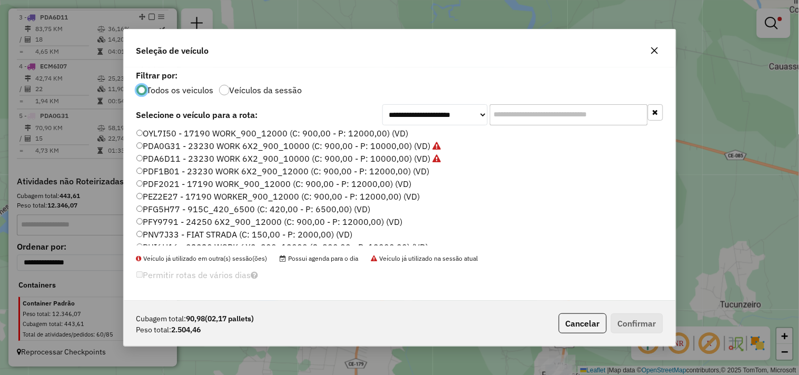
click at [165, 169] on label "PDF1B01 - 23230 WORK 6X2_900_12000 (C: 900,00 - P: 12000,00) (VD)" at bounding box center [282, 171] width 293 height 13
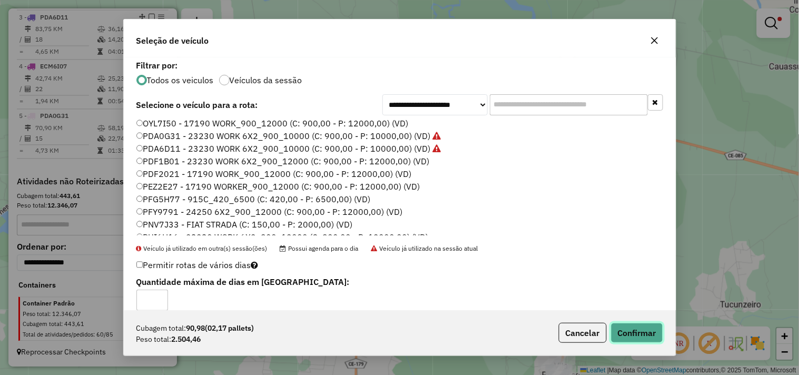
click at [632, 332] on button "Confirmar" at bounding box center [637, 333] width 52 height 20
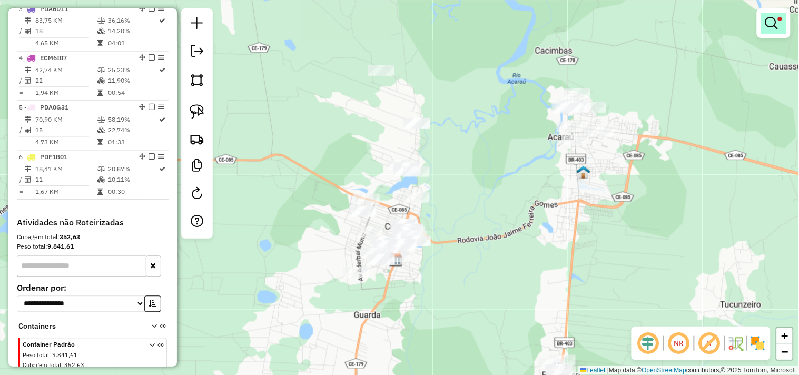
click at [763, 25] on link at bounding box center [773, 23] width 25 height 21
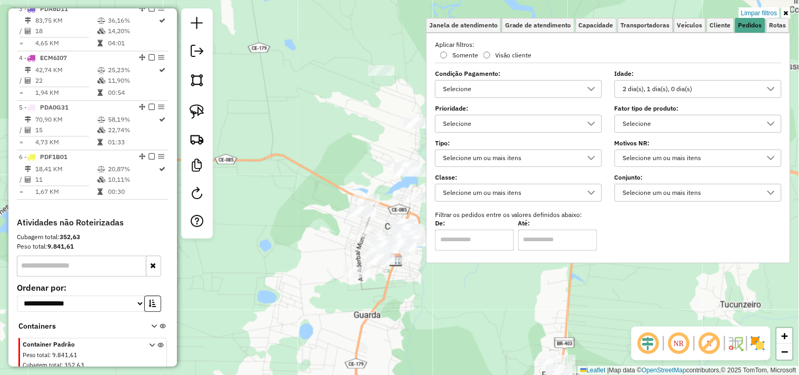
drag, startPoint x: 689, startPoint y: 87, endPoint x: 687, endPoint y: 95, distance: 8.5
click at [688, 87] on div "2 dia(s), 1 dia(s), 0 dia(s)" at bounding box center [690, 89] width 142 height 17
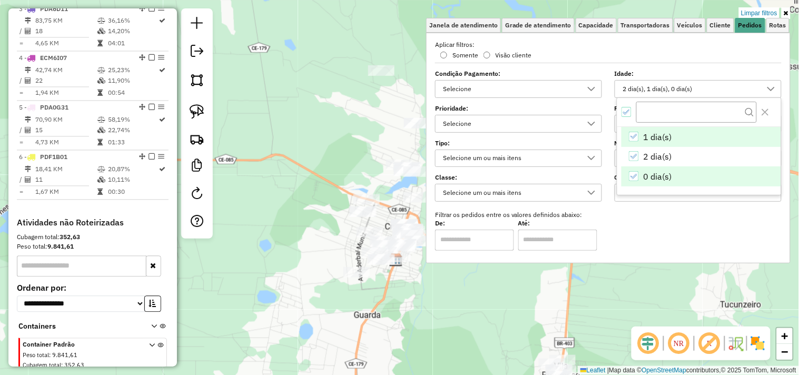
click at [634, 175] on icon "0 dia(s)" at bounding box center [633, 176] width 7 height 7
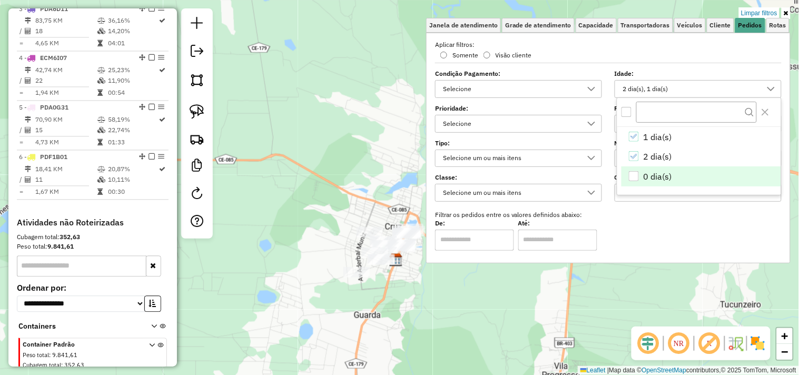
click at [408, 301] on div "Limpar filtros Janela de atendimento Grade de atendimento Capacidade Transporta…" at bounding box center [399, 187] width 799 height 375
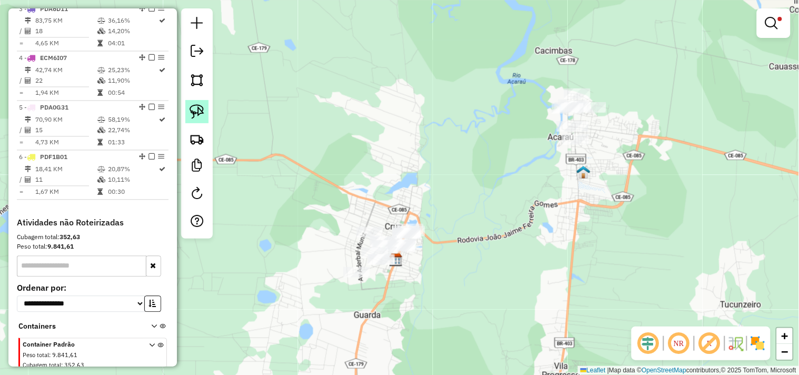
click at [196, 122] on link at bounding box center [196, 111] width 23 height 23
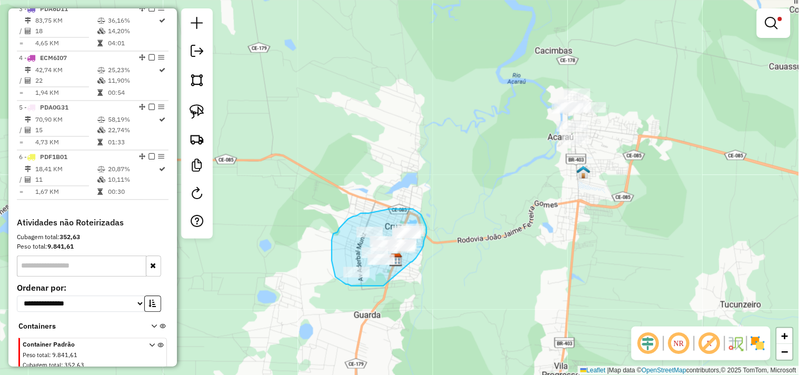
drag, startPoint x: 382, startPoint y: 286, endPoint x: 409, endPoint y: 262, distance: 35.8
click at [409, 262] on div "Limpar filtros Janela de atendimento Grade de atendimento Capacidade Transporta…" at bounding box center [399, 187] width 799 height 375
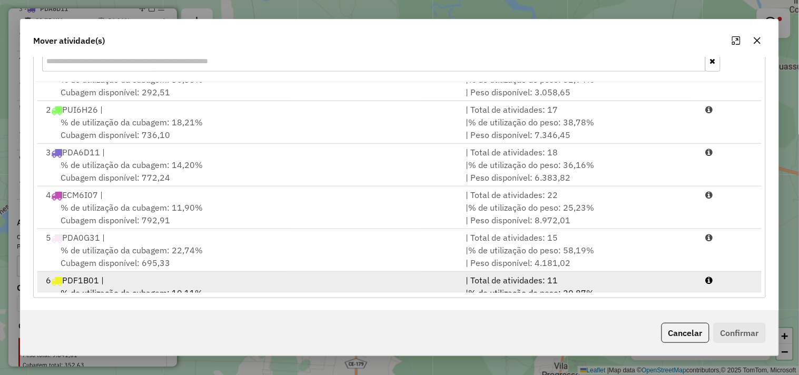
scroll to position [45, 0]
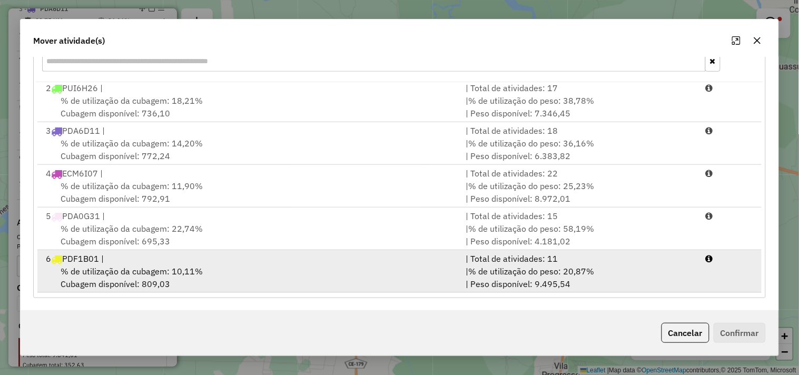
click at [177, 270] on span "% de utilização da cubagem: 10,11%" at bounding box center [132, 271] width 142 height 11
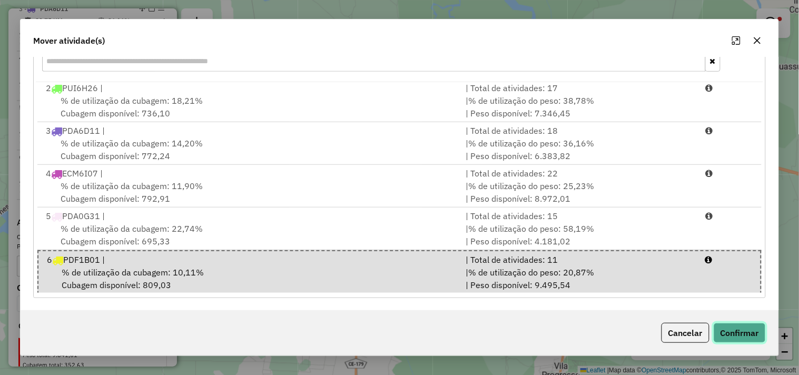
click at [731, 327] on button "Confirmar" at bounding box center [739, 333] width 52 height 20
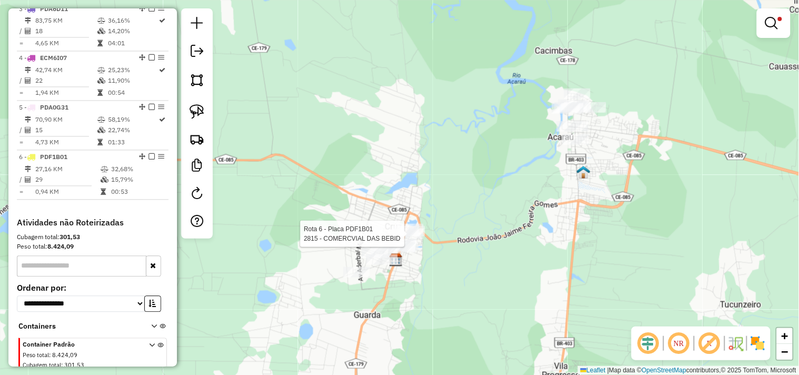
scroll to position [553, 0]
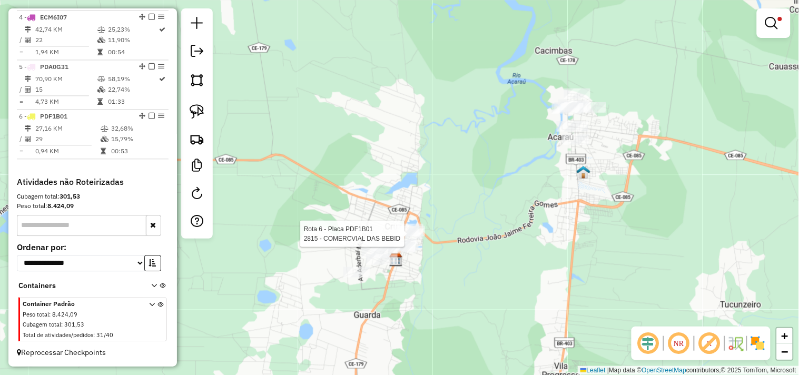
select select "**********"
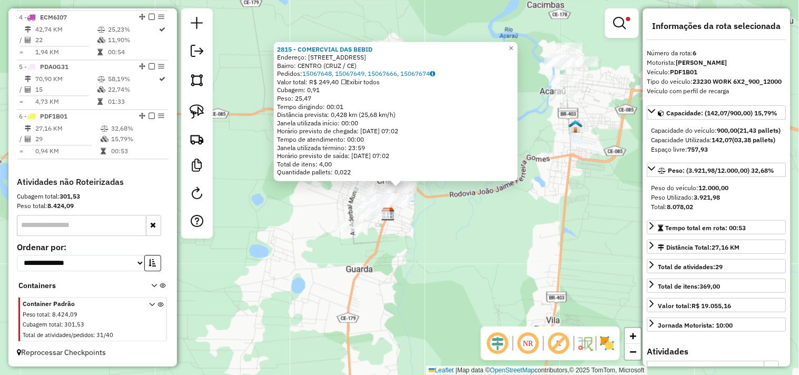
click at [435, 255] on div "2815 - COMERCVIAL DAS BEBID Endereço: RUA SETE DE SETEMBRO 104 Bairro: CENTRO (…" at bounding box center [399, 187] width 799 height 375
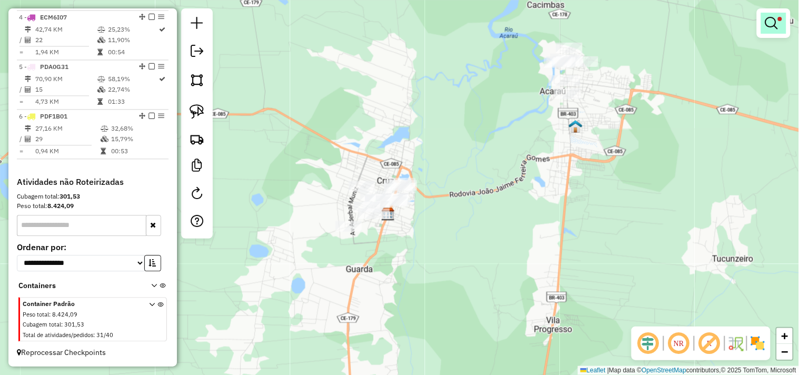
click at [774, 25] on em at bounding box center [771, 23] width 13 height 13
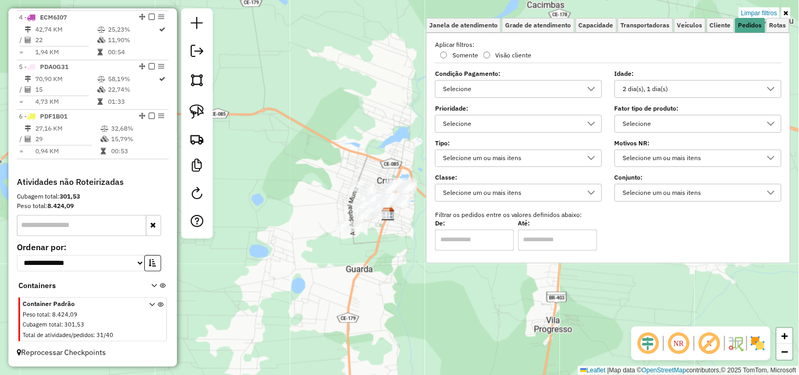
drag, startPoint x: 685, startPoint y: 87, endPoint x: 683, endPoint y: 96, distance: 9.3
click at [683, 87] on div "2 dia(s), 1 dia(s)" at bounding box center [690, 89] width 142 height 17
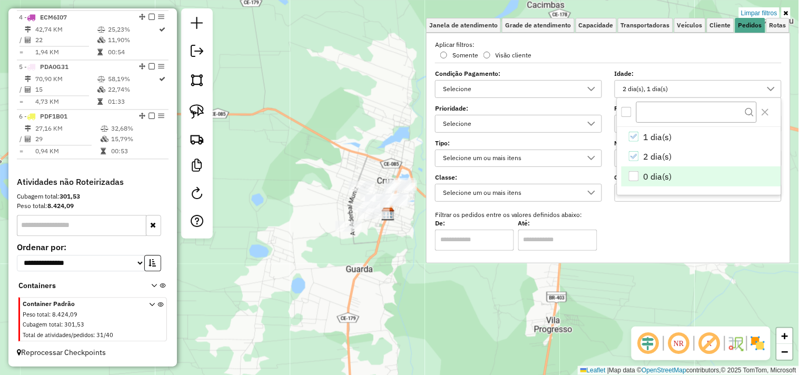
click at [637, 173] on div "0 dia(s)" at bounding box center [633, 176] width 10 height 10
click at [398, 281] on div "Limpar filtros Janela de atendimento Grade de atendimento Capacidade Transporta…" at bounding box center [399, 187] width 799 height 375
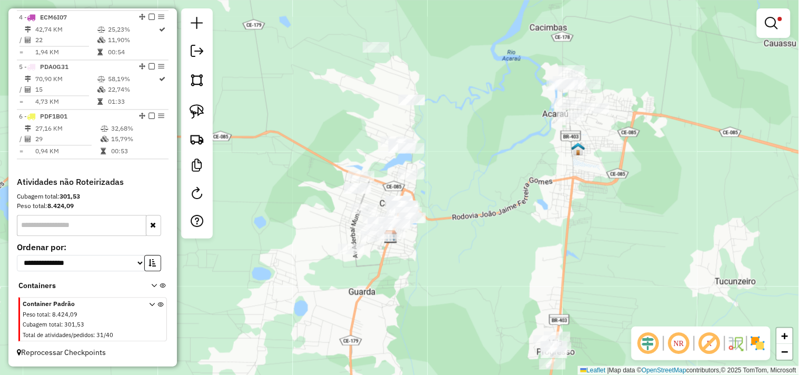
drag, startPoint x: 461, startPoint y: 222, endPoint x: 466, endPoint y: 268, distance: 47.2
click at [466, 268] on div "Limpar filtros Janela de atendimento Grade de atendimento Capacidade Transporta…" at bounding box center [399, 187] width 799 height 375
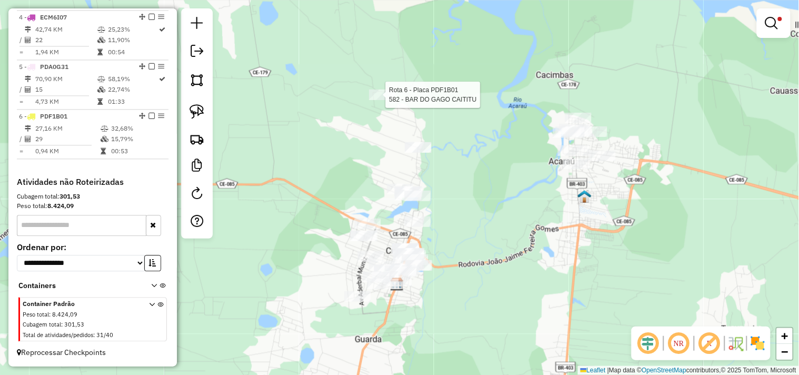
select select "**********"
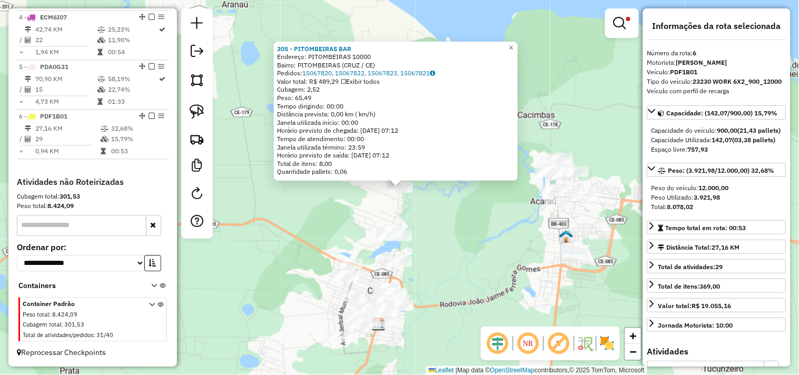
click at [452, 227] on div "305 - PITOMBEIRAS BAR Endereço: PITOMBEIRAS 10000 Bairro: PITOMBEIRAS (CRUZ / C…" at bounding box center [399, 187] width 799 height 375
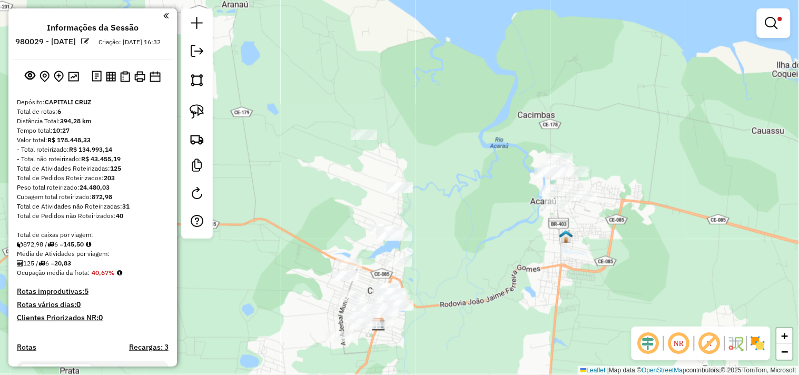
scroll to position [553, 0]
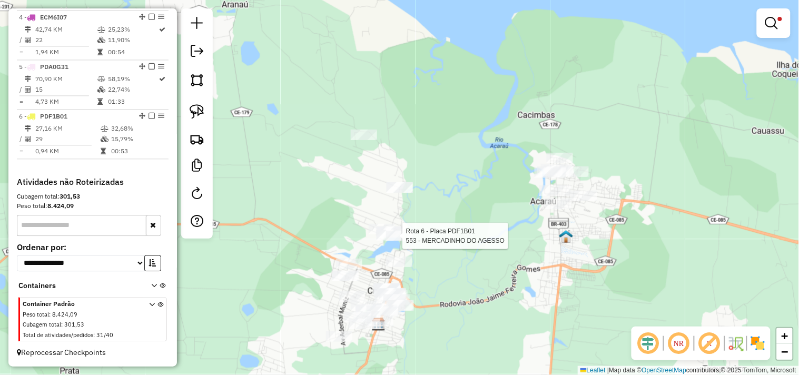
select select "**********"
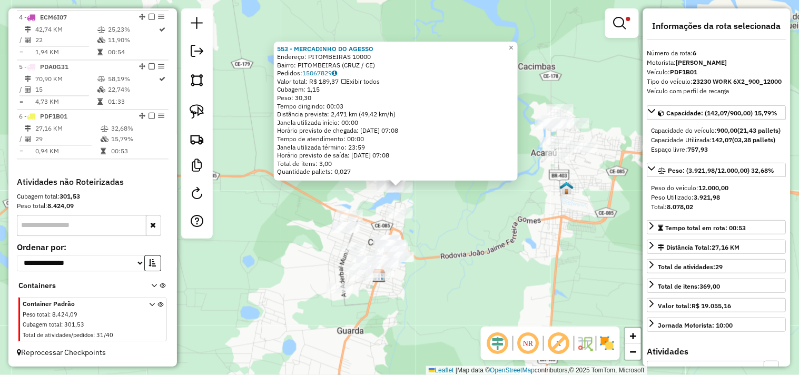
click at [444, 238] on div "553 - MERCADINHO DO AGESSO Endereço: PITOMBEIRAS 10000 Bairro: PITOMBEIRAS (CRU…" at bounding box center [399, 187] width 799 height 375
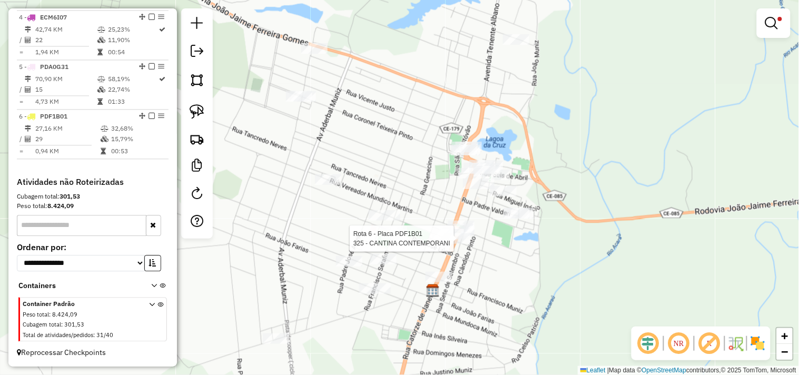
click at [446, 244] on div at bounding box center [457, 238] width 26 height 11
select select "**********"
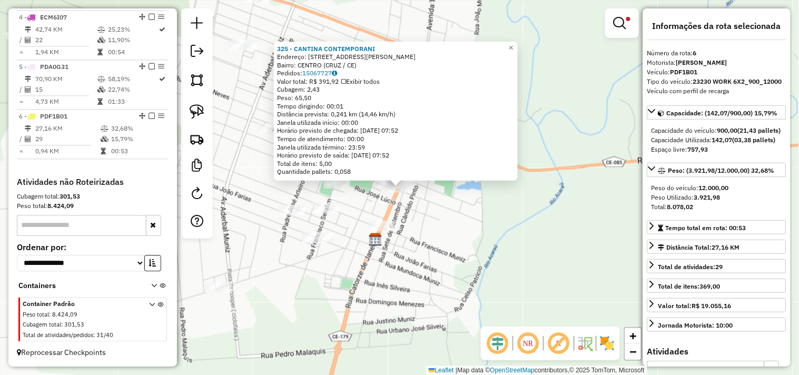
click at [453, 244] on div "325 - CANTINA CONTEMPORANI Endereço: RUA [PERSON_NAME] 107 Bairro: CENTRO (CRUZ…" at bounding box center [399, 187] width 799 height 375
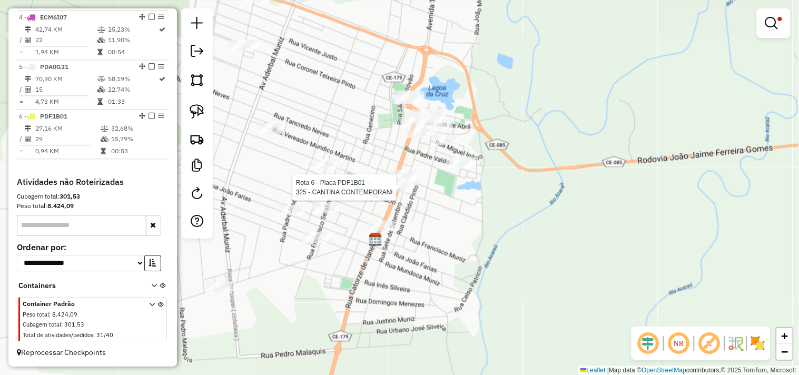
select select "**********"
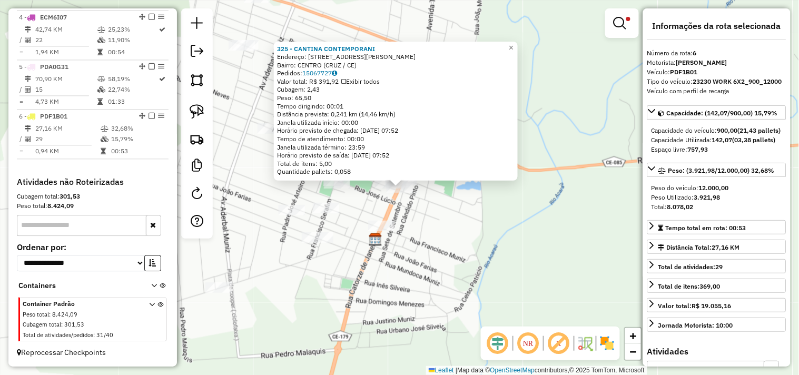
click at [423, 230] on div "325 - CANTINA CONTEMPORANI Endereço: RUA [PERSON_NAME] 107 Bairro: CENTRO (CRUZ…" at bounding box center [399, 187] width 799 height 375
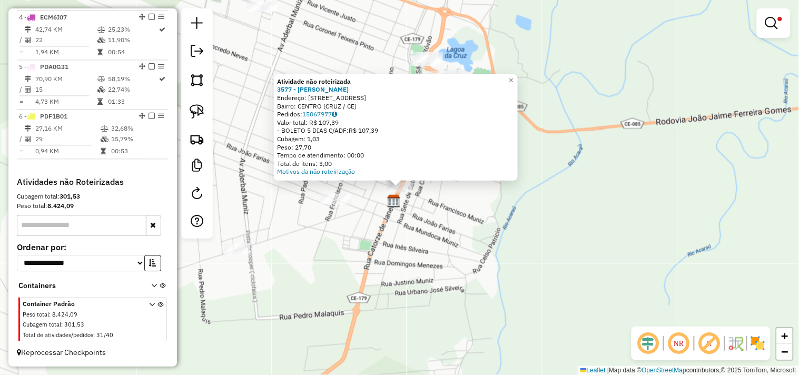
click at [436, 212] on div "Atividade não roteirizada 3577 - [PERSON_NAME] Endereço: [STREET_ADDRESS] Pedid…" at bounding box center [399, 187] width 799 height 375
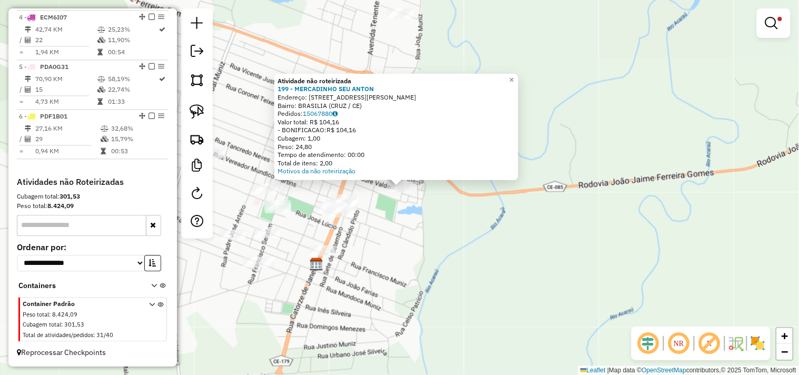
click at [428, 216] on div "Atividade não roteirizada 199 - MERCADINHO SEU [PERSON_NAME]: [STREET_ADDRESS][…" at bounding box center [399, 187] width 799 height 375
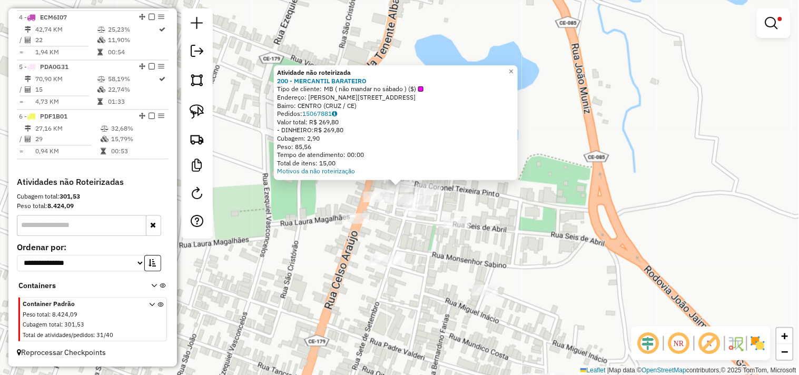
click at [382, 233] on div "Rota 6 - Placa PDF1B01 3564 - LANCHONETE EXPLOSaO Atividade não roteirizada 200…" at bounding box center [399, 187] width 799 height 375
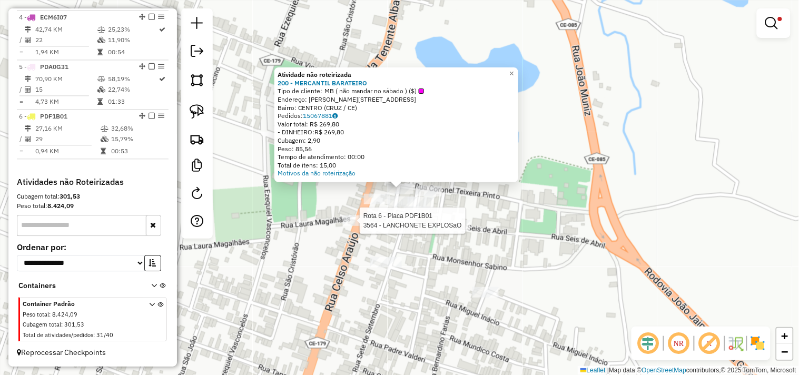
select select "**********"
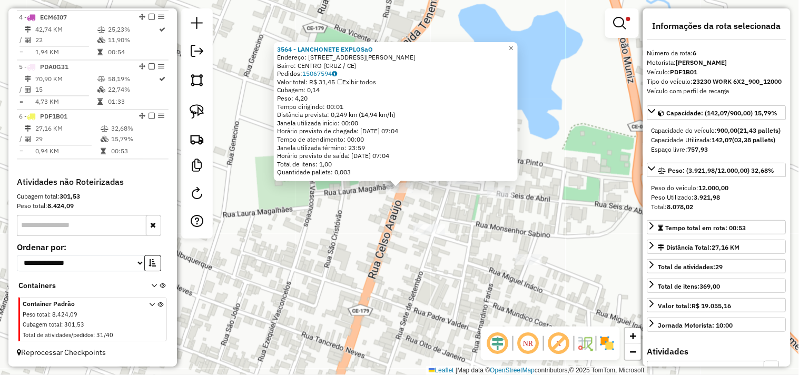
click at [344, 236] on div "3564 - LANCHONETE EXPLOSaO Endereço: [STREET_ADDRESS][PERSON_NAME] Pedidos: 150…" at bounding box center [399, 187] width 799 height 375
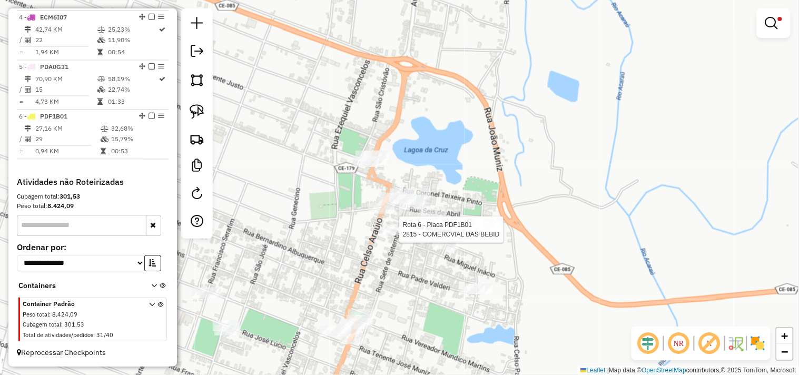
select select "**********"
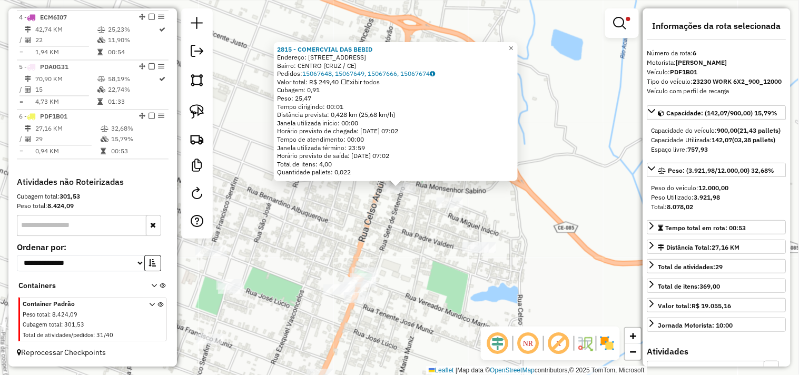
click at [392, 250] on div "2815 - COMERCVIAL DAS BEBID Endereço: [STREET_ADDRESS] Pedidos: 15067648, 15067…" at bounding box center [399, 187] width 799 height 375
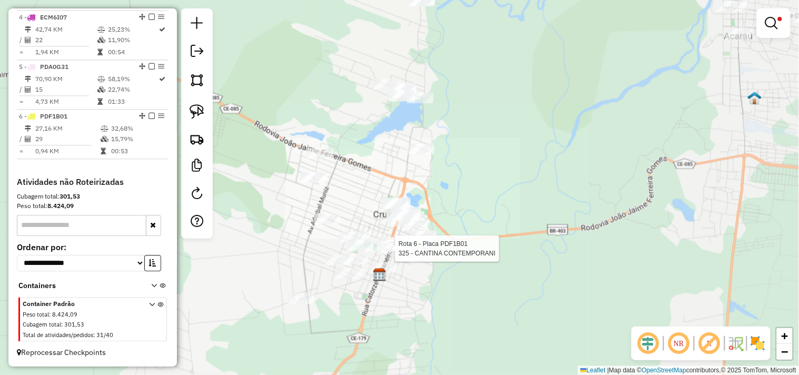
select select "**********"
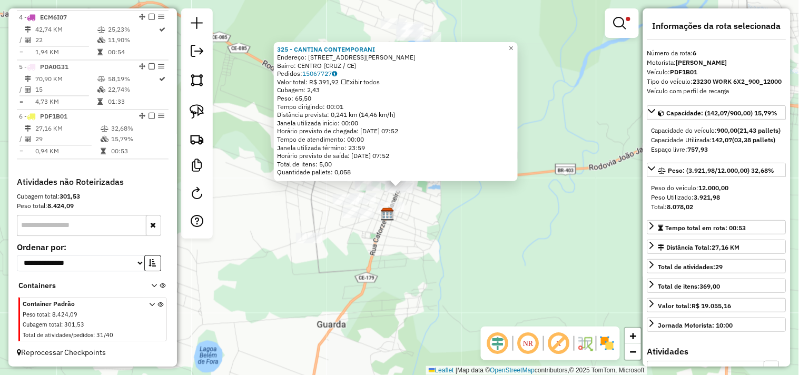
click at [443, 254] on div "325 - CANTINA CONTEMPORANI Endereço: RUA [PERSON_NAME] 107 Bairro: CENTRO (CRUZ…" at bounding box center [399, 187] width 799 height 375
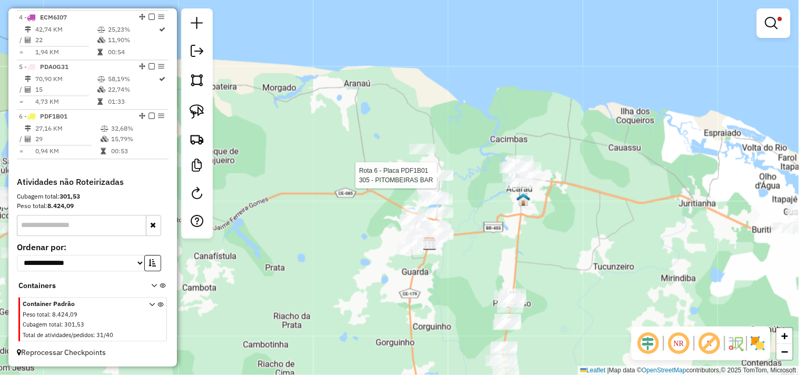
select select "**********"
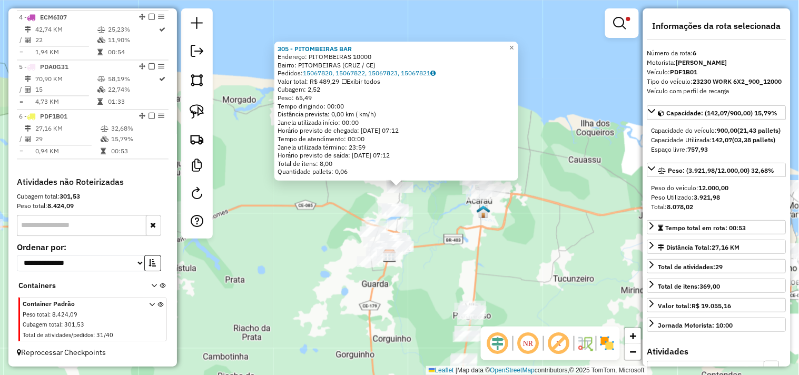
click at [444, 224] on div "305 - PITOMBEIRAS BAR Endereço: PITOMBEIRAS 10000 Bairro: PITOMBEIRAS (CRUZ / C…" at bounding box center [399, 187] width 799 height 375
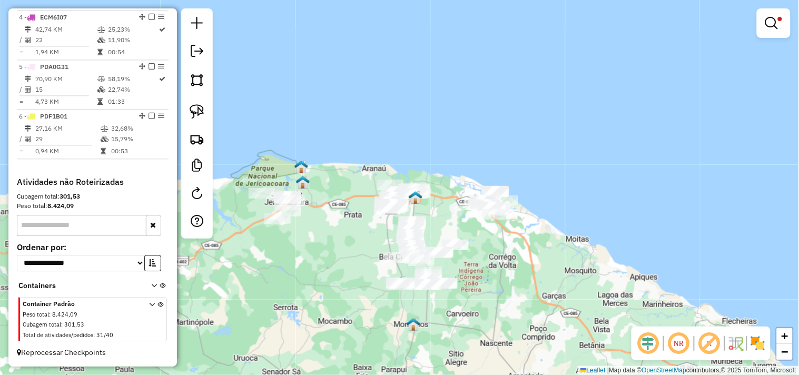
drag, startPoint x: 358, startPoint y: 266, endPoint x: 346, endPoint y: 225, distance: 43.0
click at [346, 225] on div "Limpar filtros Janela de atendimento Grade de atendimento Capacidade Transporta…" at bounding box center [399, 187] width 799 height 375
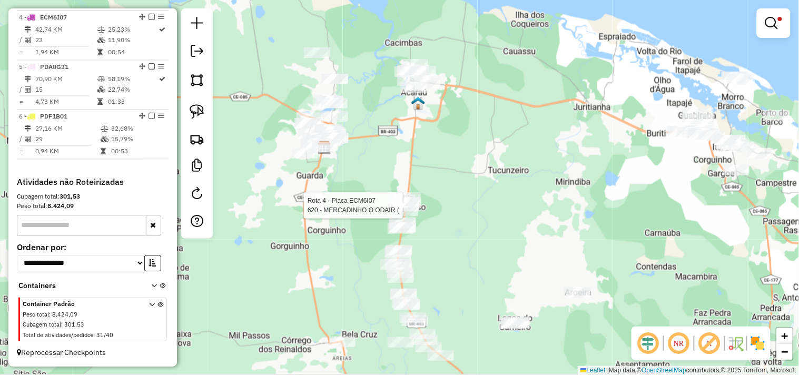
select select "**********"
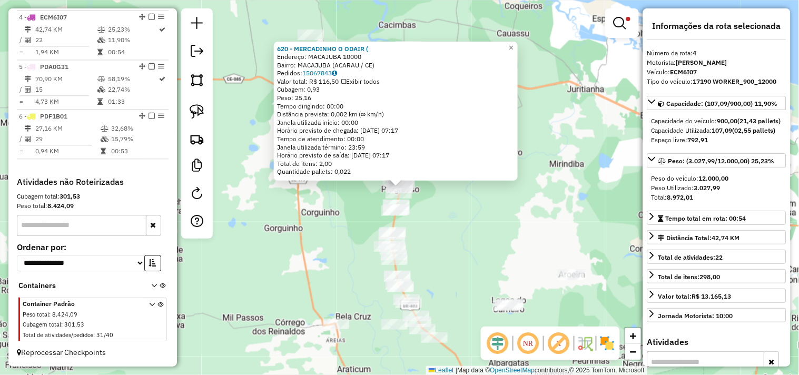
click at [431, 227] on div "620 - MERCADINHO O ODAIR ( Endereço: MACAJUBA 10000 Bairro: MACAJUBA (ACARAU / …" at bounding box center [399, 187] width 799 height 375
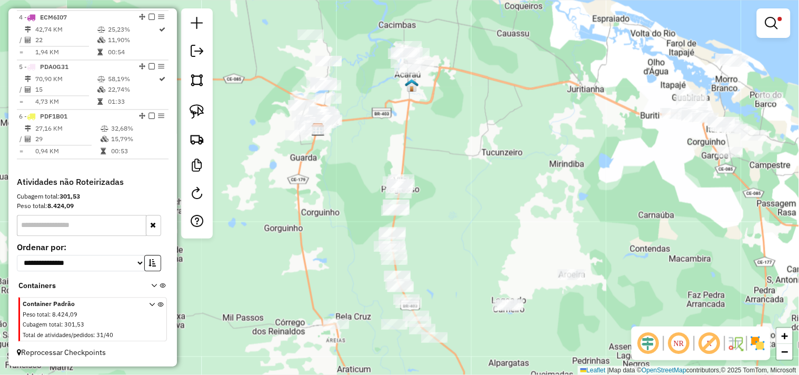
click at [448, 162] on div "Limpar filtros Janela de atendimento Grade de atendimento Capacidade Transporta…" at bounding box center [399, 187] width 799 height 375
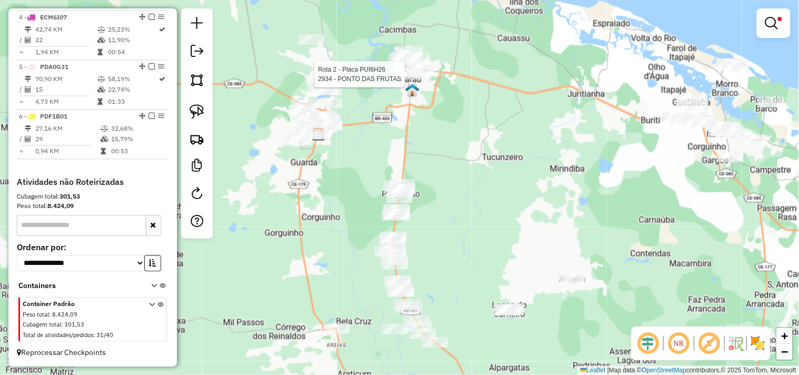
click at [401, 79] on div at bounding box center [408, 74] width 26 height 11
select select "**********"
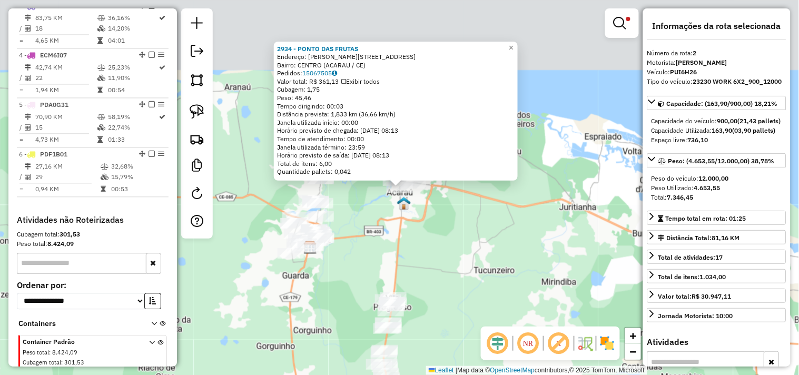
scroll to position [456, 0]
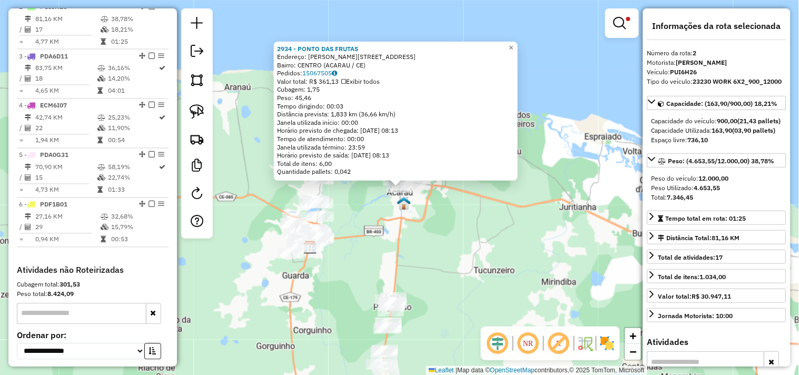
click at [443, 261] on div "2934 - PONTO DAS FRUTAS Endereço: JOAO [STREET_ADDRESS] Pedidos: 15067505 Valor…" at bounding box center [399, 187] width 799 height 375
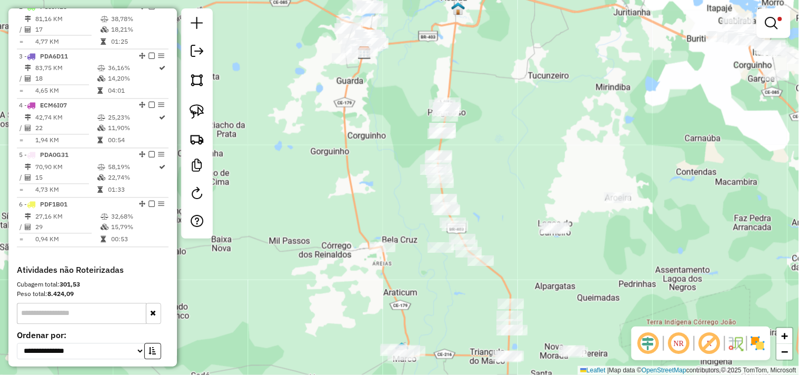
drag, startPoint x: 465, startPoint y: 296, endPoint x: 520, endPoint y: 101, distance: 202.2
click at [520, 101] on div "Limpar filtros Janela de atendimento Grade de atendimento Capacidade Transporta…" at bounding box center [399, 187] width 799 height 375
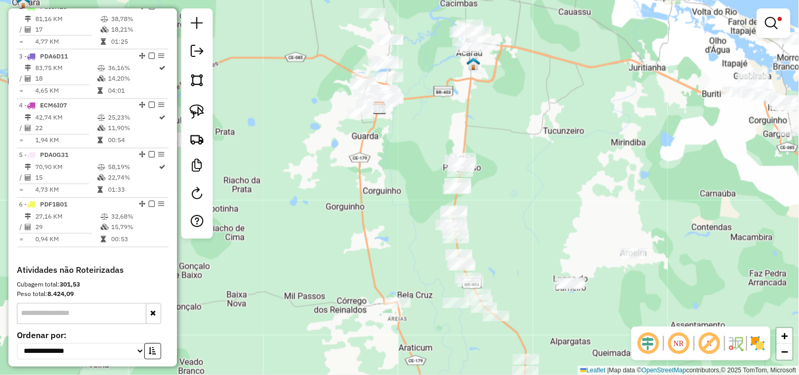
drag, startPoint x: 525, startPoint y: 153, endPoint x: 528, endPoint y: 171, distance: 18.3
click at [528, 171] on div "Limpar filtros Janela de atendimento Grade de atendimento Capacidade Transporta…" at bounding box center [399, 187] width 799 height 375
click at [466, 271] on div at bounding box center [462, 265] width 26 height 11
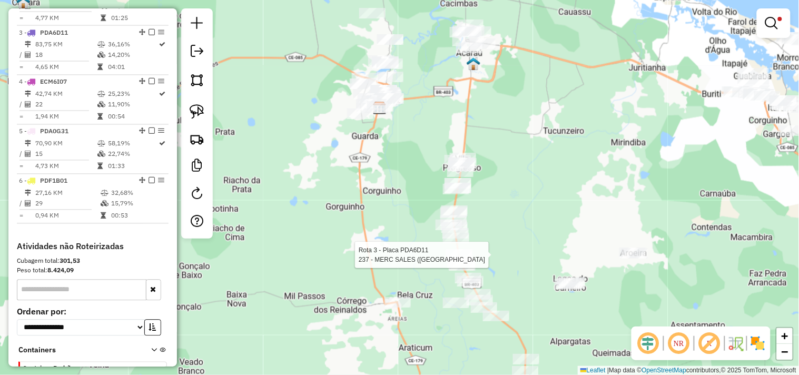
select select "**********"
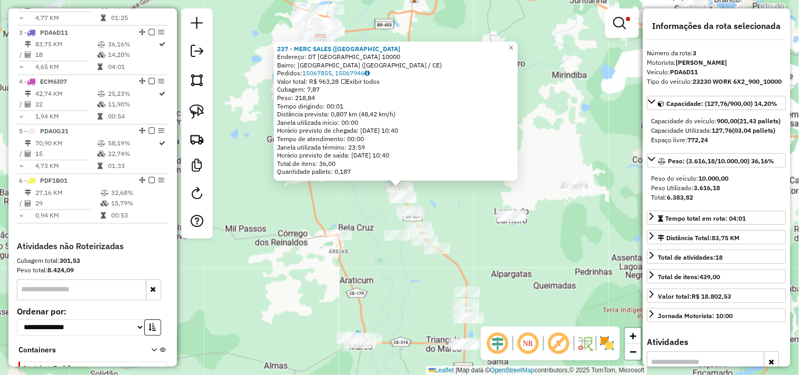
scroll to position [506, 0]
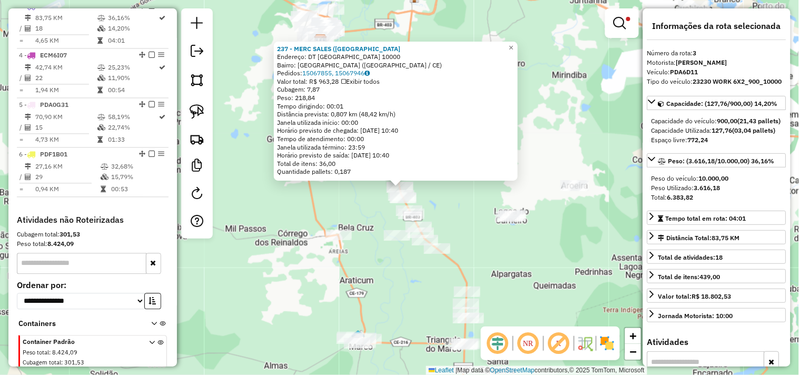
click at [479, 248] on div "237 - MERC SALES ([GEOGRAPHIC_DATA] Endereço: DT [GEOGRAPHIC_DATA] 10000 Bairro…" at bounding box center [399, 187] width 799 height 375
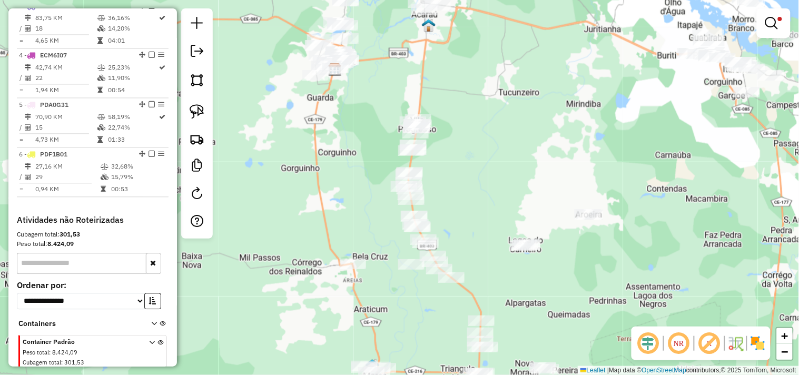
drag, startPoint x: 482, startPoint y: 175, endPoint x: 530, endPoint y: 248, distance: 87.7
click at [530, 248] on div "Limpar filtros Janela de atendimento Grade de atendimento Capacidade Transporta…" at bounding box center [399, 187] width 799 height 375
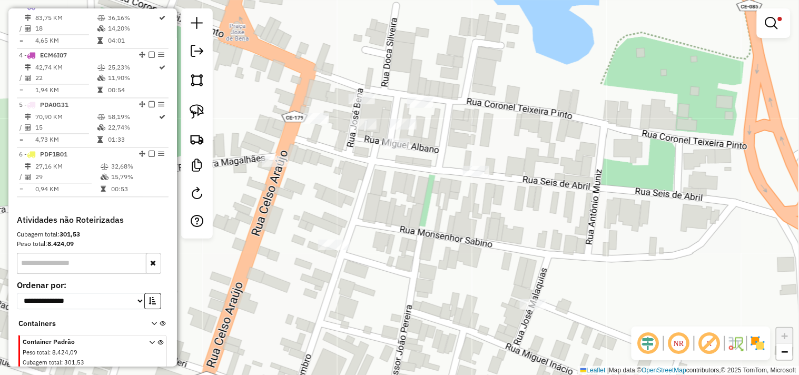
drag, startPoint x: 418, startPoint y: 115, endPoint x: 511, endPoint y: 123, distance: 92.5
click at [510, 123] on div "Limpar filtros Janela de atendimento Grade de atendimento Capacidade Transporta…" at bounding box center [399, 187] width 799 height 375
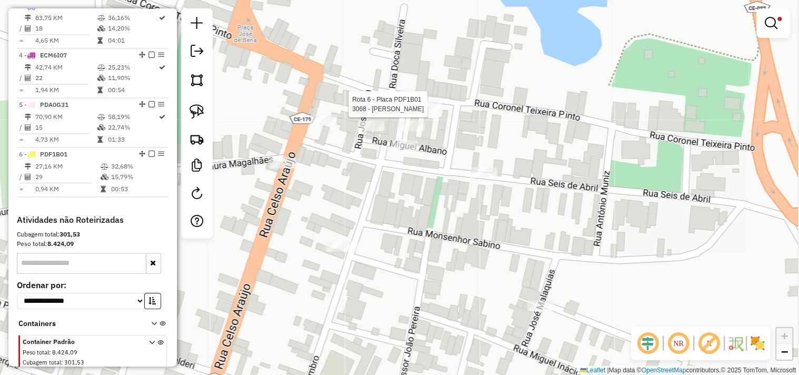
scroll to position [553, 0]
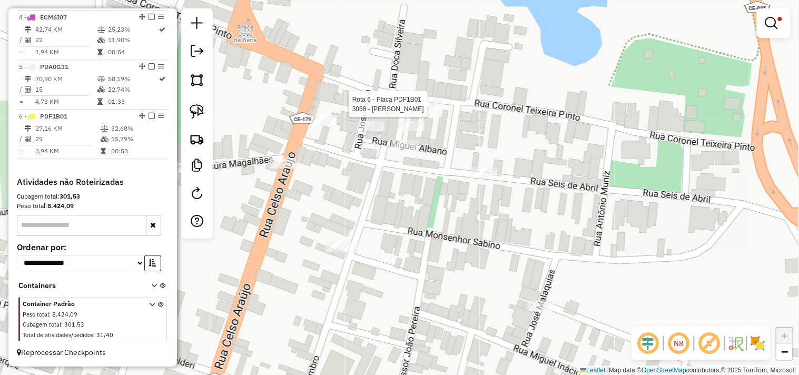
select select "**********"
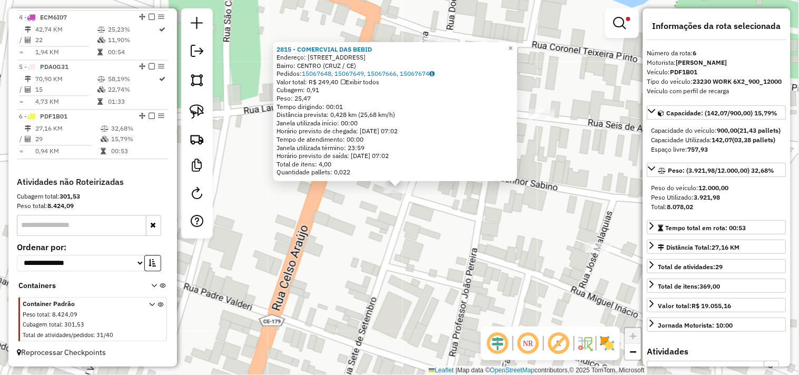
click at [371, 239] on div "2815 - COMERCVIAL DAS BEBID Endereço: [STREET_ADDRESS] Pedidos: 15067648, 15067…" at bounding box center [399, 187] width 799 height 375
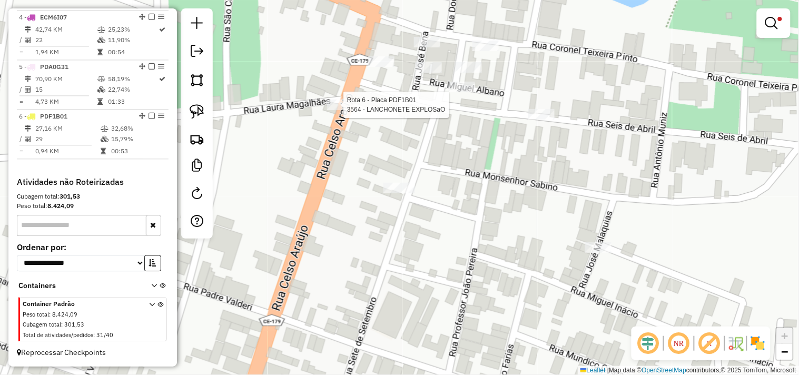
select select "**********"
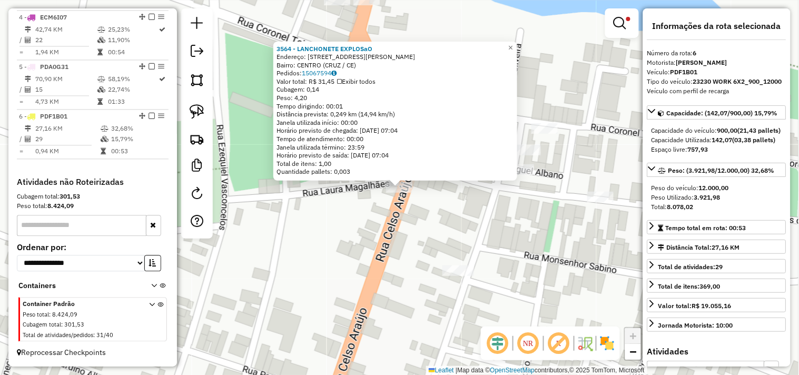
click at [386, 252] on div "3564 - LANCHONETE EXPLOSaO Endereço: [STREET_ADDRESS][PERSON_NAME] Pedidos: 150…" at bounding box center [399, 187] width 799 height 375
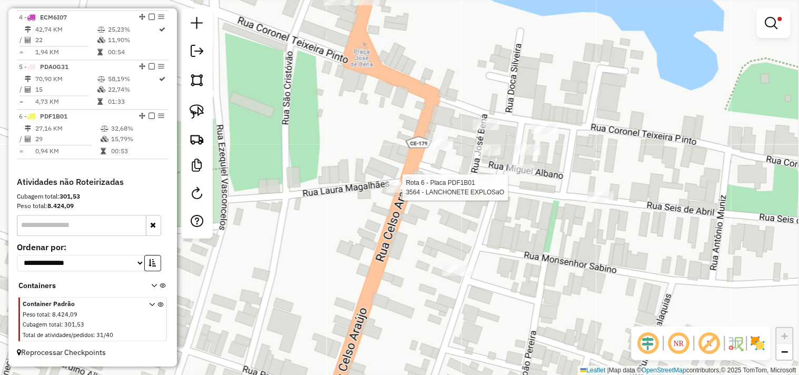
select select "**********"
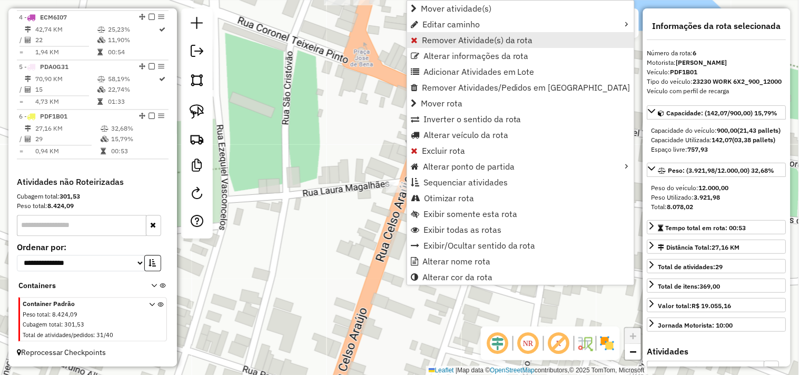
click at [444, 38] on span "Remover Atividade(s) da rota" at bounding box center [477, 40] width 111 height 8
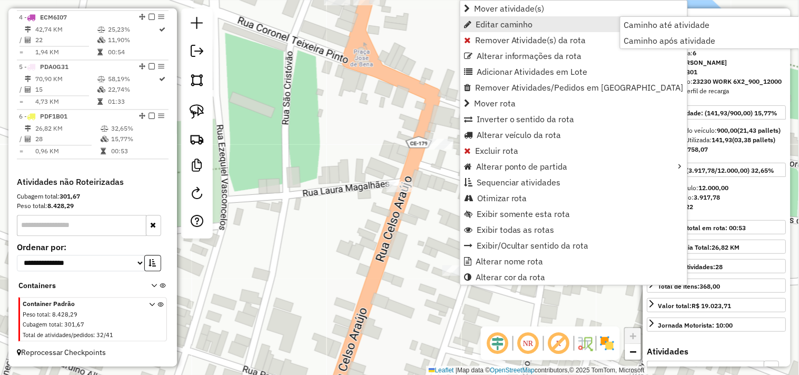
click at [471, 29] on link "Editar caminho" at bounding box center [573, 24] width 227 height 16
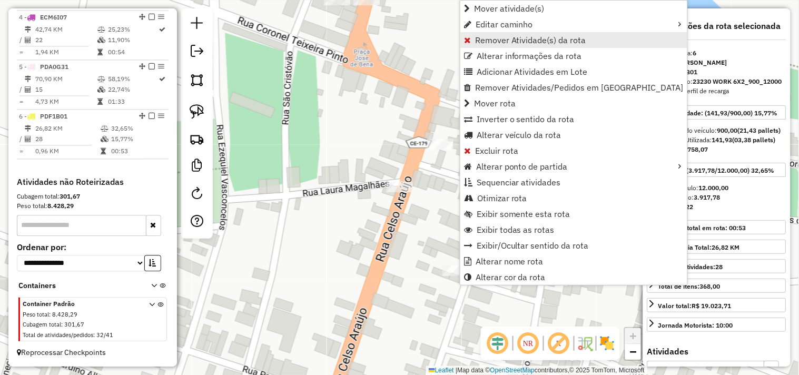
click at [475, 38] on span "Remover Atividade(s) da rota" at bounding box center [530, 40] width 111 height 8
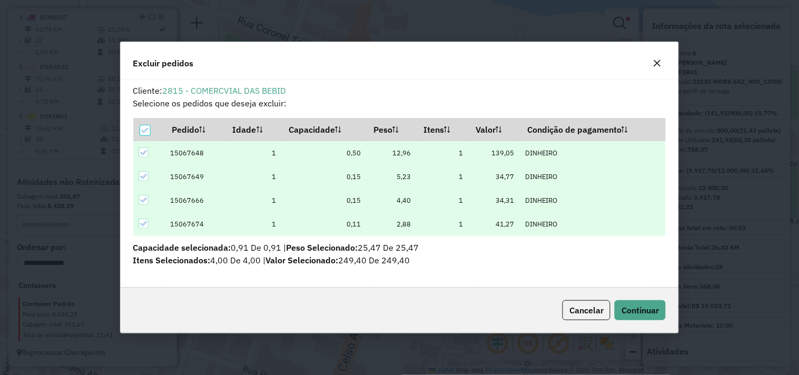
scroll to position [0, 0]
click at [637, 312] on span "Continuar" at bounding box center [639, 310] width 37 height 11
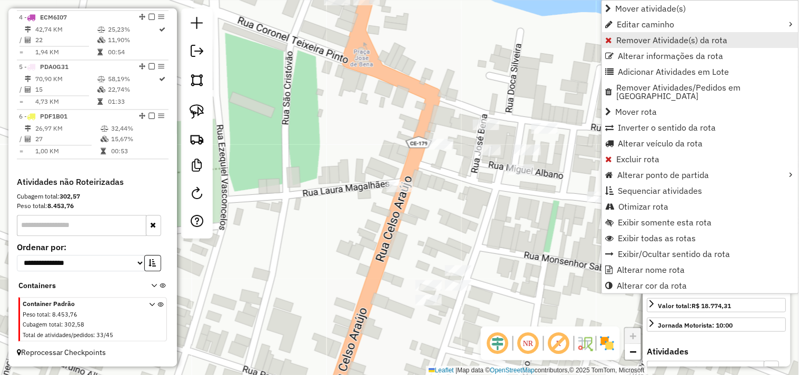
click at [618, 39] on span "Remover Atividade(s) da rota" at bounding box center [671, 40] width 111 height 8
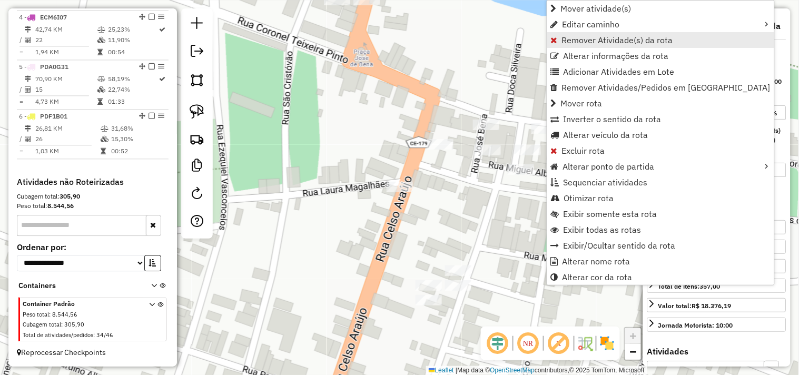
click at [561, 33] on link "Remover Atividade(s) da rota" at bounding box center [660, 40] width 227 height 16
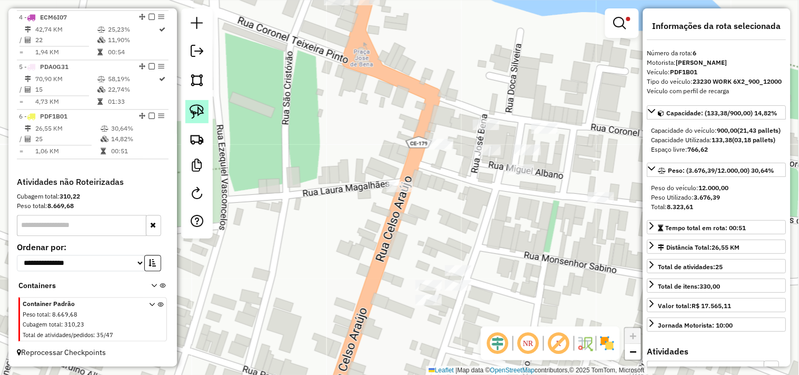
click at [202, 112] on img at bounding box center [196, 111] width 15 height 15
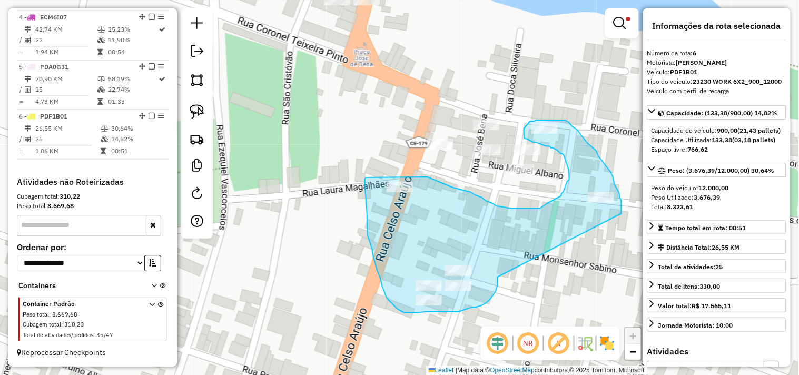
drag, startPoint x: 491, startPoint y: 298, endPoint x: 620, endPoint y: 214, distance: 154.0
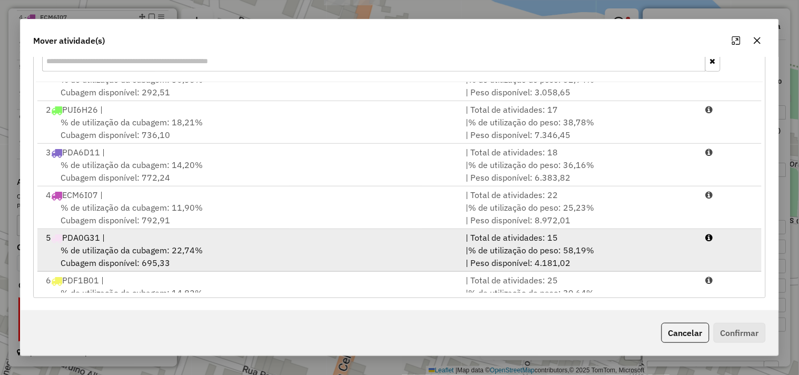
scroll to position [45, 0]
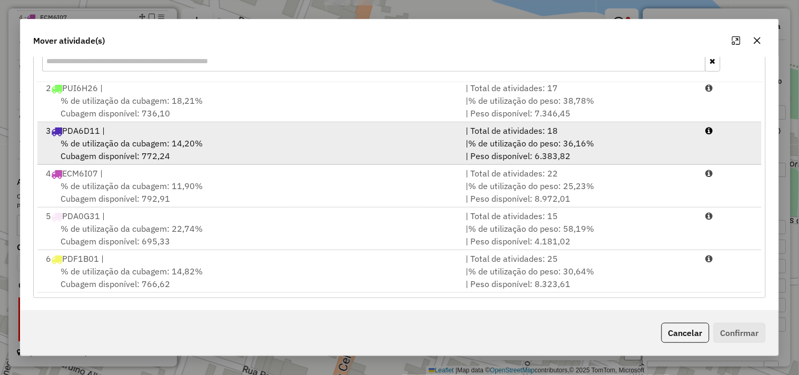
click at [134, 143] on span "% de utilização da cubagem: 14,20%" at bounding box center [132, 143] width 142 height 11
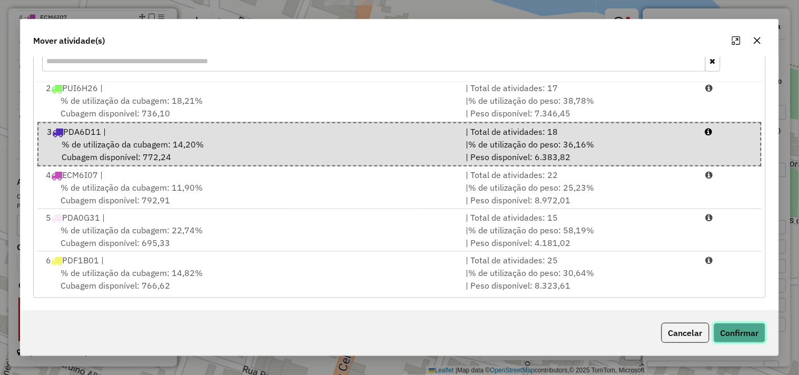
click at [741, 330] on button "Confirmar" at bounding box center [739, 333] width 52 height 20
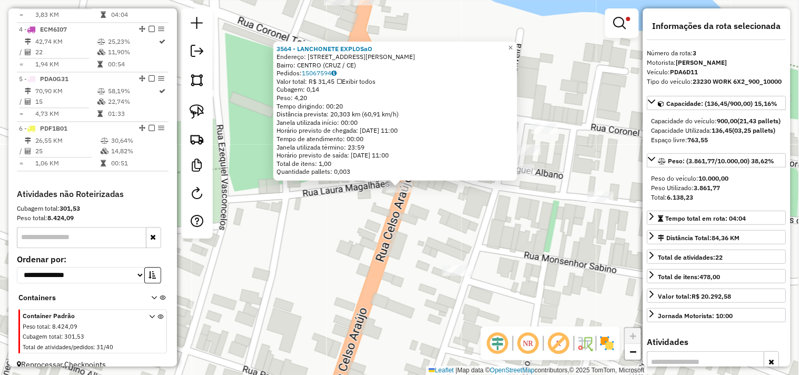
scroll to position [506, 0]
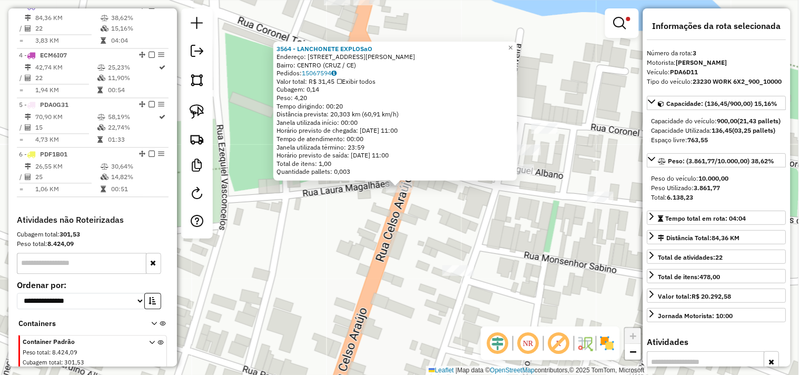
click at [396, 245] on div "3564 - LANCHONETE EXPLOSaO Endereço: [STREET_ADDRESS] Pedidos: 15067594 Valor t…" at bounding box center [399, 187] width 799 height 375
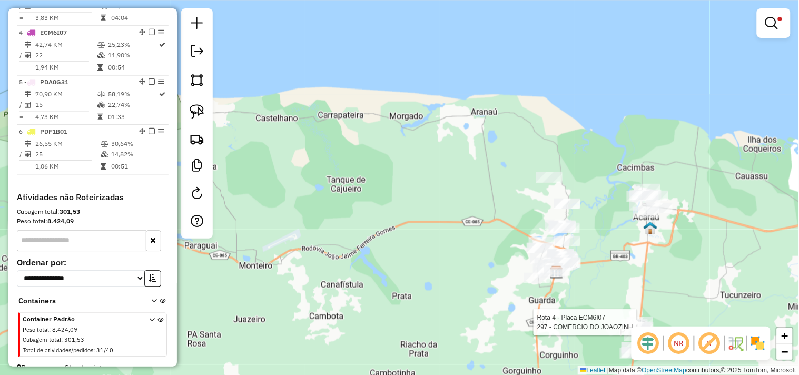
select select "**********"
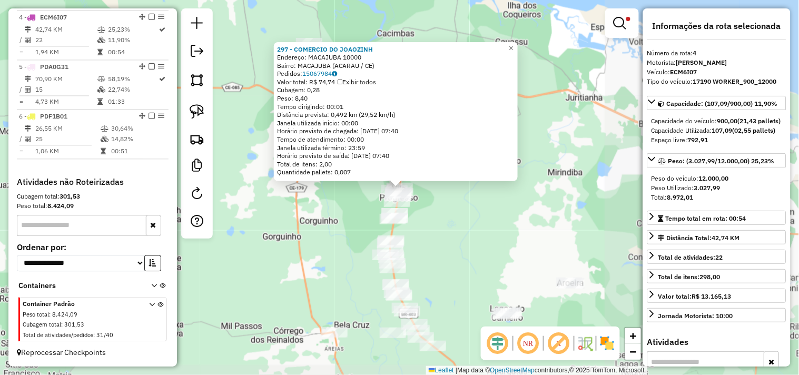
scroll to position [553, 0]
click at [471, 215] on div "297 - COMERCIO DO [PERSON_NAME]: MACAJUBA 10000 Bairro: [GEOGRAPHIC_DATA] (ACAR…" at bounding box center [399, 187] width 799 height 375
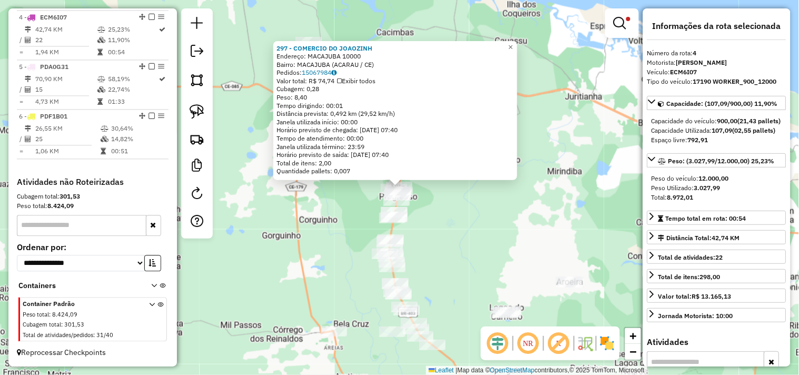
click at [471, 215] on div "297 - COMERCIO DO [PERSON_NAME]: MACAJUBA 10000 Bairro: [GEOGRAPHIC_DATA] (ACAR…" at bounding box center [399, 187] width 799 height 375
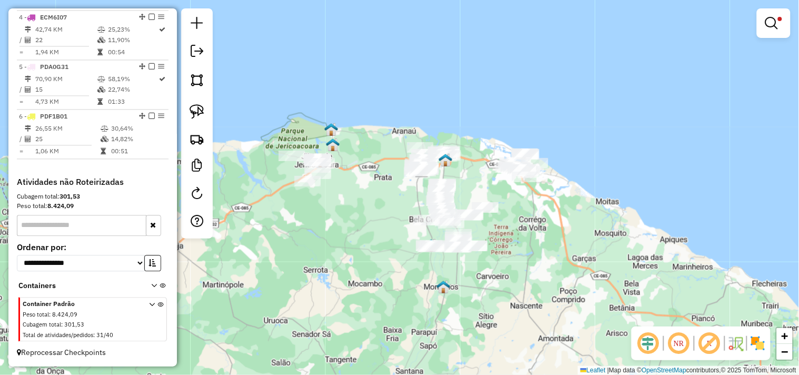
drag, startPoint x: 377, startPoint y: 271, endPoint x: 307, endPoint y: 212, distance: 91.9
click at [361, 238] on div "Limpar filtros Janela de atendimento Grade de atendimento Capacidade Transporta…" at bounding box center [399, 187] width 799 height 375
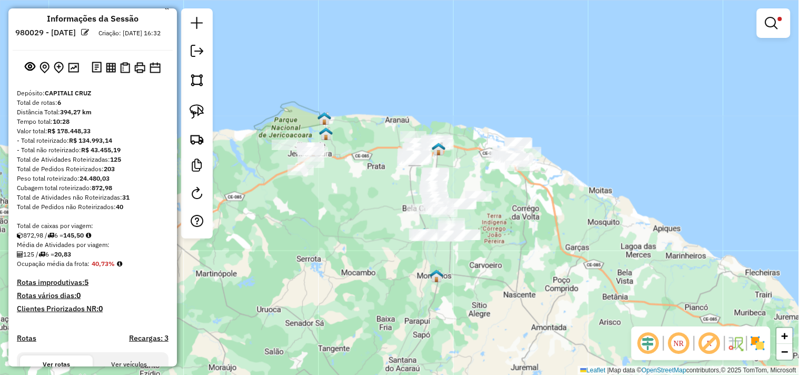
scroll to position [0, 0]
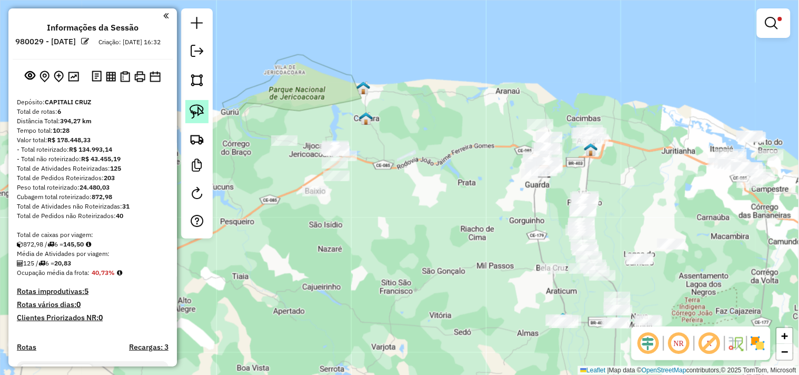
click at [198, 117] on img at bounding box center [196, 111] width 15 height 15
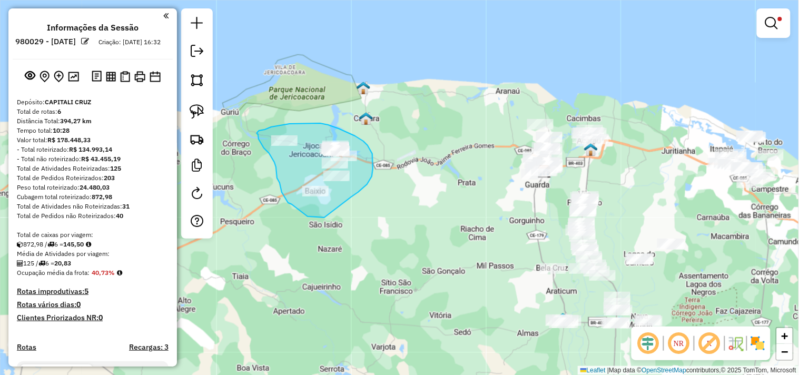
drag, startPoint x: 324, startPoint y: 217, endPoint x: 348, endPoint y: 198, distance: 31.1
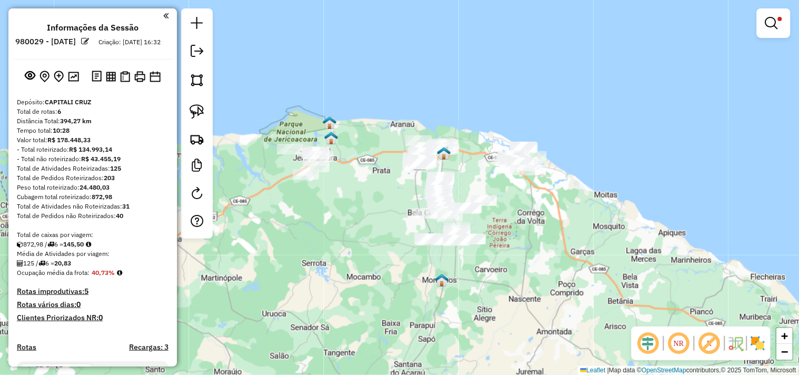
drag, startPoint x: 418, startPoint y: 246, endPoint x: 348, endPoint y: 206, distance: 79.9
click at [349, 207] on div "Limpar filtros Janela de atendimento Grade de atendimento Capacidade Transporta…" at bounding box center [399, 187] width 799 height 375
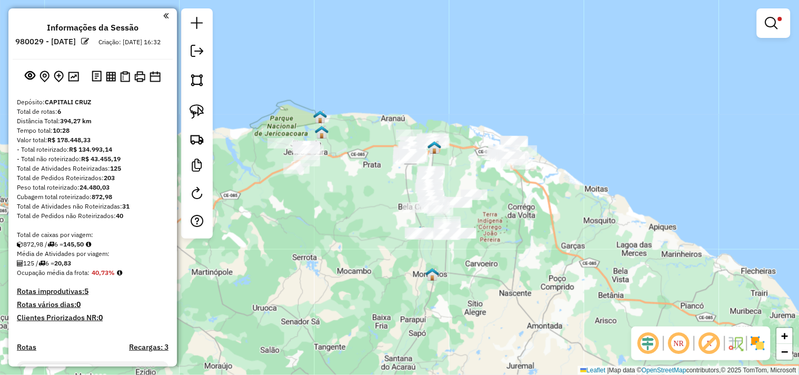
click at [682, 353] on em at bounding box center [678, 343] width 25 height 25
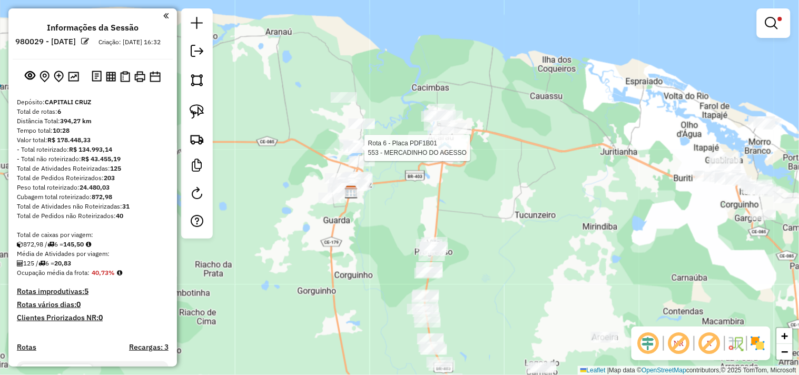
select select "**********"
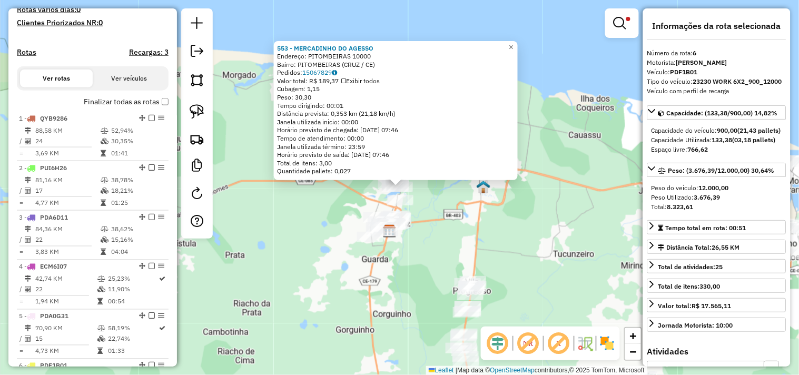
scroll to position [553, 0]
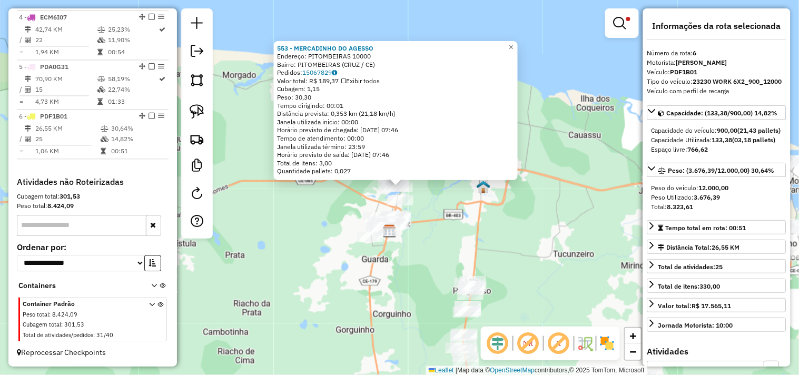
click at [444, 219] on div "553 - MERCADINHO DO AGESSO Endereço: PITOMBEIRAS 10000 Bairro: PITOMBEIRAS (CRU…" at bounding box center [399, 187] width 799 height 375
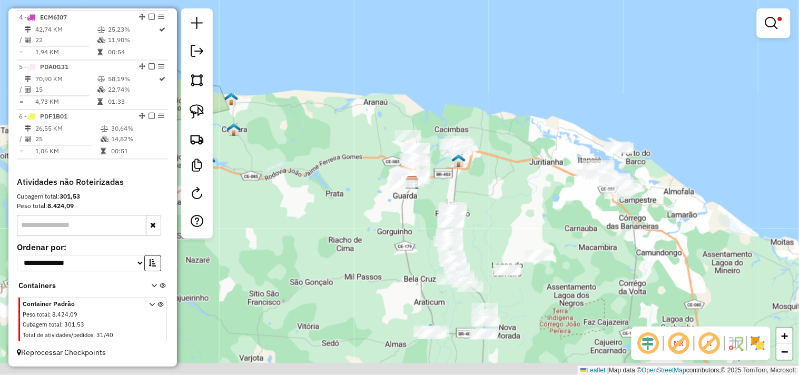
drag, startPoint x: 516, startPoint y: 231, endPoint x: 493, endPoint y: 188, distance: 48.1
click at [495, 194] on div "Limpar filtros Janela de atendimento Grade de atendimento Capacidade Transporta…" at bounding box center [399, 187] width 799 height 375
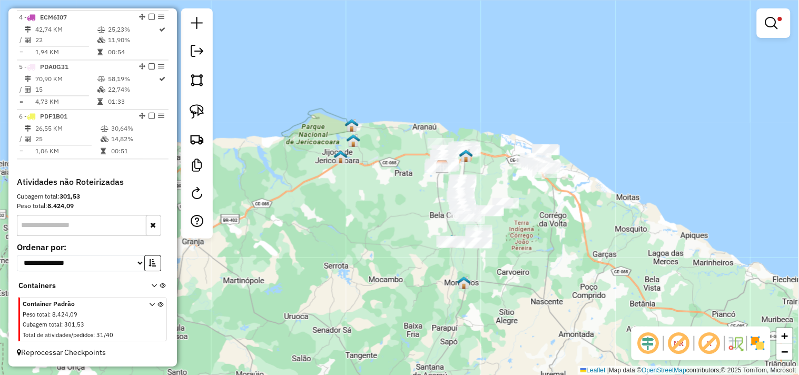
click at [681, 344] on em at bounding box center [678, 343] width 25 height 25
click at [778, 22] on link at bounding box center [773, 23] width 25 height 21
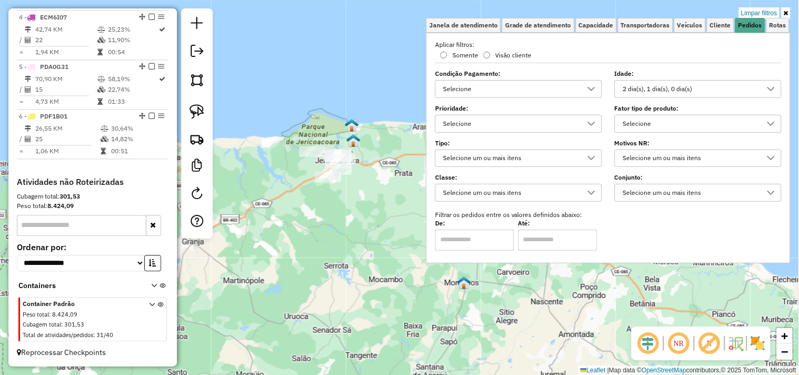
click at [673, 88] on div "2 dia(s), 1 dia(s), 0 dia(s)" at bounding box center [690, 89] width 142 height 17
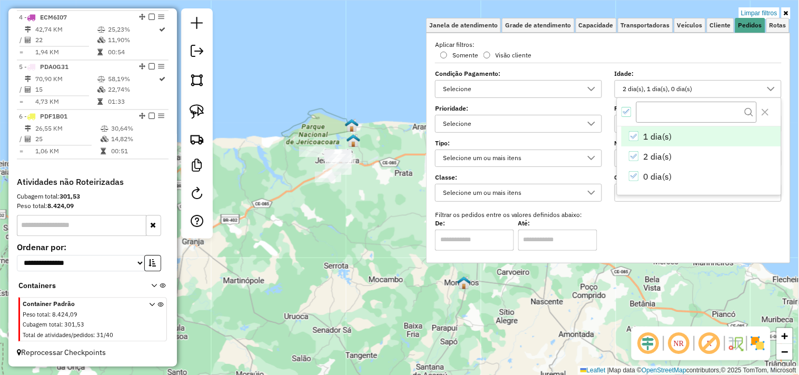
scroll to position [6, 35]
click at [632, 168] on li "0 dia(s)" at bounding box center [700, 176] width 159 height 20
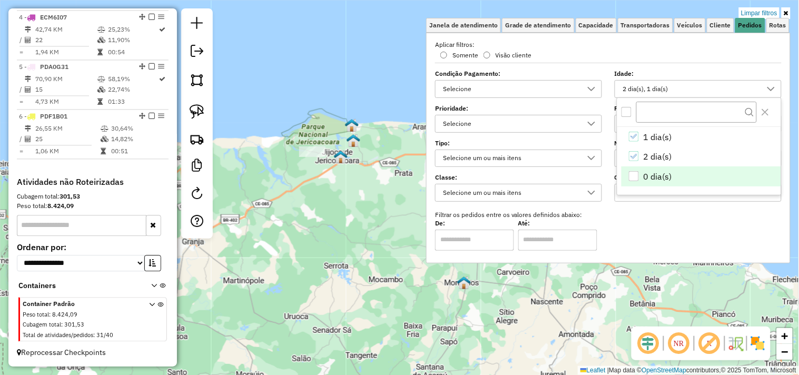
click at [336, 220] on div "Limpar filtros Janela de atendimento Grade de atendimento Capacidade Transporta…" at bounding box center [399, 187] width 799 height 375
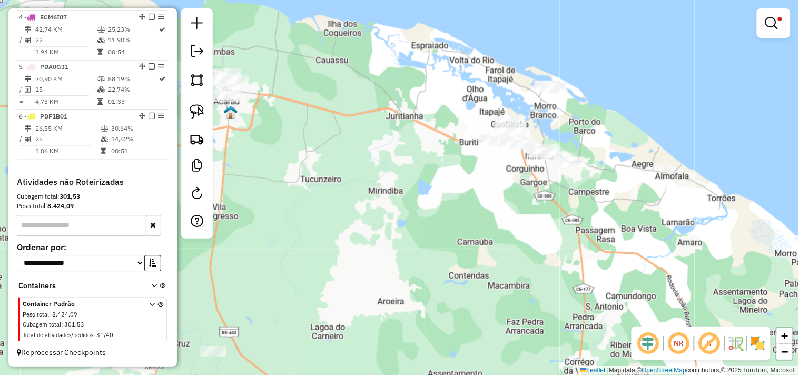
drag, startPoint x: 382, startPoint y: 243, endPoint x: 466, endPoint y: 230, distance: 85.7
click at [464, 232] on div "Limpar filtros Janela de atendimento Grade de atendimento Capacidade Transporta…" at bounding box center [399, 187] width 799 height 375
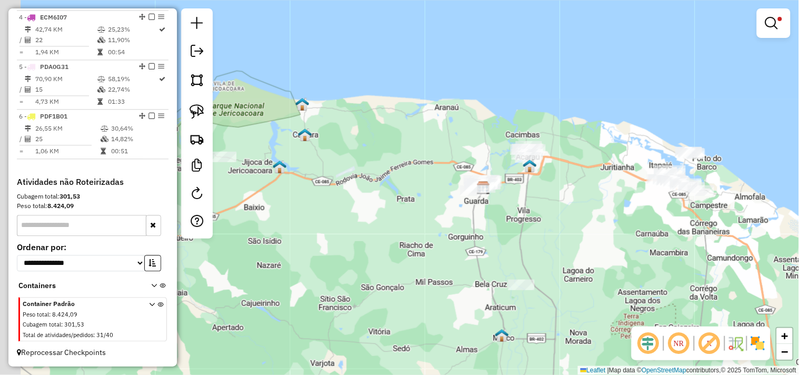
drag, startPoint x: 348, startPoint y: 247, endPoint x: 485, endPoint y: 247, distance: 136.9
click at [490, 249] on div "Limpar filtros Janela de atendimento Grade de atendimento Capacidade Transporta…" at bounding box center [399, 187] width 799 height 375
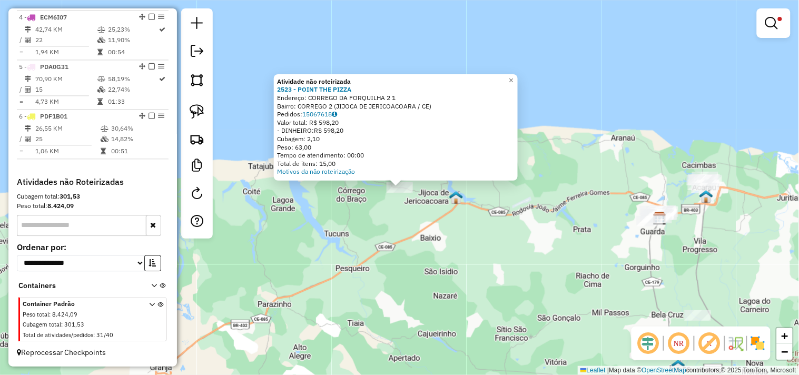
click at [414, 229] on div "Atividade não roteirizada 2523 - POINT THE PIZZA Endereço: CORREGO DA FORQUILHA…" at bounding box center [399, 187] width 799 height 375
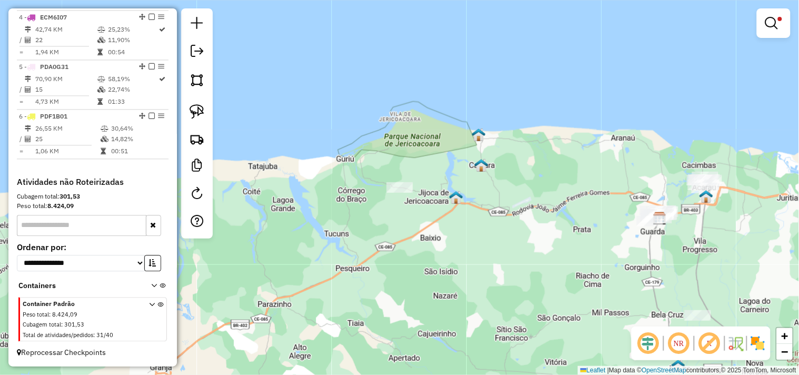
click at [498, 245] on div "Limpar filtros Janela de atendimento Grade de atendimento Capacidade Transporta…" at bounding box center [399, 187] width 799 height 375
drag, startPoint x: 523, startPoint y: 259, endPoint x: 430, endPoint y: 186, distance: 118.6
click at [462, 204] on div "Limpar filtros Janela de atendimento Grade de atendimento Capacidade Transporta…" at bounding box center [399, 187] width 799 height 375
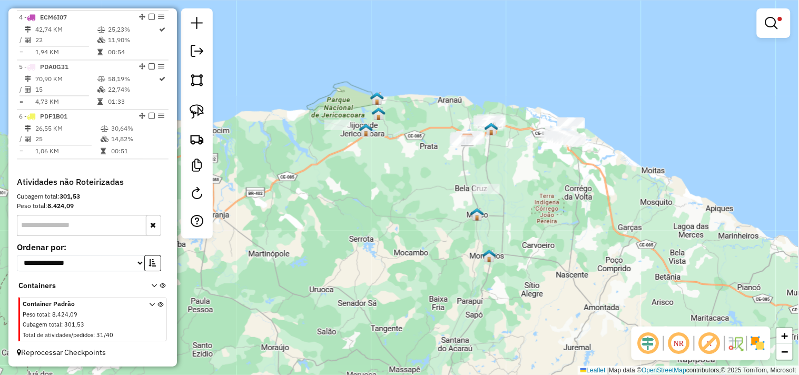
drag, startPoint x: 433, startPoint y: 182, endPoint x: 435, endPoint y: 191, distance: 9.1
click at [435, 191] on div "Limpar filtros Janela de atendimento Grade de atendimento Capacidade Transporta…" at bounding box center [399, 187] width 799 height 375
click at [775, 24] on em at bounding box center [771, 23] width 13 height 13
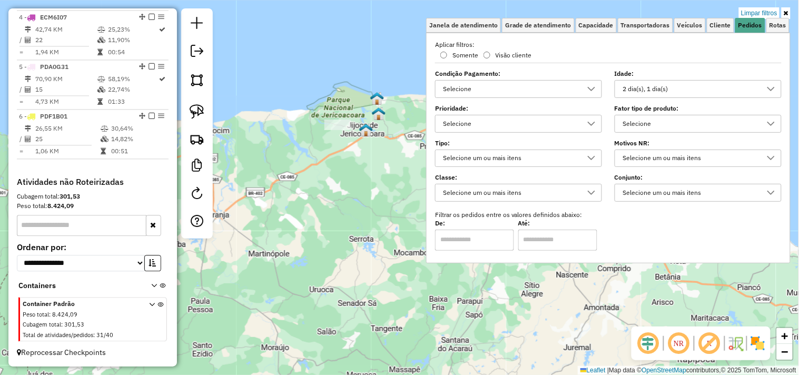
click at [682, 93] on div "2 dia(s), 1 dia(s)" at bounding box center [690, 89] width 142 height 17
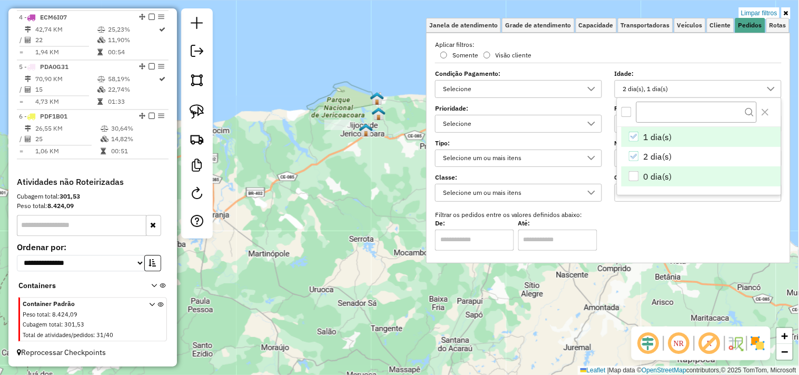
click at [630, 174] on div "0 dia(s)" at bounding box center [633, 176] width 10 height 10
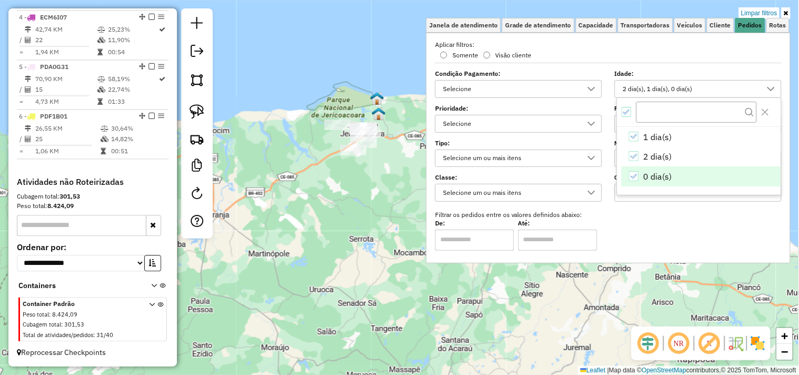
click at [353, 204] on div "Limpar filtros Janela de atendimento Grade de atendimento Capacidade Transporta…" at bounding box center [399, 187] width 799 height 375
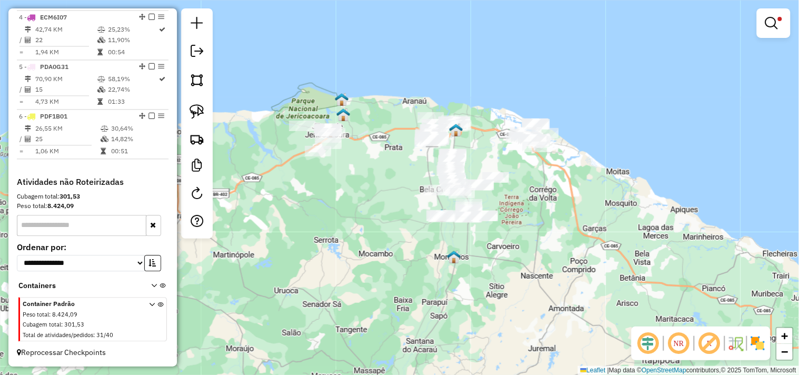
drag, startPoint x: 399, startPoint y: 212, endPoint x: 384, endPoint y: 209, distance: 15.0
click at [384, 209] on div "Limpar filtros Janela de atendimento Grade de atendimento Capacidade Transporta…" at bounding box center [399, 187] width 799 height 375
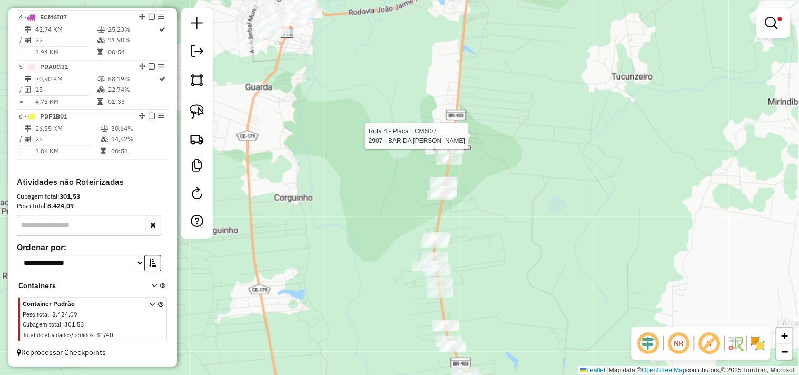
select select "**********"
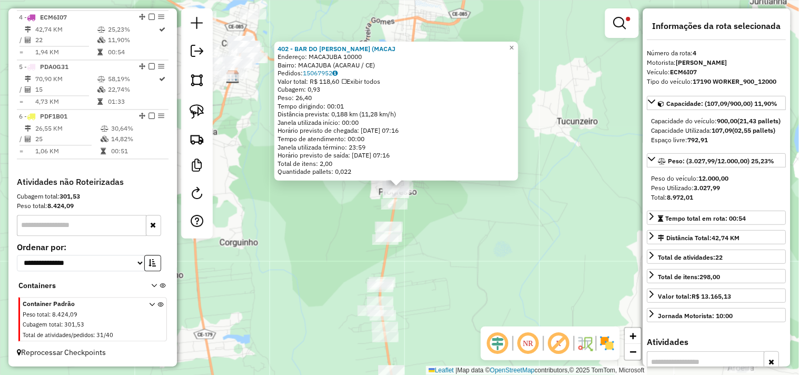
click at [481, 216] on div "402 - BAR DO SERGIO ([PERSON_NAME]: MACAJUBA 10000 Bairro: [GEOGRAPHIC_DATA] (A…" at bounding box center [399, 187] width 799 height 375
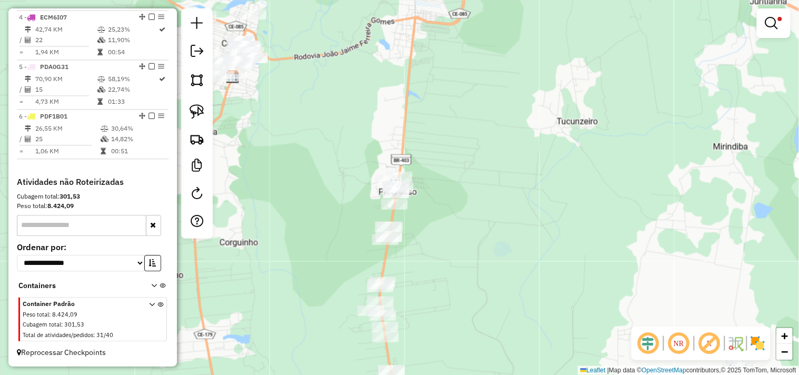
drag, startPoint x: 481, startPoint y: 246, endPoint x: 451, endPoint y: 146, distance: 104.6
click at [451, 149] on div "402 - BAR DO SERGIO ([PERSON_NAME]: MACAJUBA 10000 Bairro: [GEOGRAPHIC_DATA] (A…" at bounding box center [399, 187] width 799 height 375
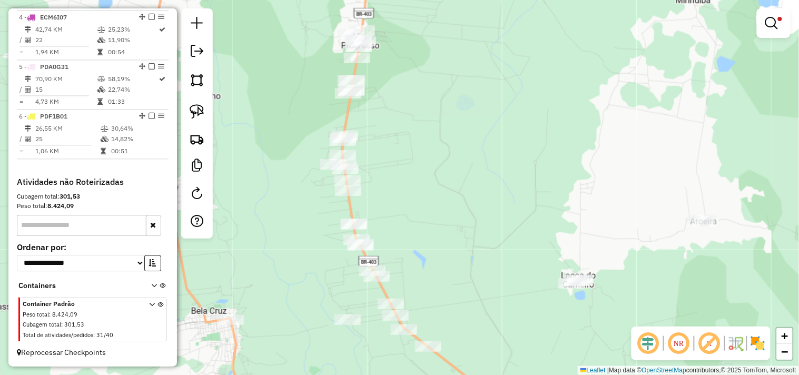
click at [366, 221] on div "Rota 3 - Placa PDA6D11 237 - MERC SALES (LAGOA GR Limpar filtros Janela de aten…" at bounding box center [399, 187] width 799 height 375
select select "**********"
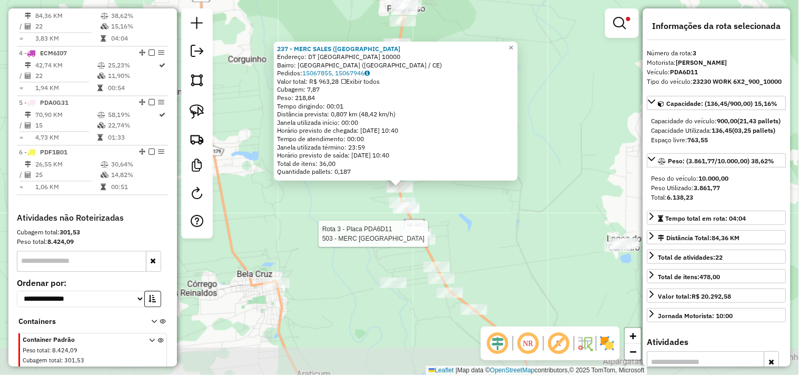
scroll to position [506, 0]
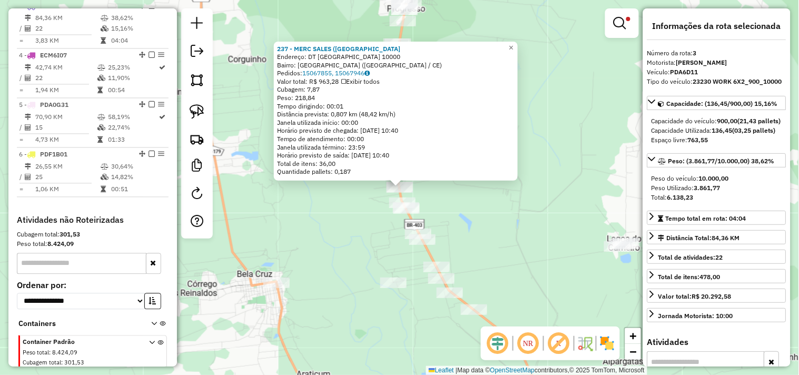
click at [452, 224] on div "237 - MERC SALES ([GEOGRAPHIC_DATA] Endereço: DT [GEOGRAPHIC_DATA] 10000 Bairro…" at bounding box center [399, 187] width 799 height 375
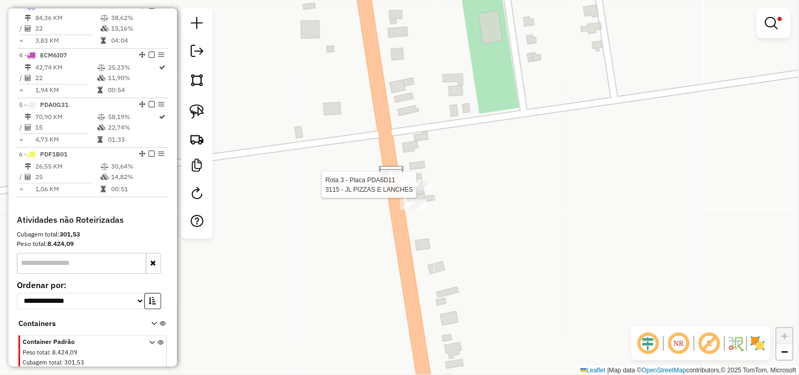
select select "**********"
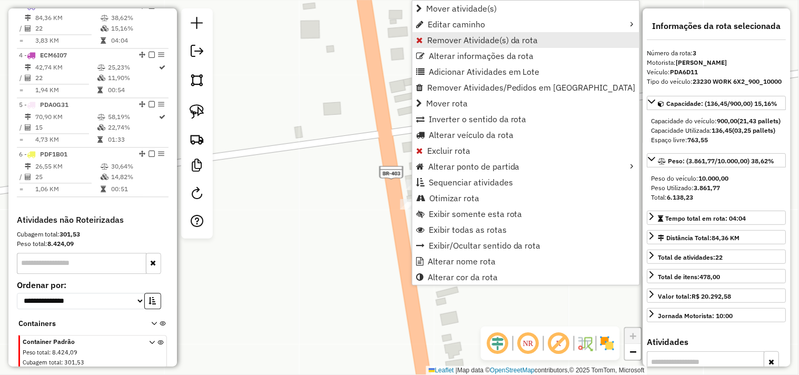
click at [444, 40] on span "Remover Atividade(s) da rota" at bounding box center [482, 40] width 111 height 8
click at [440, 42] on span "Remover Atividade(s) da rota" at bounding box center [479, 40] width 111 height 8
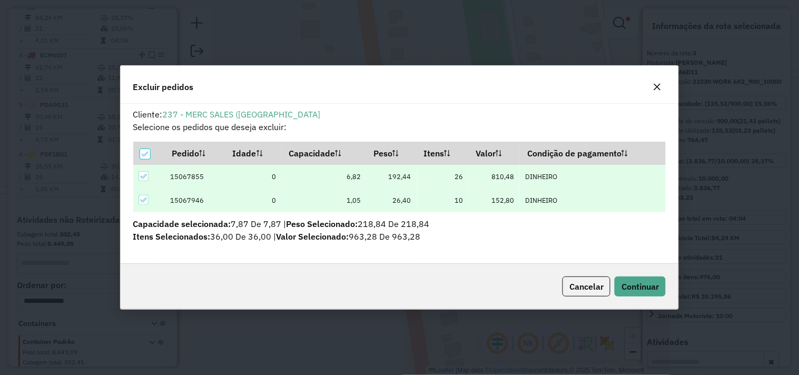
scroll to position [0, 0]
click at [635, 287] on span "Continuar" at bounding box center [639, 286] width 37 height 11
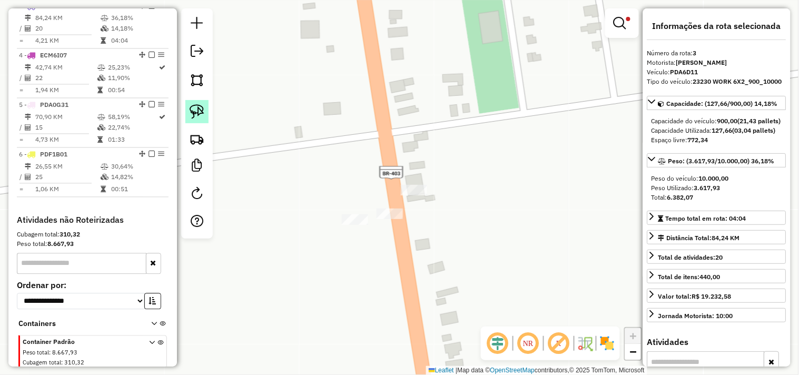
click at [197, 114] on img at bounding box center [196, 111] width 15 height 15
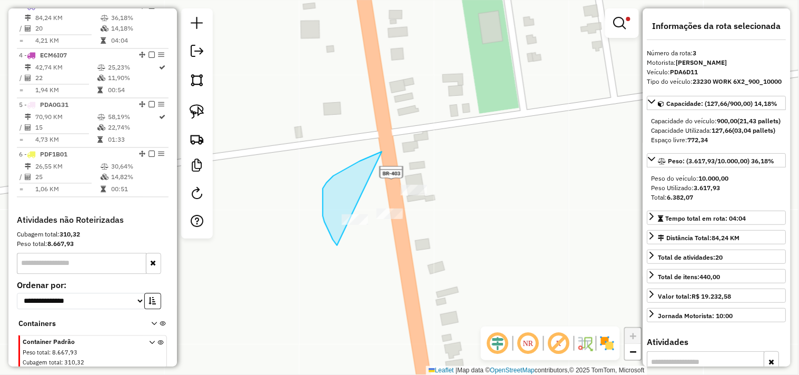
drag, startPoint x: 337, startPoint y: 245, endPoint x: 361, endPoint y: 251, distance: 24.3
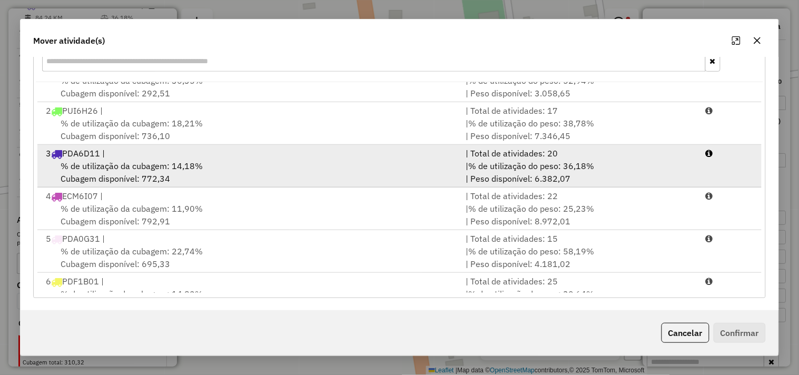
scroll to position [45, 0]
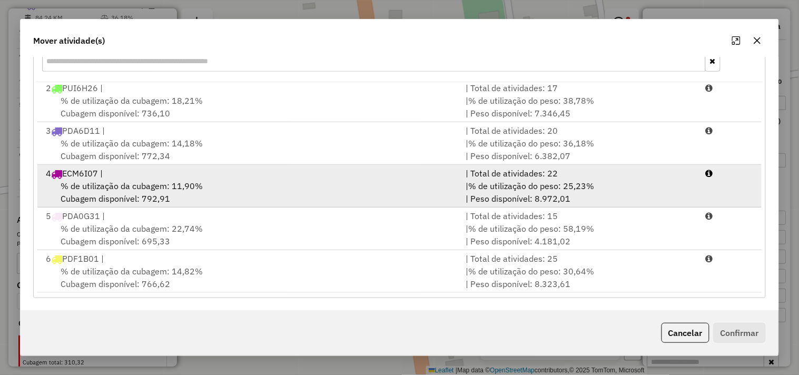
click at [118, 181] on span "% de utilização da cubagem: 11,90%" at bounding box center [132, 186] width 142 height 11
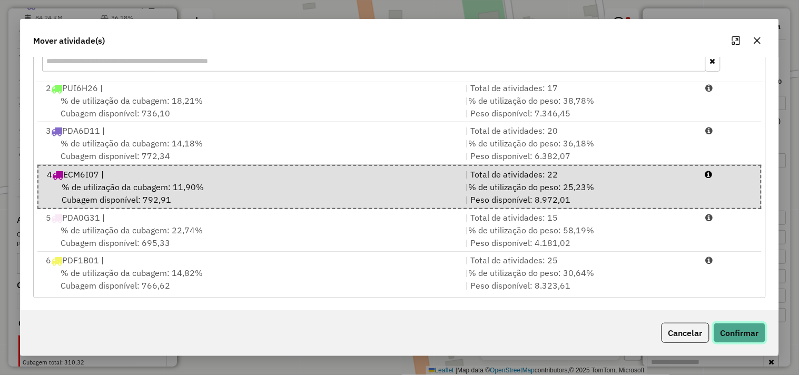
click at [732, 332] on button "Confirmar" at bounding box center [739, 333] width 52 height 20
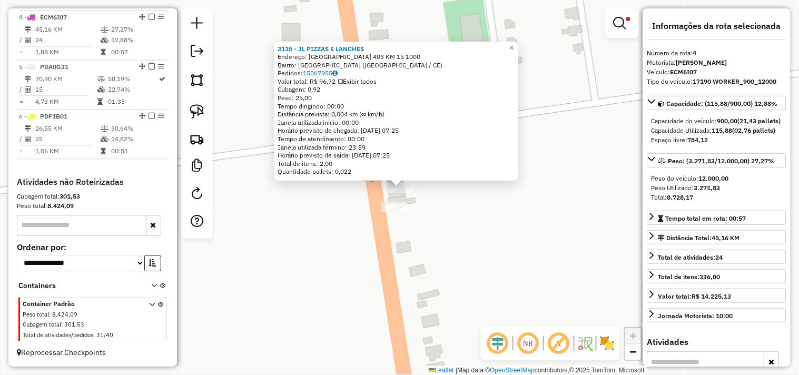
scroll to position [553, 0]
click at [445, 247] on div "3115 - JL PIZZAS E LANCHES Endereço: [GEOGRAPHIC_DATA] 403 KM 15 1000 Bairro: […" at bounding box center [399, 187] width 799 height 375
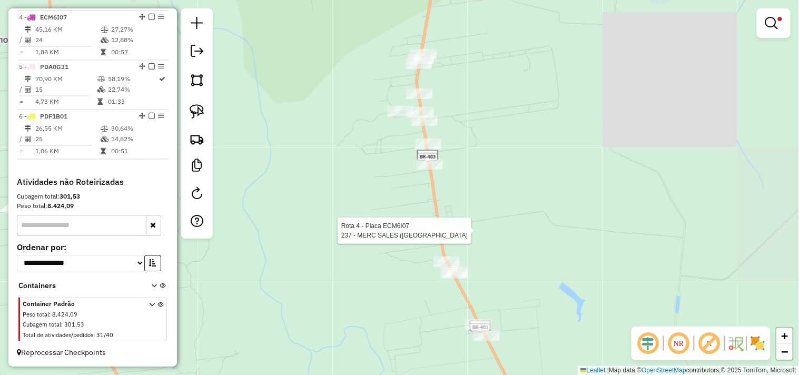
select select "**********"
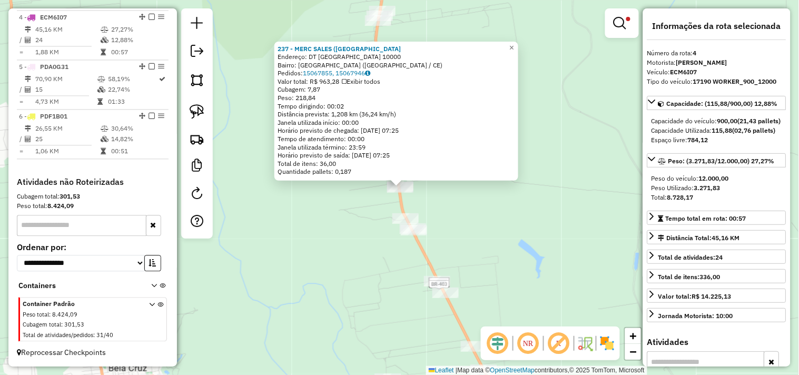
click at [456, 224] on div "237 - MERC SALES ([GEOGRAPHIC_DATA] Endereço: DT [GEOGRAPHIC_DATA] 10000 Bairro…" at bounding box center [399, 187] width 799 height 375
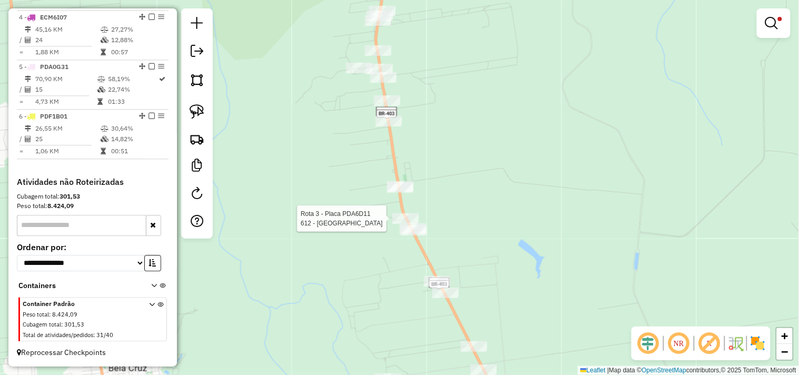
select select "**********"
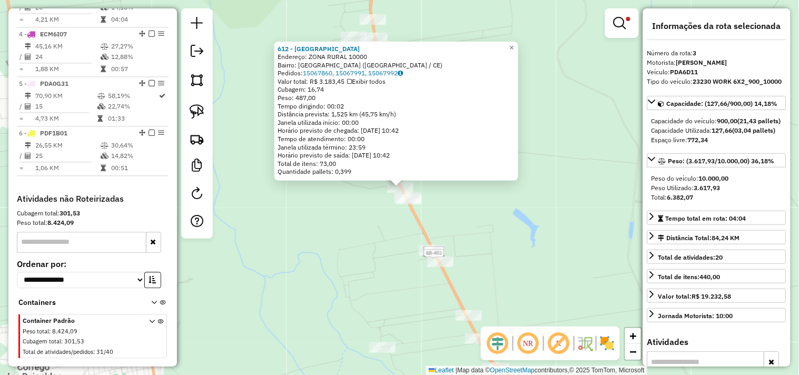
scroll to position [506, 0]
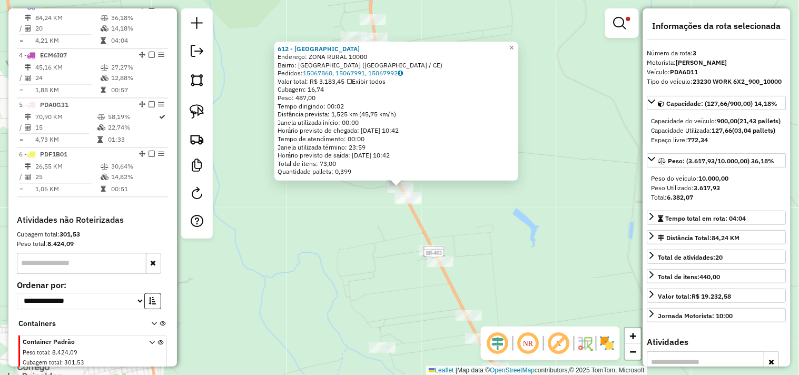
click at [397, 244] on div "612 - MERCADINHO [GEOGRAPHIC_DATA] Endereço: ZONA RURAL 10000 Bairro: [GEOGRAPH…" at bounding box center [399, 187] width 799 height 375
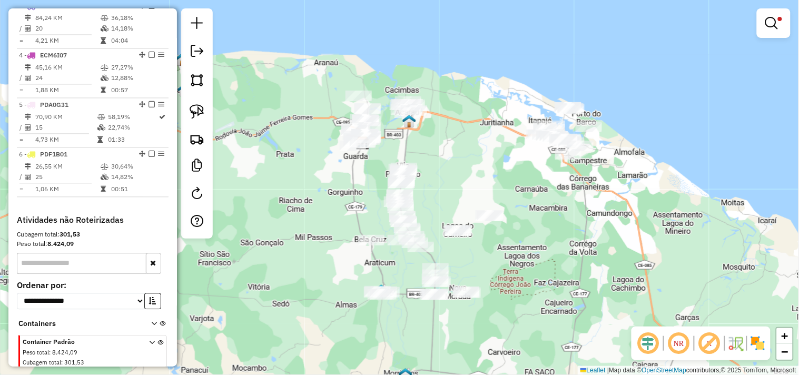
drag, startPoint x: 504, startPoint y: 271, endPoint x: 499, endPoint y: 262, distance: 10.4
click at [499, 262] on div "Limpar filtros Janela de atendimento Grade de atendimento Capacidade Transporta…" at bounding box center [399, 187] width 799 height 375
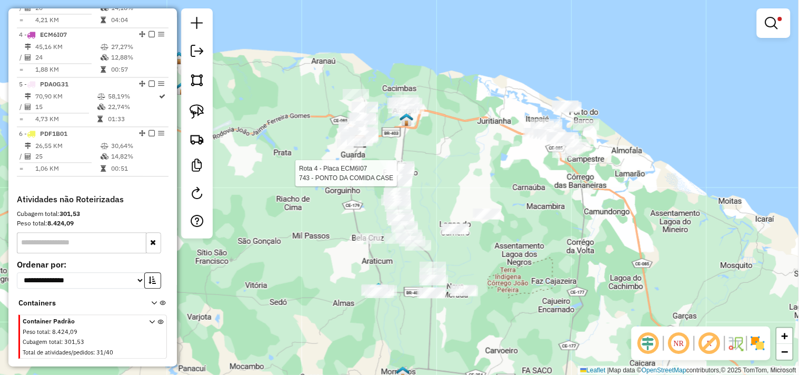
select select "**********"
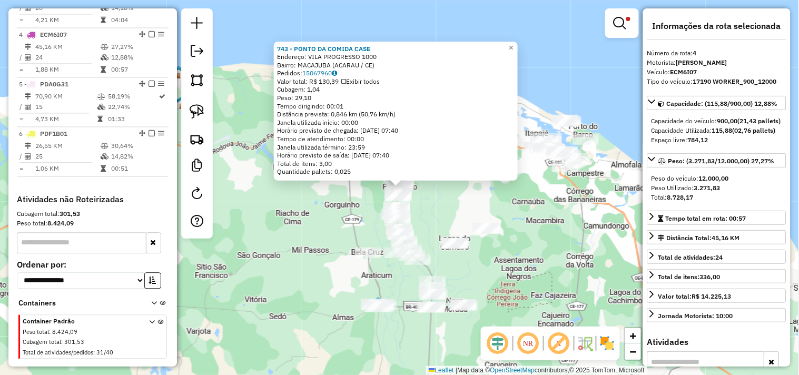
scroll to position [553, 0]
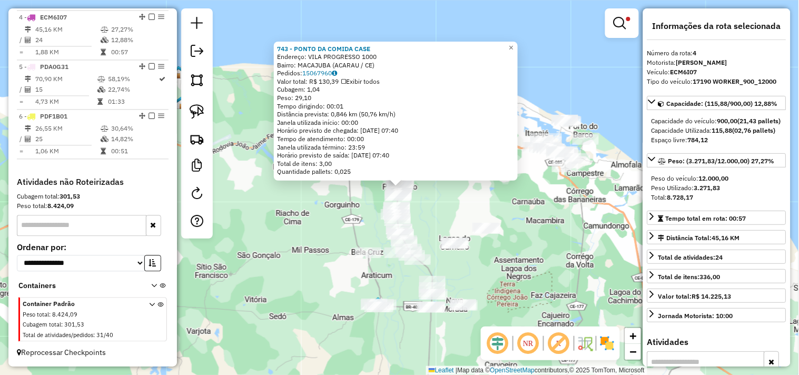
click at [434, 219] on div "743 - PONTO DA COMIDA CASE Endereço: VILA PROGRESSO 1000 Bairro: [GEOGRAPHIC_DA…" at bounding box center [399, 187] width 799 height 375
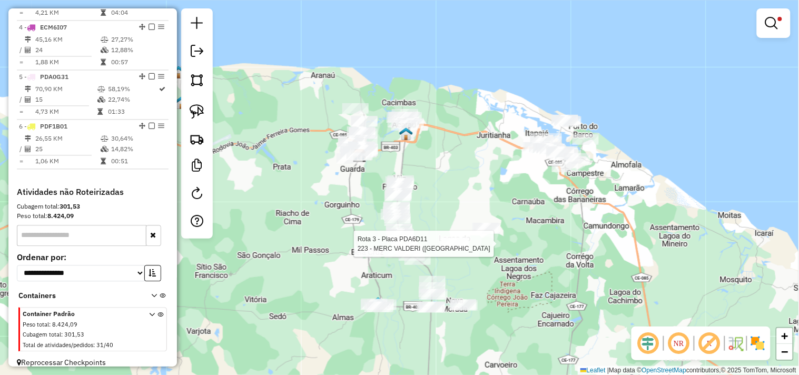
select select "**********"
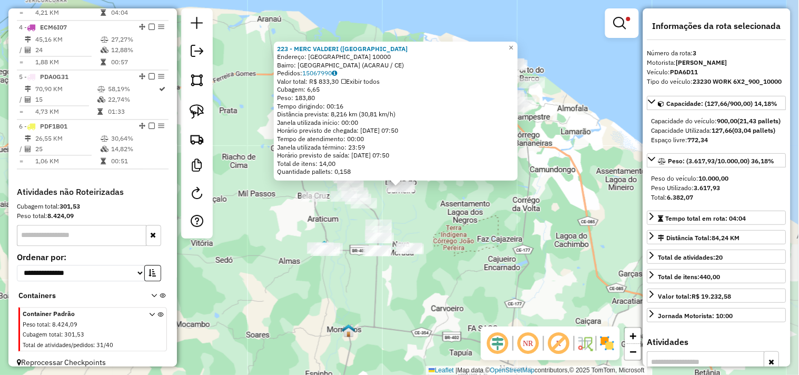
scroll to position [506, 0]
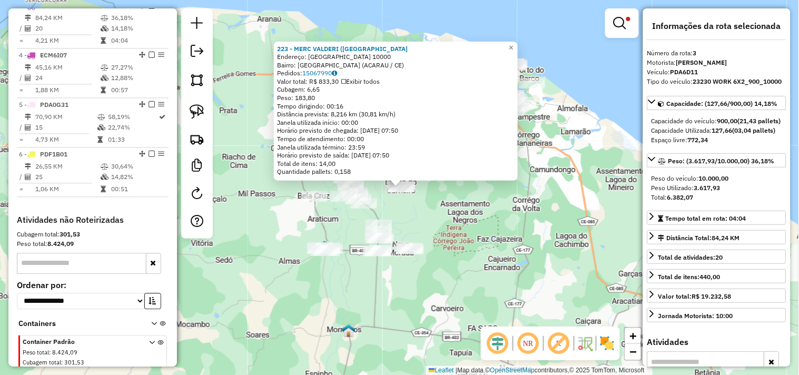
click at [455, 238] on div "223 - MERC VALDERI ([GEOGRAPHIC_DATA]: [GEOGRAPHIC_DATA] 10000 Bairro: [GEOGRAP…" at bounding box center [399, 187] width 799 height 375
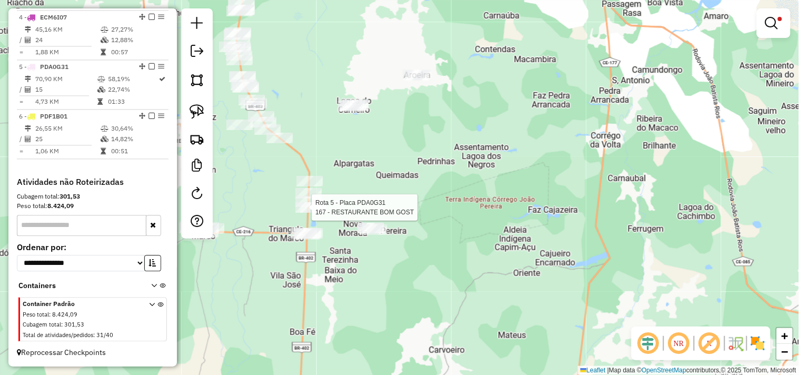
select select "**********"
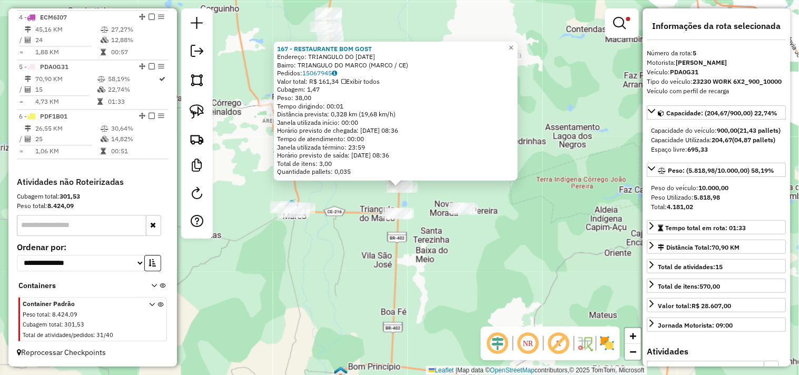
scroll to position [553, 0]
click at [357, 249] on div "167 - RESTAURANTE BOM GOST Endereço: TRIANGULO DO [DATE] Bairro: TRIANGULO DO M…" at bounding box center [399, 187] width 799 height 375
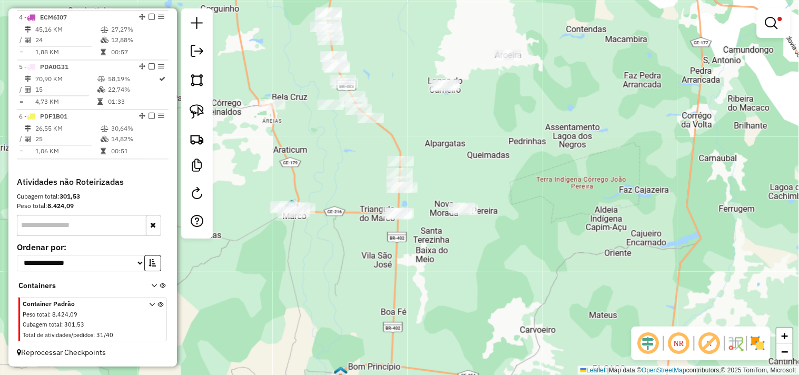
drag, startPoint x: 333, startPoint y: 176, endPoint x: 417, endPoint y: 314, distance: 161.6
click at [417, 314] on div "Limpar filtros Janela de atendimento Grade de atendimento Capacidade Transporta…" at bounding box center [399, 187] width 799 height 375
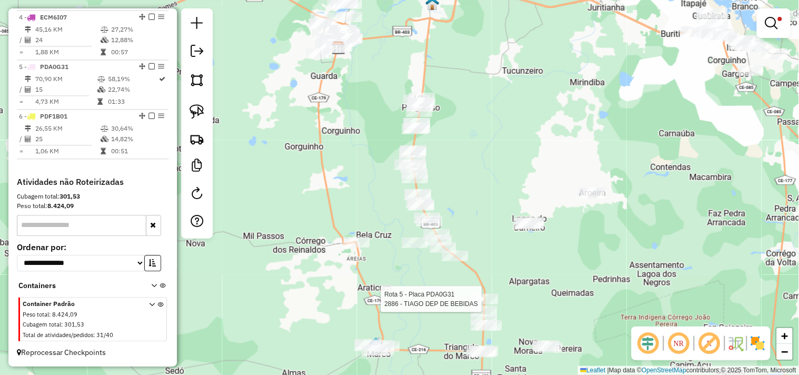
select select "**********"
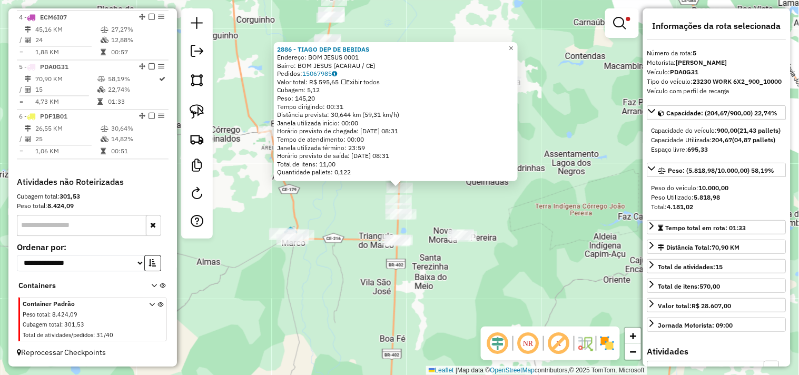
click at [444, 212] on div "2886 - TIAGO DEP DE BEBIDAS Endereço: BOM JESUS 0001 Bairro: BOM JESUS (ACARAU …" at bounding box center [399, 187] width 799 height 375
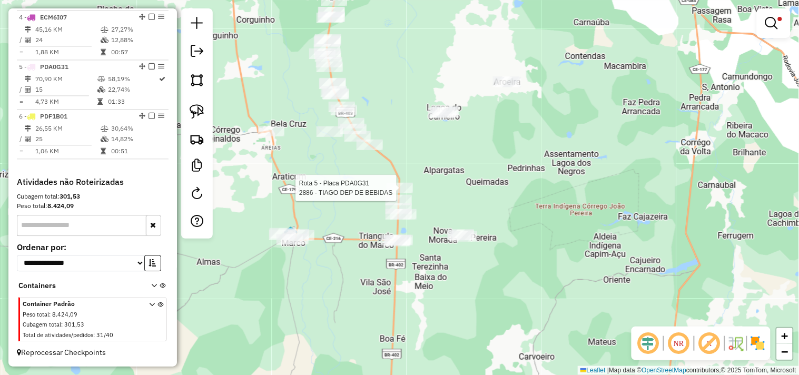
select select "**********"
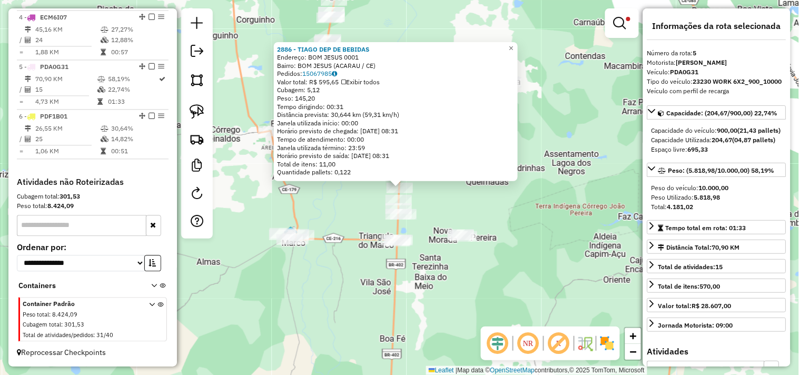
click at [421, 205] on div "2886 - TIAGO DEP DE BEBIDAS Endereço: BOM JESUS 0001 Bairro: BOM JESUS (ACARAU …" at bounding box center [399, 187] width 799 height 375
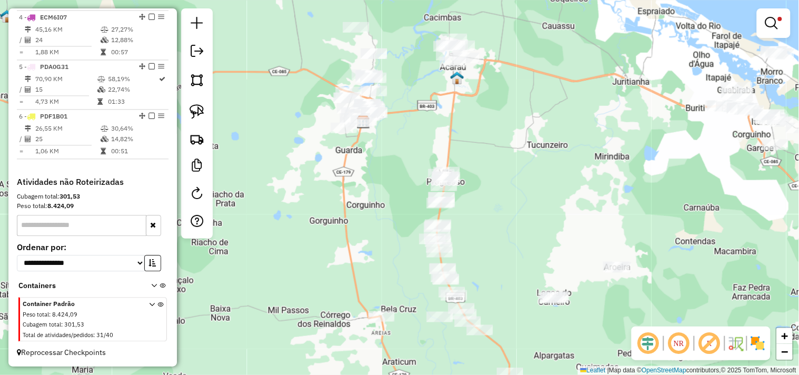
drag, startPoint x: 430, startPoint y: 204, endPoint x: 509, endPoint y: 296, distance: 122.1
click at [509, 296] on div "Limpar filtros Janela de atendimento Grade de atendimento Capacidade Transporta…" at bounding box center [399, 187] width 799 height 375
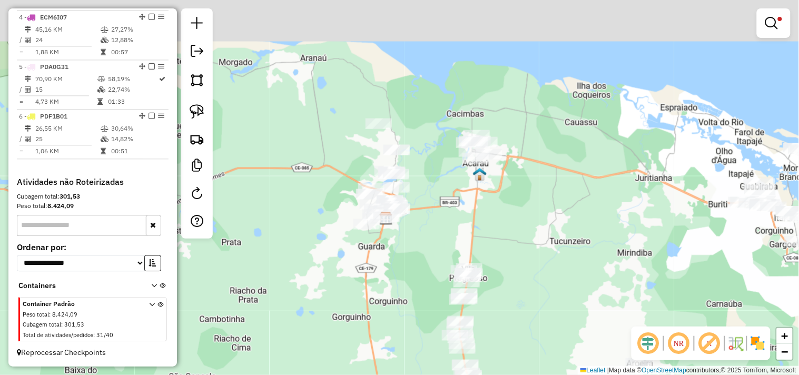
drag, startPoint x: 424, startPoint y: 257, endPoint x: 418, endPoint y: 261, distance: 6.7
click at [430, 270] on div "Limpar filtros Janela de atendimento Grade de atendimento Capacidade Transporta…" at bounding box center [399, 187] width 799 height 375
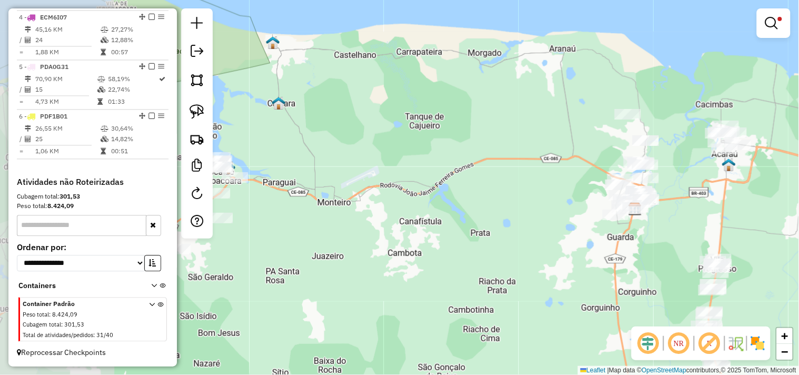
drag, startPoint x: 328, startPoint y: 282, endPoint x: 556, endPoint y: 262, distance: 229.3
click at [556, 262] on div "Limpar filtros Janela de atendimento Grade de atendimento Capacidade Transporta…" at bounding box center [399, 187] width 799 height 375
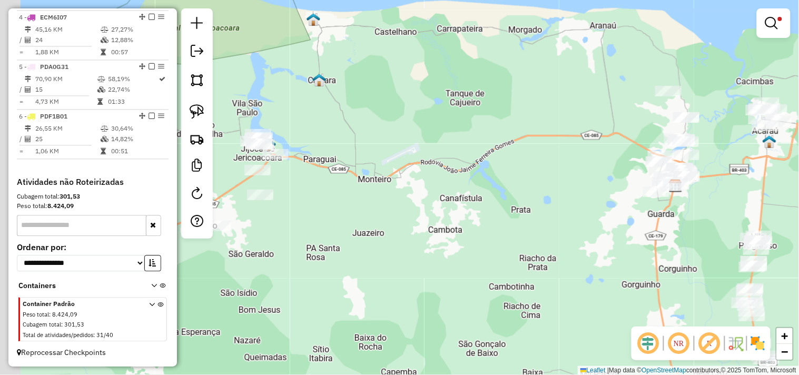
drag, startPoint x: 508, startPoint y: 224, endPoint x: 574, endPoint y: 201, distance: 69.1
click at [574, 201] on div "Limpar filtros Janela de atendimento Grade de atendimento Capacidade Transporta…" at bounding box center [399, 187] width 799 height 375
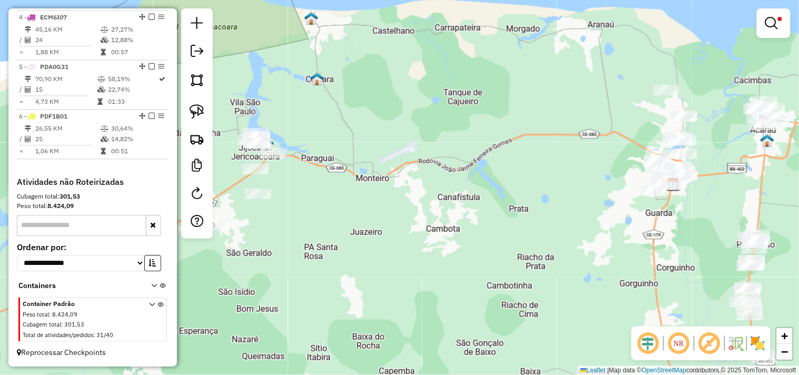
drag, startPoint x: 570, startPoint y: 201, endPoint x: 385, endPoint y: 175, distance: 186.5
click at [385, 175] on div "Limpar filtros Janela de atendimento Grade de atendimento Capacidade Transporta…" at bounding box center [399, 187] width 799 height 375
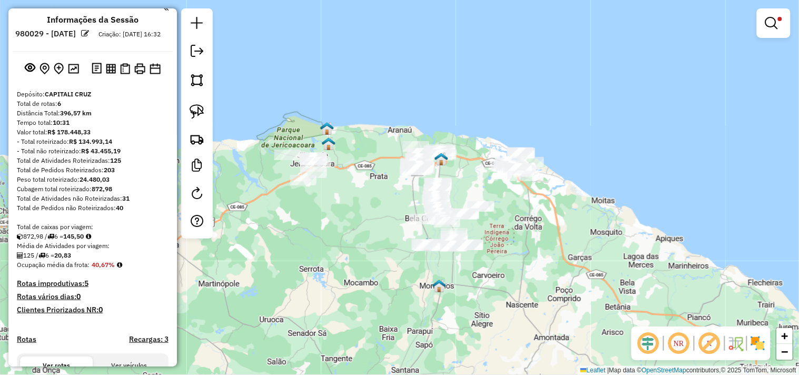
scroll to position [0, 0]
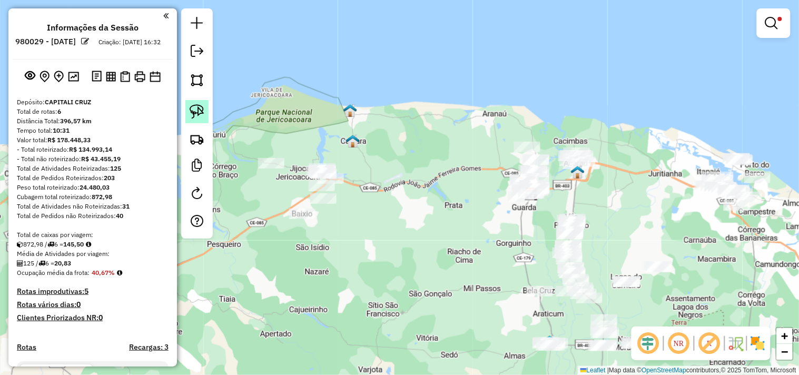
click at [195, 107] on img at bounding box center [196, 111] width 15 height 15
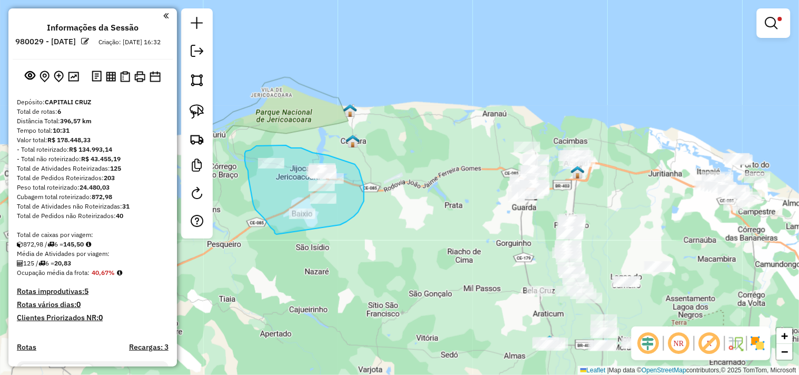
drag, startPoint x: 271, startPoint y: 227, endPoint x: 330, endPoint y: 229, distance: 59.0
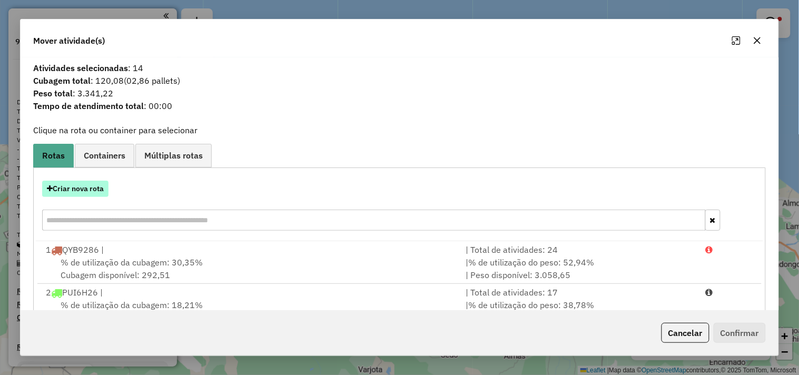
click at [99, 188] on button "Criar nova rota" at bounding box center [75, 189] width 66 height 16
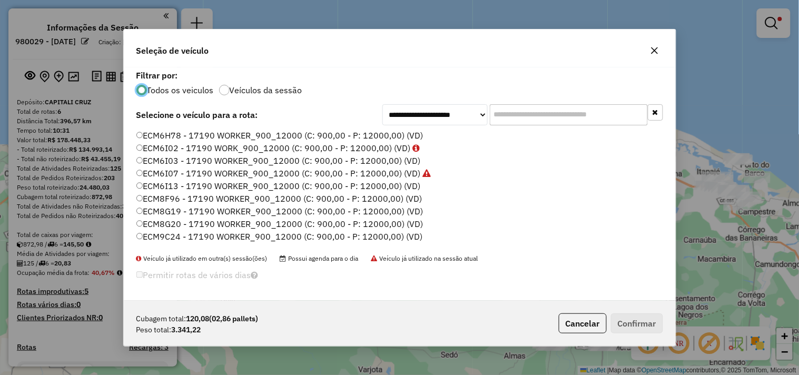
scroll to position [58, 0]
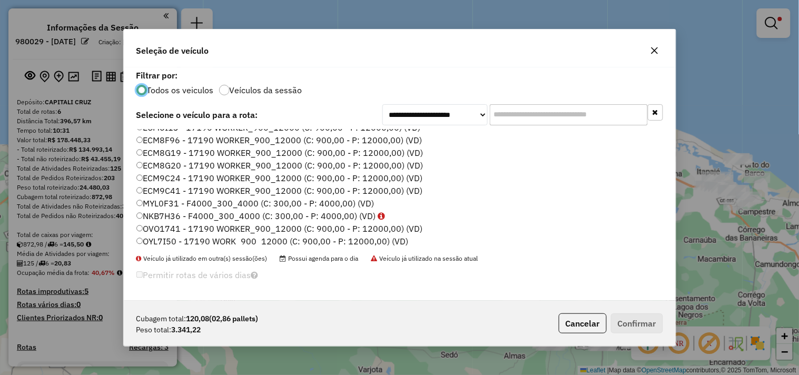
click at [164, 199] on label "MYL0F31 - F4000_300_4000 (C: 300,00 - P: 4000,00) (VD)" at bounding box center [255, 203] width 238 height 13
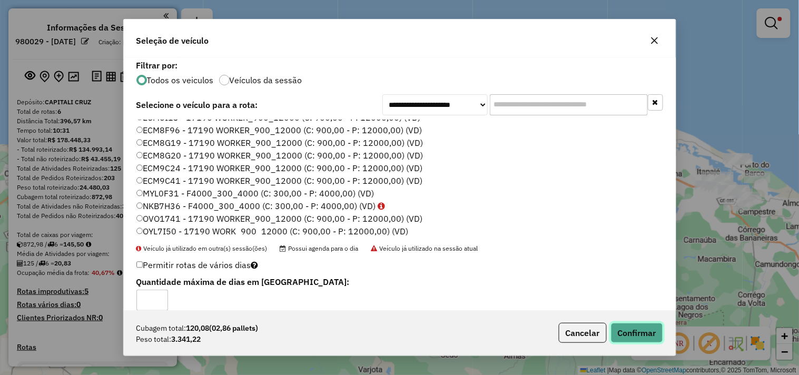
click at [623, 326] on button "Confirmar" at bounding box center [637, 333] width 52 height 20
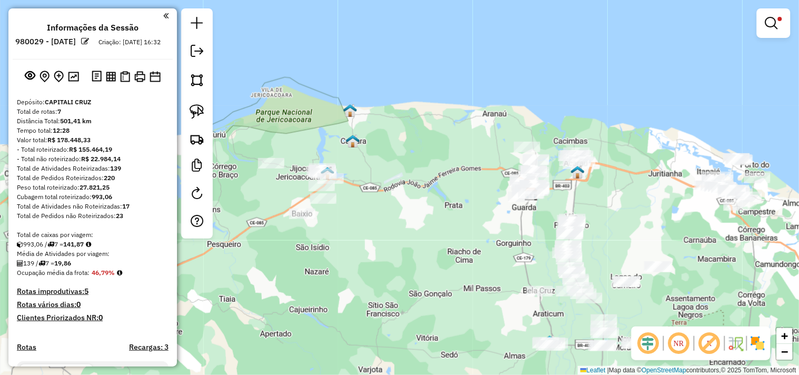
click at [327, 207] on div "Rota 7 - Placa MYL0F31 2659 - MERCANTIL [PERSON_NAME] filtros Janela de atendim…" at bounding box center [399, 187] width 799 height 375
select select "**********"
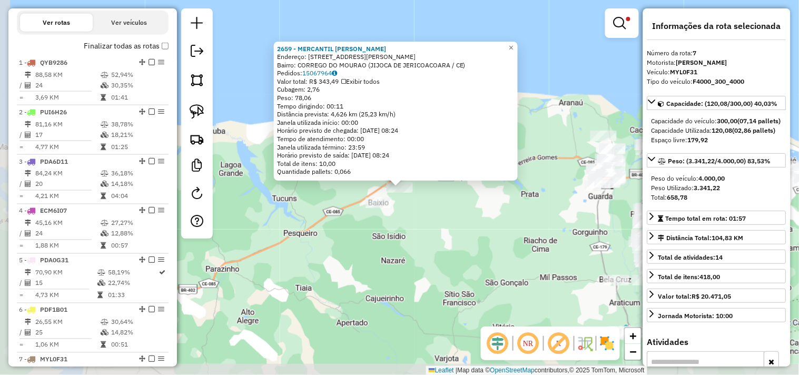
scroll to position [602, 0]
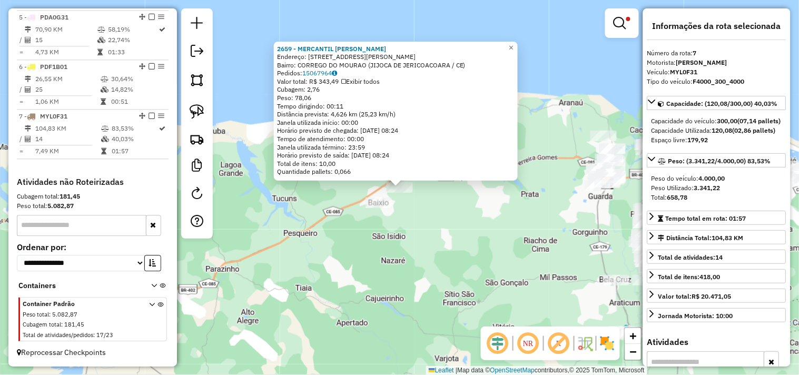
click at [432, 234] on div "2659 - MERCANTIL [PERSON_NAME]: [STREET_ADDRESS] Bairro: [GEOGRAPHIC_DATA] (JIJ…" at bounding box center [399, 187] width 799 height 375
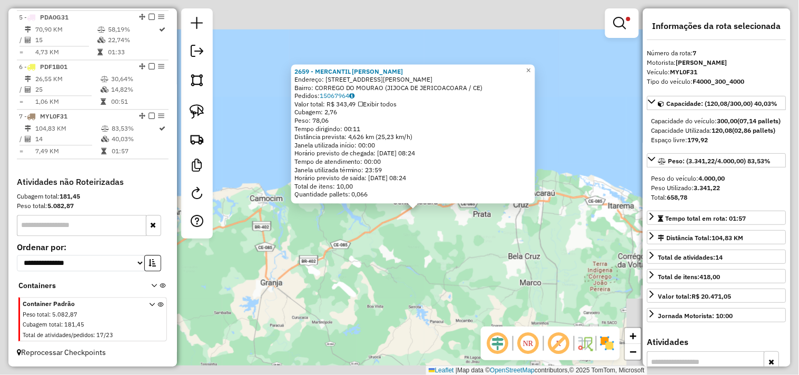
click at [432, 234] on div "2659 - MERCANTIL [PERSON_NAME]: [STREET_ADDRESS] Bairro: [GEOGRAPHIC_DATA] (JIJ…" at bounding box center [399, 187] width 799 height 375
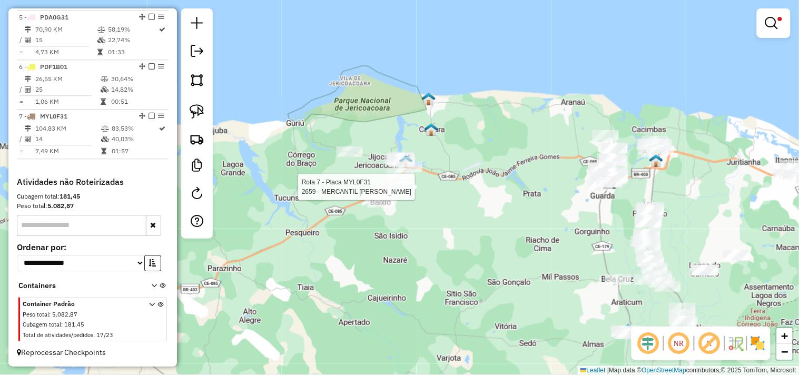
select select "**********"
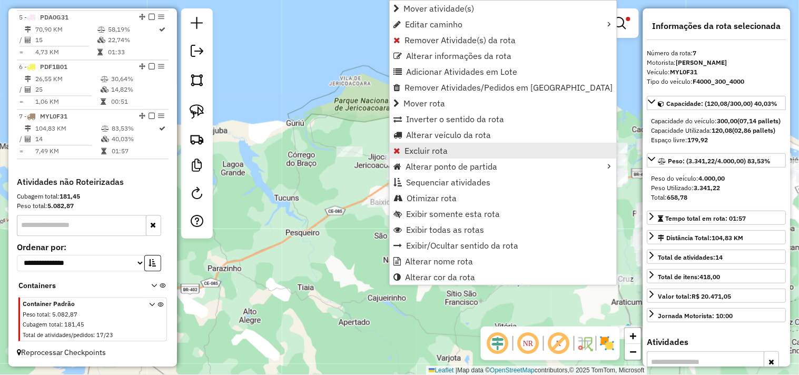
click at [423, 148] on span "Excluir rota" at bounding box center [425, 150] width 43 height 8
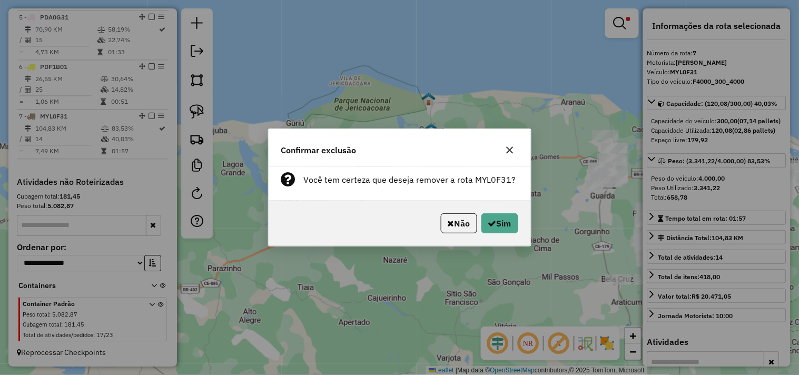
click at [494, 209] on div "Não Sim" at bounding box center [399, 223] width 262 height 45
click at [495, 219] on button "Sim" at bounding box center [499, 223] width 37 height 20
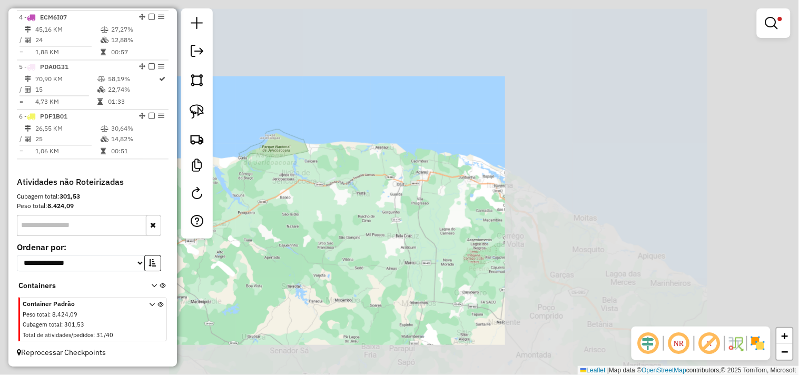
scroll to position [553, 0]
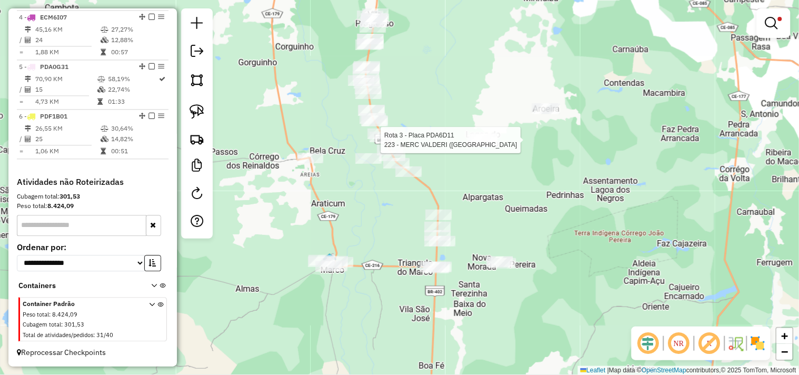
select select "**********"
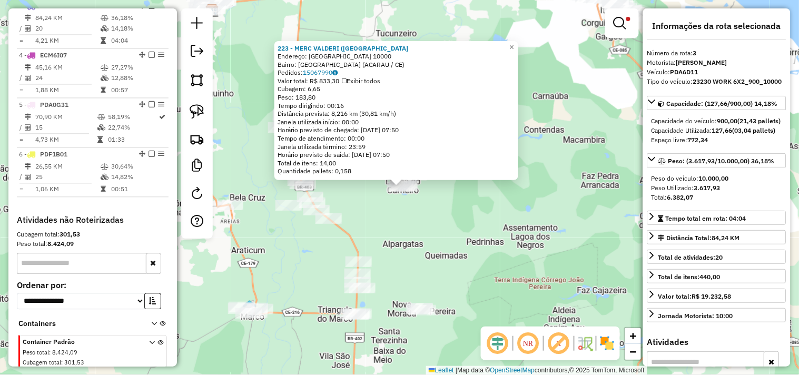
scroll to position [506, 0]
click at [438, 234] on div "223 - MERC VALDERI ([GEOGRAPHIC_DATA]: [GEOGRAPHIC_DATA] 10000 Bairro: [GEOGRAP…" at bounding box center [399, 187] width 799 height 375
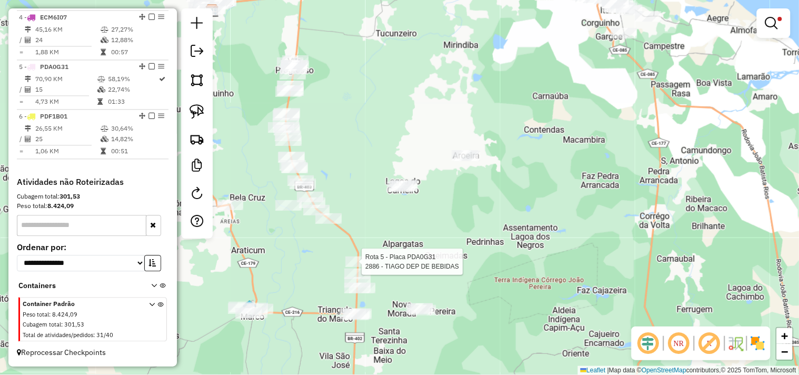
select select "**********"
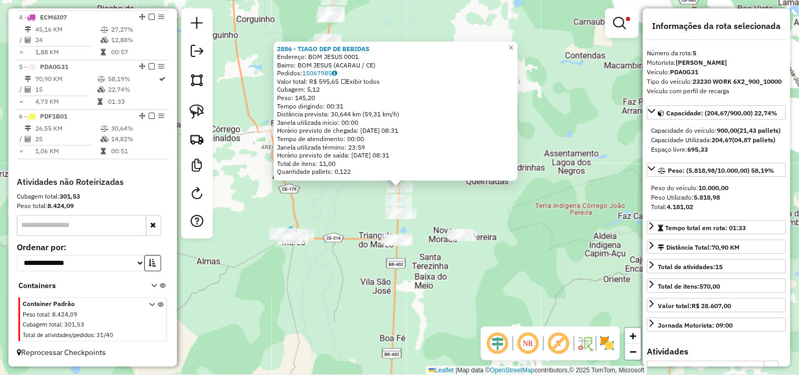
scroll to position [553, 0]
click at [350, 223] on div "2886 - TIAGO DEP DE BEBIDAS Endereço: BOM JESUS 0001 Bairro: BOM JESUS (ACARAU …" at bounding box center [399, 187] width 799 height 375
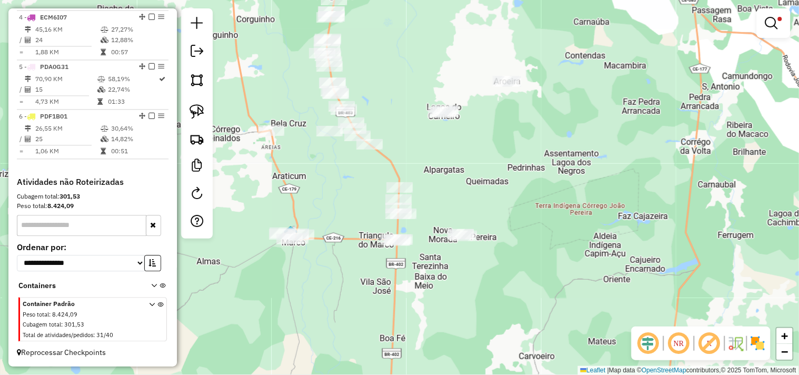
drag, startPoint x: 350, startPoint y: 162, endPoint x: 367, endPoint y: 280, distance: 119.7
click at [366, 280] on div "Limpar filtros Janela de atendimento Grade de atendimento Capacidade Transporta…" at bounding box center [399, 187] width 799 height 375
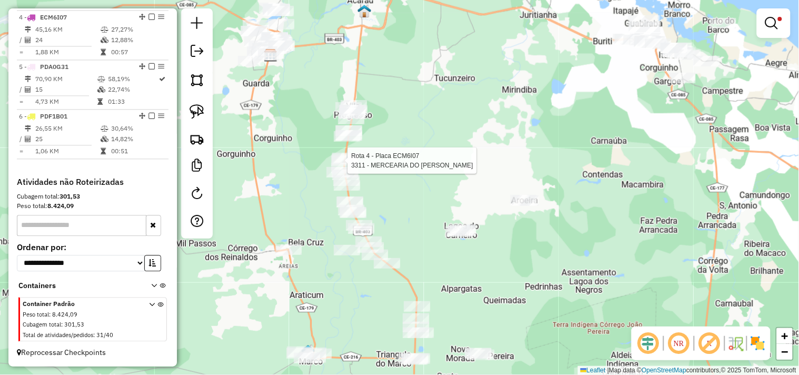
select select "**********"
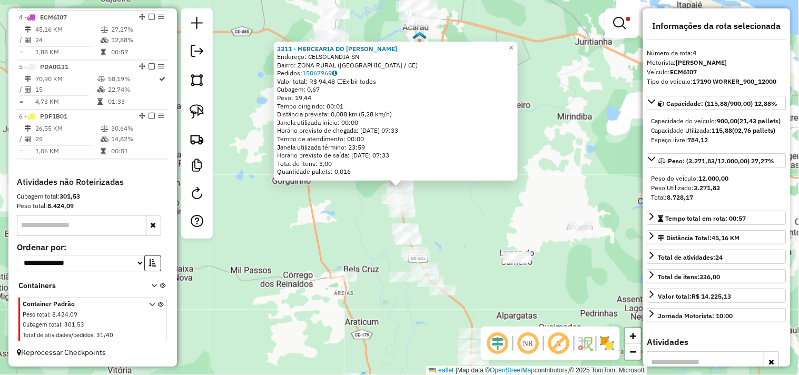
click at [444, 216] on div "3311 - MERCEARIA DO [PERSON_NAME]: CELSOLANDIA SN Bairro: ZONA RURAL ([GEOGRAPH…" at bounding box center [399, 187] width 799 height 375
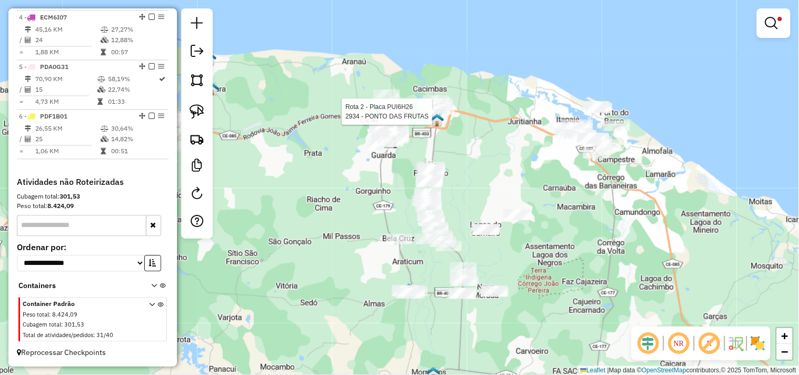
select select "**********"
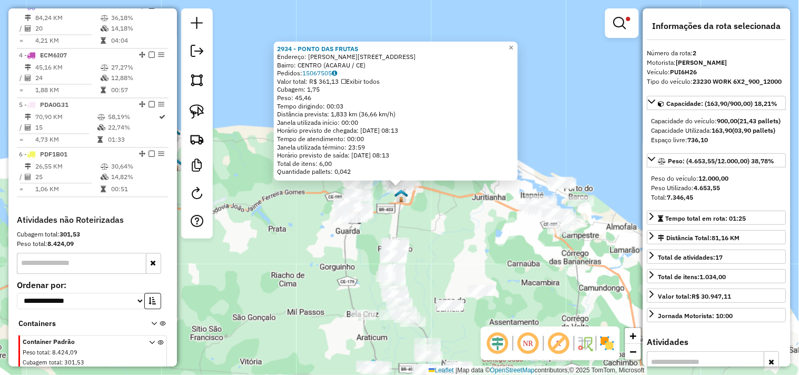
scroll to position [456, 0]
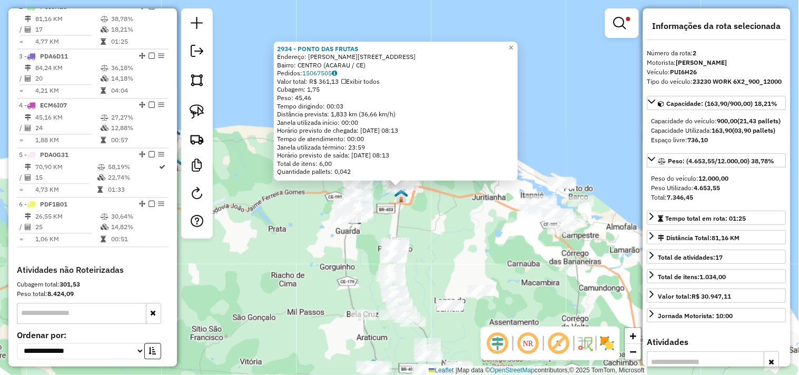
click at [462, 232] on div "2934 - PONTO DAS FRUTAS Endereço: JOAO [STREET_ADDRESS] Pedidos: 15067505 Valor…" at bounding box center [399, 187] width 799 height 375
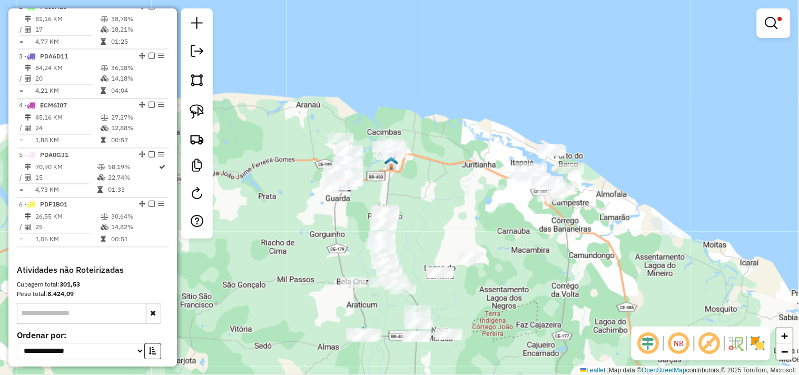
drag, startPoint x: 460, startPoint y: 254, endPoint x: 454, endPoint y: 219, distance: 35.2
click at [451, 222] on div "Limpar filtros Janela de atendimento Grade de atendimento Capacidade Transporta…" at bounding box center [399, 187] width 799 height 375
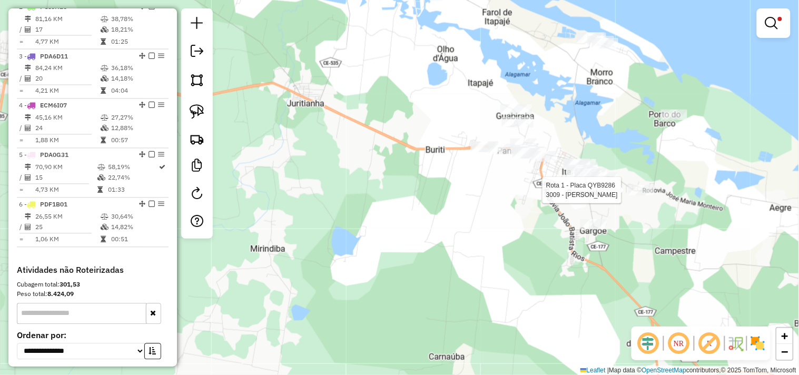
select select "**********"
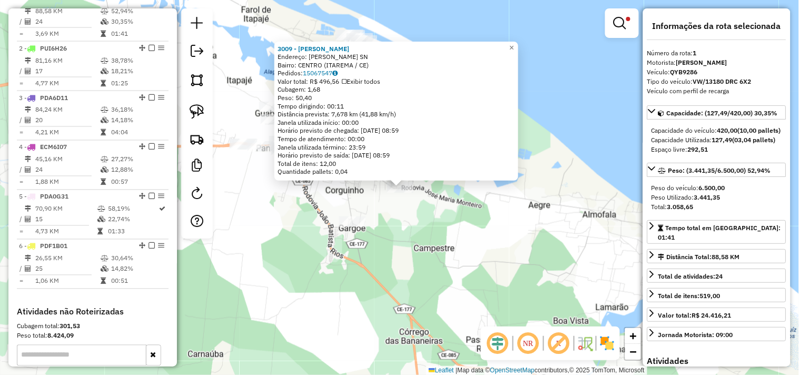
scroll to position [407, 0]
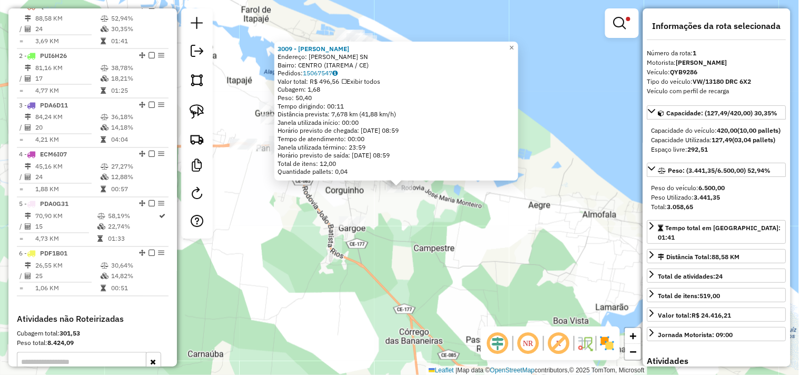
click at [404, 224] on div "3009 - [PERSON_NAME]: [GEOGRAPHIC_DATA] SN Bairro: [GEOGRAPHIC_DATA] ([GEOGRAPH…" at bounding box center [399, 187] width 799 height 375
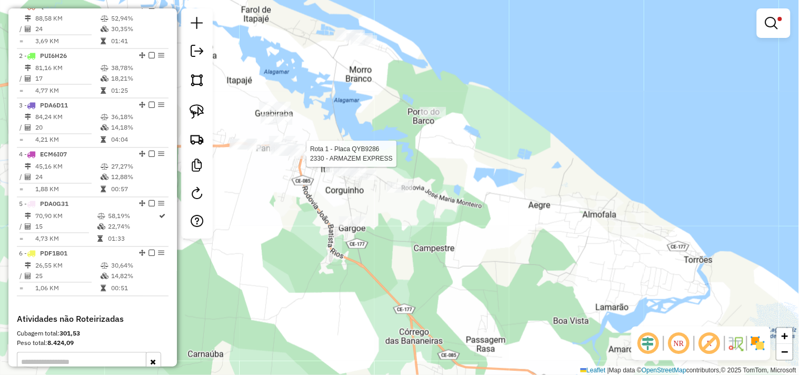
select select "**********"
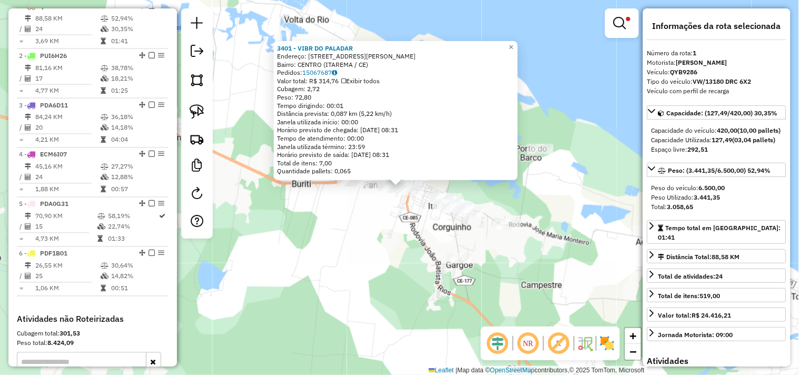
click at [387, 219] on div "3401 - VIBR DO PALADAR Endereço: [STREET_ADDRESS][PERSON_NAME] Pedidos: 1506768…" at bounding box center [399, 187] width 799 height 375
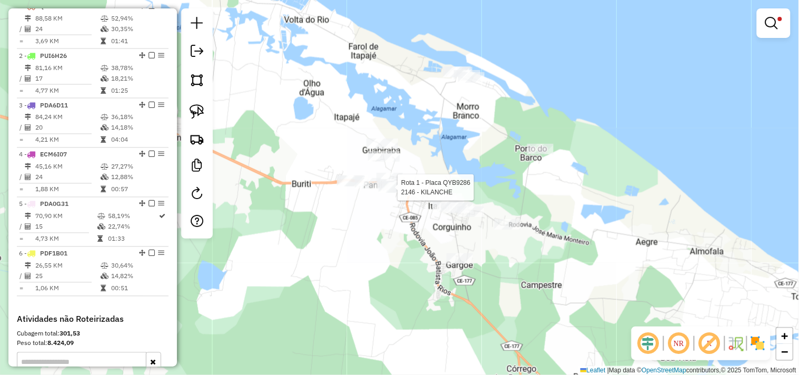
select select "**********"
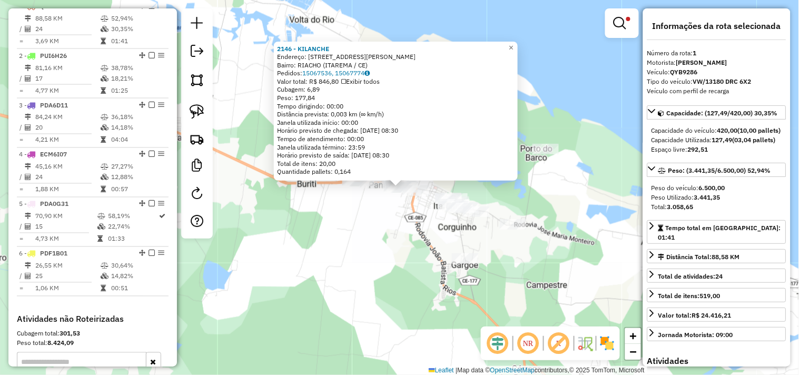
click at [392, 224] on div "2146 - KILANCHE Endereço: [STREET_ADDRESS][PERSON_NAME] Bairro: RIACHO ([GEOGRA…" at bounding box center [399, 187] width 799 height 375
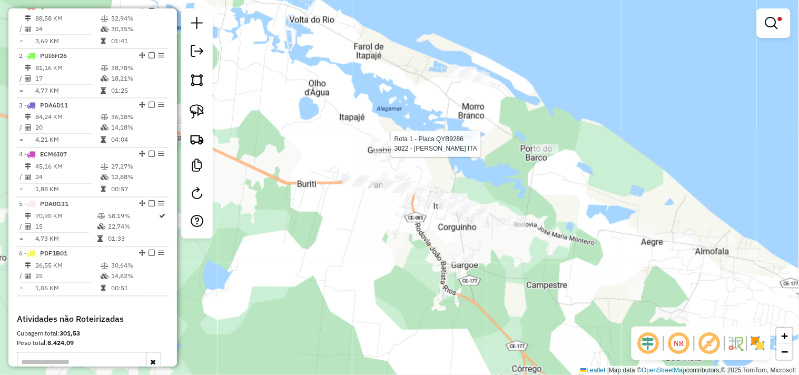
click at [379, 149] on div at bounding box center [388, 143] width 32 height 11
select select "**********"
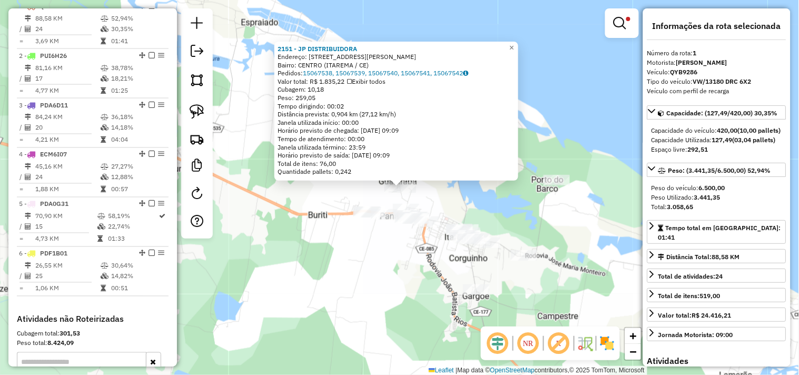
click at [376, 243] on div "2151 - JP DISTRIBUIDORA Endereço: [STREET_ADDRESS][PERSON_NAME] Pedidos: 150675…" at bounding box center [399, 187] width 799 height 375
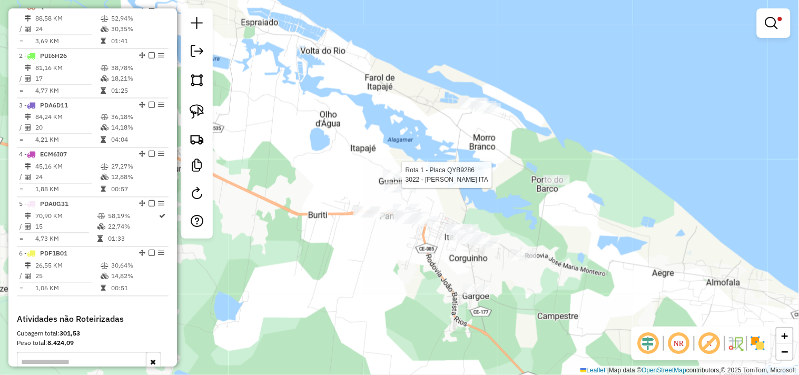
select select "**********"
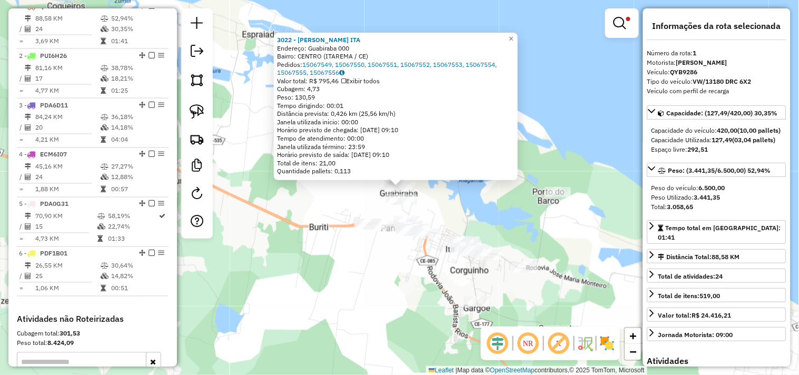
click at [362, 277] on div "3022 - RAMILSON ITA Endereço: Guabiraba 000 Bairro: [GEOGRAPHIC_DATA] ([GEOGRAP…" at bounding box center [399, 187] width 799 height 375
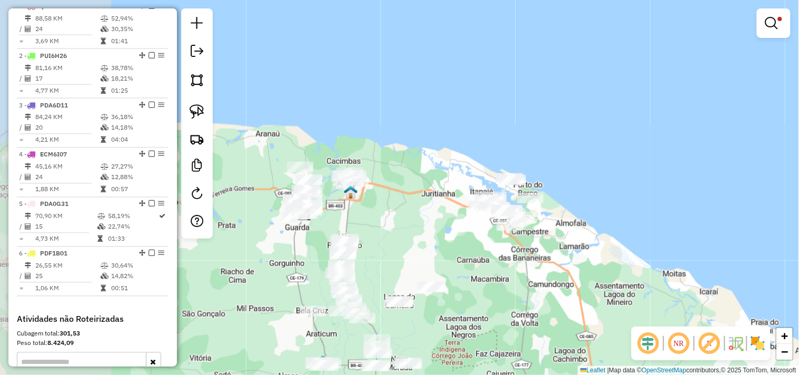
drag, startPoint x: 322, startPoint y: 265, endPoint x: 503, endPoint y: 192, distance: 195.1
click at [503, 194] on div "Limpar filtros Janela de atendimento Grade de atendimento Capacidade Transporta…" at bounding box center [399, 187] width 799 height 375
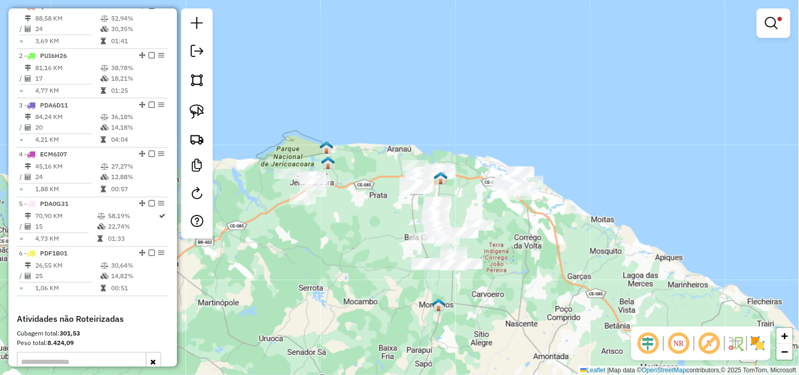
click at [336, 244] on div "Limpar filtros Janela de atendimento Grade de atendimento Capacidade Transporta…" at bounding box center [399, 187] width 799 height 375
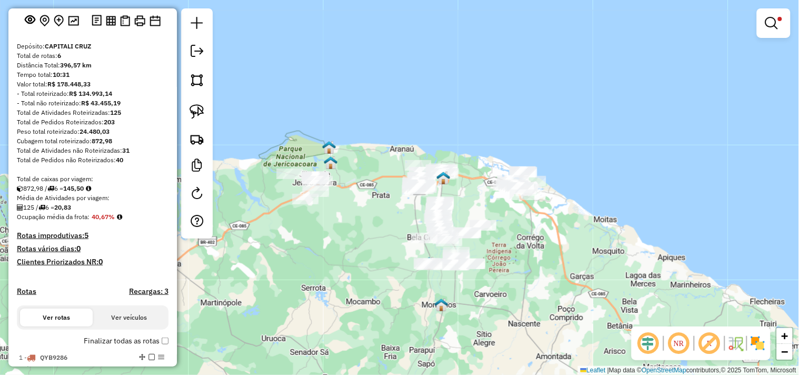
scroll to position [0, 0]
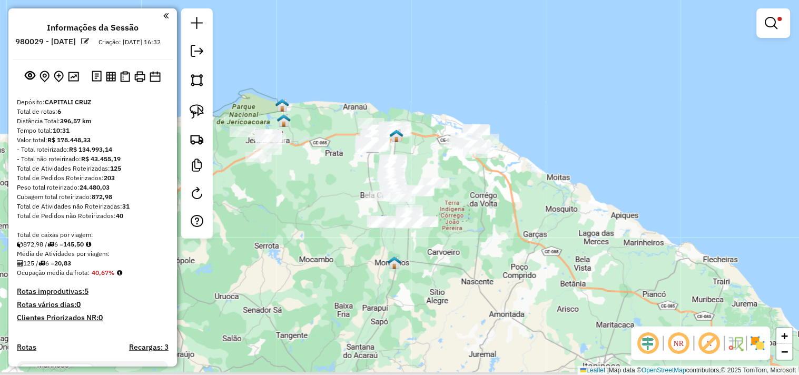
drag, startPoint x: 307, startPoint y: 240, endPoint x: 274, endPoint y: 212, distance: 43.0
click at [274, 214] on div "Limpar filtros Janela de atendimento Grade de atendimento Capacidade Transporta…" at bounding box center [399, 187] width 799 height 375
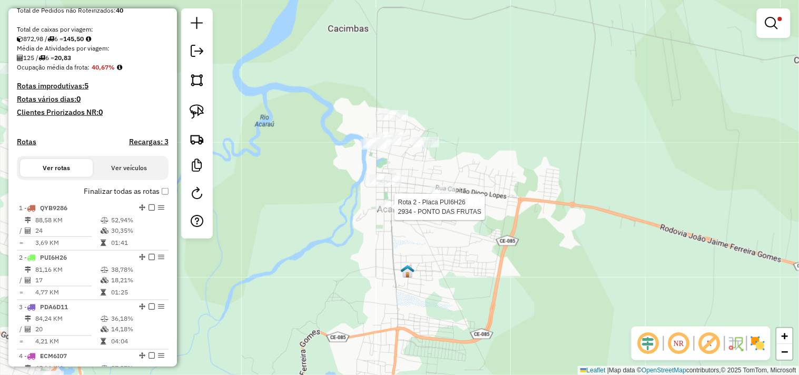
select select "**********"
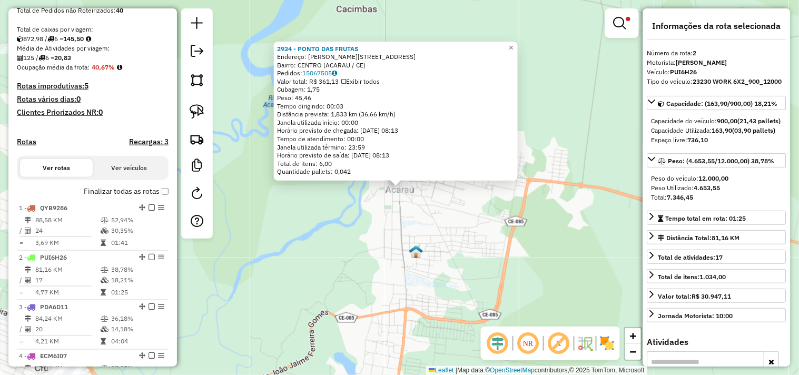
scroll to position [456, 0]
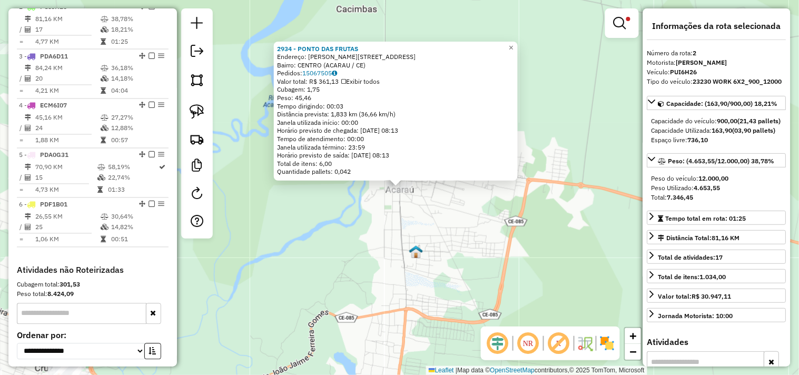
click at [436, 219] on div "2934 - PONTO DAS FRUTAS Endereço: JOAO [STREET_ADDRESS] Pedidos: 15067505 Valor…" at bounding box center [399, 187] width 799 height 375
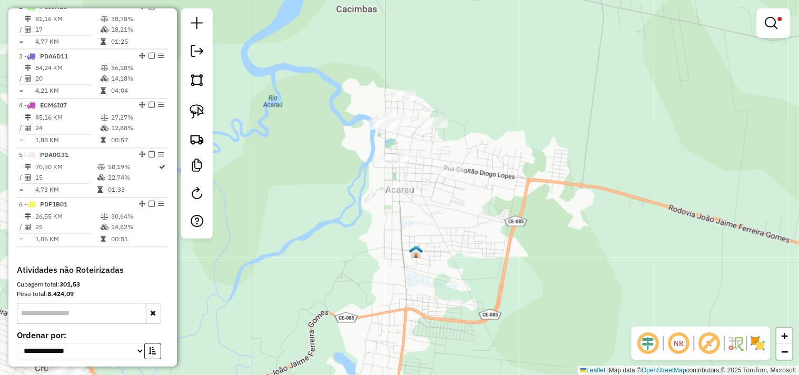
select select "**********"
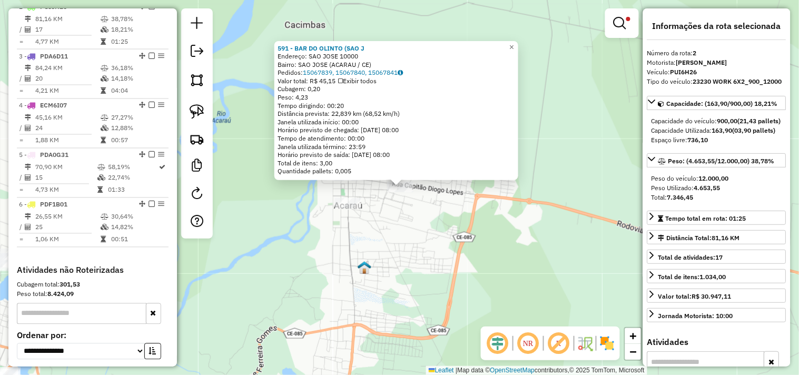
click at [412, 208] on div "591 - BAR DO OLINTO (SAO J Endereço: SAO JOSE 10000 Bairro: SAO JOSE (ACARAU / …" at bounding box center [399, 187] width 799 height 375
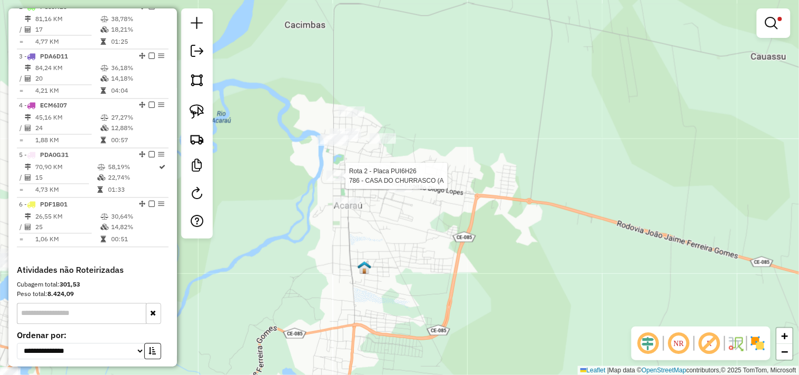
select select "**********"
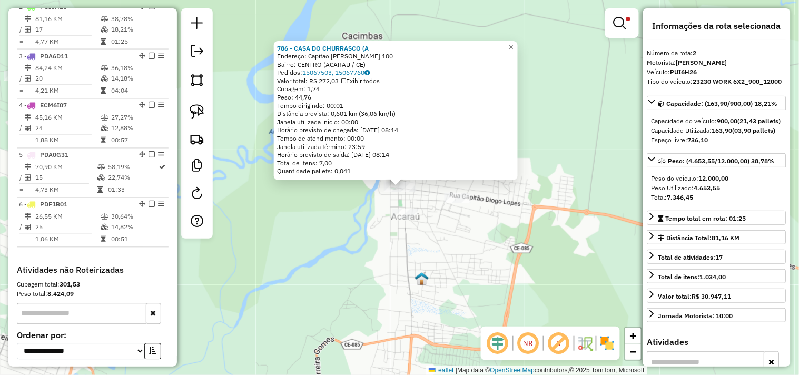
click at [325, 204] on div "786 - CASA DO CHURRASCO (A Endereço: Capitao Diogo Lopes 100 Bairro: CENTRO (AC…" at bounding box center [399, 187] width 799 height 375
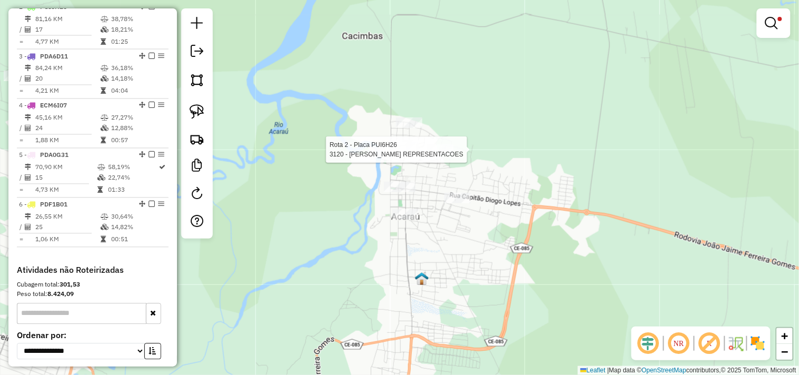
click at [435, 155] on div at bounding box center [440, 149] width 26 height 11
select select "**********"
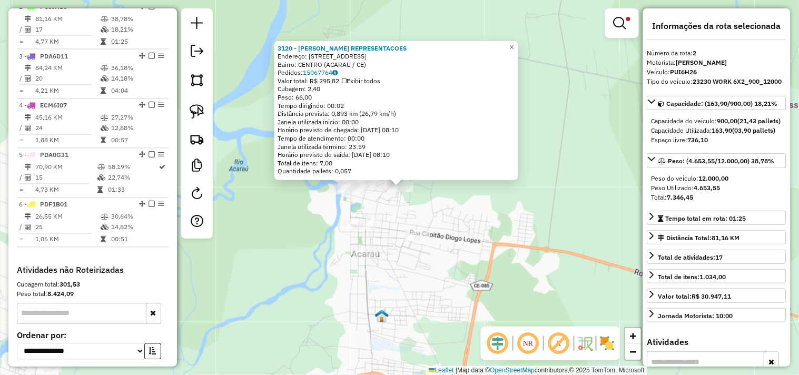
click at [406, 208] on div "3120 - SOUSA REPRESENTACOES Endereço: Travessa Mongubas 113 Bairro: CENTRO (ACA…" at bounding box center [399, 187] width 799 height 375
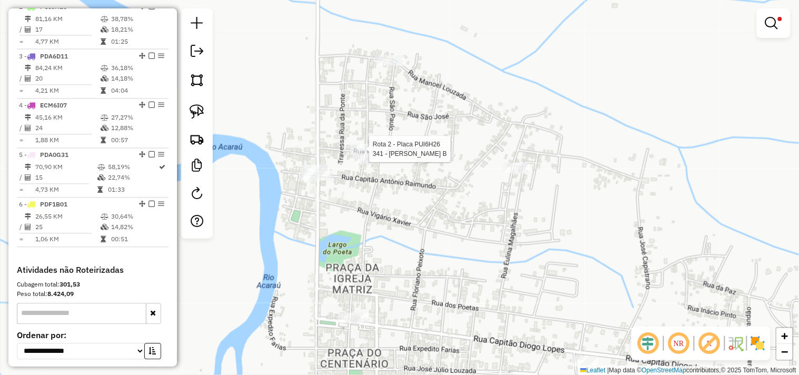
select select "**********"
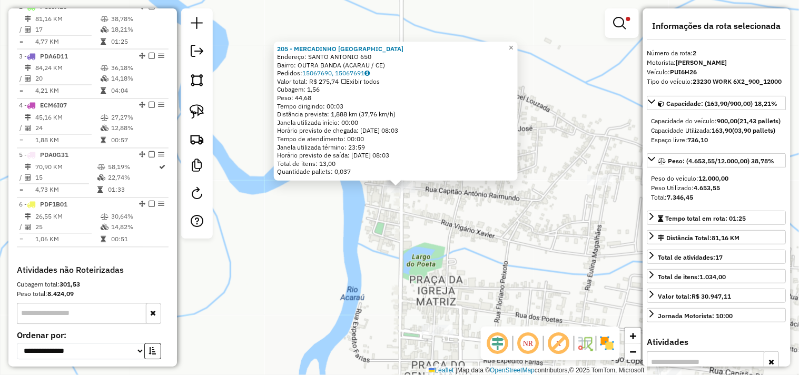
click at [393, 219] on div "205 - MERCADINHO SAO FRANC Endereço: SANTO ANTONIO 650 Bairro: OUTRA BANDA (ACA…" at bounding box center [399, 187] width 799 height 375
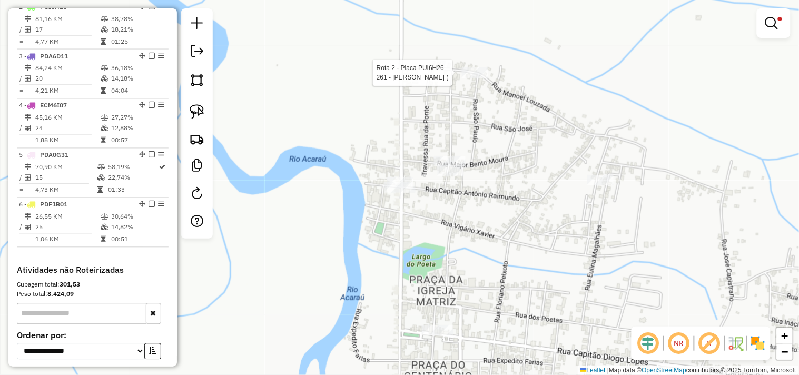
select select "**********"
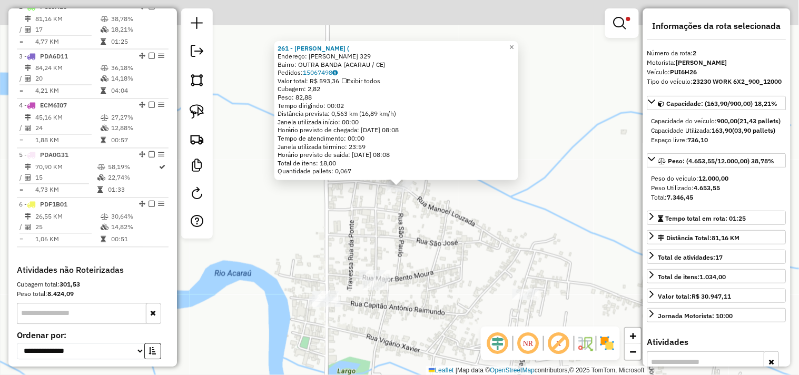
click at [441, 253] on div "261 - MERCADINHO ALBENIR ( Endereço: MANOEL SALES 329 Bairro: OUTRA BANDA (ACAR…" at bounding box center [399, 187] width 799 height 375
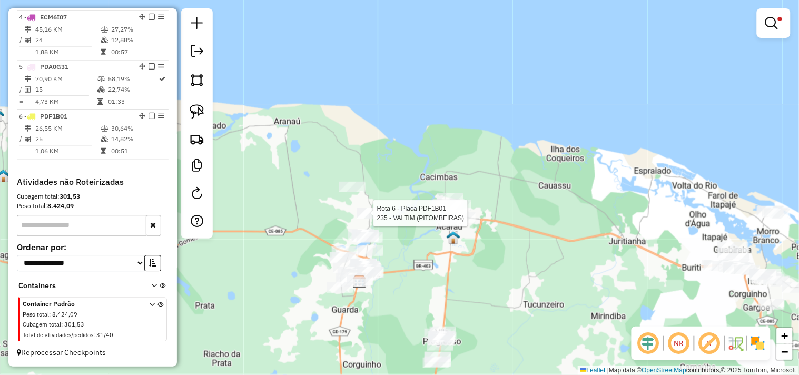
select select "**********"
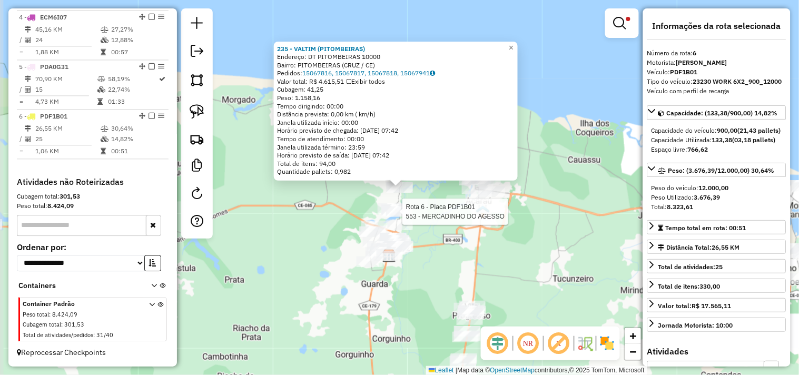
scroll to position [553, 0]
click at [436, 209] on div "235 - VALTIM (PITOMBEIRAS) Endereço: DT PITOMBEIRAS 10000 Bairro: PITOMBEIRAS (…" at bounding box center [399, 187] width 799 height 375
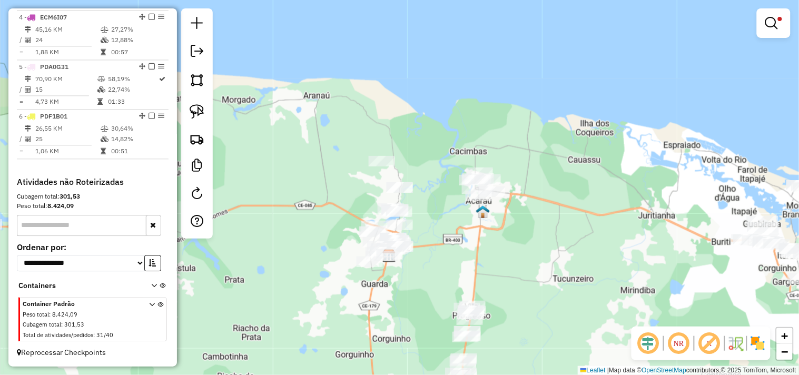
click at [378, 151] on div "Rota 6 - Placa PDF1B01 582 - BAR DO GAGO CAITITU Limpar filtros Janela de atend…" at bounding box center [399, 187] width 799 height 375
select select "**********"
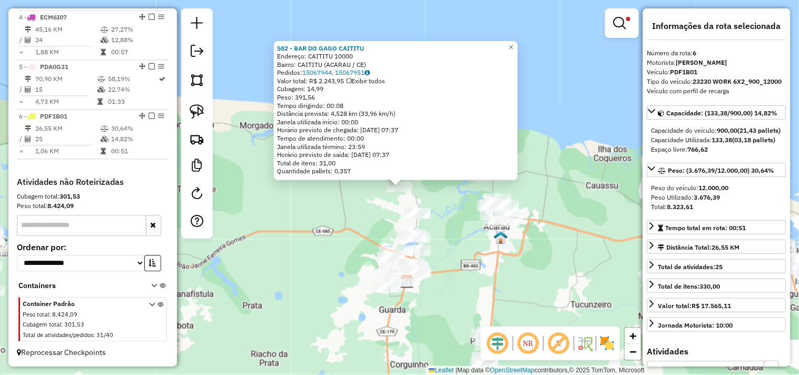
click at [372, 216] on div "582 - BAR DO GAGO CAITITU Endereço: CAITITU 10000 Bairro: CAITITU (ACARAU / CE)…" at bounding box center [399, 187] width 799 height 375
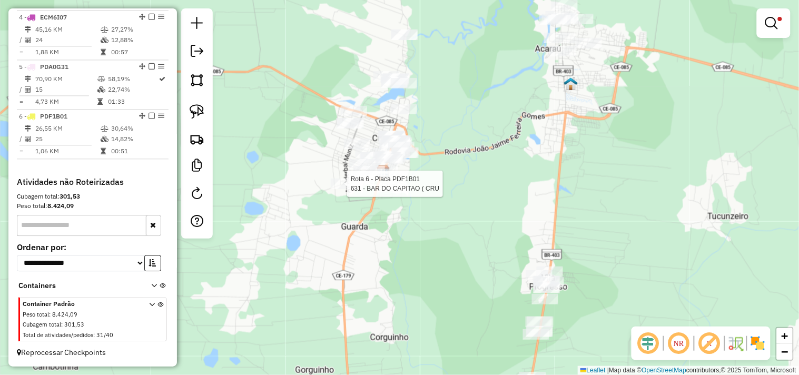
select select "**********"
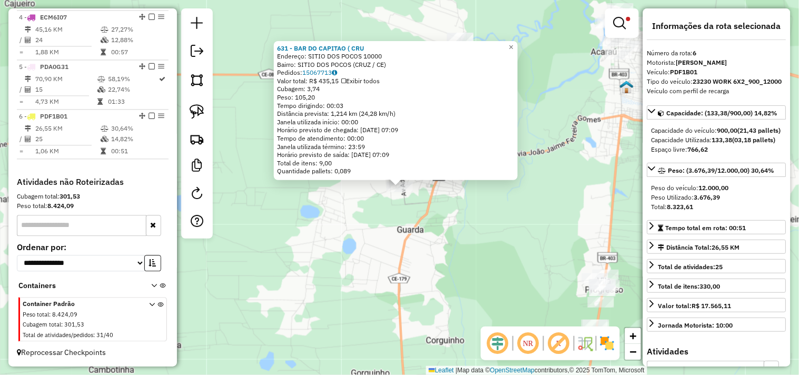
click at [425, 227] on div "631 - BAR DO CAPITAO ( CRU Endereço: SITIO DOS POCOS 10000 Bairro: SITIO DOS PO…" at bounding box center [399, 187] width 799 height 375
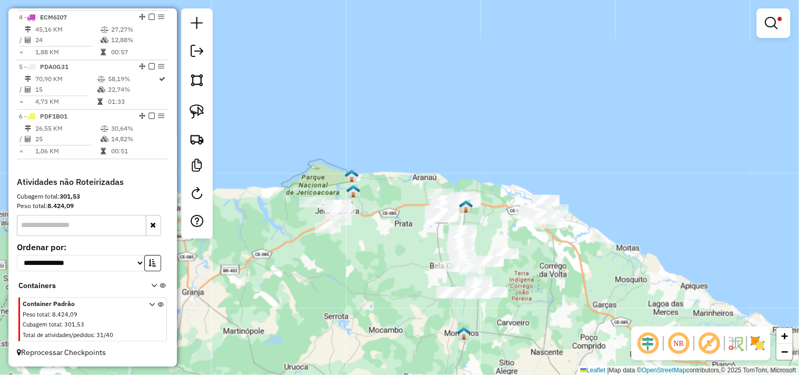
drag, startPoint x: 390, startPoint y: 237, endPoint x: 384, endPoint y: 215, distance: 22.7
click at [384, 218] on div "Limpar filtros Janela de atendimento Grade de atendimento Capacidade Transporta…" at bounding box center [399, 187] width 799 height 375
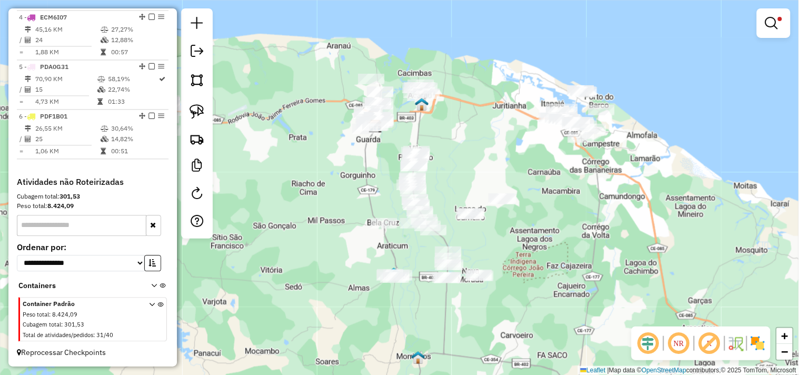
drag, startPoint x: 352, startPoint y: 182, endPoint x: 362, endPoint y: 186, distance: 10.9
click at [362, 186] on div "Limpar filtros Janela de atendimento Grade de atendimento Capacidade Transporta…" at bounding box center [399, 187] width 799 height 375
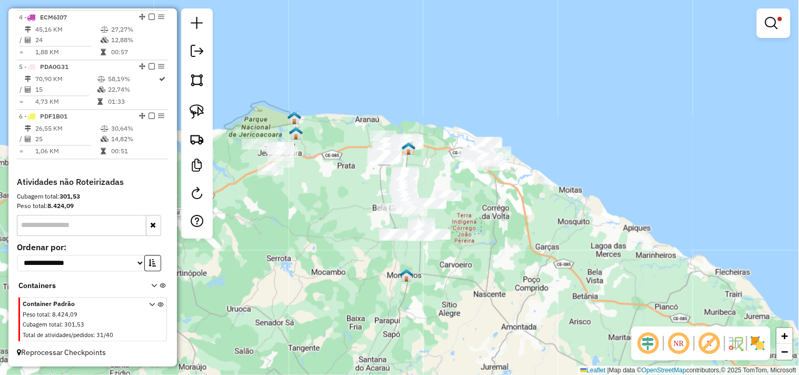
drag, startPoint x: 308, startPoint y: 211, endPoint x: 321, endPoint y: 211, distance: 12.6
click at [321, 211] on div "Limpar filtros Janela de atendimento Grade de atendimento Capacidade Transporta…" at bounding box center [399, 187] width 799 height 375
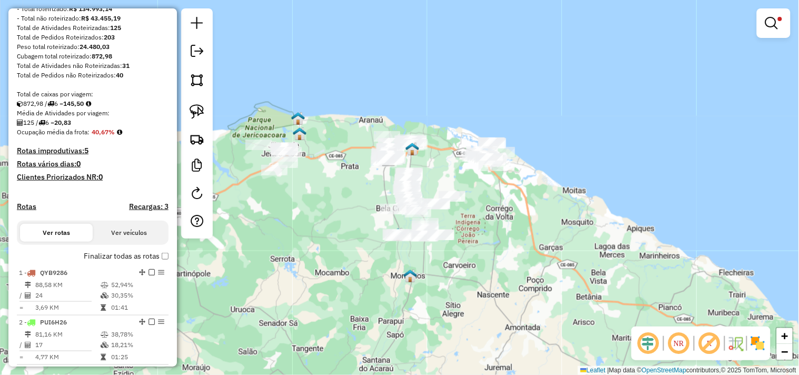
scroll to position [0, 0]
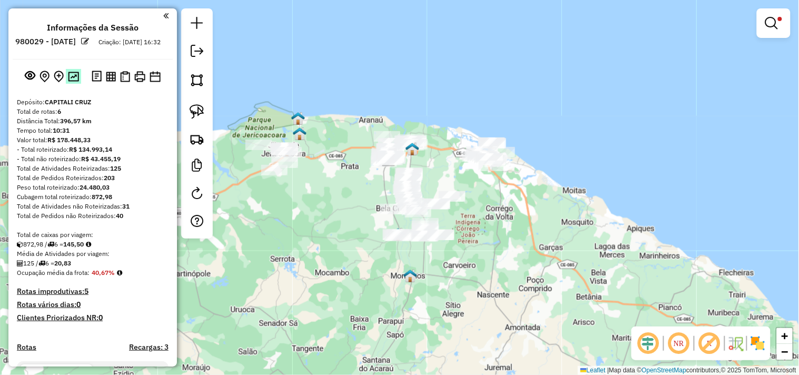
click at [76, 82] on img at bounding box center [73, 77] width 11 height 10
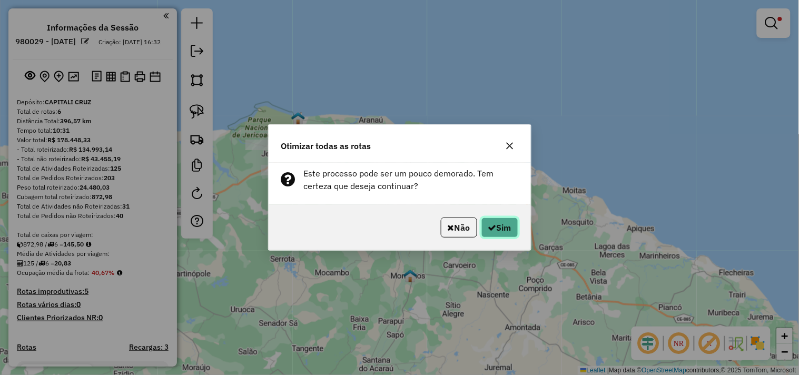
click at [490, 229] on icon "button" at bounding box center [492, 227] width 8 height 8
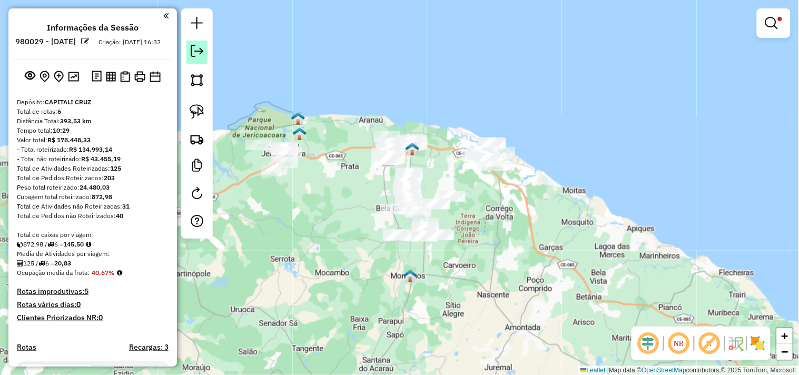
click at [200, 56] on em at bounding box center [197, 51] width 13 height 13
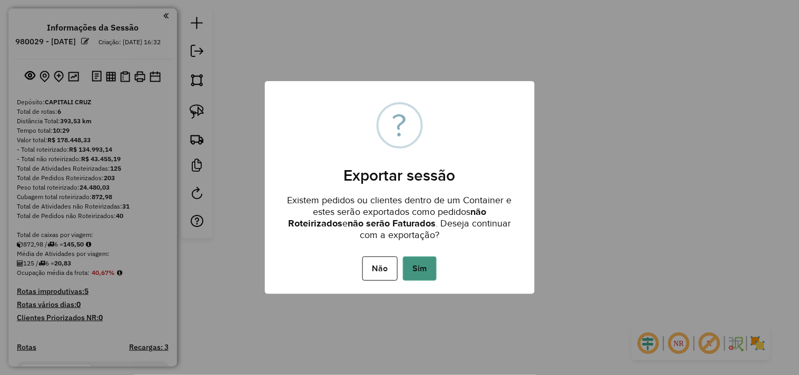
click at [413, 267] on button "Sim" at bounding box center [420, 268] width 34 height 24
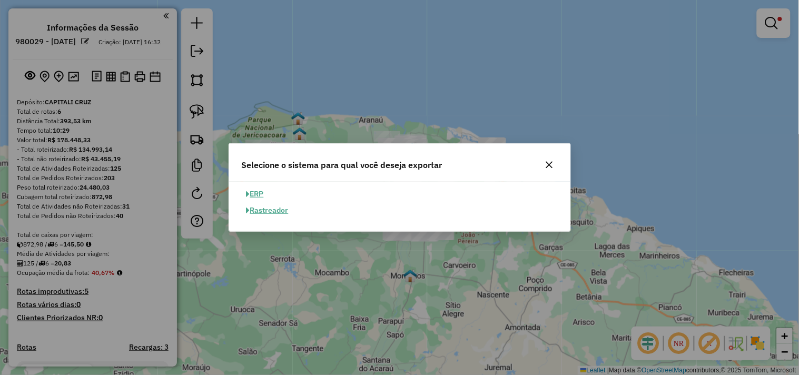
click at [261, 192] on button "ERP" at bounding box center [255, 194] width 27 height 16
select select "**"
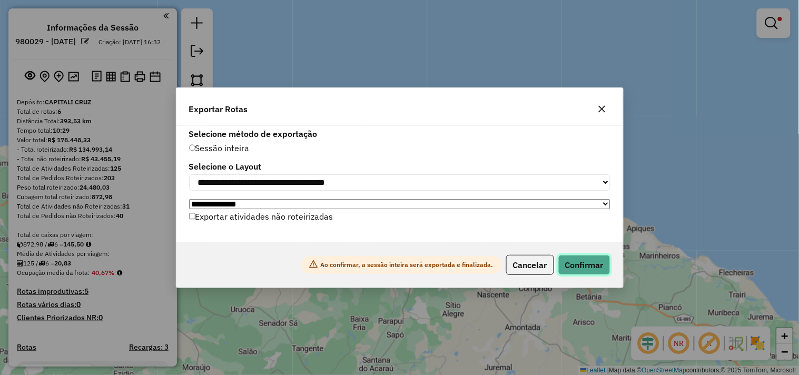
click at [583, 260] on button "Confirmar" at bounding box center [584, 265] width 52 height 20
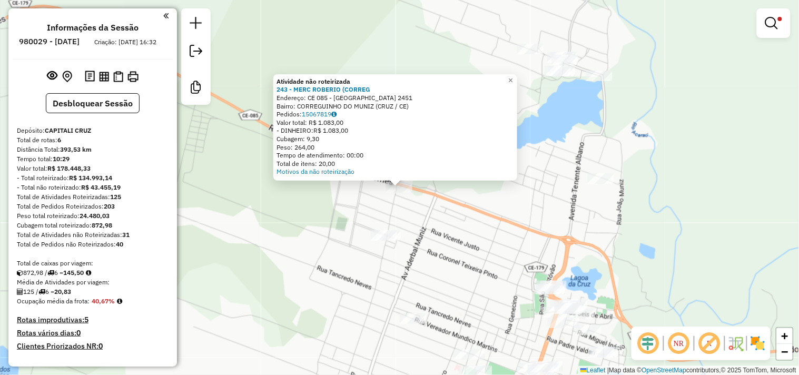
click at [300, 222] on div "Atividade não roteirizada 243 - MERC ROBERIO (CORREG Endereço: CE 085 - CORREGU…" at bounding box center [399, 187] width 799 height 375
click at [427, 238] on div "Atividade não roteirizada 243 - MERC ROBERIO (CORREG Endereço: CE 085 - CORREGU…" at bounding box center [399, 187] width 799 height 375
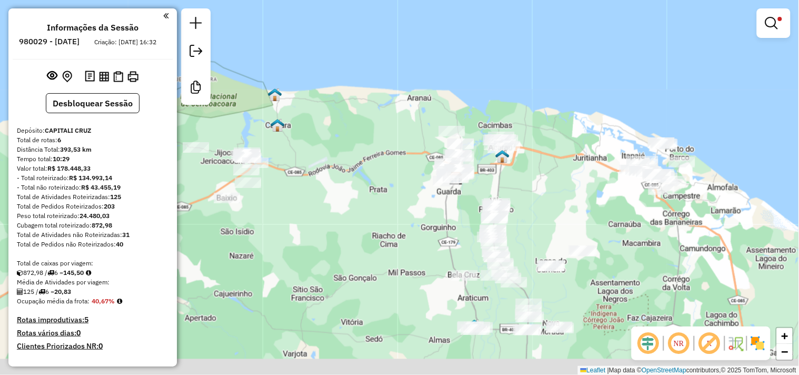
drag, startPoint x: 343, startPoint y: 237, endPoint x: 345, endPoint y: 215, distance: 22.7
click at [346, 219] on div "Limpar filtros Janela de atendimento Grade de atendimento Capacidade Transporta…" at bounding box center [399, 187] width 799 height 375
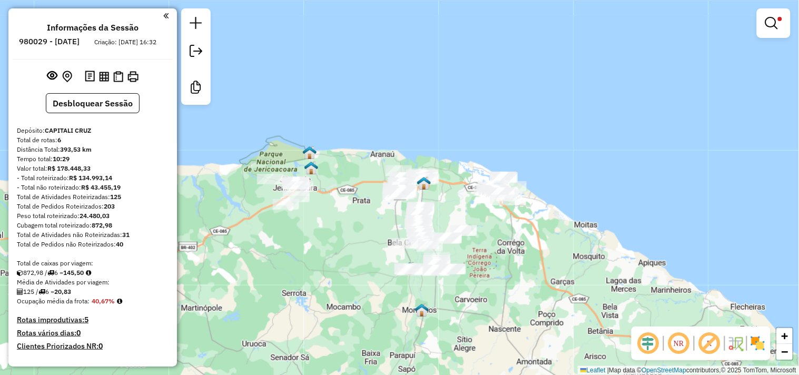
drag, startPoint x: 339, startPoint y: 265, endPoint x: 297, endPoint y: 228, distance: 56.0
click at [297, 228] on div "Limpar filtros Janela de atendimento Grade de atendimento Capacidade Transporta…" at bounding box center [399, 187] width 799 height 375
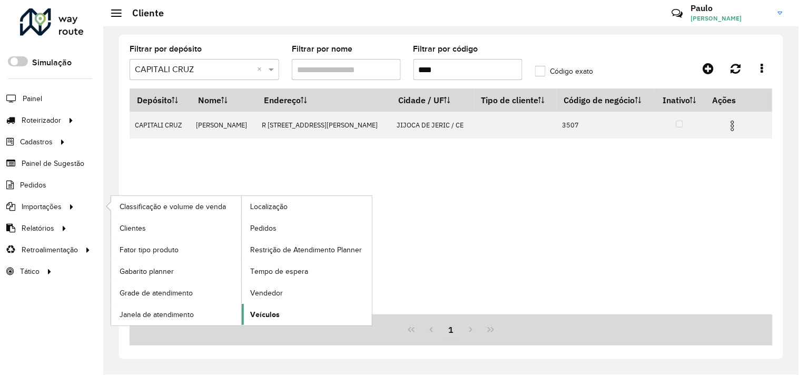
click at [261, 312] on span "Veículos" at bounding box center [264, 314] width 29 height 11
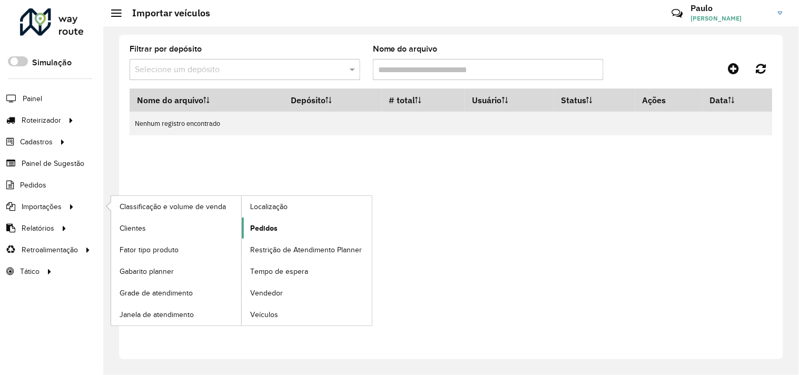
click at [261, 227] on span "Pedidos" at bounding box center [263, 228] width 27 height 11
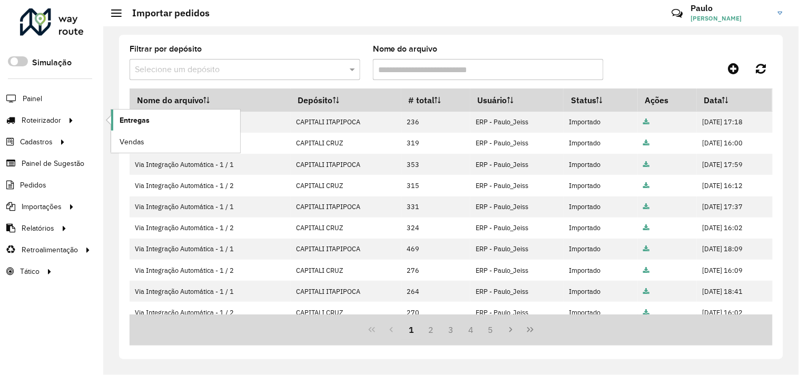
click at [141, 119] on span "Entregas" at bounding box center [134, 120] width 30 height 11
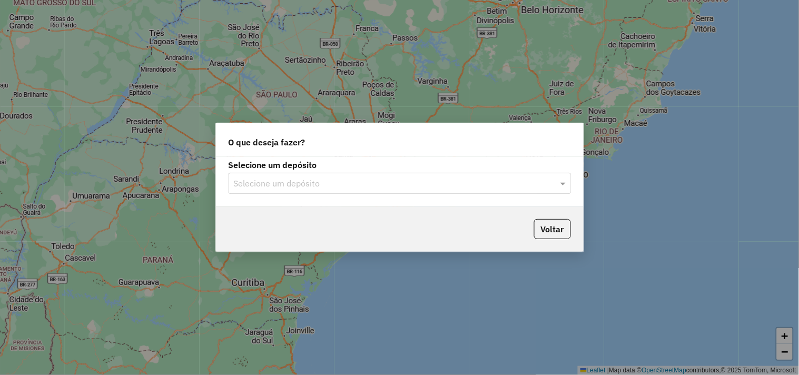
click at [287, 188] on input "text" at bounding box center [389, 183] width 311 height 13
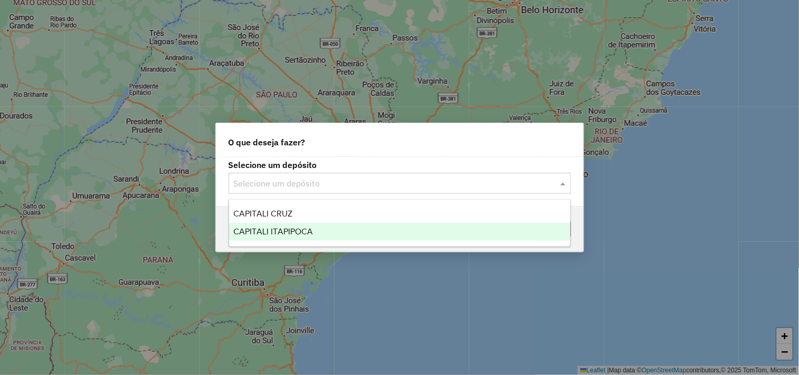
click at [288, 231] on span "CAPITALI ITAPIPOCA" at bounding box center [272, 231] width 79 height 9
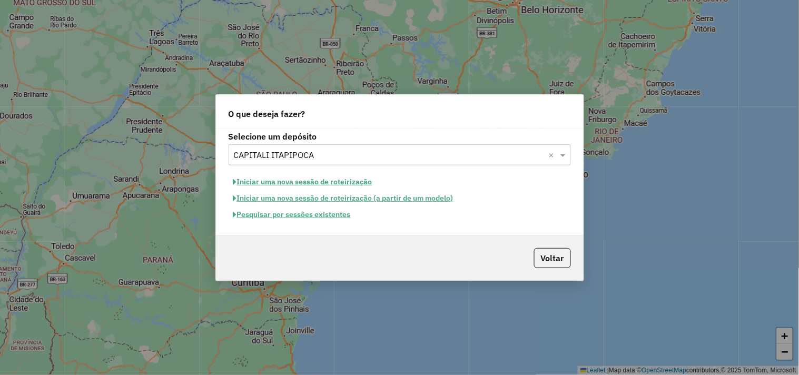
click at [277, 182] on button "Iniciar uma nova sessão de roteirização" at bounding box center [302, 182] width 148 height 16
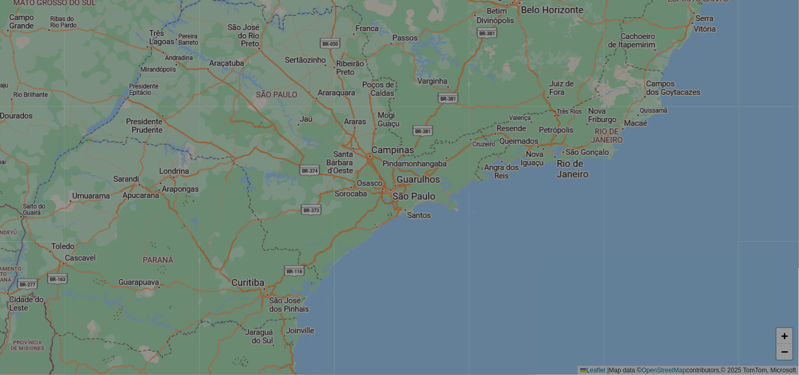
select select "*"
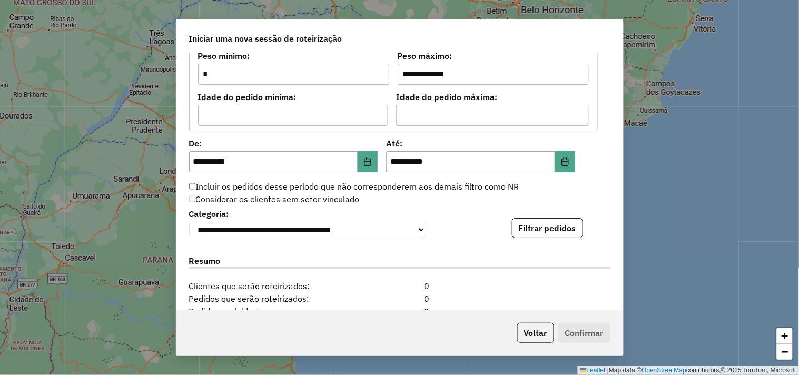
scroll to position [1053, 0]
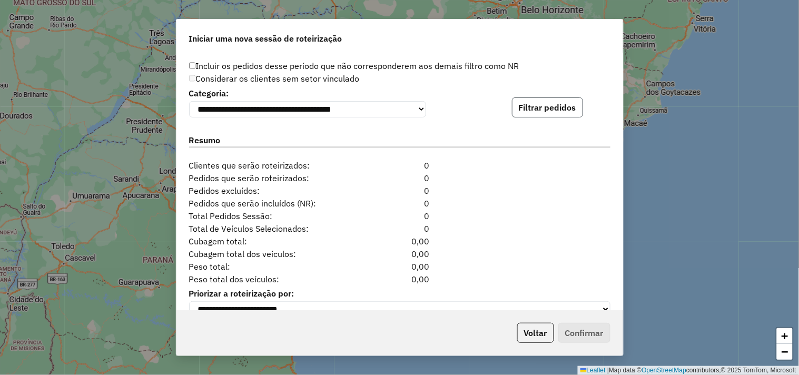
click at [536, 98] on button "Filtrar pedidos" at bounding box center [547, 107] width 71 height 20
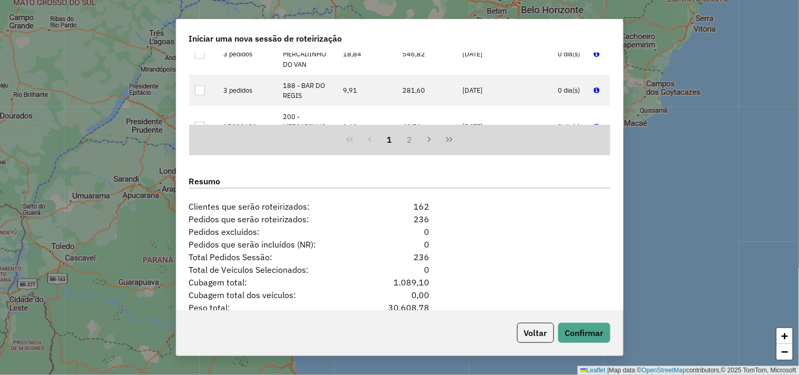
scroll to position [1293, 0]
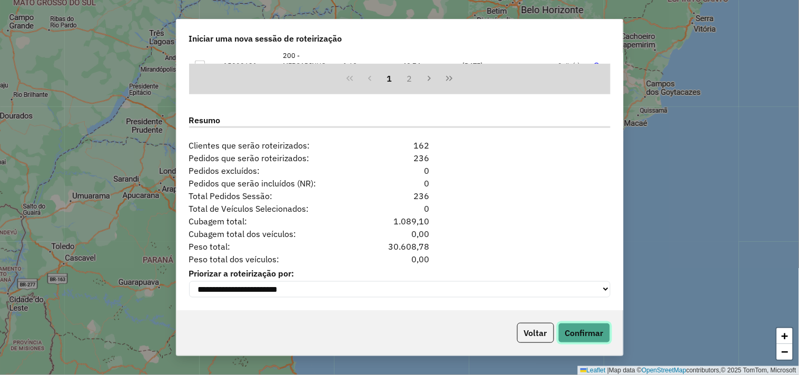
click at [576, 341] on button "Confirmar" at bounding box center [584, 333] width 52 height 20
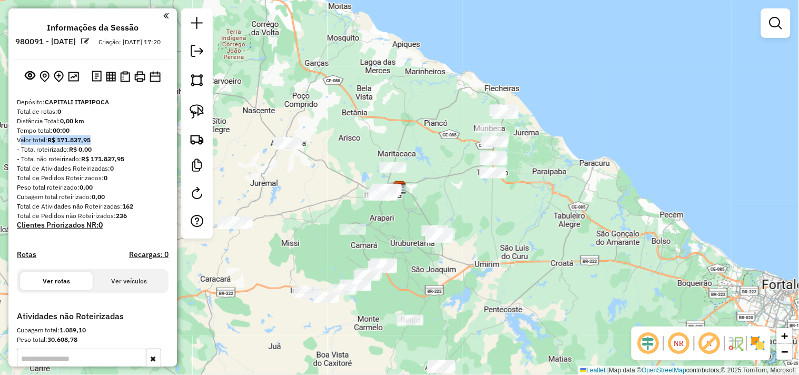
drag, startPoint x: 14, startPoint y: 148, endPoint x: 99, endPoint y: 148, distance: 85.3
click at [99, 148] on div "Depósito: CAPITALI ITAPIPOCA Total de rotas: 0 Distância Total: 0,00 km Tempo t…" at bounding box center [93, 204] width 160 height 214
copy div "Valor total: R$ 171.837,95"
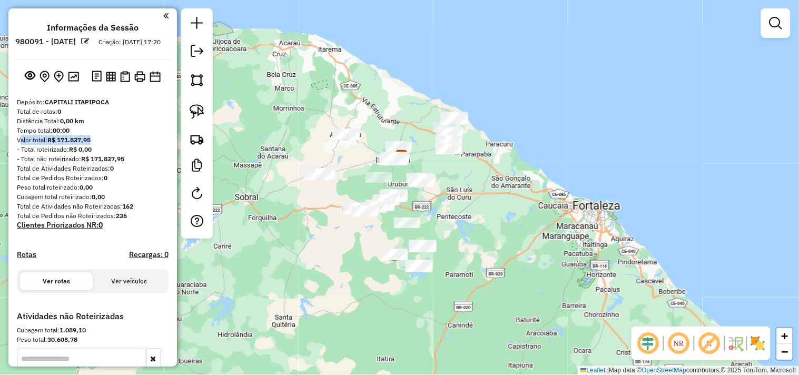
drag, startPoint x: 471, startPoint y: 237, endPoint x: 466, endPoint y: 224, distance: 14.3
click at [466, 224] on div "Janela de atendimento Grade de atendimento Capacidade Transportadoras Veículos …" at bounding box center [399, 187] width 799 height 375
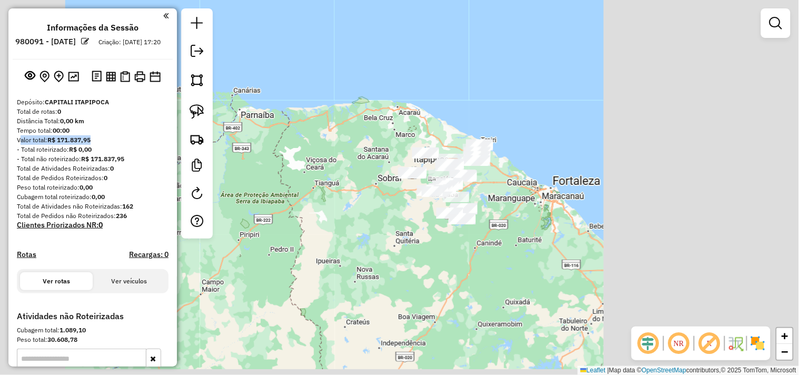
drag, startPoint x: 478, startPoint y: 187, endPoint x: 474, endPoint y: 232, distance: 45.5
click at [474, 232] on div "Janela de atendimento Grade de atendimento Capacidade Transportadoras Veículos …" at bounding box center [399, 187] width 799 height 375
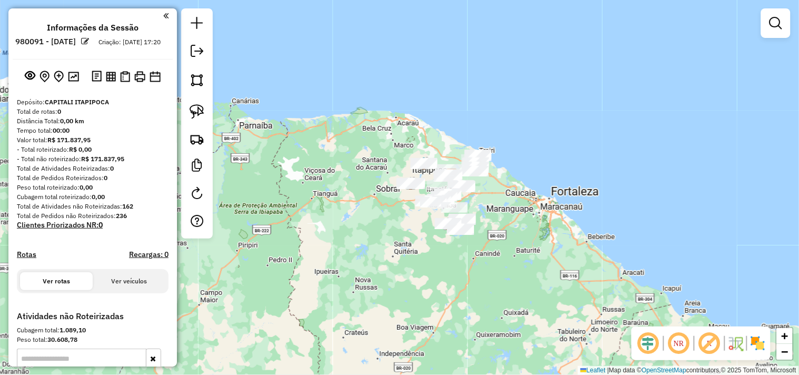
drag, startPoint x: 502, startPoint y: 202, endPoint x: 483, endPoint y: 240, distance: 42.6
click at [483, 240] on div "Janela de atendimento Grade de atendimento Capacidade Transportadoras Veículos …" at bounding box center [399, 187] width 799 height 375
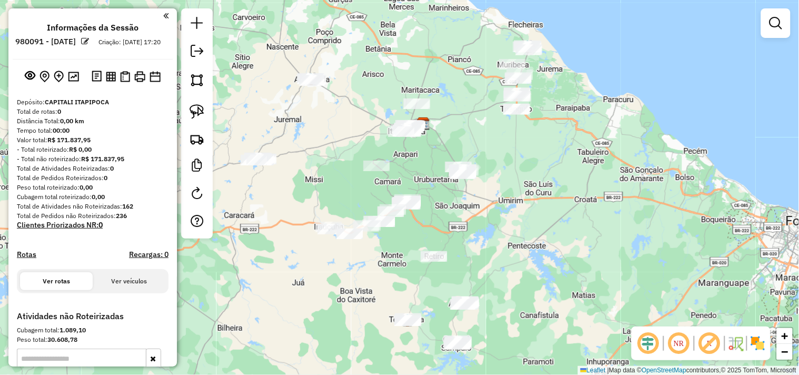
drag, startPoint x: 468, startPoint y: 243, endPoint x: 505, endPoint y: 213, distance: 47.5
click at [505, 213] on div "Janela de atendimento Grade de atendimento Capacidade Transportadoras Veículos …" at bounding box center [399, 187] width 799 height 375
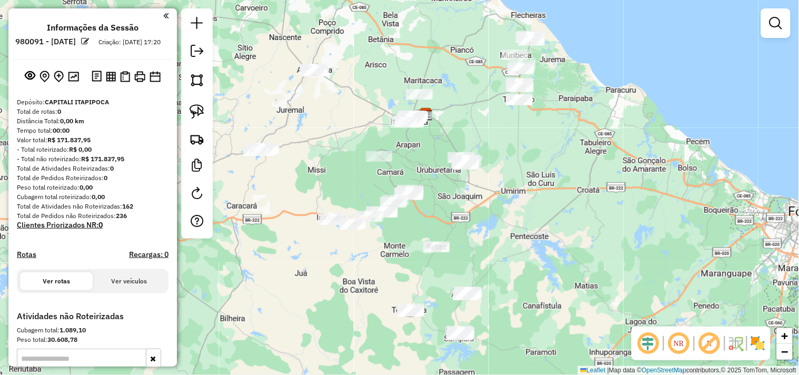
drag, startPoint x: 530, startPoint y: 230, endPoint x: 517, endPoint y: 201, distance: 31.4
click at [517, 202] on div "Janela de atendimento Grade de atendimento Capacidade Transportadoras Veículos …" at bounding box center [399, 187] width 799 height 375
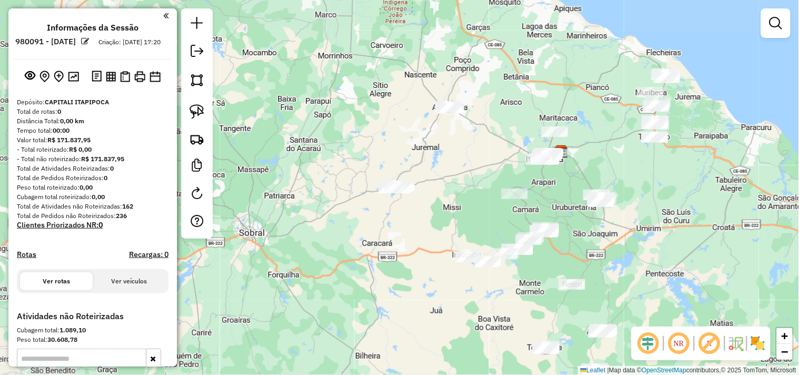
drag, startPoint x: 482, startPoint y: 208, endPoint x: 620, endPoint y: 262, distance: 148.7
click at [620, 262] on div "Janela de atendimento Grade de atendimento Capacidade Transportadoras Veículos …" at bounding box center [399, 187] width 799 height 375
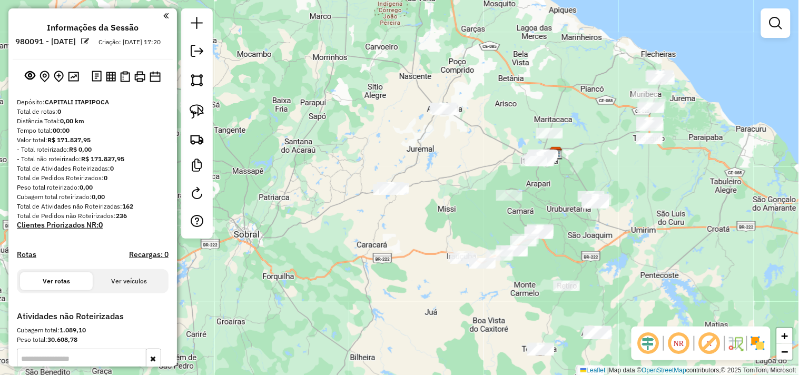
drag, startPoint x: 614, startPoint y: 259, endPoint x: 565, endPoint y: 243, distance: 51.1
click at [565, 243] on div "Janela de atendimento Grade de atendimento Capacidade Transportadoras Veículos …" at bounding box center [399, 187] width 799 height 375
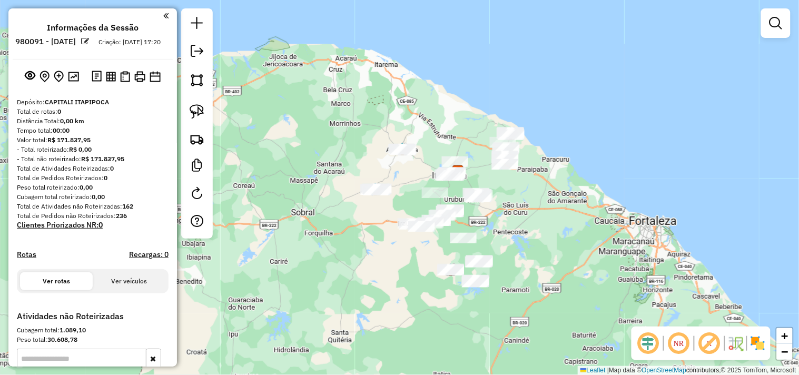
drag, startPoint x: 600, startPoint y: 241, endPoint x: 522, endPoint y: 227, distance: 79.5
click at [522, 227] on div "Janela de atendimento Grade de atendimento Capacidade Transportadoras Veículos …" at bounding box center [399, 187] width 799 height 375
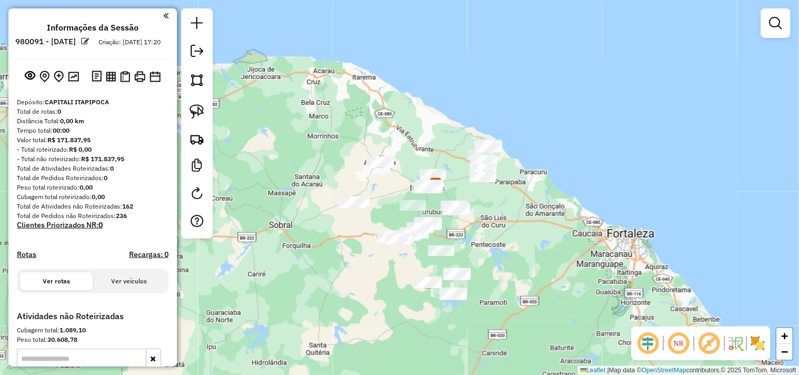
drag, startPoint x: 377, startPoint y: 259, endPoint x: 360, endPoint y: 271, distance: 20.4
click at [360, 271] on div "Janela de atendimento Grade de atendimento Capacidade Transportadoras Veículos …" at bounding box center [399, 187] width 799 height 375
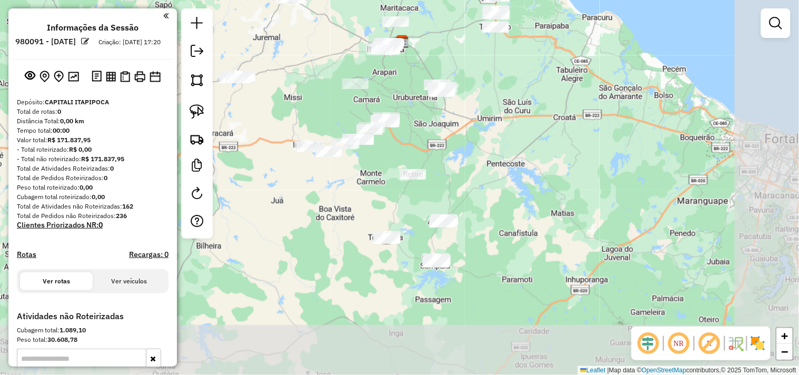
drag, startPoint x: 424, startPoint y: 318, endPoint x: 312, endPoint y: 148, distance: 202.9
click at [313, 149] on div "Janela de atendimento Grade de atendimento Capacidade Transportadoras Veículos …" at bounding box center [399, 187] width 799 height 375
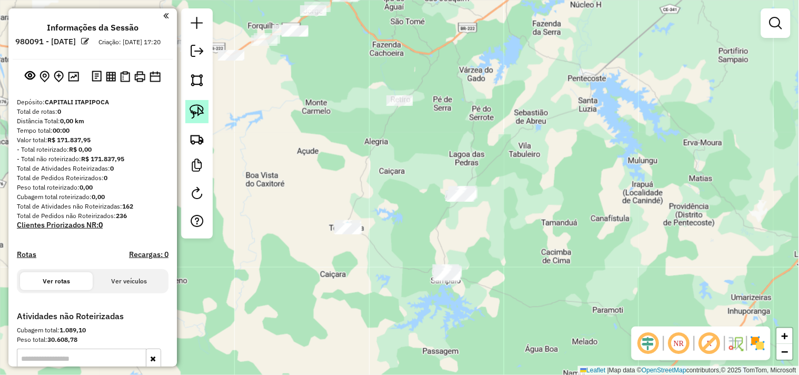
click at [193, 112] on img at bounding box center [196, 111] width 15 height 15
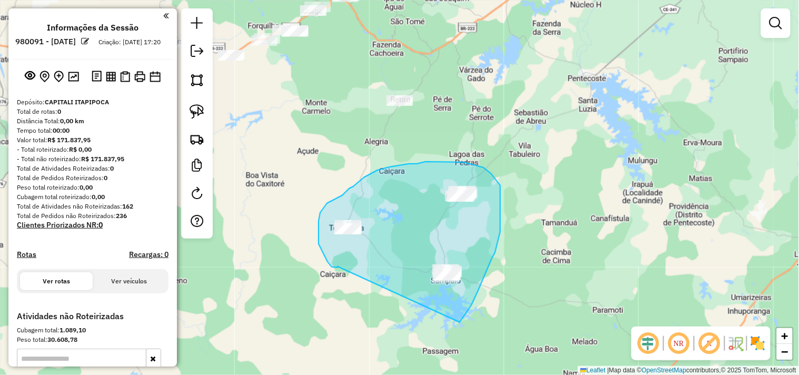
drag, startPoint x: 337, startPoint y: 267, endPoint x: 451, endPoint y: 326, distance: 127.6
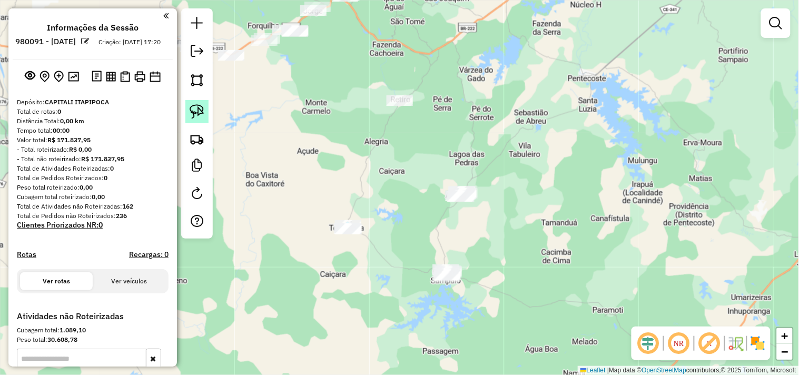
click at [204, 113] on img at bounding box center [196, 111] width 15 height 15
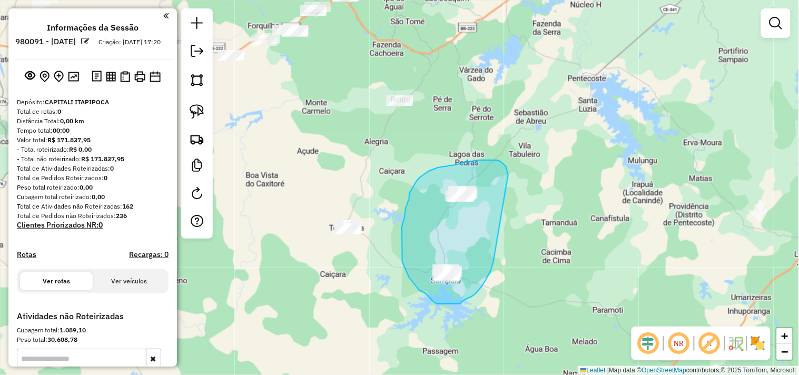
drag, startPoint x: 472, startPoint y: 296, endPoint x: 508, endPoint y: 175, distance: 126.9
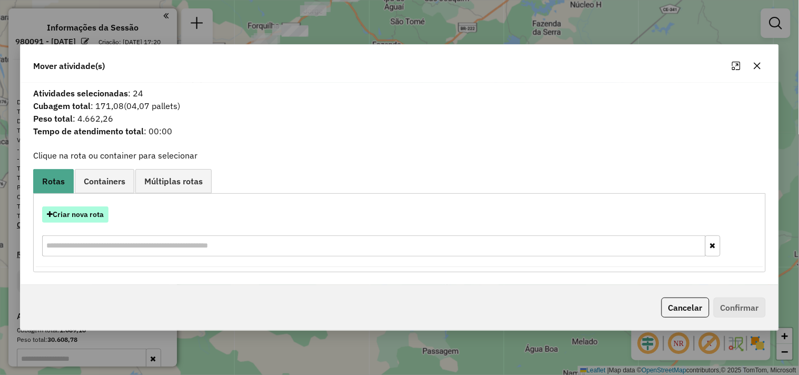
click at [85, 209] on button "Criar nova rota" at bounding box center [75, 214] width 66 height 16
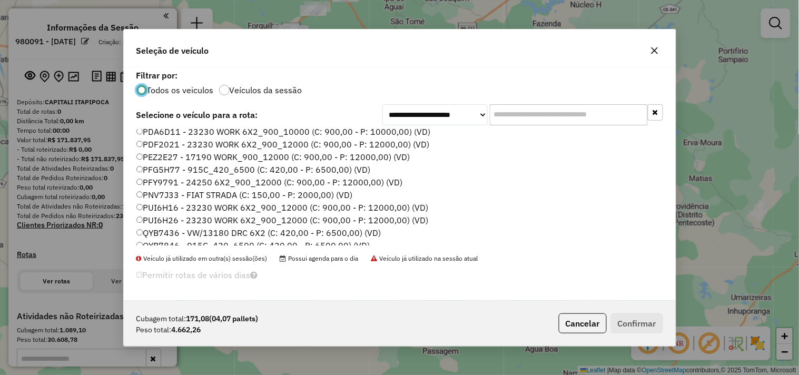
scroll to position [225, 0]
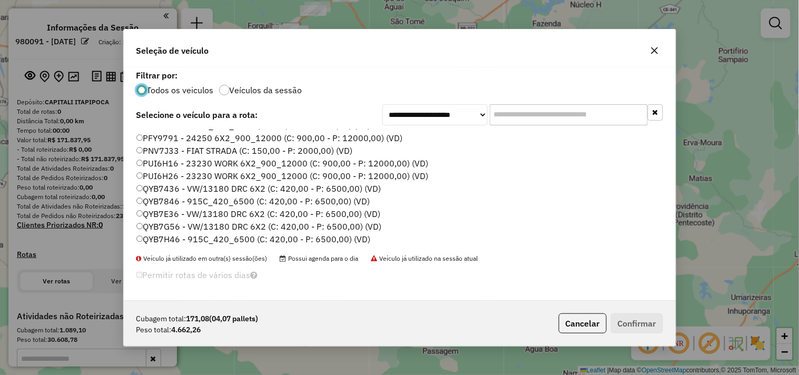
click at [180, 233] on label "QYB7H46 - 915C_420_6500 (C: 420,00 - P: 6500,00) (VD)" at bounding box center [253, 239] width 234 height 13
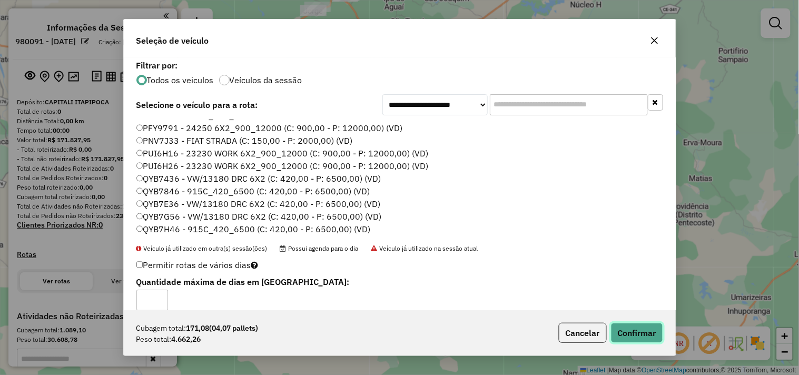
click at [633, 325] on button "Confirmar" at bounding box center [637, 333] width 52 height 20
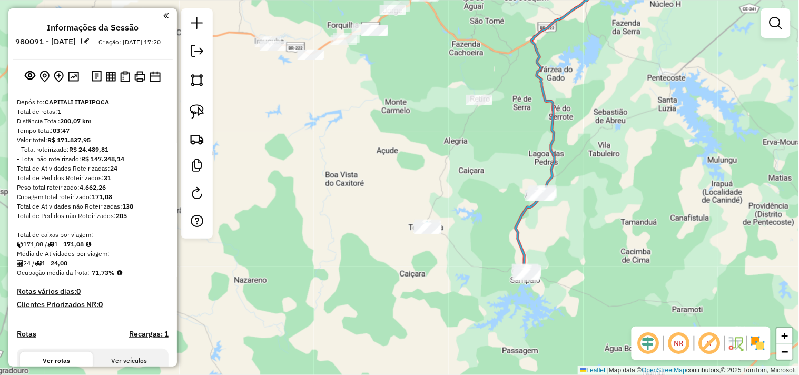
drag, startPoint x: 402, startPoint y: 215, endPoint x: 482, endPoint y: 214, distance: 79.5
click at [482, 214] on div "Janela de atendimento Grade de atendimento Capacidade Transportadoras Veículos …" at bounding box center [399, 187] width 799 height 375
click at [207, 114] on link at bounding box center [196, 111] width 23 height 23
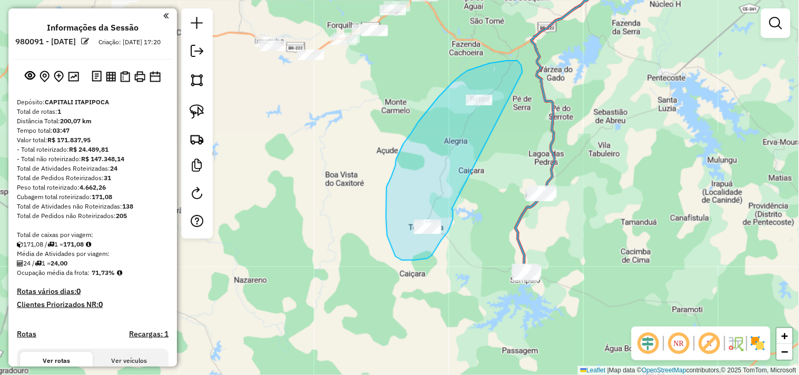
drag, startPoint x: 441, startPoint y: 240, endPoint x: 524, endPoint y: 81, distance: 179.9
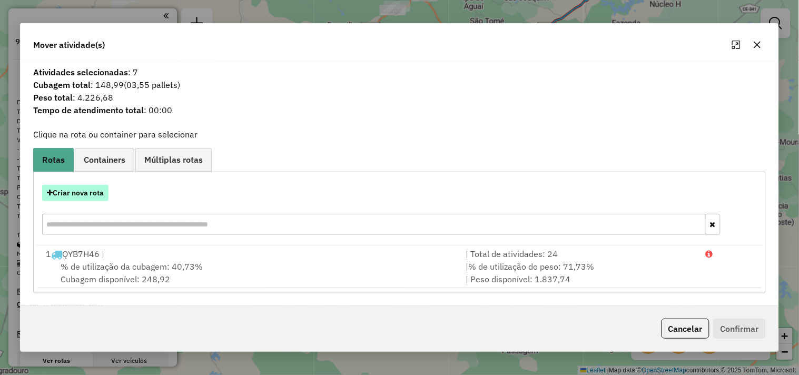
click at [97, 191] on button "Criar nova rota" at bounding box center [75, 193] width 66 height 16
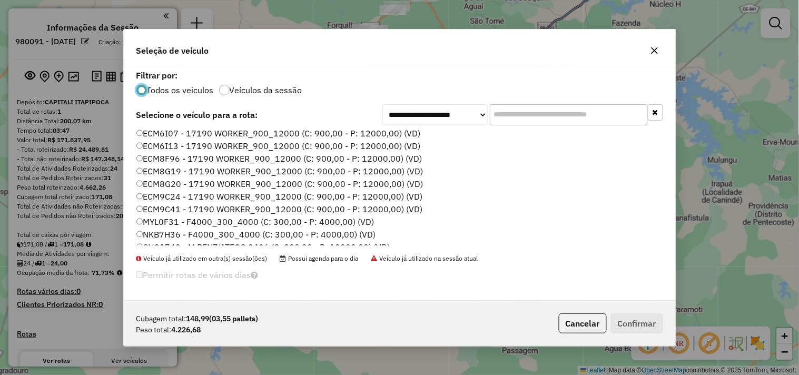
scroll to position [58, 0]
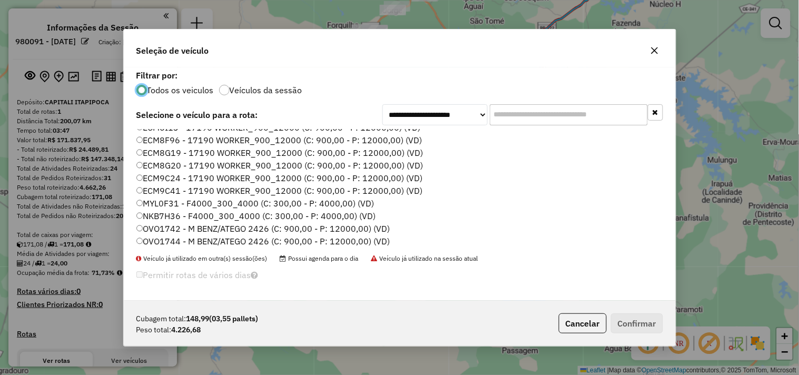
click at [176, 189] on label "ECM9C41 - 17190 WORKER_900_12000 (C: 900,00 - P: 12000,00) (VD)" at bounding box center [279, 190] width 286 height 13
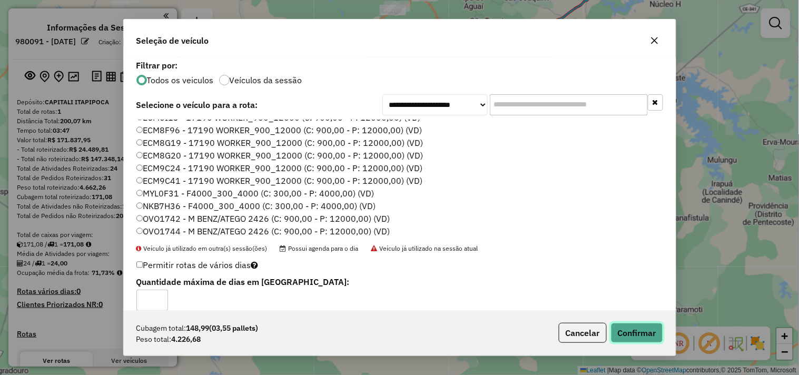
click at [634, 332] on button "Confirmar" at bounding box center [637, 333] width 52 height 20
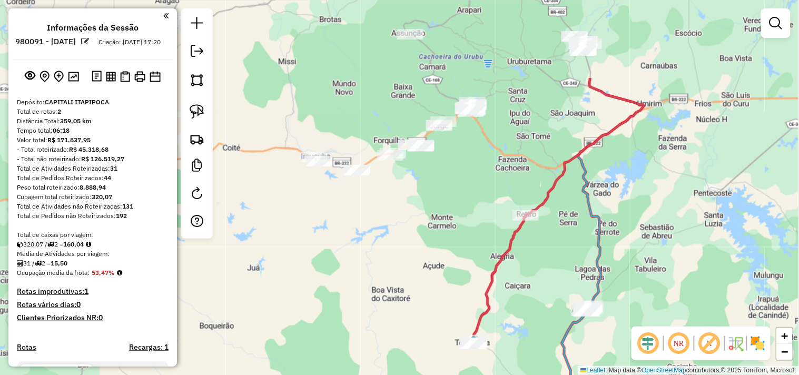
drag, startPoint x: 488, startPoint y: 141, endPoint x: 505, endPoint y: 249, distance: 109.8
click at [535, 257] on div "Janela de atendimento Grade de atendimento Capacidade Transportadoras Veículos …" at bounding box center [399, 187] width 799 height 375
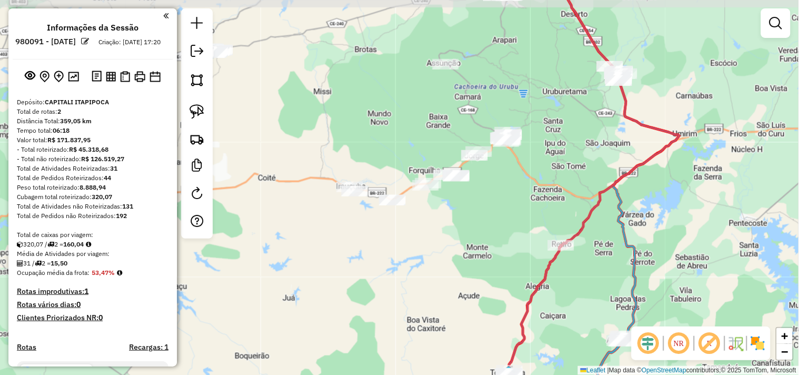
drag, startPoint x: 432, startPoint y: 216, endPoint x: 468, endPoint y: 249, distance: 49.2
click at [468, 249] on div "Janela de atendimento Grade de atendimento Capacidade Transportadoras Veículos …" at bounding box center [399, 187] width 799 height 375
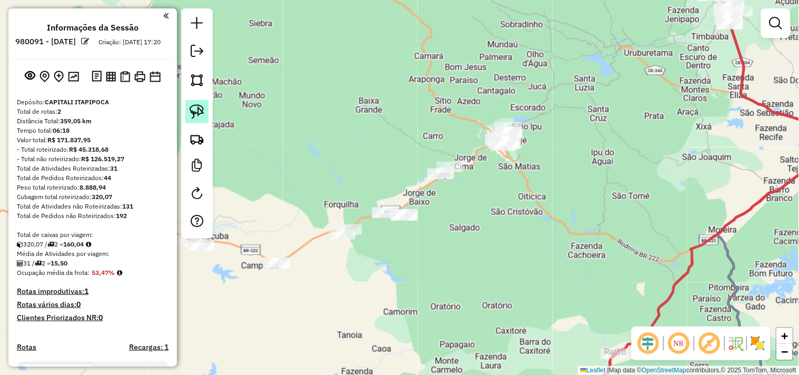
click at [205, 114] on link at bounding box center [196, 111] width 23 height 23
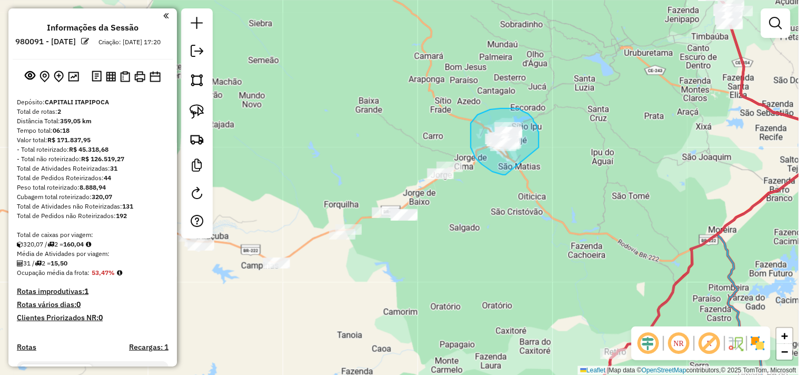
drag, startPoint x: 505, startPoint y: 175, endPoint x: 538, endPoint y: 147, distance: 43.0
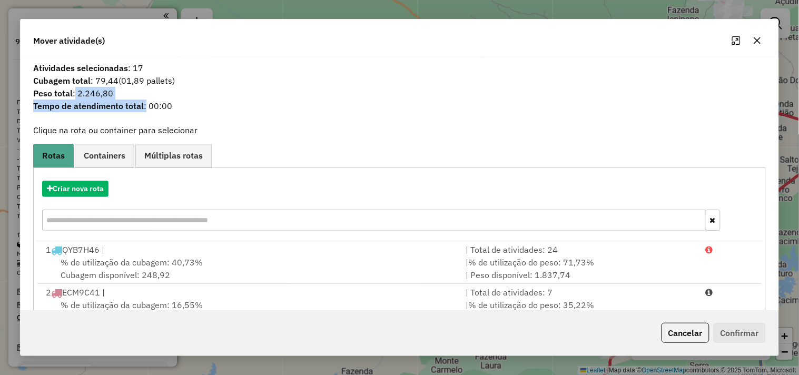
drag, startPoint x: 76, startPoint y: 90, endPoint x: 214, endPoint y: 105, distance: 138.8
click at [155, 103] on div "Atividades selecionadas : 17 Cubagem total : 79,44 (01,89 pallets) Peso total :…" at bounding box center [399, 91] width 745 height 58
click at [287, 107] on span "Tempo de atendimento total : 00:00" at bounding box center [399, 105] width 745 height 13
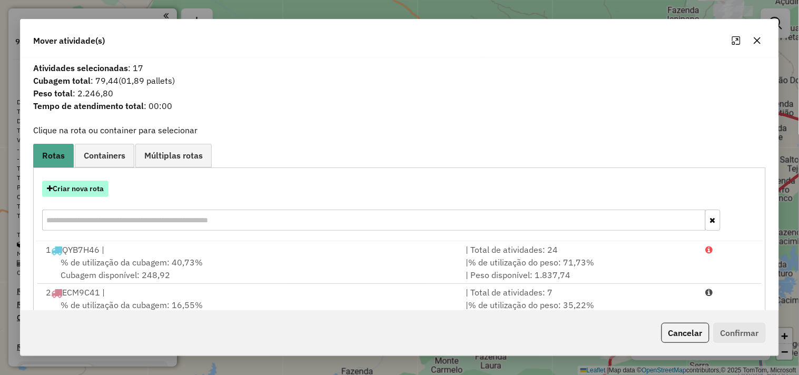
click at [85, 181] on button "Criar nova rota" at bounding box center [75, 189] width 66 height 16
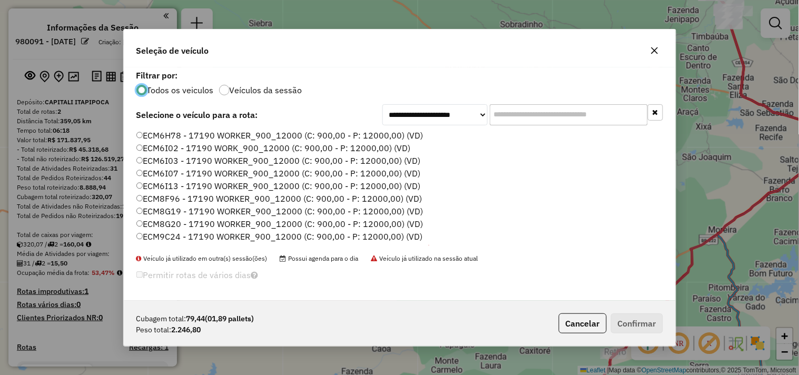
scroll to position [6, 3]
click at [176, 197] on label "ECM8F96 - 17190 WORKER_900_12000 (C: 900,00 - P: 12000,00) (VD)" at bounding box center [279, 198] width 286 height 13
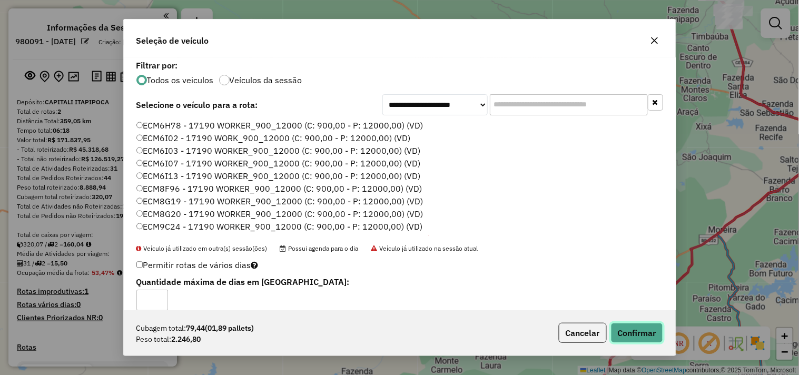
click at [629, 337] on button "Confirmar" at bounding box center [637, 333] width 52 height 20
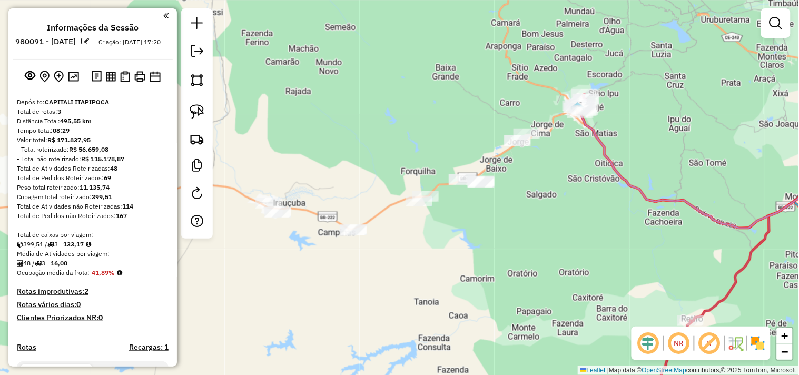
click at [369, 175] on div "Janela de atendimento Grade de atendimento Capacidade Transportadoras Veículos …" at bounding box center [399, 187] width 799 height 375
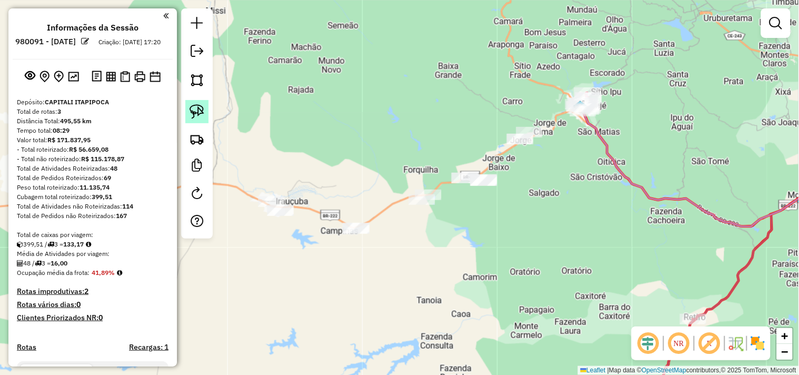
click at [197, 117] on img at bounding box center [196, 111] width 15 height 15
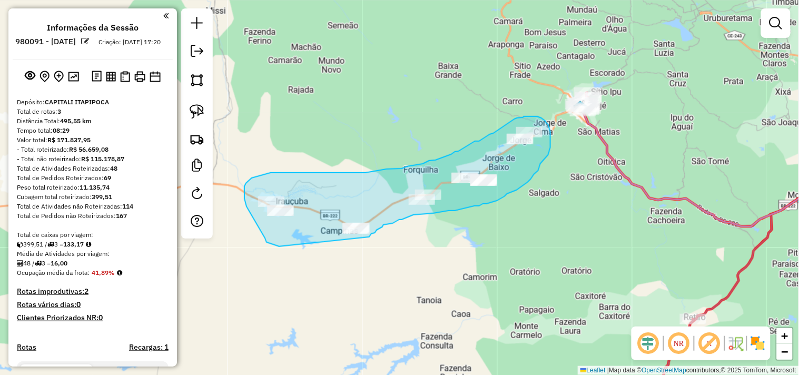
drag, startPoint x: 266, startPoint y: 242, endPoint x: 354, endPoint y: 240, distance: 87.9
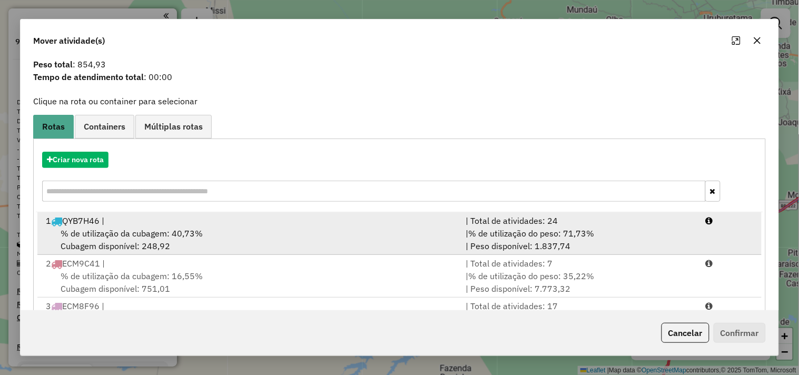
scroll to position [76, 0]
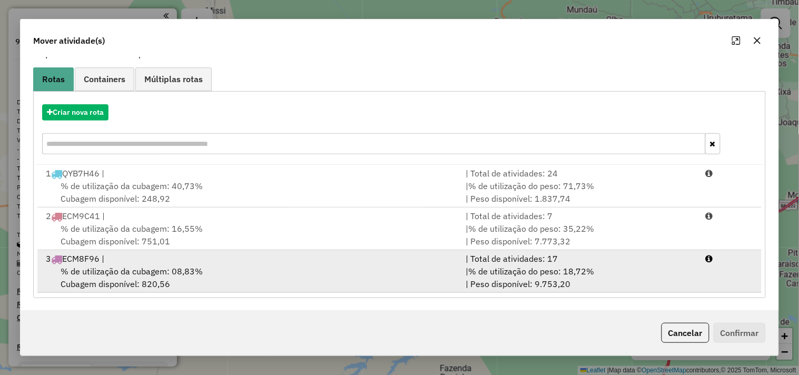
click at [170, 267] on span "% de utilização da cubagem: 08,83%" at bounding box center [132, 271] width 142 height 11
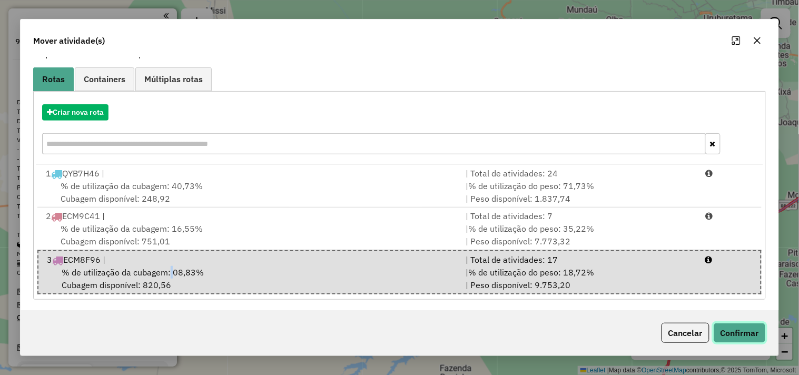
click at [763, 332] on button "Confirmar" at bounding box center [739, 333] width 52 height 20
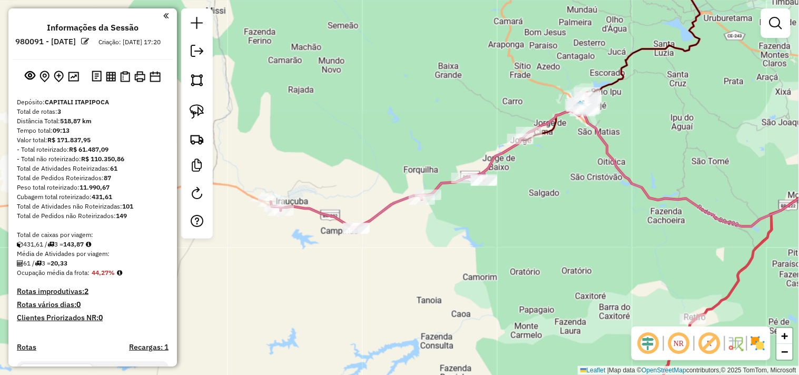
scroll to position [0, 0]
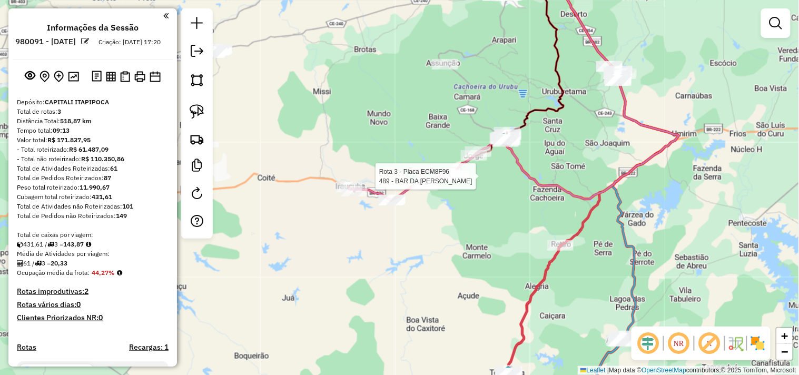
select select "**********"
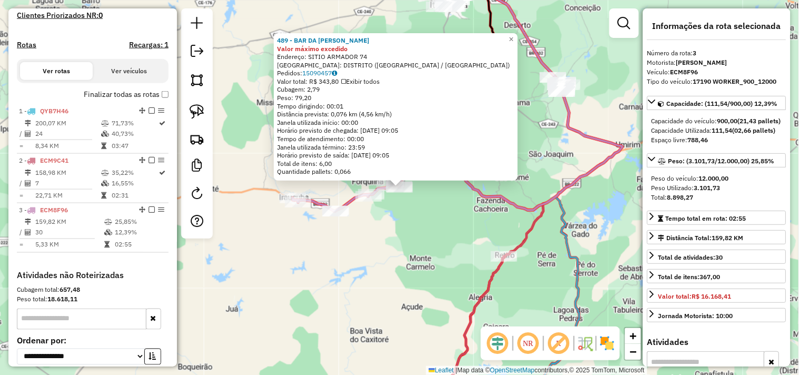
scroll to position [404, 0]
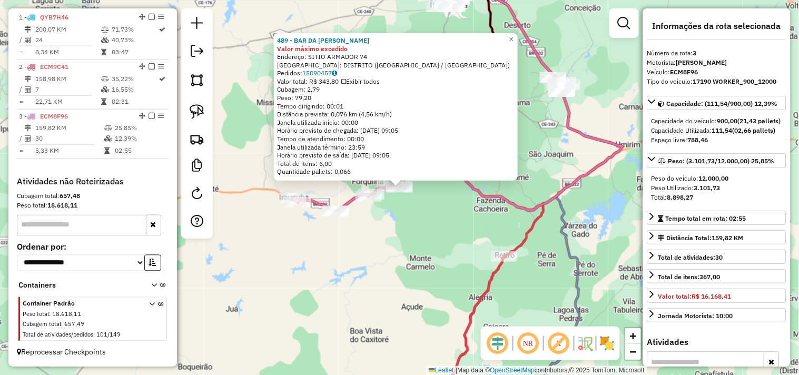
click at [464, 224] on div "489 - BAR DA RAQUEL Valor máximo excedido Endereço: SITIO ARMADOR 74 Bairro: DI…" at bounding box center [399, 187] width 799 height 375
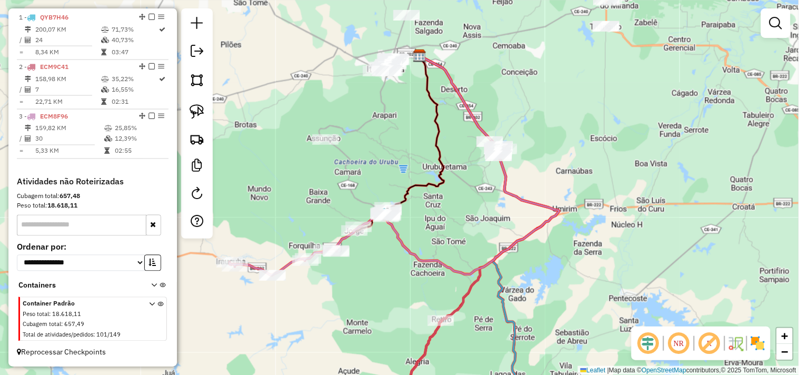
drag, startPoint x: 461, startPoint y: 252, endPoint x: 391, endPoint y: 276, distance: 74.1
click at [391, 276] on div "Janela de atendimento Grade de atendimento Capacidade Transportadoras Veículos …" at bounding box center [399, 187] width 799 height 375
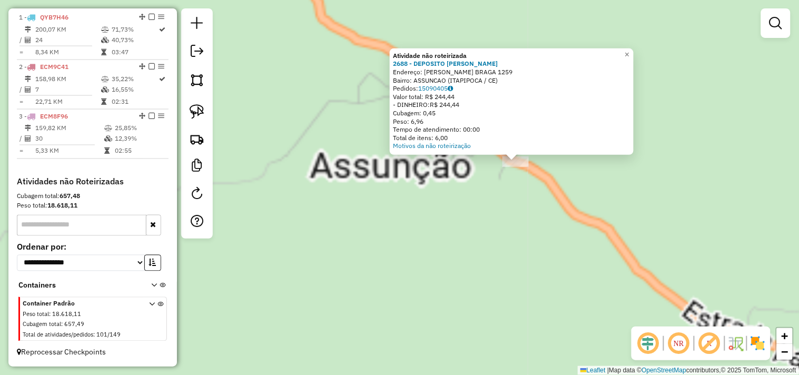
click at [520, 188] on div "Atividade não roteirizada 2688 - DEPOSITO FERNANDO Endereço: JOaO TABOSA BRAGA …" at bounding box center [399, 187] width 799 height 375
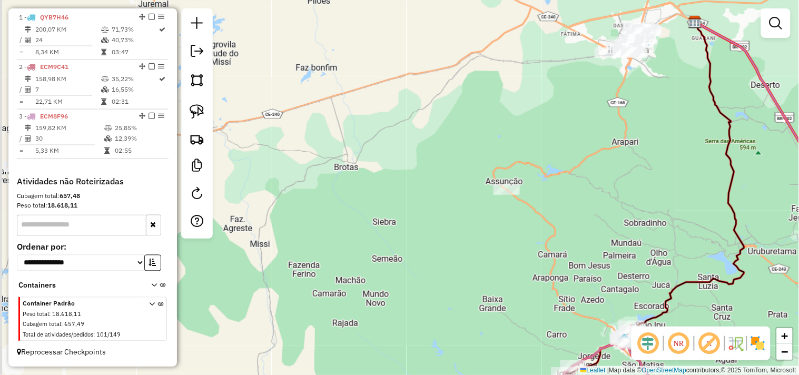
drag, startPoint x: 546, startPoint y: 224, endPoint x: 492, endPoint y: 195, distance: 61.9
click at [496, 198] on div "Janela de atendimento Grade de atendimento Capacidade Transportadoras Veículos …" at bounding box center [399, 187] width 799 height 375
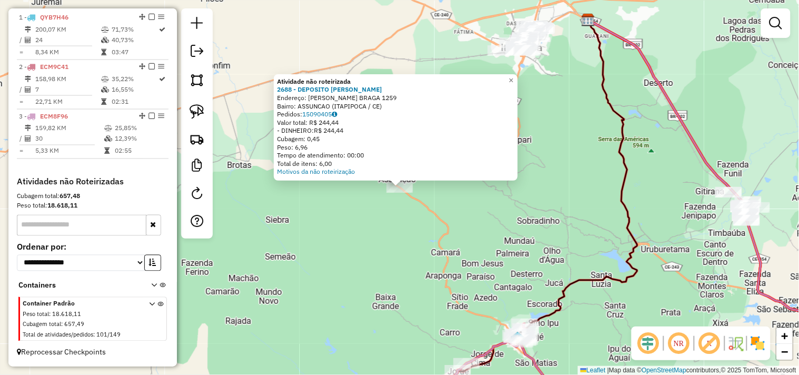
click at [404, 232] on div "Atividade não roteirizada 2688 - DEPOSITO FERNANDO Endereço: JOaO TABOSA BRAGA …" at bounding box center [399, 187] width 799 height 375
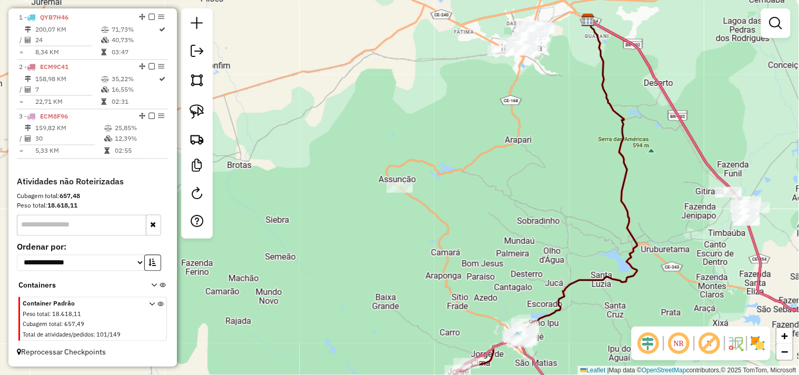
drag, startPoint x: 499, startPoint y: 236, endPoint x: 384, endPoint y: 196, distance: 121.4
click at [399, 206] on div "Janela de atendimento Grade de atendimento Capacidade Transportadoras Veículos …" at bounding box center [399, 187] width 799 height 375
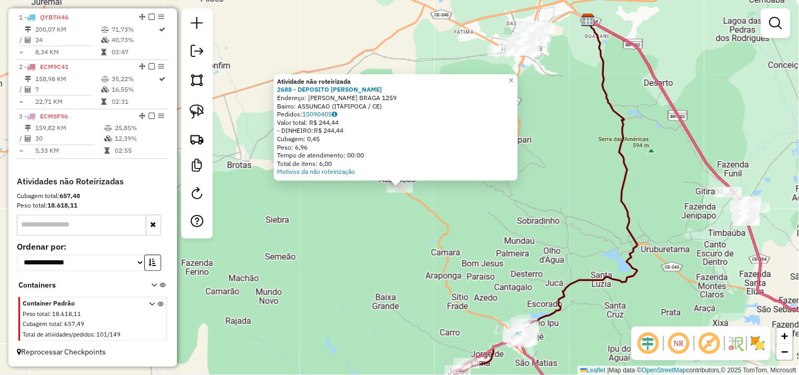
click at [343, 216] on div "Atividade não roteirizada 2688 - DEPOSITO FERNANDO Endereço: JOaO TABOSA BRAGA …" at bounding box center [399, 187] width 799 height 375
click at [398, 237] on div "Atividade não roteirizada 2688 - DEPOSITO FERNANDO Endereço: JOaO TABOSA BRAGA …" at bounding box center [399, 187] width 799 height 375
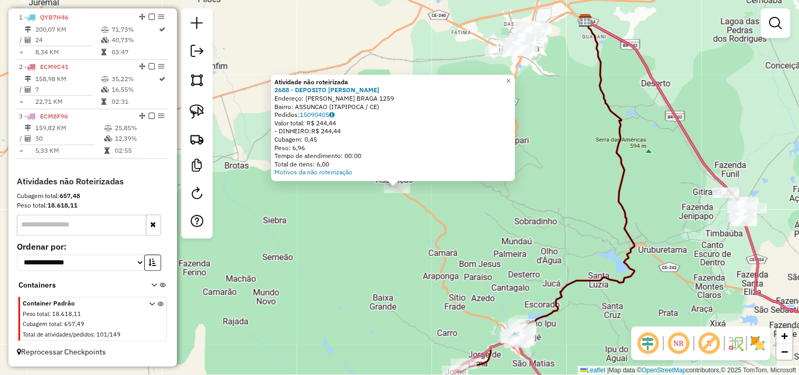
click at [381, 211] on div "Atividade não roteirizada 2688 - DEPOSITO FERNANDO Endereço: JOaO TABOSA BRAGA …" at bounding box center [399, 187] width 799 height 375
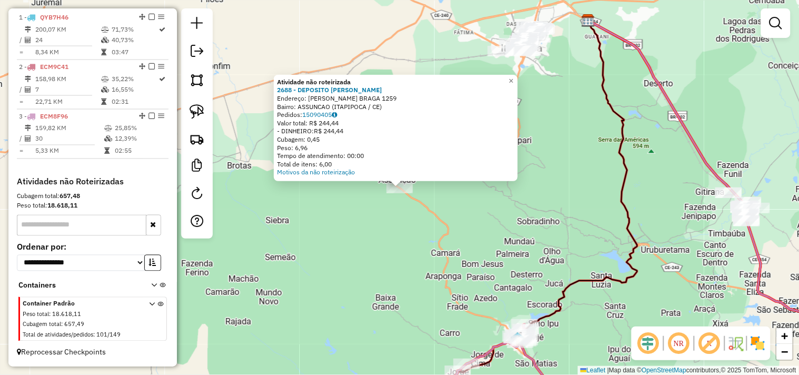
click at [405, 227] on div "Atividade não roteirizada 2688 - DEPOSITO FERNANDO Endereço: JOaO TABOSA BRAGA …" at bounding box center [399, 187] width 799 height 375
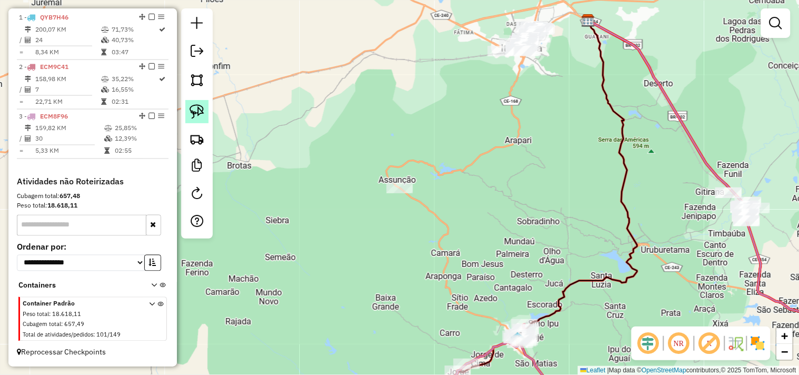
click at [201, 118] on img at bounding box center [196, 111] width 15 height 15
drag, startPoint x: 360, startPoint y: 194, endPoint x: 418, endPoint y: 206, distance: 59.8
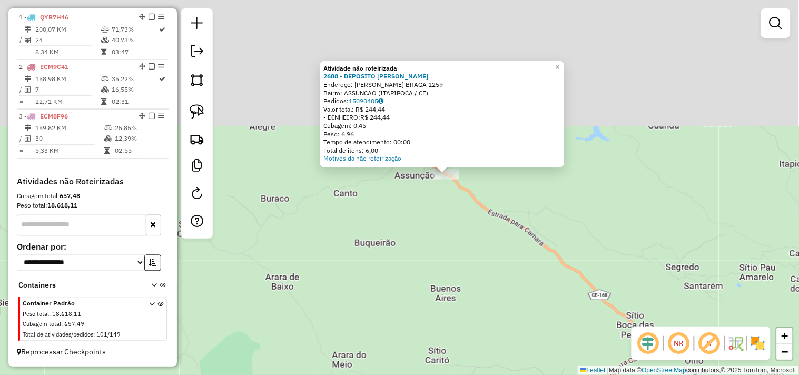
drag, startPoint x: 360, startPoint y: 207, endPoint x: 353, endPoint y: 397, distance: 190.1
click at [353, 374] on html "Aguarde... Pop-up bloqueado! Seu navegador bloqueou automáticamente a abertura …" at bounding box center [399, 187] width 799 height 375
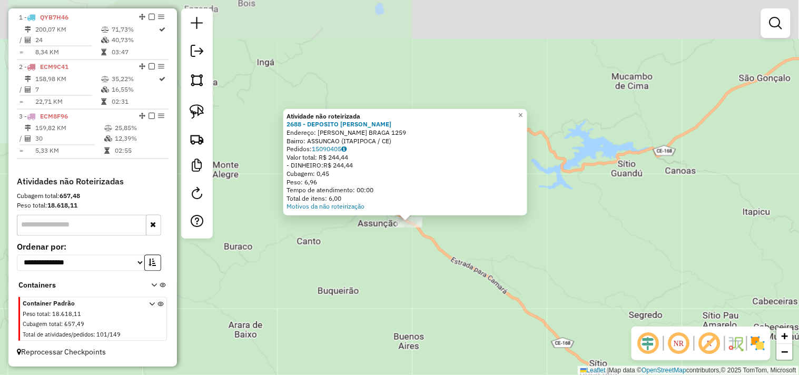
drag, startPoint x: 427, startPoint y: 276, endPoint x: 341, endPoint y: 272, distance: 85.9
click at [341, 272] on div "Atividade não roteirizada 2688 - DEPOSITO FERNANDO Endereço: JOaO TABOSA BRAGA …" at bounding box center [399, 187] width 799 height 375
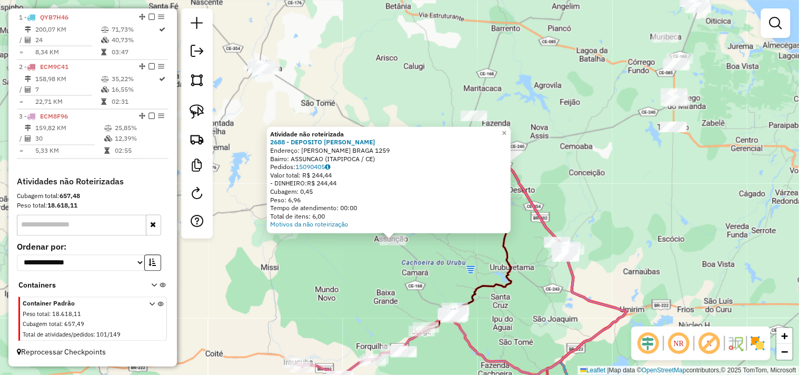
drag, startPoint x: 325, startPoint y: 292, endPoint x: 376, endPoint y: 272, distance: 54.6
click at [376, 272] on div "Atividade não roteirizada 2688 - DEPOSITO FERNANDO Endereço: JOaO TABOSA BRAGA …" at bounding box center [399, 187] width 799 height 375
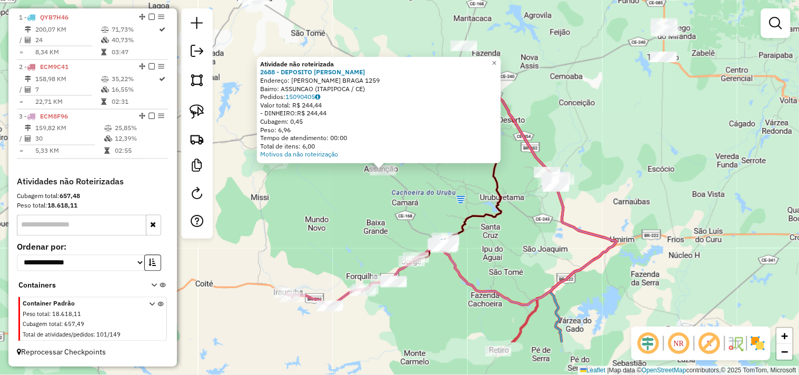
drag, startPoint x: 376, startPoint y: 272, endPoint x: 362, endPoint y: 185, distance: 88.5
click at [363, 190] on div "Atividade não roteirizada 2688 - DEPOSITO FERNANDO Endereço: JOaO TABOSA BRAGA …" at bounding box center [399, 187] width 799 height 375
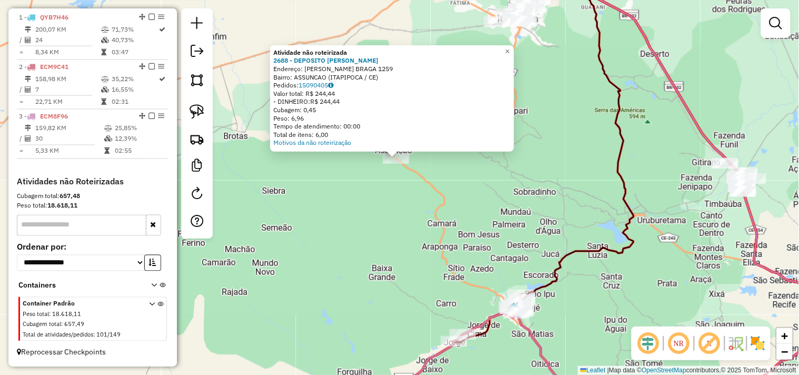
drag, startPoint x: 362, startPoint y: 204, endPoint x: 362, endPoint y: 223, distance: 19.5
click at [362, 223] on div "Atividade não roteirizada 2688 - DEPOSITO FERNANDO Endereço: JOaO TABOSA BRAGA …" at bounding box center [399, 187] width 799 height 375
click at [406, 219] on div "Atividade não roteirizada 2688 - DEPOSITO FERNANDO Endereço: JOaO TABOSA BRAGA …" at bounding box center [399, 187] width 799 height 375
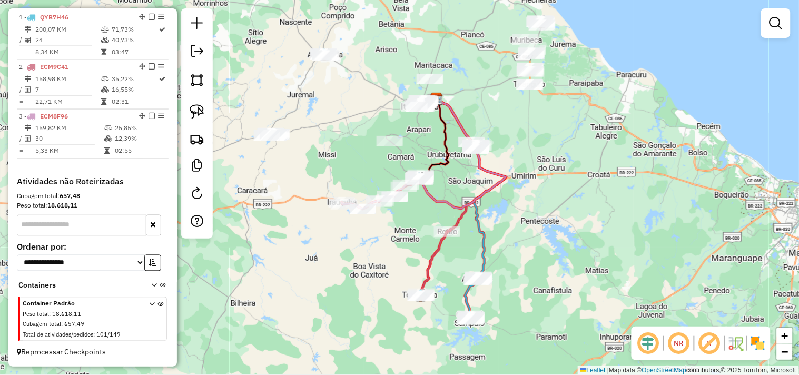
drag, startPoint x: 576, startPoint y: 253, endPoint x: 545, endPoint y: 218, distance: 46.6
click at [545, 218] on div "Janela de atendimento Grade de atendimento Capacidade Transportadoras Veículos …" at bounding box center [399, 187] width 799 height 375
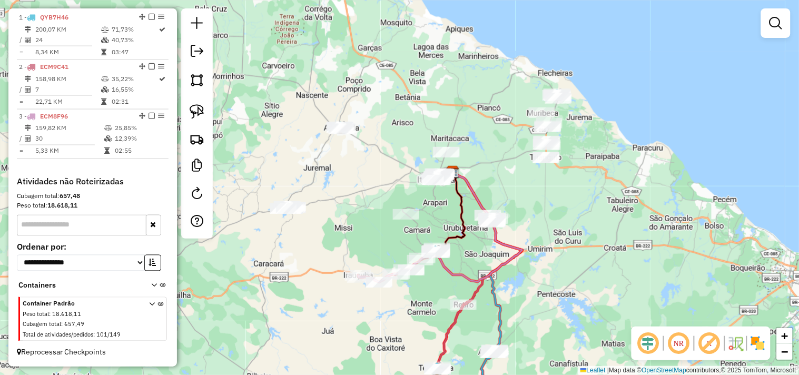
drag, startPoint x: 534, startPoint y: 207, endPoint x: 550, endPoint y: 281, distance: 75.0
click at [550, 281] on div "Janela de atendimento Grade de atendimento Capacidade Transportadoras Veículos …" at bounding box center [399, 187] width 799 height 375
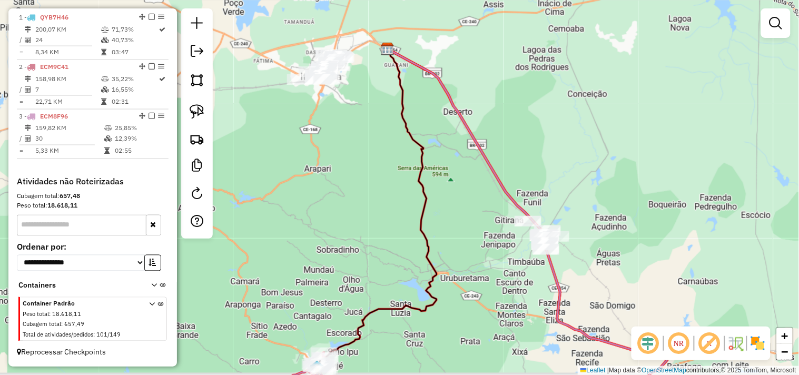
drag, startPoint x: 366, startPoint y: 219, endPoint x: 572, endPoint y: 222, distance: 205.3
click at [572, 222] on div "Janela de atendimento Grade de atendimento Capacidade Transportadoras Veículos …" at bounding box center [399, 187] width 799 height 375
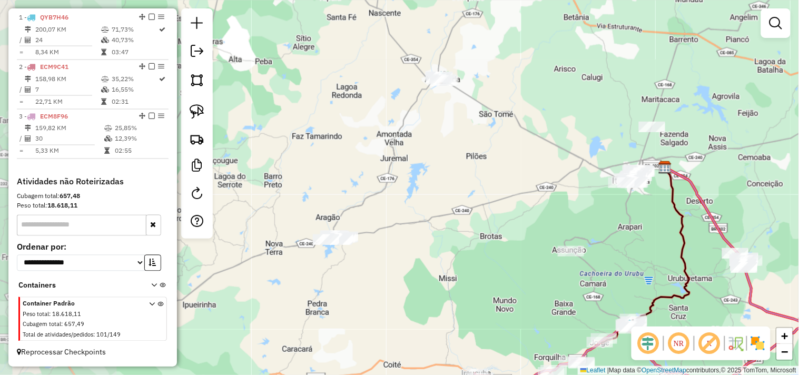
drag, startPoint x: 439, startPoint y: 199, endPoint x: 384, endPoint y: 195, distance: 54.9
click at [533, 211] on div "Janela de atendimento Grade de atendimento Capacidade Transportadoras Veículos …" at bounding box center [399, 187] width 799 height 375
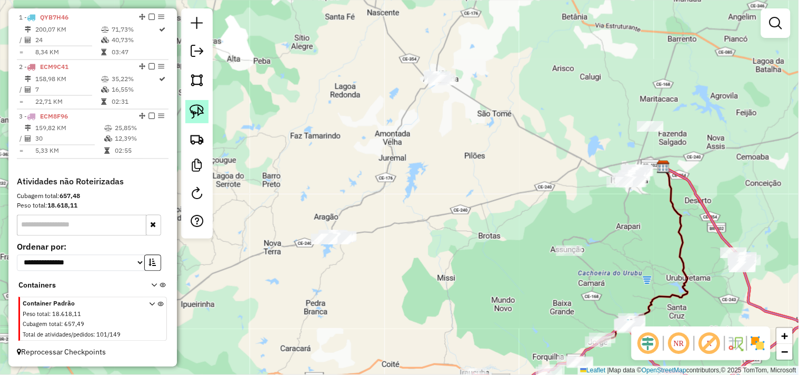
click at [203, 109] on img at bounding box center [196, 111] width 15 height 15
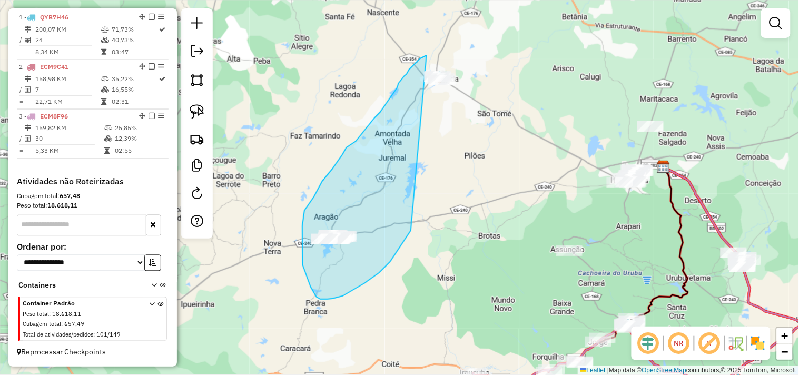
drag, startPoint x: 398, startPoint y: 249, endPoint x: 483, endPoint y: 83, distance: 186.9
click at [483, 83] on div "Janela de atendimento Grade de atendimento Capacidade Transportadoras Veículos …" at bounding box center [399, 187] width 799 height 375
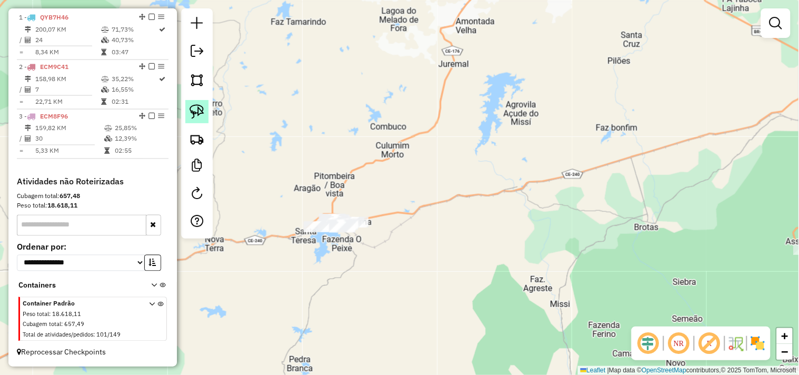
click at [207, 106] on link at bounding box center [196, 111] width 23 height 23
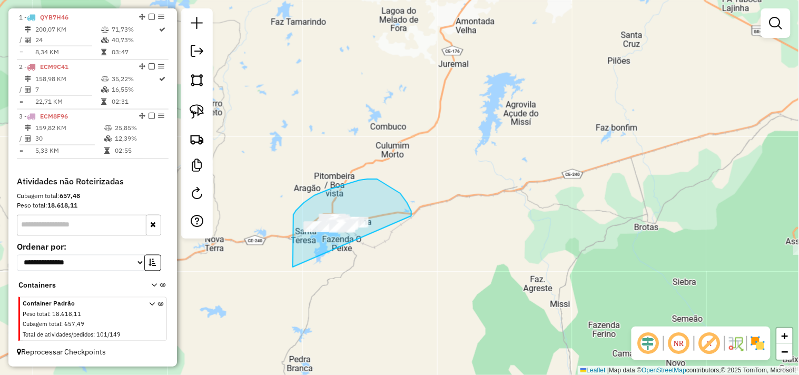
drag, startPoint x: 293, startPoint y: 267, endPoint x: 406, endPoint y: 227, distance: 119.9
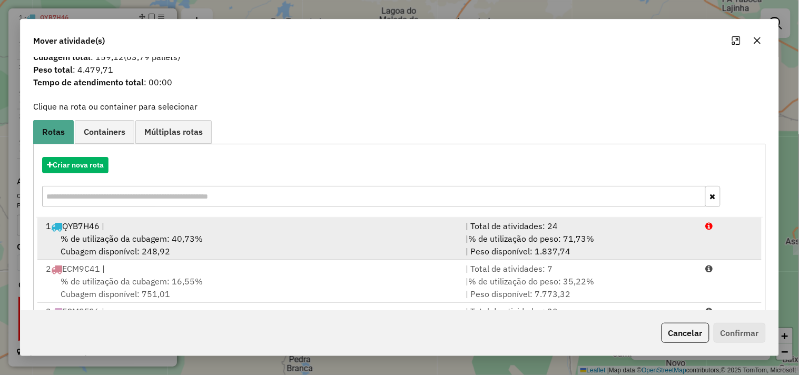
scroll to position [0, 0]
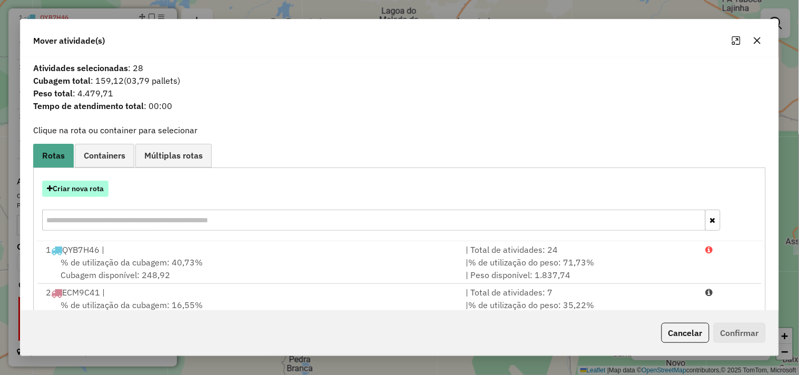
click at [102, 191] on button "Criar nova rota" at bounding box center [75, 189] width 66 height 16
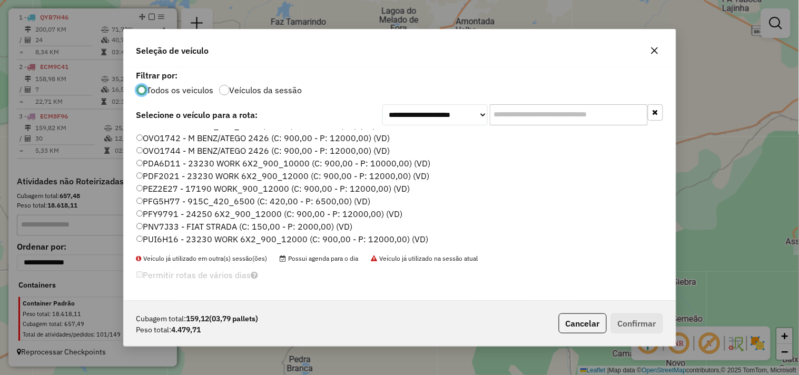
scroll to position [225, 0]
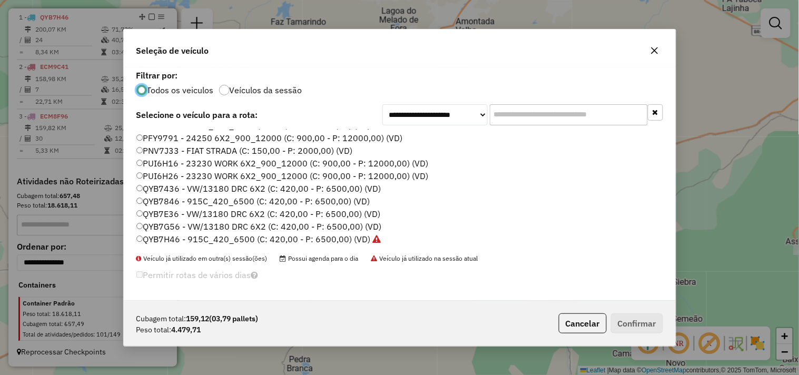
click at [171, 223] on label "QYB7G56 - VW/13180 DRC 6X2 (C: 420,00 - P: 6500,00) (VD)" at bounding box center [258, 226] width 245 height 13
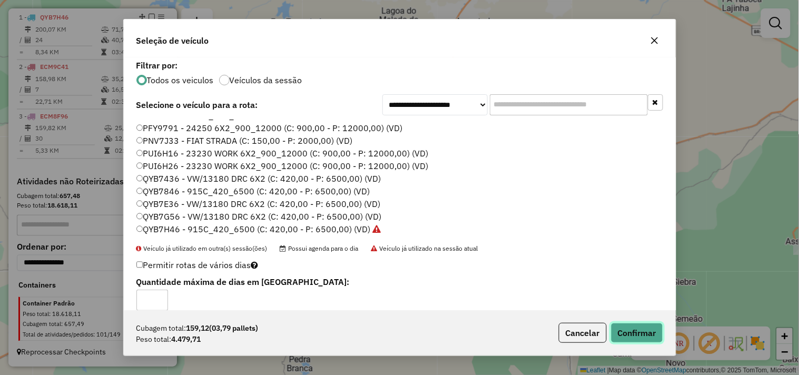
click at [622, 336] on button "Confirmar" at bounding box center [637, 333] width 52 height 20
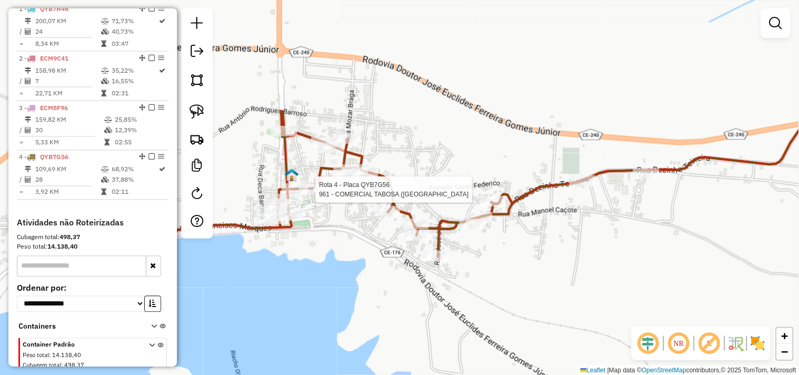
select select "**********"
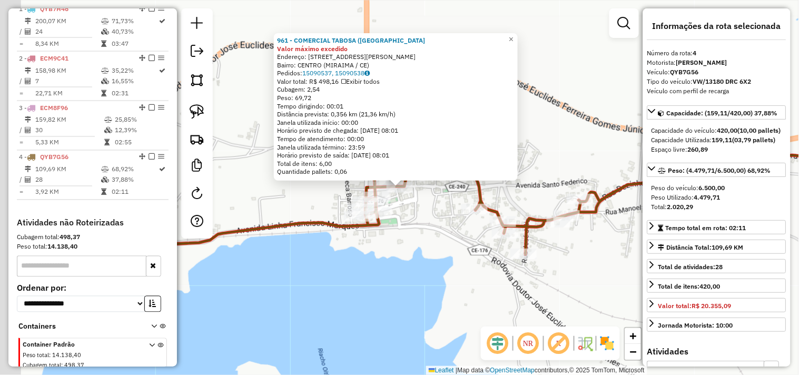
scroll to position [454, 0]
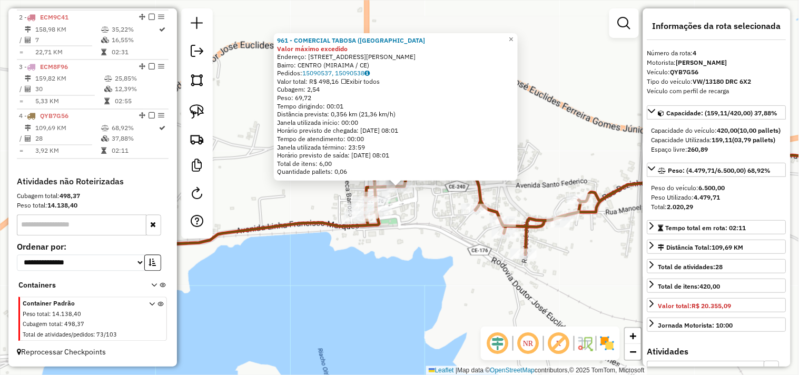
click at [398, 255] on div "961 - COMERCIAL TABOSA (MI Valor máximo excedido Endereço: avenida Nogueira bra…" at bounding box center [399, 187] width 799 height 375
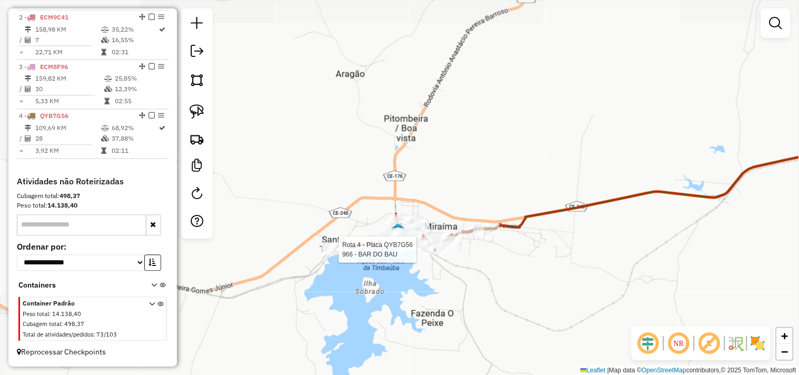
select select "**********"
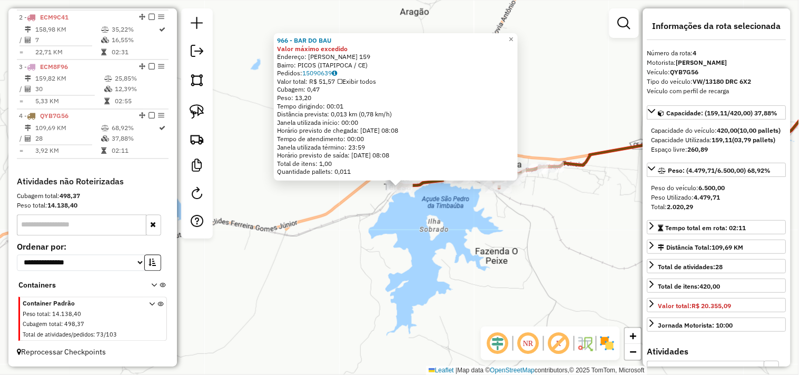
click at [446, 238] on div "966 - BAR DO BAU Valor máximo excedido Endereço: SEBASTIAO MATIAS TEIXEIRA 159 …" at bounding box center [399, 187] width 799 height 375
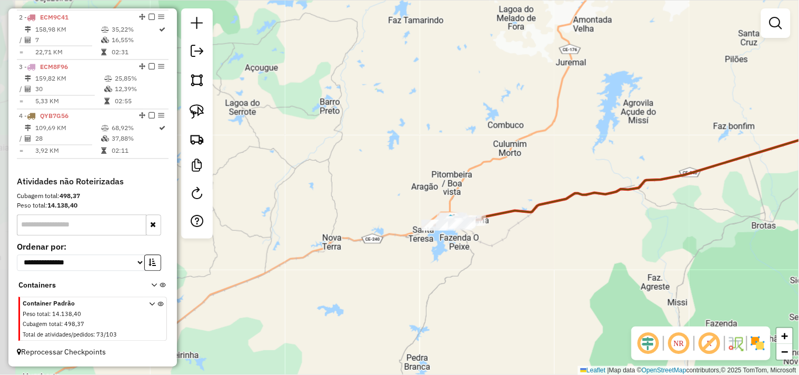
drag, startPoint x: 416, startPoint y: 277, endPoint x: 403, endPoint y: 268, distance: 15.2
click at [405, 277] on div "Janela de atendimento Grade de atendimento Capacidade Transportadoras Veículos …" at bounding box center [399, 187] width 799 height 375
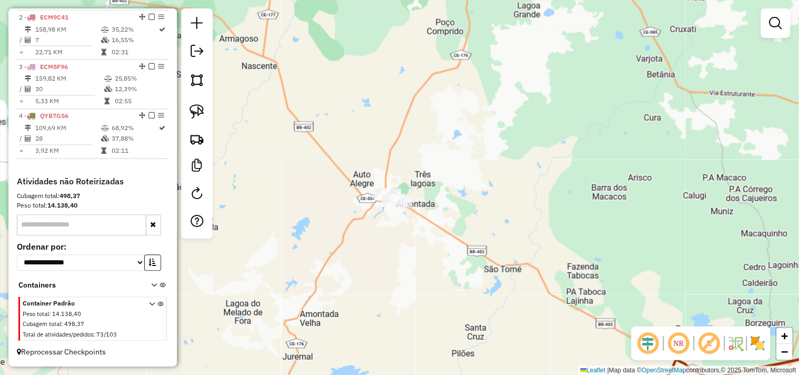
drag, startPoint x: 435, startPoint y: 241, endPoint x: 398, endPoint y: 248, distance: 37.0
click at [398, 248] on div "Janela de atendimento Grade de atendimento Capacidade Transportadoras Veículos …" at bounding box center [399, 187] width 799 height 375
click at [206, 115] on link at bounding box center [196, 111] width 23 height 23
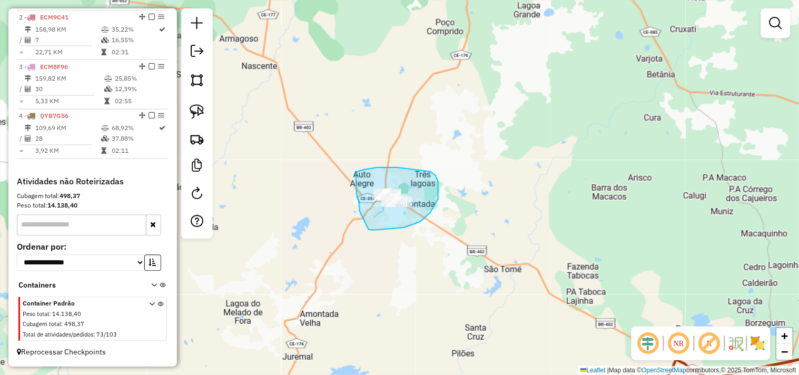
drag, startPoint x: 374, startPoint y: 230, endPoint x: 383, endPoint y: 228, distance: 9.6
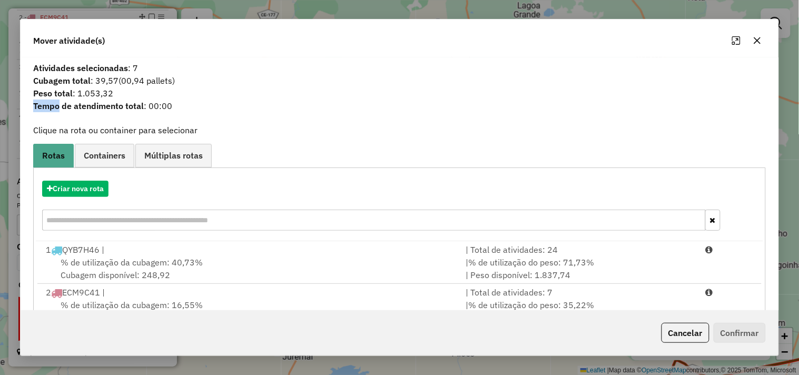
drag, startPoint x: 116, startPoint y: 92, endPoint x: 59, endPoint y: 100, distance: 56.9
click at [59, 100] on div "Atividades selecionadas : 7 Cubagem total : 39,57 (00,94 pallets) Peso total : …" at bounding box center [399, 91] width 745 height 58
click at [231, 105] on span "Tempo de atendimento total : 00:00" at bounding box center [399, 105] width 745 height 13
click at [104, 193] on button "Criar nova rota" at bounding box center [75, 189] width 66 height 16
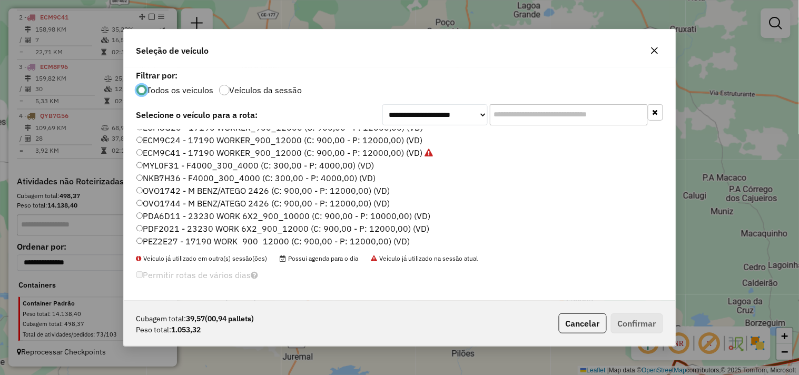
scroll to position [117, 0]
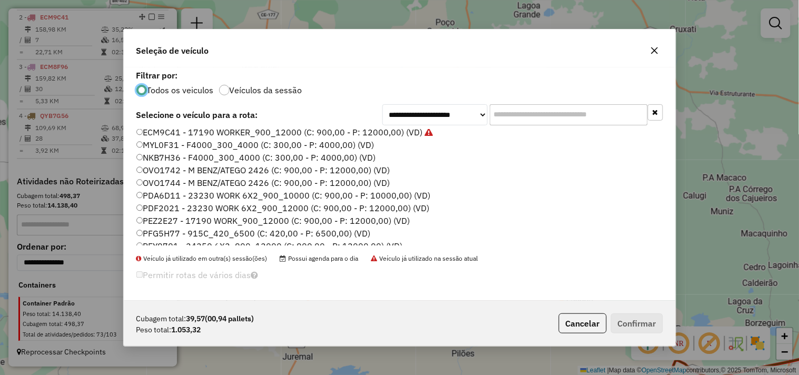
click at [164, 204] on label "PDF2021 - 23230 WORK 6X2_900_12000 (C: 900,00 - P: 12000,00) (VD)" at bounding box center [282, 208] width 293 height 13
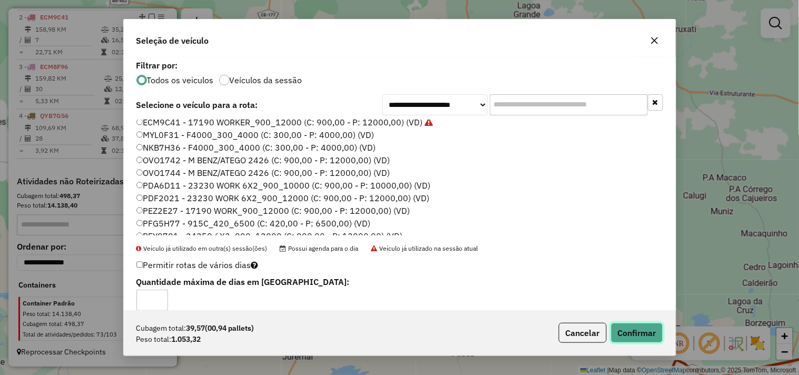
click at [636, 330] on button "Confirmar" at bounding box center [637, 333] width 52 height 20
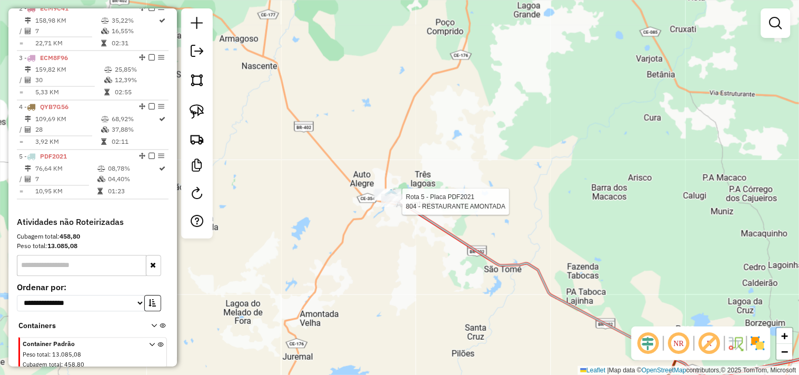
click at [399, 207] on div at bounding box center [399, 201] width 26 height 11
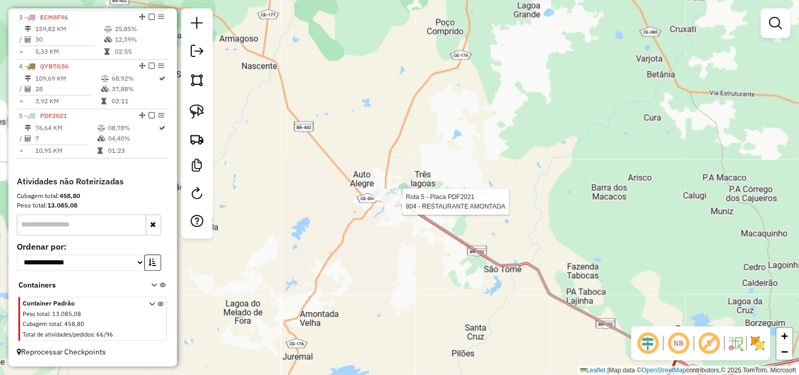
select select "**********"
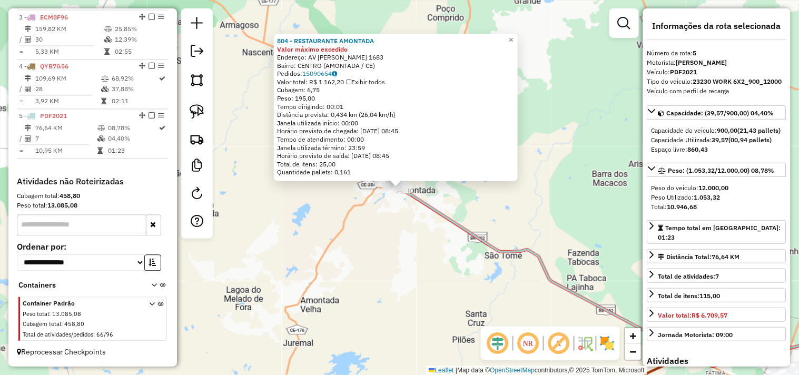
click at [418, 259] on div "804 - RESTAURANTE AMONTADA Valor máximo excedido Endereço: AV GAL ALIPIO DOS SA…" at bounding box center [399, 187] width 799 height 375
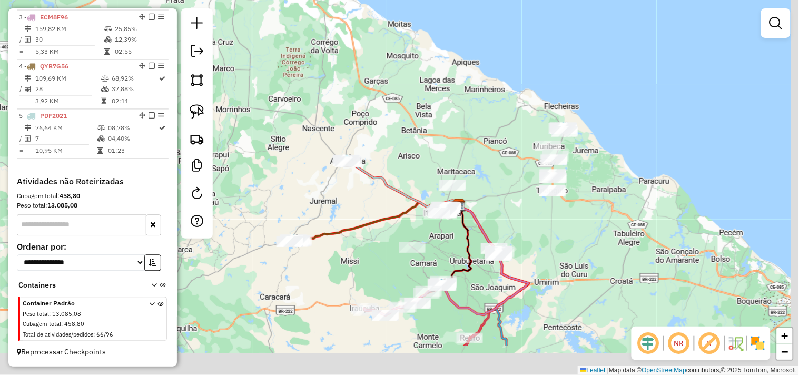
drag, startPoint x: 429, startPoint y: 274, endPoint x: 368, endPoint y: 202, distance: 94.2
click at [368, 204] on div "Janela de atendimento Grade de atendimento Capacidade Transportadoras Veículos …" at bounding box center [399, 187] width 799 height 375
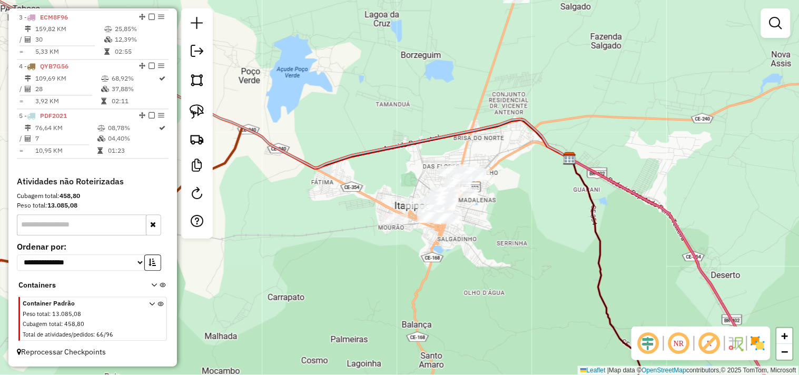
drag, startPoint x: 204, startPoint y: 117, endPoint x: 221, endPoint y: 125, distance: 18.8
click at [204, 116] on link at bounding box center [196, 111] width 23 height 23
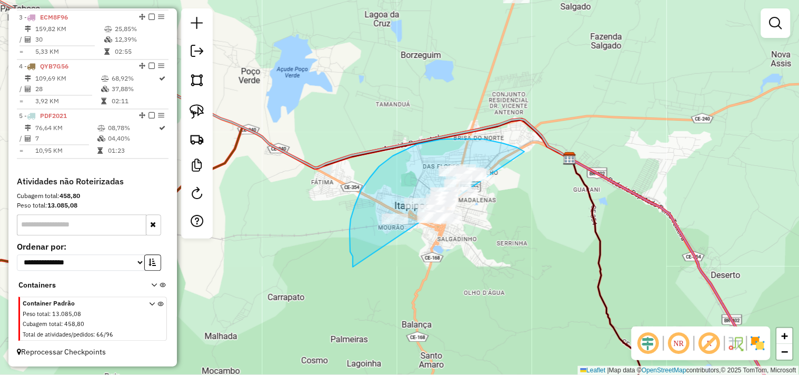
drag, startPoint x: 353, startPoint y: 267, endPoint x: 516, endPoint y: 260, distance: 163.9
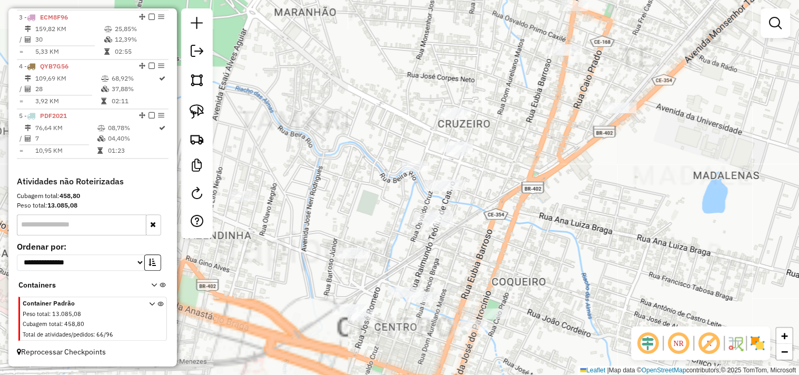
drag, startPoint x: 507, startPoint y: 230, endPoint x: 539, endPoint y: 196, distance: 46.5
click at [536, 202] on div "Janela de atendimento Grade de atendimento Capacidade Transportadoras Veículos …" at bounding box center [399, 187] width 799 height 375
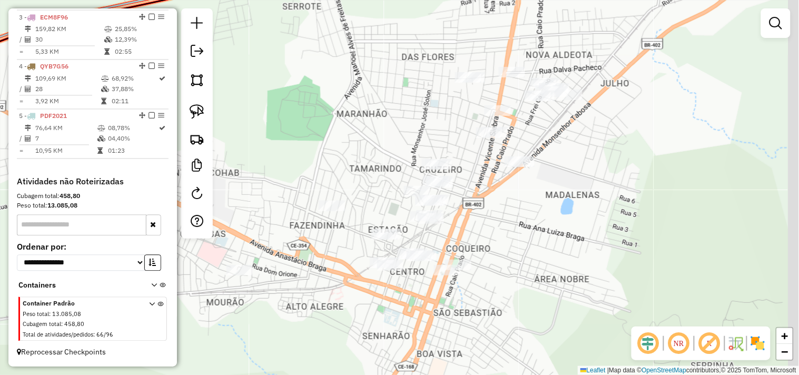
drag, startPoint x: 546, startPoint y: 203, endPoint x: 459, endPoint y: 205, distance: 86.9
click at [469, 228] on div "Janela de atendimento Grade de atendimento Capacidade Transportadoras Veículos …" at bounding box center [399, 187] width 799 height 375
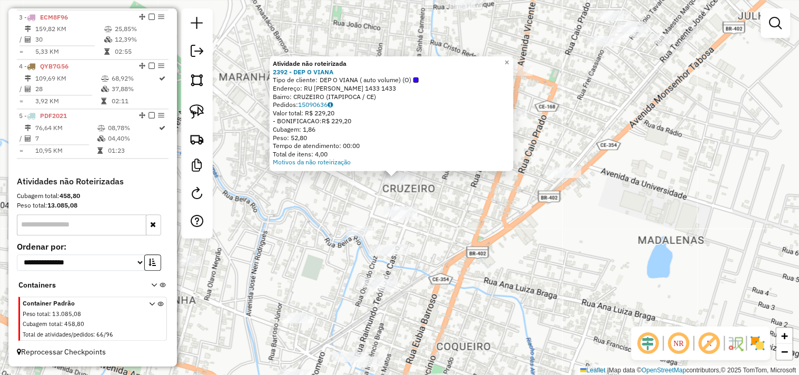
click at [330, 203] on div "Atividade não roteirizada 2392 - DEP O VIANA Tipo de cliente: DEP O VIANA ( aut…" at bounding box center [399, 187] width 799 height 375
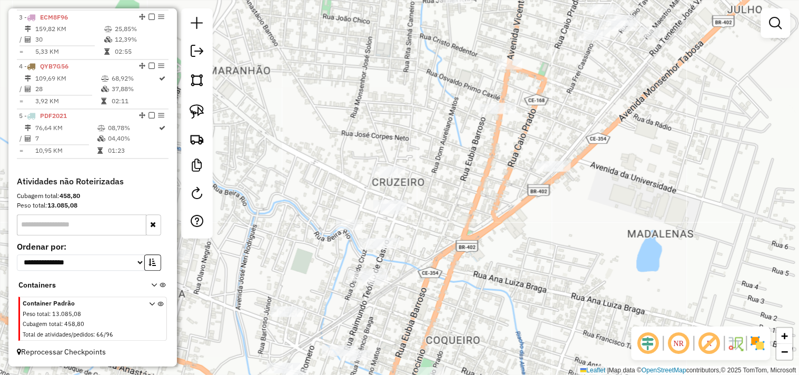
drag, startPoint x: 430, startPoint y: 135, endPoint x: 356, endPoint y: 97, distance: 82.2
click at [388, 107] on div "Janela de atendimento Grade de atendimento Capacidade Transportadoras Veículos …" at bounding box center [399, 187] width 799 height 375
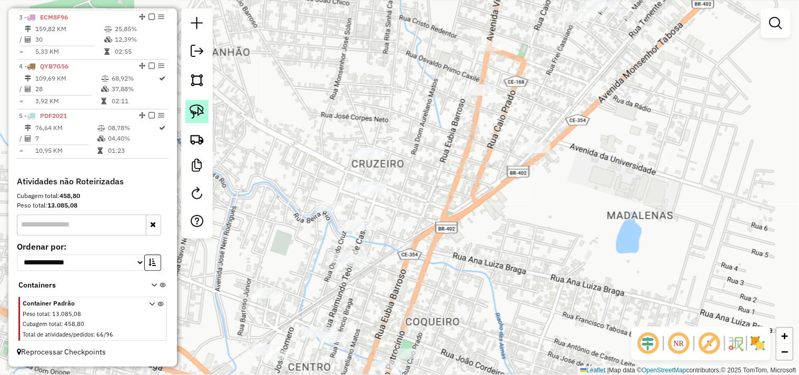
click at [208, 116] on link at bounding box center [196, 111] width 23 height 23
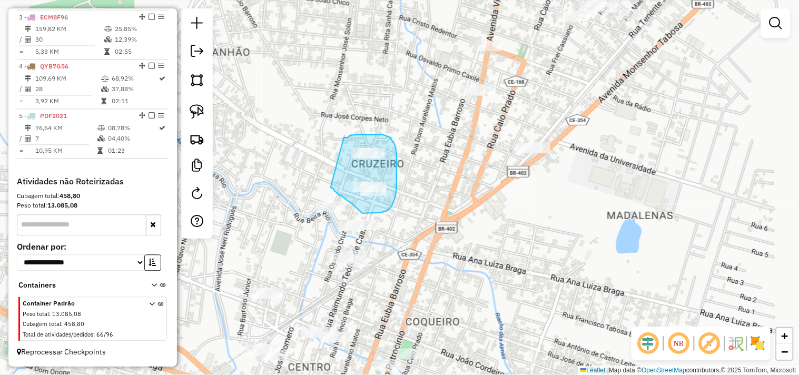
drag, startPoint x: 348, startPoint y: 137, endPoint x: 331, endPoint y: 187, distance: 52.9
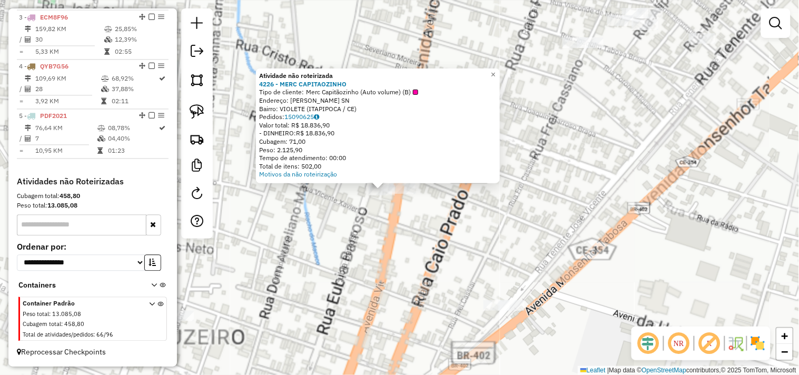
drag, startPoint x: 422, startPoint y: 253, endPoint x: 314, endPoint y: 214, distance: 115.0
click at [422, 253] on div "Atividade não roteirizada 4226 - MERC CAPITAOZINHO Tipo de cliente: Merc Capitã…" at bounding box center [399, 187] width 799 height 375
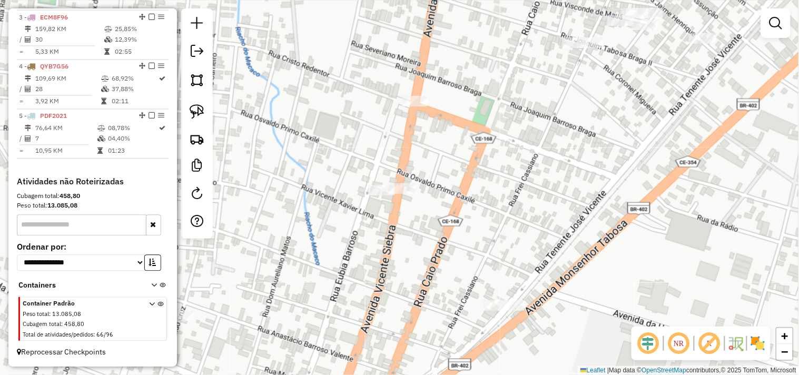
drag, startPoint x: 204, startPoint y: 113, endPoint x: 308, endPoint y: 207, distance: 140.5
click at [205, 112] on link at bounding box center [196, 111] width 23 height 23
drag, startPoint x: 343, startPoint y: 235, endPoint x: 401, endPoint y: 206, distance: 64.0
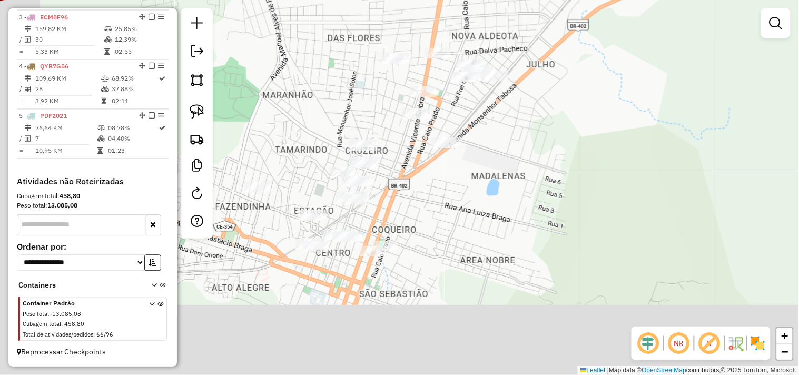
drag, startPoint x: 376, startPoint y: 287, endPoint x: 427, endPoint y: 172, distance: 126.1
click at [427, 172] on div "Janela de atendimento Grade de atendimento Capacidade Transportadoras Veículos …" at bounding box center [399, 187] width 799 height 375
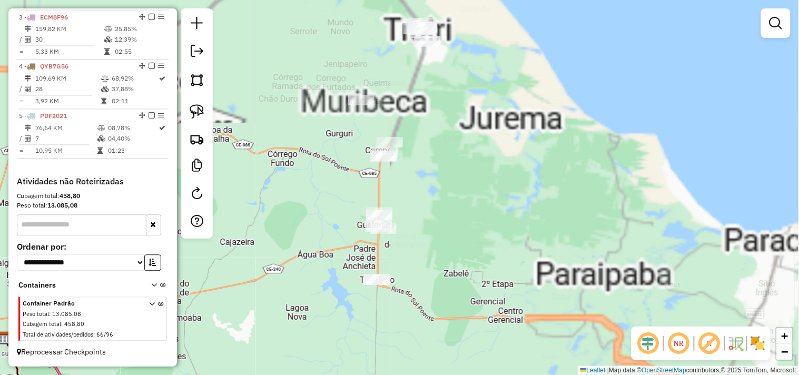
drag, startPoint x: 437, startPoint y: 145, endPoint x: 439, endPoint y: 206, distance: 61.1
click at [439, 206] on div "Janela de atendimento Grade de atendimento Capacidade Transportadoras Veículos …" at bounding box center [399, 187] width 799 height 375
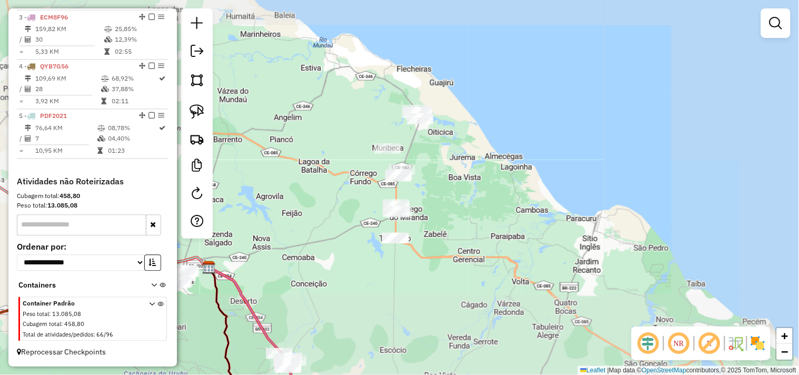
click at [437, 190] on div "Janela de atendimento Grade de atendimento Capacidade Transportadoras Veículos …" at bounding box center [399, 187] width 799 height 375
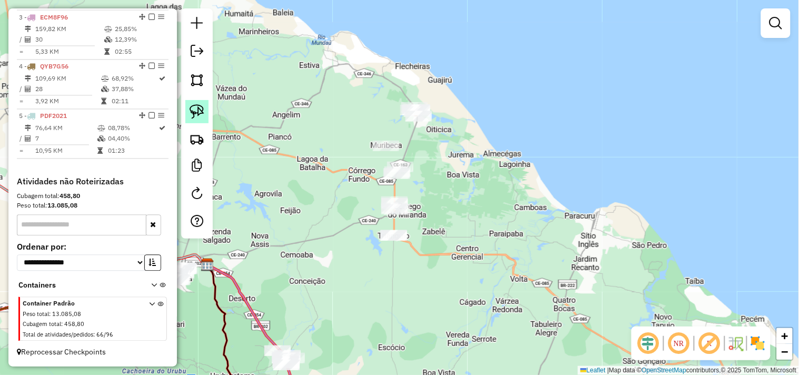
click at [194, 113] on img at bounding box center [196, 111] width 15 height 15
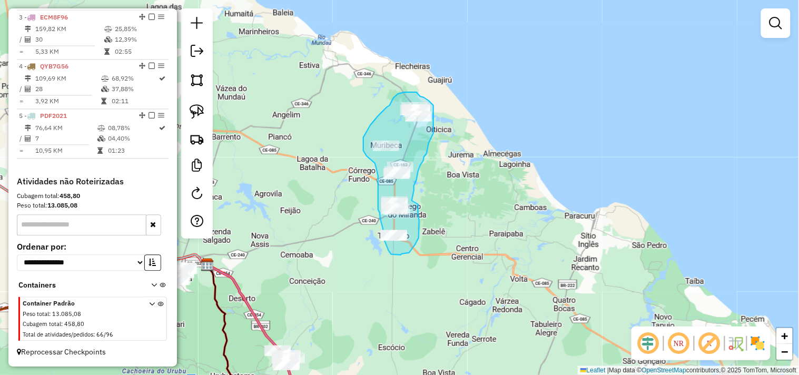
drag, startPoint x: 419, startPoint y: 225, endPoint x: 412, endPoint y: 202, distance: 24.8
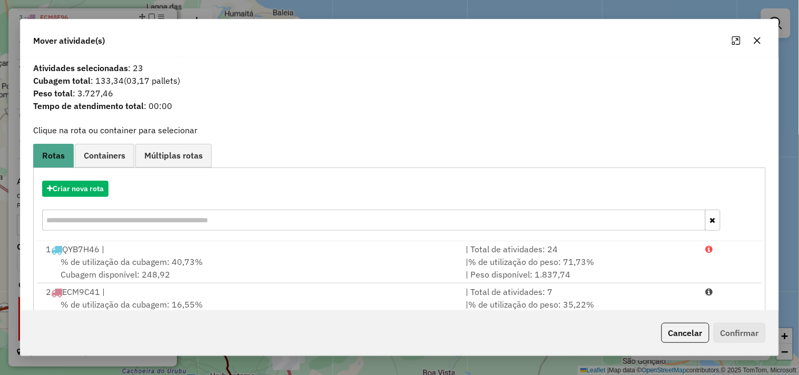
scroll to position [0, 0]
click at [88, 191] on button "Criar nova rota" at bounding box center [75, 189] width 66 height 16
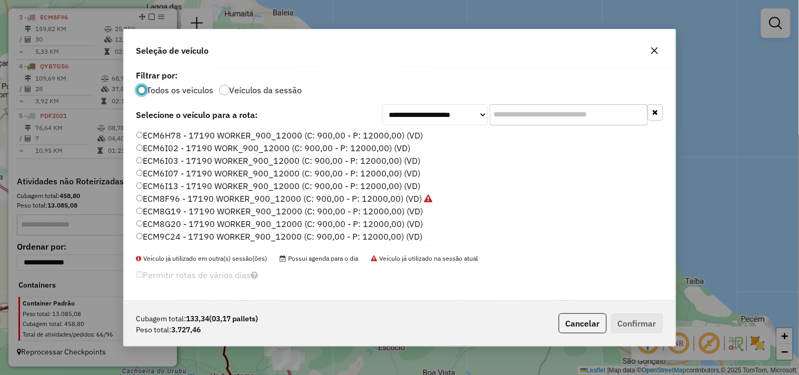
scroll to position [225, 0]
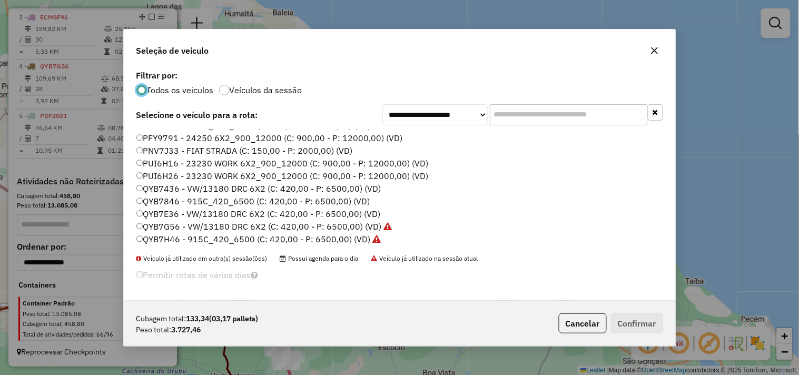
click at [177, 209] on label "QYB7E36 - VW/13180 DRC 6X2 (C: 420,00 - P: 6500,00) (VD)" at bounding box center [258, 213] width 244 height 13
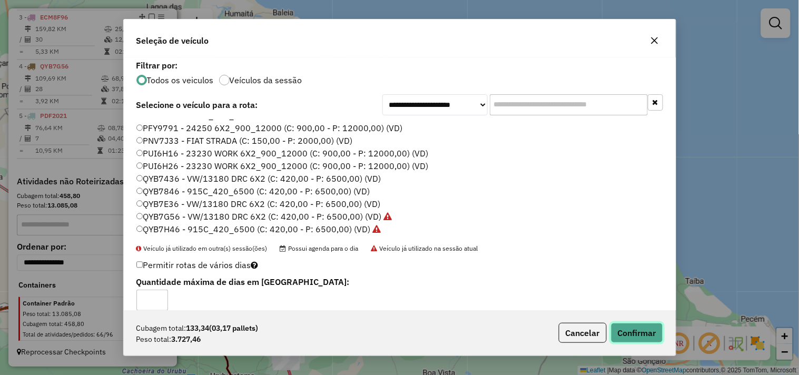
click at [635, 328] on button "Confirmar" at bounding box center [637, 333] width 52 height 20
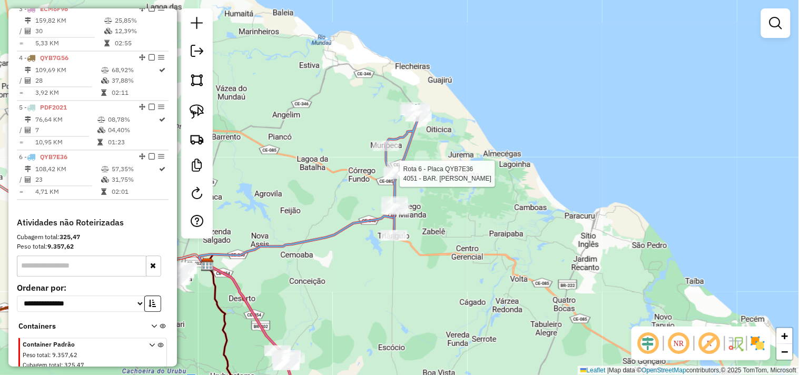
select select "**********"
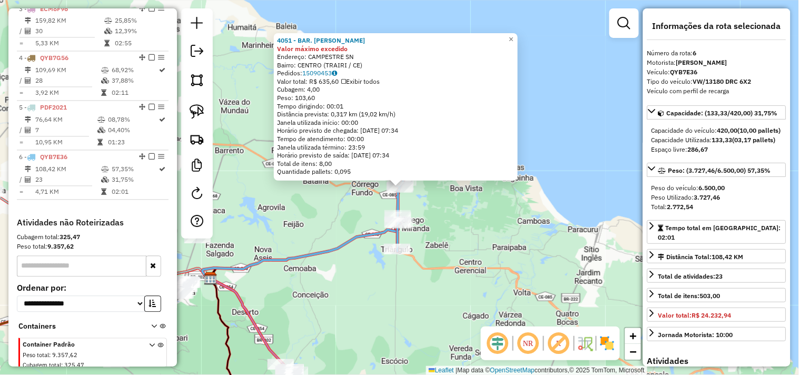
scroll to position [553, 0]
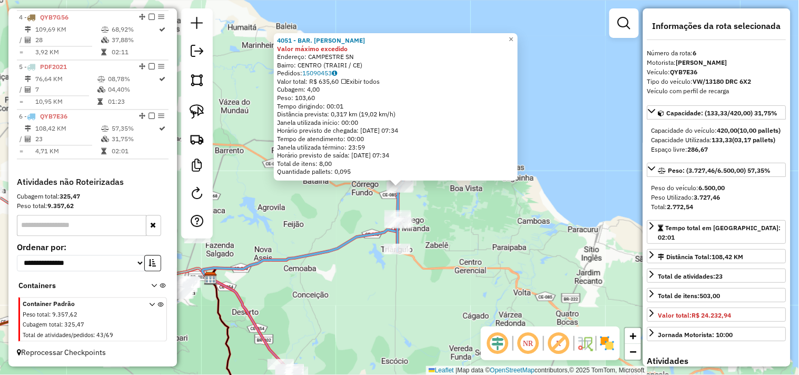
click at [472, 265] on div "4051 - BAR. SONIA Valor máximo excedido Endereço: CAMPESTRE SN Bairro: CENTRO (…" at bounding box center [399, 187] width 799 height 375
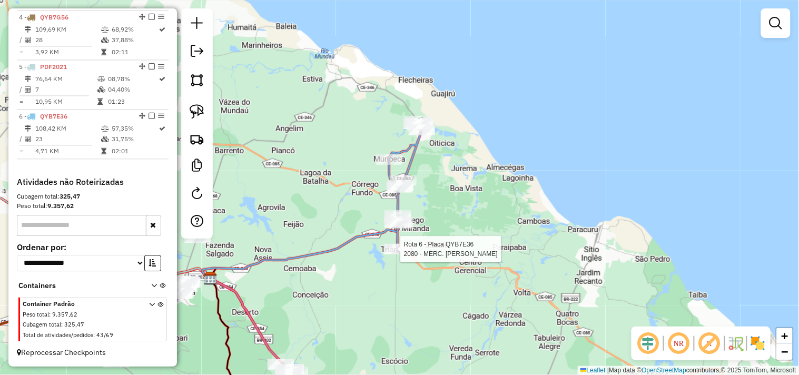
select select "**********"
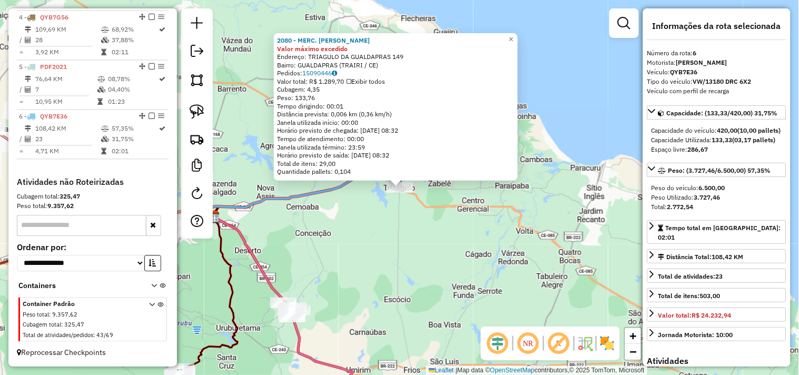
click at [404, 223] on div "2080 - MERC. BARBOSA Valor máximo excedido Endereço: TRIAGULO DA GUALDAPRAS 149…" at bounding box center [399, 187] width 799 height 375
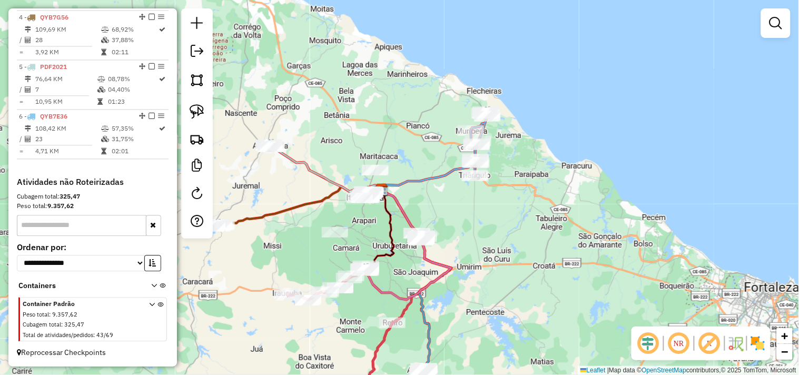
drag, startPoint x: 368, startPoint y: 230, endPoint x: 435, endPoint y: 201, distance: 72.6
click at [435, 201] on div "Janela de atendimento Grade de atendimento Capacidade Transportadoras Veículos …" at bounding box center [399, 187] width 799 height 375
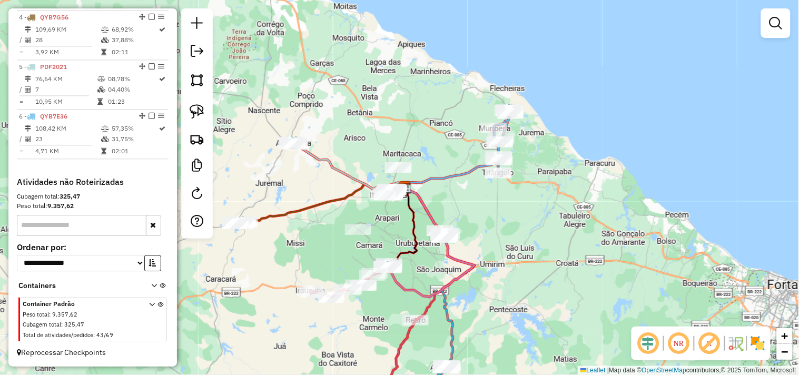
drag, startPoint x: 444, startPoint y: 206, endPoint x: 450, endPoint y: 204, distance: 6.0
click at [450, 204] on div "Janela de atendimento Grade de atendimento Capacidade Transportadoras Veículos …" at bounding box center [399, 187] width 799 height 375
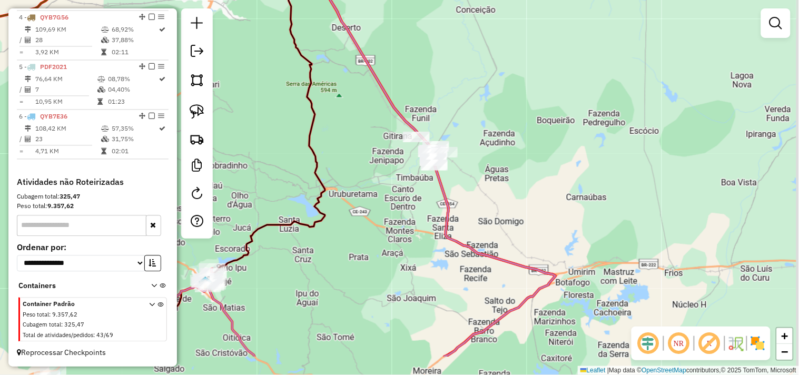
drag, startPoint x: 385, startPoint y: 221, endPoint x: 382, endPoint y: 176, distance: 45.3
click at [382, 176] on div "Janela de atendimento Grade de atendimento Capacidade Transportadoras Veículos …" at bounding box center [399, 187] width 799 height 375
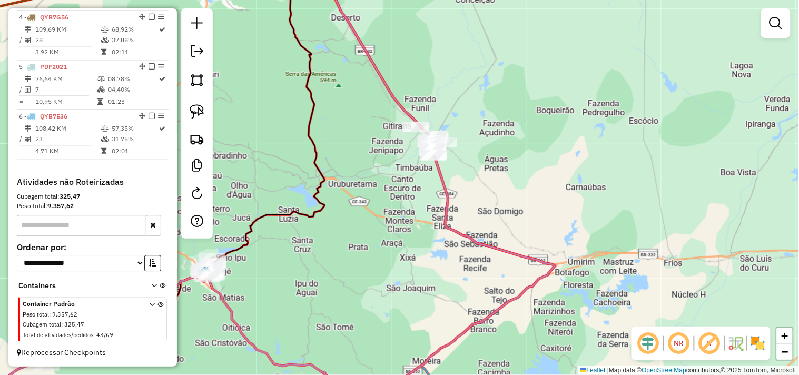
drag, startPoint x: 377, startPoint y: 158, endPoint x: 343, endPoint y: 145, distance: 36.7
click at [374, 145] on div "Janela de atendimento Grade de atendimento Capacidade Transportadoras Veículos …" at bounding box center [399, 187] width 799 height 375
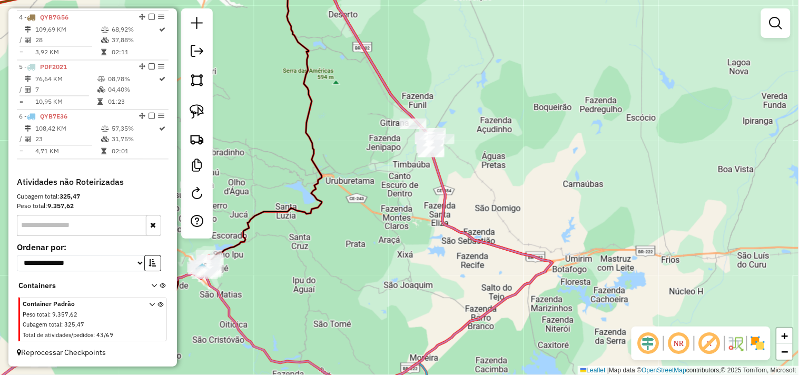
click at [372, 146] on div "Janela de atendimento Grade de atendimento Capacidade Transportadoras Veículos …" at bounding box center [399, 187] width 799 height 375
click at [201, 114] on img at bounding box center [196, 111] width 15 height 15
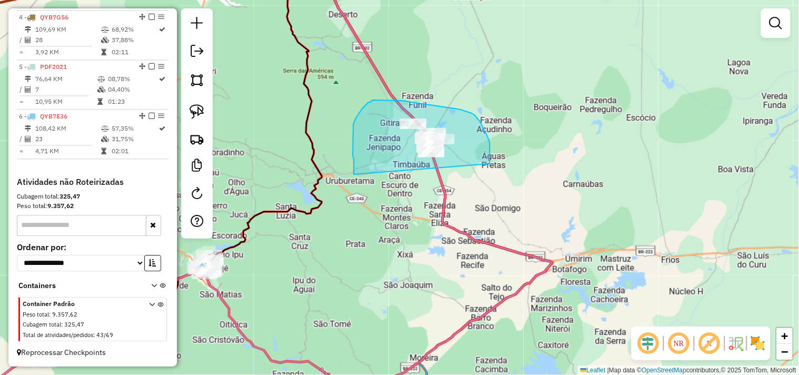
drag, startPoint x: 354, startPoint y: 170, endPoint x: 448, endPoint y: 197, distance: 98.1
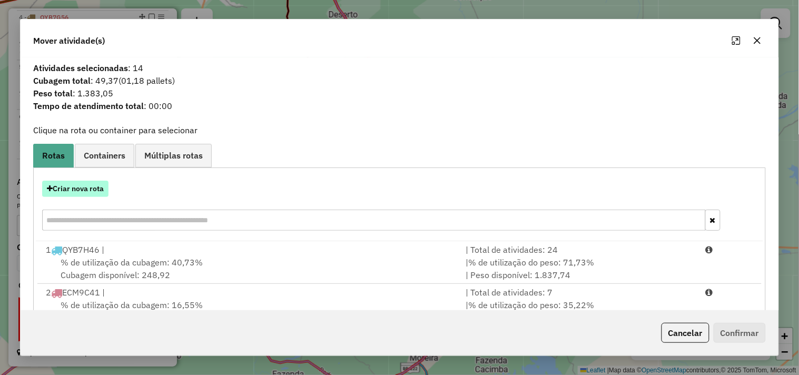
click at [75, 182] on button "Criar nova rota" at bounding box center [75, 189] width 66 height 16
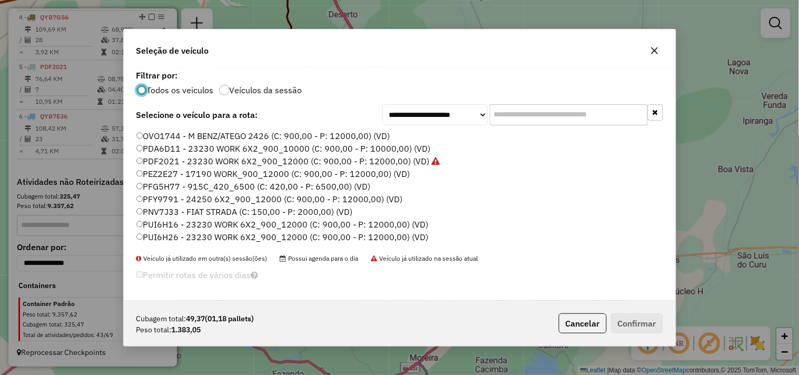
scroll to position [225, 0]
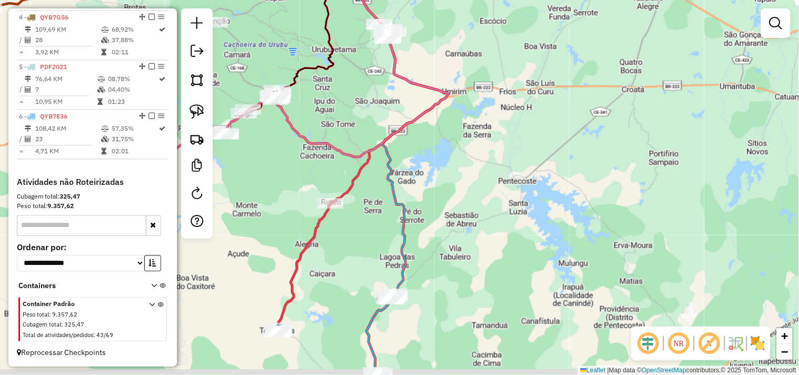
drag, startPoint x: 358, startPoint y: 239, endPoint x: 386, endPoint y: 155, distance: 88.6
click at [386, 156] on div "Janela de atendimento Grade de atendimento Capacidade Transportadoras Veículos …" at bounding box center [399, 187] width 799 height 375
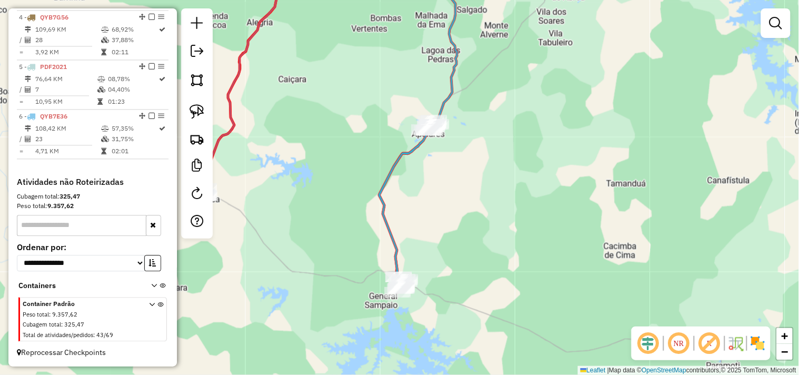
drag, startPoint x: 441, startPoint y: 292, endPoint x: 347, endPoint y: 213, distance: 122.5
click at [444, 208] on div "Janela de atendimento Grade de atendimento Capacidade Transportadoras Veículos …" at bounding box center [399, 187] width 799 height 375
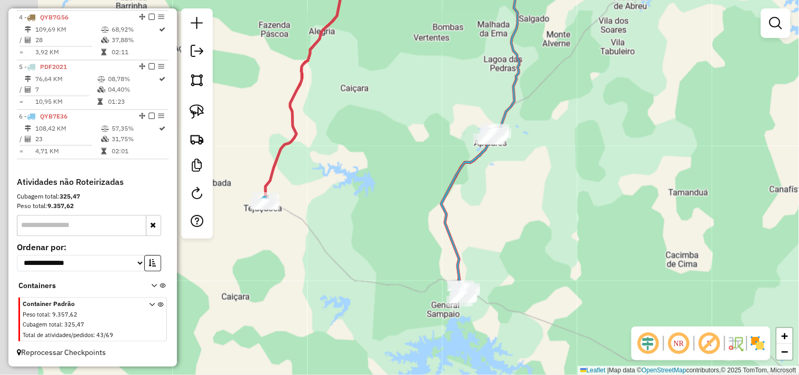
drag, startPoint x: 340, startPoint y: 213, endPoint x: 498, endPoint y: 273, distance: 169.4
click at [502, 271] on div "Janela de atendimento Grade de atendimento Capacidade Transportadoras Veículos …" at bounding box center [399, 187] width 799 height 375
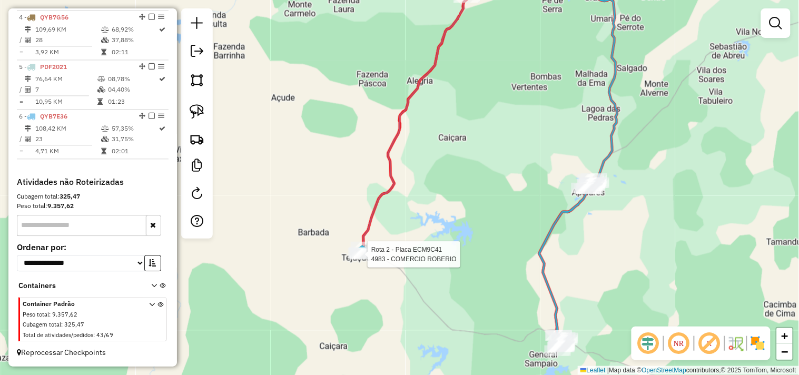
select select "**********"
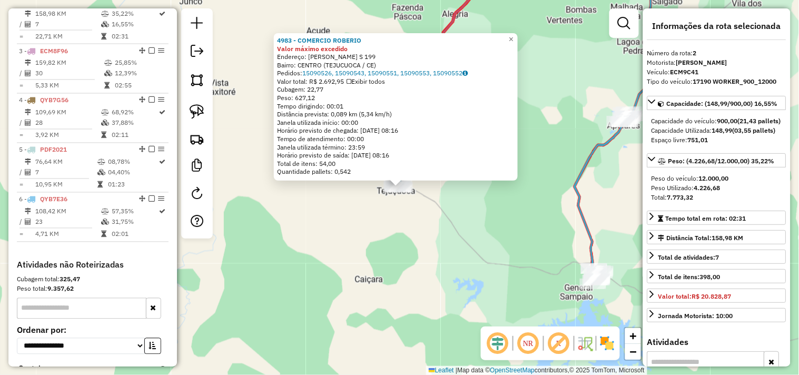
scroll to position [456, 0]
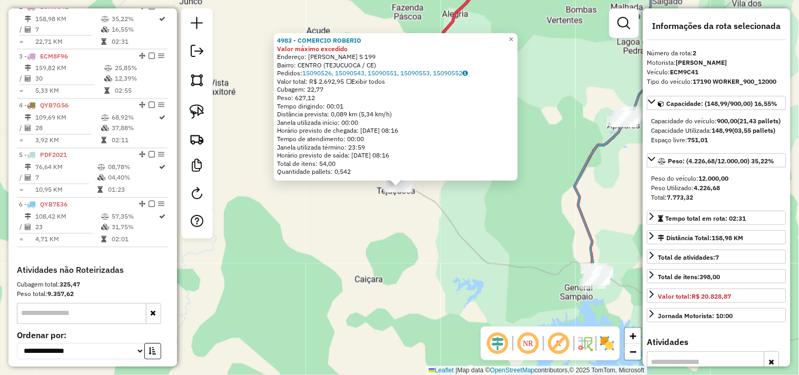
click at [455, 244] on div "4983 - COMERCIO ROBERIO Valor máximo excedido Endereço: FRANSISCO DAS CHAGAS BA…" at bounding box center [399, 187] width 799 height 375
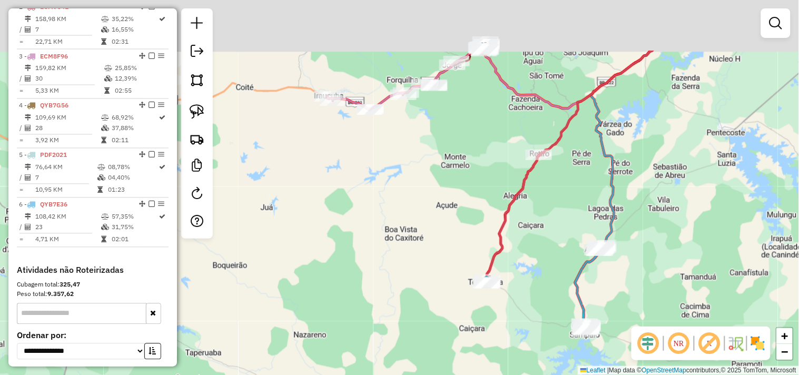
drag, startPoint x: 466, startPoint y: 173, endPoint x: 535, endPoint y: 287, distance: 133.4
click at [535, 287] on div "Janela de atendimento Grade de atendimento Capacidade Transportadoras Veículos …" at bounding box center [399, 187] width 799 height 375
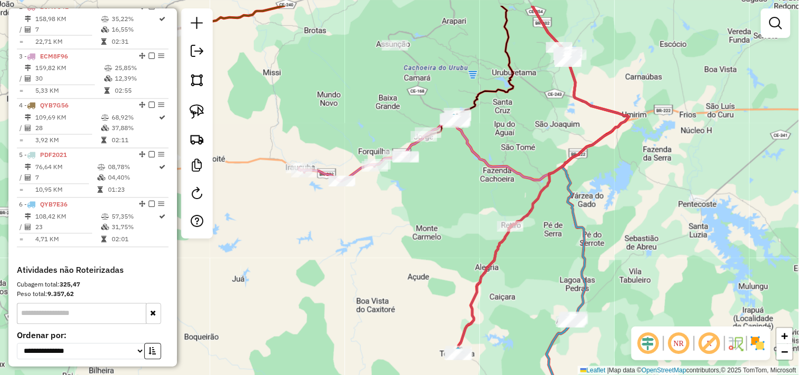
drag, startPoint x: 460, startPoint y: 195, endPoint x: 421, endPoint y: 205, distance: 39.8
click at [412, 203] on div "Janela de atendimento Grade de atendimento Capacidade Transportadoras Veículos …" at bounding box center [399, 187] width 799 height 375
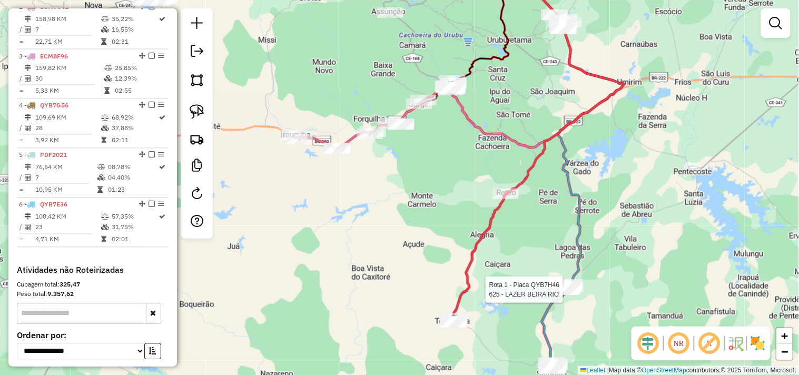
select select "**********"
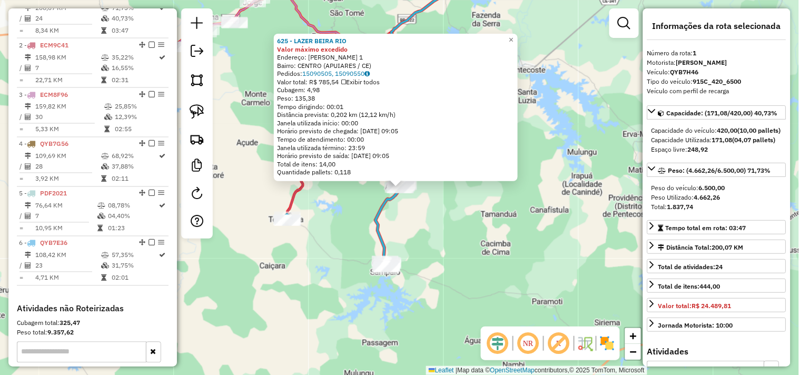
scroll to position [407, 0]
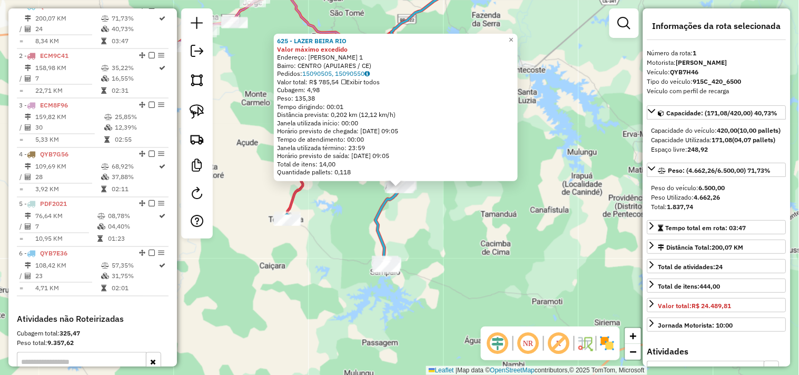
click at [450, 229] on div "625 - LAZER BEIRA RIO Valor máximo excedido Endereço: FREDERICO PONTES 1 Bairro…" at bounding box center [399, 187] width 799 height 375
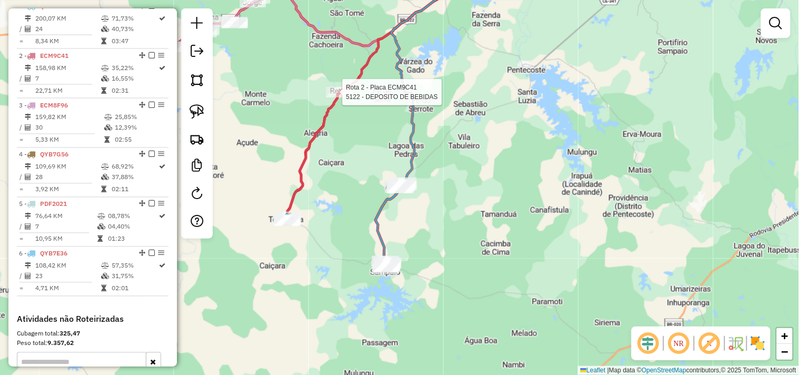
select select "**********"
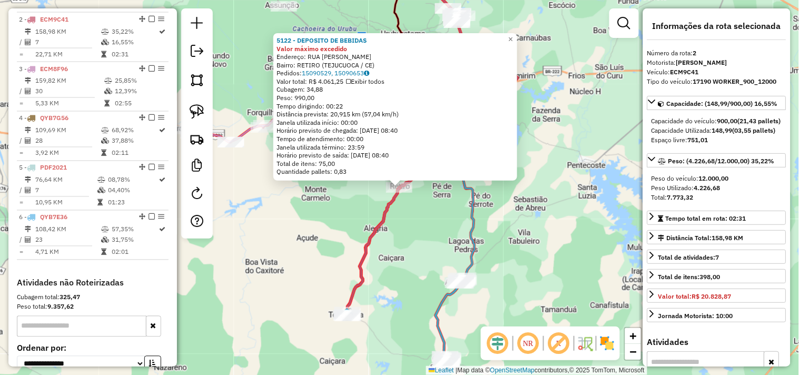
scroll to position [456, 0]
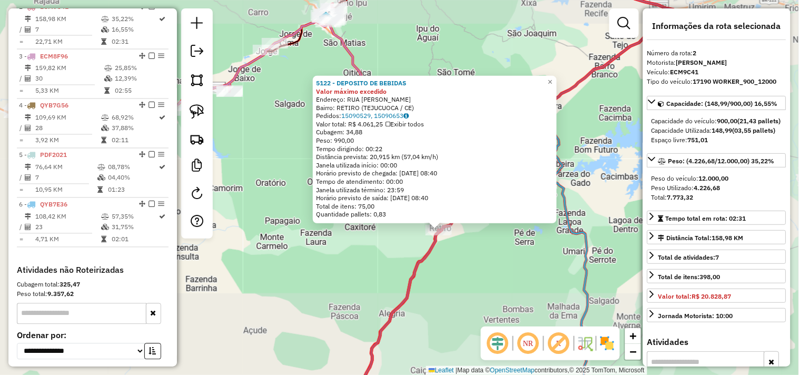
drag, startPoint x: 458, startPoint y: 281, endPoint x: 465, endPoint y: 224, distance: 56.7
click at [463, 230] on div "5122 - DEPOSITO DE BEBIDAS Valor máximo excedido Endereço: RUA JOSE RIBEIRO PES…" at bounding box center [399, 187] width 799 height 375
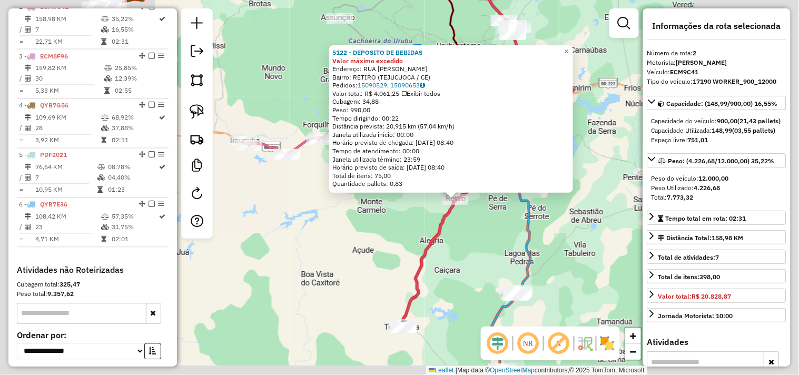
click at [465, 223] on div "5122 - DEPOSITO DE BEBIDAS Valor máximo excedido Endereço: RUA JOSE RIBEIRO PES…" at bounding box center [399, 187] width 799 height 375
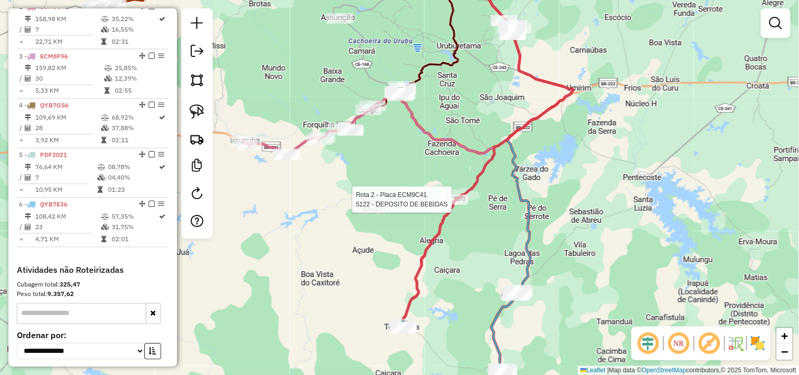
select select "**********"
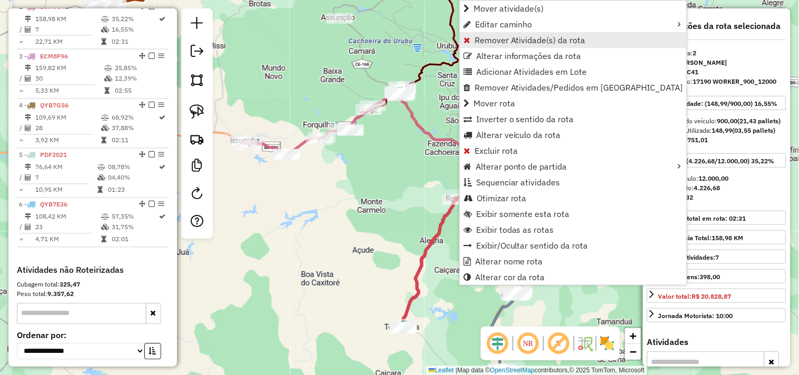
click at [487, 43] on span "Remover Atividade(s) da rota" at bounding box center [529, 40] width 111 height 8
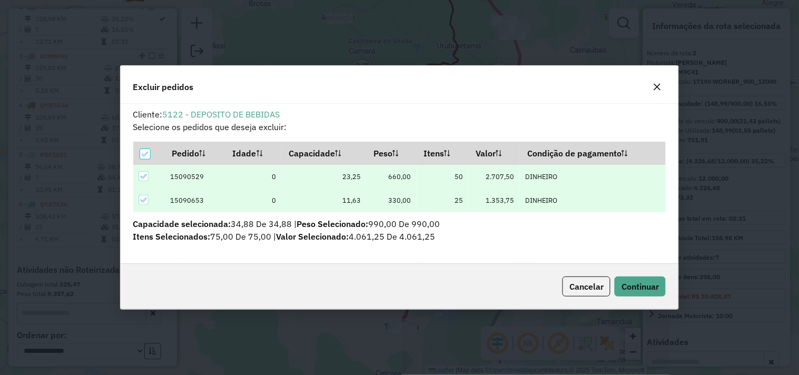
scroll to position [6, 3]
click at [621, 287] on span "Continuar" at bounding box center [639, 286] width 37 height 11
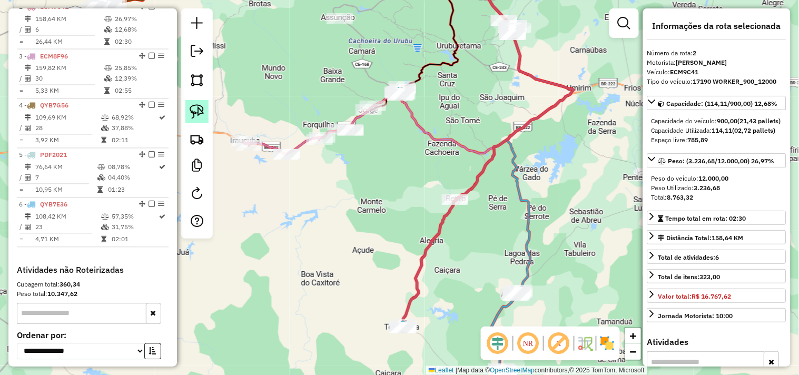
click at [207, 118] on link at bounding box center [196, 111] width 23 height 23
drag, startPoint x: 458, startPoint y: 250, endPoint x: 479, endPoint y: 214, distance: 41.1
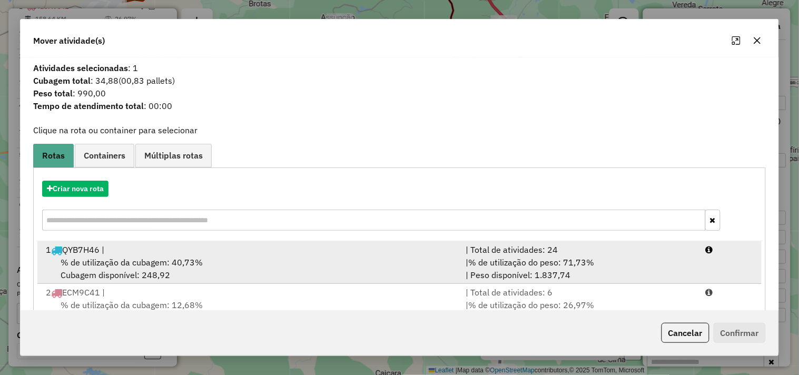
click at [158, 251] on div "1 QYB7H46 |" at bounding box center [249, 249] width 420 height 13
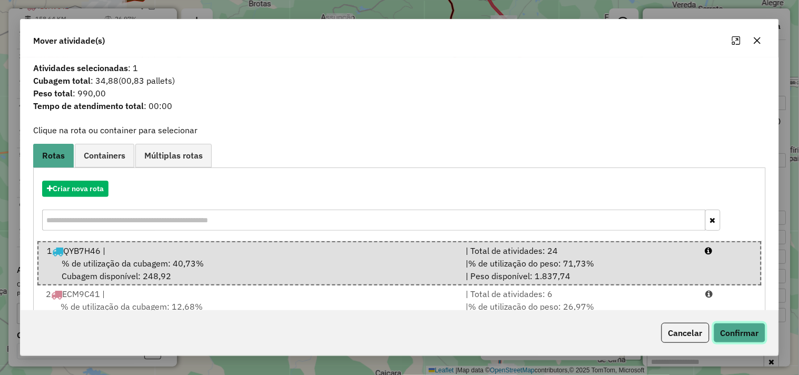
click at [726, 330] on button "Confirmar" at bounding box center [739, 333] width 52 height 20
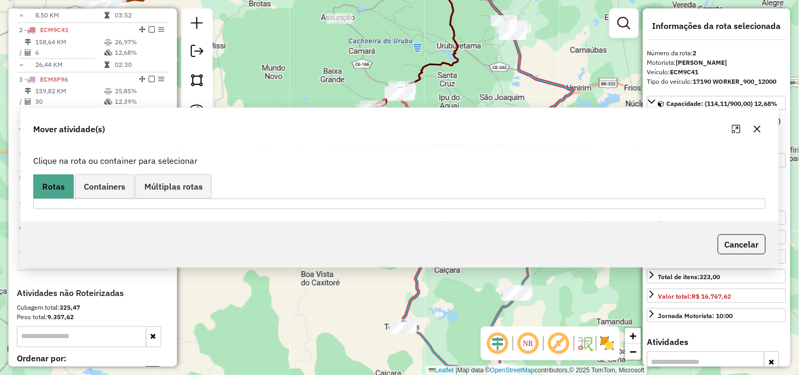
scroll to position [456, 0]
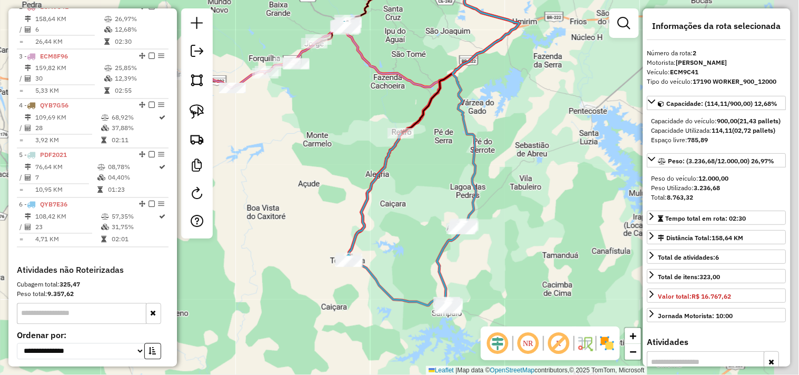
drag, startPoint x: 479, startPoint y: 241, endPoint x: 414, endPoint y: 179, distance: 90.1
click at [421, 171] on div "Janela de atendimento Grade de atendimento Capacidade Transportadoras Veículos …" at bounding box center [399, 187] width 799 height 375
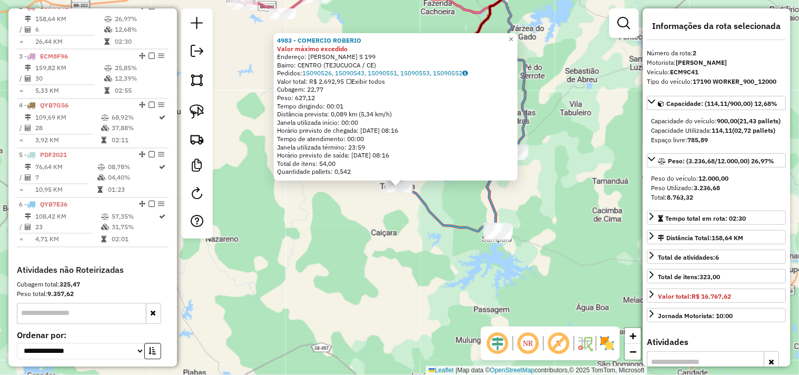
click at [386, 253] on div "4983 - COMERCIO ROBERIO Valor máximo excedido Endereço: FRANSISCO DAS CHAGAS BA…" at bounding box center [399, 187] width 799 height 375
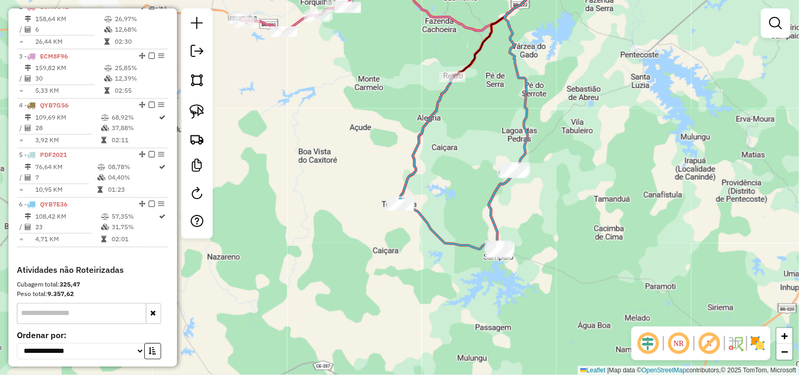
drag, startPoint x: 453, startPoint y: 155, endPoint x: 454, endPoint y: 173, distance: 18.0
click at [454, 173] on div "Janela de atendimento Grade de atendimento Capacidade Transportadoras Veículos …" at bounding box center [399, 187] width 799 height 375
drag, startPoint x: 483, startPoint y: 134, endPoint x: 449, endPoint y: 169, distance: 49.5
click at [483, 134] on div "Janela de atendimento Grade de atendimento Capacidade Transportadoras Veículos …" at bounding box center [399, 187] width 799 height 375
select select "**********"
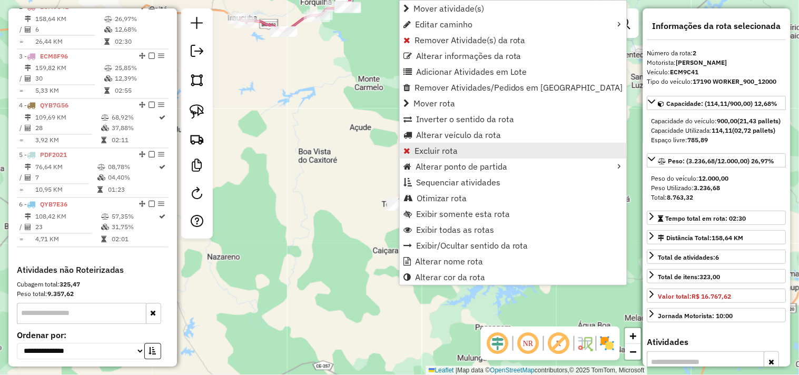
click at [420, 152] on span "Excluir rota" at bounding box center [435, 150] width 43 height 8
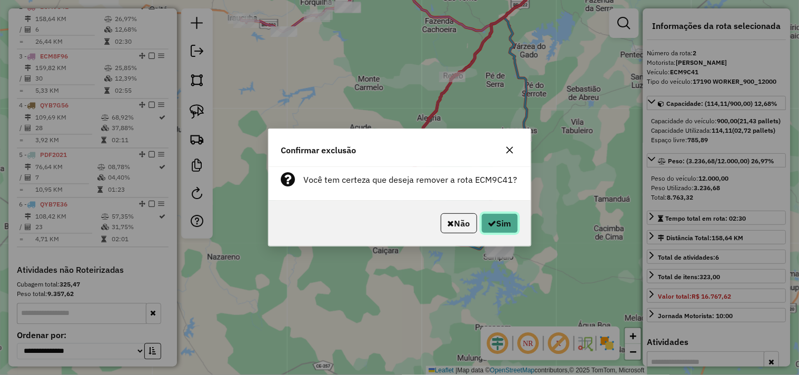
click at [492, 222] on icon "button" at bounding box center [492, 223] width 8 height 8
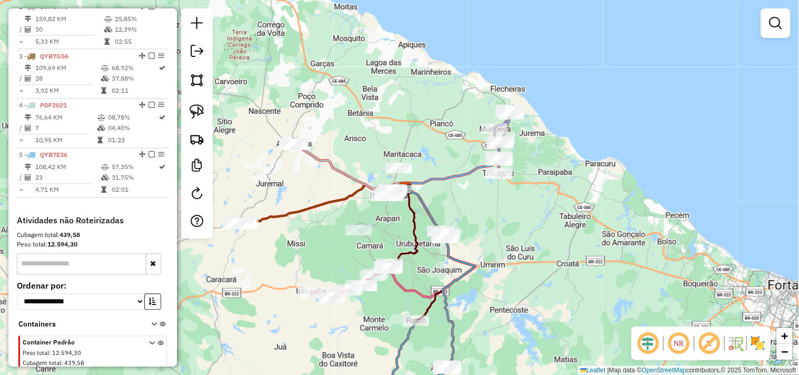
drag, startPoint x: 400, startPoint y: 288, endPoint x: 410, endPoint y: 122, distance: 166.6
click at [411, 188] on icon at bounding box center [431, 242] width 86 height 109
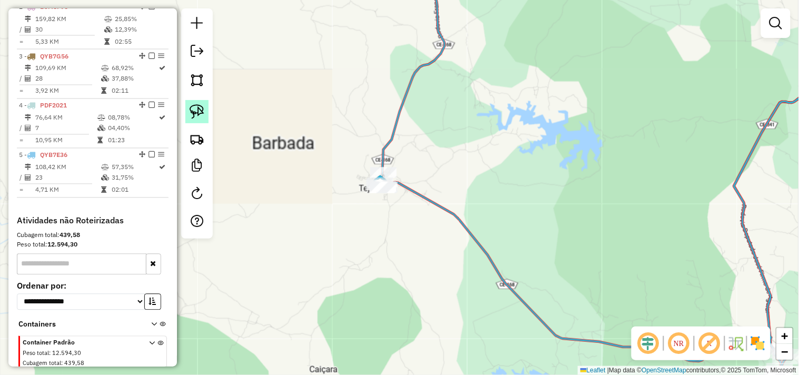
click at [204, 118] on img at bounding box center [196, 111] width 15 height 15
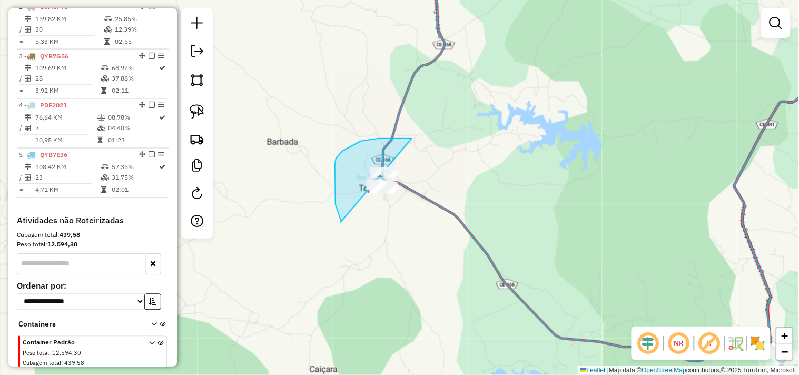
drag, startPoint x: 341, startPoint y: 222, endPoint x: 390, endPoint y: 204, distance: 52.6
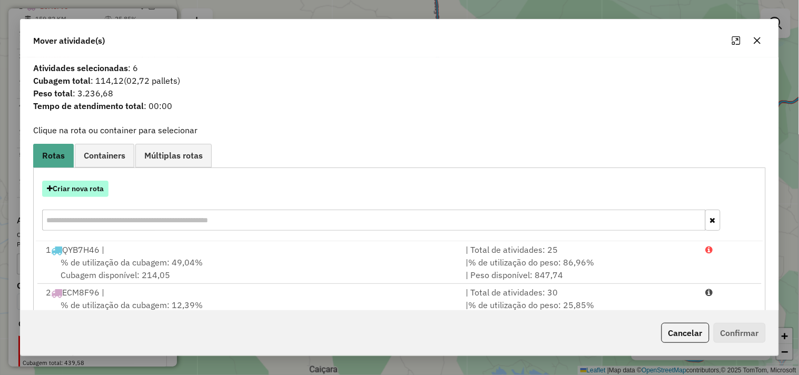
click at [91, 182] on button "Criar nova rota" at bounding box center [75, 189] width 66 height 16
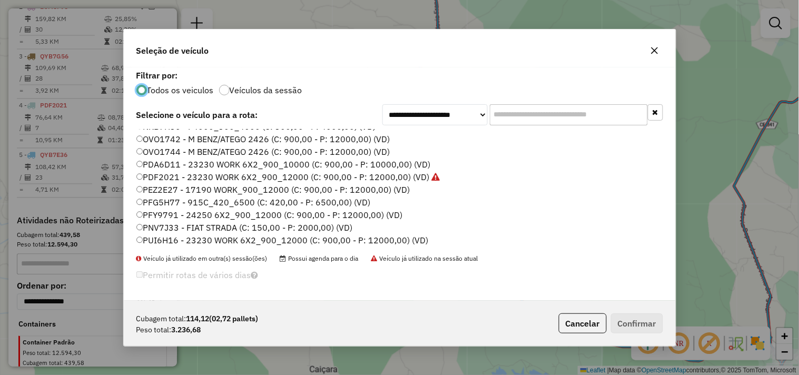
scroll to position [225, 0]
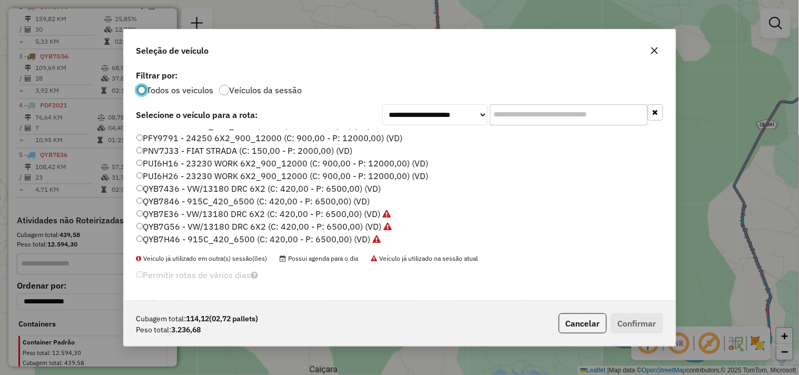
click at [169, 203] on label "QYB7846 - 915C_420_6500 (C: 420,00 - P: 6500,00) (VD)" at bounding box center [253, 201] width 234 height 13
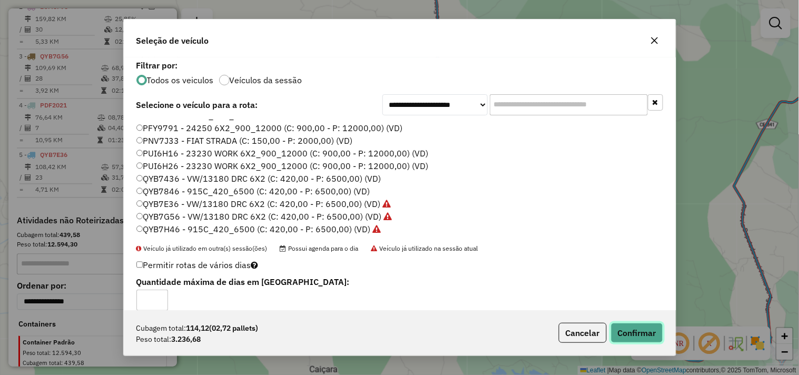
click at [623, 327] on button "Confirmar" at bounding box center [637, 333] width 52 height 20
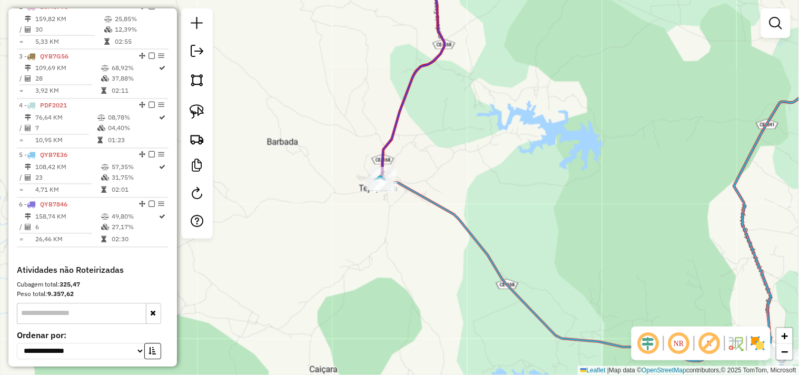
select select "**********"
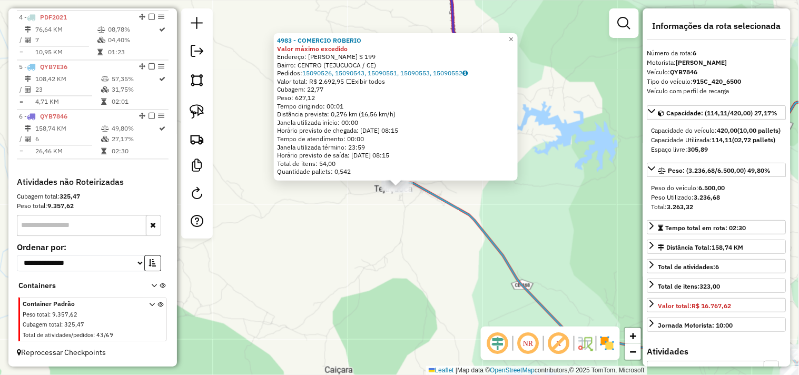
scroll to position [553, 0]
click at [416, 241] on div "4983 - COMERCIO ROBERIO Valor máximo excedido Endereço: FRANSISCO DAS CHAGAS BA…" at bounding box center [399, 187] width 799 height 375
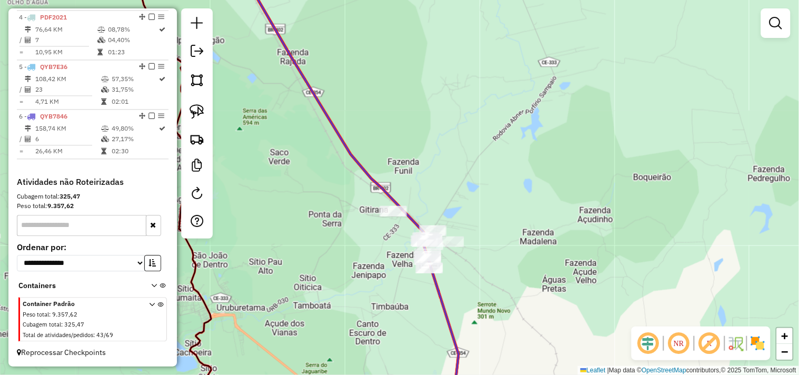
drag, startPoint x: 401, startPoint y: 280, endPoint x: 384, endPoint y: 249, distance: 35.3
click at [384, 251] on div "Janela de atendimento Grade de atendimento Capacidade Transportadoras Veículos …" at bounding box center [399, 187] width 799 height 375
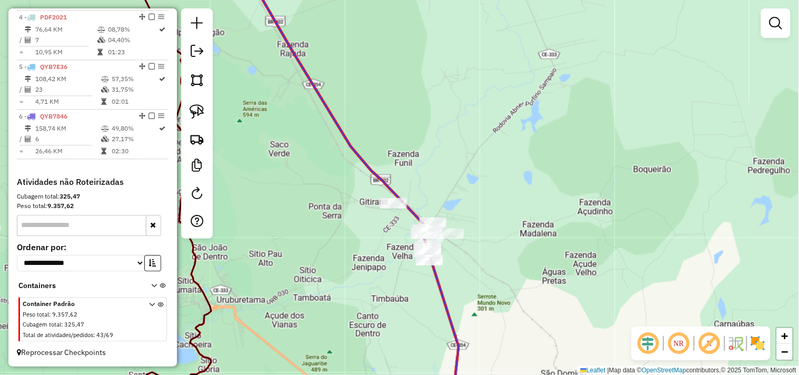
click at [366, 272] on div "Janela de atendimento Grade de atendimento Capacidade Transportadoras Veículos …" at bounding box center [399, 187] width 799 height 375
drag, startPoint x: 205, startPoint y: 111, endPoint x: 243, endPoint y: 145, distance: 50.7
click at [204, 111] on link at bounding box center [196, 111] width 23 height 23
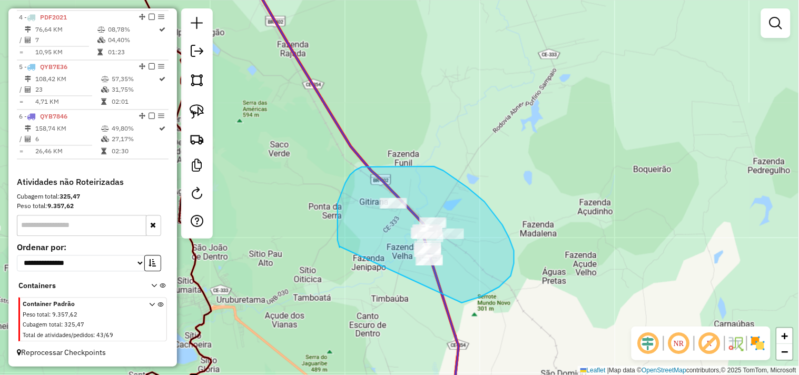
drag, startPoint x: 340, startPoint y: 246, endPoint x: 410, endPoint y: 301, distance: 88.5
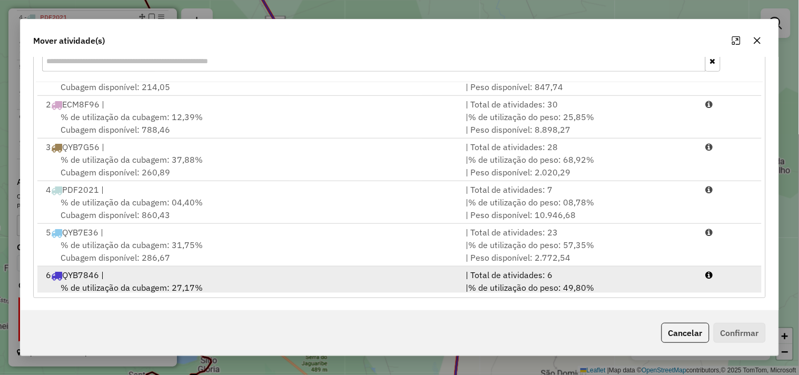
scroll to position [45, 0]
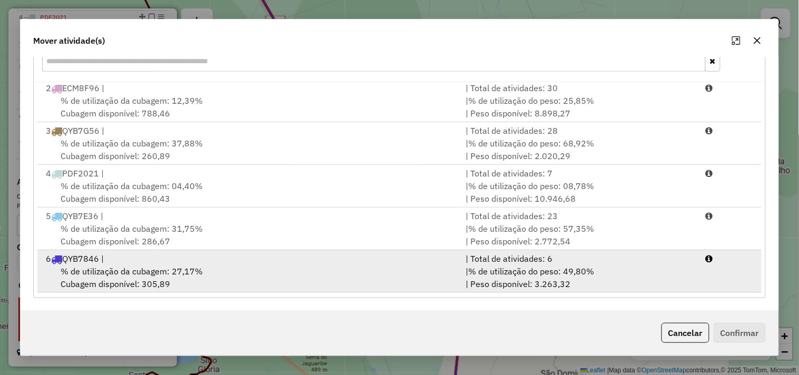
click at [138, 262] on div "6 QYB7846 |" at bounding box center [249, 258] width 420 height 13
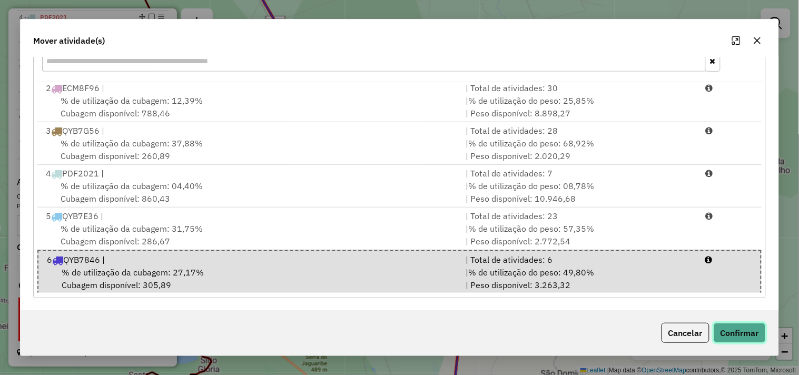
click at [729, 331] on button "Confirmar" at bounding box center [739, 333] width 52 height 20
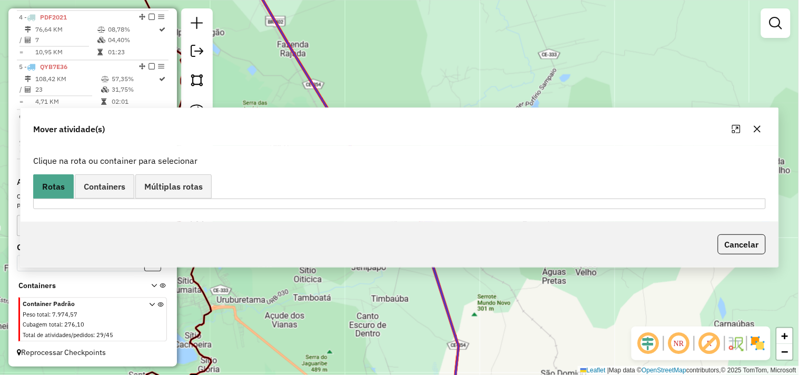
scroll to position [0, 0]
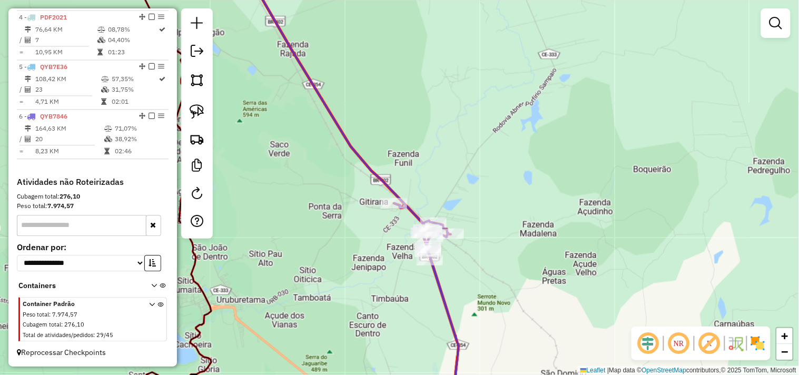
select select "**********"
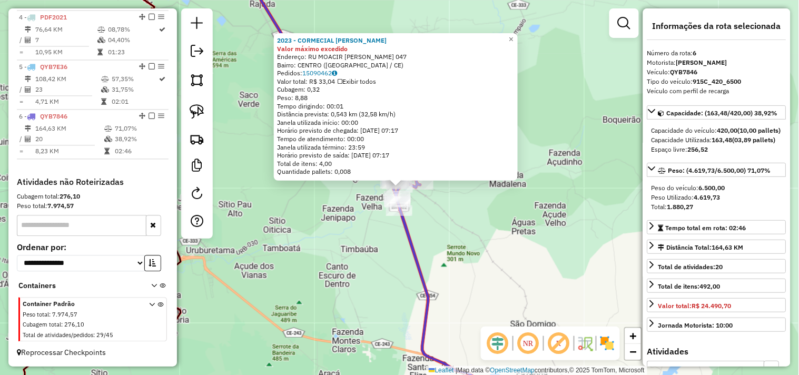
click at [447, 258] on div "2023 - CORMECIAL FERNANDO Valor máximo excedido Endereço: RU MOACIR VIRGINIO DA…" at bounding box center [399, 187] width 799 height 375
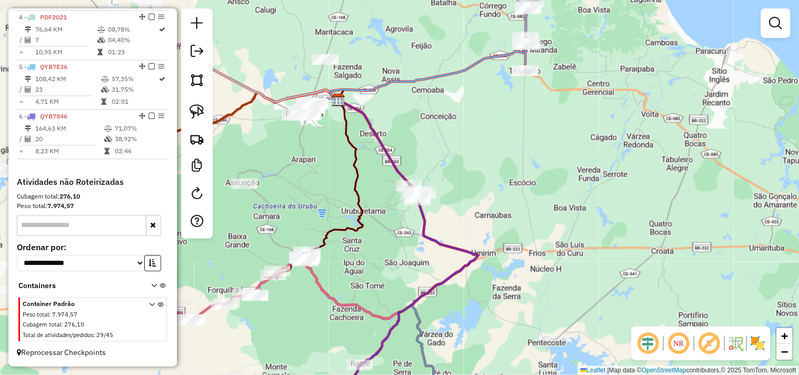
drag, startPoint x: 457, startPoint y: 258, endPoint x: 433, endPoint y: 187, distance: 75.1
click at [435, 197] on div "Janela de atendimento Grade de atendimento Capacidade Transportadoras Veículos …" at bounding box center [399, 187] width 799 height 375
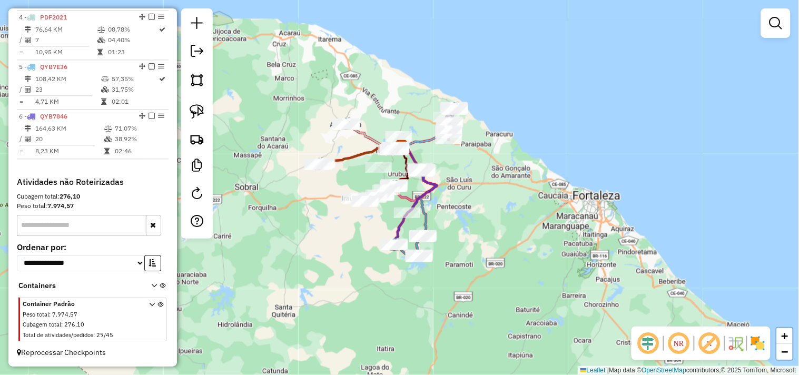
click at [456, 219] on div "Janela de atendimento Grade de atendimento Capacidade Transportadoras Veículos …" at bounding box center [399, 187] width 799 height 375
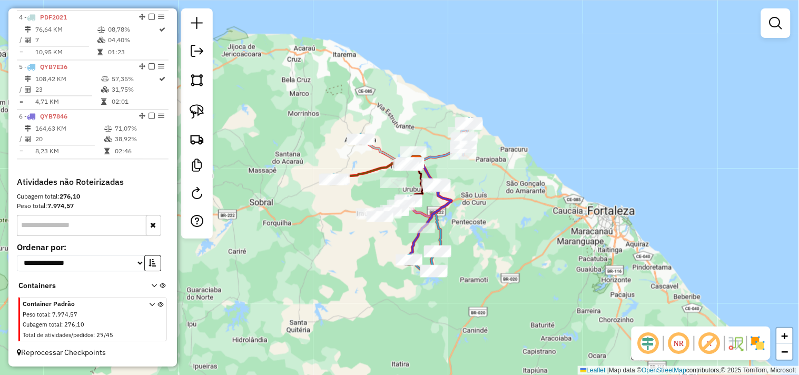
drag, startPoint x: 463, startPoint y: 220, endPoint x: 475, endPoint y: 235, distance: 19.5
click at [475, 235] on div "Janela de atendimento Grade de atendimento Capacidade Transportadoras Veículos …" at bounding box center [399, 187] width 799 height 375
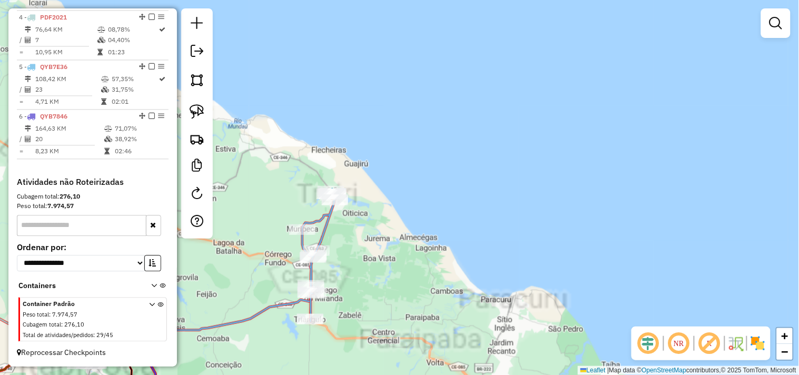
drag, startPoint x: 404, startPoint y: 280, endPoint x: 453, endPoint y: 244, distance: 61.4
click at [454, 244] on div "Janela de atendimento Grade de atendimento Capacidade Transportadoras Veículos …" at bounding box center [399, 187] width 799 height 375
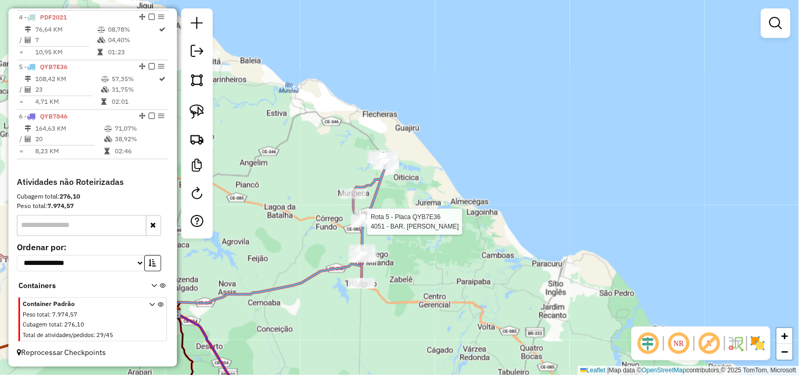
select select "**********"
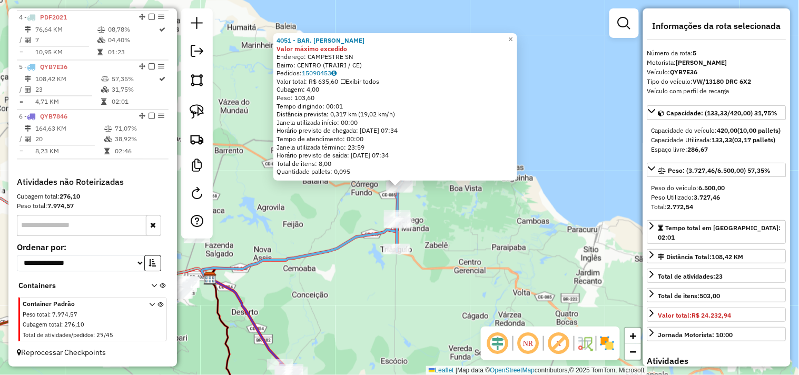
click at [435, 222] on div "4051 - BAR. SONIA Valor máximo excedido Endereço: CAMPESTRE SN Bairro: CENTRO (…" at bounding box center [399, 187] width 799 height 375
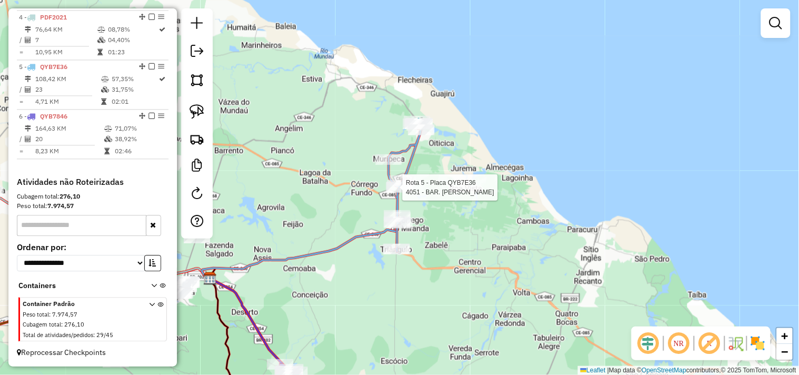
select select "**********"
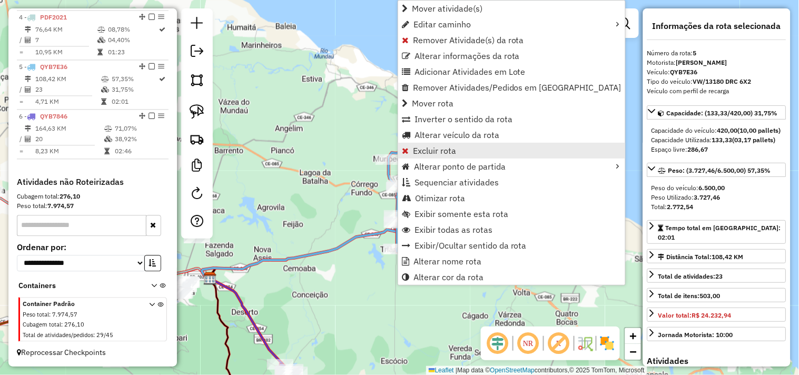
click at [424, 155] on span "Excluir rota" at bounding box center [434, 150] width 43 height 8
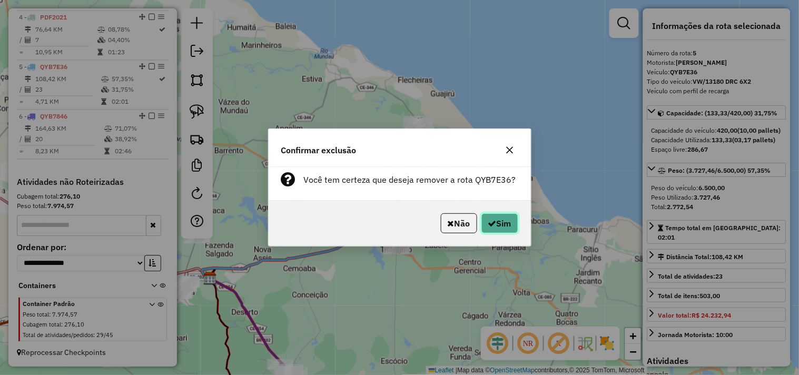
click at [492, 227] on icon "button" at bounding box center [492, 223] width 8 height 8
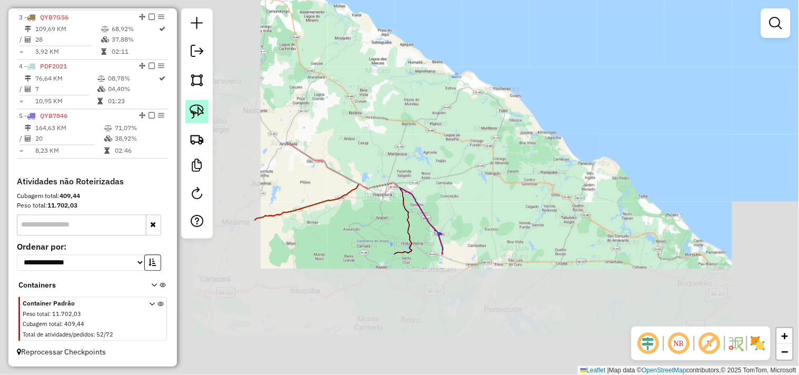
scroll to position [503, 0]
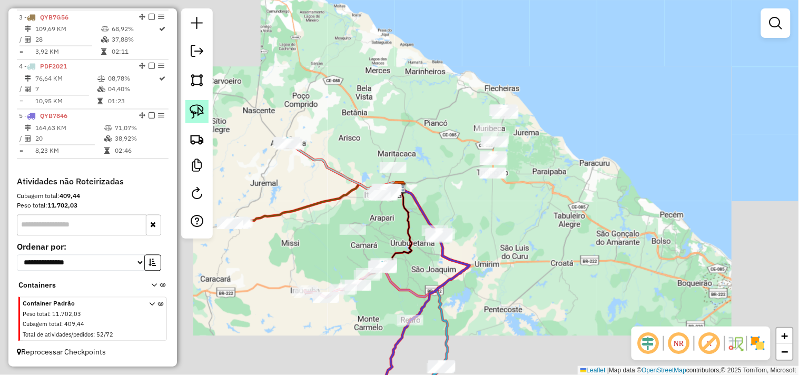
click at [197, 113] on img at bounding box center [196, 111] width 15 height 15
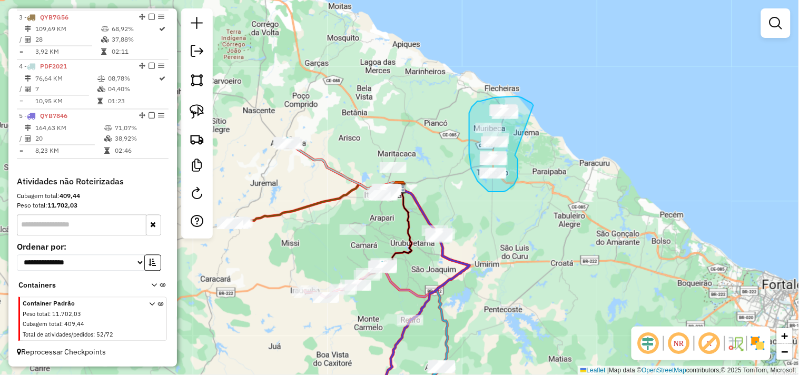
drag, startPoint x: 517, startPoint y: 174, endPoint x: 535, endPoint y: 107, distance: 69.2
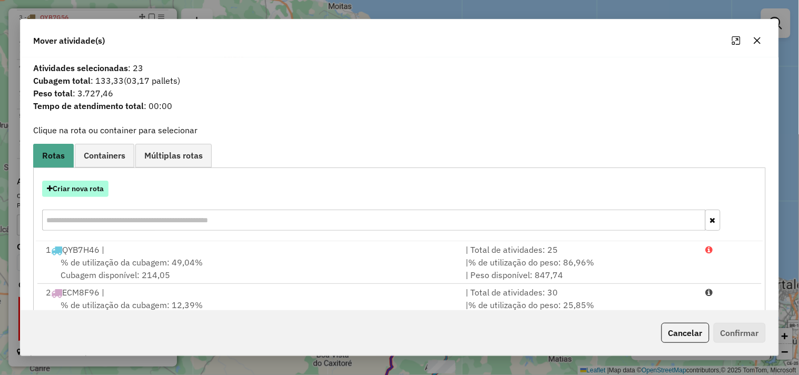
click at [83, 192] on button "Criar nova rota" at bounding box center [75, 189] width 66 height 16
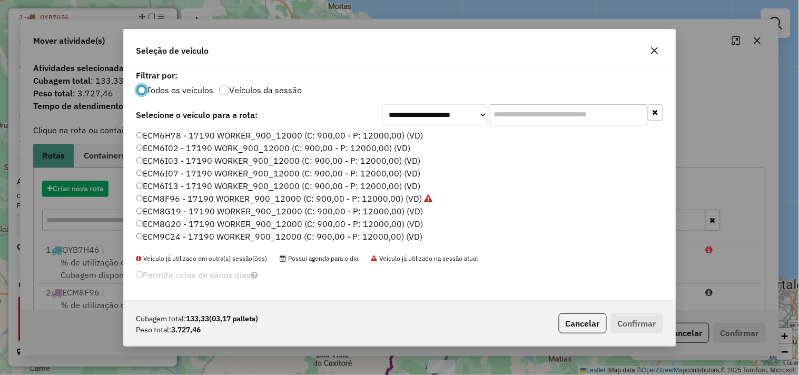
scroll to position [6, 3]
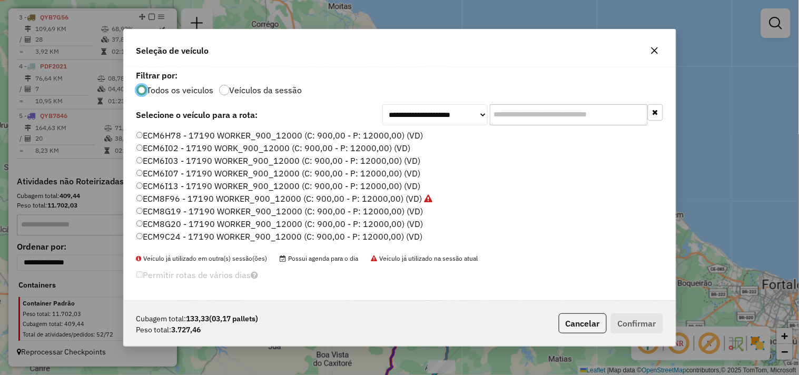
click at [176, 209] on label "ECM8G19 - 17190 WORKER_900_12000 (C: 900,00 - P: 12000,00) (VD)" at bounding box center [279, 211] width 287 height 13
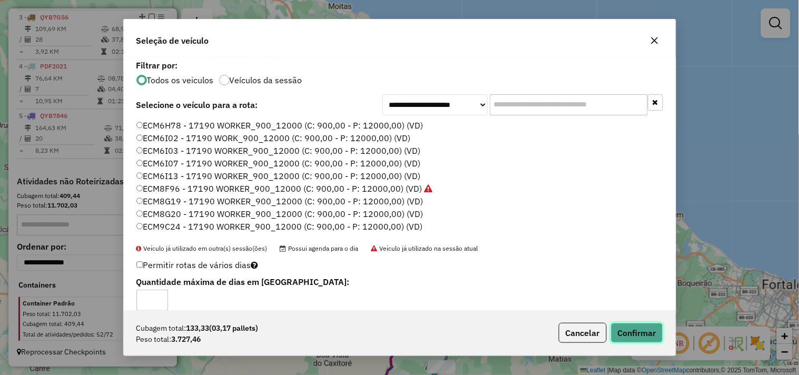
click at [638, 335] on button "Confirmar" at bounding box center [637, 333] width 52 height 20
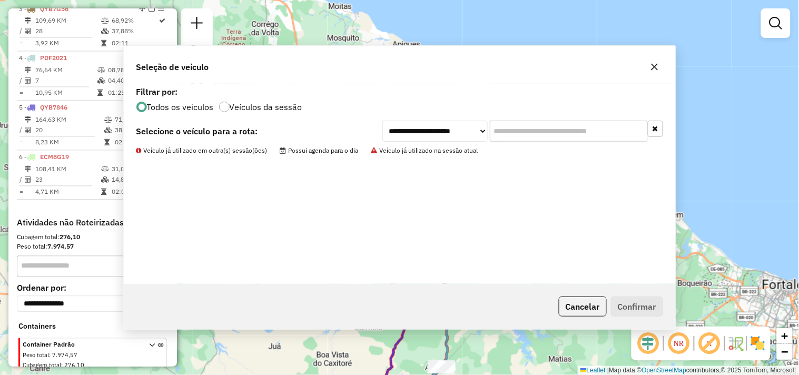
scroll to position [553, 0]
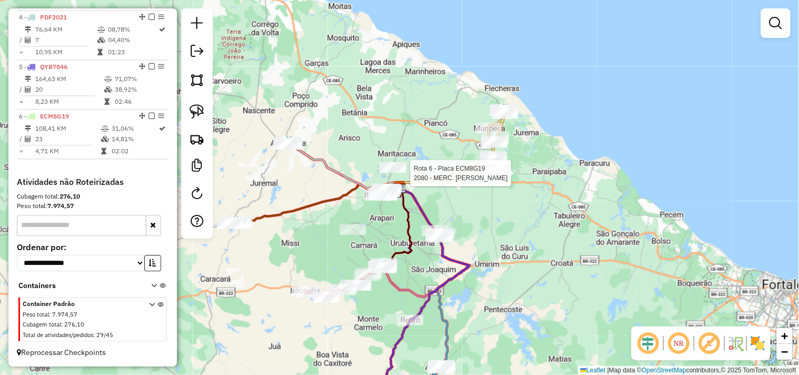
select select "**********"
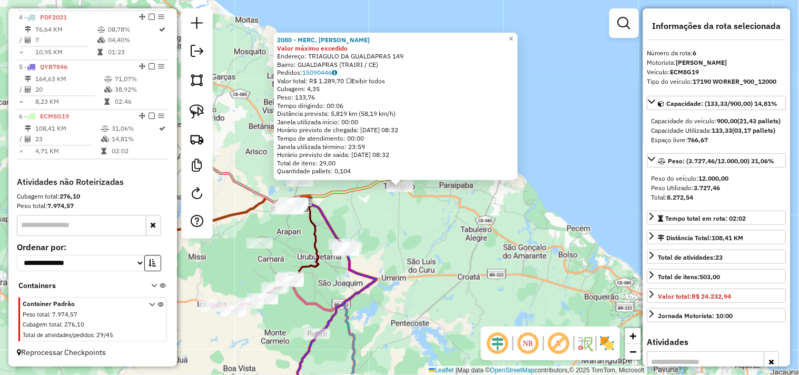
click at [425, 227] on div "2080 - MERC. BARBOSA Valor máximo excedido Endereço: TRIAGULO DA GUALDAPRAS 149…" at bounding box center [399, 187] width 799 height 375
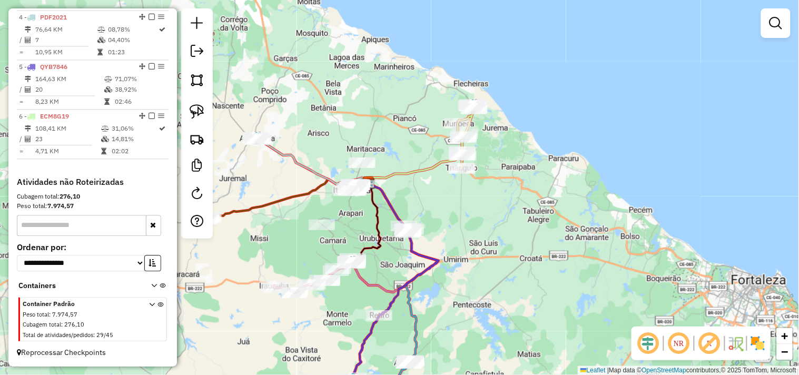
drag, startPoint x: 385, startPoint y: 230, endPoint x: 453, endPoint y: 205, distance: 72.8
click at [457, 205] on div "Janela de atendimento Grade de atendimento Capacidade Transportadoras Veículos …" at bounding box center [399, 187] width 799 height 375
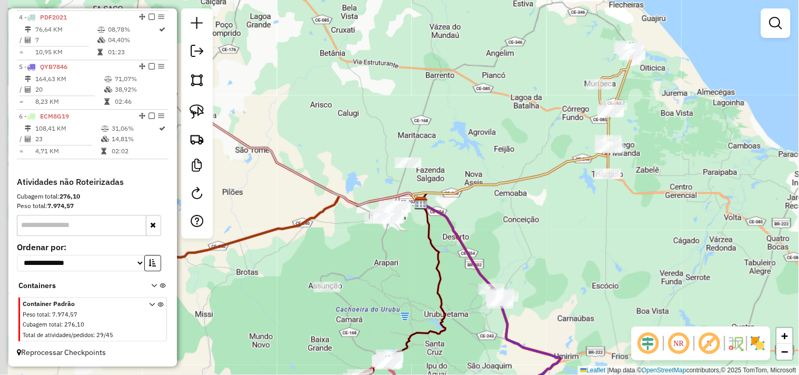
drag, startPoint x: 318, startPoint y: 142, endPoint x: 452, endPoint y: 196, distance: 143.6
click at [452, 196] on div "Janela de atendimento Grade de atendimento Capacidade Transportadoras Veículos …" at bounding box center [399, 187] width 799 height 375
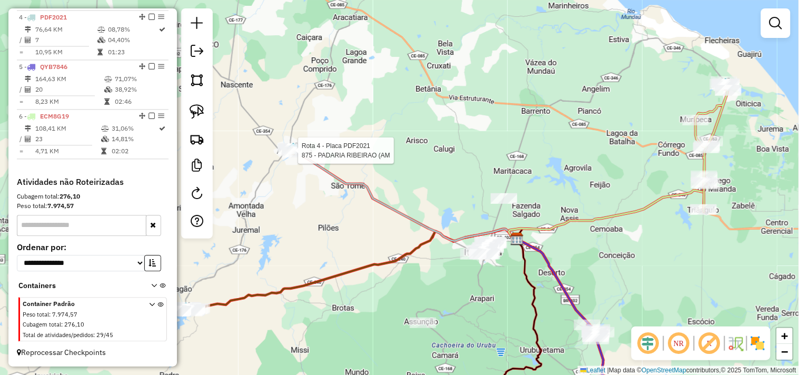
select select "**********"
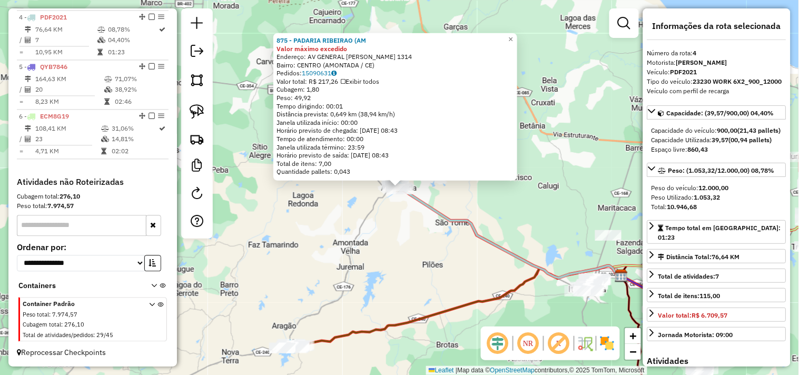
click at [406, 236] on div "875 - PADARIA RIBEIRAO (AM Valor máximo excedido Endereço: AV GENERAL ALIPIO DO…" at bounding box center [399, 187] width 799 height 375
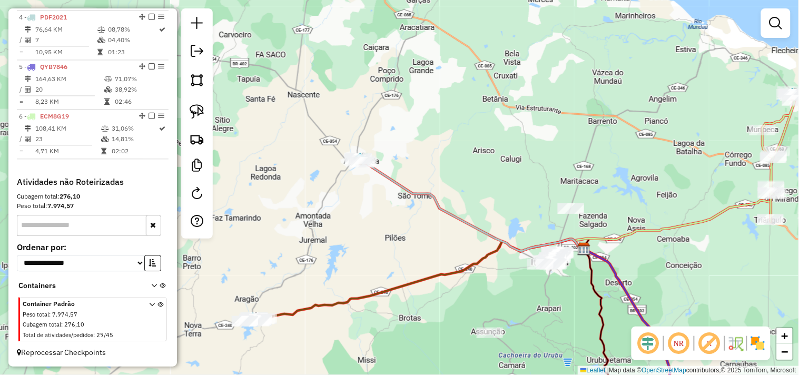
drag, startPoint x: 467, startPoint y: 281, endPoint x: 430, endPoint y: 254, distance: 46.7
click at [430, 254] on div "Janela de atendimento Grade de atendimento Capacidade Transportadoras Veículos …" at bounding box center [399, 187] width 799 height 375
select select "**********"
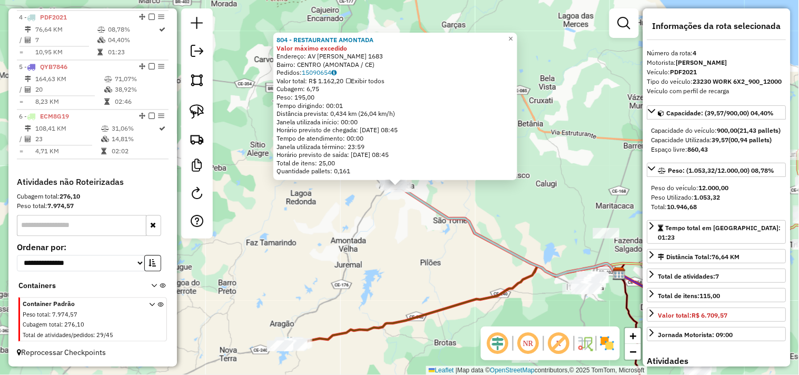
click at [365, 248] on div "804 - RESTAURANTE AMONTADA Valor máximo excedido Endereço: AV GAL ALIPIO DOS SA…" at bounding box center [399, 187] width 799 height 375
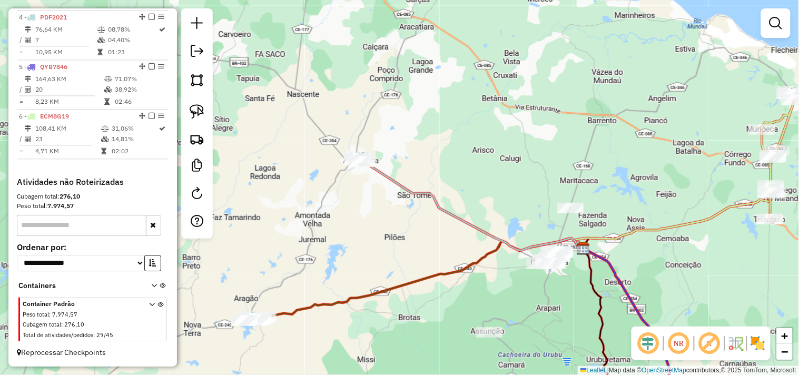
drag, startPoint x: 487, startPoint y: 260, endPoint x: 347, endPoint y: 161, distance: 171.2
click at [347, 161] on div "Janela de atendimento Grade de atendimento Capacidade Transportadoras Veículos …" at bounding box center [399, 187] width 799 height 375
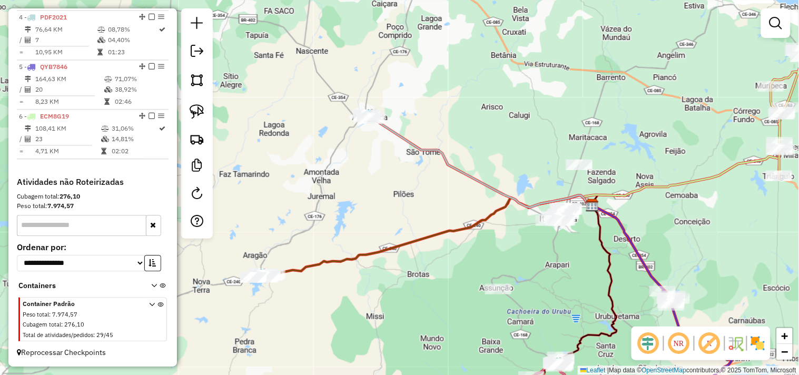
drag, startPoint x: 311, startPoint y: 166, endPoint x: 416, endPoint y: 197, distance: 109.3
click at [416, 197] on div "Janela de atendimento Grade de atendimento Capacidade Transportadoras Veículos …" at bounding box center [399, 187] width 799 height 375
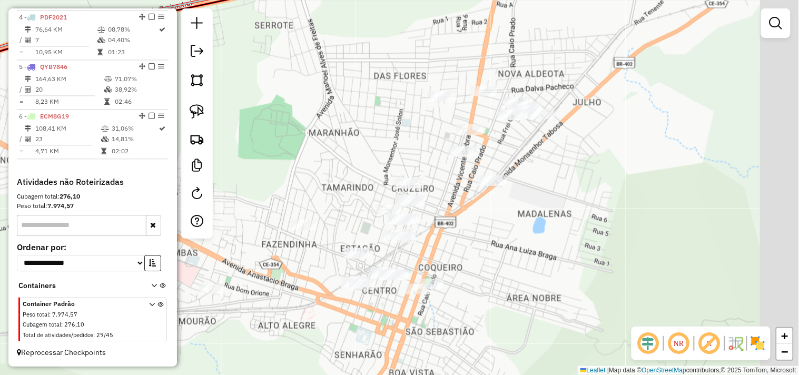
drag, startPoint x: 596, startPoint y: 237, endPoint x: 440, endPoint y: 226, distance: 157.2
click at [440, 226] on div "Janela de atendimento Grade de atendimento Capacidade Transportadoras Veículos …" at bounding box center [399, 187] width 799 height 375
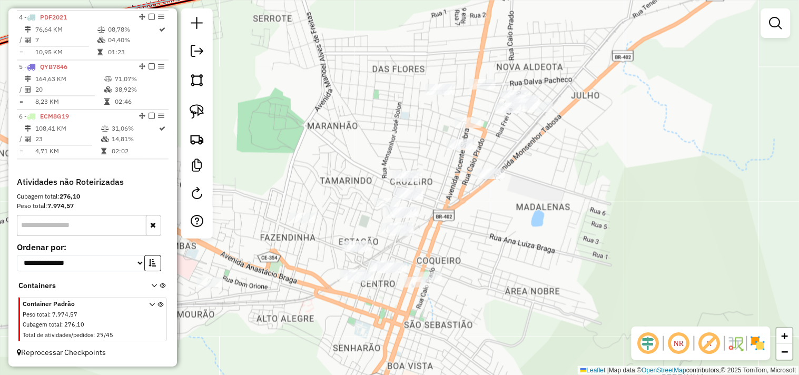
drag, startPoint x: 438, startPoint y: 224, endPoint x: 455, endPoint y: 222, distance: 17.6
click at [455, 222] on div "Janela de atendimento Grade de atendimento Capacidade Transportadoras Veículos …" at bounding box center [399, 187] width 799 height 375
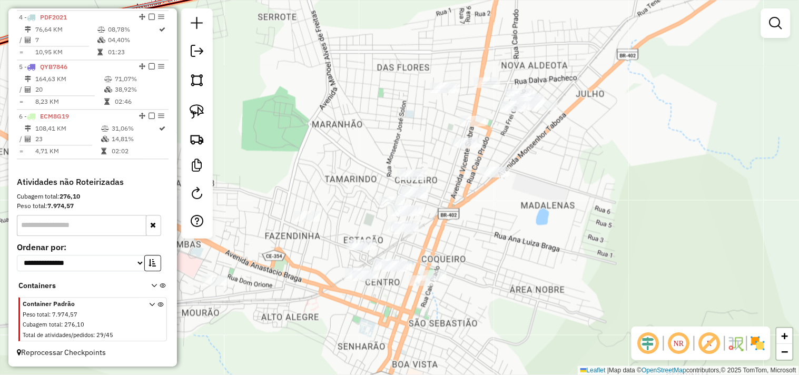
drag, startPoint x: 465, startPoint y: 238, endPoint x: 467, endPoint y: 219, distance: 19.1
click at [467, 220] on div "Janela de atendimento Grade de atendimento Capacidade Transportadoras Veículos …" at bounding box center [399, 187] width 799 height 375
click at [201, 109] on img at bounding box center [196, 111] width 15 height 15
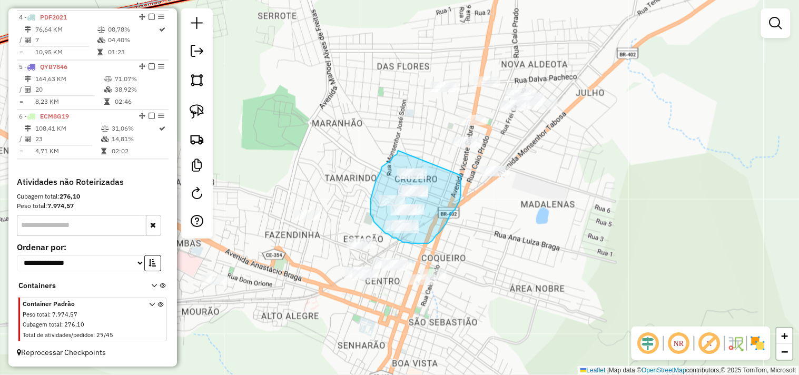
drag, startPoint x: 398, startPoint y: 152, endPoint x: 456, endPoint y: 165, distance: 60.0
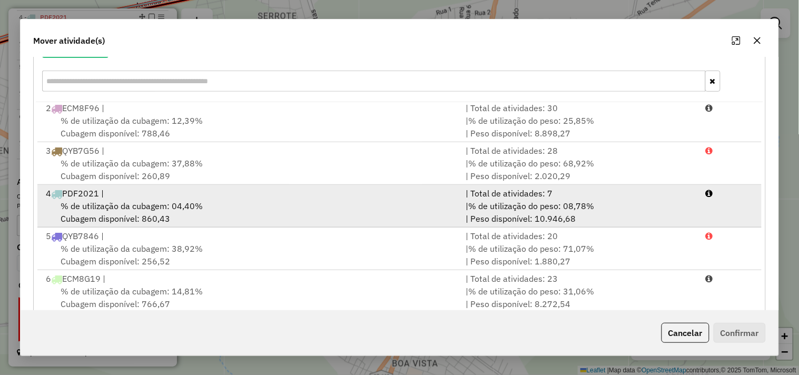
scroll to position [159, 0]
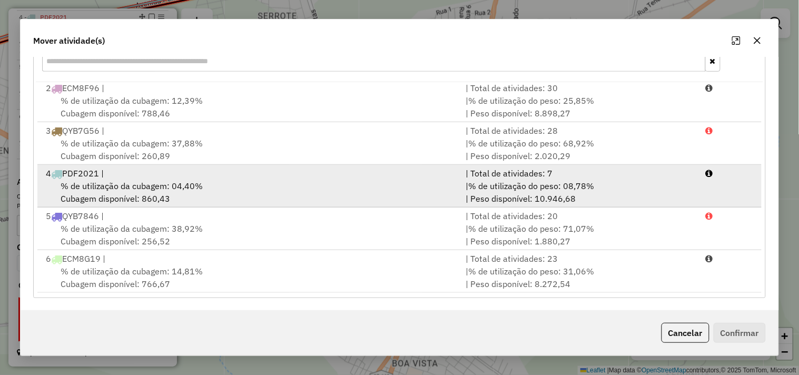
click at [128, 182] on span "% de utilização da cubagem: 04,40%" at bounding box center [132, 186] width 142 height 11
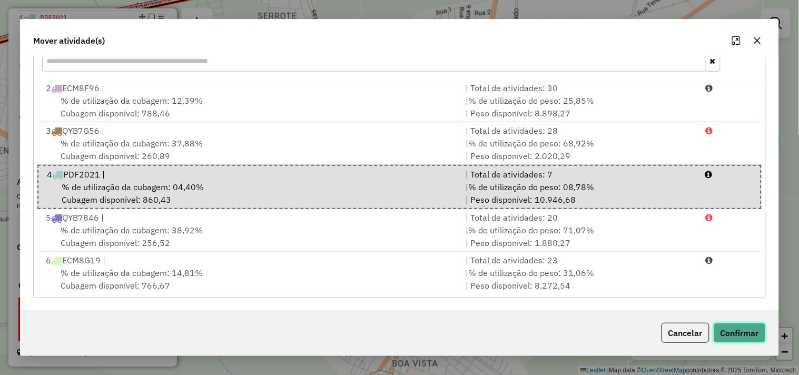
click at [754, 332] on button "Confirmar" at bounding box center [739, 333] width 52 height 20
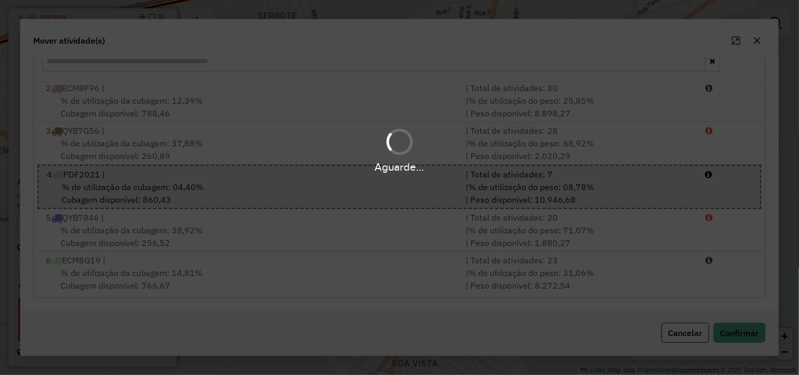
scroll to position [0, 0]
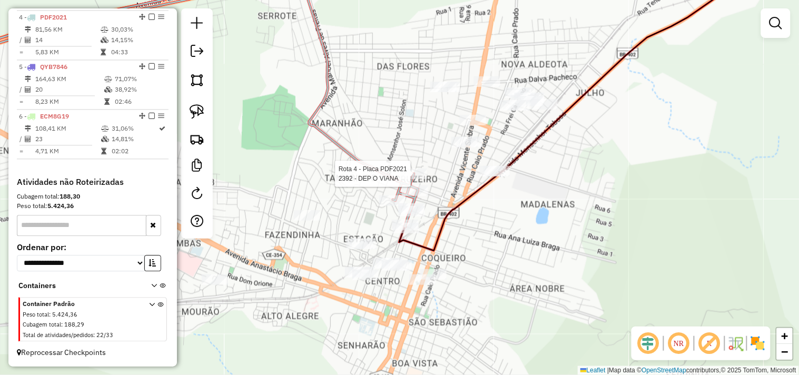
click at [404, 179] on div at bounding box center [414, 173] width 26 height 11
select select "**********"
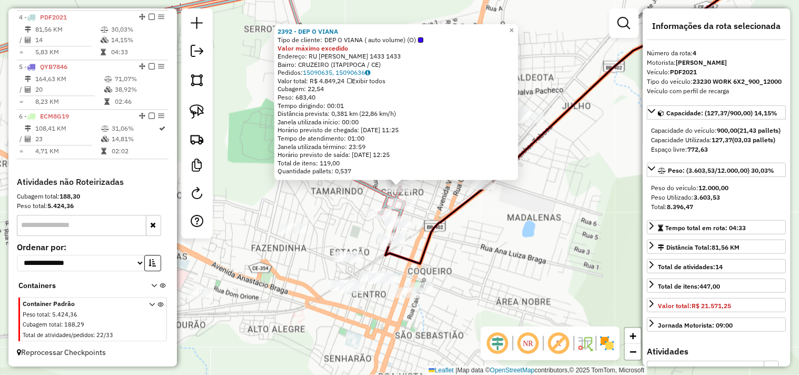
click at [456, 233] on div "2392 - DEP O VIANA Tipo de cliente: DEP O VIANA ( auto volume) (O) Valor máximo…" at bounding box center [399, 187] width 799 height 375
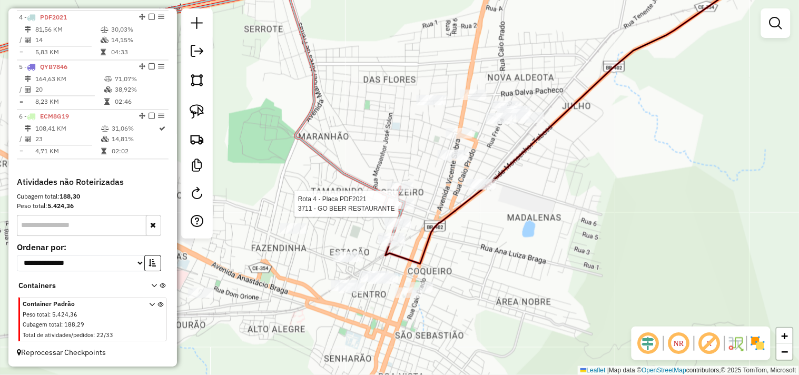
select select "**********"
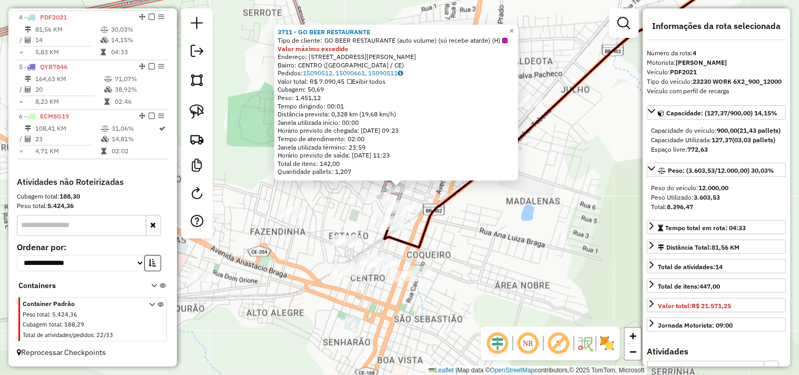
click at [469, 238] on div "3711 - GO BEER RESTAURANTE Tipo de cliente: GO BEER RESTAURANTE (auto volume) (…" at bounding box center [399, 187] width 799 height 375
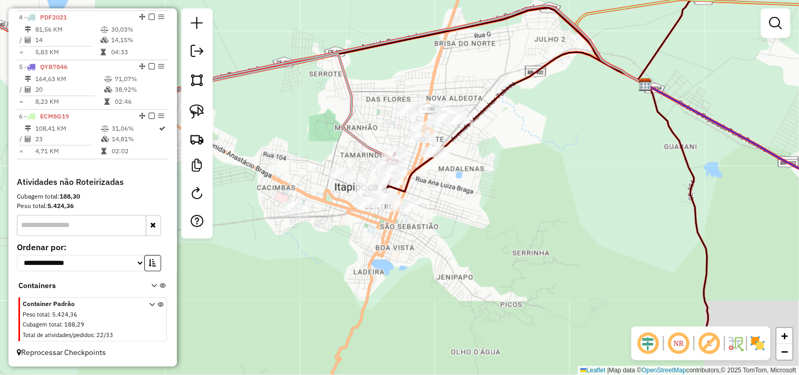
drag, startPoint x: 502, startPoint y: 282, endPoint x: 447, endPoint y: 200, distance: 98.0
click at [459, 214] on div "Janela de atendimento Grade de atendimento Capacidade Transportadoras Veículos …" at bounding box center [399, 187] width 799 height 375
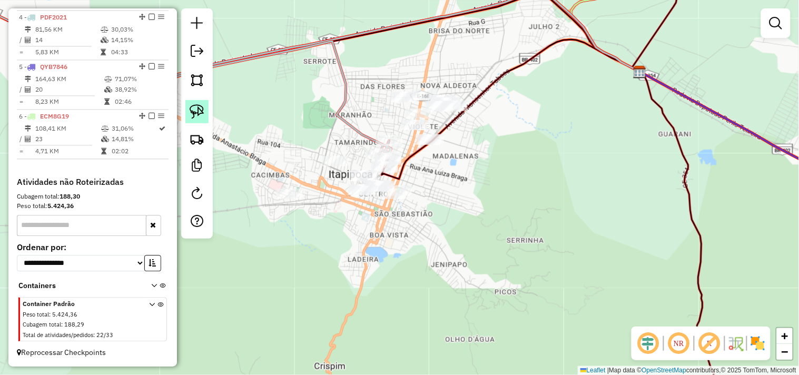
click at [196, 113] on img at bounding box center [196, 111] width 15 height 15
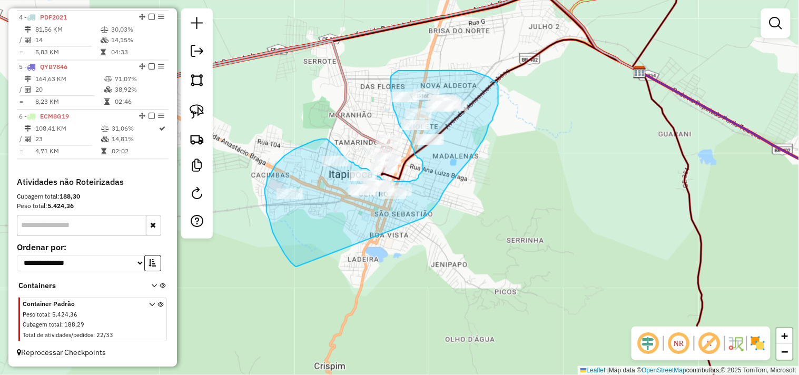
drag, startPoint x: 297, startPoint y: 266, endPoint x: 423, endPoint y: 219, distance: 134.2
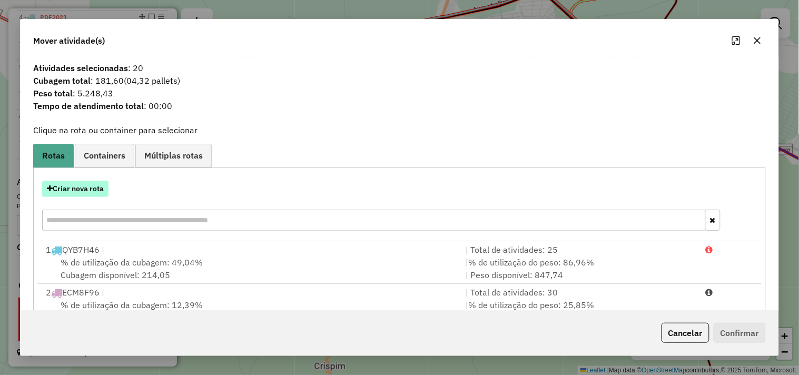
click at [87, 186] on button "Criar nova rota" at bounding box center [75, 189] width 66 height 16
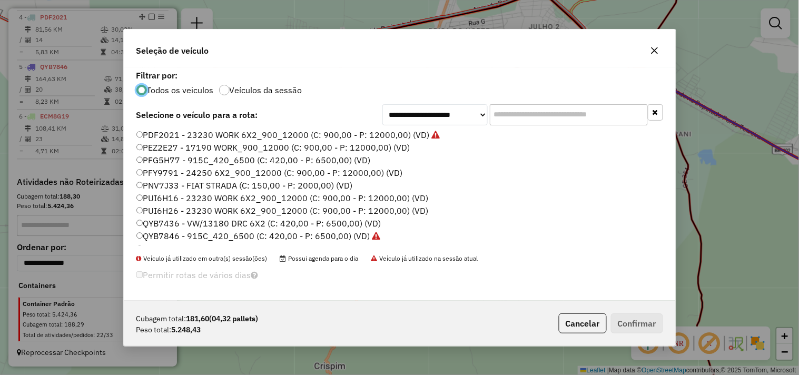
scroll to position [225, 0]
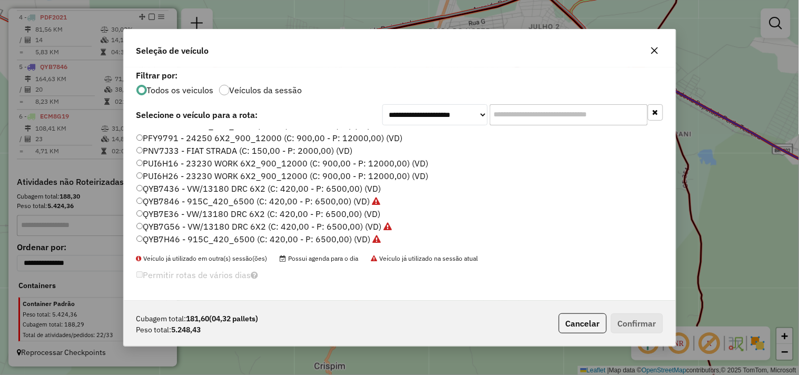
click at [180, 214] on label "QYB7E36 - VW/13180 DRC 6X2 (C: 420,00 - P: 6500,00) (VD)" at bounding box center [258, 213] width 244 height 13
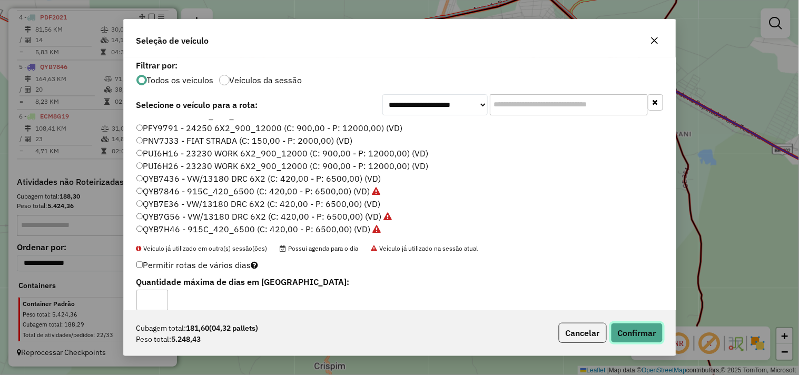
click at [643, 333] on button "Confirmar" at bounding box center [637, 333] width 52 height 20
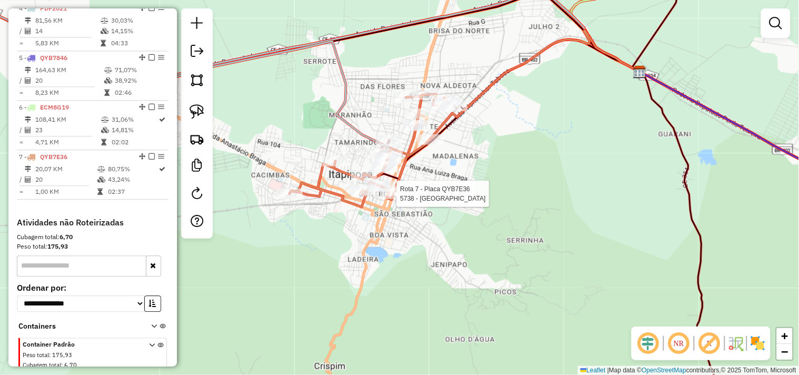
select select "**********"
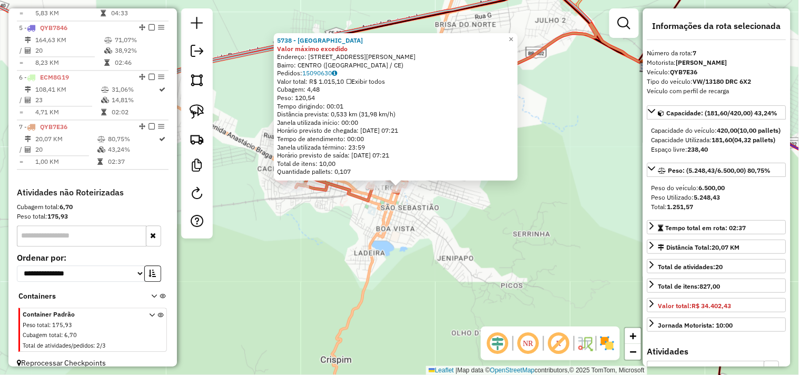
scroll to position [602, 0]
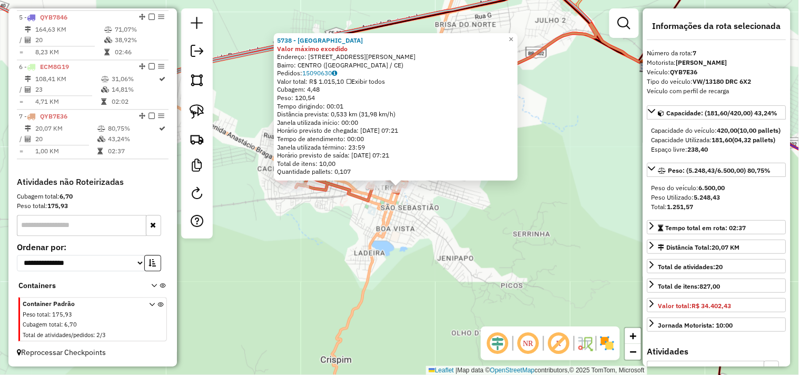
click at [444, 234] on div "5738 - PALACIO DO CHOPP Valor máximo excedido Endereço: AV JOSE DO PATROCINIO 9…" at bounding box center [399, 187] width 799 height 375
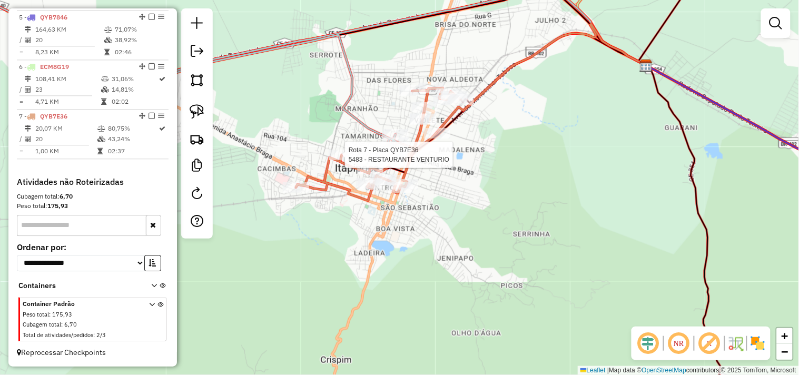
select select "**********"
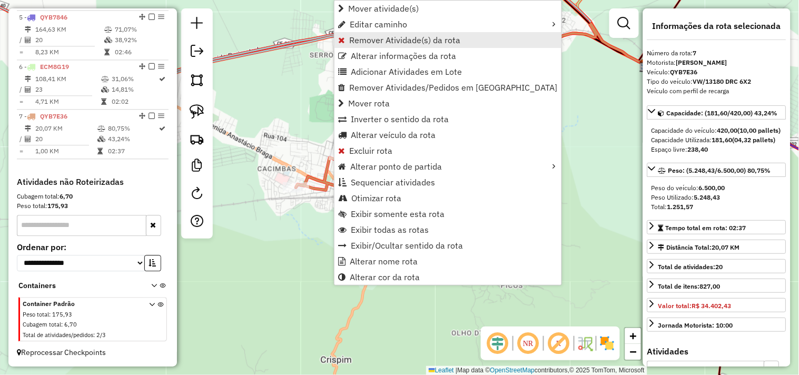
click at [345, 42] on link "Remover Atividade(s) da rota" at bounding box center [447, 40] width 227 height 16
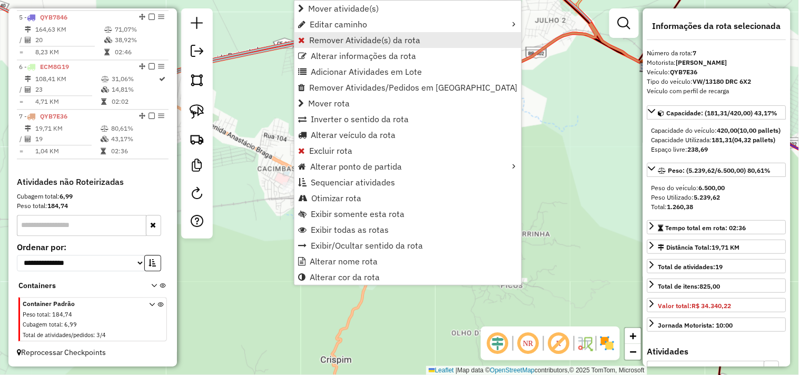
click at [316, 43] on span "Remover Atividade(s) da rota" at bounding box center [364, 40] width 111 height 8
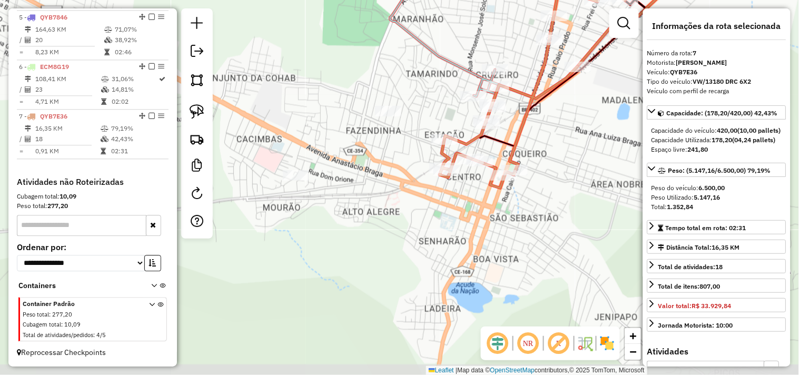
drag, startPoint x: 284, startPoint y: 287, endPoint x: 286, endPoint y: 252, distance: 35.3
click at [286, 252] on div "Janela de atendimento Grade de atendimento Capacidade Transportadoras Veículos …" at bounding box center [399, 187] width 799 height 375
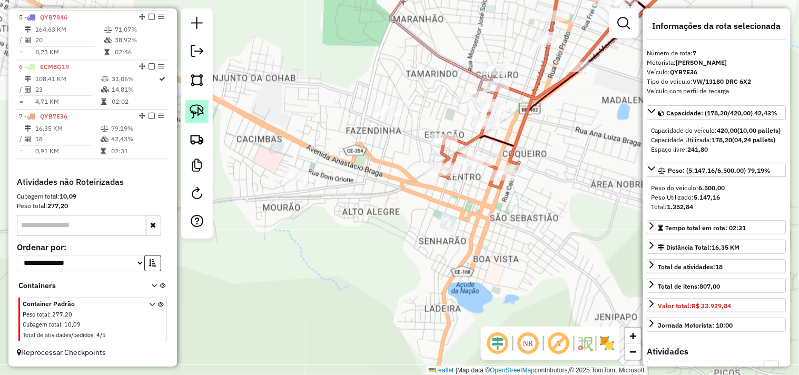
click at [198, 114] on img at bounding box center [196, 111] width 15 height 15
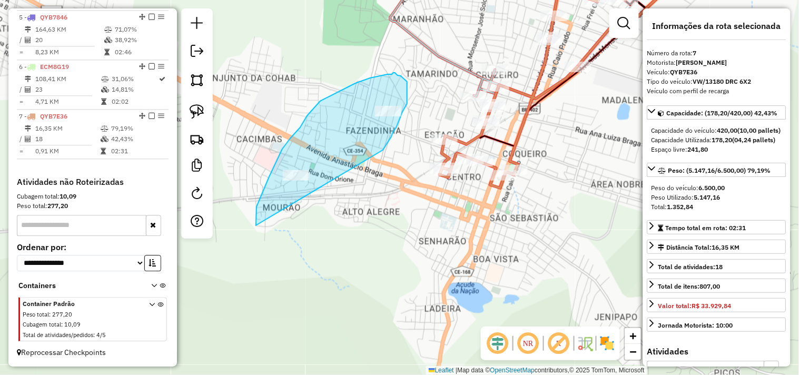
drag, startPoint x: 271, startPoint y: 173, endPoint x: 270, endPoint y: 248, distance: 75.3
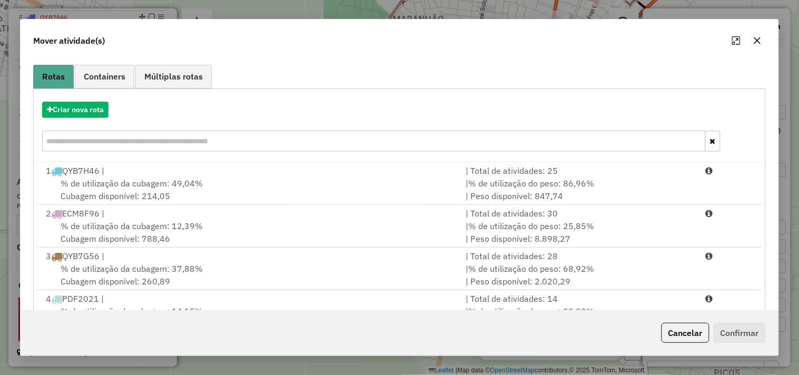
scroll to position [117, 0]
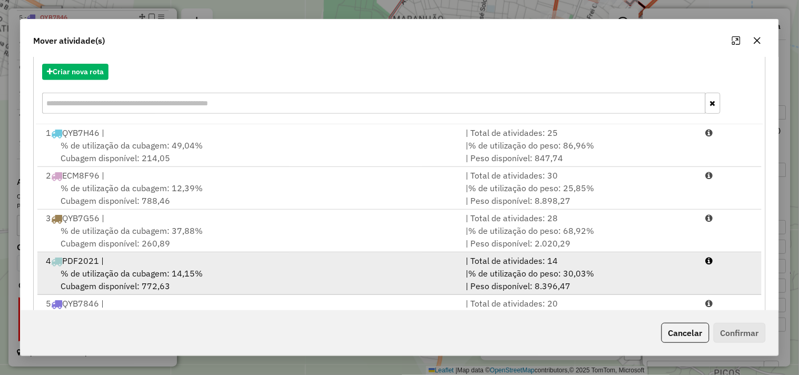
click at [167, 277] on span "% de utilização da cubagem: 14,15%" at bounding box center [132, 273] width 142 height 11
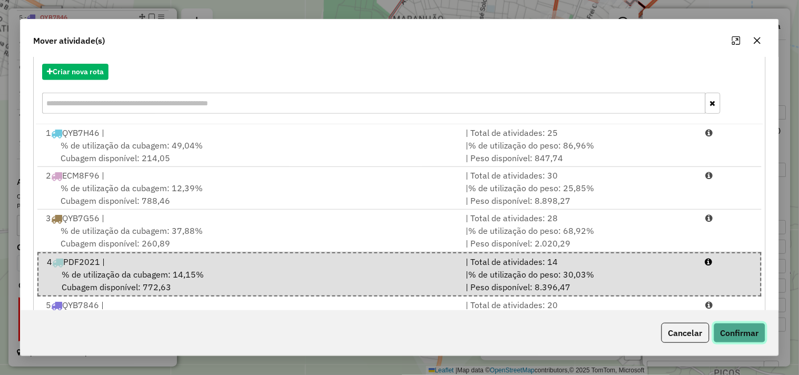
click at [737, 330] on button "Confirmar" at bounding box center [739, 333] width 52 height 20
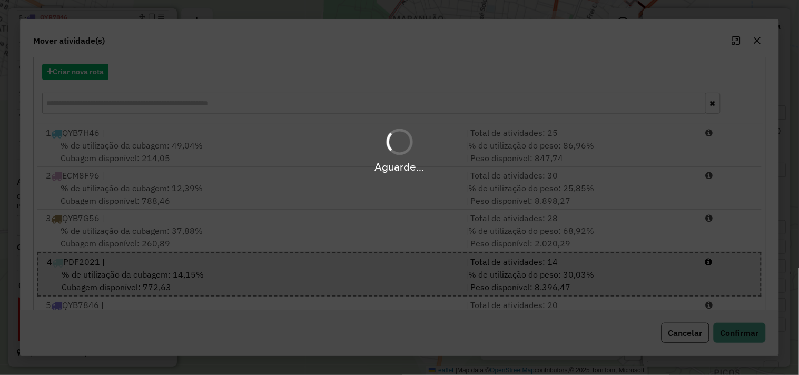
scroll to position [602, 0]
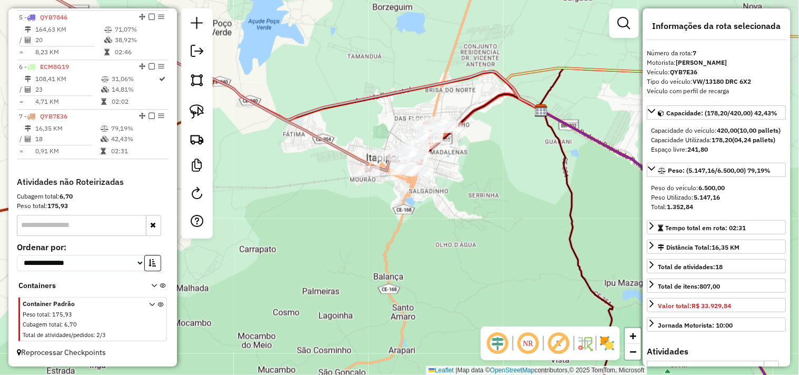
click at [336, 240] on div "Janela de atendimento Grade de atendimento Capacidade Transportadoras Veículos …" at bounding box center [399, 187] width 799 height 375
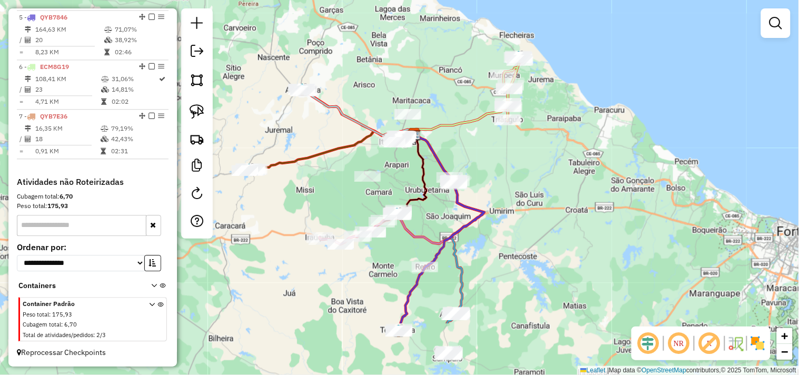
drag, startPoint x: 481, startPoint y: 270, endPoint x: 454, endPoint y: 175, distance: 98.5
click at [477, 178] on div "Janela de atendimento Grade de atendimento Capacidade Transportadoras Veículos …" at bounding box center [399, 187] width 799 height 375
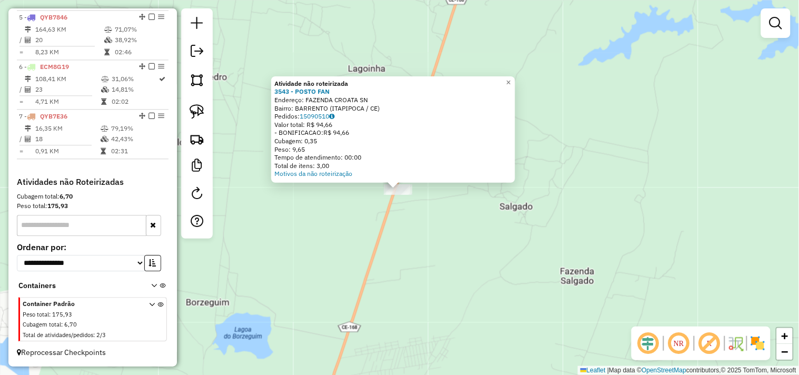
click at [402, 232] on div "Atividade não roteirizada 3543 - POSTO FAN Endereço: FAZENDA CROATA SN Bairro: …" at bounding box center [399, 187] width 799 height 375
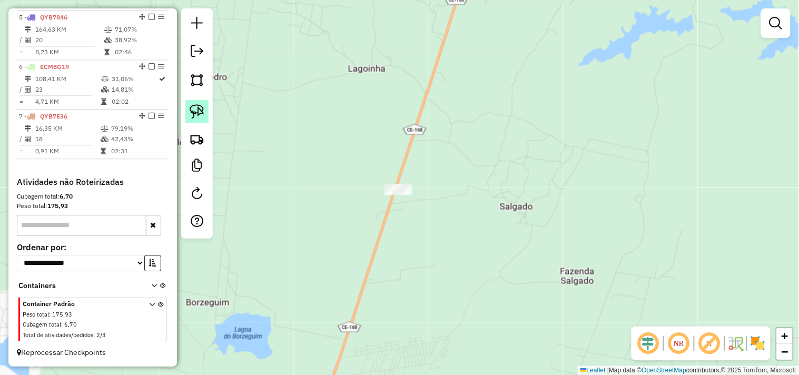
click at [201, 106] on img at bounding box center [196, 111] width 15 height 15
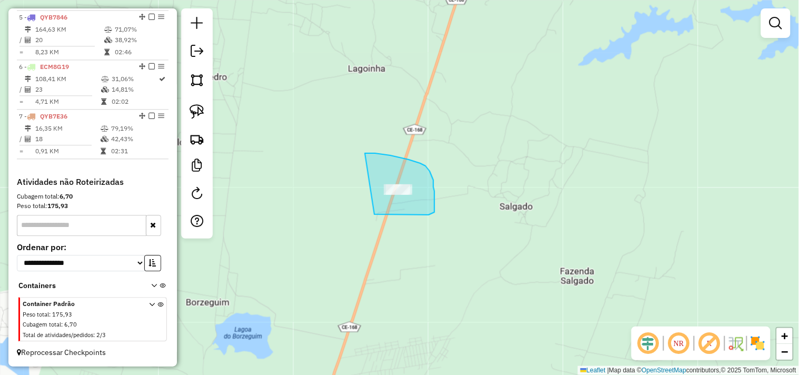
drag, startPoint x: 408, startPoint y: 159, endPoint x: 343, endPoint y: 203, distance: 79.0
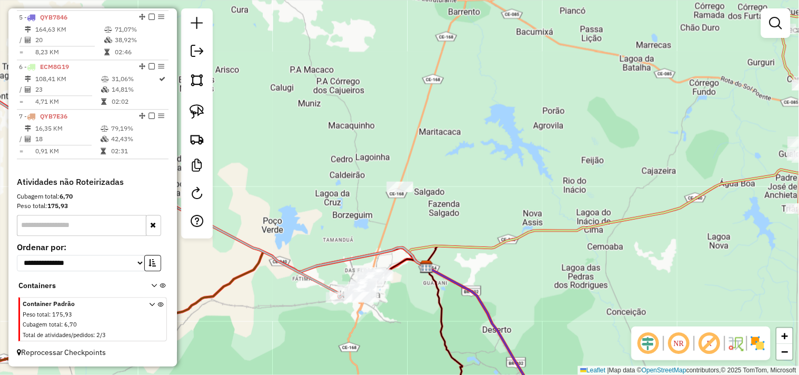
drag, startPoint x: 466, startPoint y: 211, endPoint x: 381, endPoint y: 204, distance: 86.1
click at [381, 204] on div "Janela de atendimento Grade de atendimento Capacidade Transportadoras Veículos …" at bounding box center [399, 187] width 799 height 375
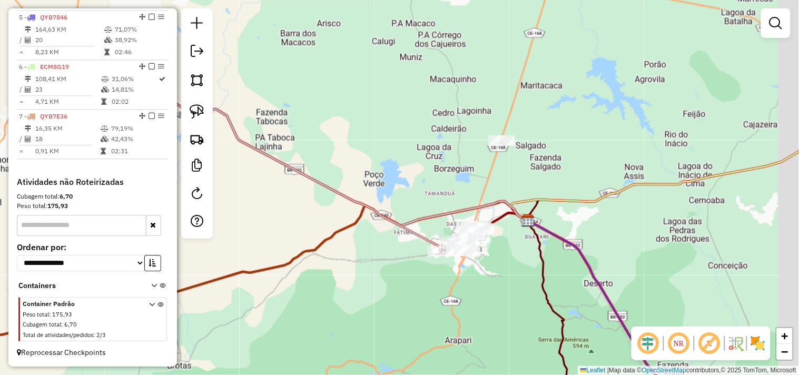
drag, startPoint x: 452, startPoint y: 167, endPoint x: 395, endPoint y: 164, distance: 56.9
click at [395, 164] on div "Janela de atendimento Grade de atendimento Capacidade Transportadoras Veículos …" at bounding box center [399, 187] width 799 height 375
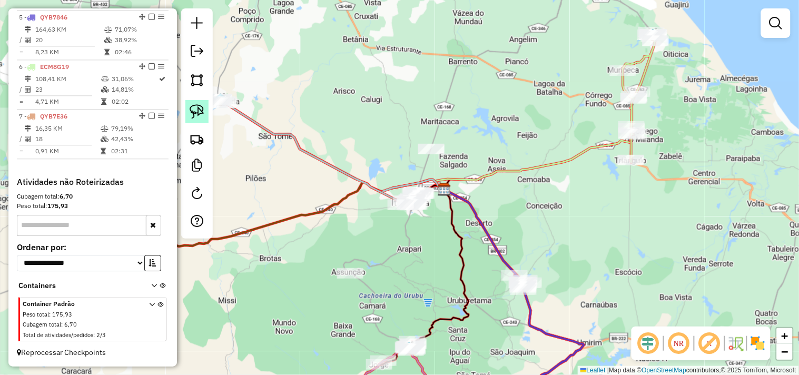
click at [195, 111] on img at bounding box center [196, 111] width 15 height 15
drag, startPoint x: 408, startPoint y: 124, endPoint x: 402, endPoint y: 176, distance: 52.4
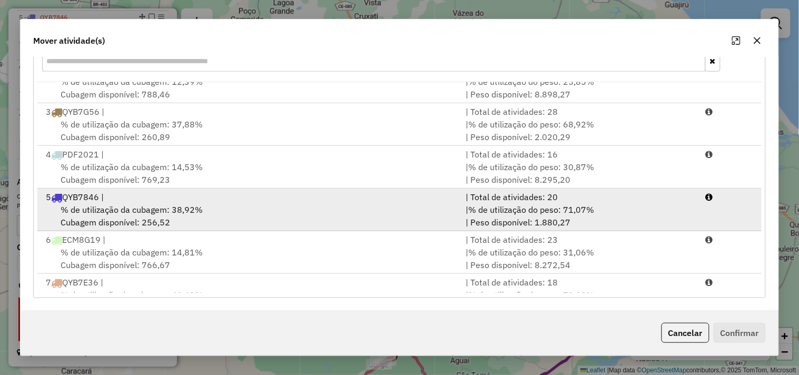
scroll to position [88, 0]
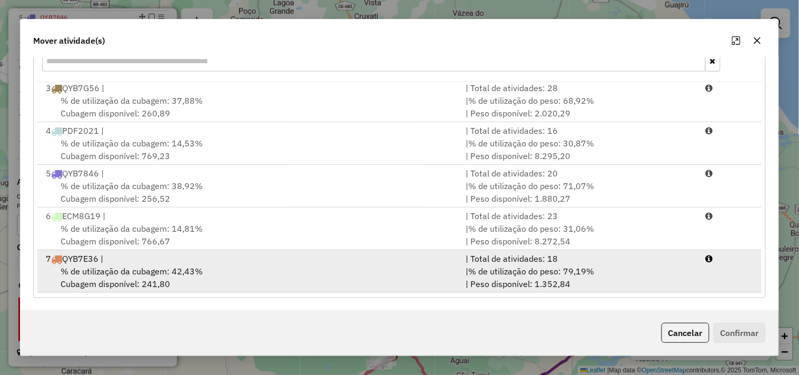
drag, startPoint x: 141, startPoint y: 271, endPoint x: 234, endPoint y: 271, distance: 93.2
click at [142, 271] on span "% de utilização da cubagem: 42,43%" at bounding box center [132, 271] width 142 height 11
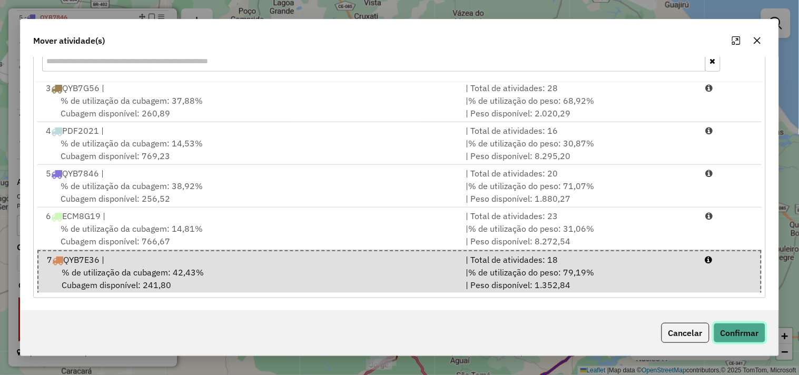
click at [731, 328] on button "Confirmar" at bounding box center [739, 333] width 52 height 20
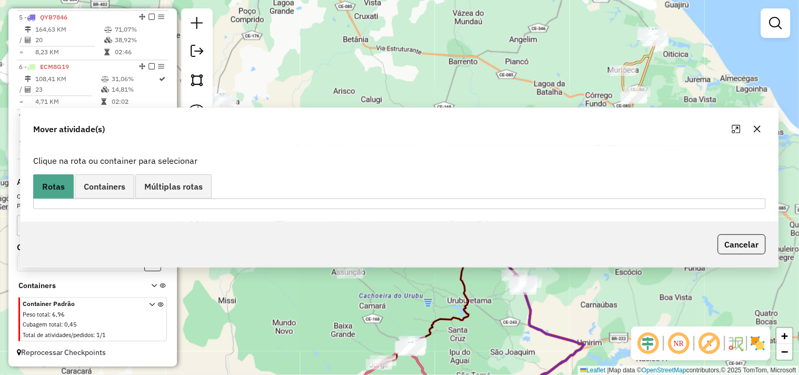
scroll to position [0, 0]
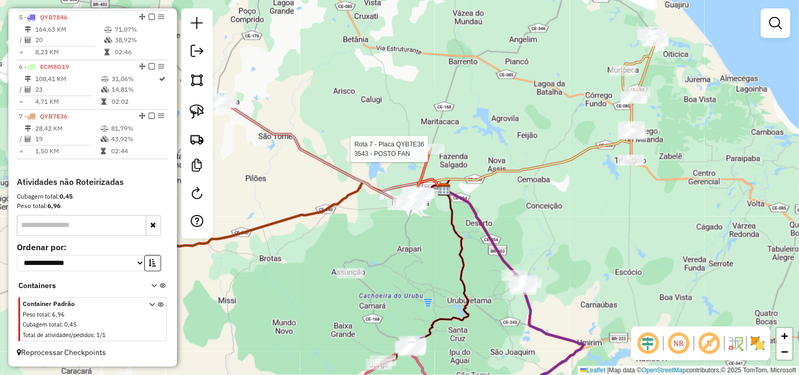
click at [427, 154] on div at bounding box center [431, 149] width 26 height 11
select select "**********"
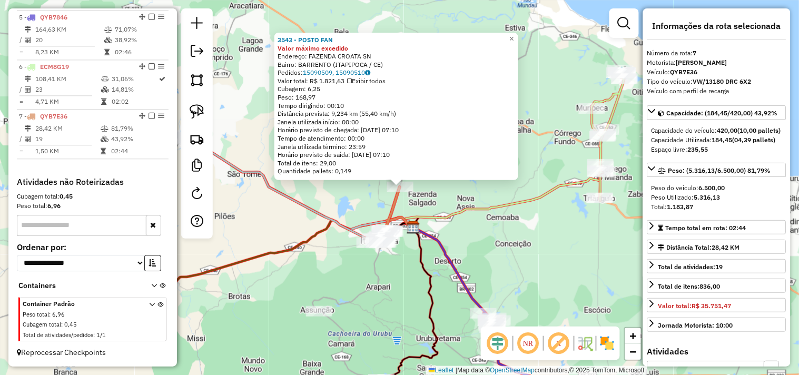
click at [482, 253] on div "3543 - POSTO FAN Valor máximo excedido Endereço: FAZENDA CROATA SN Bairro: BARR…" at bounding box center [399, 187] width 799 height 375
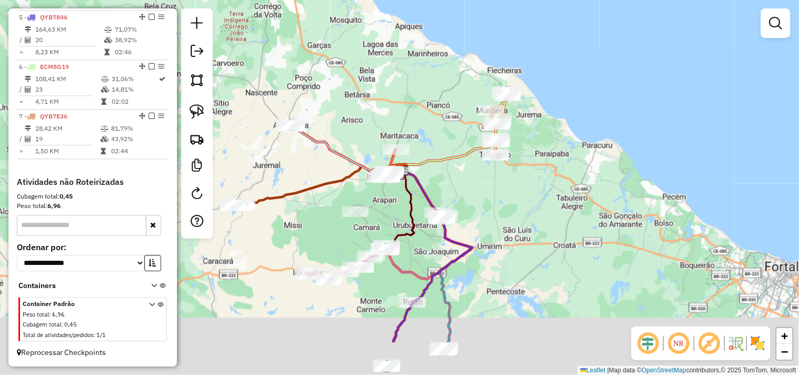
drag, startPoint x: 499, startPoint y: 261, endPoint x: 452, endPoint y: 177, distance: 96.2
click at [455, 181] on div "Janela de atendimento Grade de atendimento Capacidade Transportadoras Veículos …" at bounding box center [399, 187] width 799 height 375
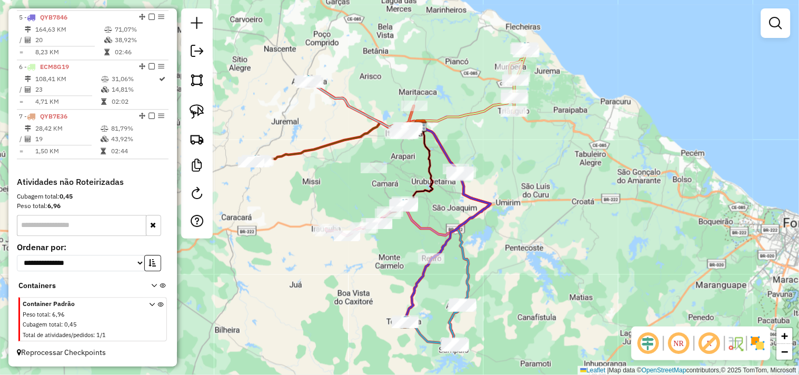
drag, startPoint x: 507, startPoint y: 255, endPoint x: 503, endPoint y: 243, distance: 13.0
click at [503, 243] on div "Janela de atendimento Grade de atendimento Capacidade Transportadoras Veículos …" at bounding box center [399, 187] width 799 height 375
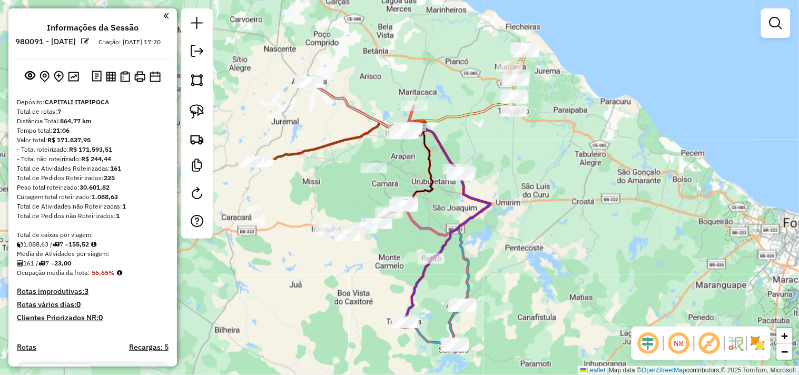
drag, startPoint x: 113, startPoint y: 167, endPoint x: 56, endPoint y: 167, distance: 56.8
click at [56, 164] on div "- Total não roteirizado: R$ 244,44" at bounding box center [93, 158] width 152 height 9
click at [149, 183] on div "Total de Pedidos Roteirizados: 235" at bounding box center [93, 177] width 152 height 9
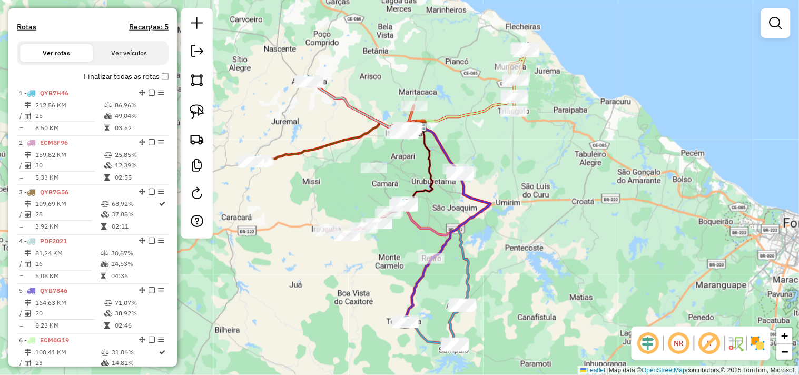
scroll to position [351, 0]
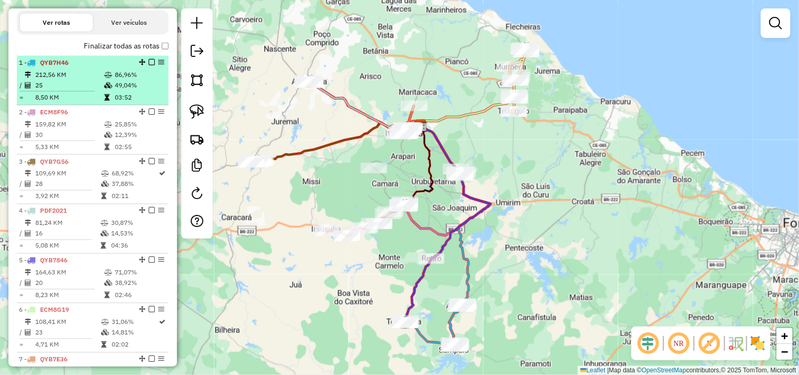
click at [48, 80] on td "212,56 KM" at bounding box center [69, 74] width 69 height 11
select select "**********"
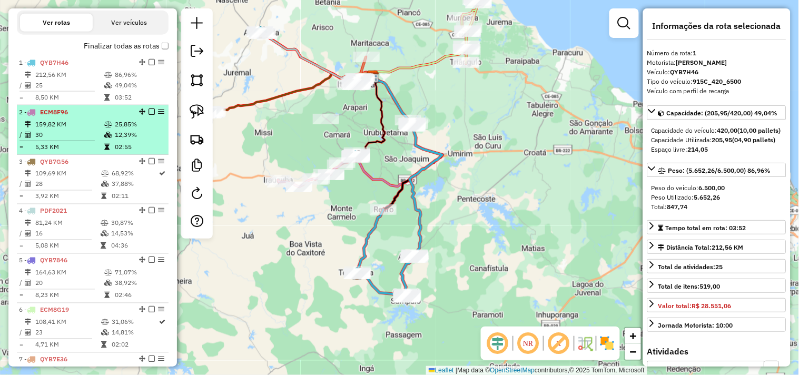
click at [64, 138] on td "30" at bounding box center [69, 134] width 69 height 11
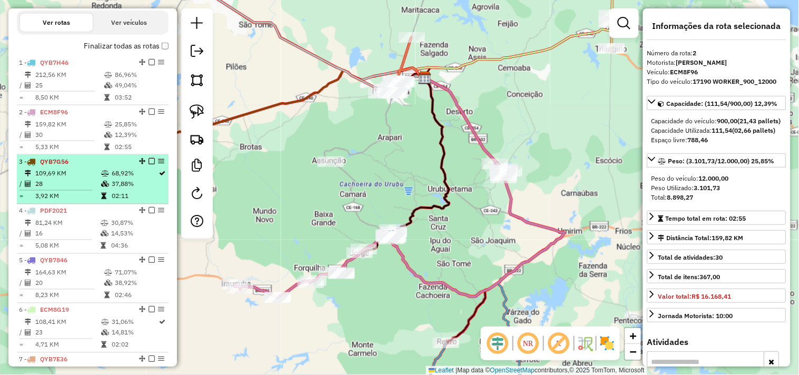
click at [67, 179] on td "109,69 KM" at bounding box center [68, 173] width 66 height 11
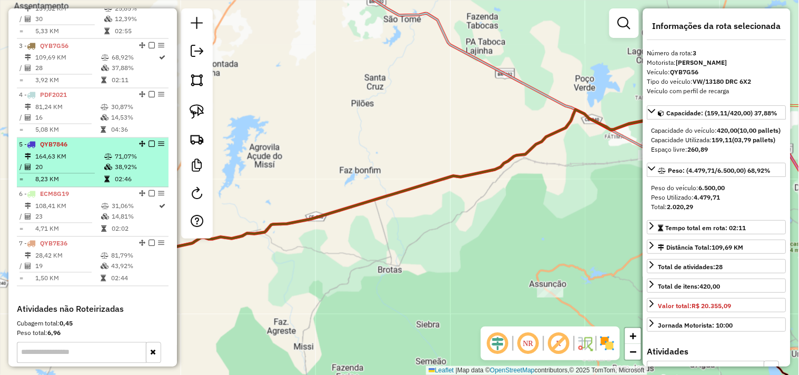
scroll to position [467, 0]
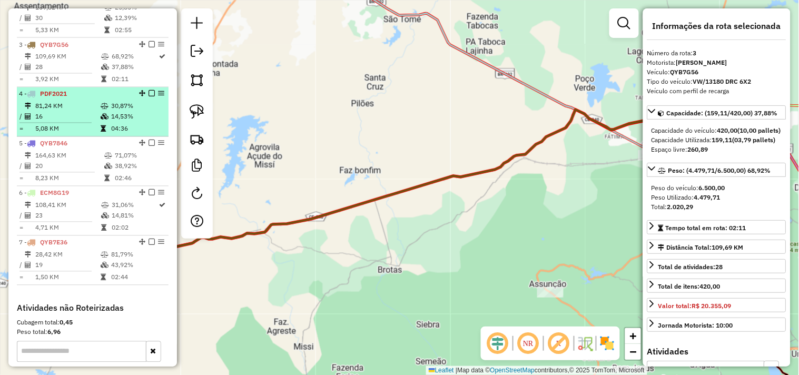
click at [46, 122] on td "16" at bounding box center [67, 117] width 65 height 11
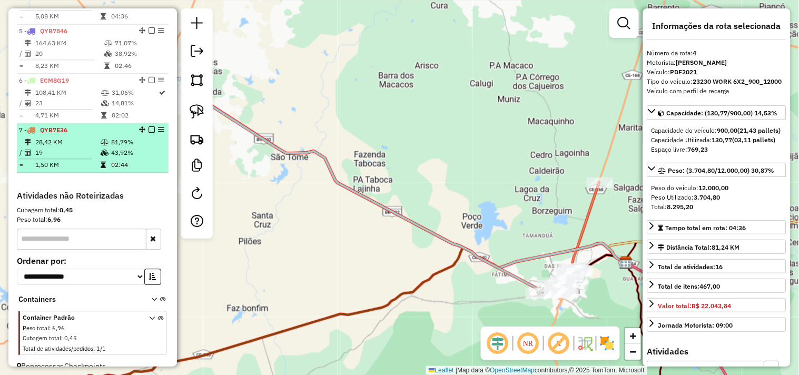
scroll to position [585, 0]
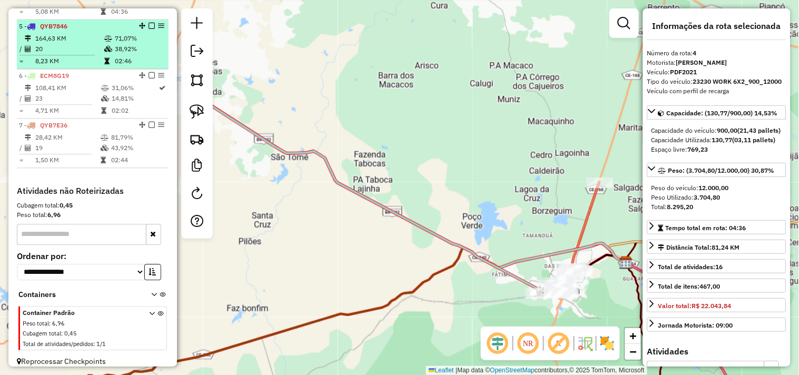
click at [69, 44] on td "164,63 KM" at bounding box center [69, 38] width 69 height 11
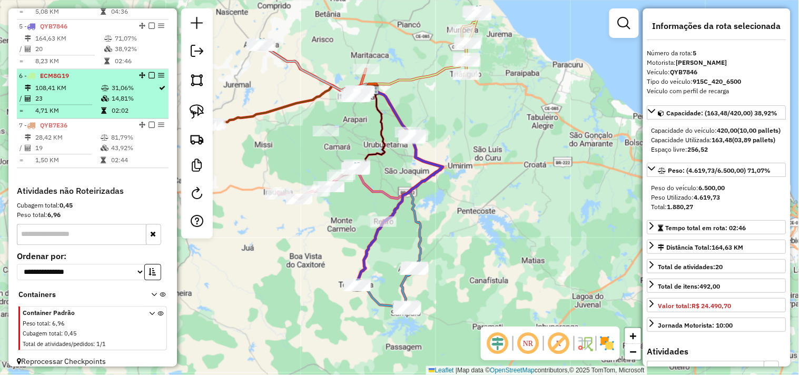
click at [65, 93] on td "108,41 KM" at bounding box center [68, 88] width 66 height 11
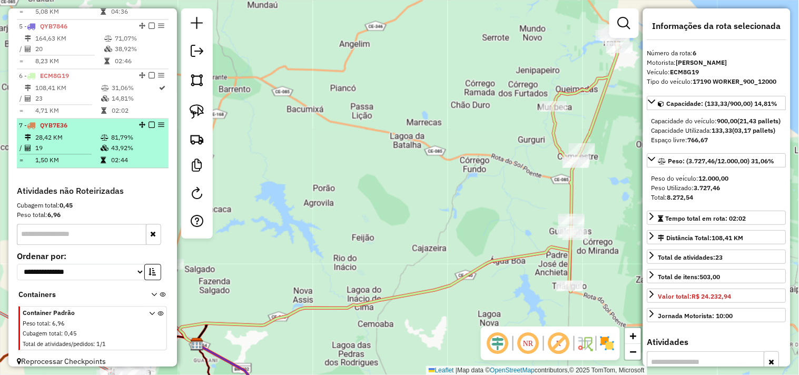
click at [62, 143] on td "28,42 KM" at bounding box center [67, 137] width 65 height 11
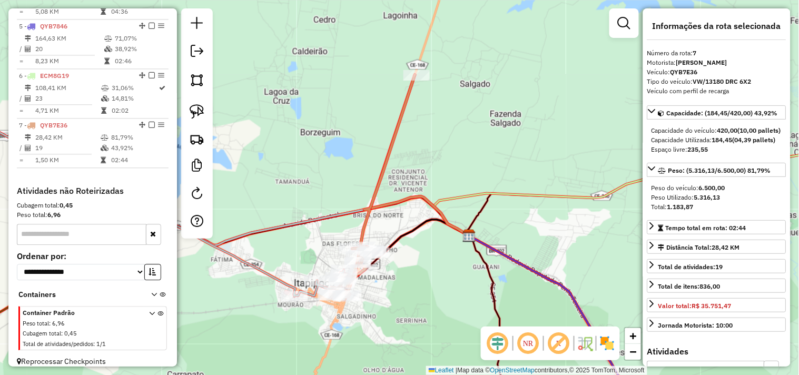
click at [314, 182] on div "Janela de atendimento Grade de atendimento Capacidade Transportadoras Veículos …" at bounding box center [399, 187] width 799 height 375
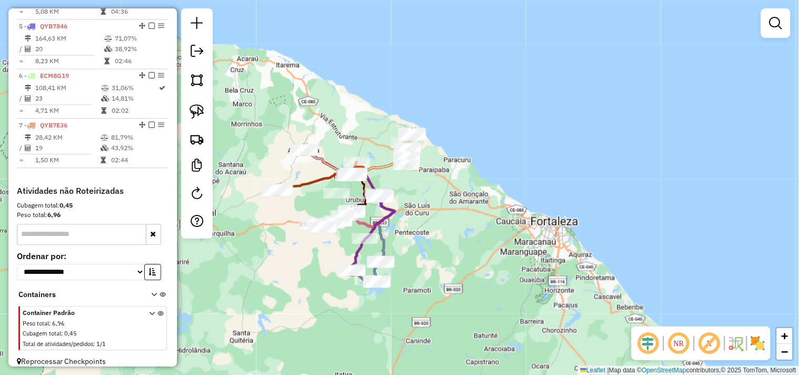
drag, startPoint x: 410, startPoint y: 187, endPoint x: 424, endPoint y: 195, distance: 16.3
click at [424, 195] on div "Janela de atendimento Grade de atendimento Capacidade Transportadoras Veículos …" at bounding box center [399, 187] width 799 height 375
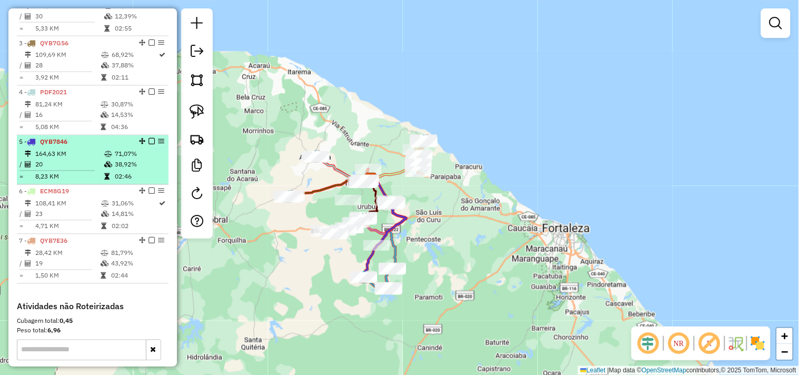
scroll to position [526, 0]
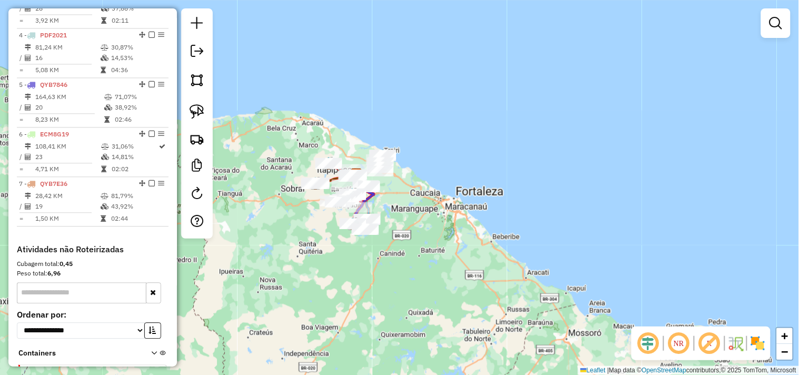
drag, startPoint x: 313, startPoint y: 237, endPoint x: 298, endPoint y: 135, distance: 103.1
click at [320, 237] on div "Janela de atendimento Grade de atendimento Capacidade Transportadoras Veículos …" at bounding box center [399, 187] width 799 height 375
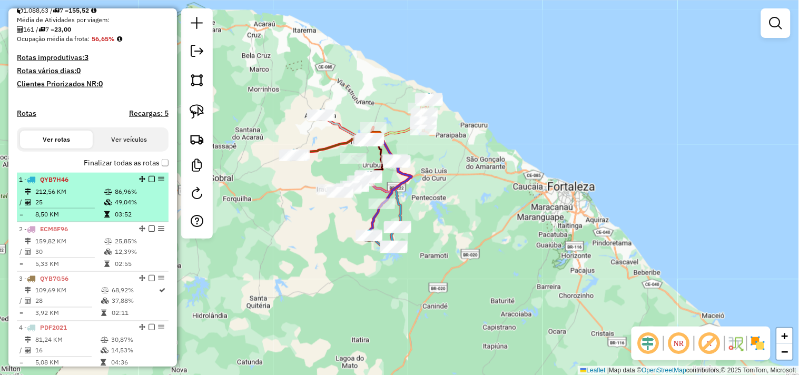
scroll to position [0, 0]
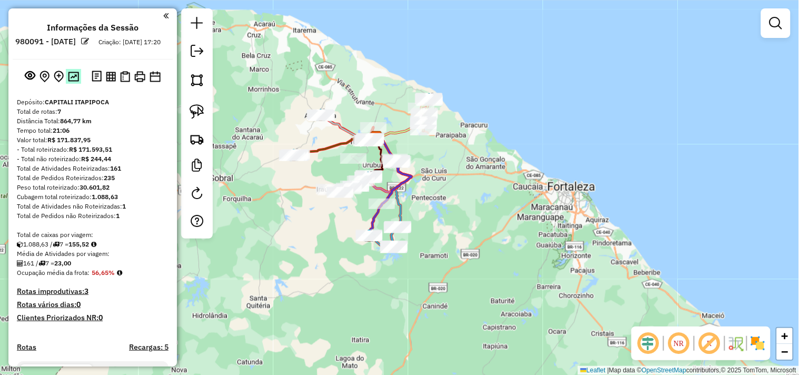
click at [77, 83] on button at bounding box center [73, 76] width 15 height 14
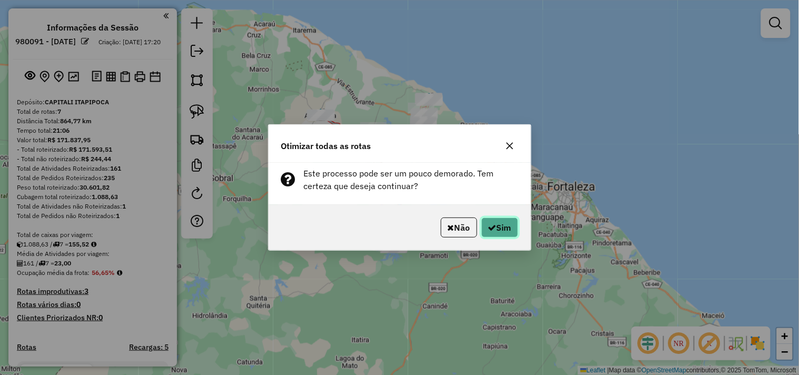
click at [492, 222] on button "Sim" at bounding box center [499, 227] width 37 height 20
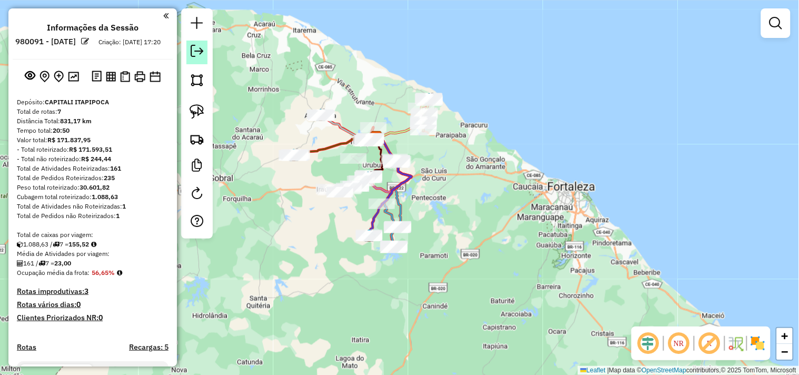
click at [197, 54] on em at bounding box center [197, 51] width 13 height 13
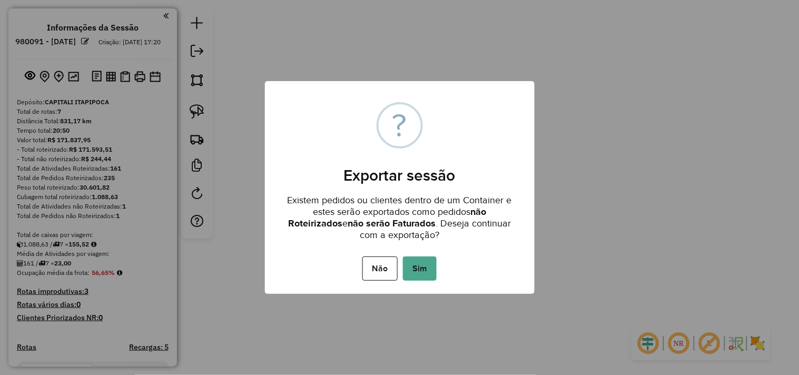
click at [440, 265] on div "Não No Sim" at bounding box center [400, 268] width 270 height 29
click at [432, 267] on button "Sim" at bounding box center [420, 268] width 34 height 24
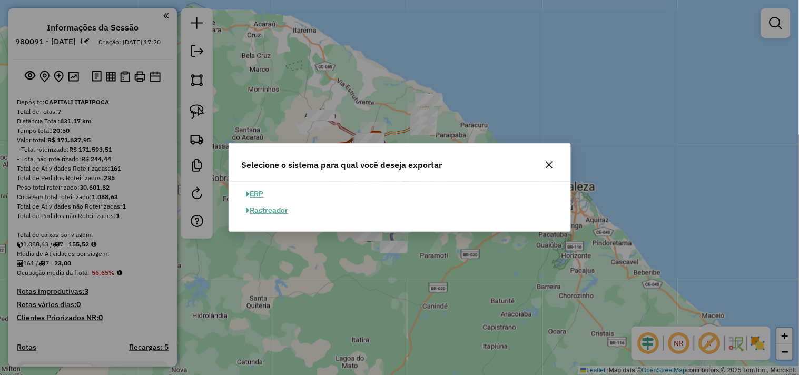
click at [260, 191] on button "ERP" at bounding box center [255, 194] width 27 height 16
select select "**"
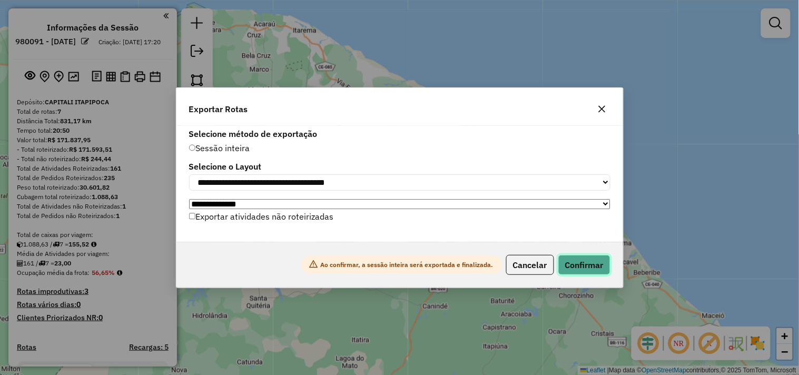
click at [577, 266] on button "Confirmar" at bounding box center [584, 265] width 52 height 20
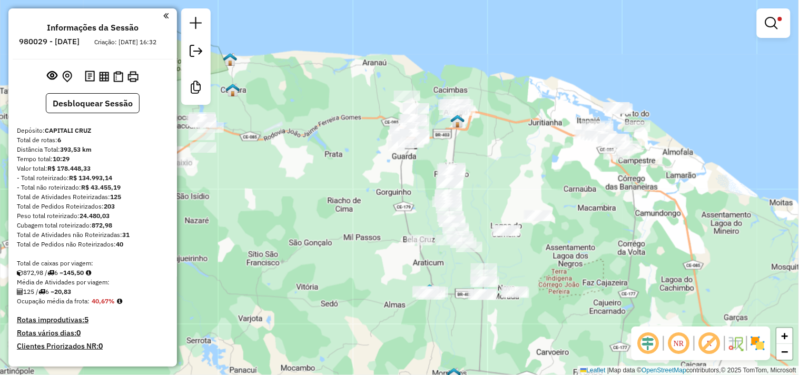
drag, startPoint x: 335, startPoint y: 241, endPoint x: 319, endPoint y: 205, distance: 39.3
click at [318, 205] on div "Limpar filtros Janela de atendimento Grade de atendimento Capacidade Transporta…" at bounding box center [399, 187] width 799 height 375
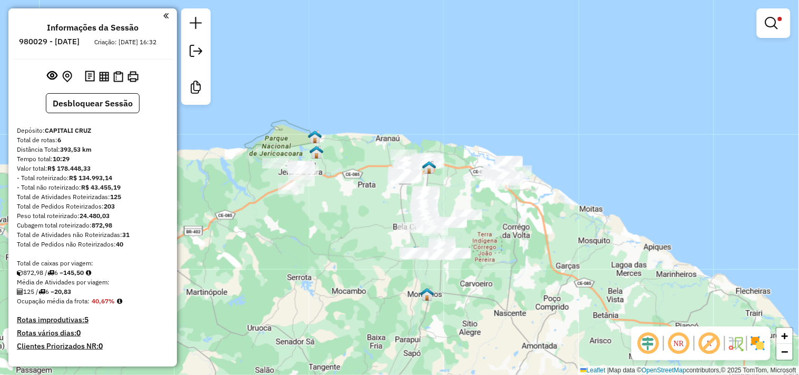
drag, startPoint x: 287, startPoint y: 264, endPoint x: 325, endPoint y: 233, distance: 49.4
click at [325, 233] on div "Limpar filtros Janela de atendimento Grade de atendimento Capacidade Transporta…" at bounding box center [399, 187] width 799 height 375
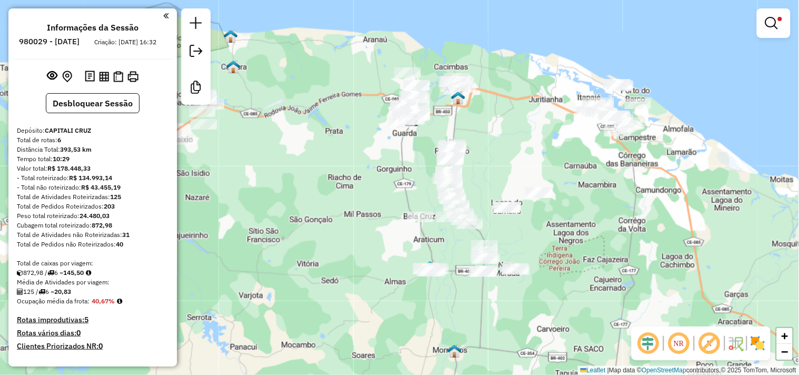
click at [676, 345] on em at bounding box center [678, 343] width 25 height 25
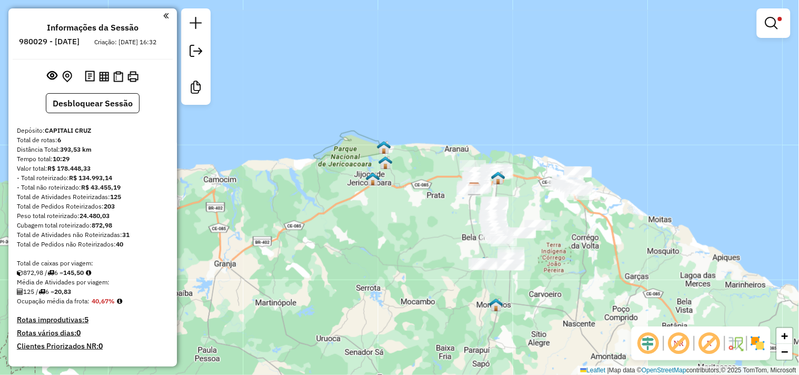
click at [683, 342] on em at bounding box center [678, 343] width 25 height 25
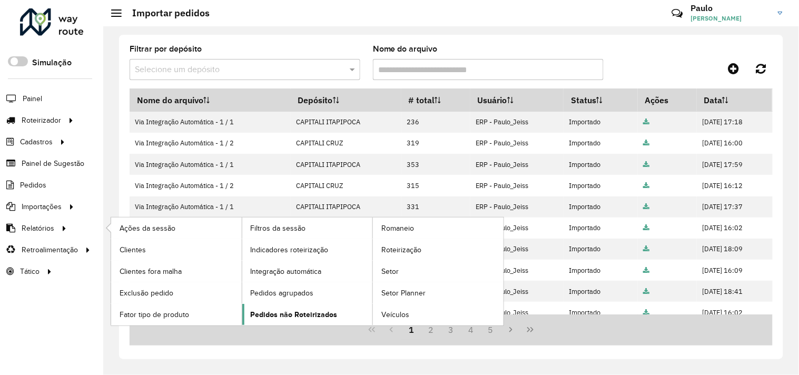
click at [288, 314] on span "Pedidos não Roteirizados" at bounding box center [294, 314] width 87 height 11
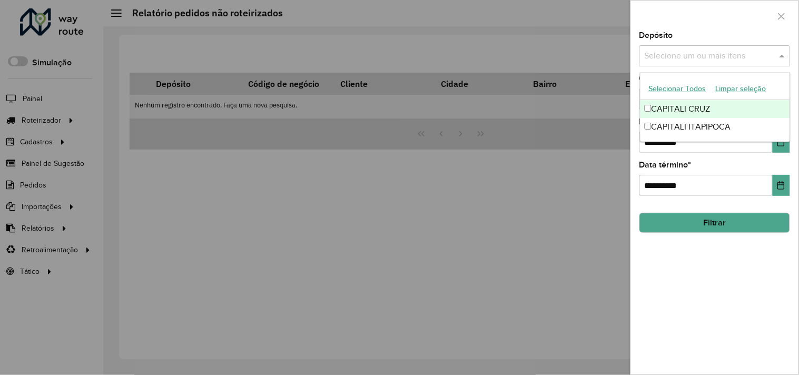
click at [696, 58] on input "text" at bounding box center [709, 56] width 135 height 13
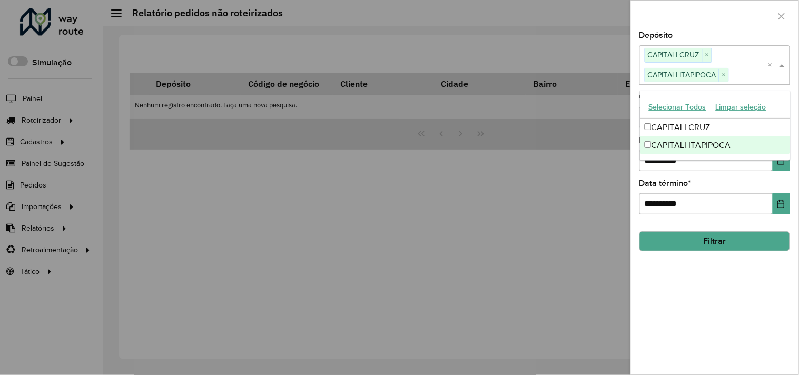
drag, startPoint x: 699, startPoint y: 193, endPoint x: 667, endPoint y: 176, distance: 35.1
click at [698, 193] on div "**********" at bounding box center [714, 196] width 151 height 35
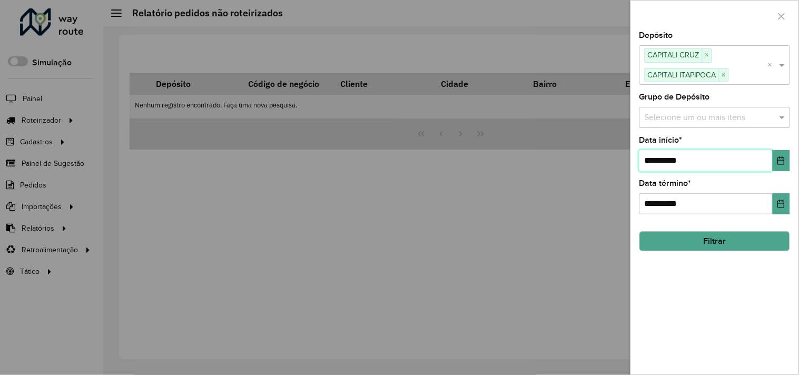
click at [655, 160] on input "**********" at bounding box center [705, 160] width 133 height 21
type input "**********"
click at [717, 238] on button "Filtrar" at bounding box center [714, 241] width 151 height 20
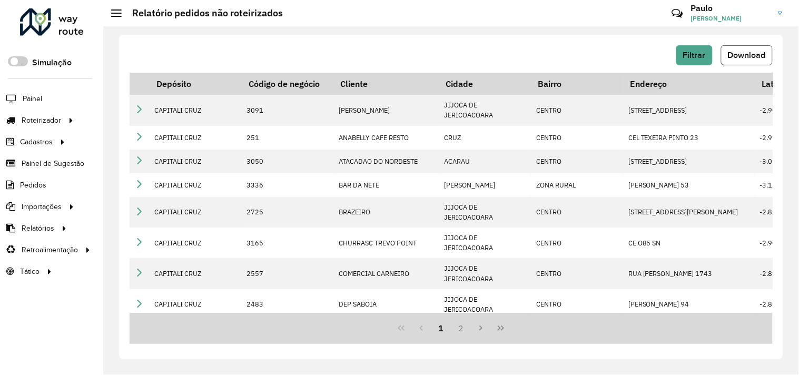
click at [737, 59] on span "Download" at bounding box center [746, 55] width 38 height 9
